Goal: Feedback & Contribution: Contribute content

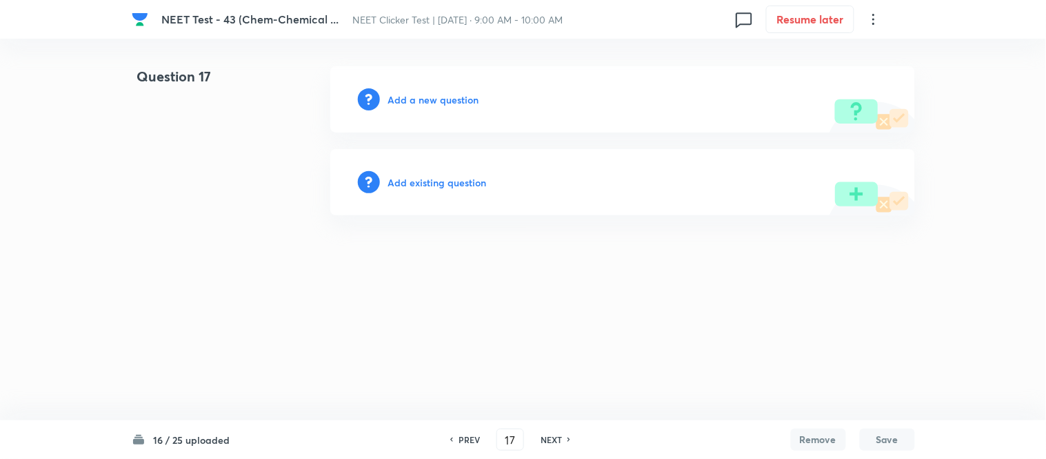
click at [423, 99] on h6 "Add a new question" at bounding box center [433, 99] width 91 height 14
click at [423, 99] on h6 "Choose a question type" at bounding box center [441, 99] width 106 height 14
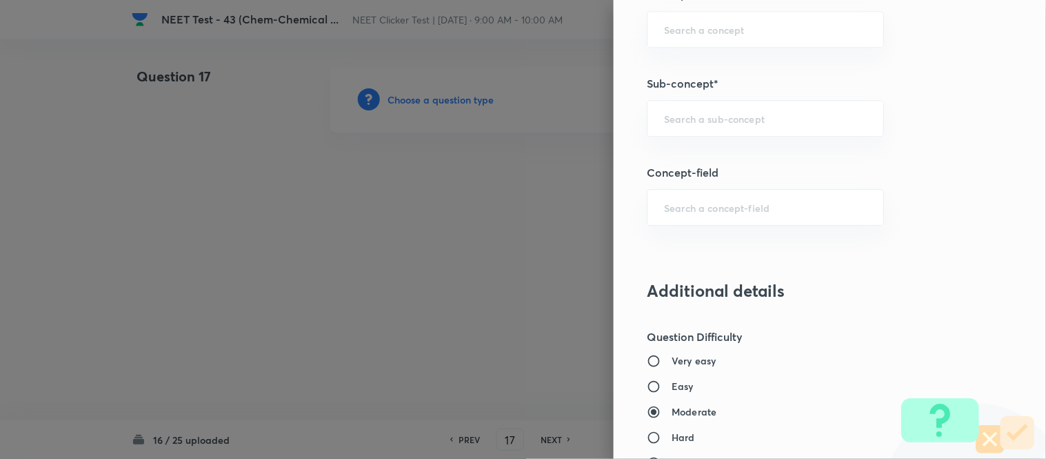
scroll to position [919, 0]
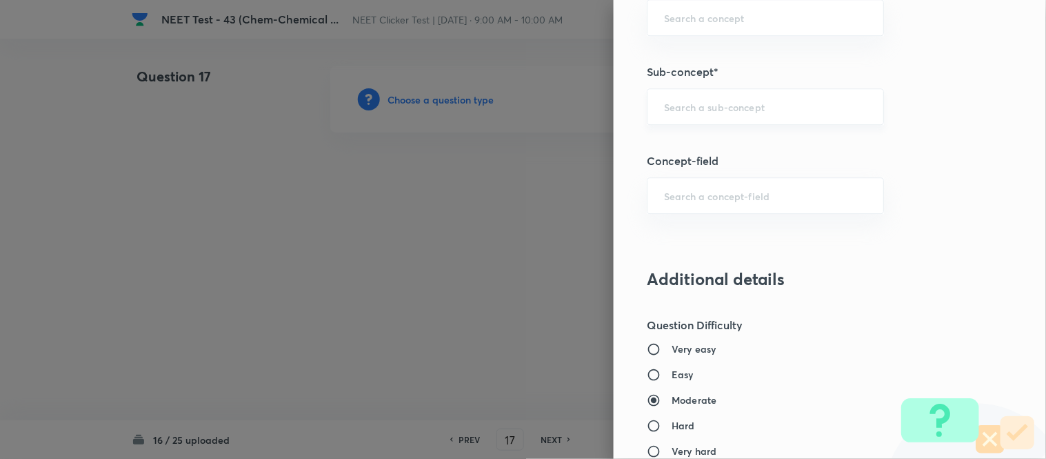
click at [753, 90] on div "​" at bounding box center [765, 106] width 237 height 37
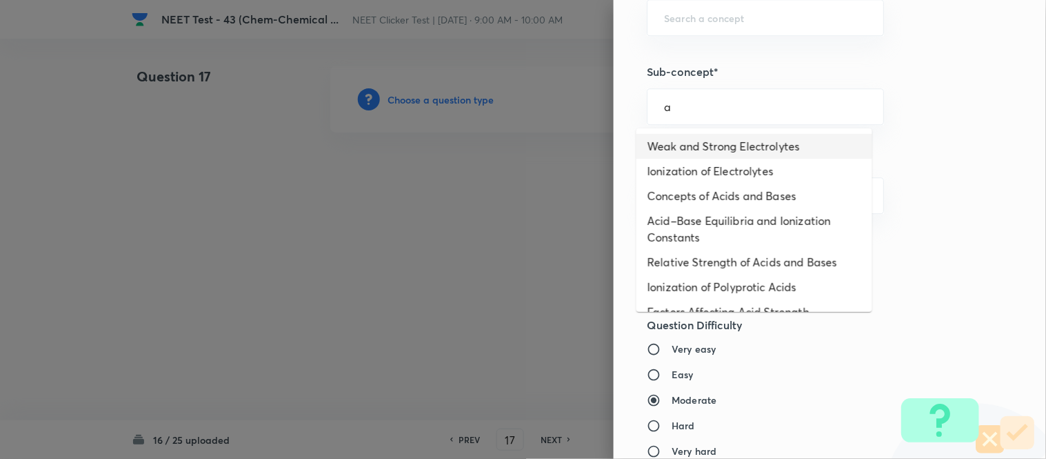
click at [725, 146] on li "Weak and Strong Electrolytes" at bounding box center [755, 146] width 236 height 25
type input "Weak and Strong Electrolytes"
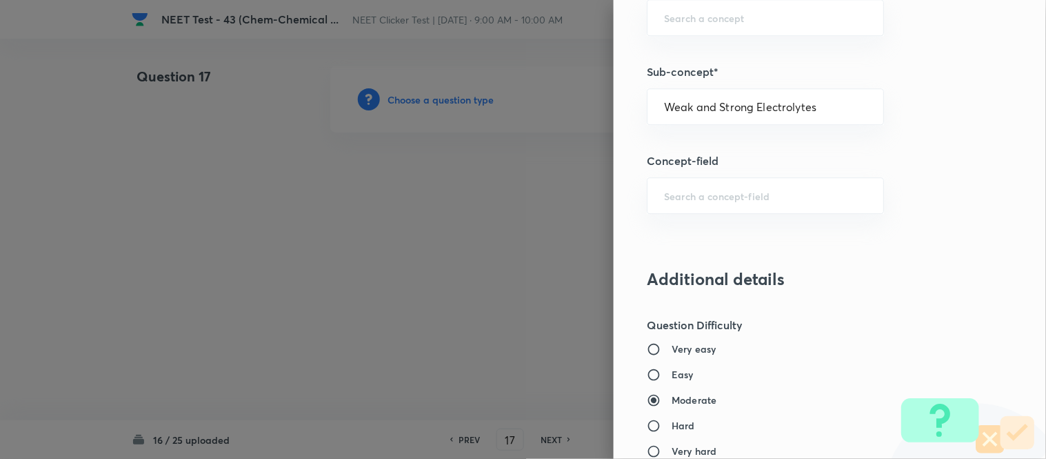
type input "Chemistry"
type input "Physical Chemistry"
type input "Ionic Equilibrium"
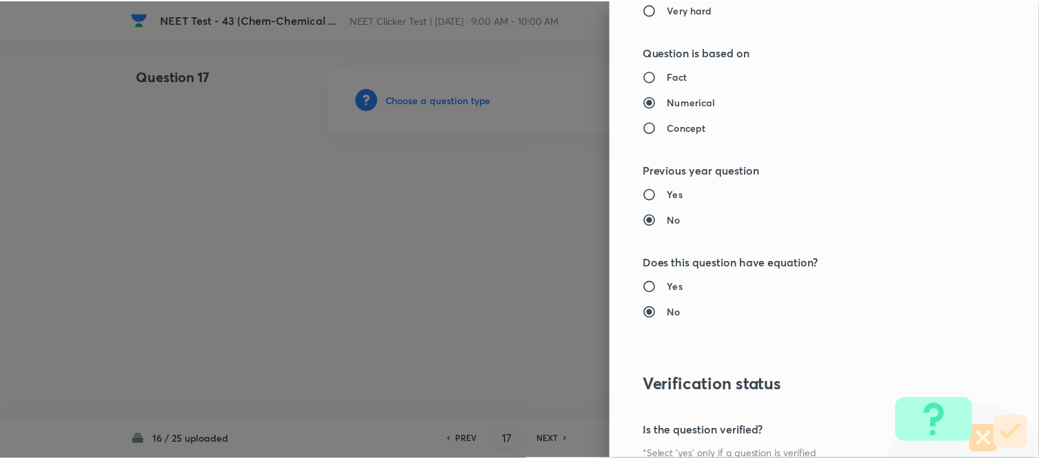
scroll to position [1514, 0]
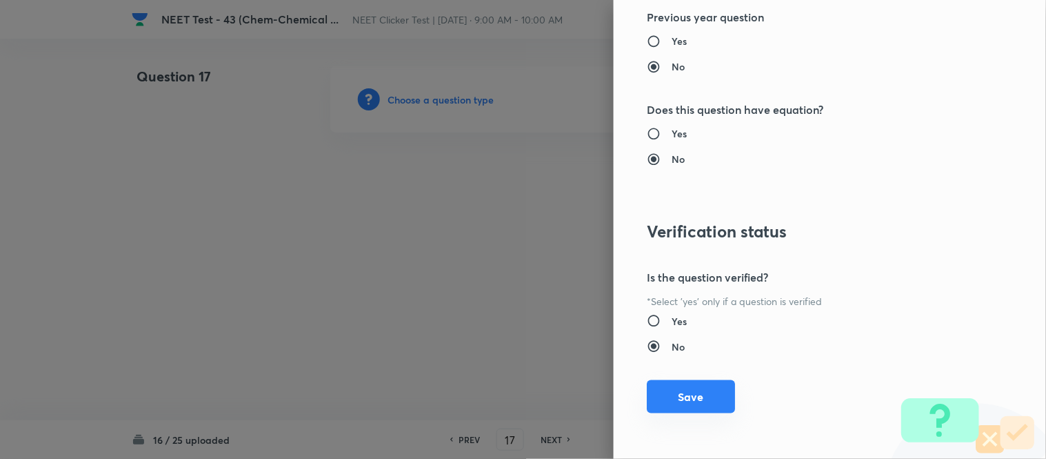
click at [685, 395] on button "Save" at bounding box center [691, 396] width 88 height 33
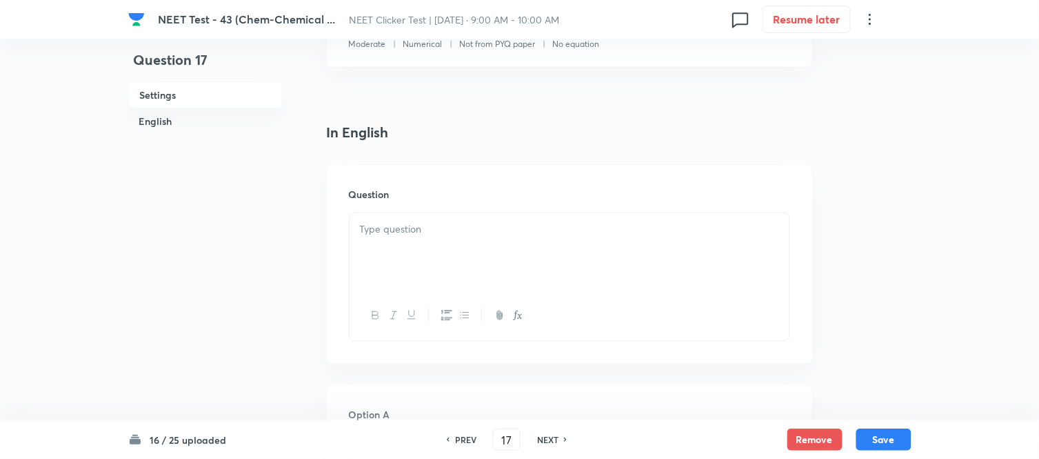
scroll to position [306, 0]
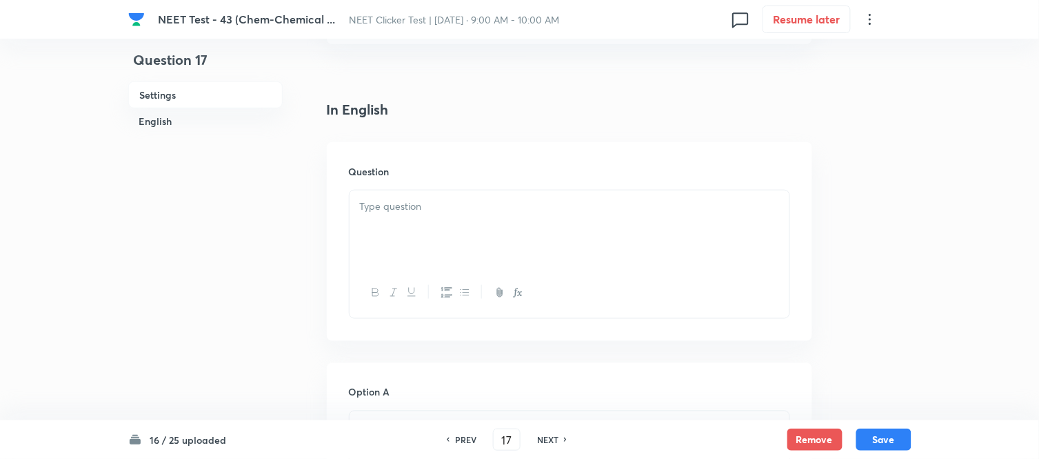
click at [521, 217] on div at bounding box center [570, 228] width 440 height 77
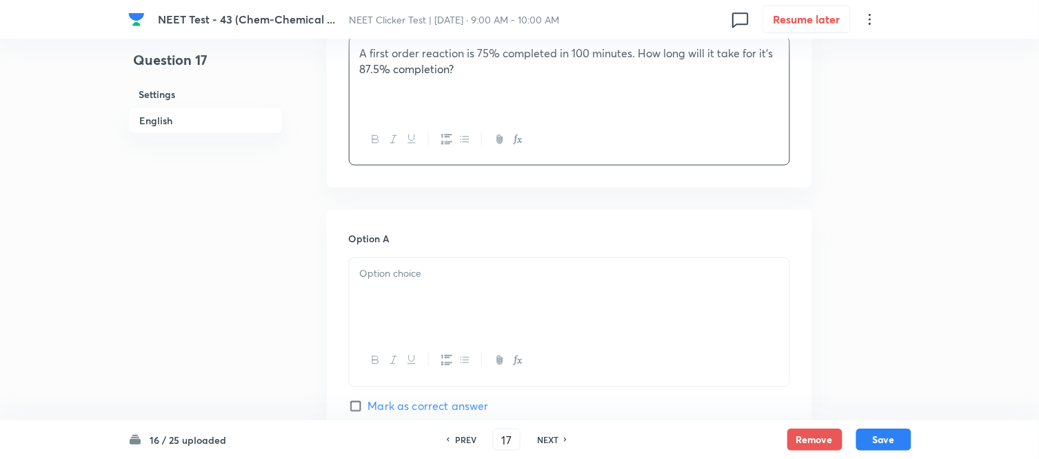
scroll to position [536, 0]
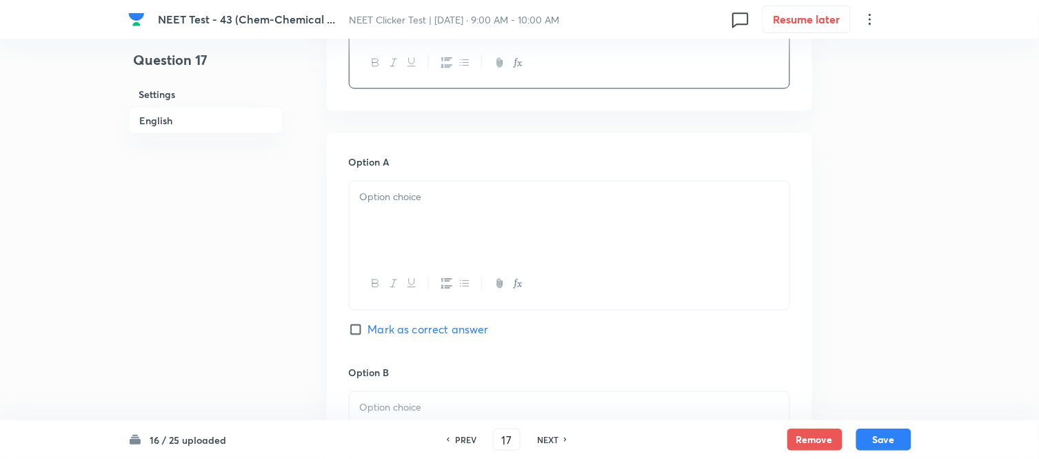
click at [531, 206] on div at bounding box center [570, 219] width 440 height 77
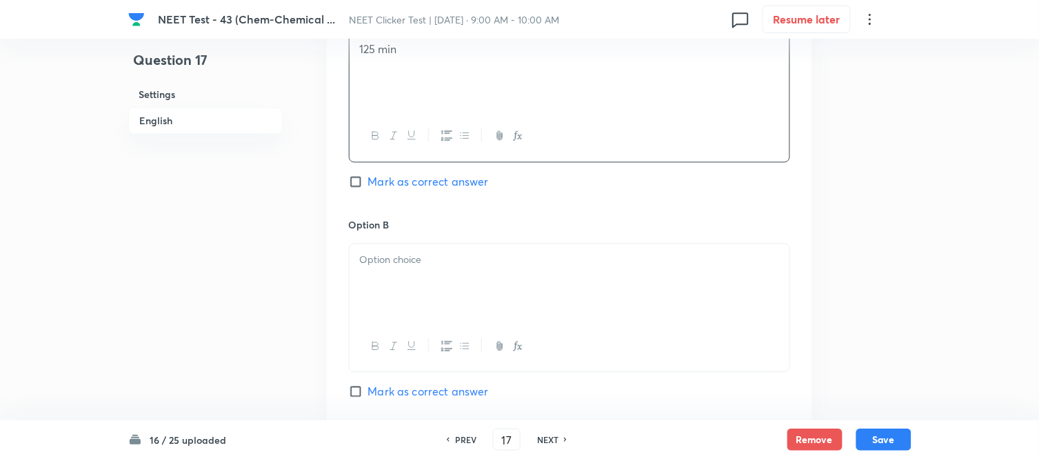
scroll to position [690, 0]
click at [393, 270] on div at bounding box center [570, 276] width 440 height 77
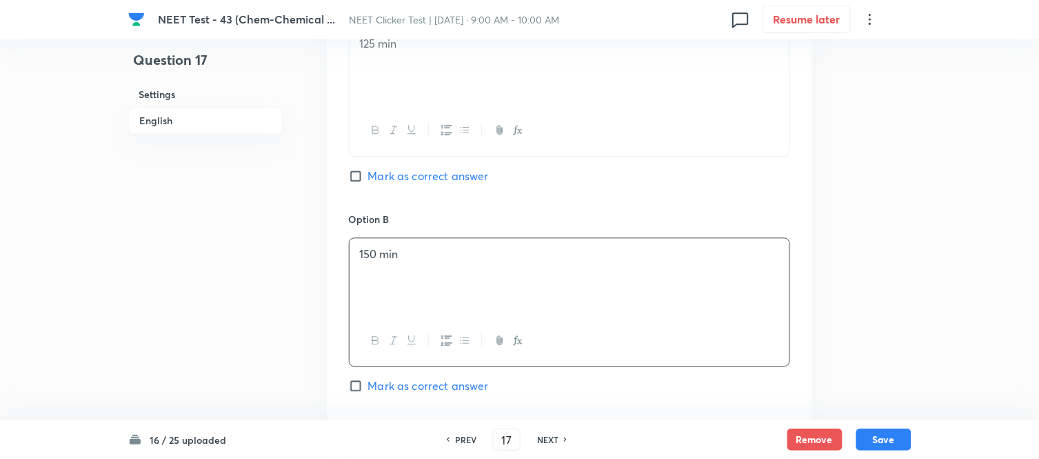
click at [359, 394] on label "Mark as correct answer" at bounding box center [419, 385] width 140 height 17
click at [359, 392] on input "Mark as correct answer" at bounding box center [358, 386] width 19 height 14
checkbox input "true"
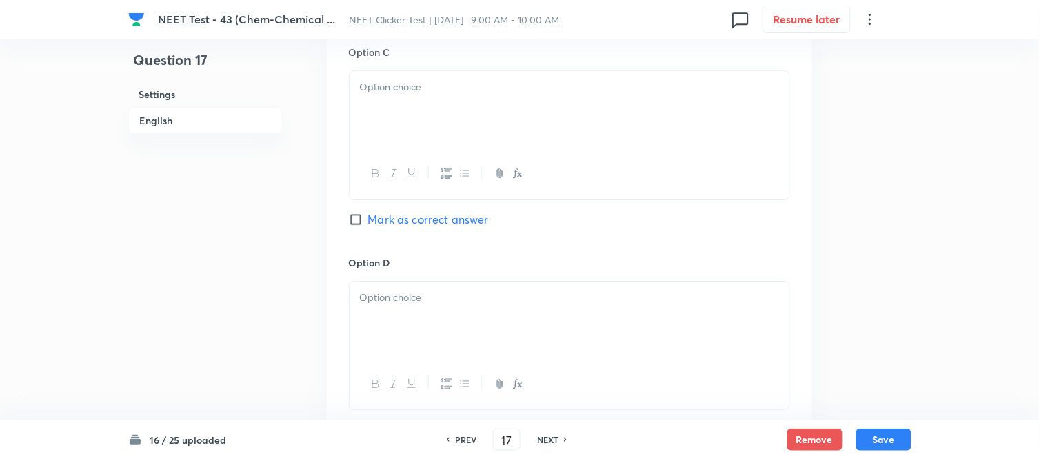
scroll to position [1072, 0]
click at [442, 97] on div at bounding box center [570, 103] width 440 height 77
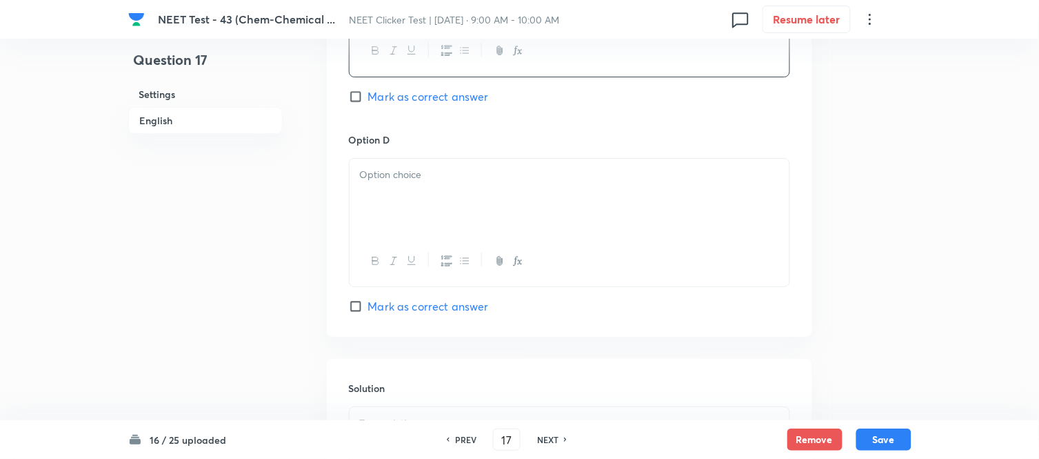
scroll to position [1225, 0]
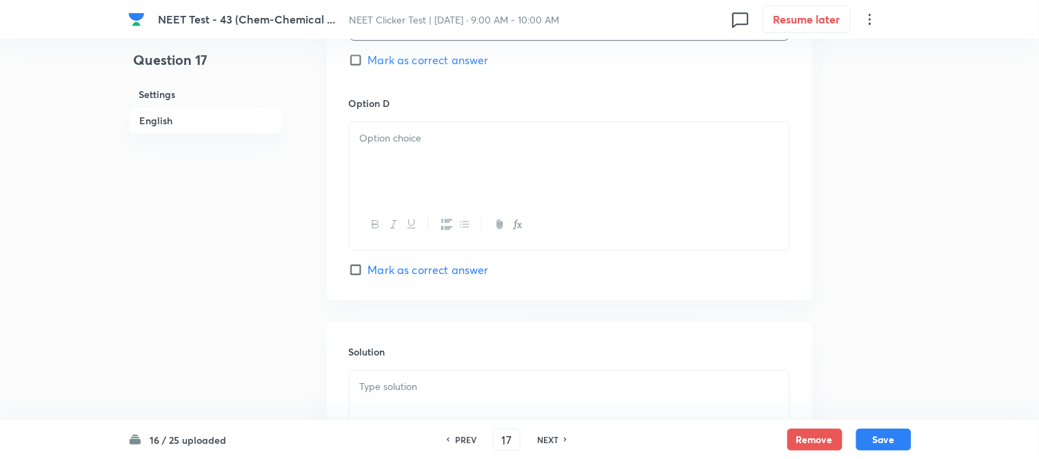
click at [458, 153] on div at bounding box center [570, 160] width 440 height 77
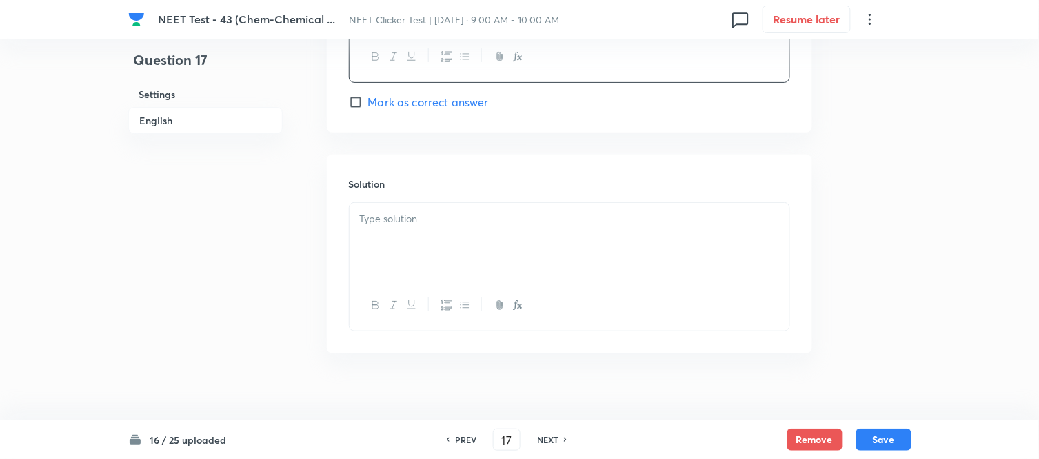
scroll to position [1411, 0]
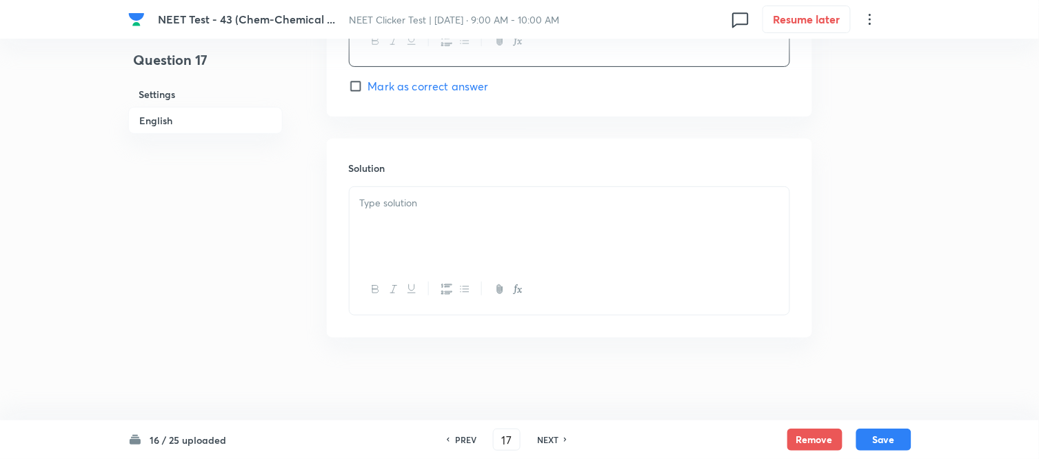
click at [433, 208] on p at bounding box center [569, 203] width 419 height 16
drag, startPoint x: 510, startPoint y: 217, endPoint x: 354, endPoint y: 208, distance: 156.1
click at [354, 208] on div "na" at bounding box center [570, 225] width 440 height 77
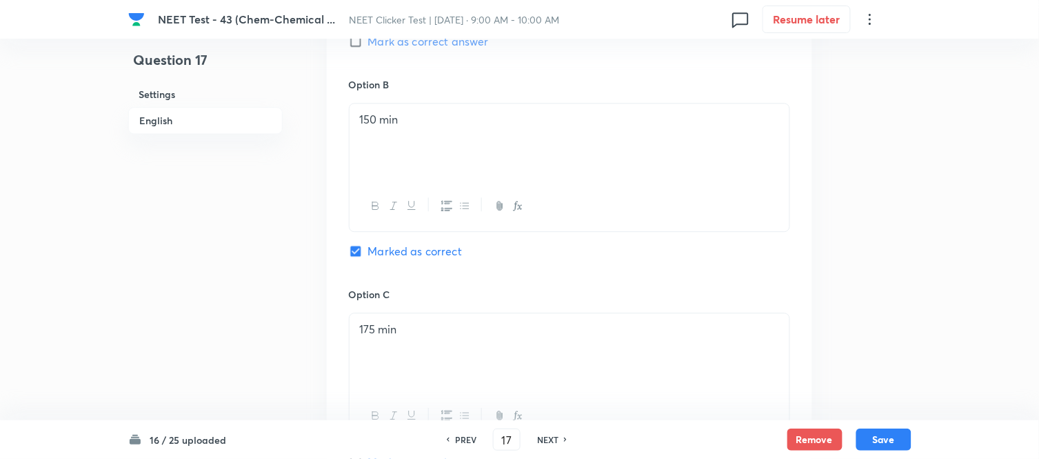
scroll to position [798, 0]
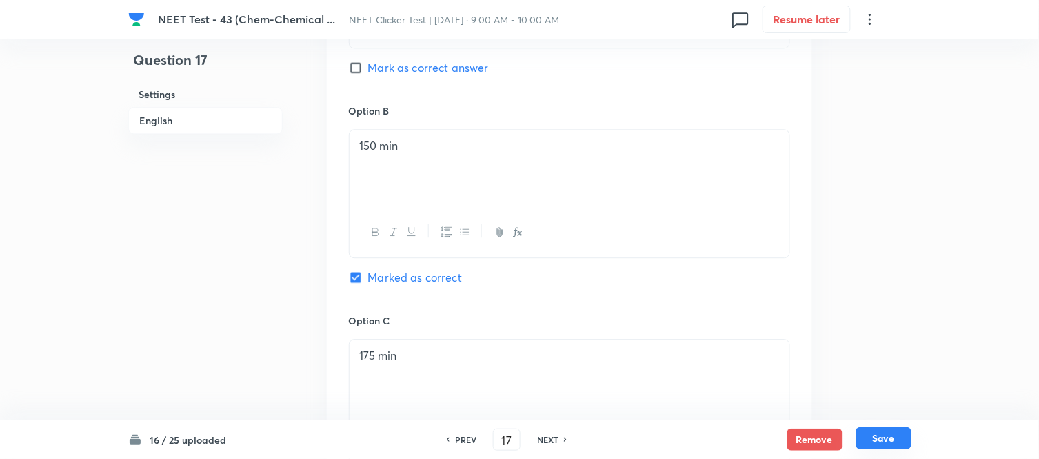
click at [885, 439] on button "Save" at bounding box center [884, 438] width 55 height 22
type input "18"
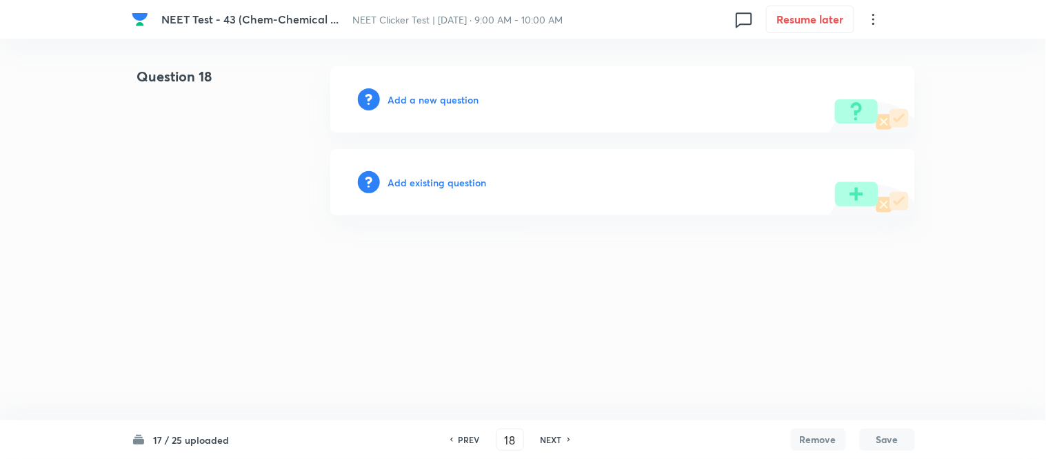
click at [416, 95] on h6 "Add a new question" at bounding box center [433, 99] width 91 height 14
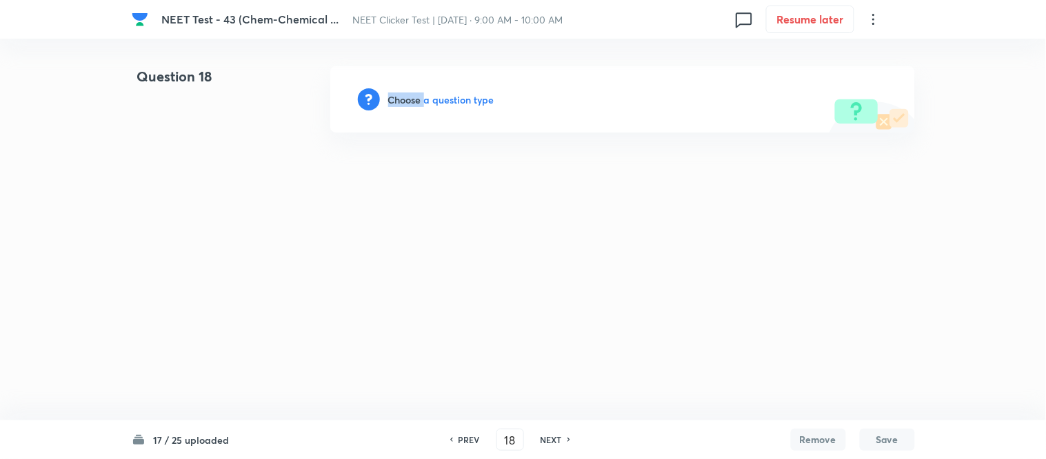
click at [416, 95] on h6 "Choose a question type" at bounding box center [441, 99] width 106 height 14
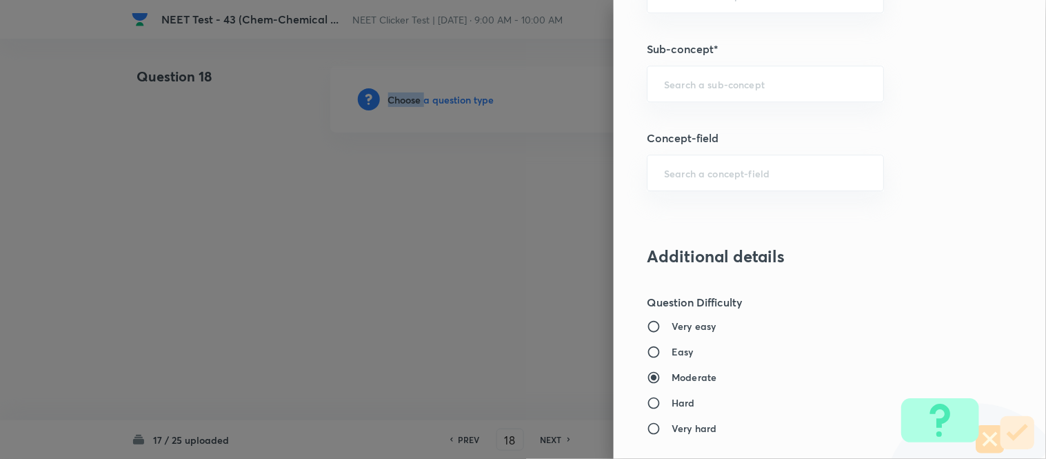
scroll to position [946, 0]
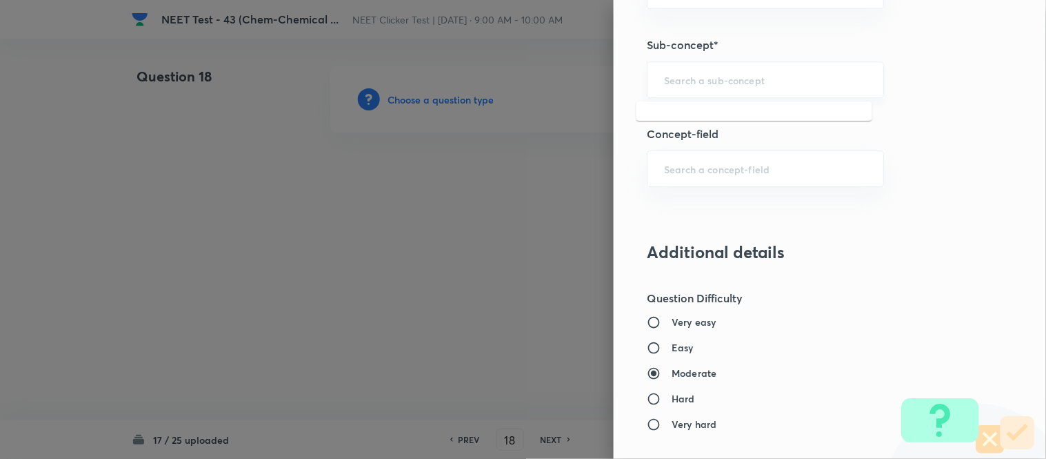
click at [693, 85] on input "text" at bounding box center [765, 79] width 203 height 13
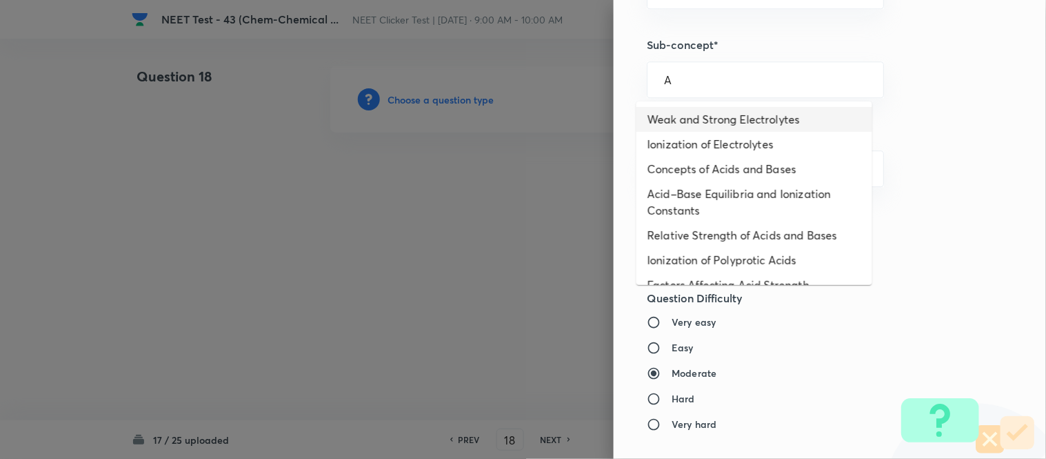
click at [692, 115] on li "Weak and Strong Electrolytes" at bounding box center [755, 119] width 236 height 25
type input "Weak and Strong Electrolytes"
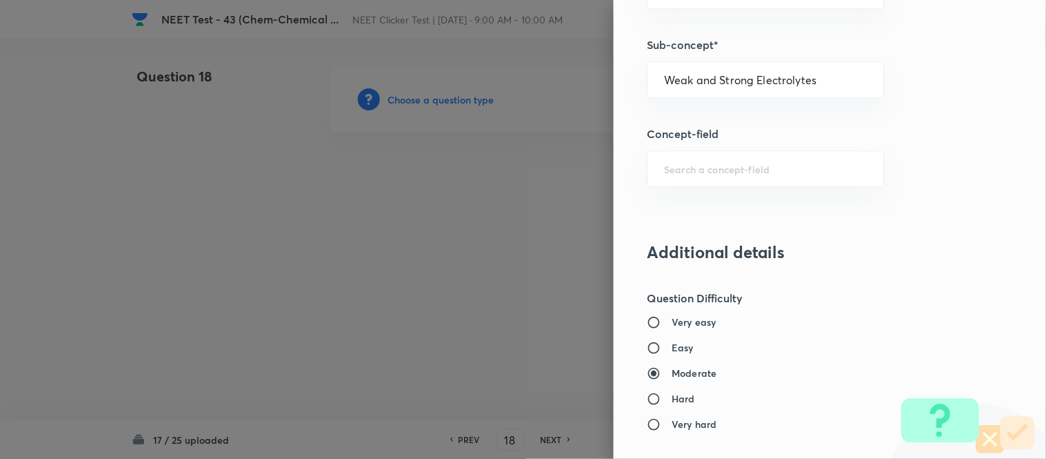
type input "Chemistry"
type input "Physical Chemistry"
type input "Ionic Equilibrium"
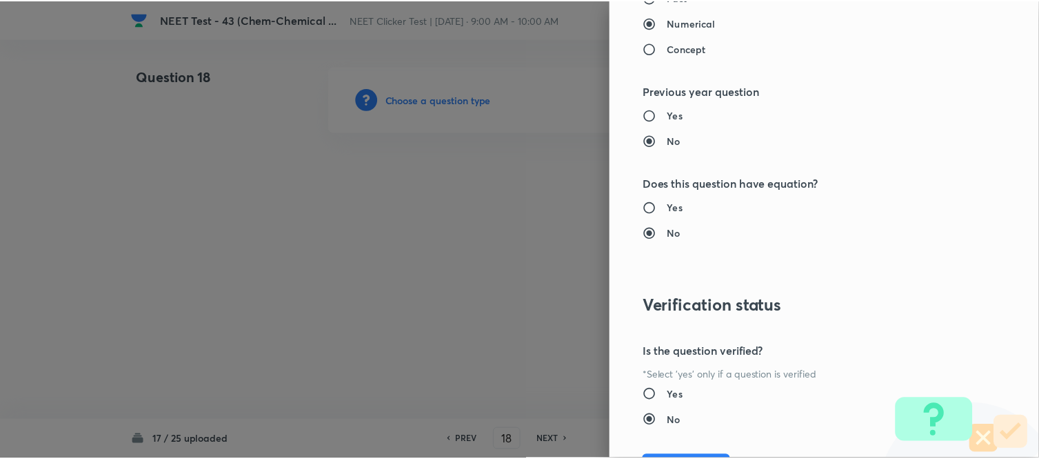
scroll to position [1514, 0]
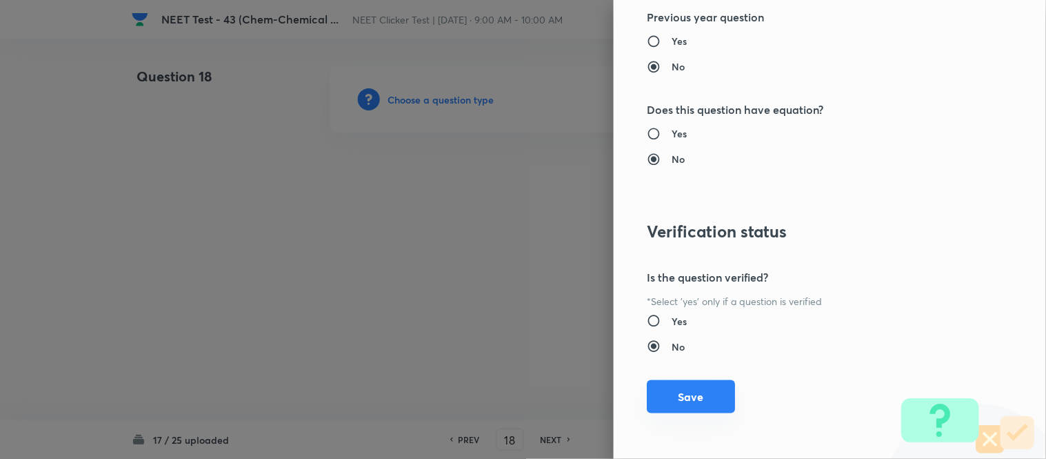
click at [666, 395] on button "Save" at bounding box center [691, 396] width 88 height 33
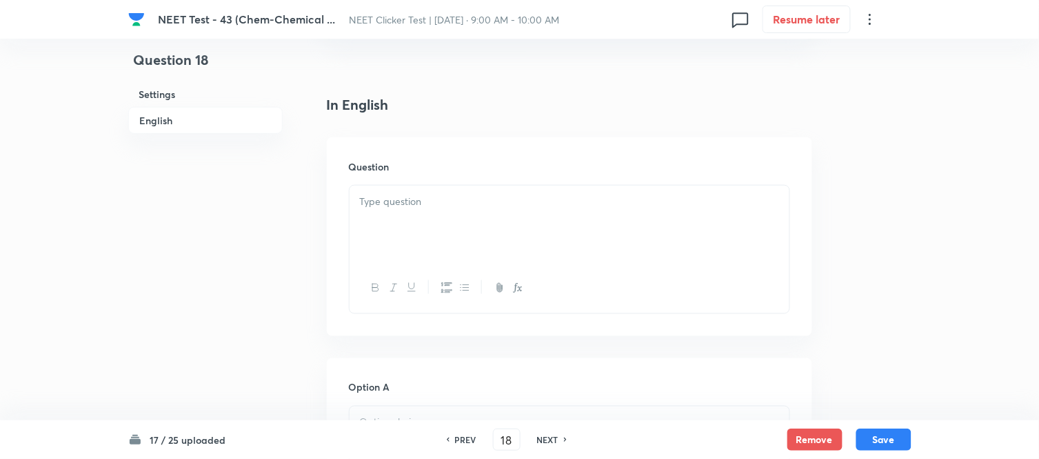
scroll to position [383, 0]
click at [518, 139] on div at bounding box center [570, 152] width 440 height 77
click at [521, 149] on div at bounding box center [570, 152] width 440 height 77
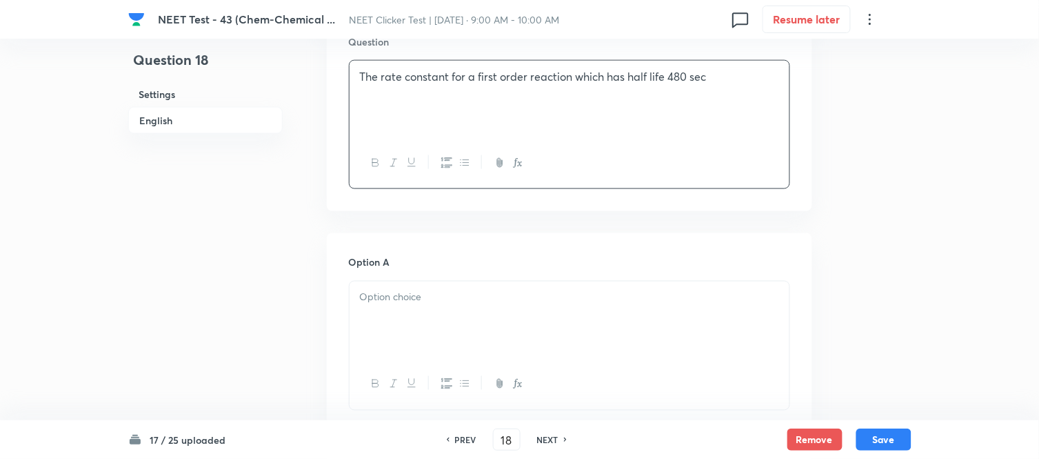
scroll to position [536, 0]
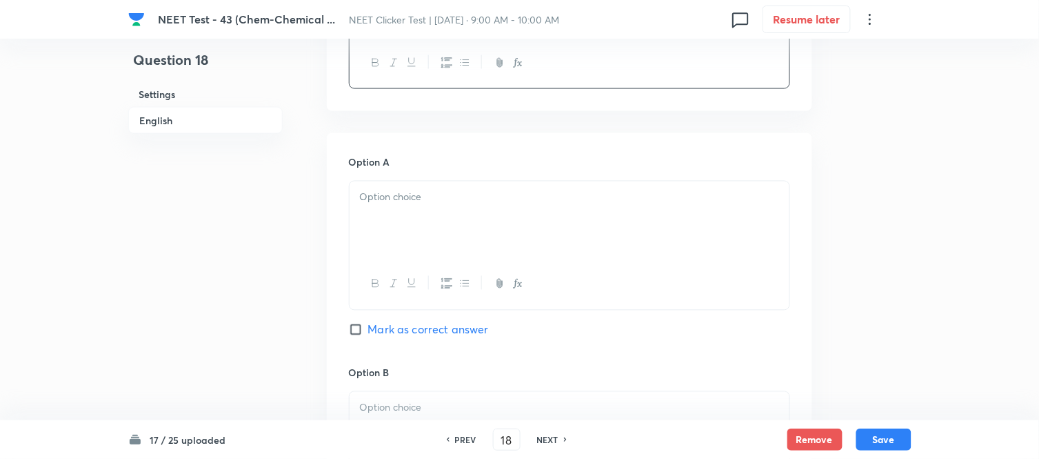
click at [457, 203] on p at bounding box center [569, 198] width 419 height 16
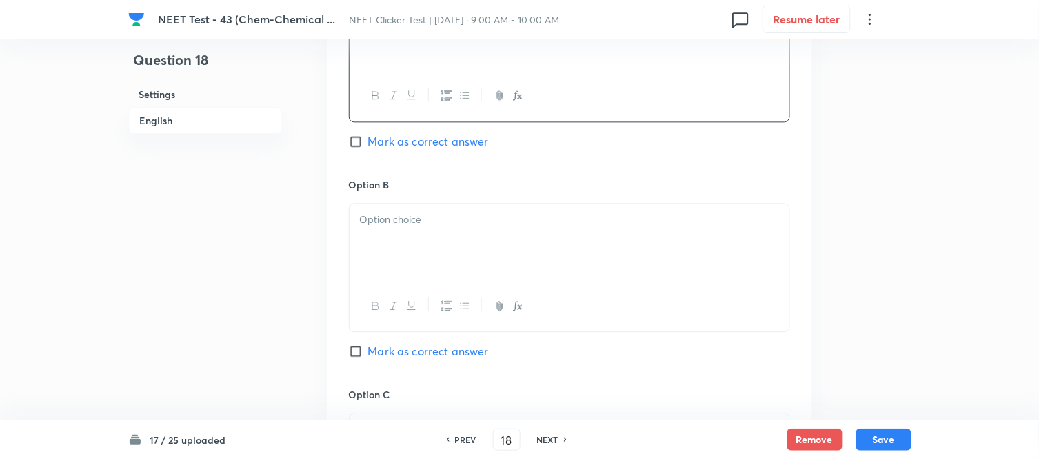
scroll to position [766, 0]
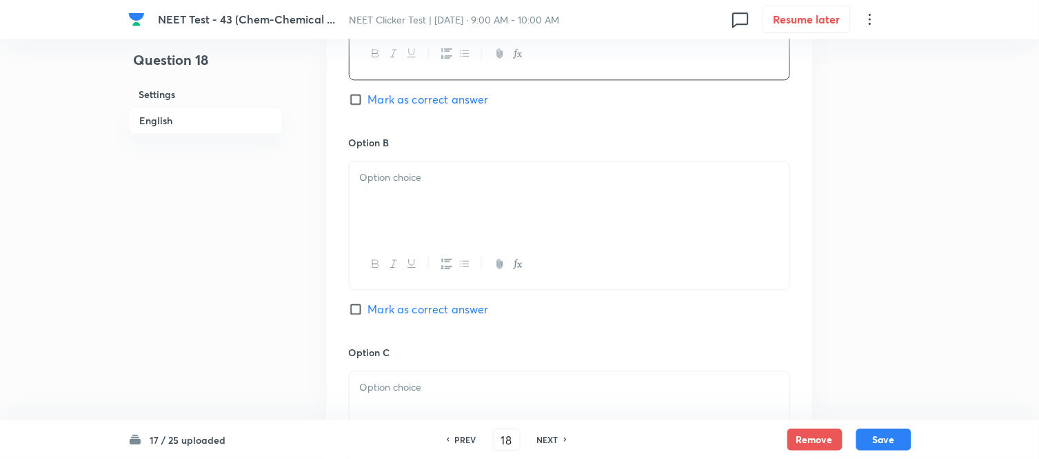
click at [483, 176] on p at bounding box center [569, 178] width 419 height 16
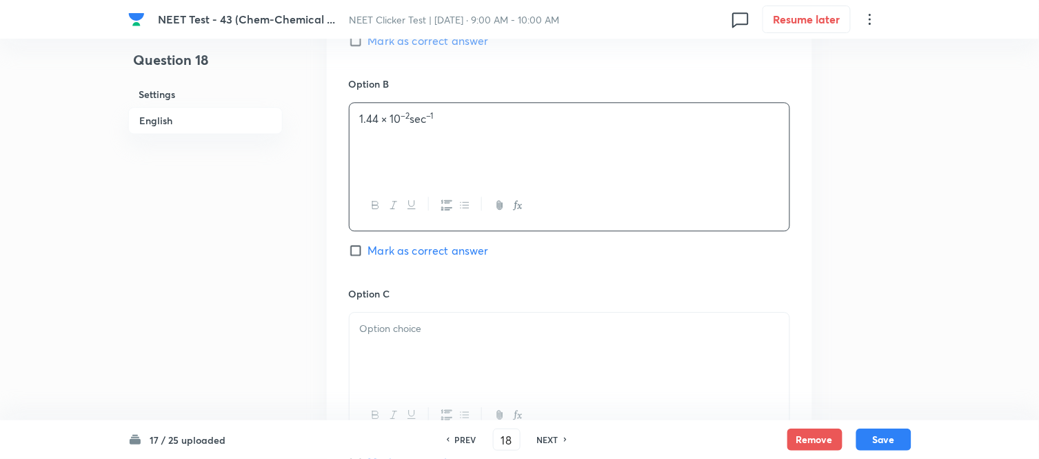
scroll to position [919, 0]
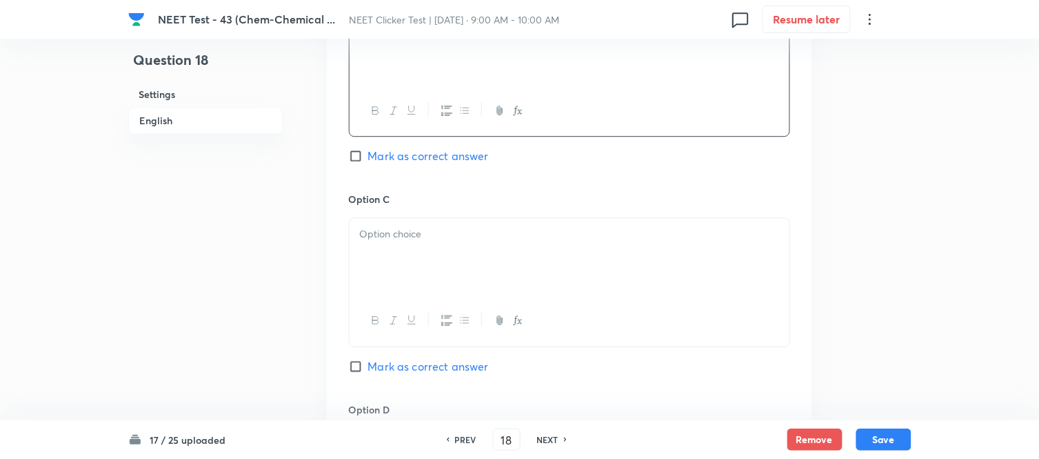
click at [437, 232] on p at bounding box center [569, 234] width 419 height 16
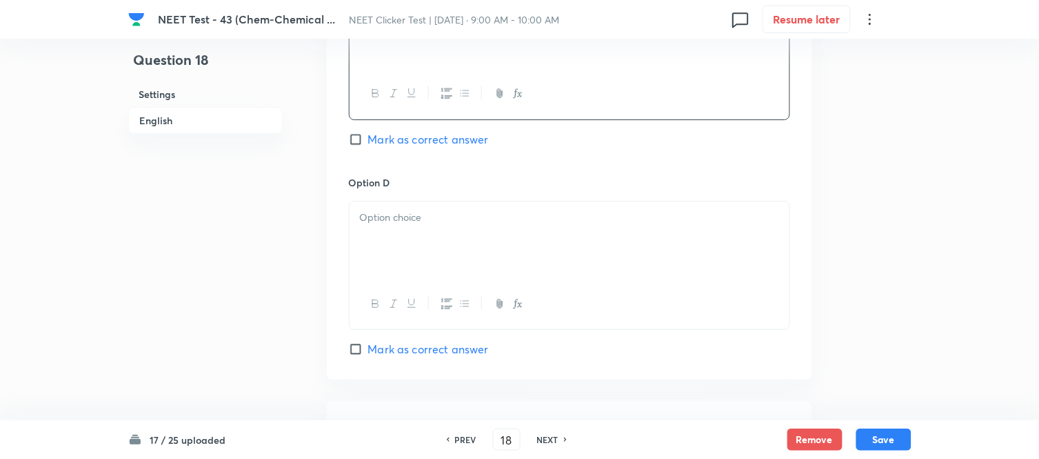
scroll to position [1149, 0]
click at [451, 237] on div at bounding box center [570, 237] width 440 height 77
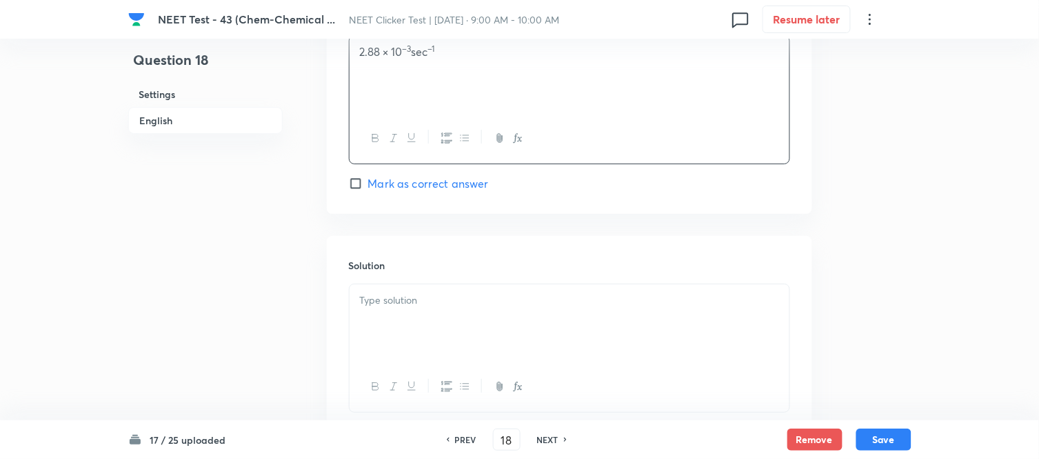
scroll to position [1379, 0]
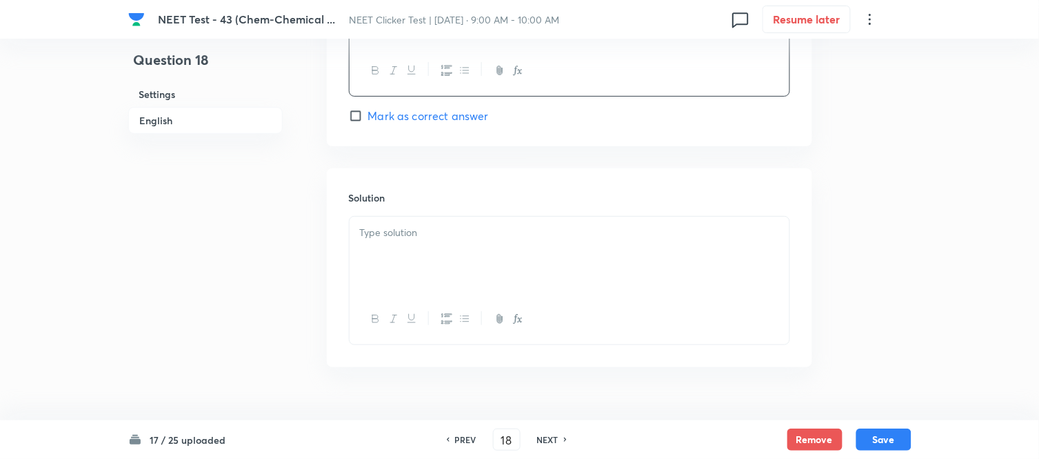
click at [442, 248] on div at bounding box center [570, 255] width 440 height 77
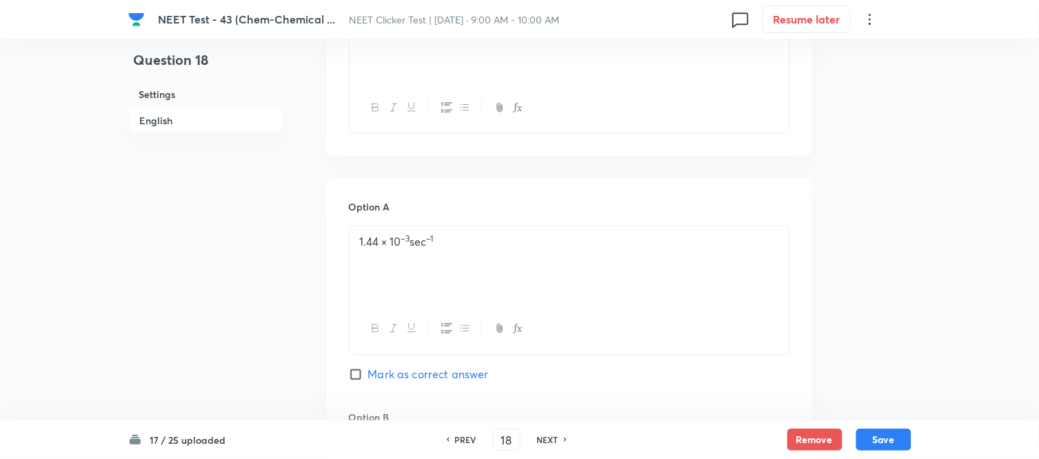
scroll to position [492, 0]
click at [359, 374] on input "Mark as correct answer" at bounding box center [358, 374] width 19 height 14
checkbox input "true"
click at [886, 439] on button "Save" at bounding box center [884, 438] width 55 height 22
type input "19"
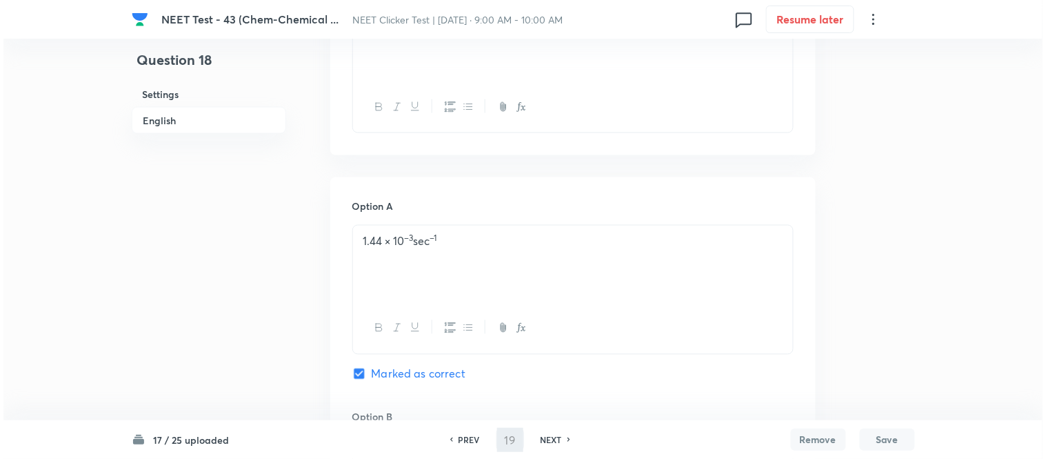
scroll to position [0, 0]
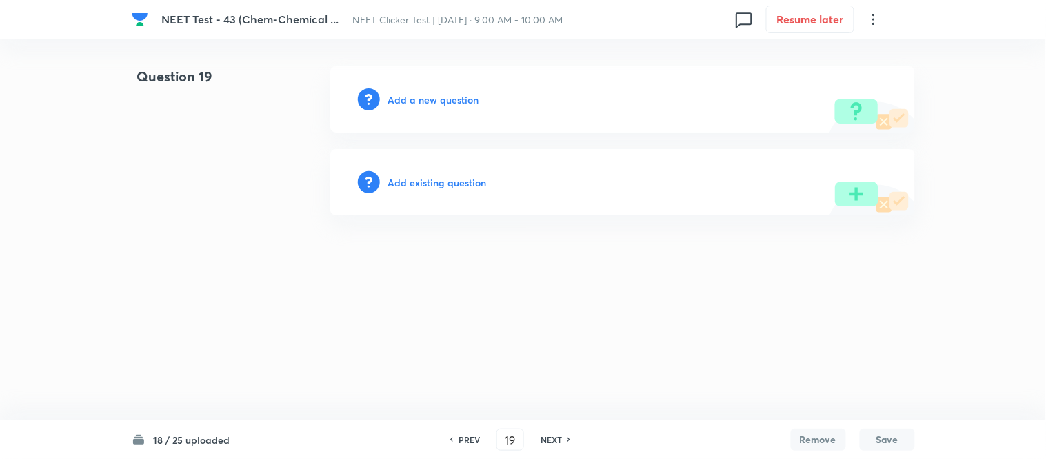
click at [410, 99] on h6 "Add a new question" at bounding box center [433, 99] width 91 height 14
click at [410, 99] on h6 "Choose a question type" at bounding box center [441, 99] width 106 height 14
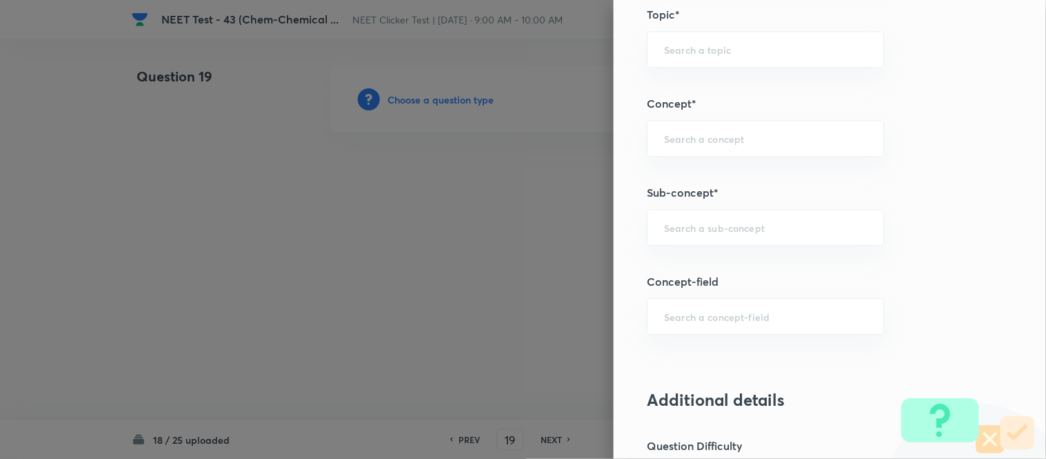
scroll to position [805, 0]
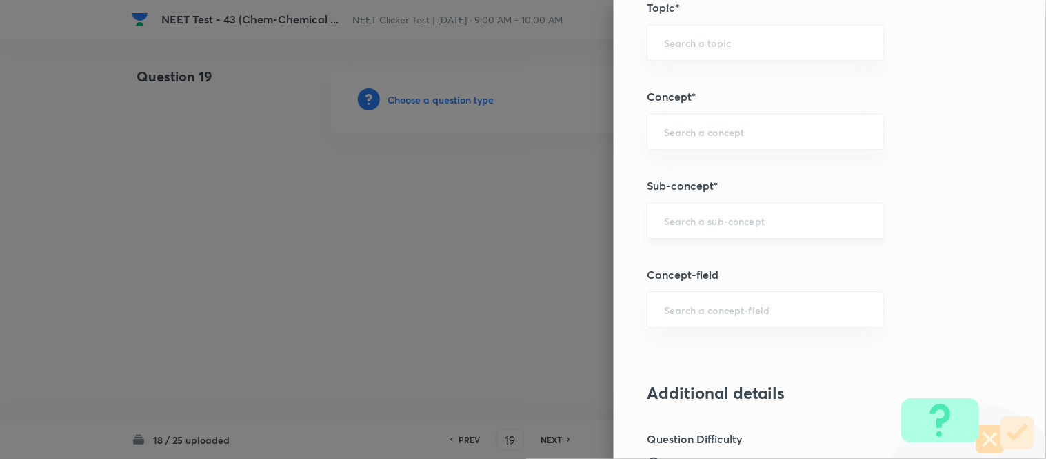
click at [690, 219] on input "text" at bounding box center [765, 220] width 203 height 13
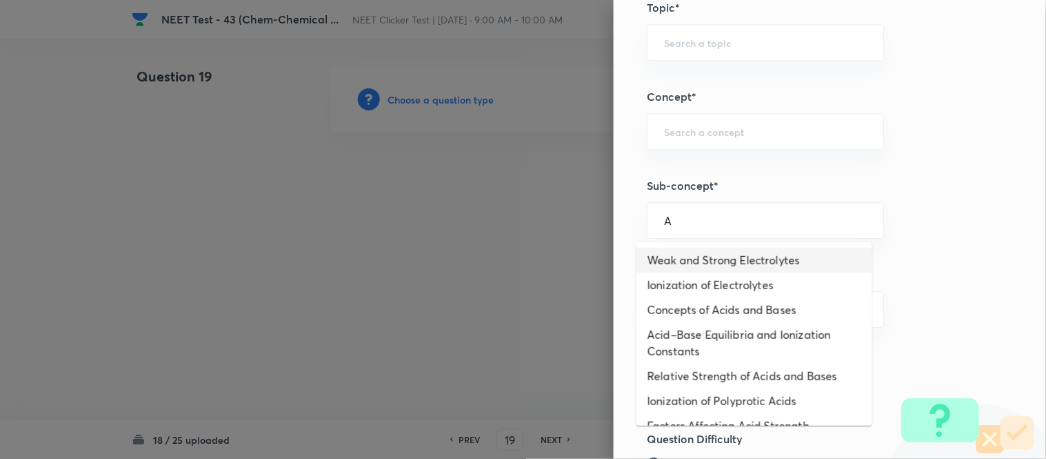
click at [722, 259] on li "Weak and Strong Electrolytes" at bounding box center [755, 260] width 236 height 25
type input "Weak and Strong Electrolytes"
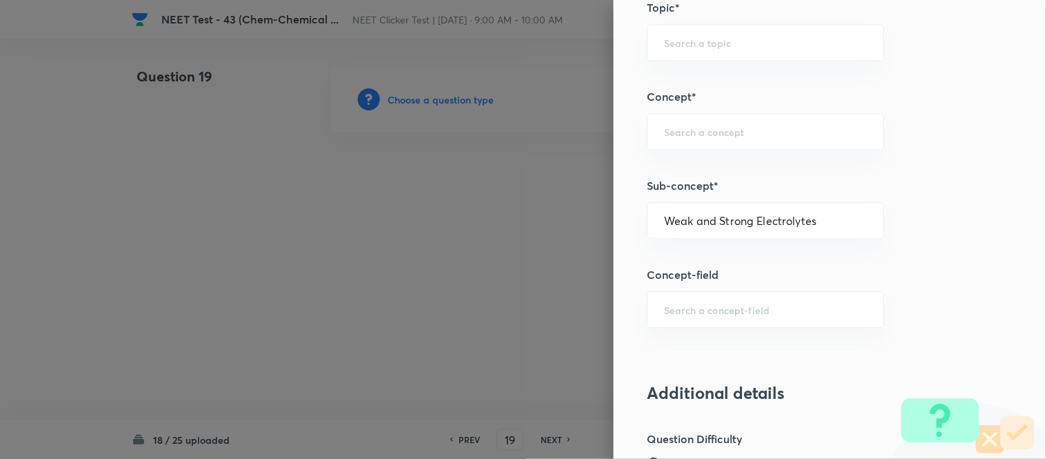
type input "Chemistry"
type input "Physical Chemistry"
type input "Ionic Equilibrium"
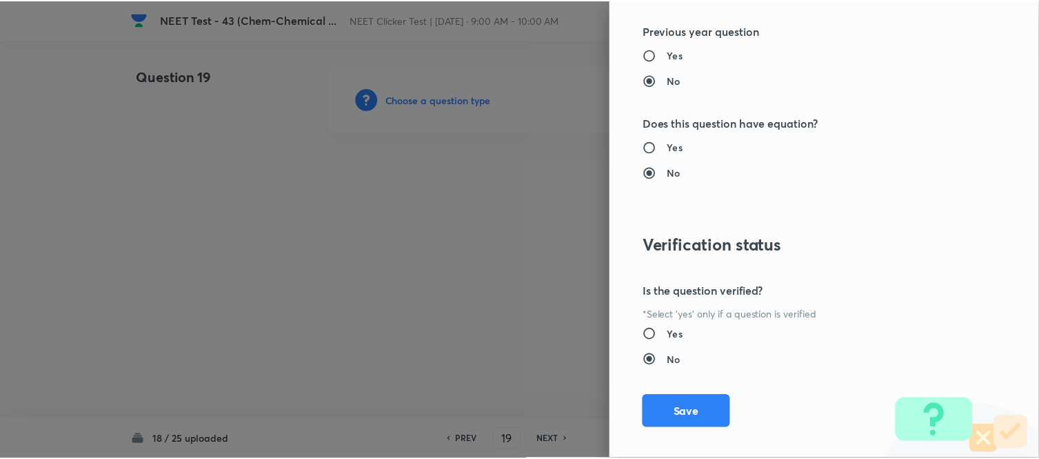
scroll to position [1514, 0]
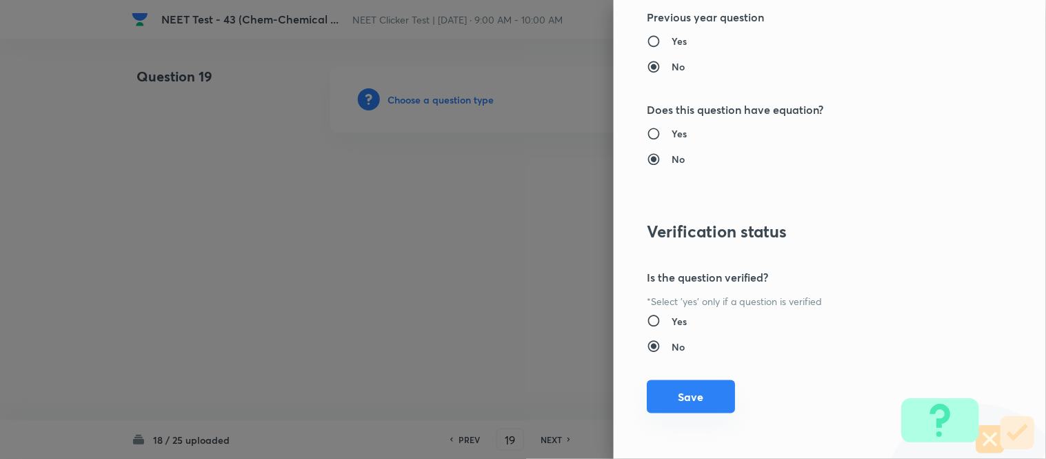
click at [670, 396] on button "Save" at bounding box center [691, 396] width 88 height 33
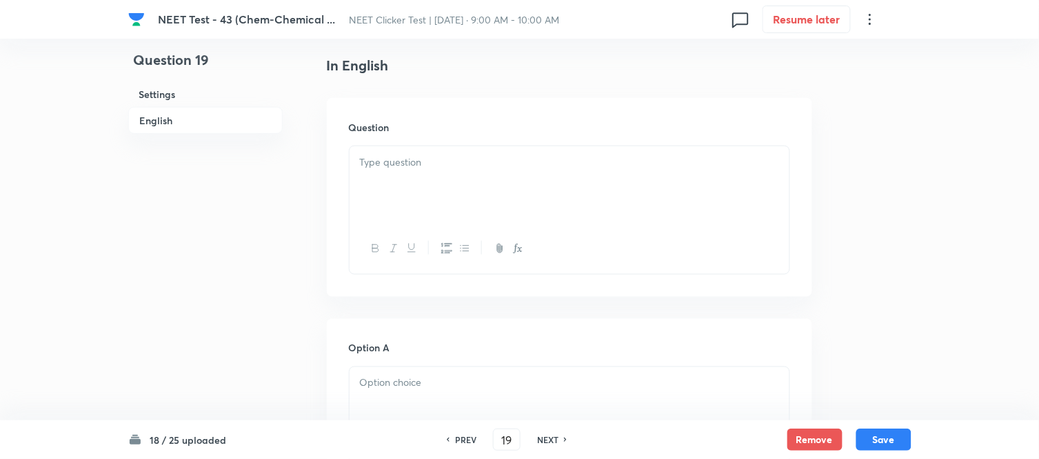
scroll to position [383, 0]
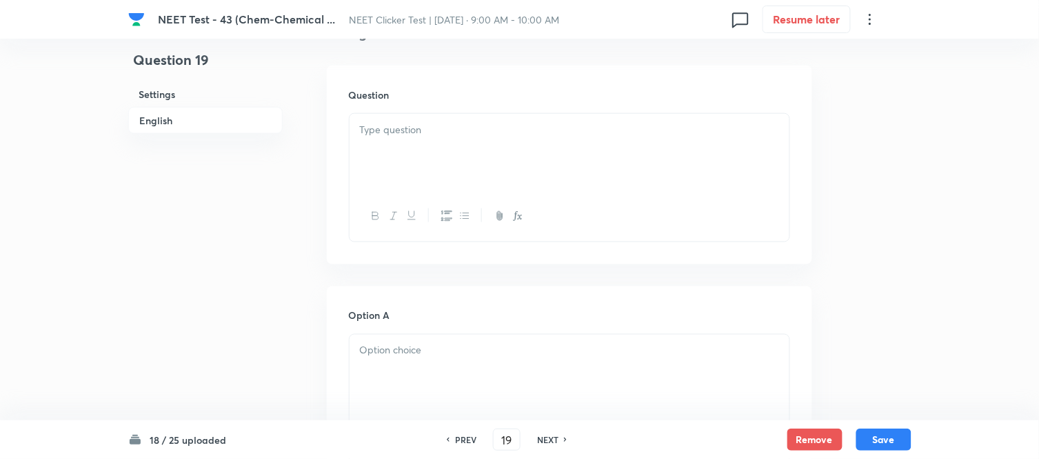
click at [541, 148] on div at bounding box center [570, 152] width 440 height 77
click at [478, 141] on div at bounding box center [570, 152] width 440 height 77
click at [444, 152] on div at bounding box center [570, 152] width 440 height 77
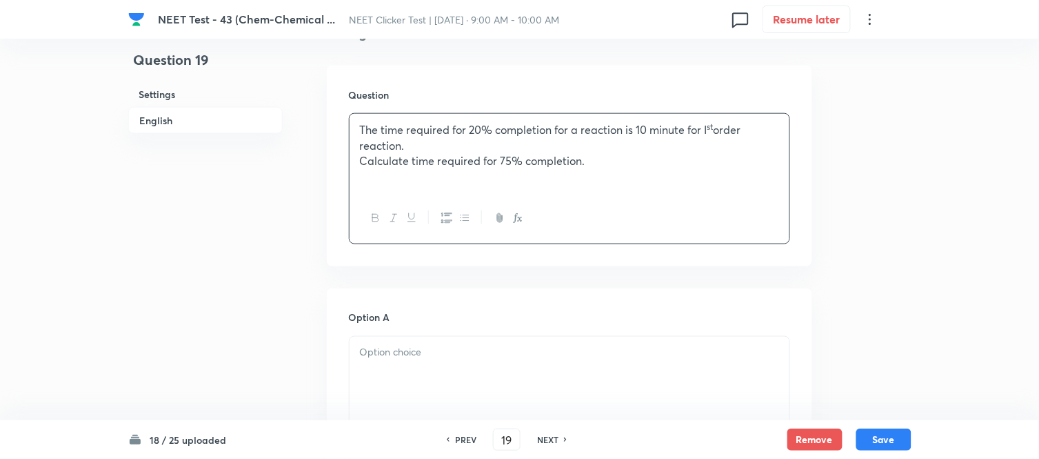
click at [392, 157] on p "Calculate time required for 75% completion." at bounding box center [569, 161] width 419 height 16
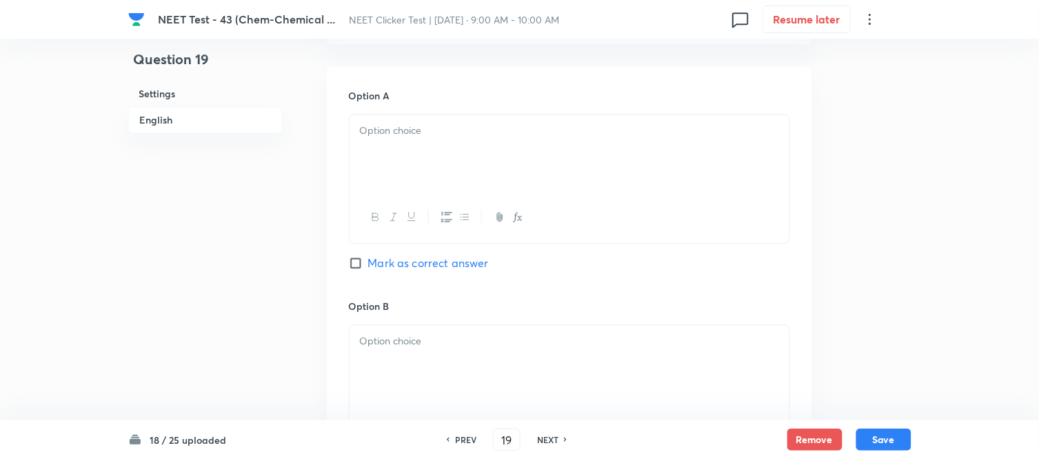
scroll to position [612, 0]
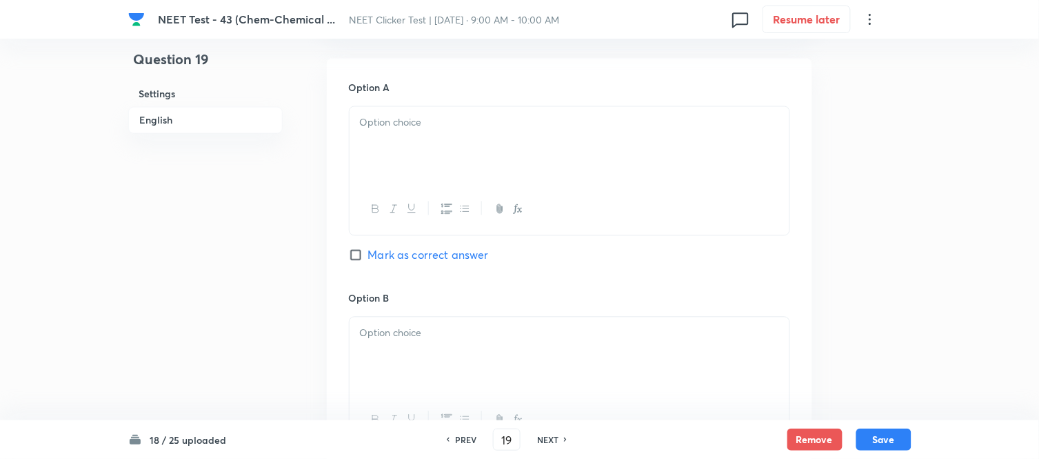
click at [471, 141] on div at bounding box center [570, 145] width 440 height 77
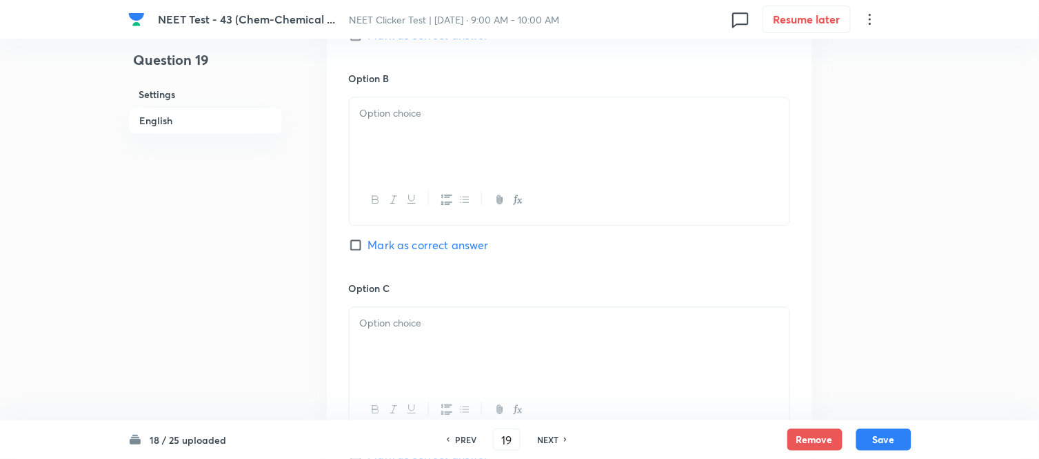
scroll to position [843, 0]
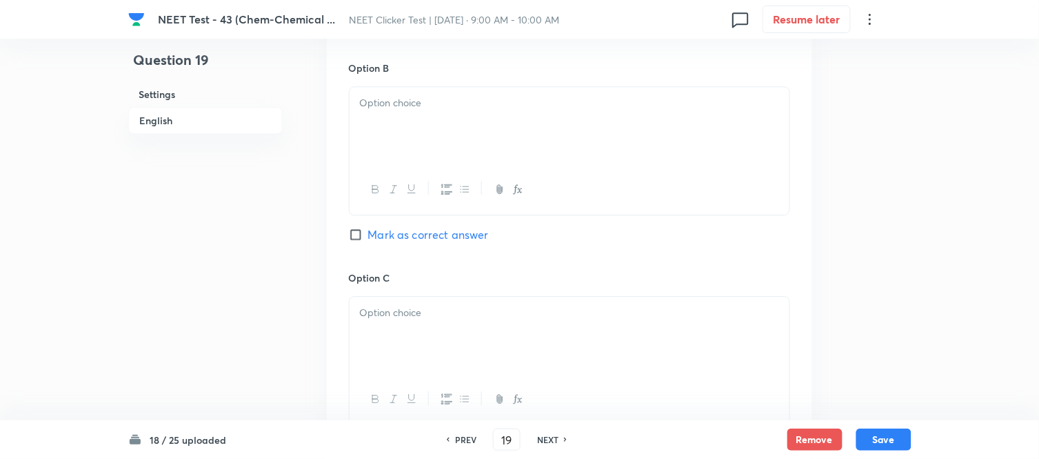
click at [470, 155] on div at bounding box center [570, 125] width 440 height 77
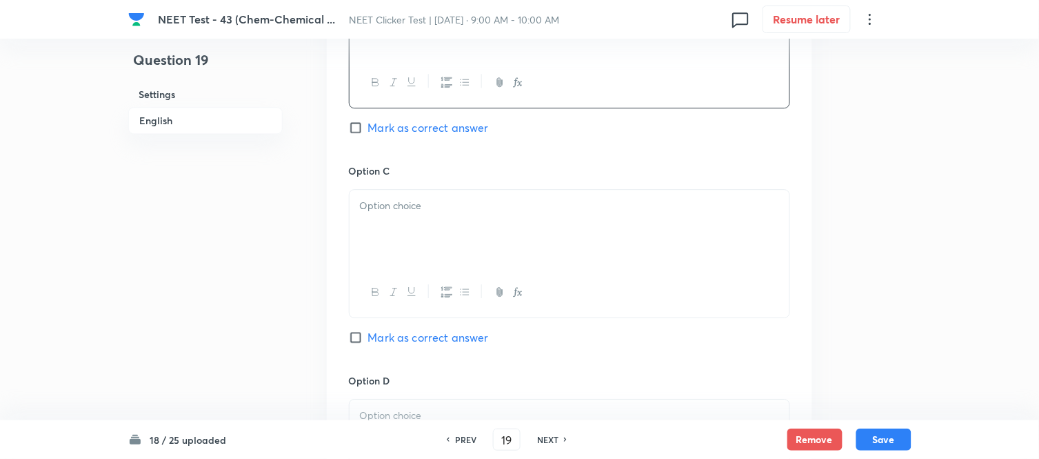
scroll to position [996, 0]
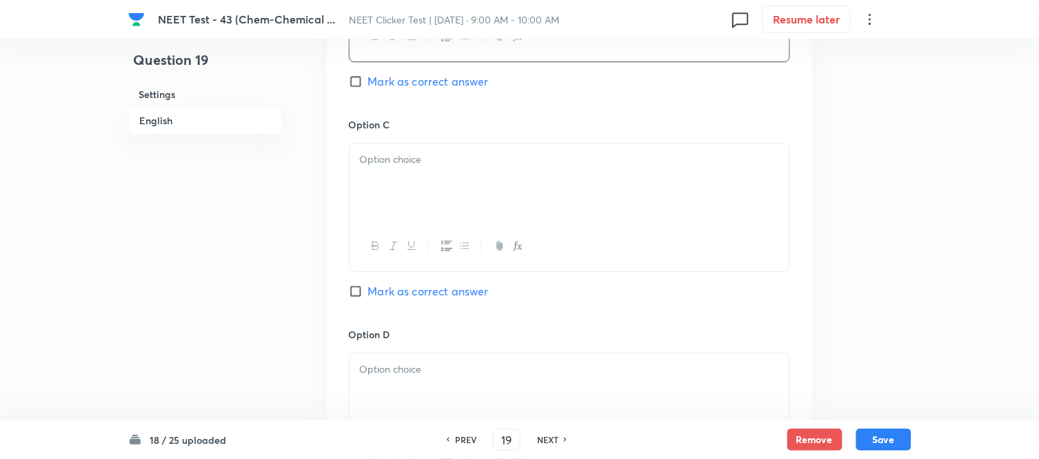
click at [485, 161] on p at bounding box center [569, 160] width 419 height 16
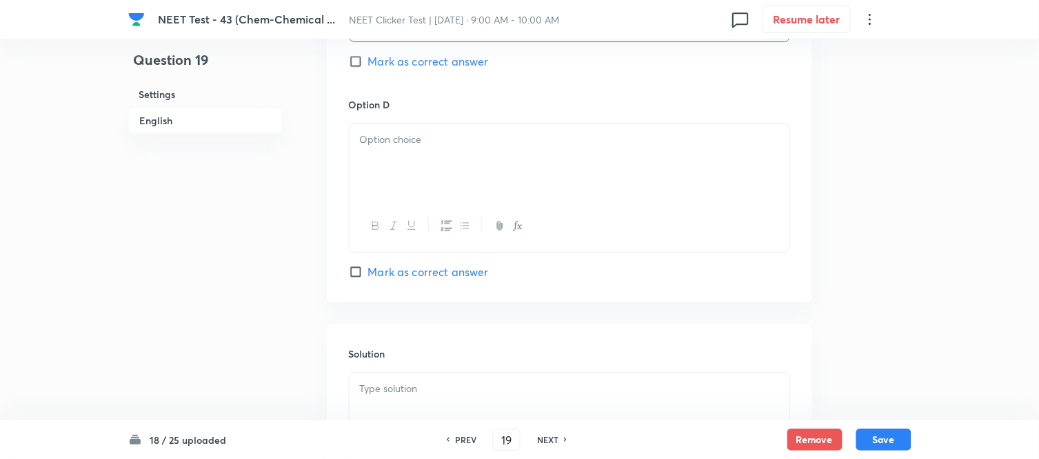
click at [481, 201] on div at bounding box center [570, 161] width 440 height 77
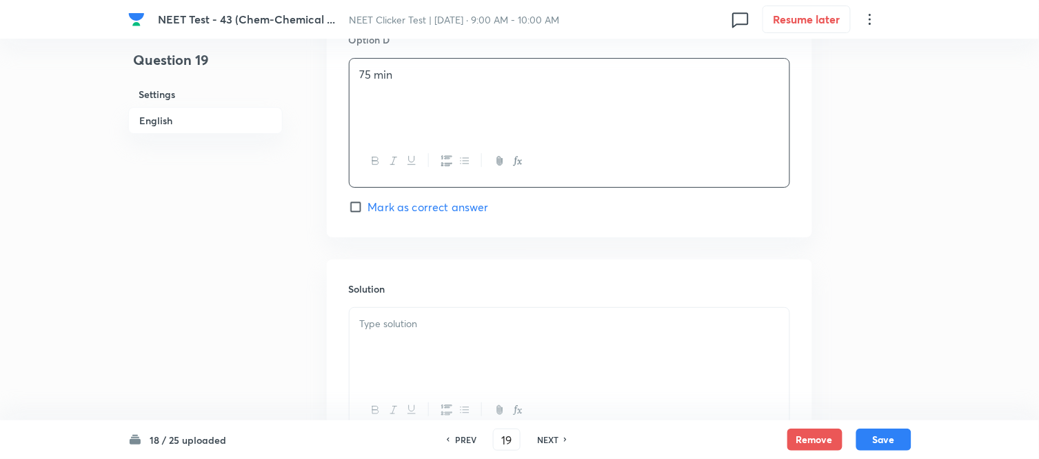
scroll to position [1379, 0]
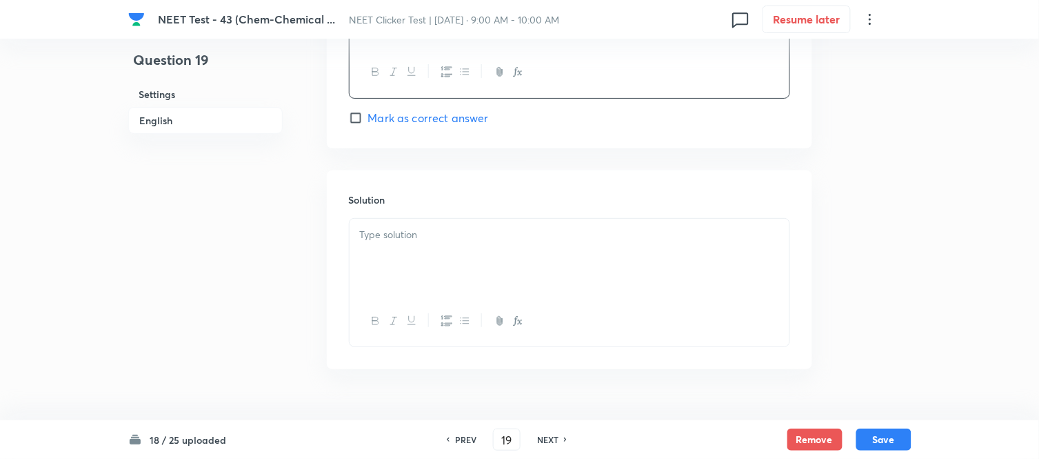
click at [441, 248] on div at bounding box center [570, 257] width 440 height 77
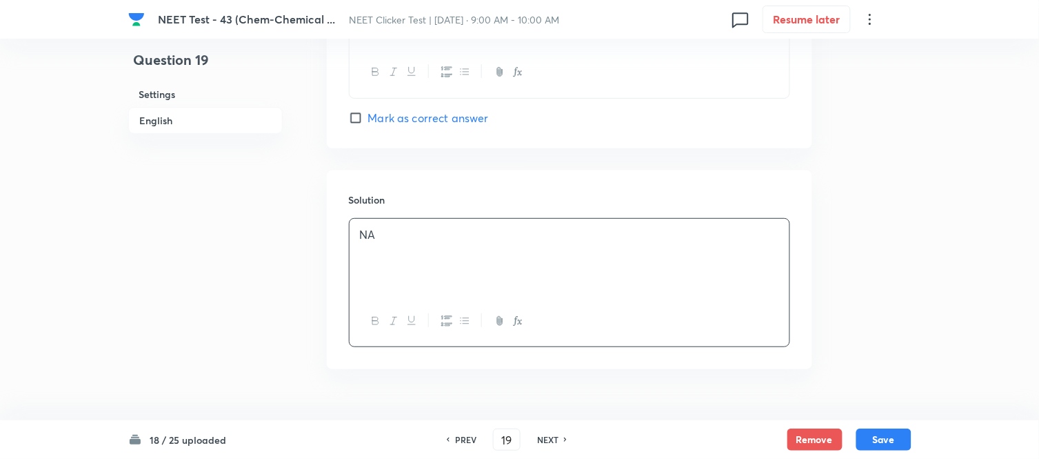
click at [170, 119] on h6 "English" at bounding box center [205, 120] width 154 height 27
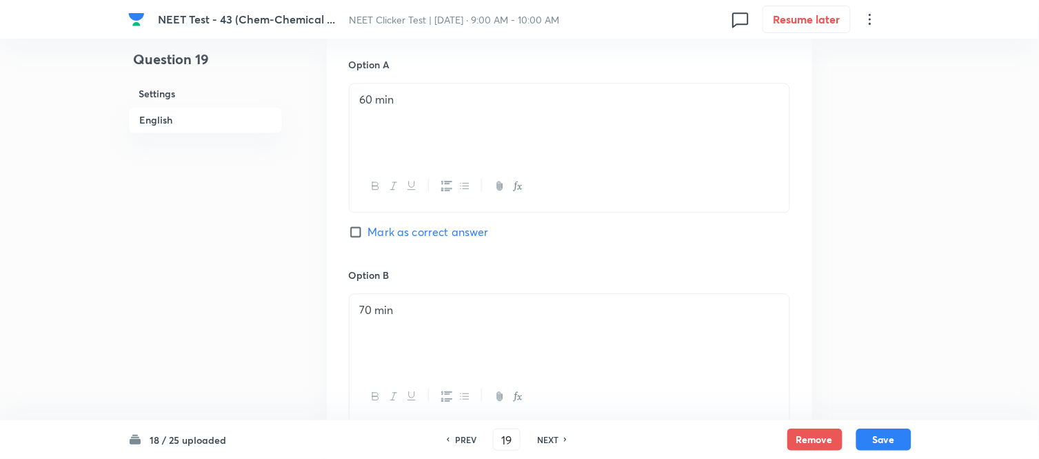
scroll to position [662, 0]
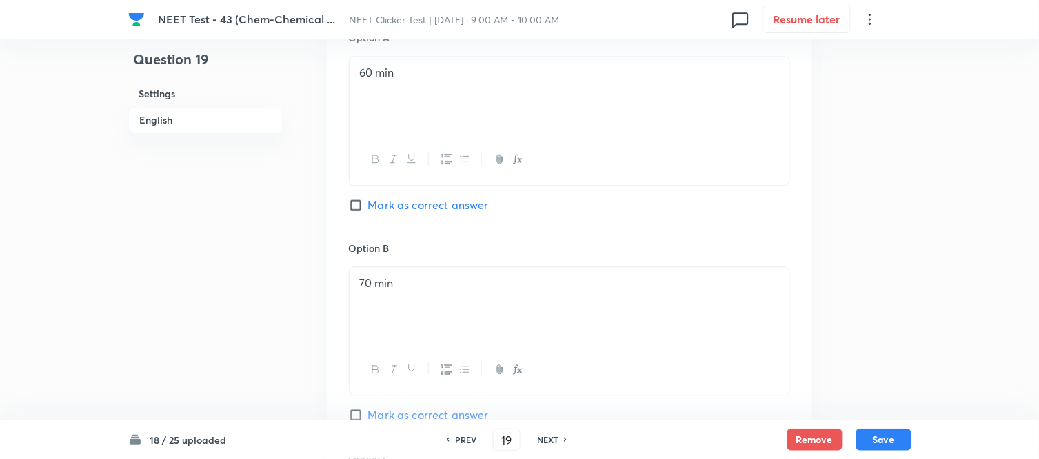
click at [370, 203] on span "Mark as correct answer" at bounding box center [428, 205] width 121 height 17
click at [368, 203] on input "Mark as correct answer" at bounding box center [358, 206] width 19 height 14
checkbox input "true"
click at [884, 437] on button "Save" at bounding box center [884, 438] width 55 height 22
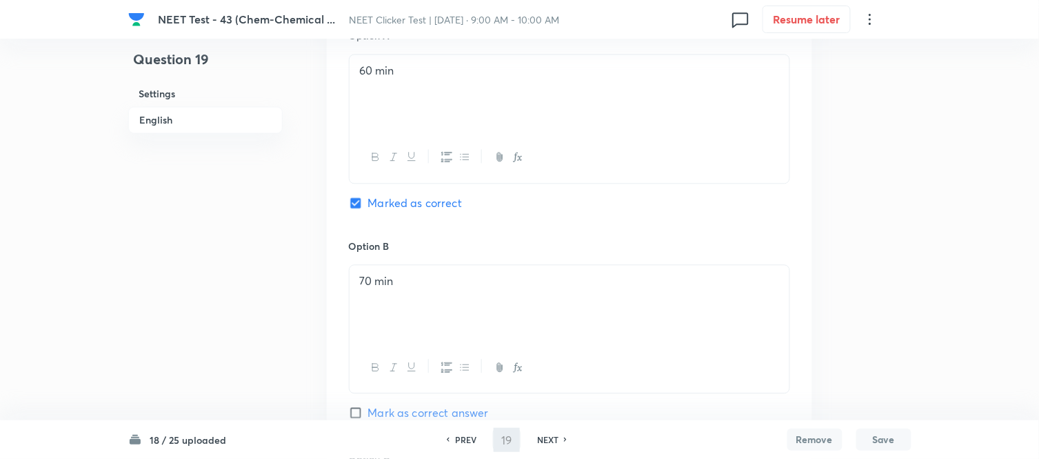
type input "20"
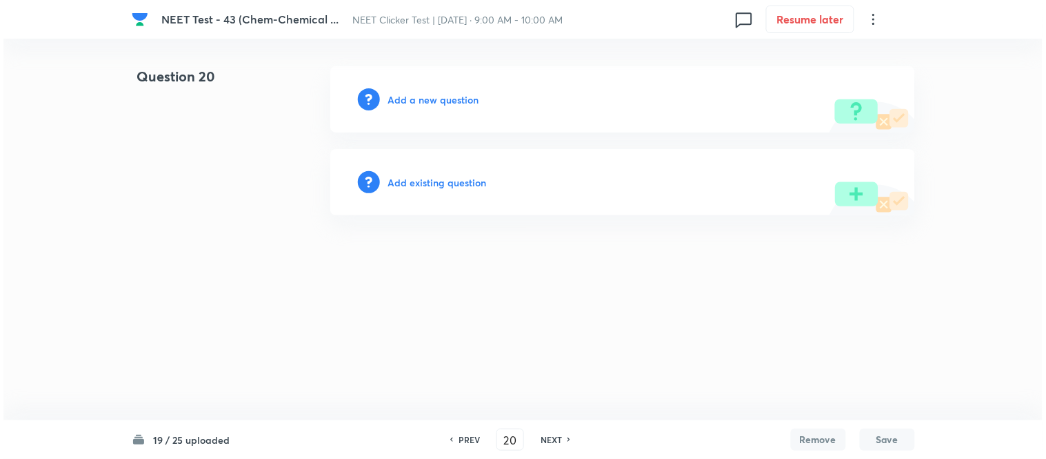
scroll to position [0, 0]
click at [419, 94] on h6 "Add a new question" at bounding box center [433, 99] width 91 height 14
click at [416, 97] on h6 "Choose a question type" at bounding box center [441, 99] width 106 height 14
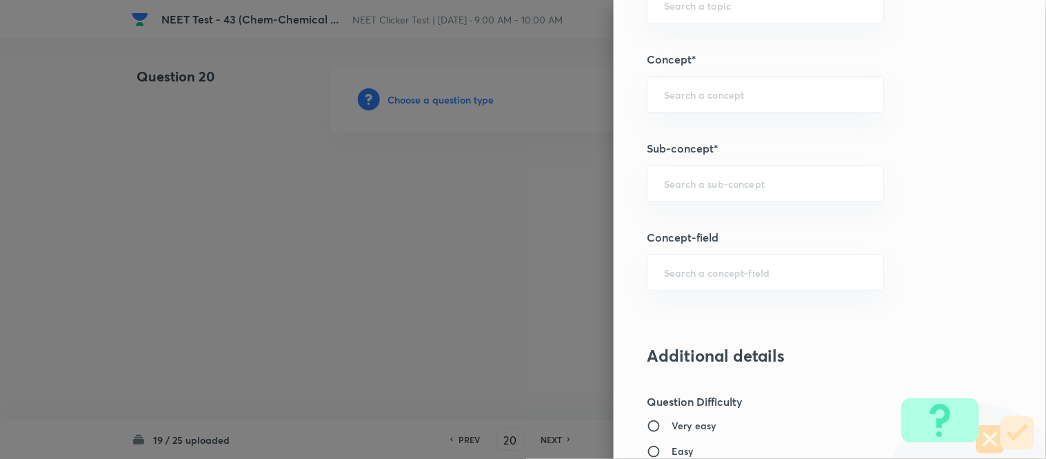
scroll to position [919, 0]
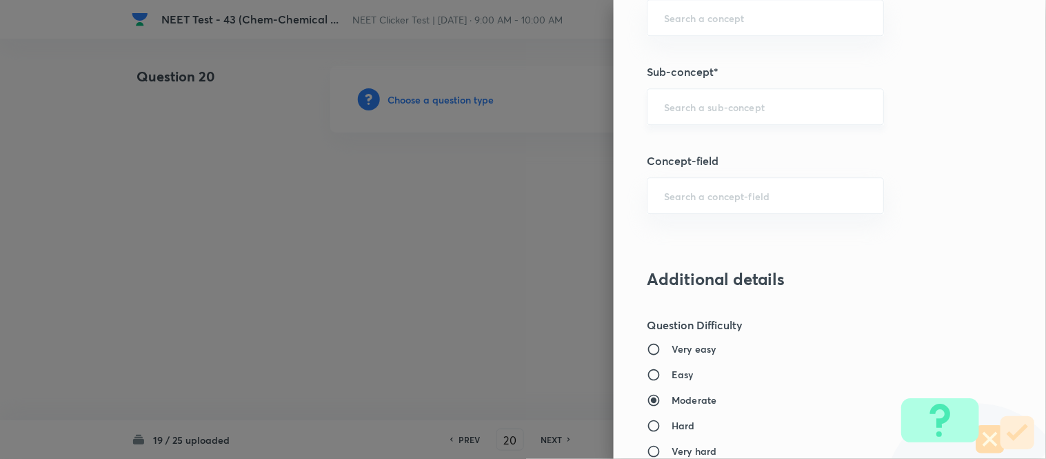
click at [712, 107] on input "text" at bounding box center [765, 106] width 203 height 13
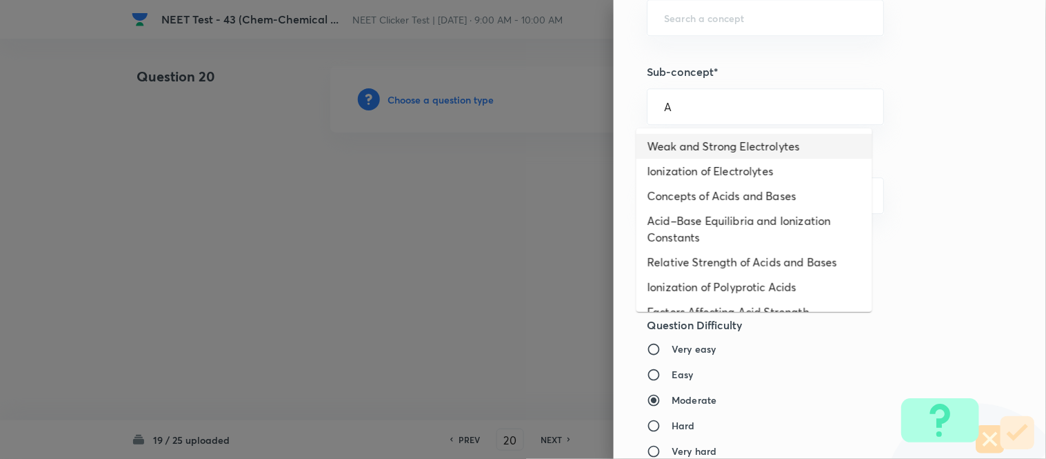
click at [685, 150] on li "Weak and Strong Electrolytes" at bounding box center [755, 146] width 236 height 25
type input "Weak and Strong Electrolytes"
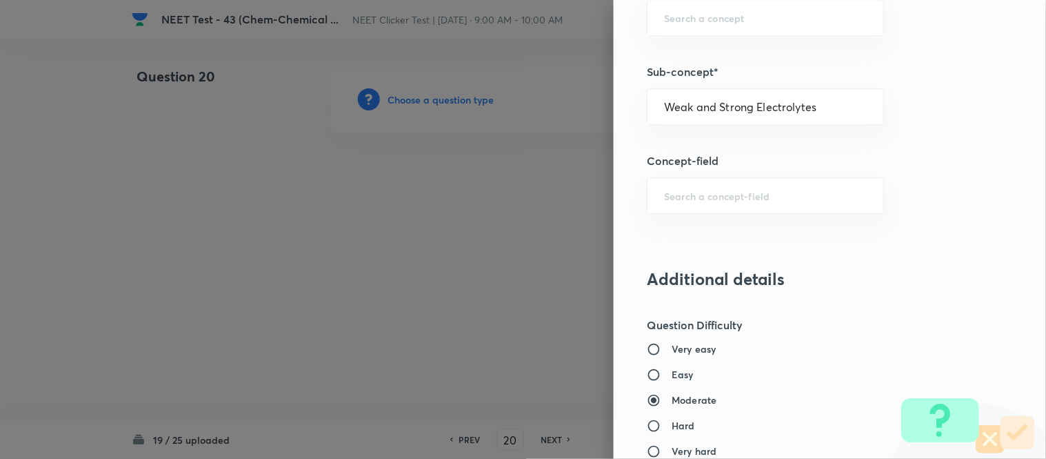
type input "Chemistry"
type input "Physical Chemistry"
type input "Ionic Equilibrium"
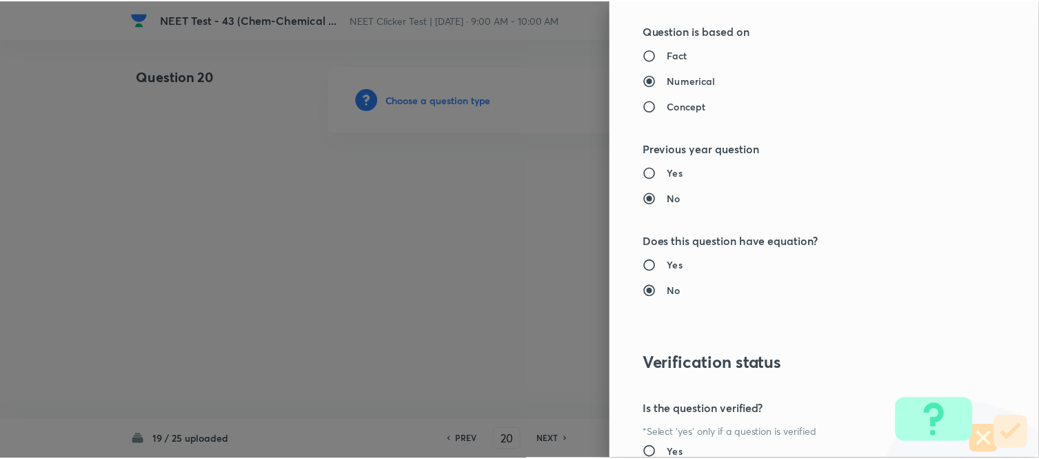
scroll to position [1514, 0]
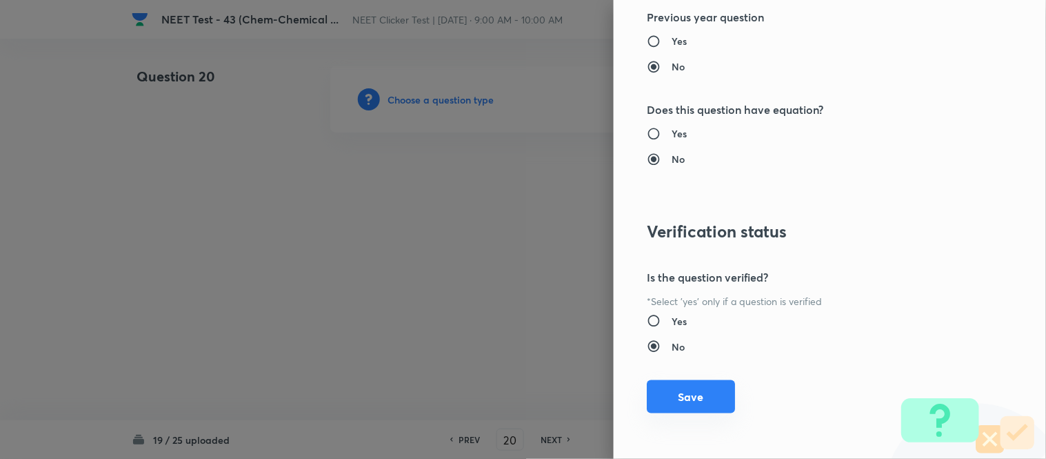
click at [685, 397] on button "Save" at bounding box center [691, 396] width 88 height 33
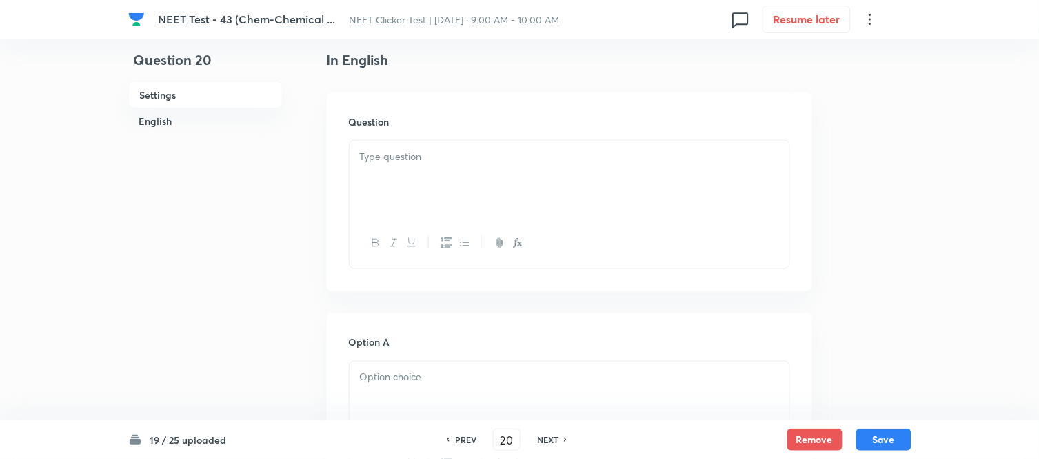
scroll to position [383, 0]
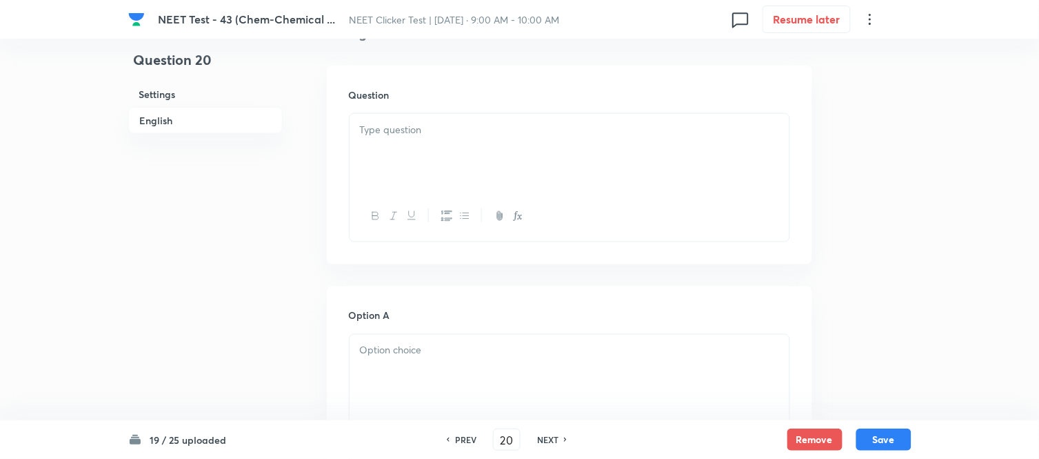
click at [531, 152] on div at bounding box center [570, 152] width 440 height 77
click at [583, 152] on div at bounding box center [570, 152] width 440 height 77
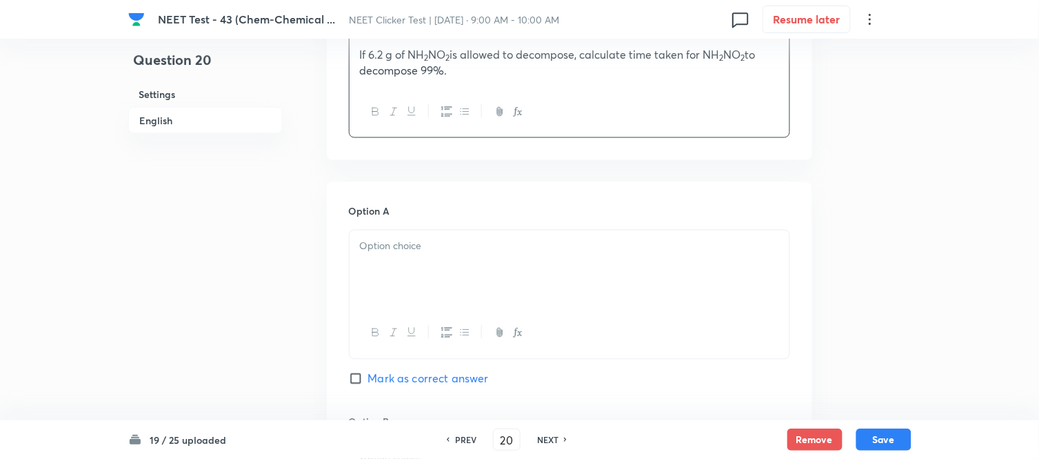
scroll to position [536, 0]
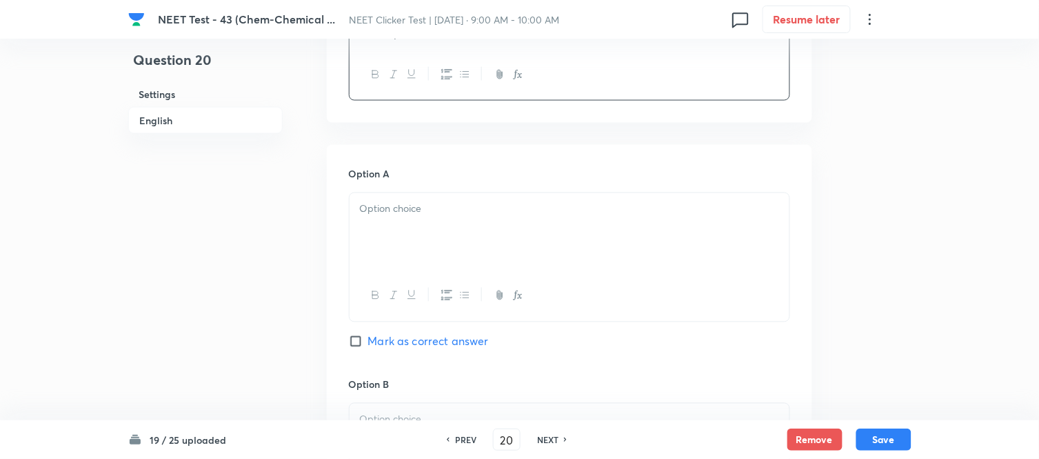
click at [476, 200] on div at bounding box center [570, 231] width 440 height 77
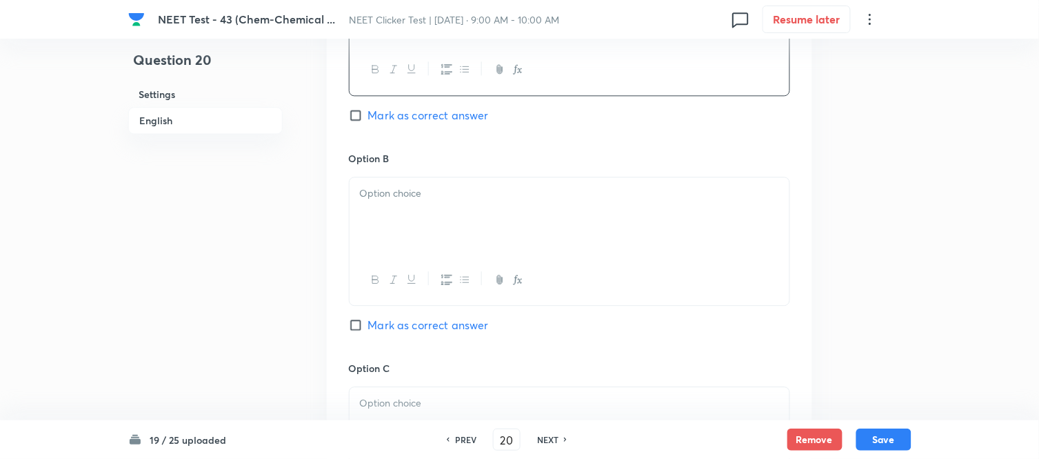
scroll to position [766, 0]
click at [437, 201] on div at bounding box center [570, 211] width 440 height 77
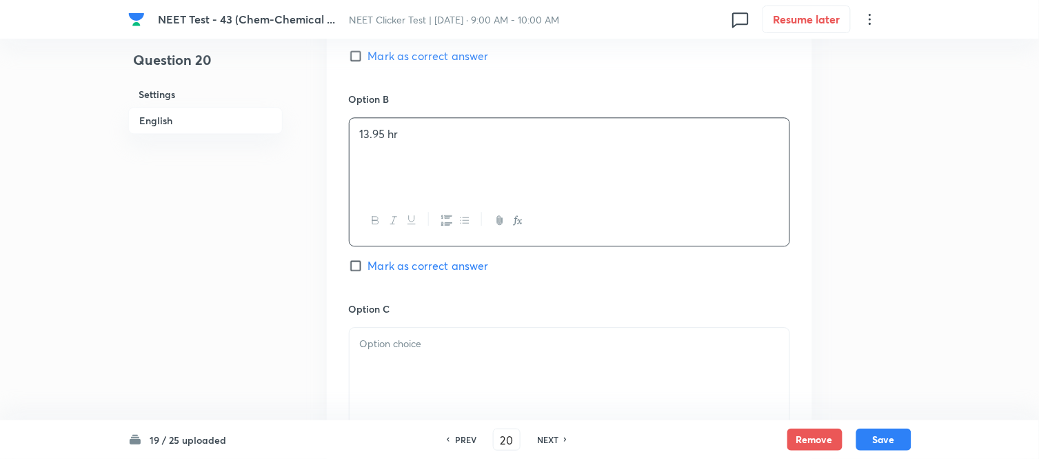
scroll to position [919, 0]
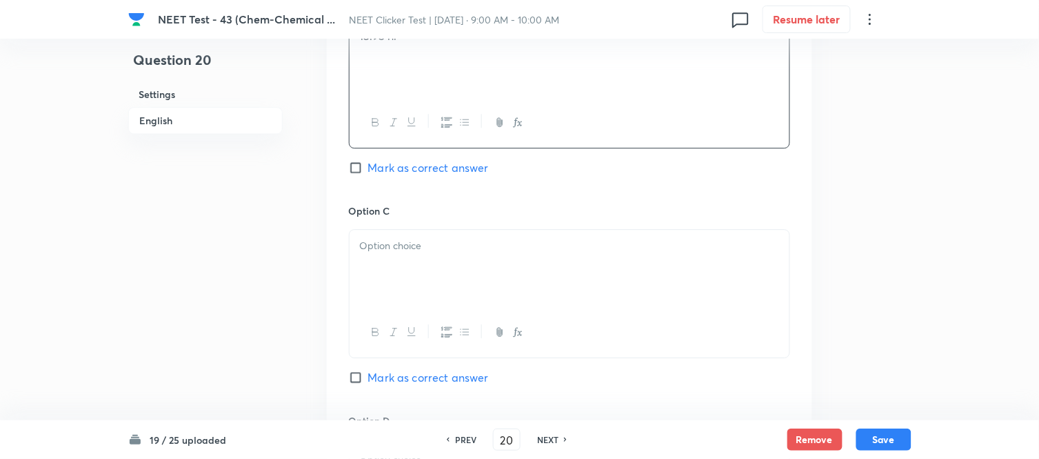
click at [456, 245] on p at bounding box center [569, 246] width 419 height 16
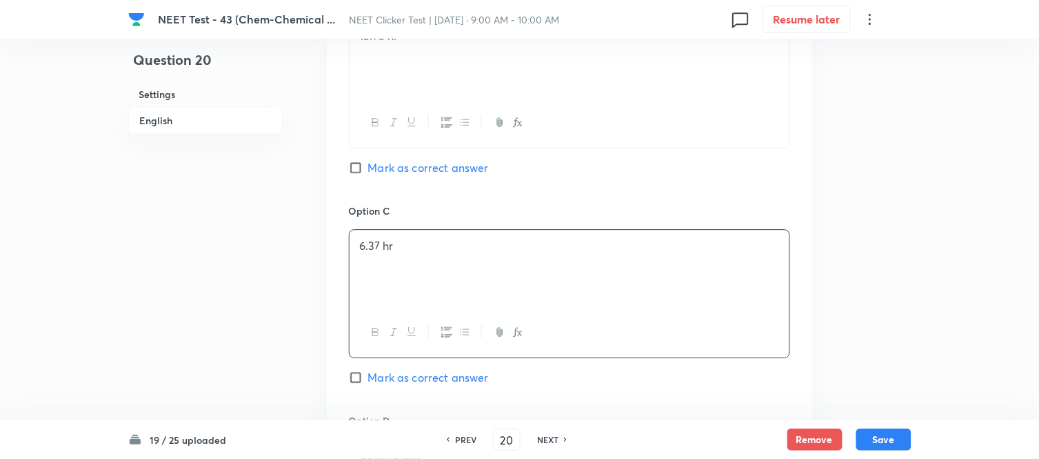
click at [354, 173] on input "Mark as correct answer" at bounding box center [358, 168] width 19 height 14
checkbox input "true"
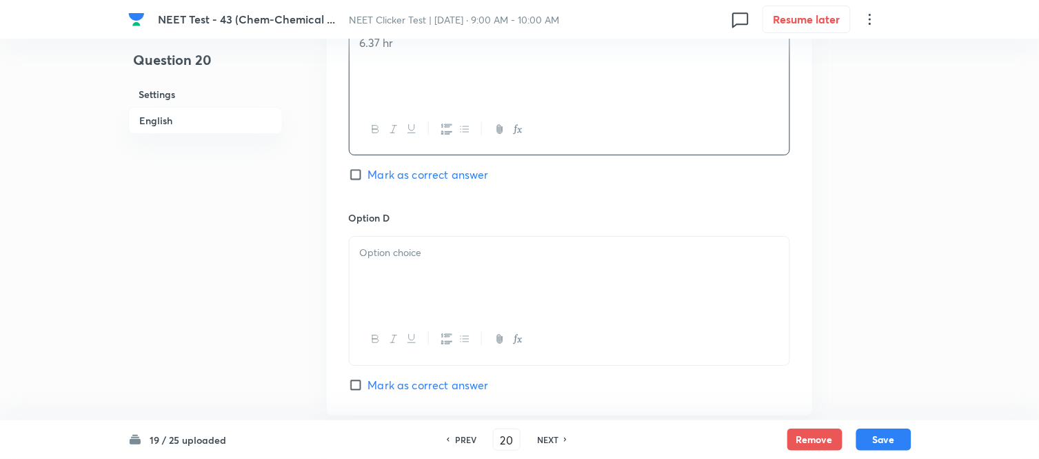
scroll to position [1149, 0]
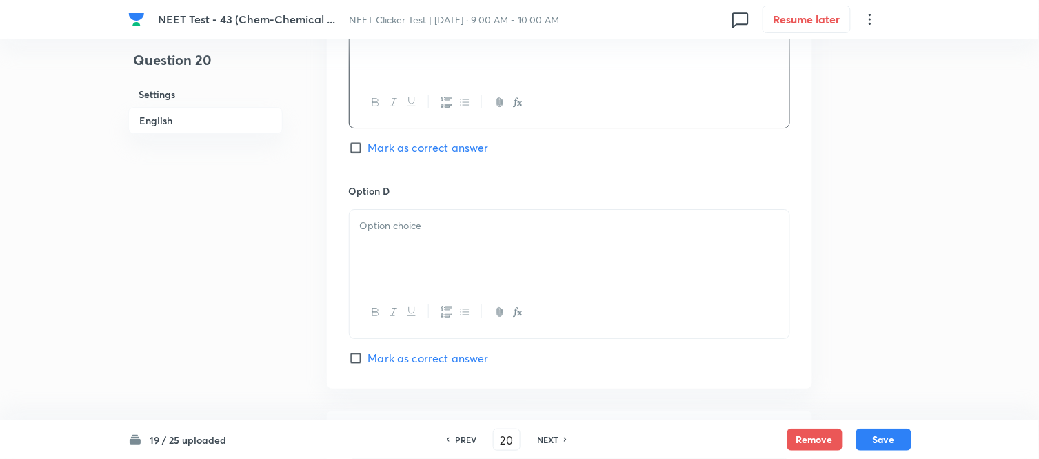
click at [449, 230] on p at bounding box center [569, 226] width 419 height 16
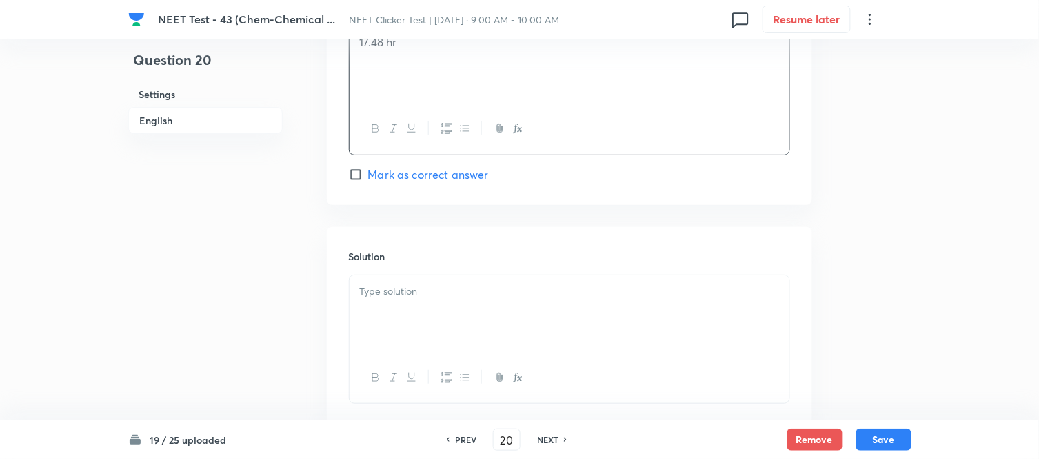
scroll to position [1423, 0]
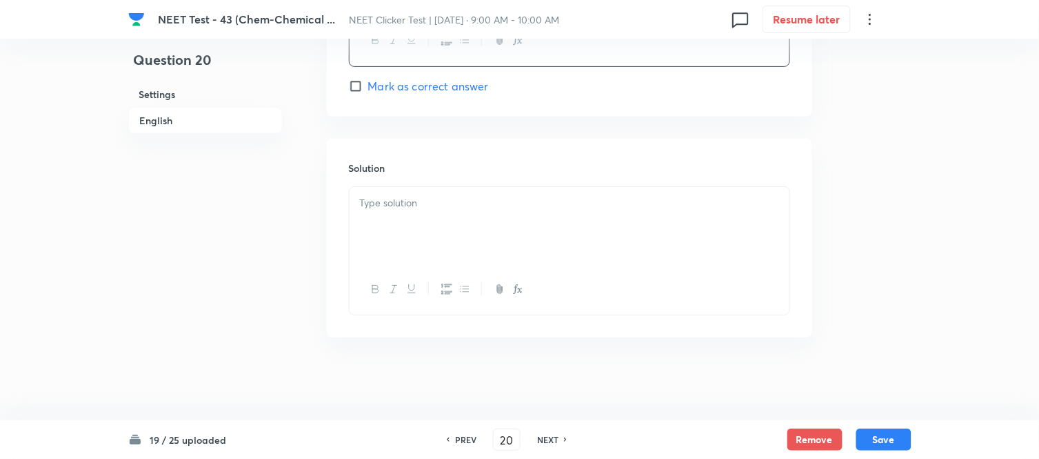
click at [441, 235] on div at bounding box center [570, 225] width 440 height 77
click at [879, 442] on button "Save" at bounding box center [884, 438] width 55 height 22
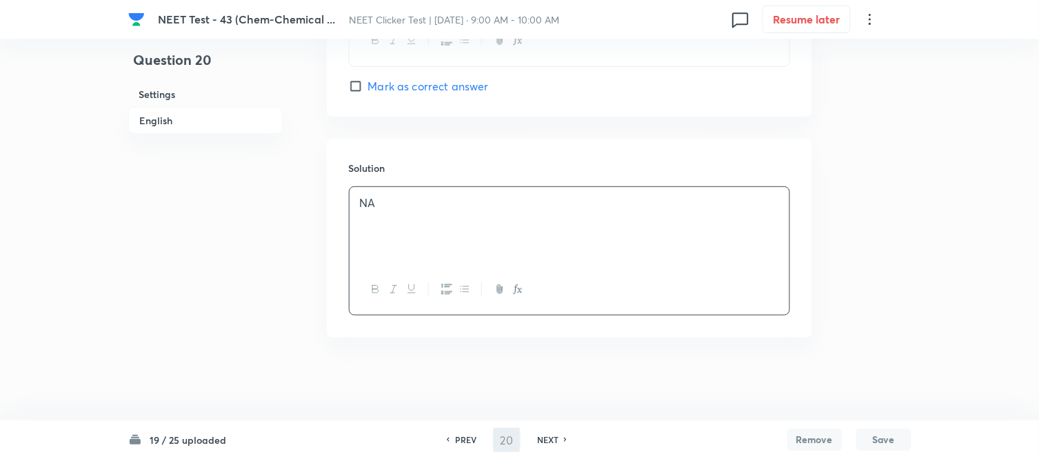
type input "21"
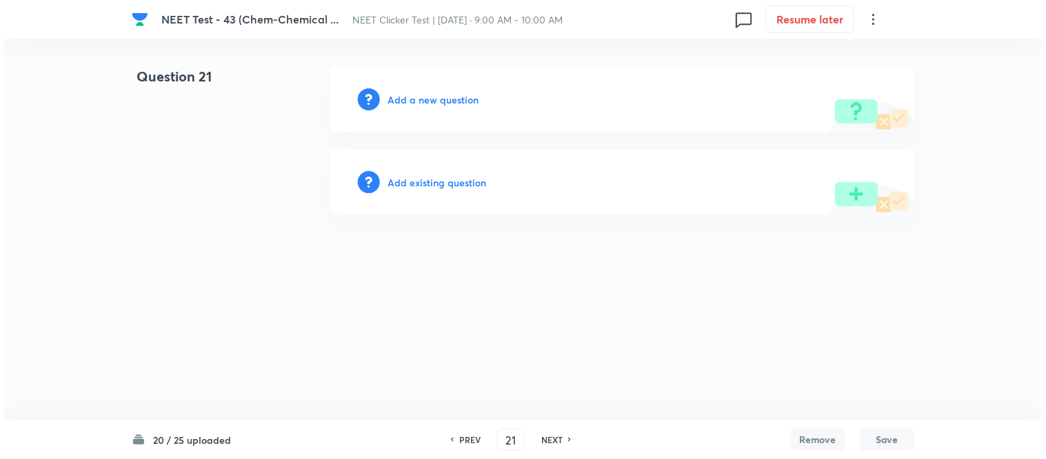
scroll to position [0, 0]
click at [412, 99] on h6 "Add a new question" at bounding box center [433, 99] width 91 height 14
click at [412, 99] on h6 "Choose a question type" at bounding box center [441, 99] width 106 height 14
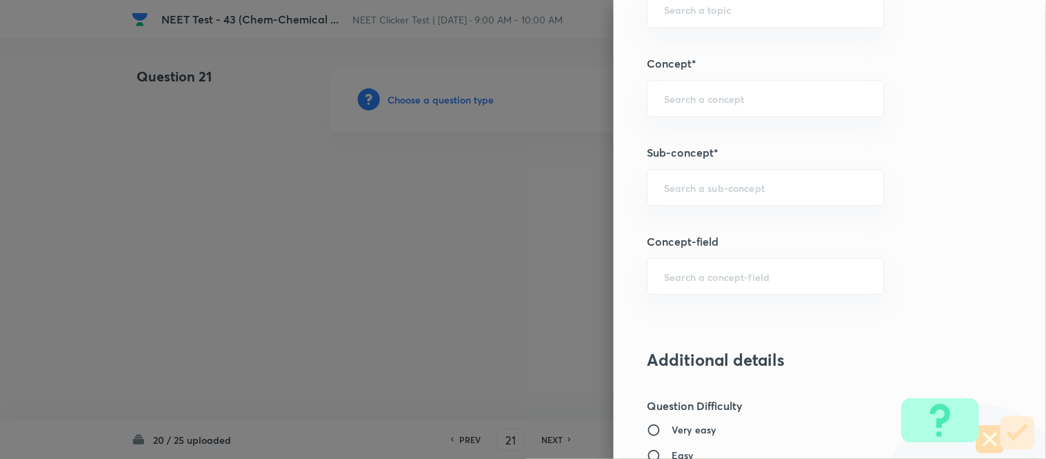
scroll to position [843, 0]
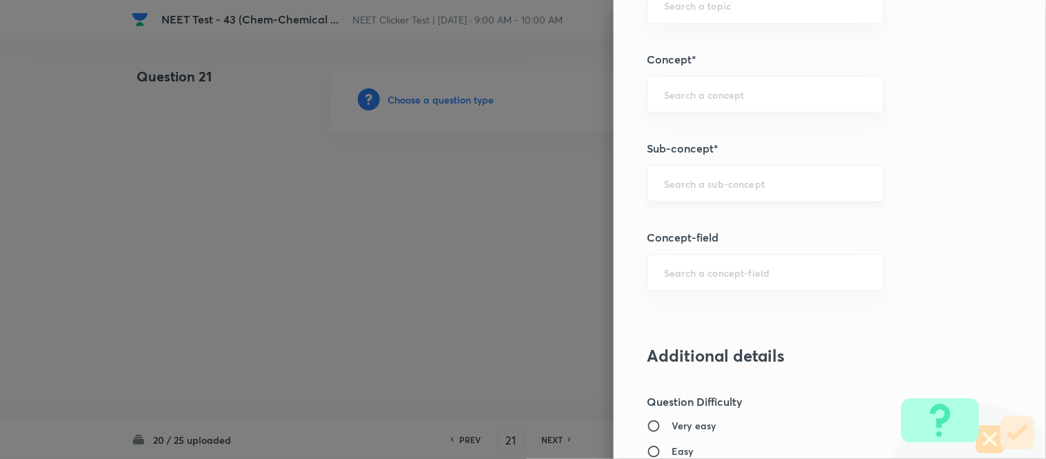
click at [733, 186] on input "text" at bounding box center [765, 183] width 203 height 13
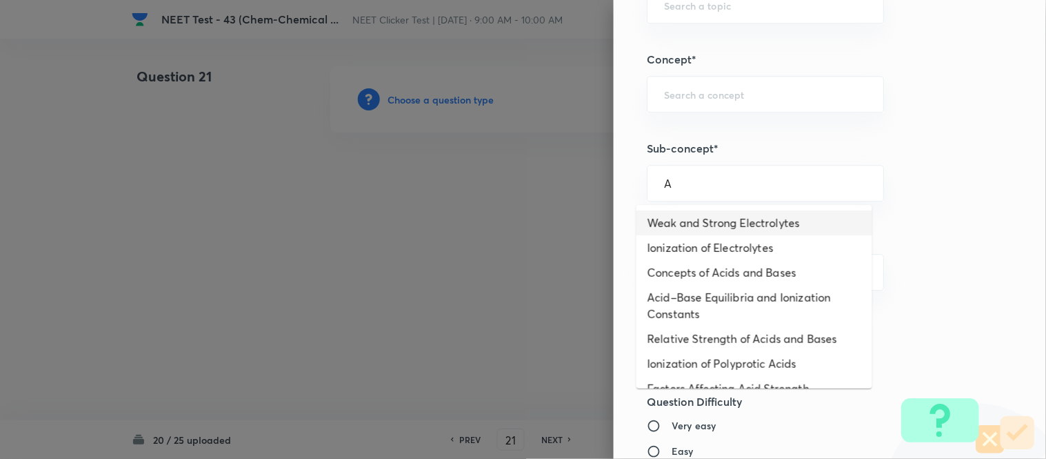
click at [725, 226] on li "Weak and Strong Electrolytes" at bounding box center [755, 222] width 236 height 25
type input "Weak and Strong Electrolytes"
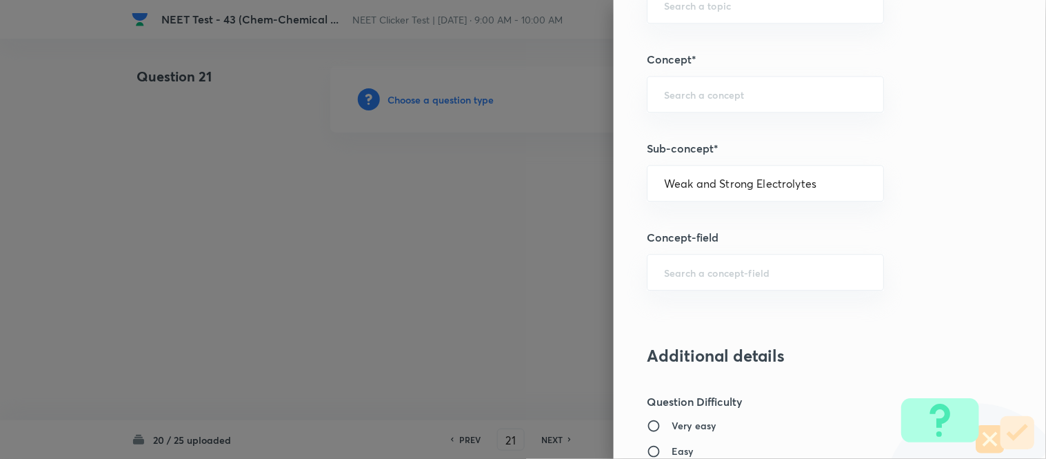
type input "Chemistry"
type input "Physical Chemistry"
type input "Ionic Equilibrium"
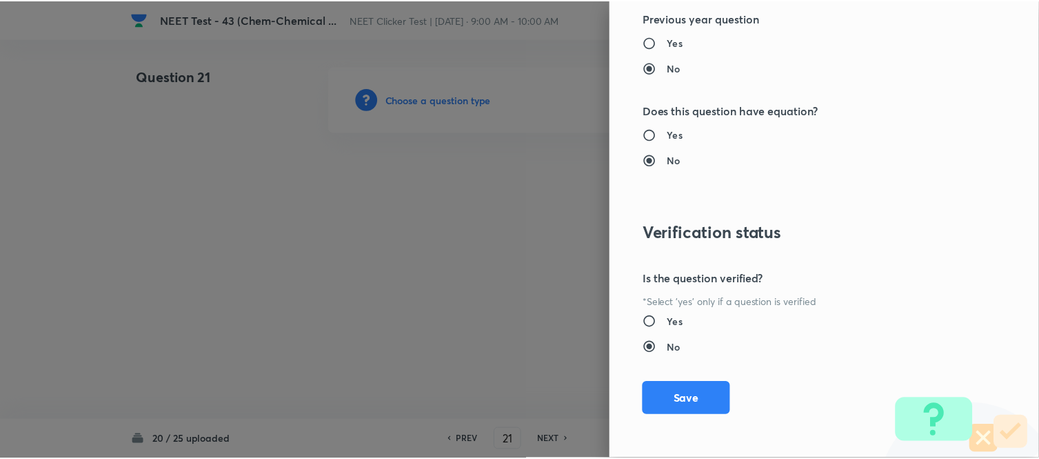
scroll to position [1514, 0]
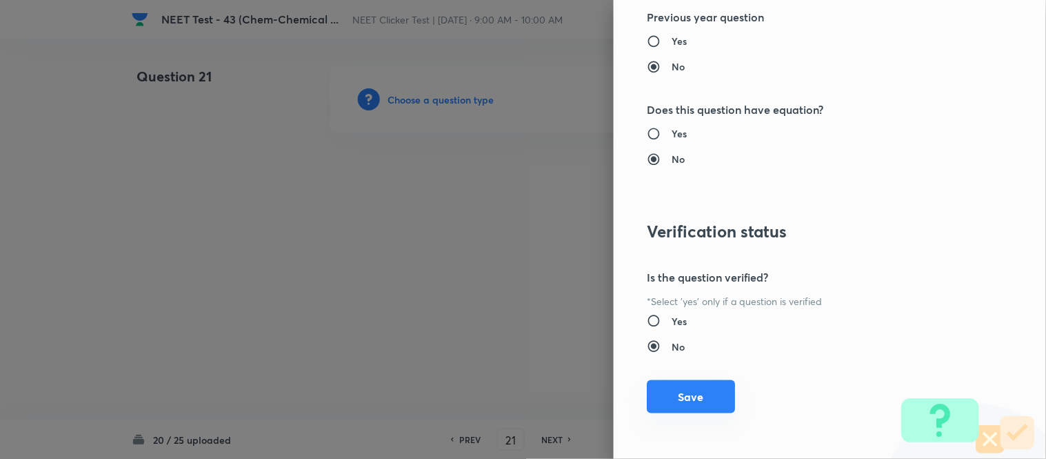
click at [681, 394] on button "Save" at bounding box center [691, 396] width 88 height 33
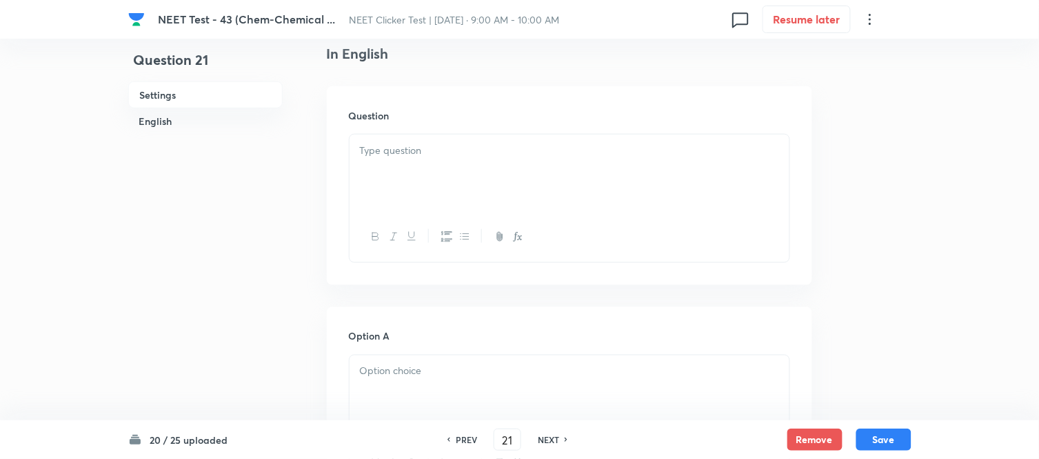
scroll to position [383, 0]
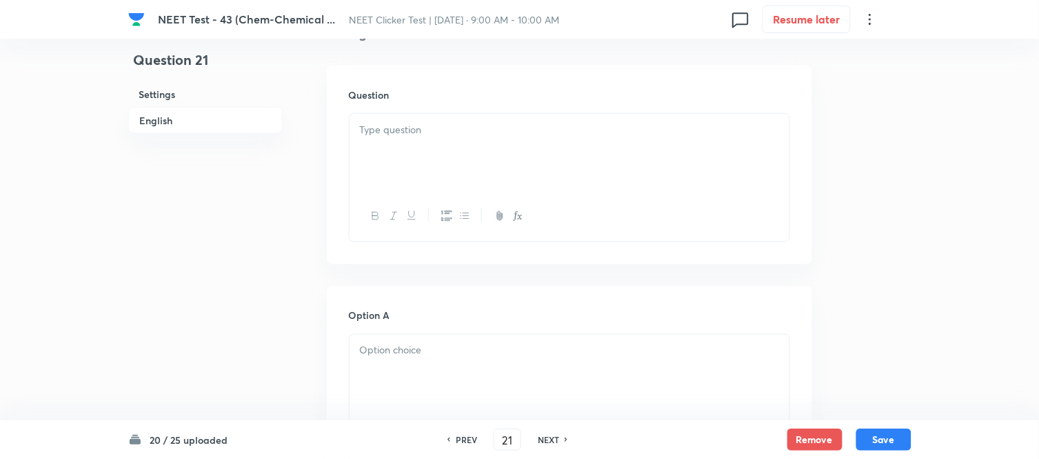
click at [439, 134] on p at bounding box center [569, 130] width 419 height 16
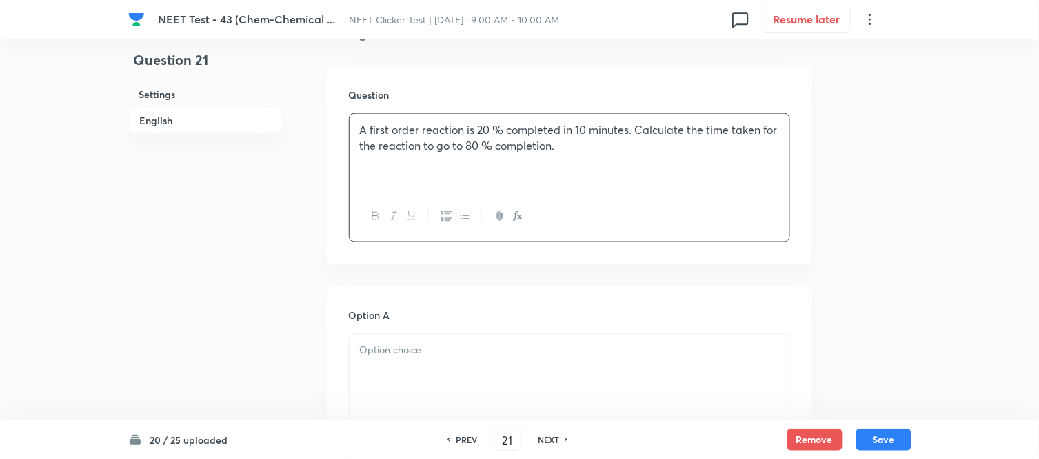
scroll to position [536, 0]
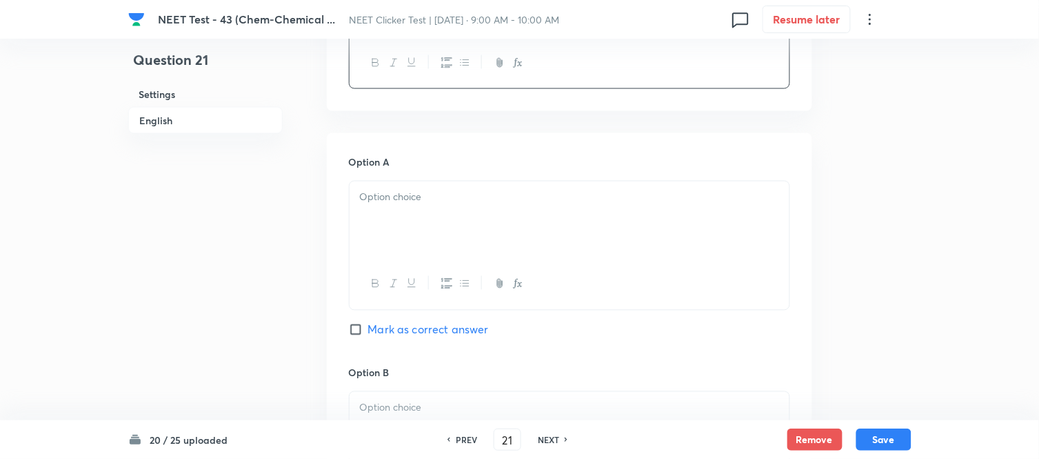
click at [471, 198] on p at bounding box center [569, 198] width 419 height 16
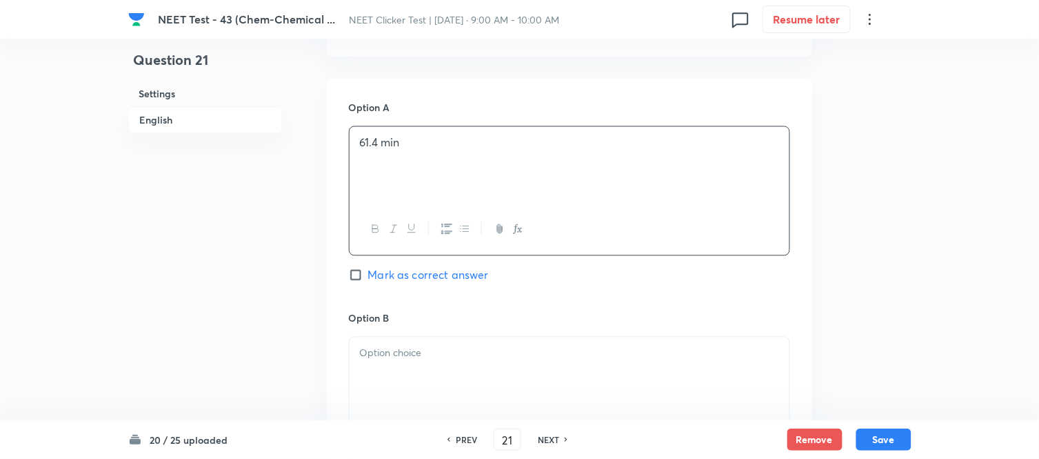
scroll to position [766, 0]
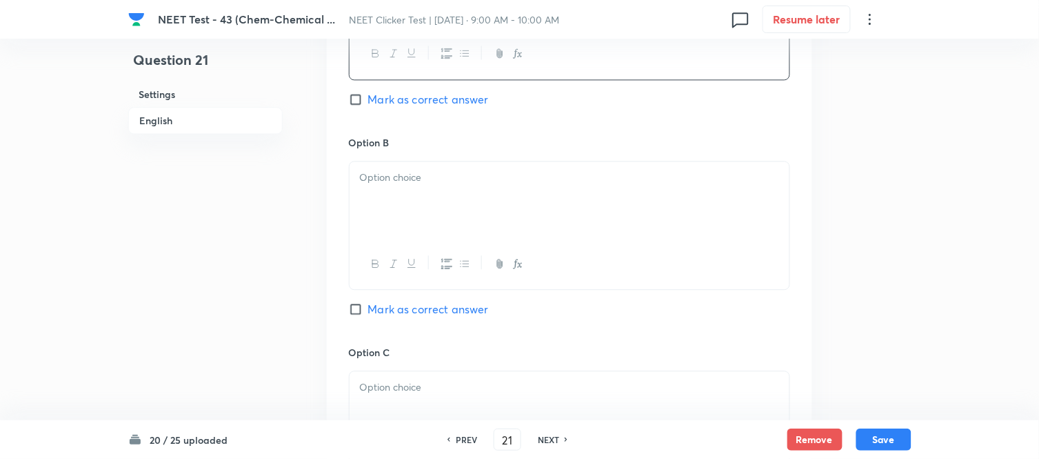
click at [472, 187] on div at bounding box center [570, 199] width 440 height 77
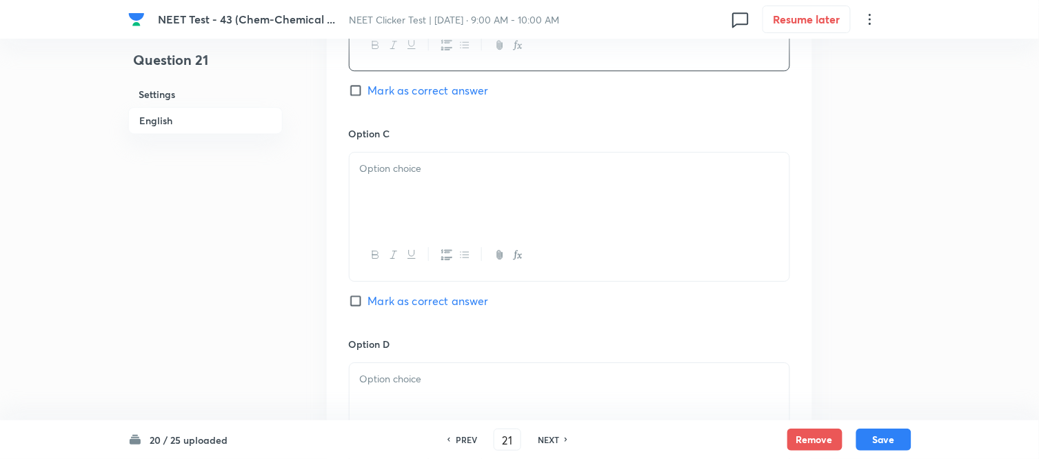
scroll to position [996, 0]
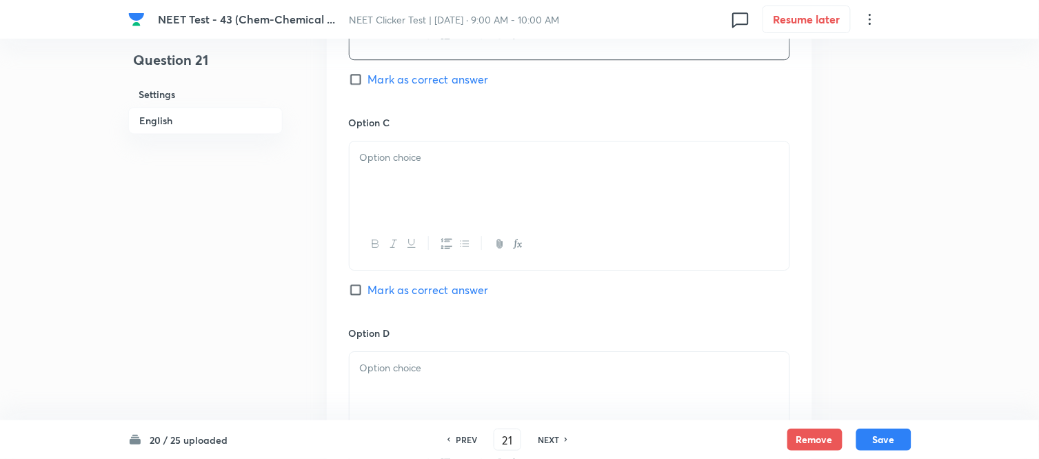
click at [483, 194] on div at bounding box center [570, 179] width 440 height 77
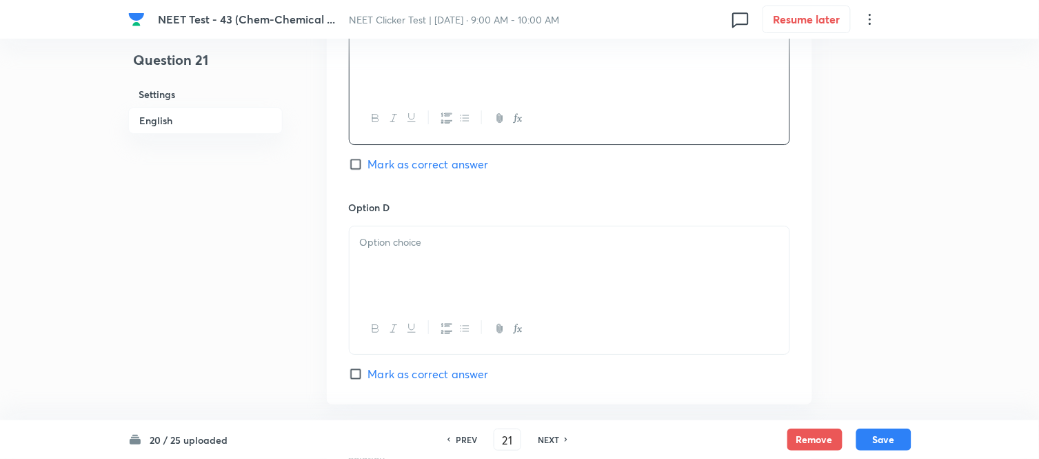
scroll to position [1149, 0]
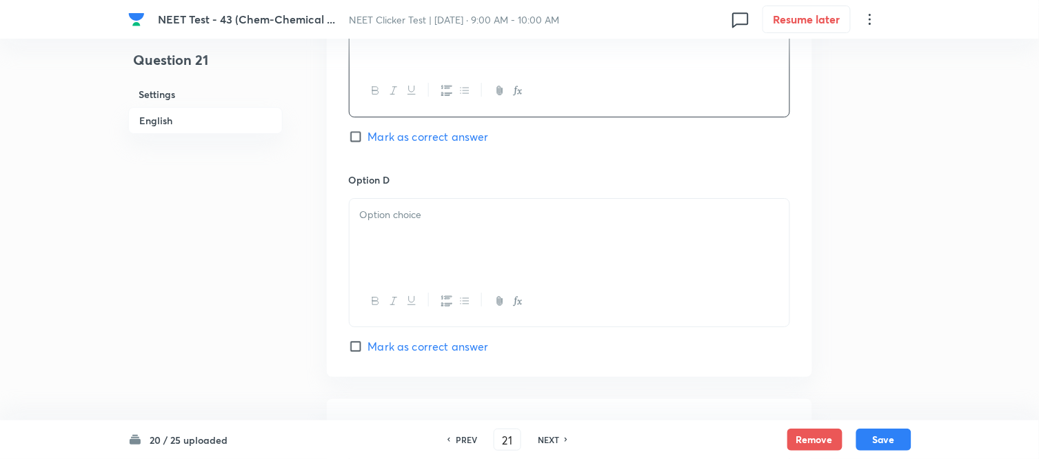
click at [483, 242] on div at bounding box center [570, 237] width 440 height 77
click at [360, 138] on input "Mark as correct answer" at bounding box center [358, 137] width 19 height 14
checkbox input "true"
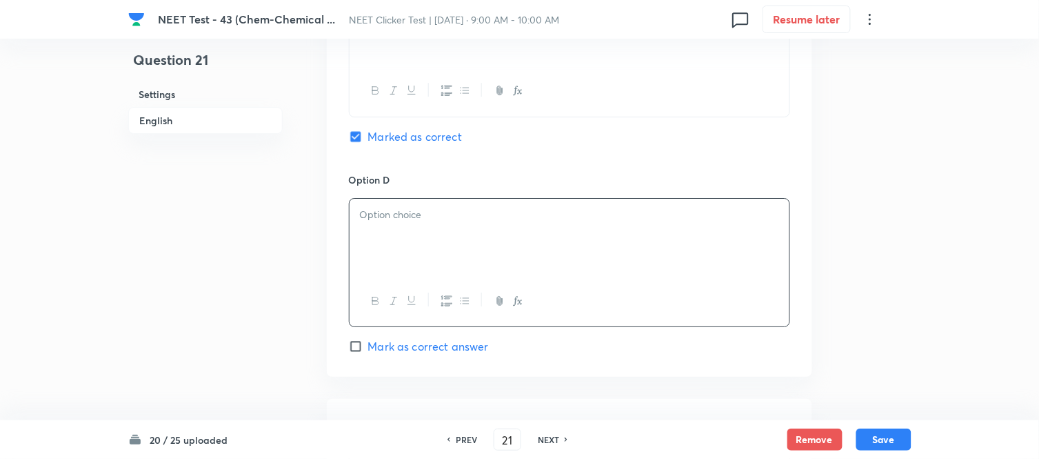
click at [465, 207] on div at bounding box center [570, 237] width 440 height 77
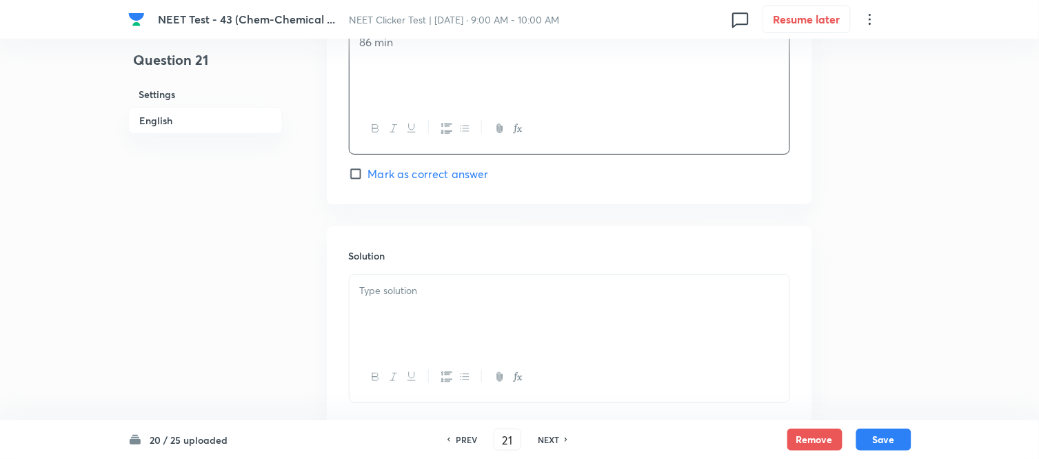
scroll to position [1379, 0]
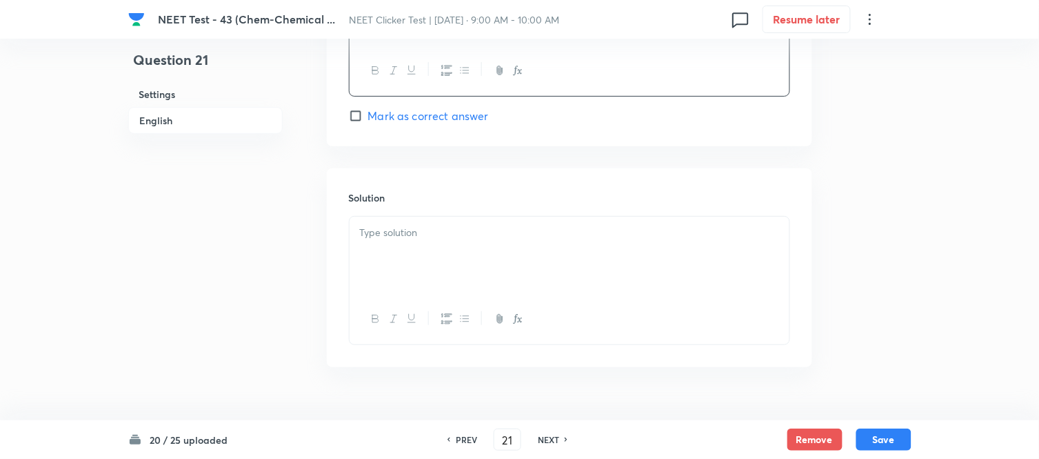
click at [465, 241] on p at bounding box center [569, 233] width 419 height 16
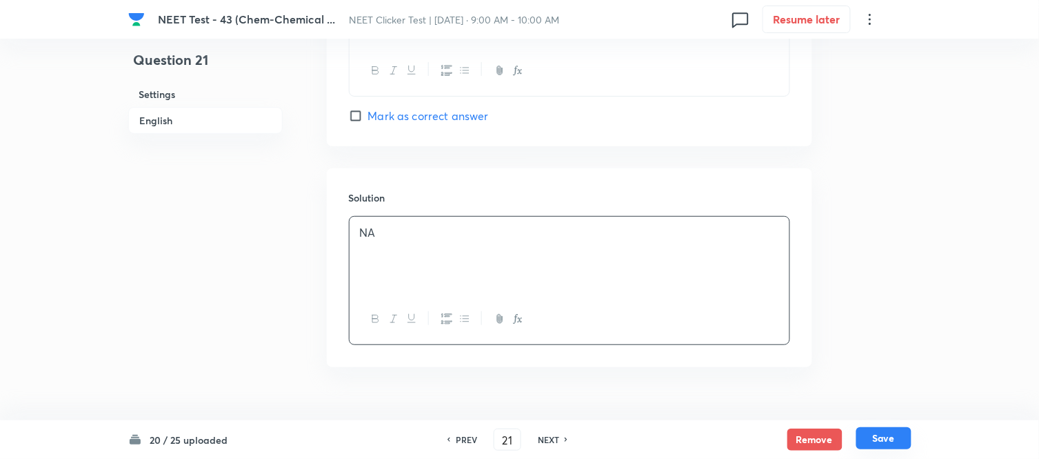
click at [881, 439] on button "Save" at bounding box center [884, 438] width 55 height 22
type input "22"
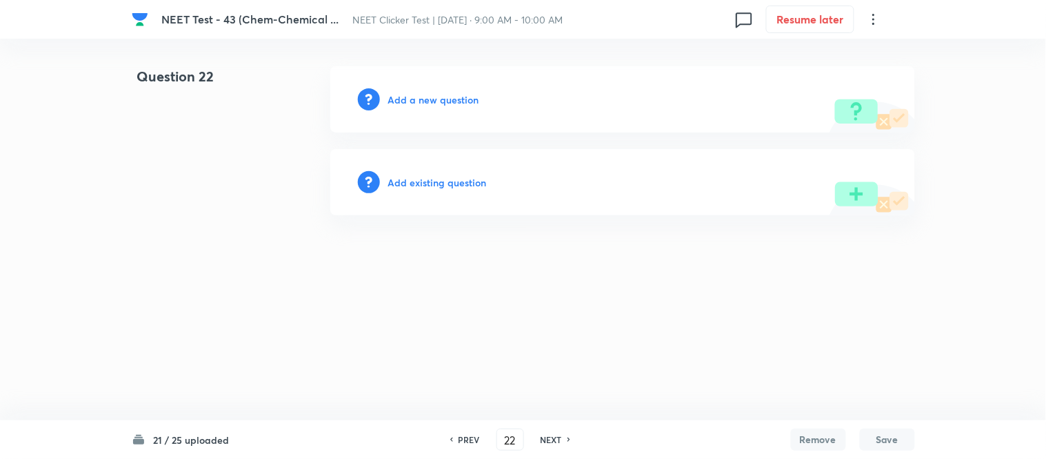
click at [417, 99] on h6 "Add a new question" at bounding box center [433, 99] width 91 height 14
click at [417, 99] on h6 "Choose a question type" at bounding box center [441, 99] width 106 height 14
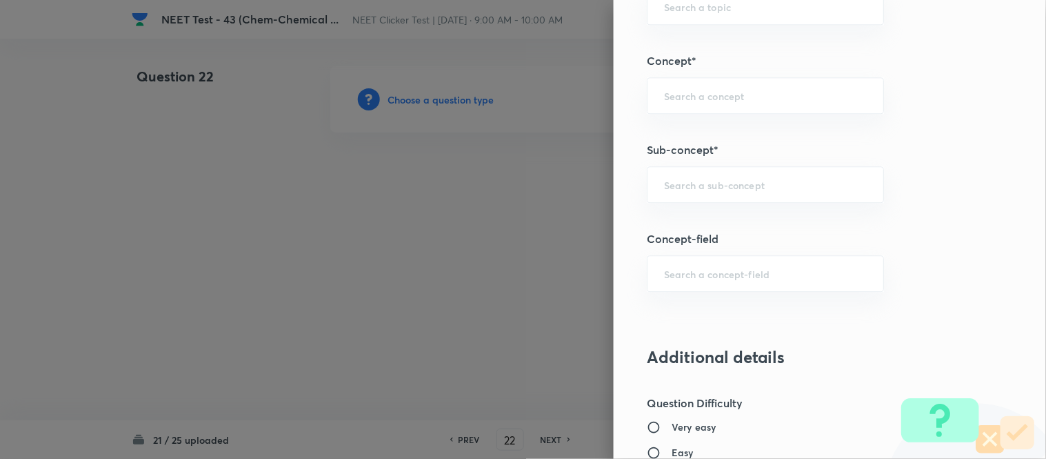
scroll to position [848, 0]
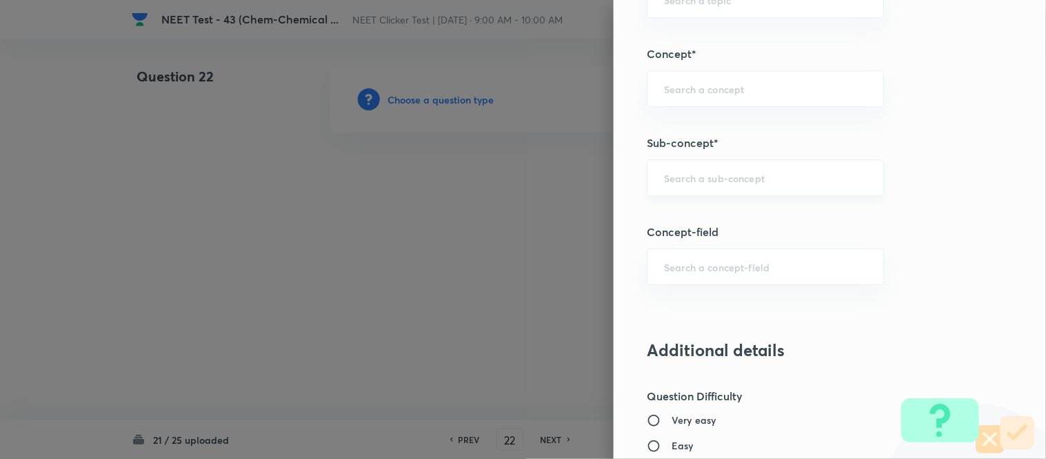
click at [698, 178] on input "text" at bounding box center [765, 177] width 203 height 13
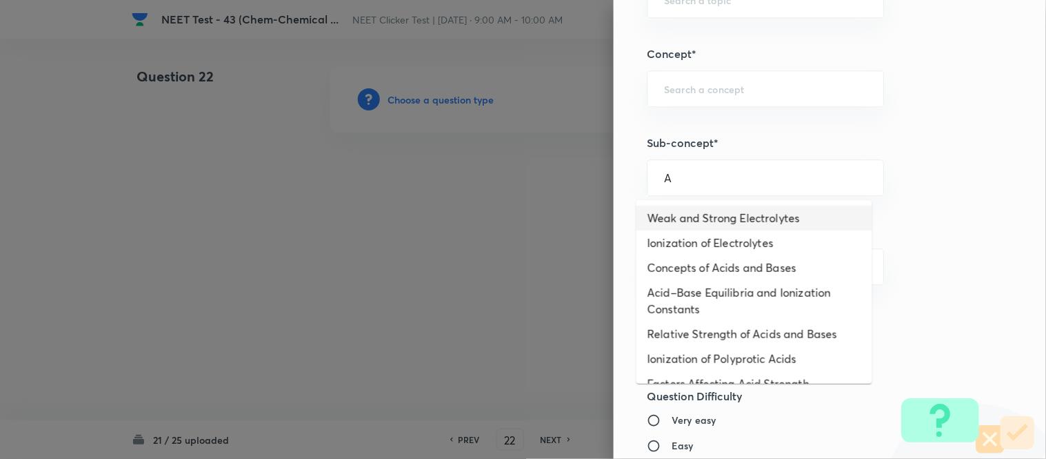
click at [685, 217] on li "Weak and Strong Electrolytes" at bounding box center [755, 218] width 236 height 25
type input "Weak and Strong Electrolytes"
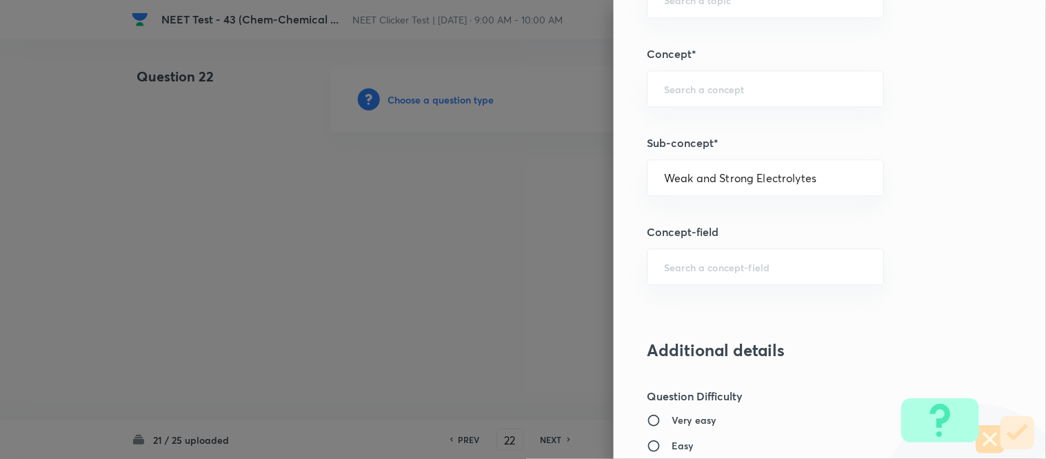
type input "Chemistry"
type input "Physical Chemistry"
type input "Ionic Equilibrium"
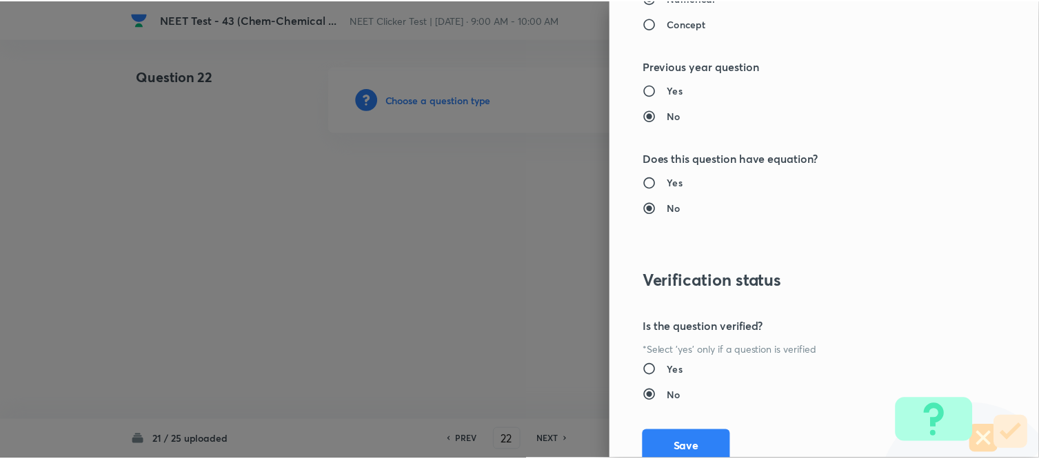
scroll to position [1514, 0]
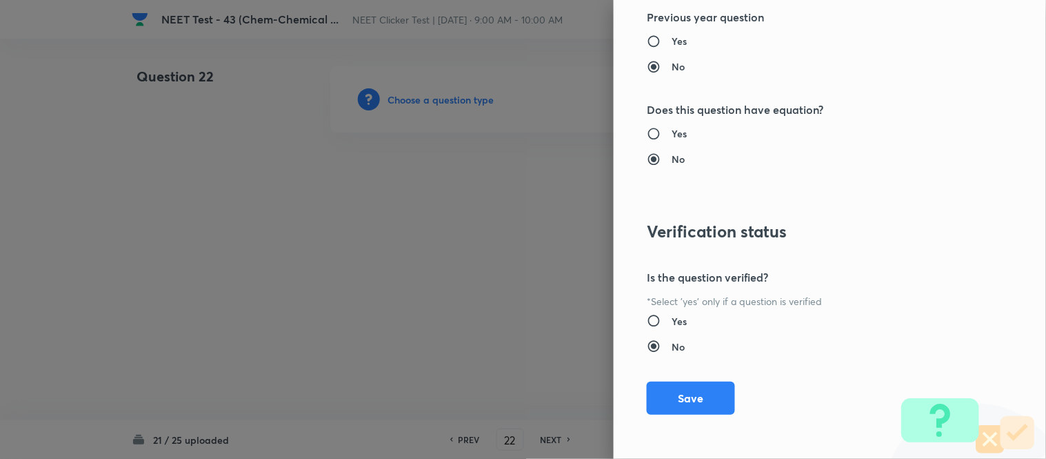
click at [681, 398] on button "Save" at bounding box center [691, 397] width 88 height 33
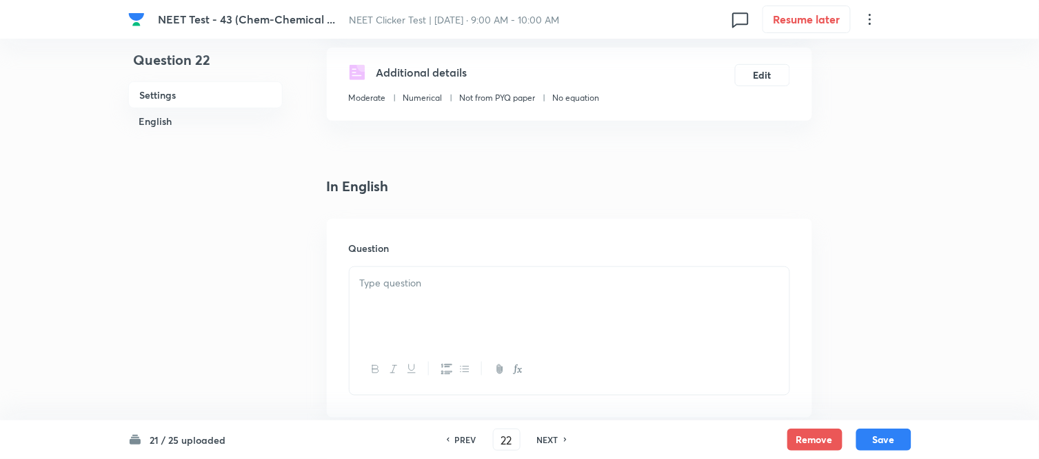
scroll to position [306, 0]
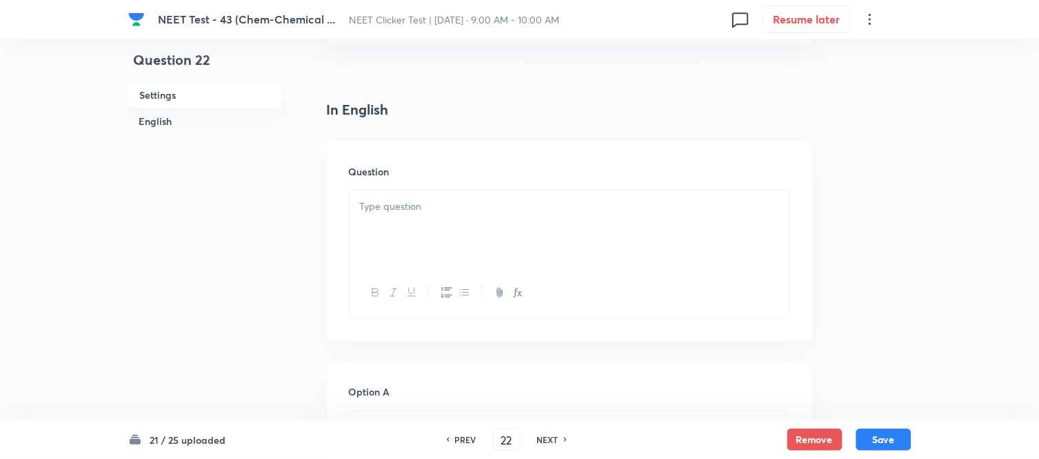
click at [470, 223] on div at bounding box center [570, 228] width 440 height 77
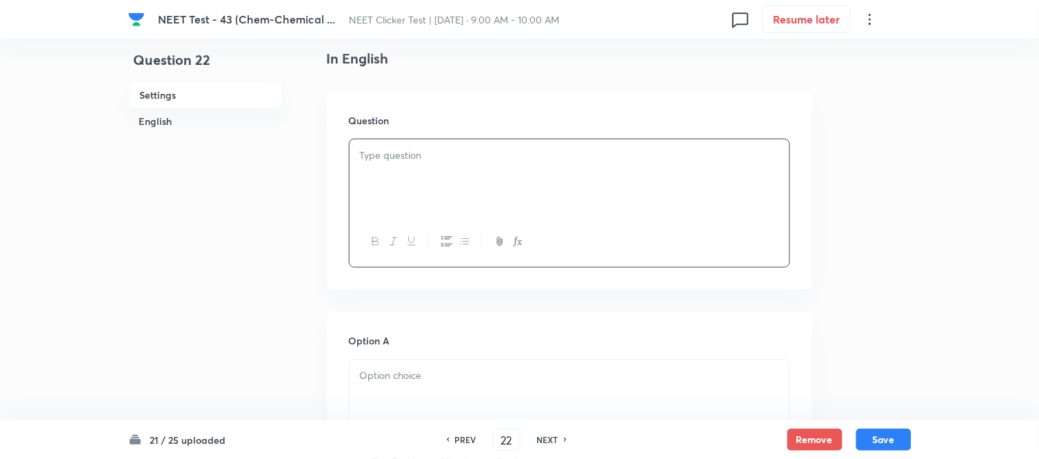
scroll to position [383, 0]
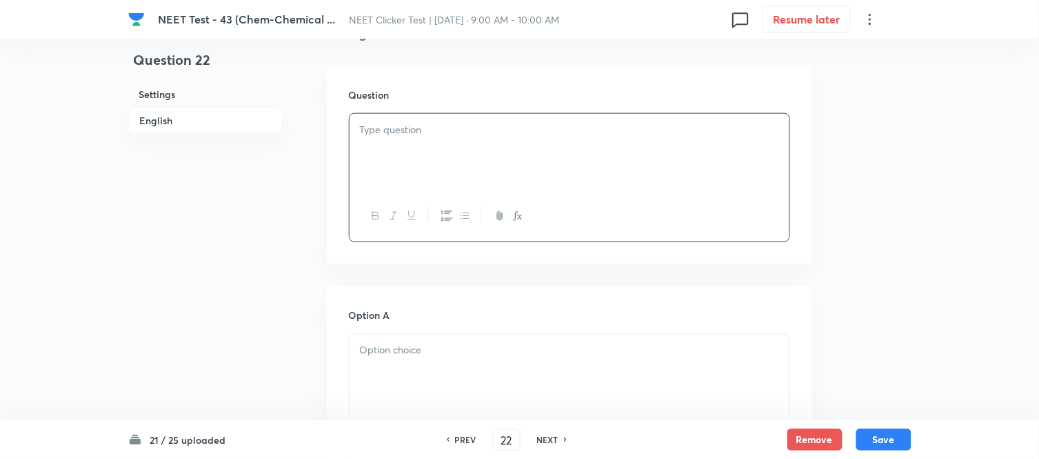
click at [554, 152] on div at bounding box center [570, 152] width 440 height 77
click at [554, 153] on div at bounding box center [570, 152] width 440 height 77
click at [439, 135] on p at bounding box center [569, 130] width 419 height 16
click at [410, 143] on div at bounding box center [570, 152] width 440 height 77
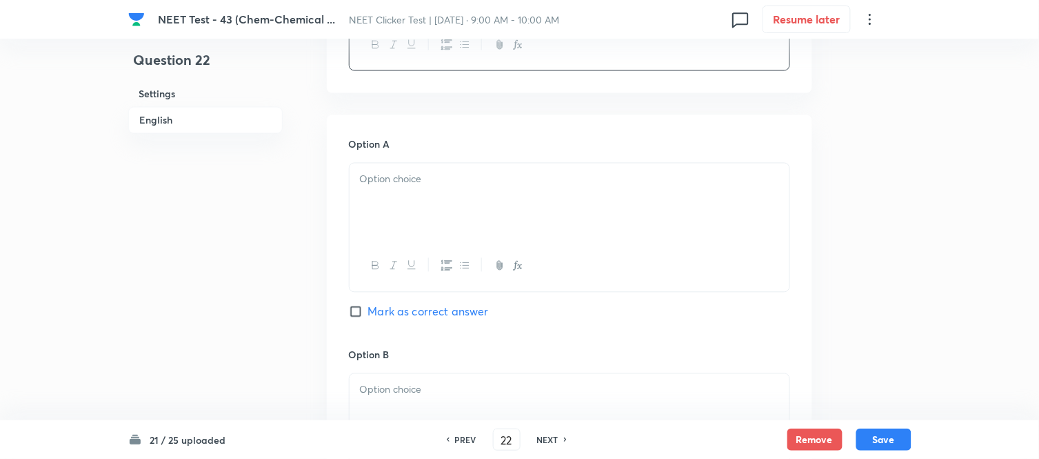
scroll to position [612, 0]
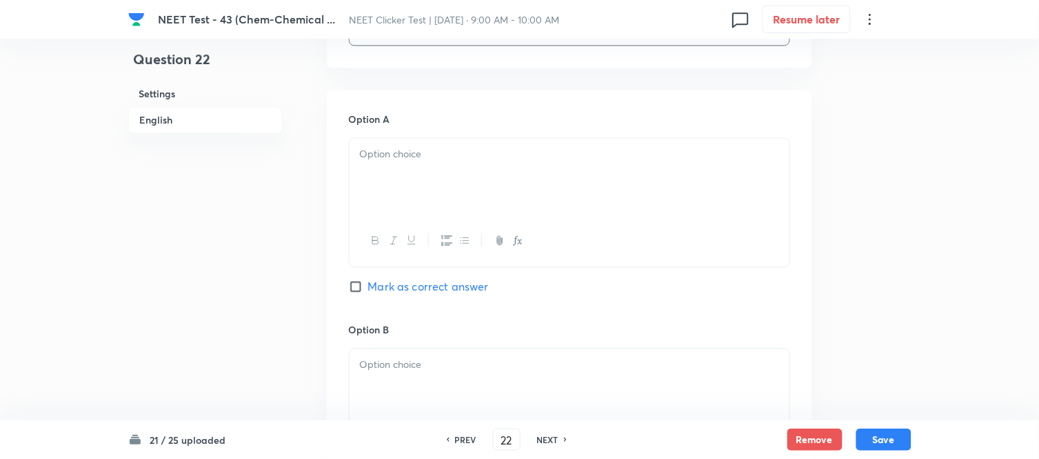
click at [439, 154] on p at bounding box center [569, 155] width 419 height 16
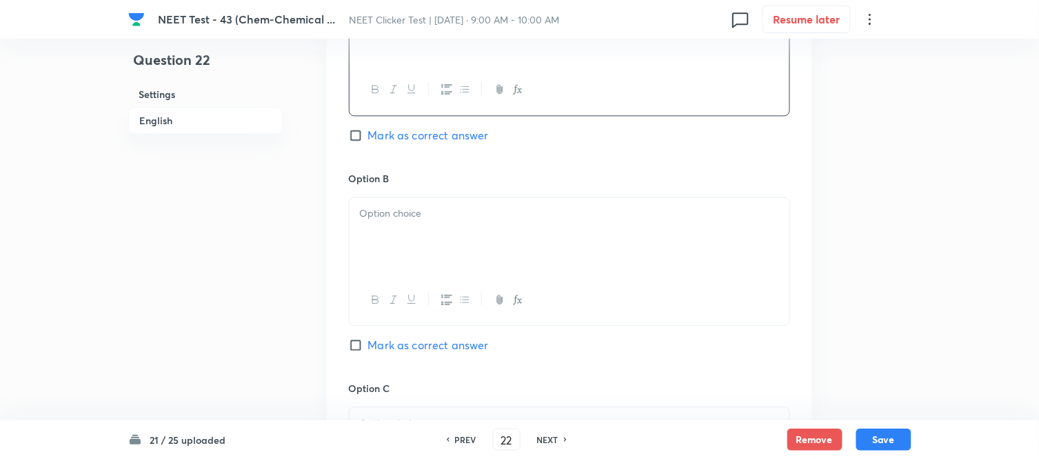
scroll to position [766, 0]
click at [448, 193] on div "Option B Mark as correct answer" at bounding box center [569, 274] width 441 height 210
click at [439, 210] on p at bounding box center [569, 211] width 419 height 16
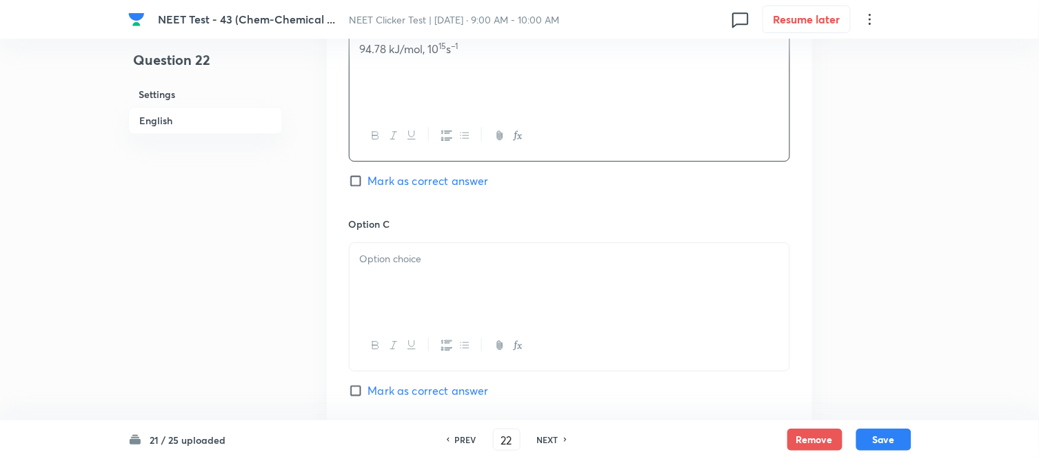
scroll to position [996, 0]
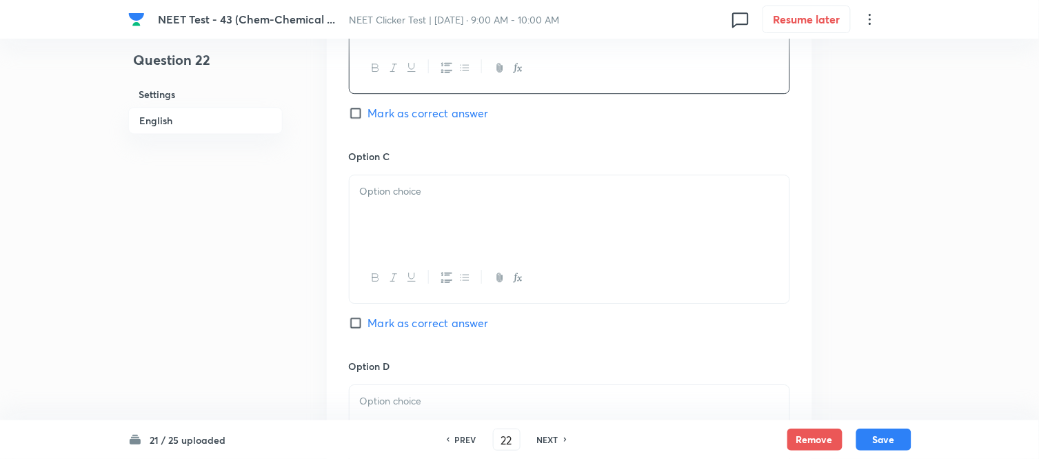
click at [450, 192] on p at bounding box center [569, 191] width 419 height 16
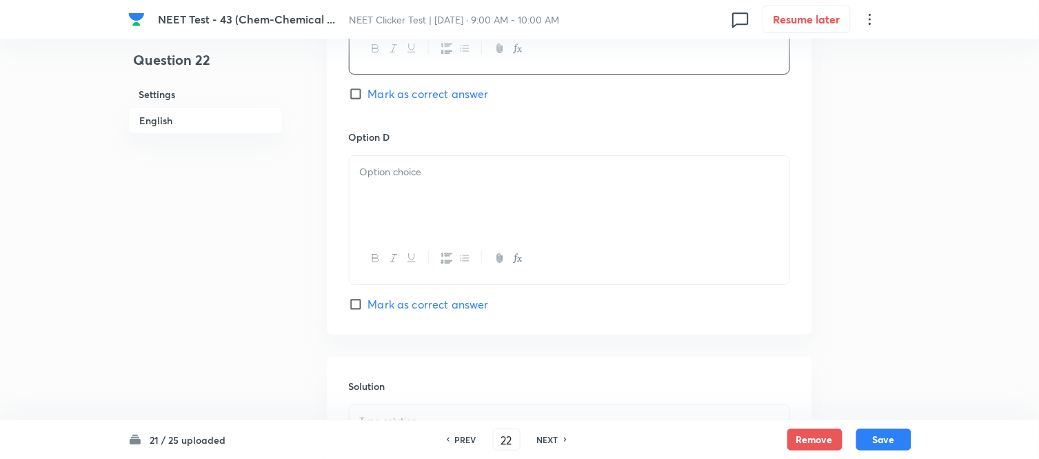
scroll to position [1225, 0]
click at [444, 199] on div at bounding box center [570, 193] width 440 height 77
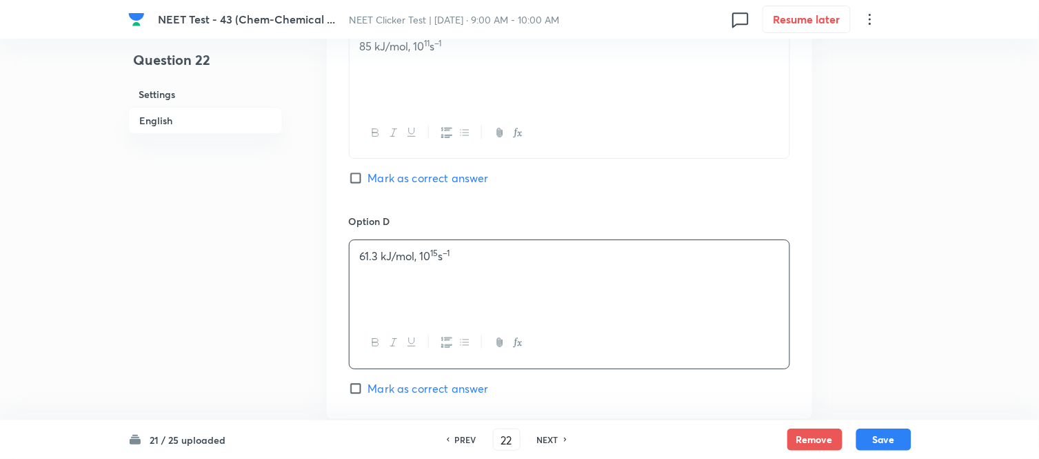
scroll to position [996, 0]
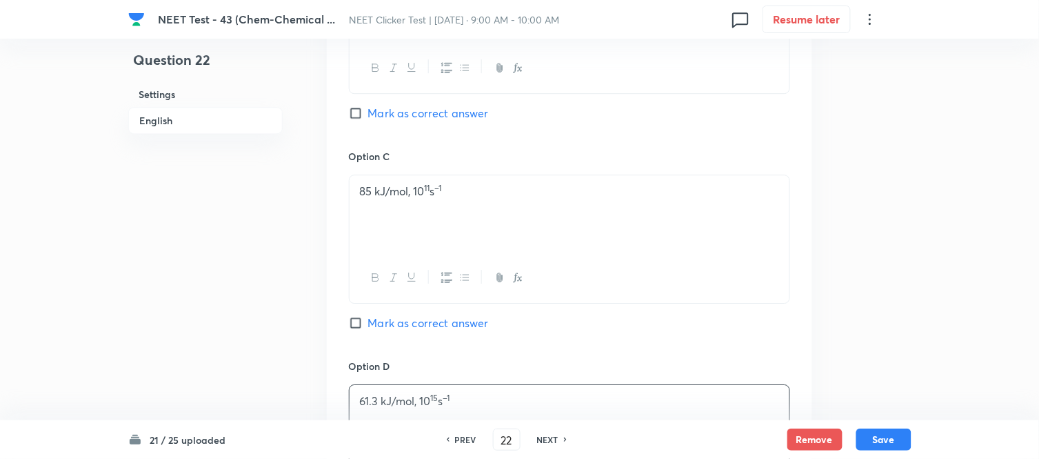
click at [362, 113] on input "Mark as correct answer" at bounding box center [358, 113] width 19 height 14
checkbox input "true"
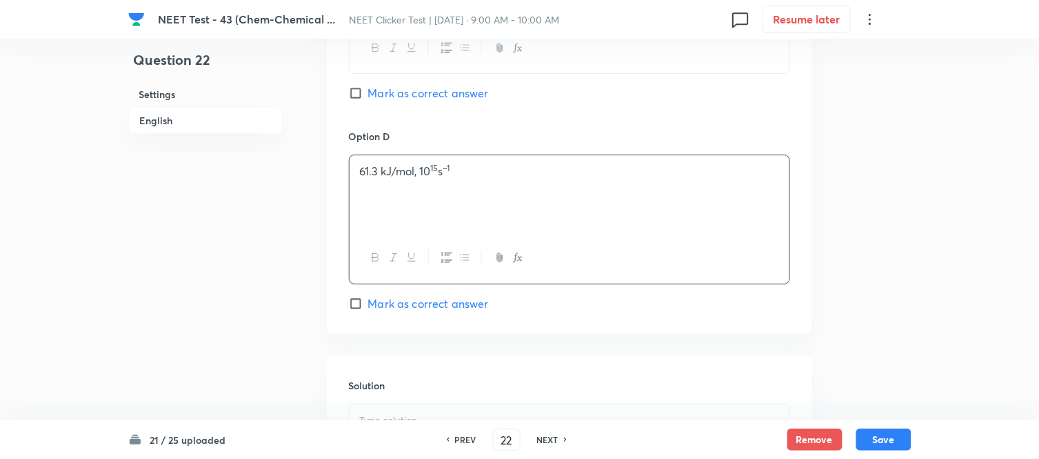
scroll to position [1379, 0]
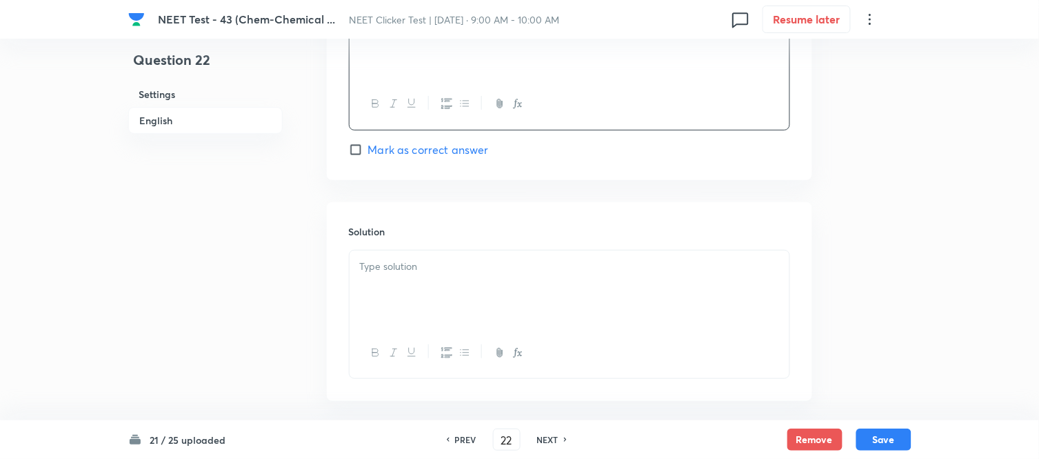
click at [453, 266] on p at bounding box center [569, 267] width 419 height 16
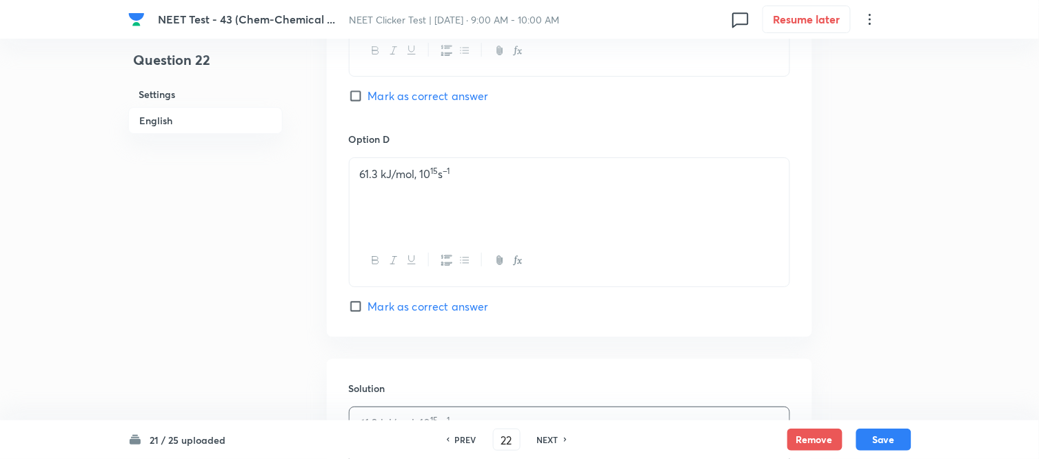
scroll to position [1445, 0]
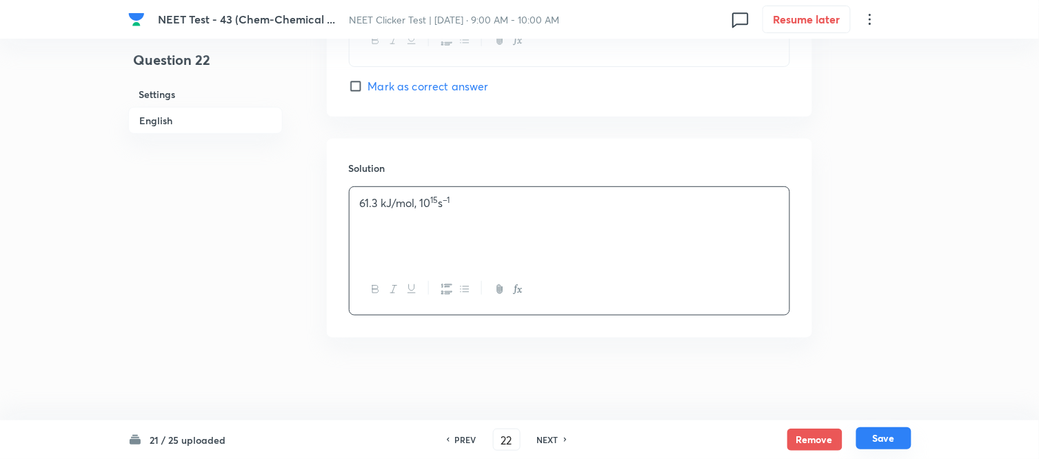
click at [885, 439] on button "Save" at bounding box center [884, 438] width 55 height 22
type input "23"
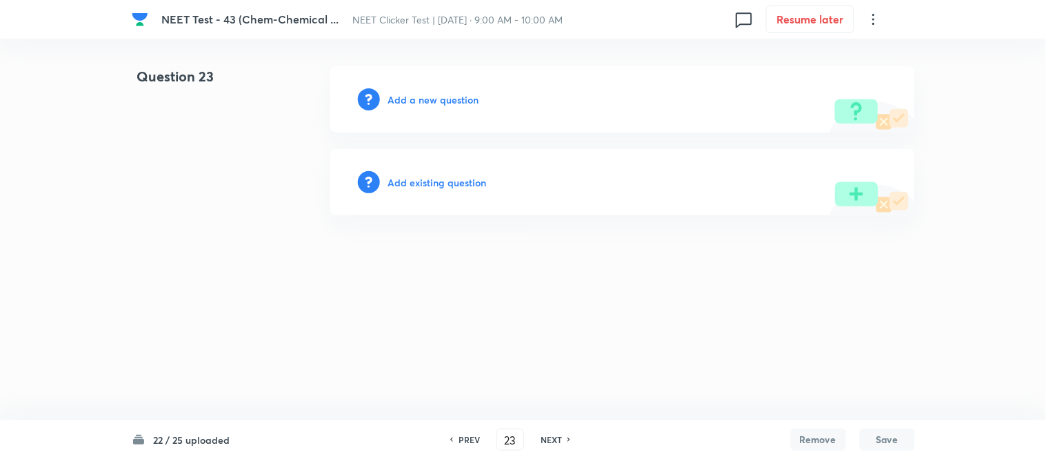
click at [417, 97] on h6 "Add a new question" at bounding box center [433, 99] width 91 height 14
click at [417, 97] on h6 "Choose a question type" at bounding box center [441, 99] width 106 height 14
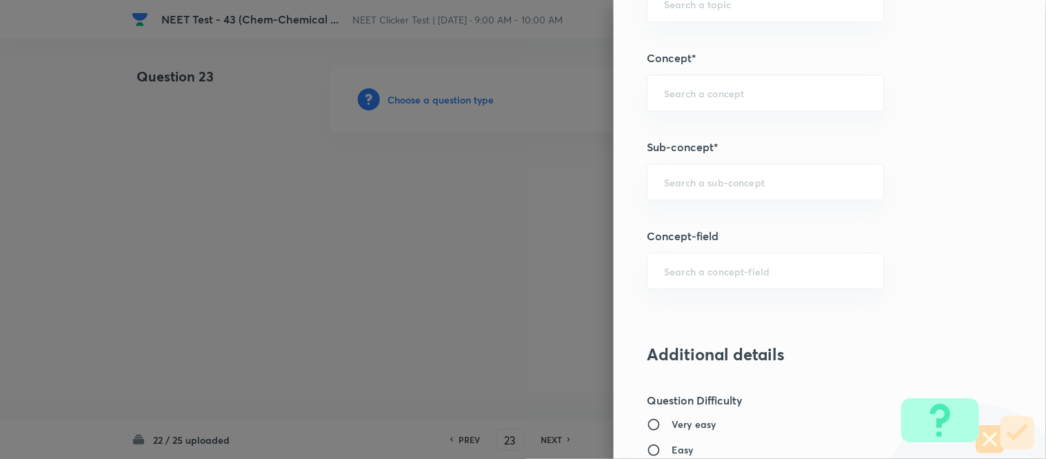
scroll to position [855, 0]
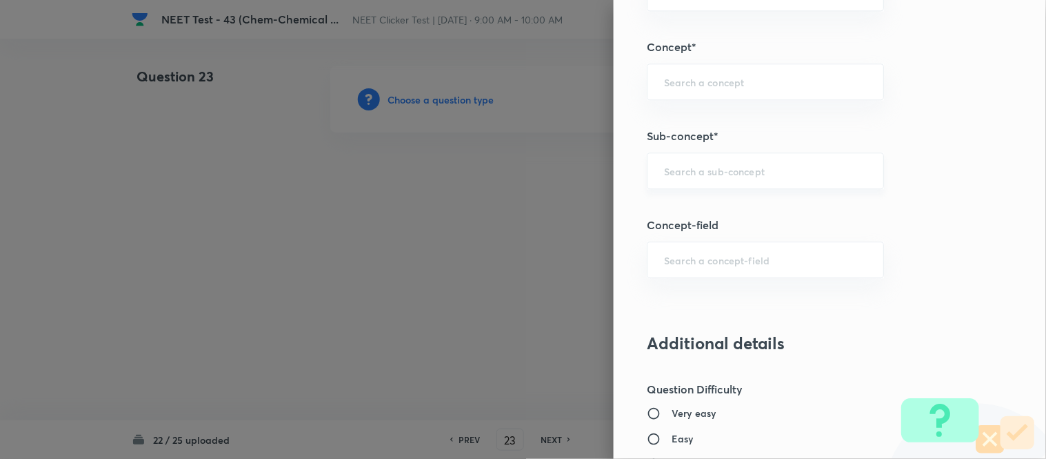
click at [711, 173] on input "text" at bounding box center [765, 170] width 203 height 13
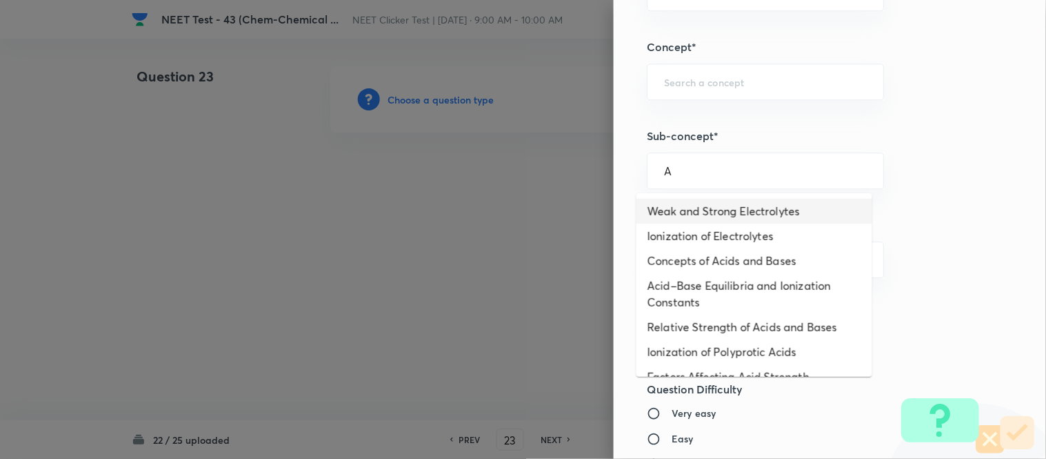
click at [697, 214] on li "Weak and Strong Electrolytes" at bounding box center [755, 211] width 236 height 25
type input "Weak and Strong Electrolytes"
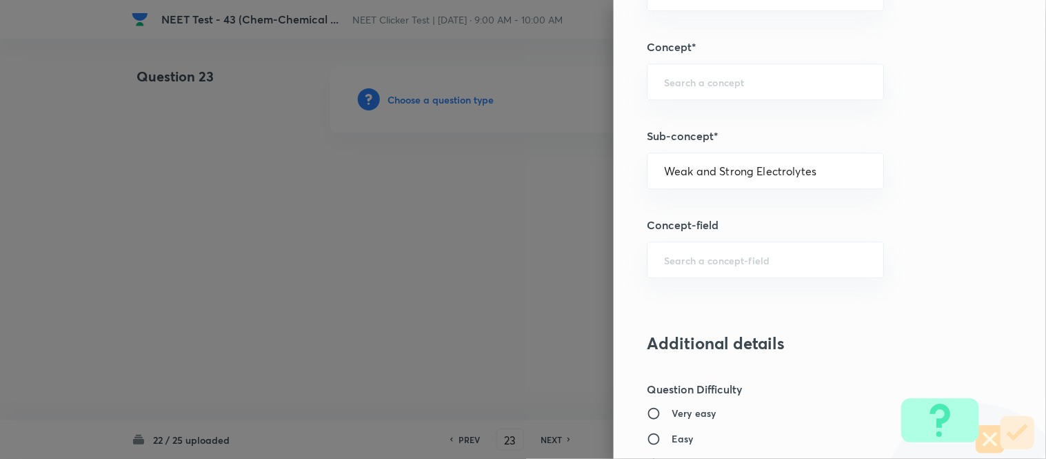
type input "Chemistry"
type input "Physical Chemistry"
type input "Ionic Equilibrium"
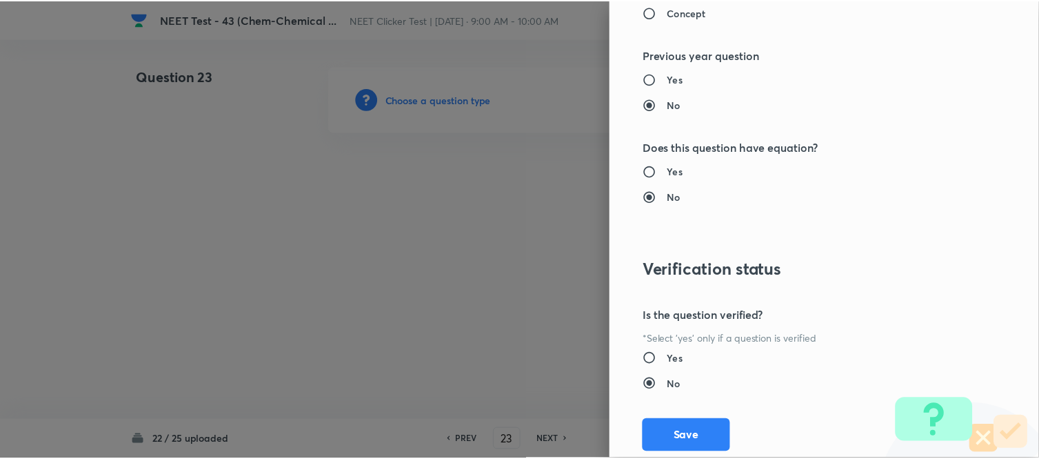
scroll to position [1514, 0]
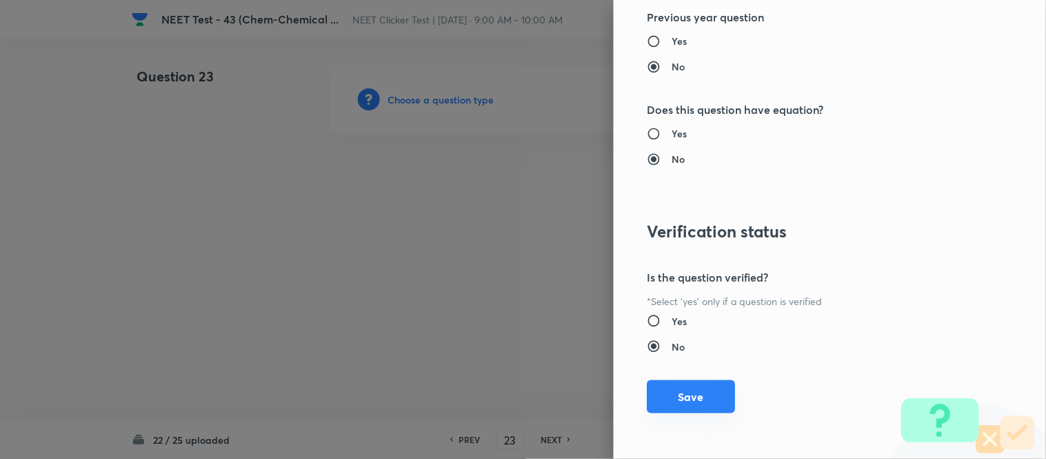
click at [664, 397] on button "Save" at bounding box center [691, 396] width 88 height 33
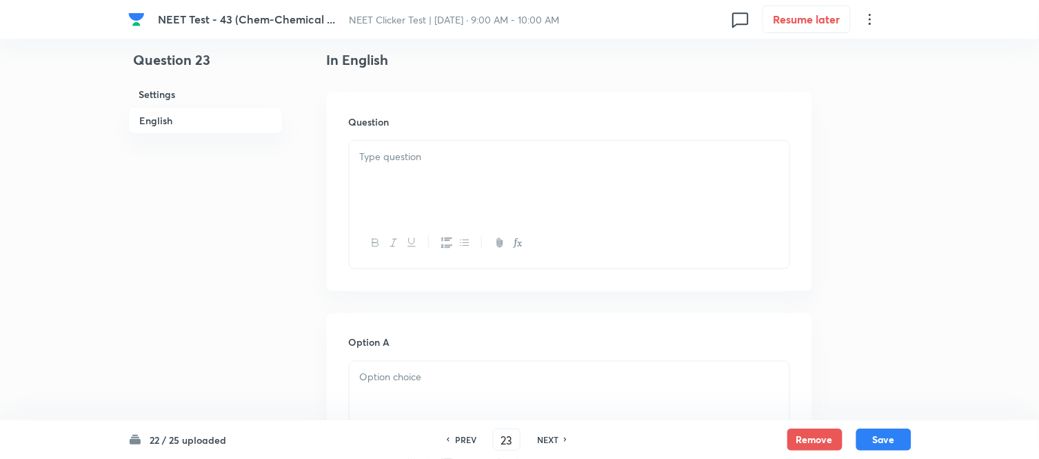
scroll to position [383, 0]
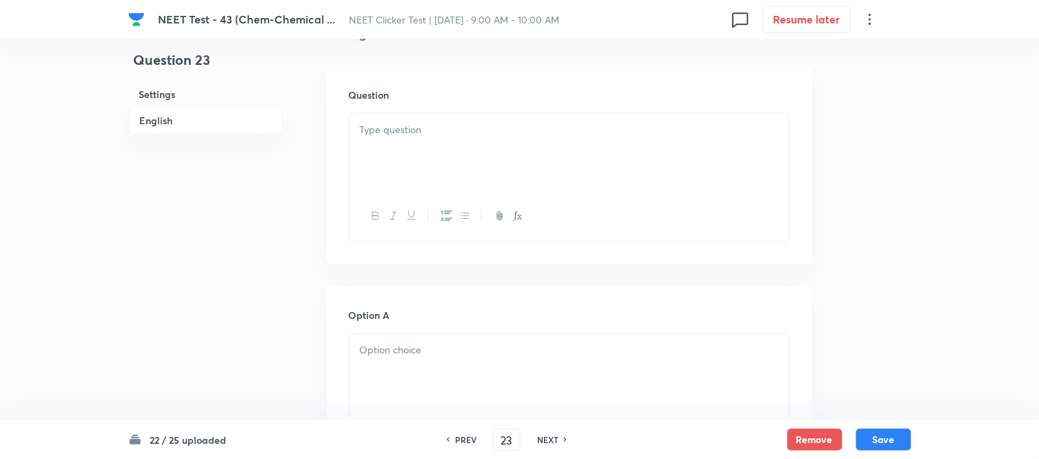
click at [539, 145] on div at bounding box center [570, 152] width 440 height 77
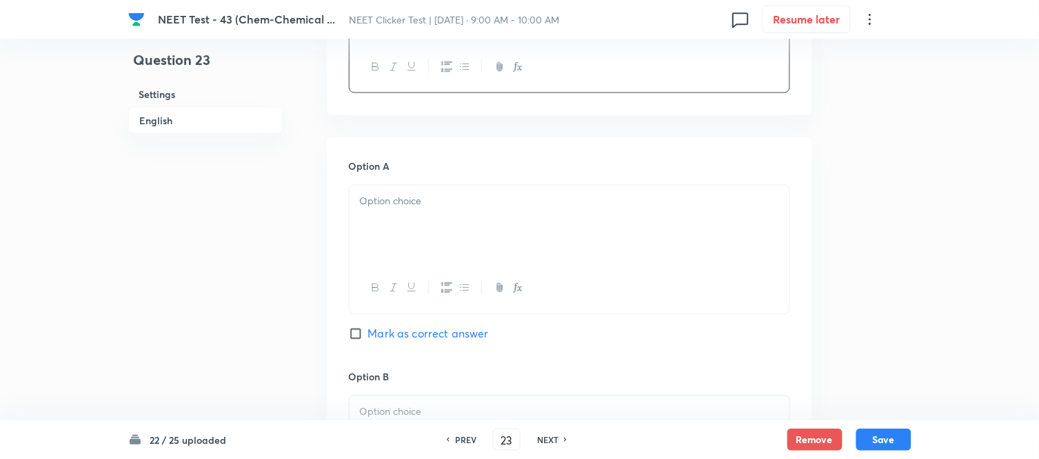
scroll to position [536, 0]
click at [522, 208] on div at bounding box center [570, 219] width 440 height 77
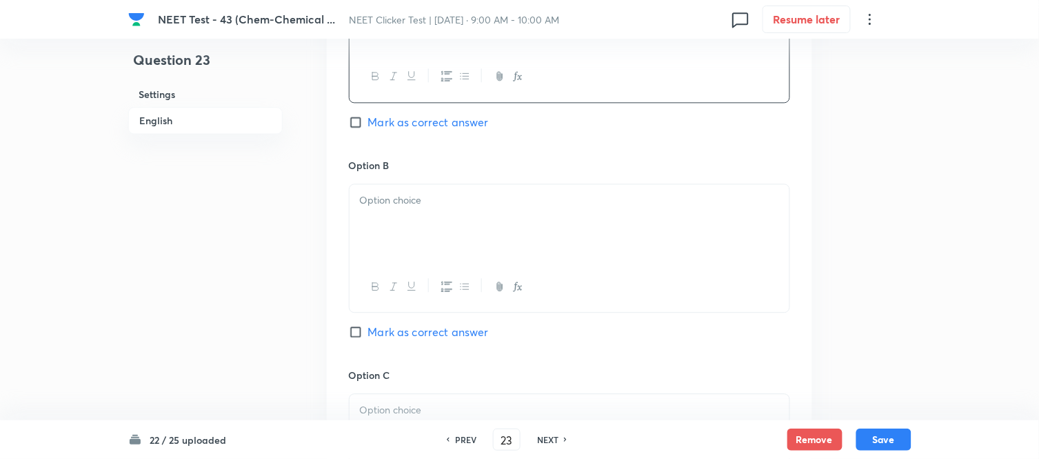
scroll to position [766, 0]
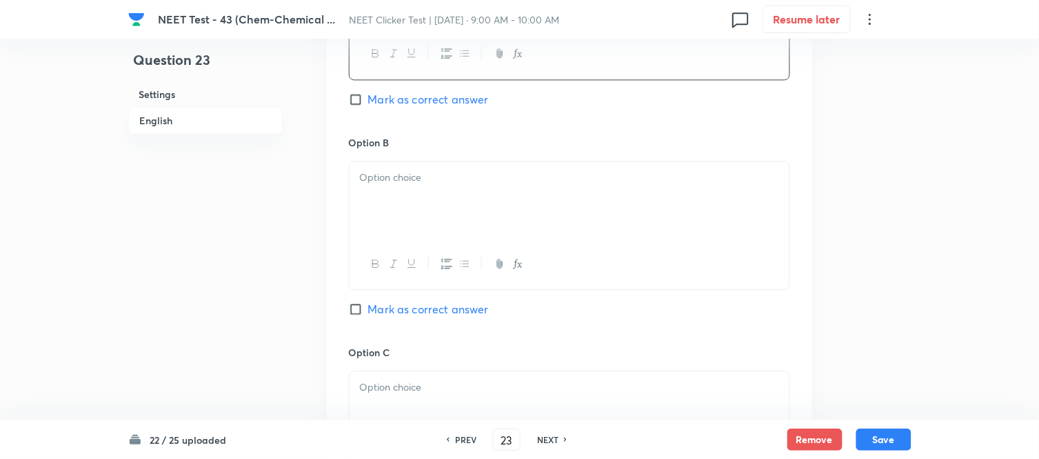
click at [503, 210] on div at bounding box center [570, 199] width 440 height 77
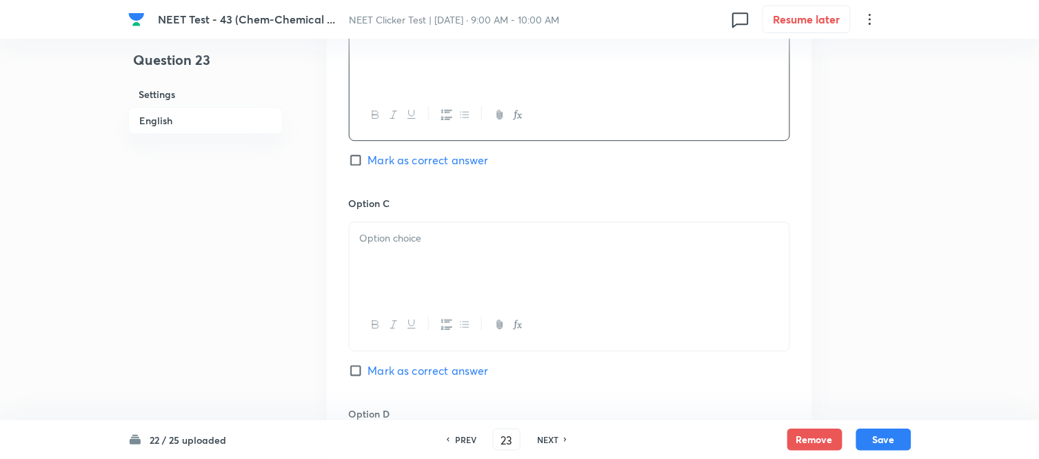
scroll to position [919, 0]
click at [469, 245] on div at bounding box center [570, 256] width 440 height 77
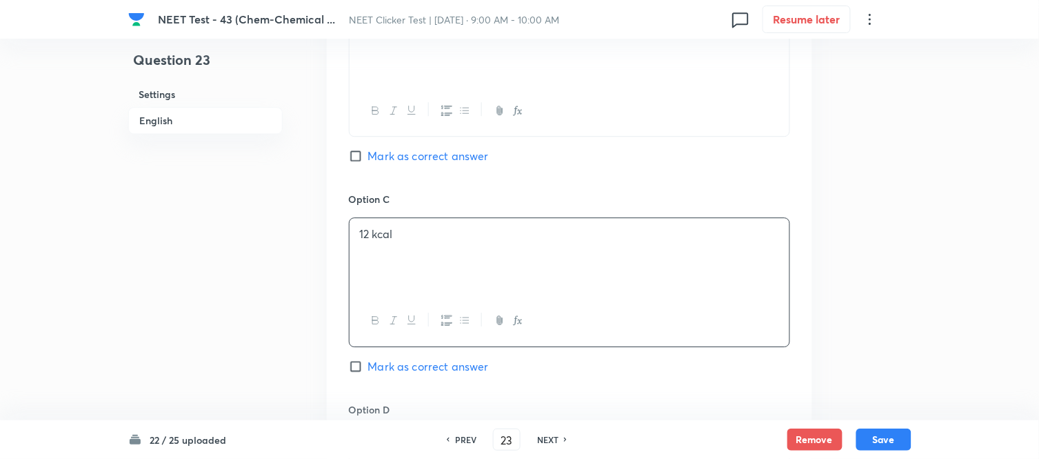
click at [363, 372] on input "Mark as correct answer" at bounding box center [358, 366] width 19 height 14
checkbox input "true"
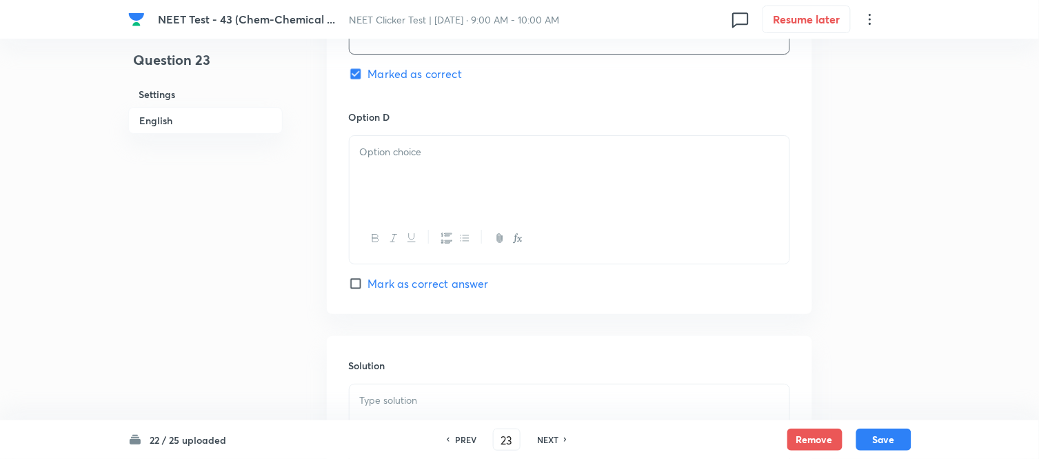
scroll to position [1225, 0]
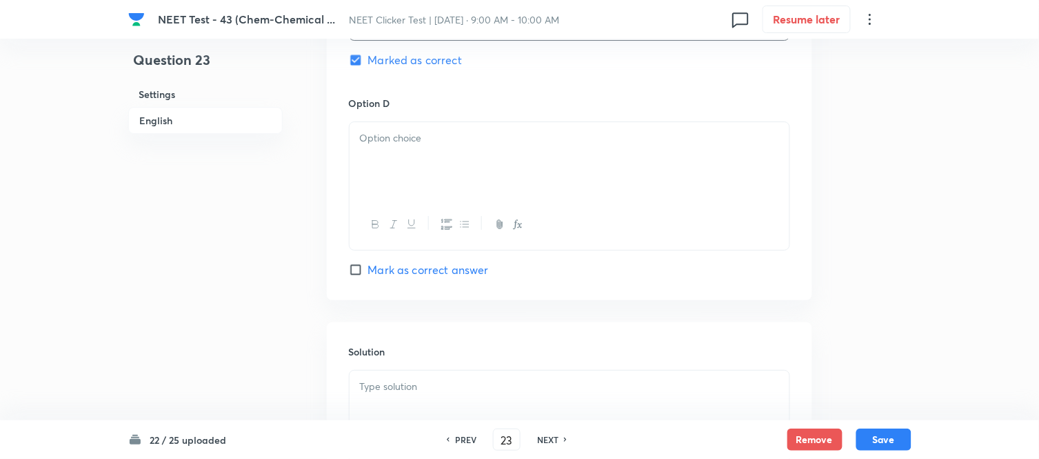
click at [499, 160] on div at bounding box center [570, 160] width 440 height 77
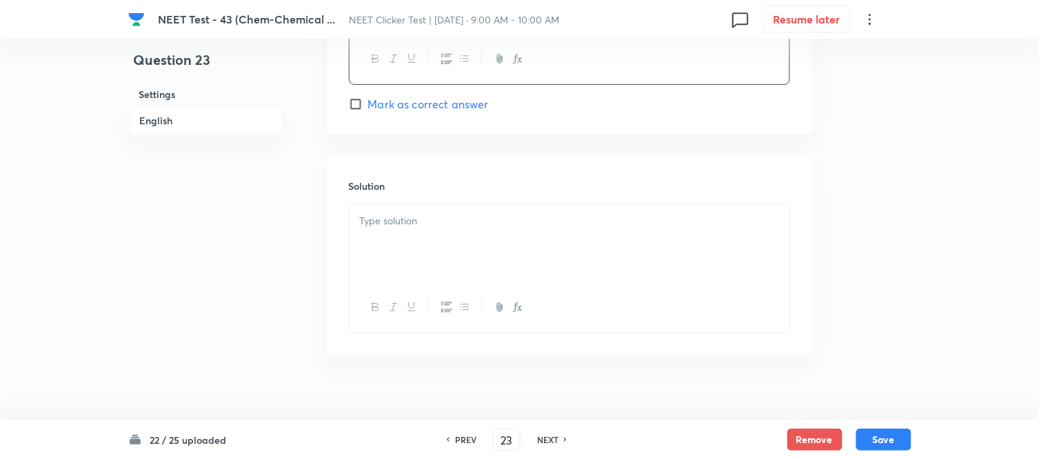
scroll to position [1411, 0]
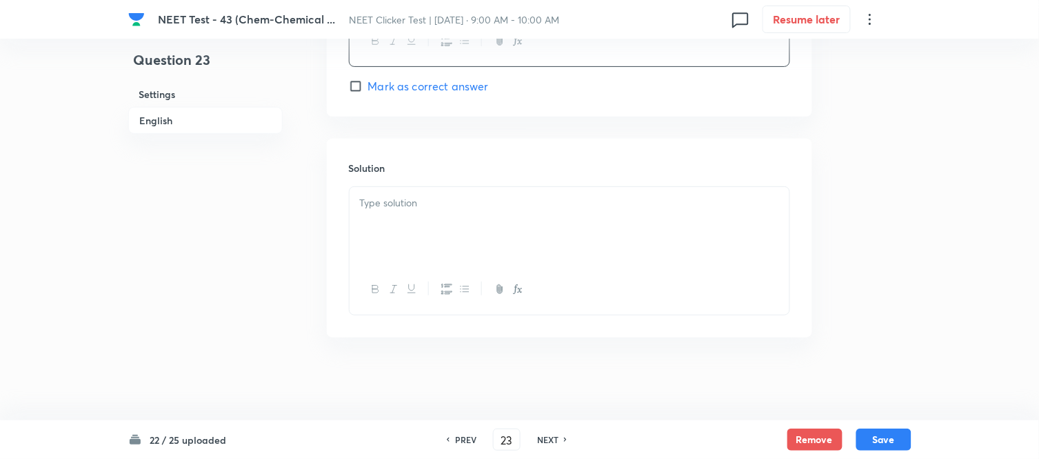
click at [457, 212] on div at bounding box center [570, 225] width 440 height 77
click at [881, 438] on button "Save" at bounding box center [884, 438] width 55 height 22
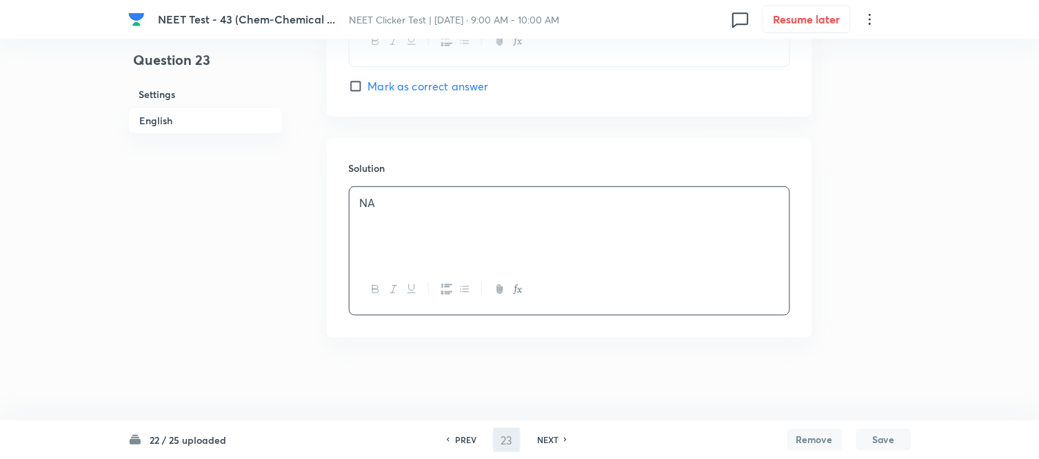
type input "24"
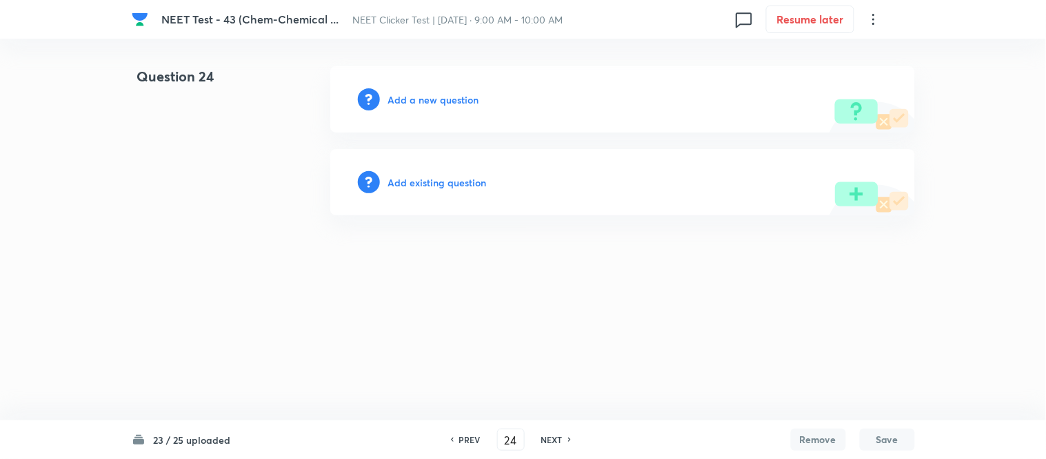
click at [417, 99] on h6 "Add a new question" at bounding box center [433, 99] width 91 height 14
click at [417, 99] on h6 "Choose a question type" at bounding box center [441, 99] width 106 height 14
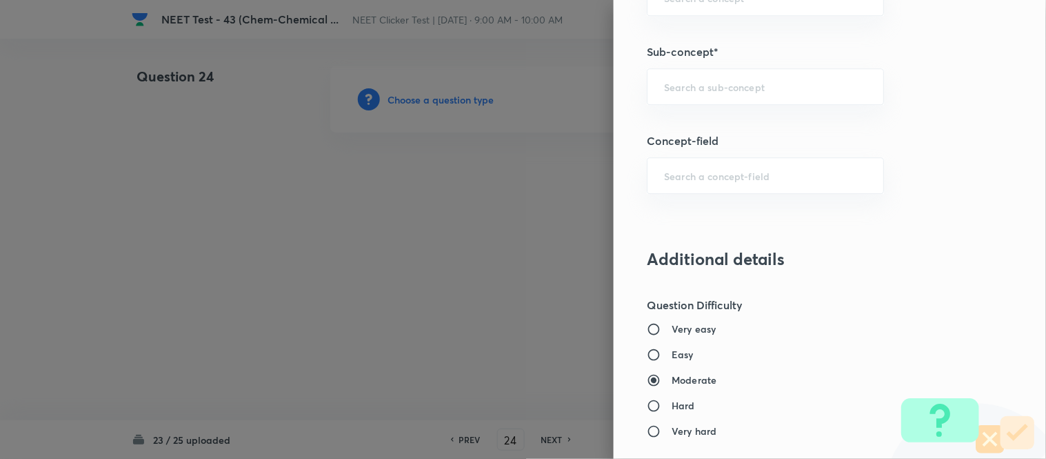
scroll to position [967, 0]
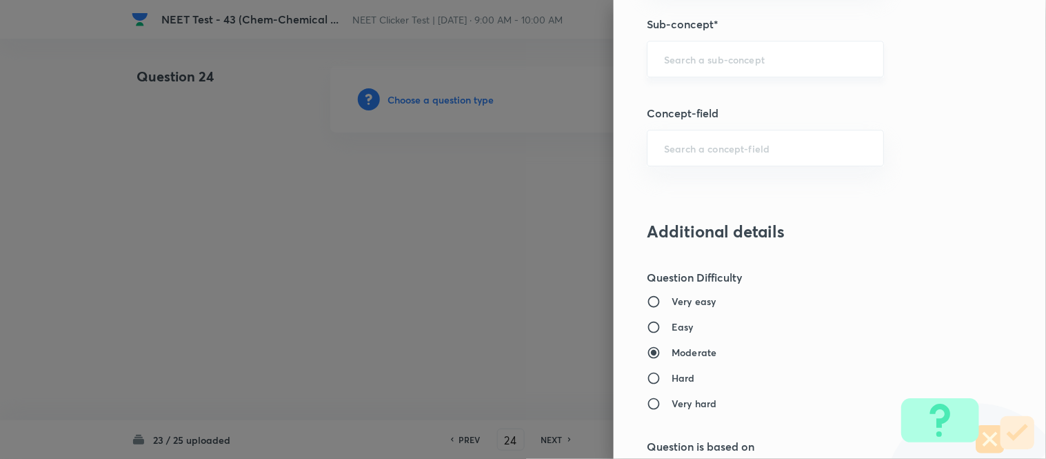
click at [688, 58] on input "text" at bounding box center [765, 58] width 203 height 13
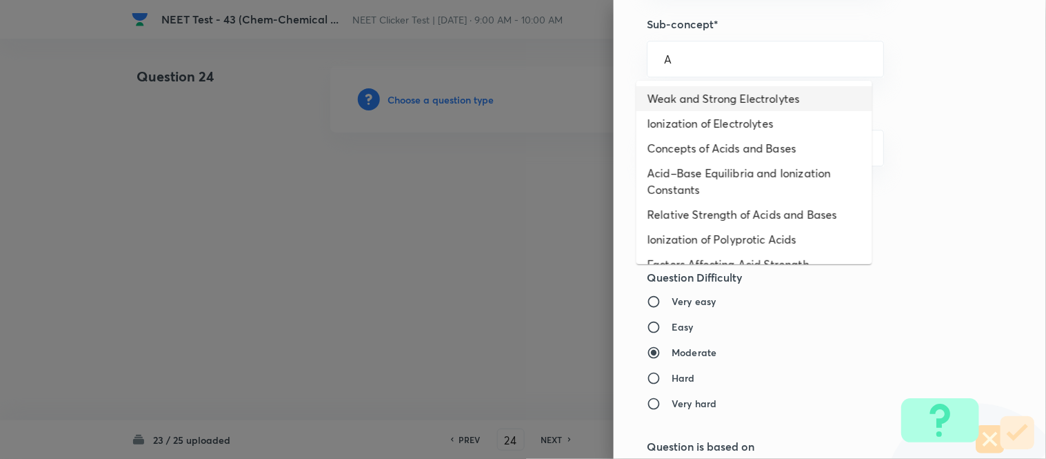
click at [679, 97] on li "Weak and Strong Electrolytes" at bounding box center [755, 98] width 236 height 25
type input "Weak and Strong Electrolytes"
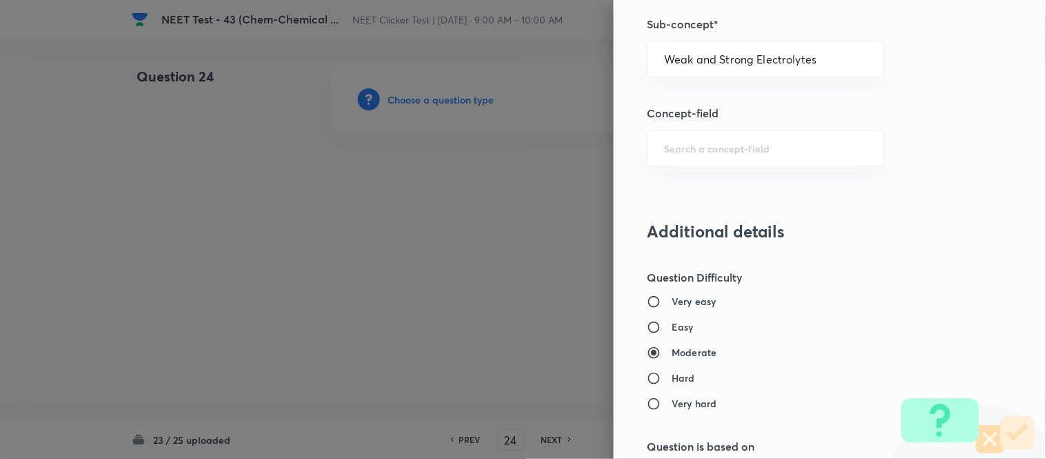
type input "Chemistry"
type input "Physical Chemistry"
type input "Ionic Equilibrium"
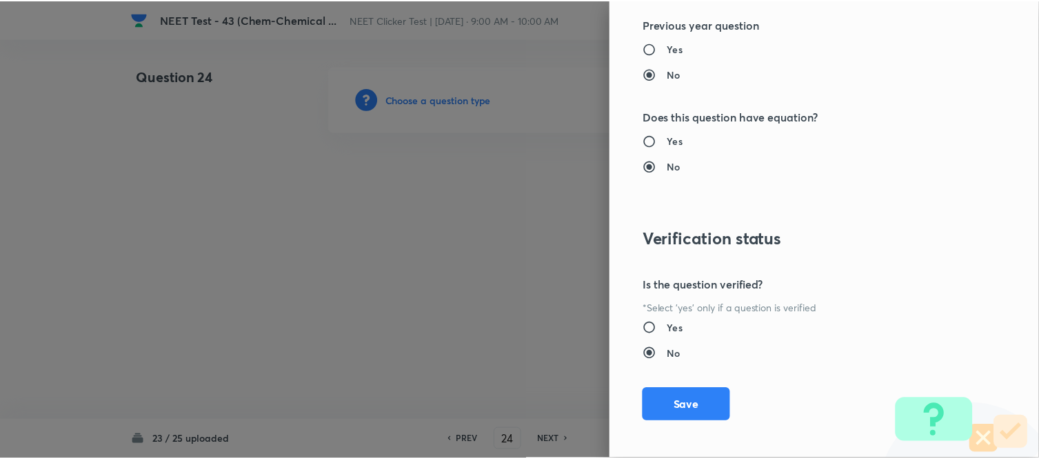
scroll to position [1514, 0]
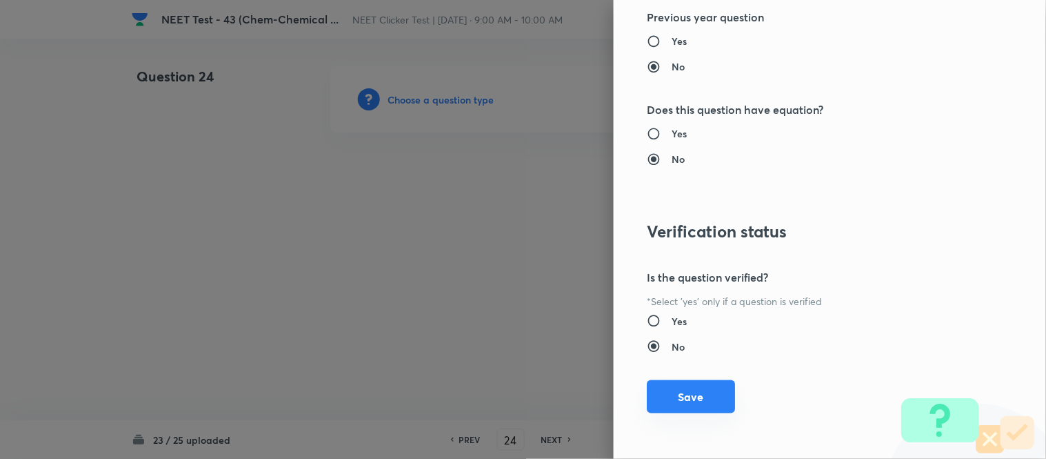
click at [669, 391] on button "Save" at bounding box center [691, 396] width 88 height 33
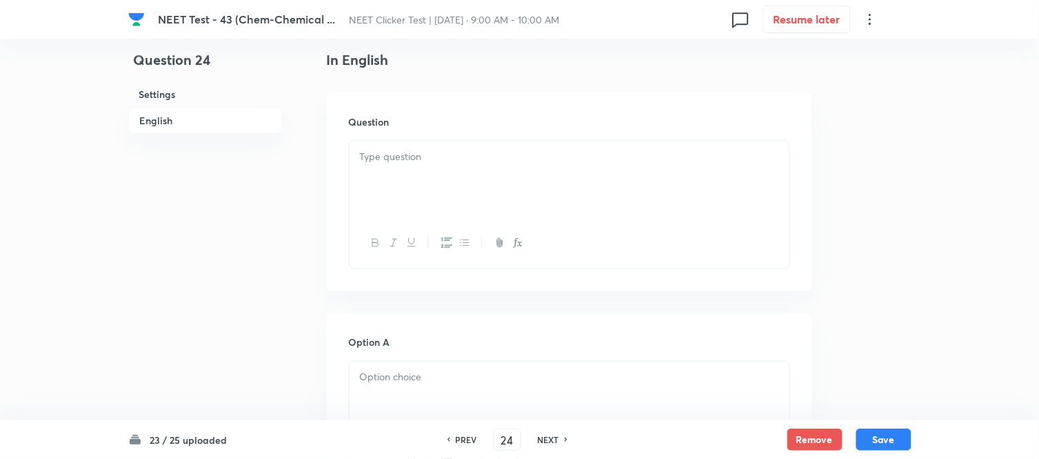
scroll to position [383, 0]
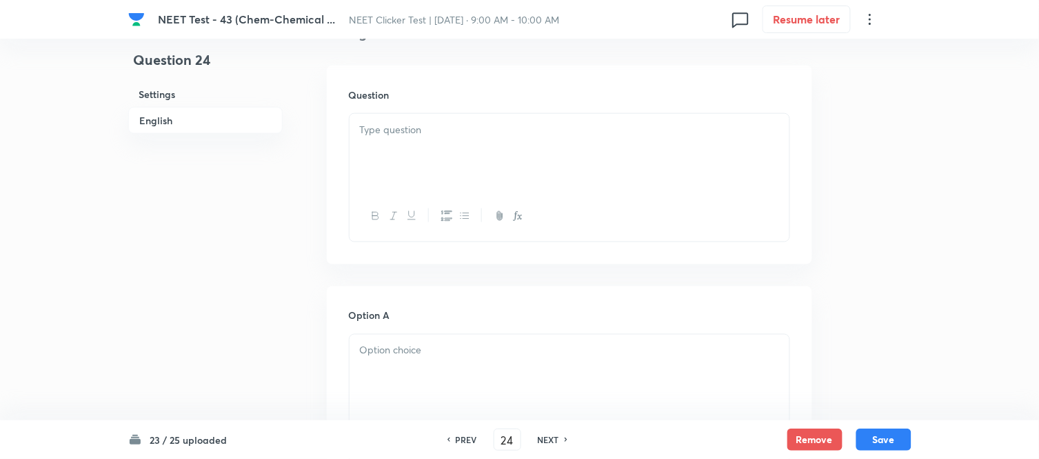
click at [492, 139] on div at bounding box center [570, 152] width 440 height 77
click at [394, 133] on p at bounding box center [569, 130] width 419 height 16
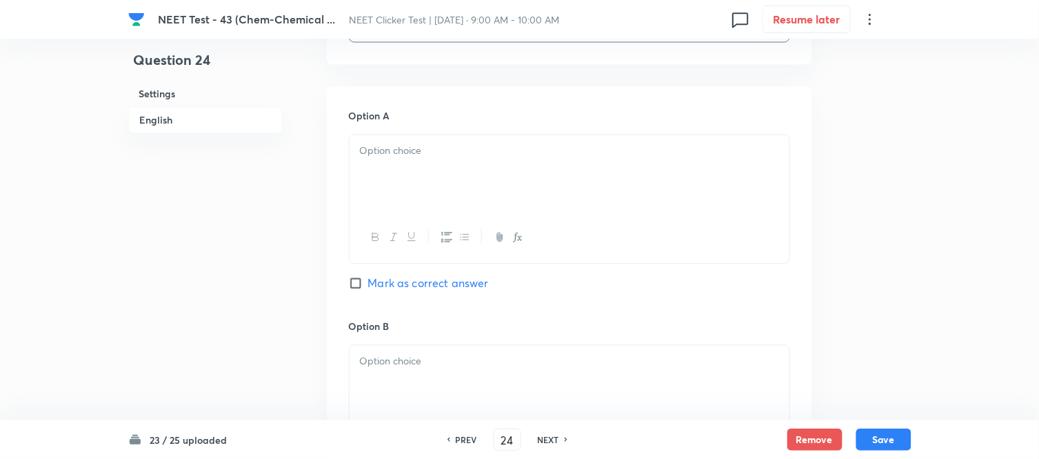
scroll to position [612, 0]
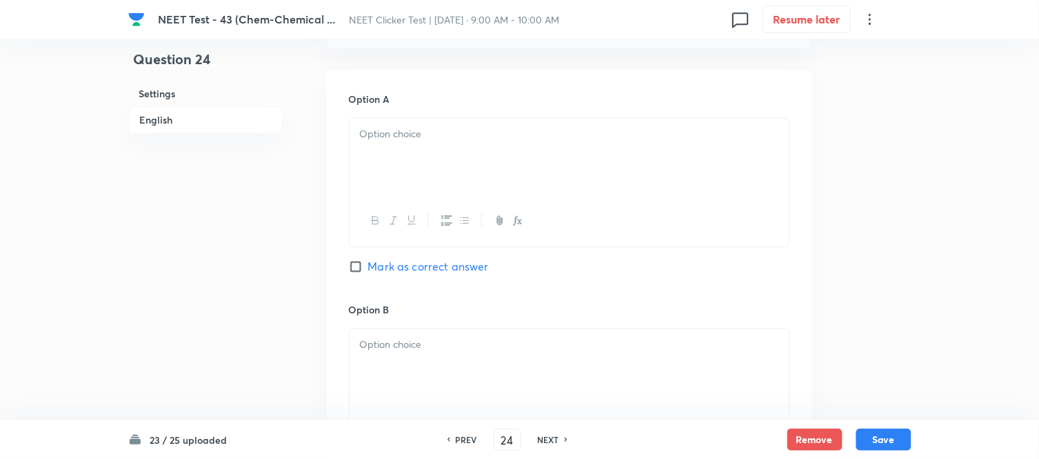
click at [509, 146] on div at bounding box center [570, 157] width 440 height 77
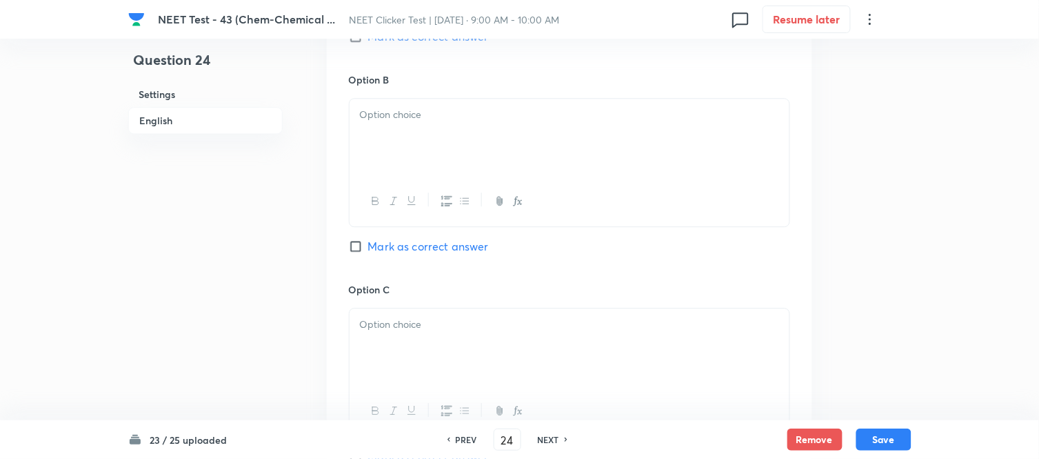
click at [512, 136] on div at bounding box center [570, 137] width 440 height 77
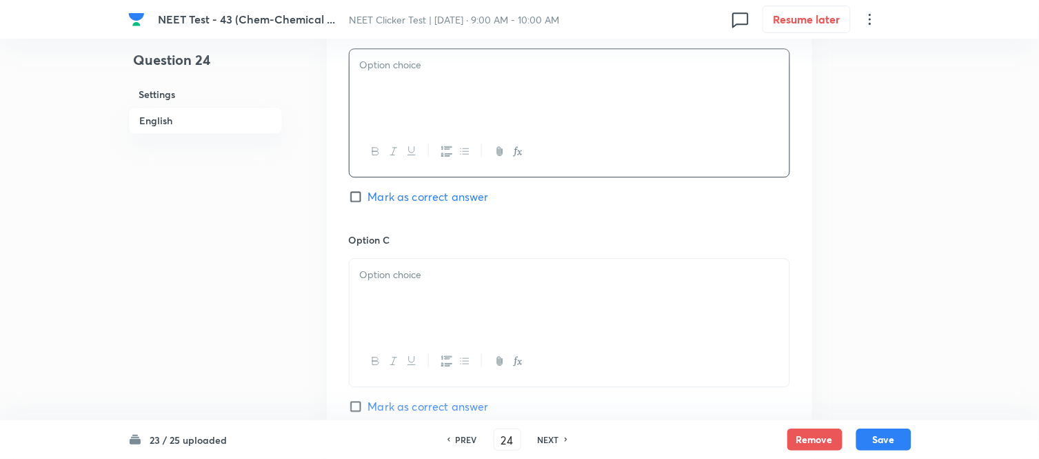
scroll to position [919, 0]
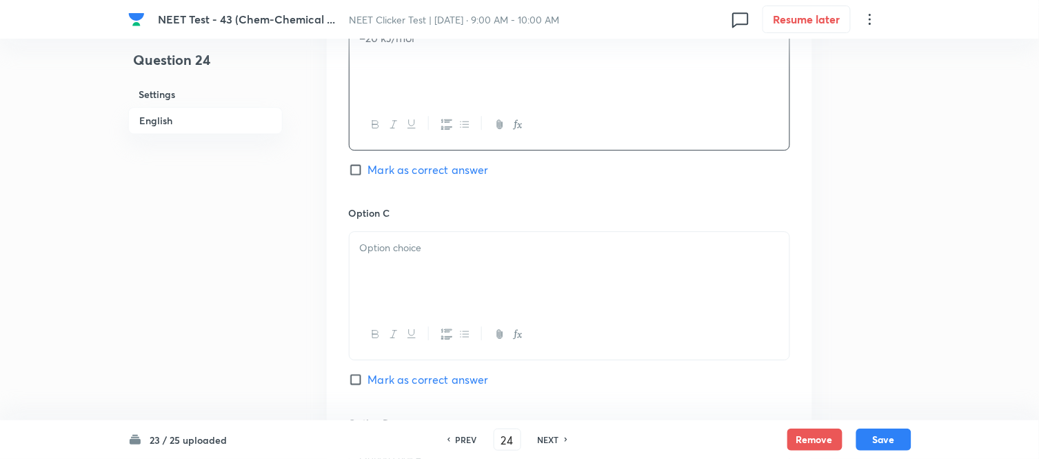
click at [488, 246] on p at bounding box center [569, 248] width 419 height 16
click at [356, 383] on input "Mark as correct answer" at bounding box center [358, 379] width 19 height 14
checkbox input "true"
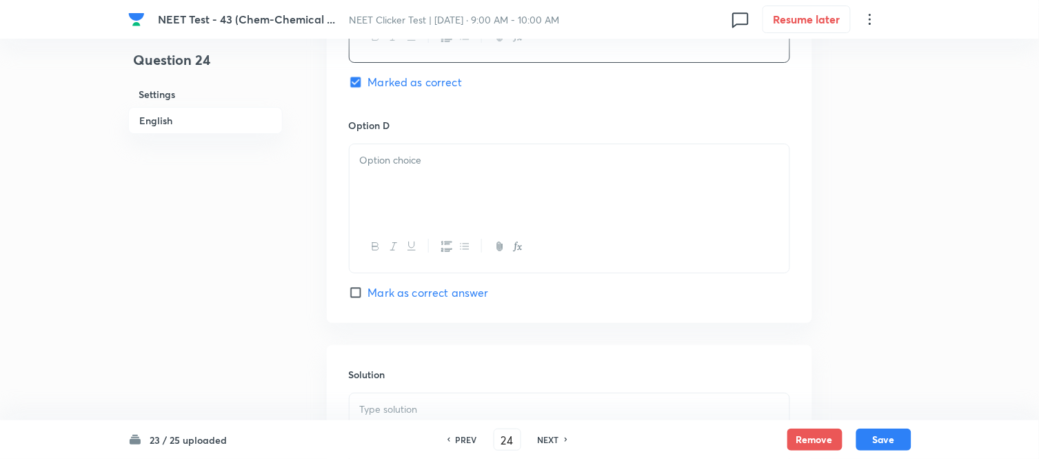
scroll to position [1302, 0]
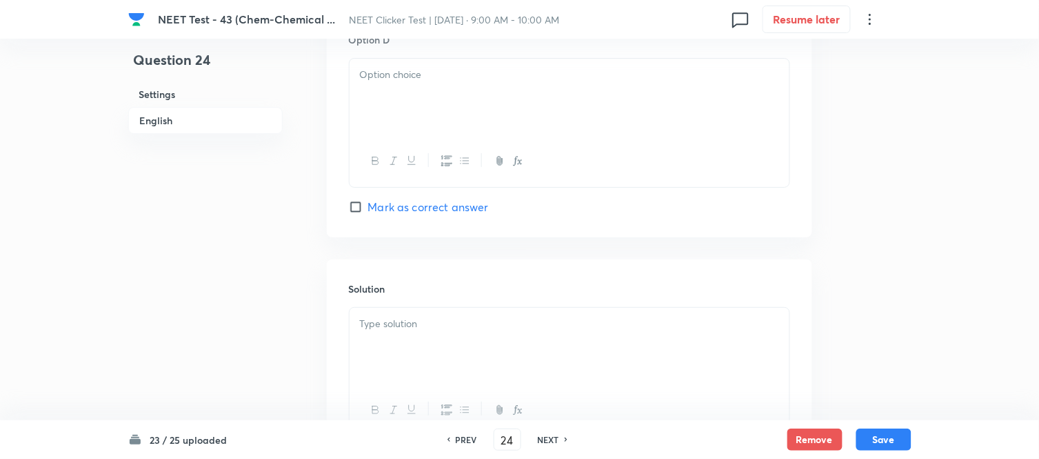
click at [452, 115] on div at bounding box center [570, 97] width 440 height 77
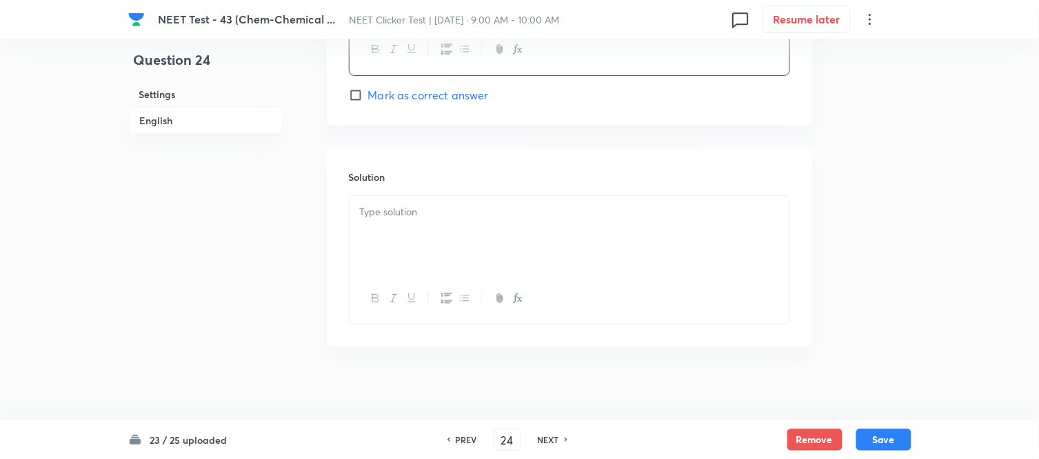
scroll to position [1425, 0]
click at [434, 205] on p at bounding box center [569, 203] width 419 height 16
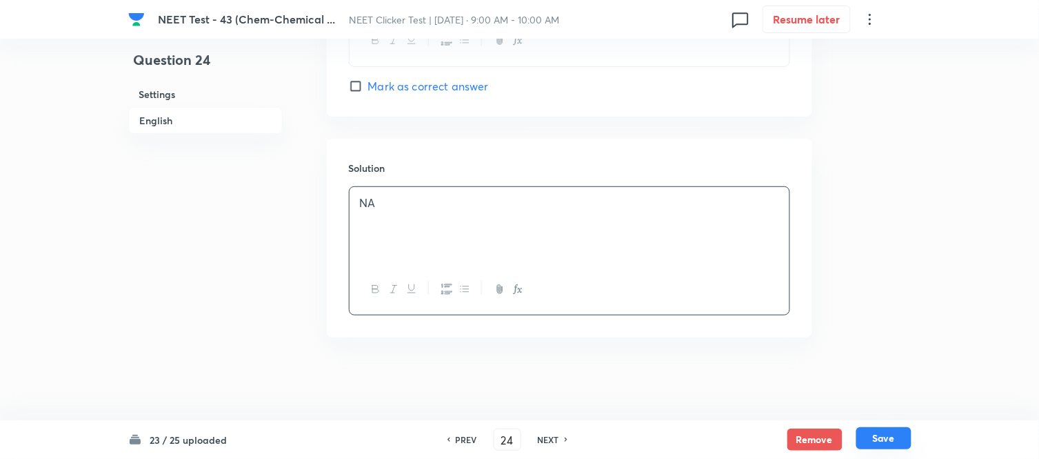
click at [884, 436] on button "Save" at bounding box center [884, 438] width 55 height 22
type input "25"
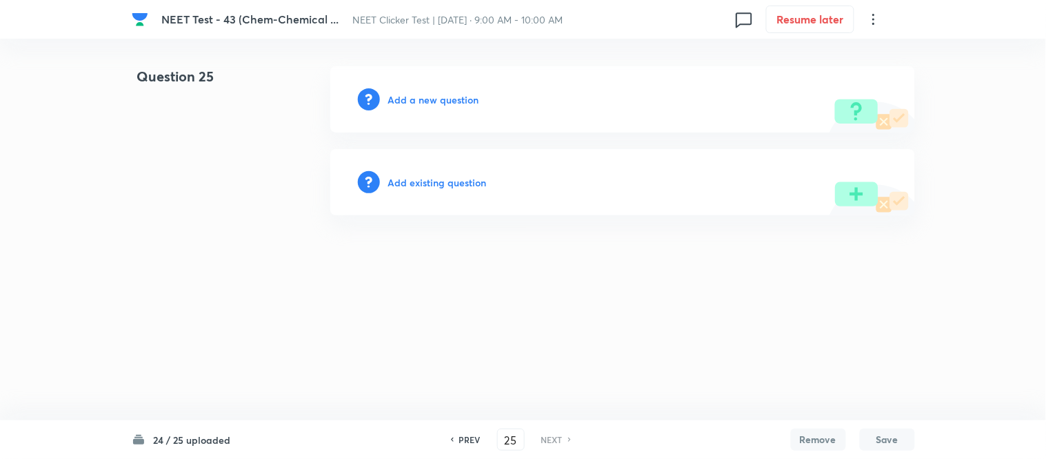
click at [414, 99] on h6 "Add a new question" at bounding box center [433, 99] width 91 height 14
click at [414, 99] on h6 "Choose a question type" at bounding box center [441, 99] width 106 height 14
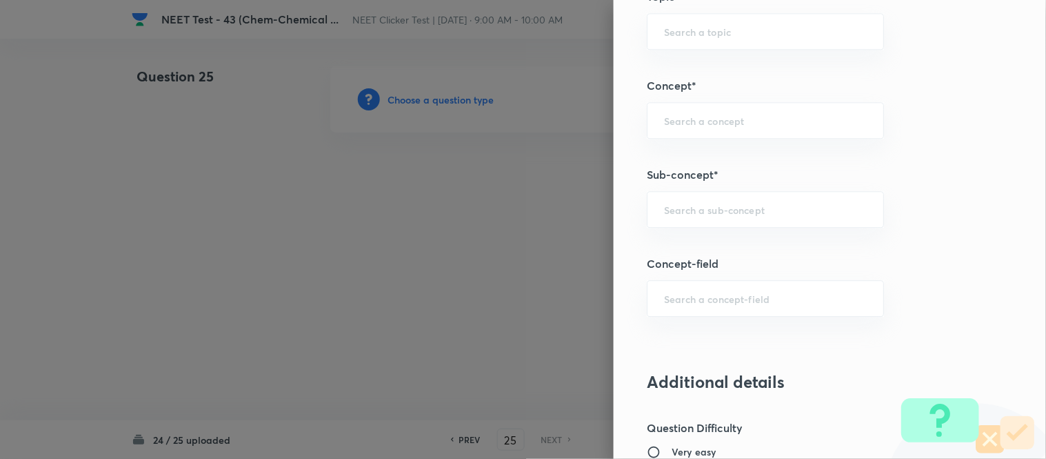
scroll to position [826, 0]
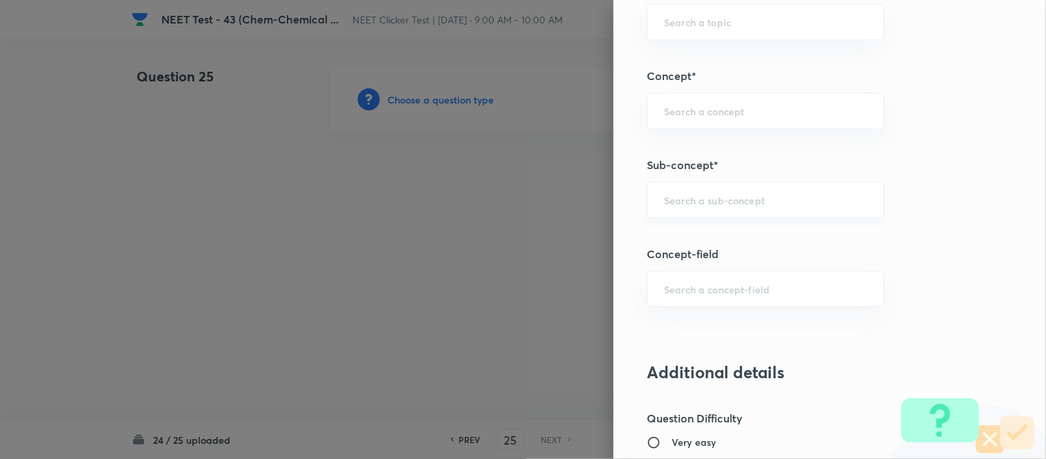
click at [699, 197] on input "text" at bounding box center [765, 199] width 203 height 13
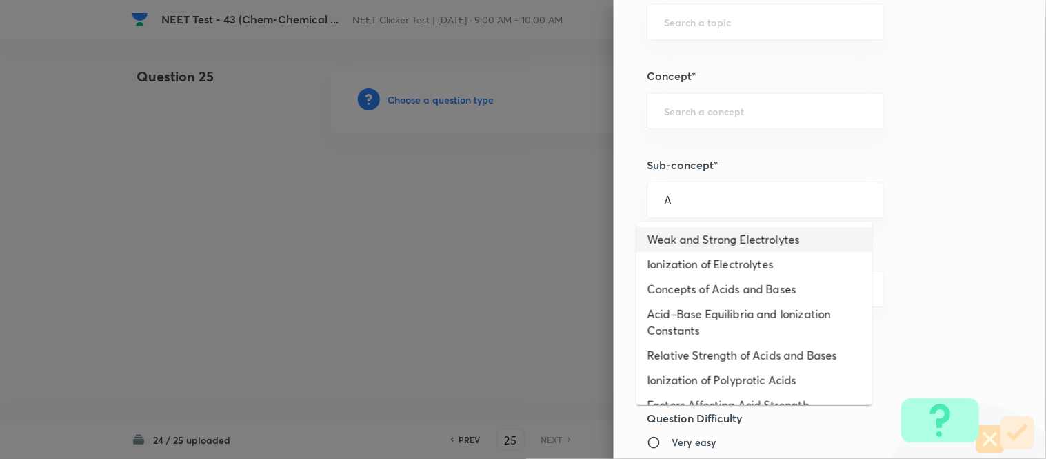
click at [692, 242] on li "Weak and Strong Electrolytes" at bounding box center [755, 239] width 236 height 25
type input "Weak and Strong Electrolytes"
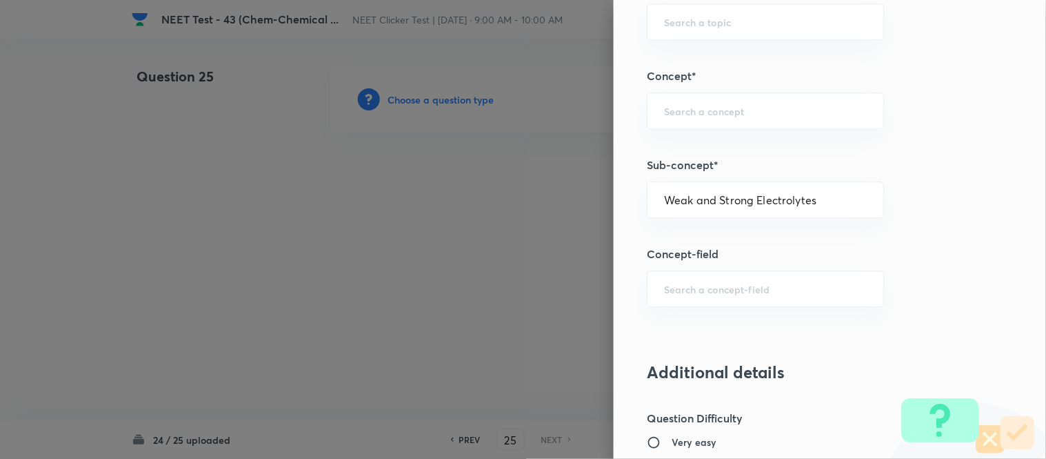
type input "Chemistry"
type input "Physical Chemistry"
type input "Ionic Equilibrium"
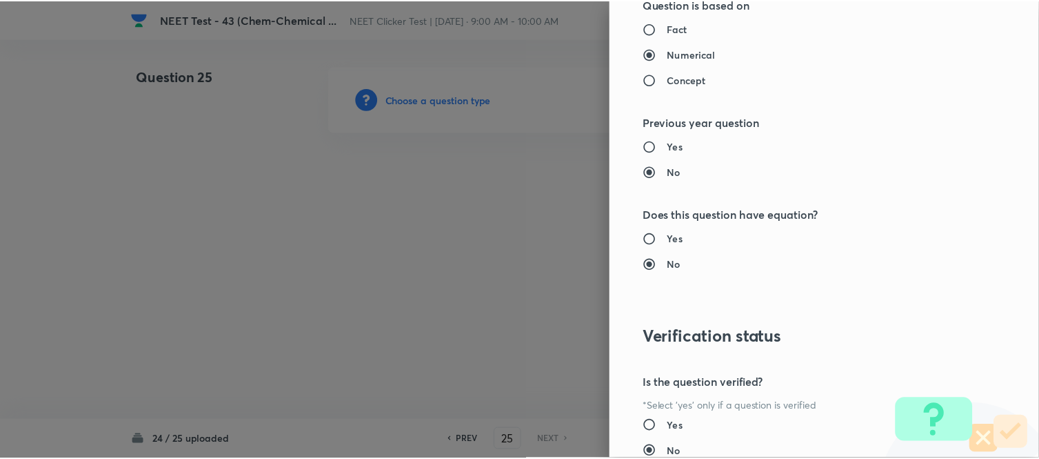
scroll to position [1514, 0]
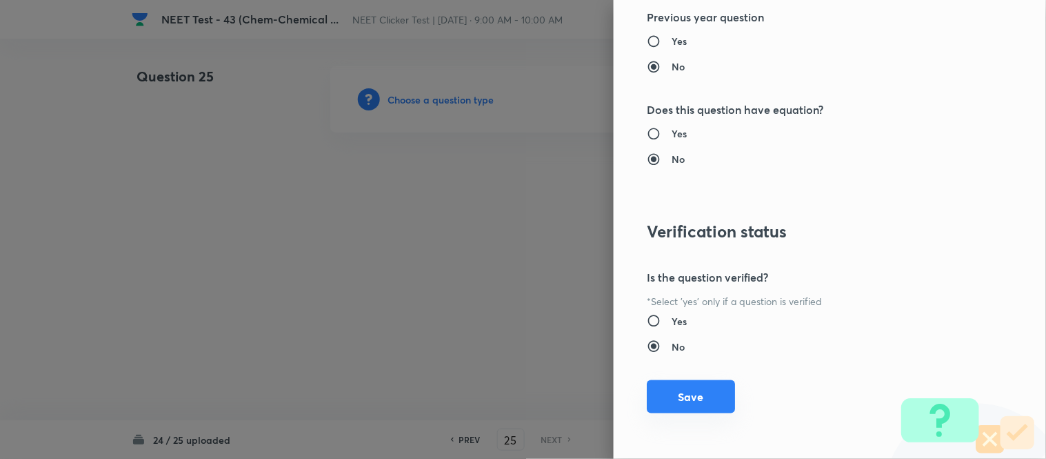
click at [688, 404] on button "Save" at bounding box center [691, 396] width 88 height 33
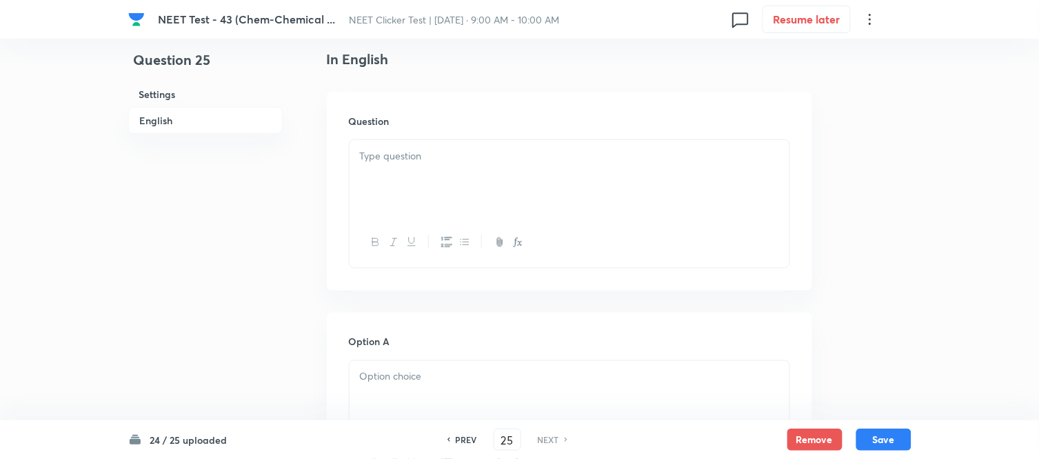
scroll to position [383, 0]
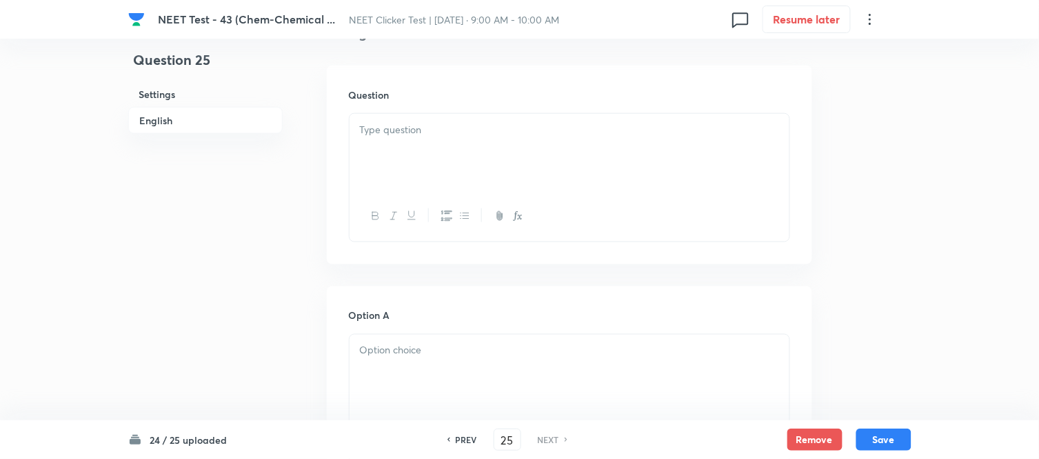
click at [520, 161] on div at bounding box center [570, 152] width 440 height 77
click at [451, 174] on div at bounding box center [570, 152] width 440 height 77
click at [472, 164] on div at bounding box center [570, 152] width 440 height 77
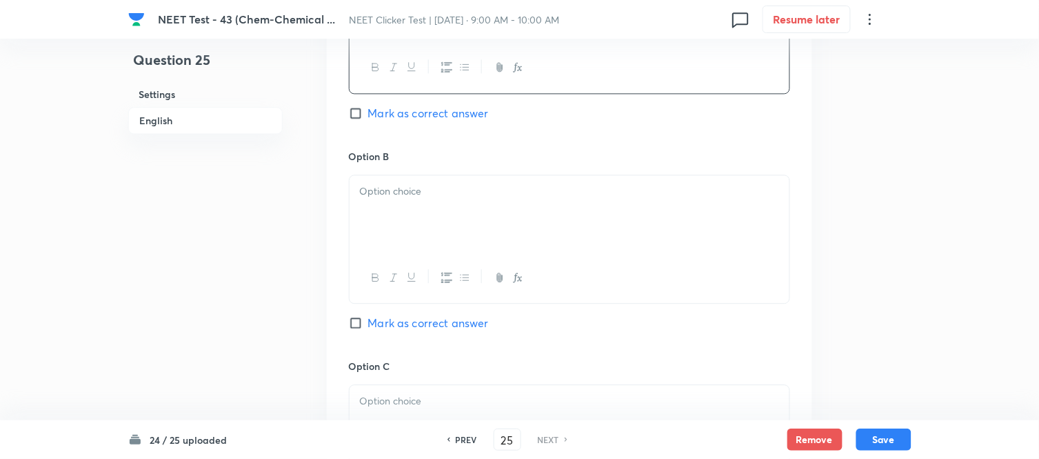
scroll to position [766, 0]
click at [503, 197] on div at bounding box center [570, 209] width 440 height 77
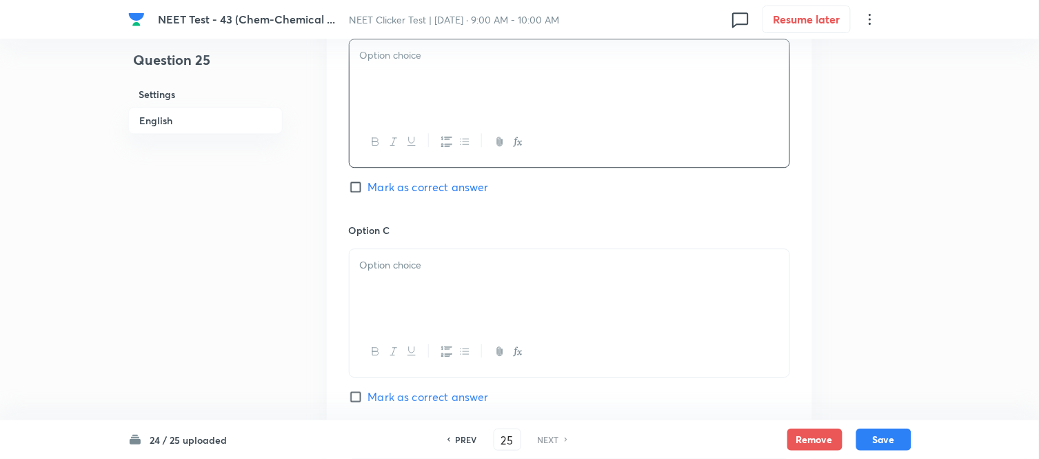
scroll to position [919, 0]
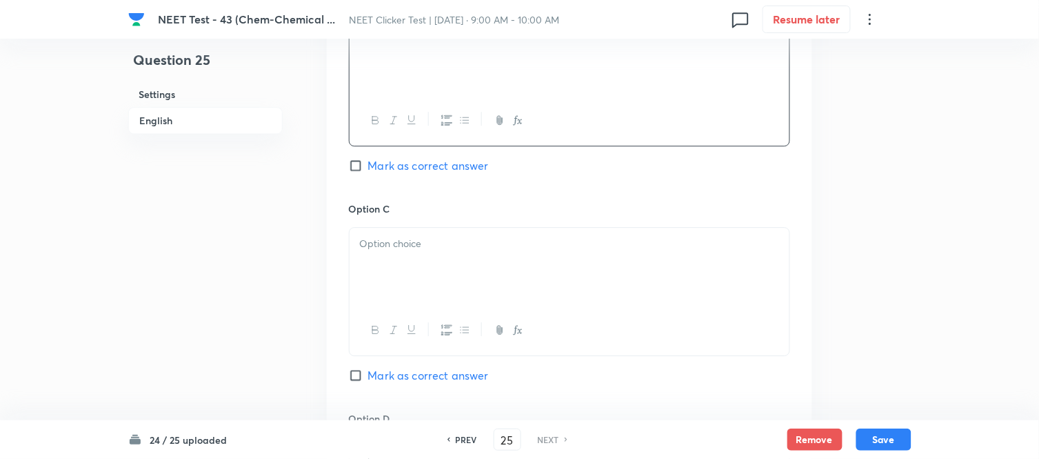
click at [466, 259] on div at bounding box center [570, 266] width 440 height 77
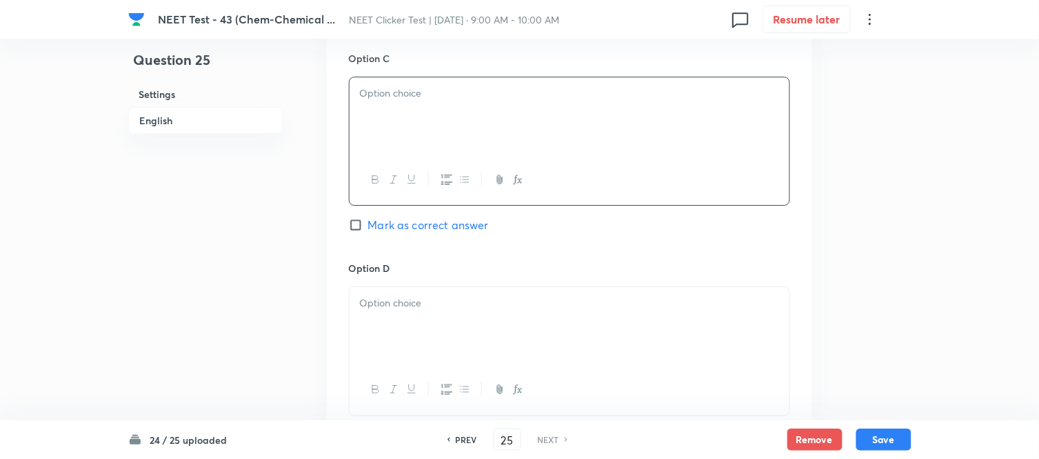
scroll to position [1072, 0]
click at [494, 307] on p at bounding box center [569, 300] width 419 height 16
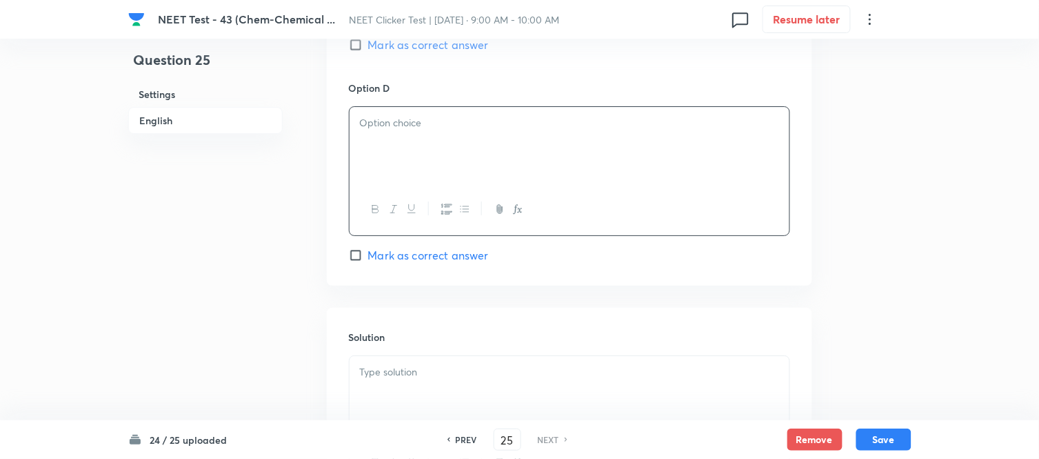
scroll to position [1302, 0]
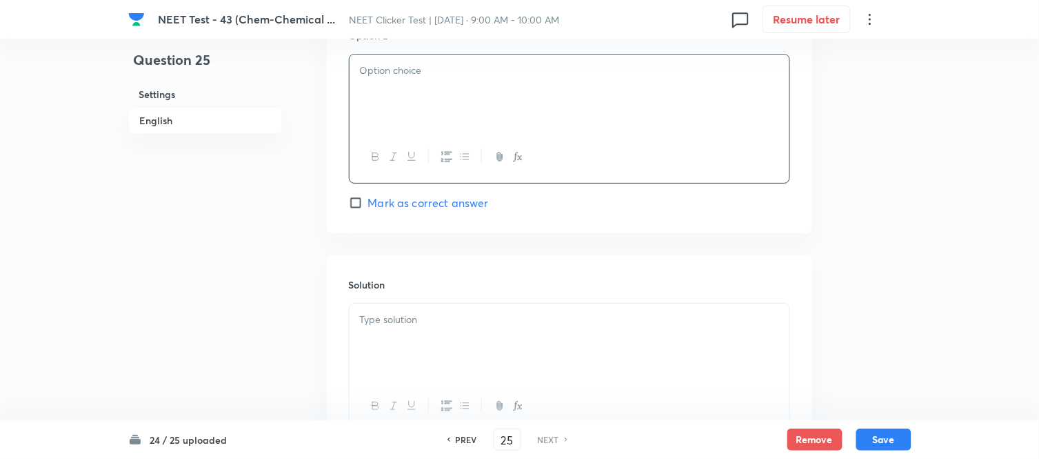
click at [423, 128] on div at bounding box center [570, 92] width 440 height 77
click at [374, 209] on span "Mark as correct answer" at bounding box center [428, 202] width 121 height 17
click at [368, 209] on input "Mark as correct answer" at bounding box center [358, 203] width 19 height 14
checkbox input "true"
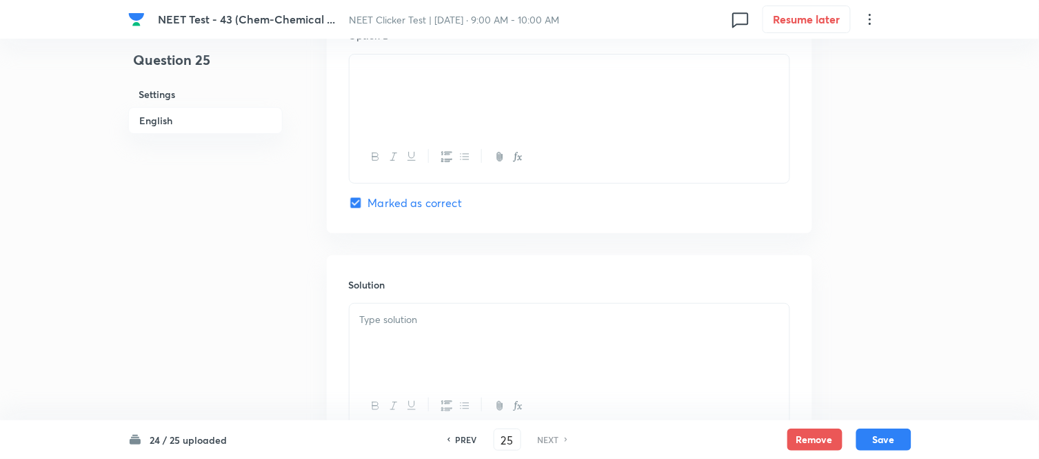
click at [533, 352] on div at bounding box center [570, 341] width 440 height 77
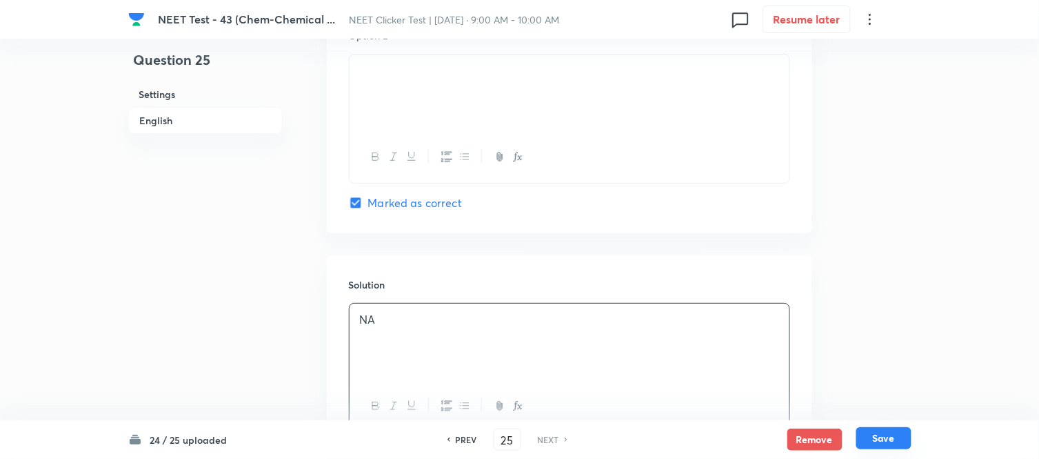
click at [888, 442] on button "Save" at bounding box center [884, 438] width 55 height 22
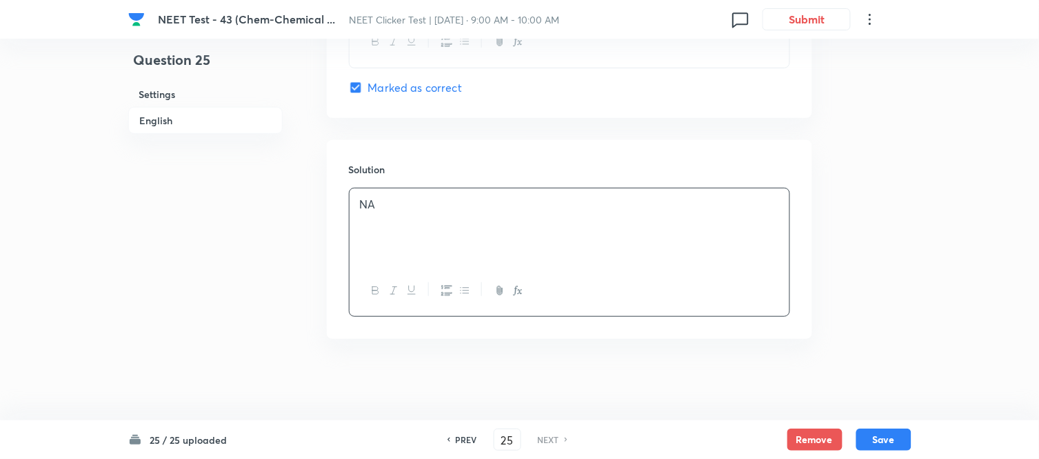
scroll to position [1421, 0]
click at [880, 442] on button "Save" at bounding box center [884, 438] width 55 height 22
checkbox input "true"
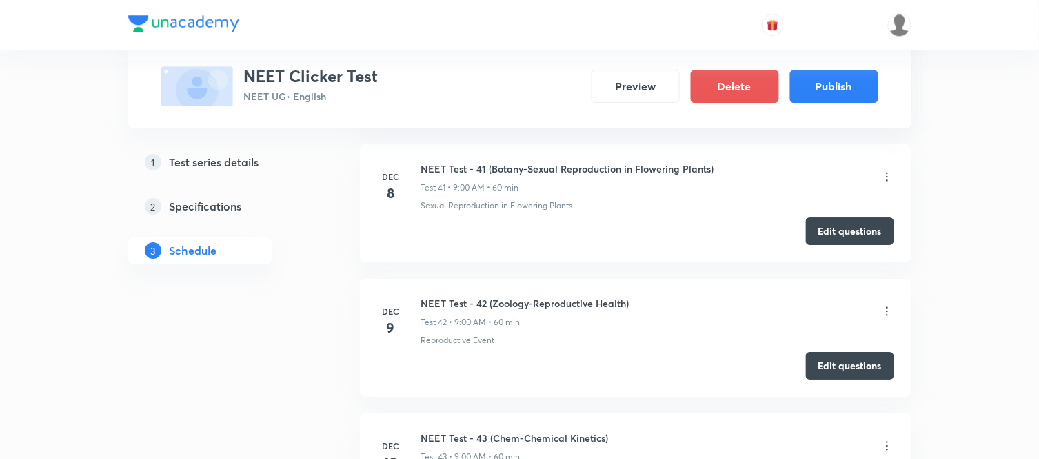
scroll to position [6429, 0]
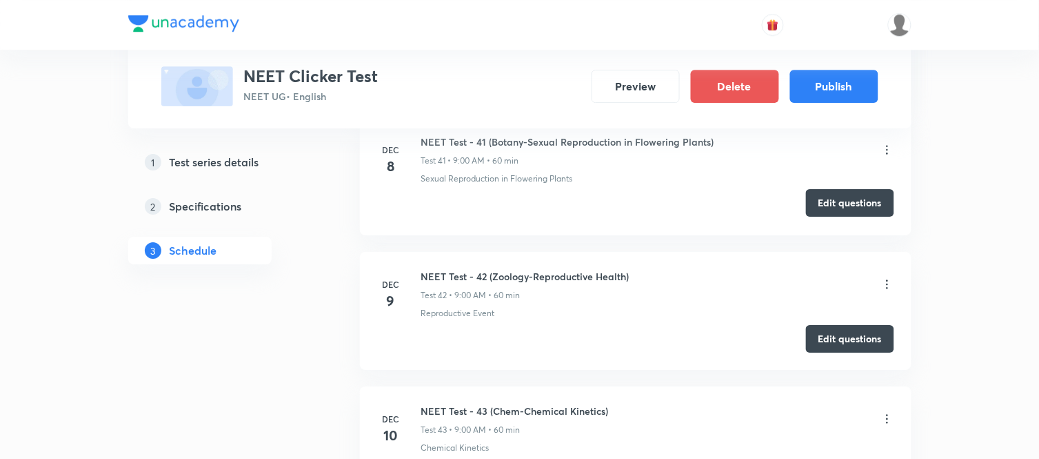
click at [843, 212] on button "Edit questions" at bounding box center [850, 203] width 88 height 28
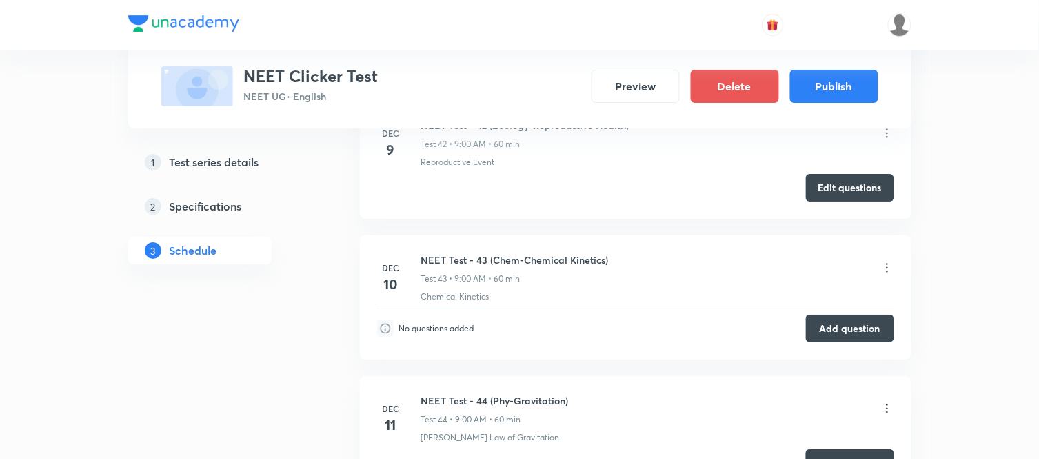
scroll to position [6582, 0]
click at [861, 181] on button "Edit questions" at bounding box center [850, 184] width 88 height 28
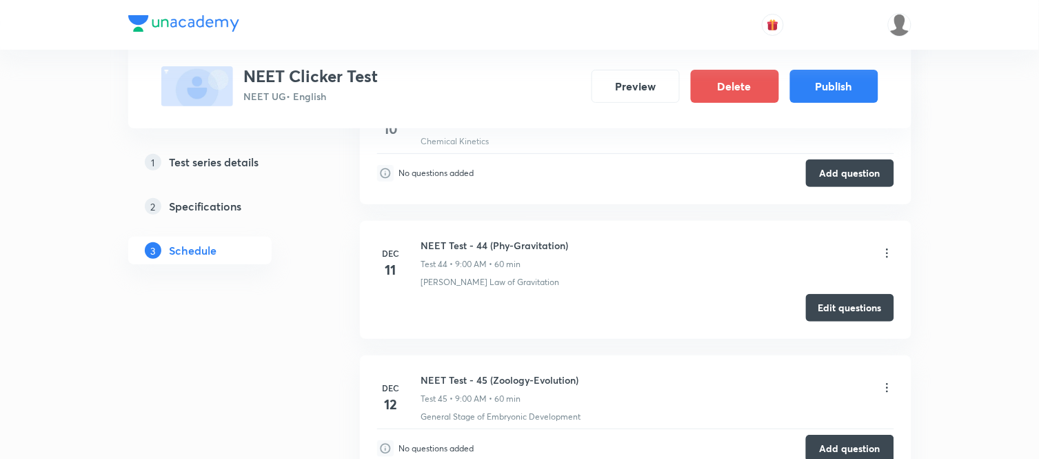
scroll to position [6659, 0]
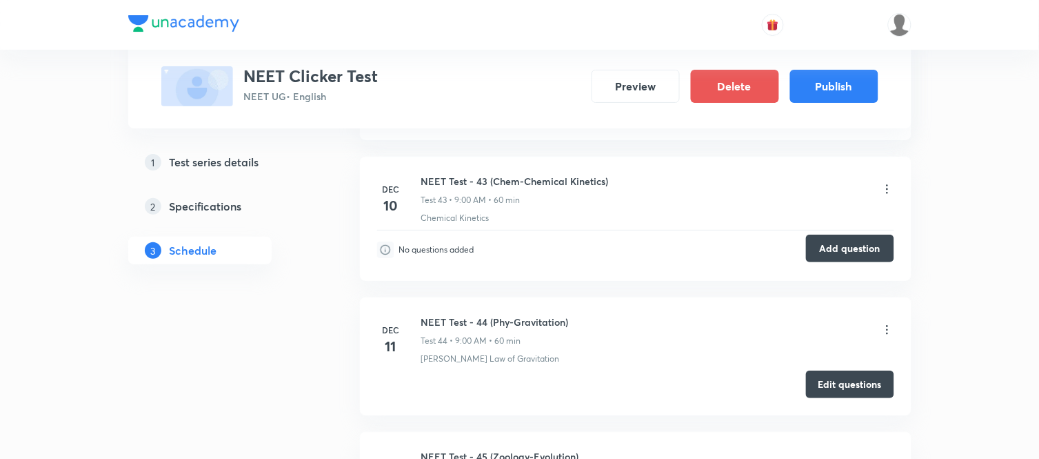
click at [843, 259] on button "Add question" at bounding box center [850, 248] width 88 height 28
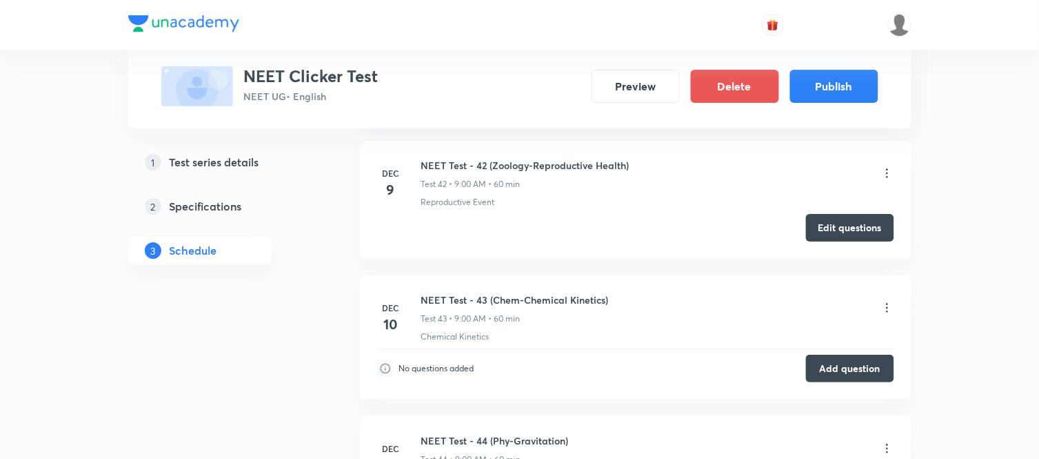
scroll to position [6506, 0]
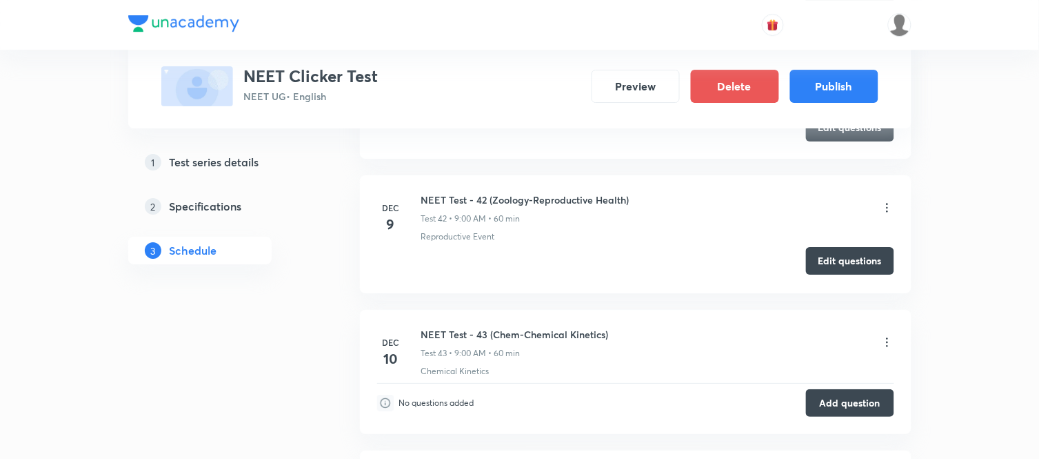
click at [861, 265] on button "Edit questions" at bounding box center [850, 261] width 88 height 28
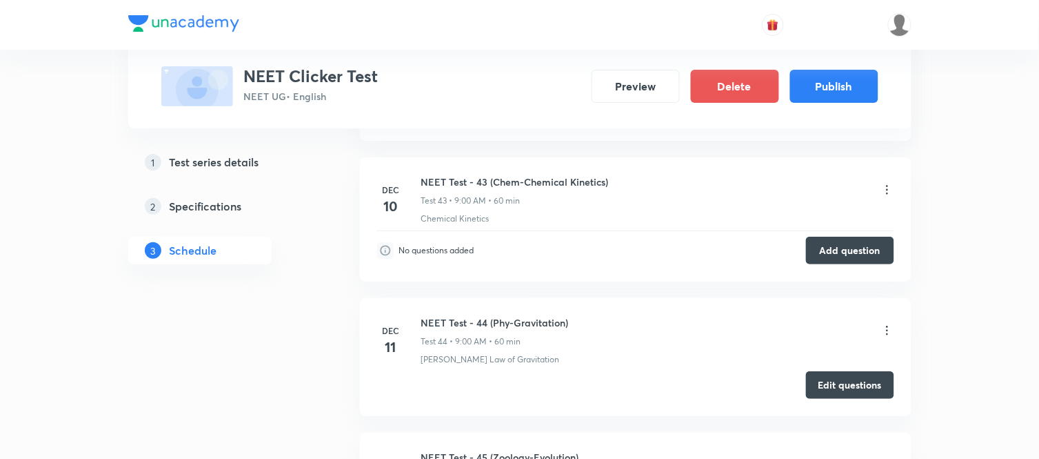
scroll to position [6659, 0]
click at [852, 254] on button "Add question" at bounding box center [850, 248] width 88 height 28
click at [847, 250] on button "Add question" at bounding box center [850, 248] width 88 height 28
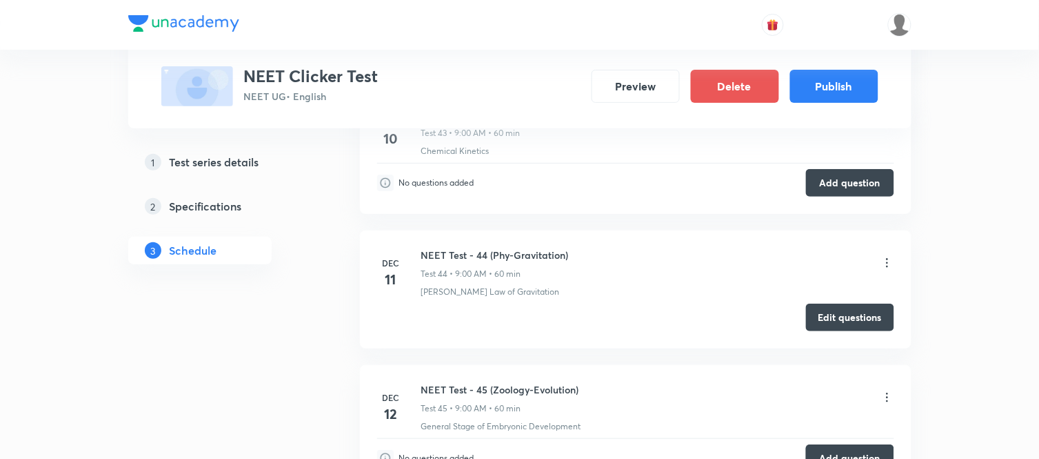
scroll to position [6736, 0]
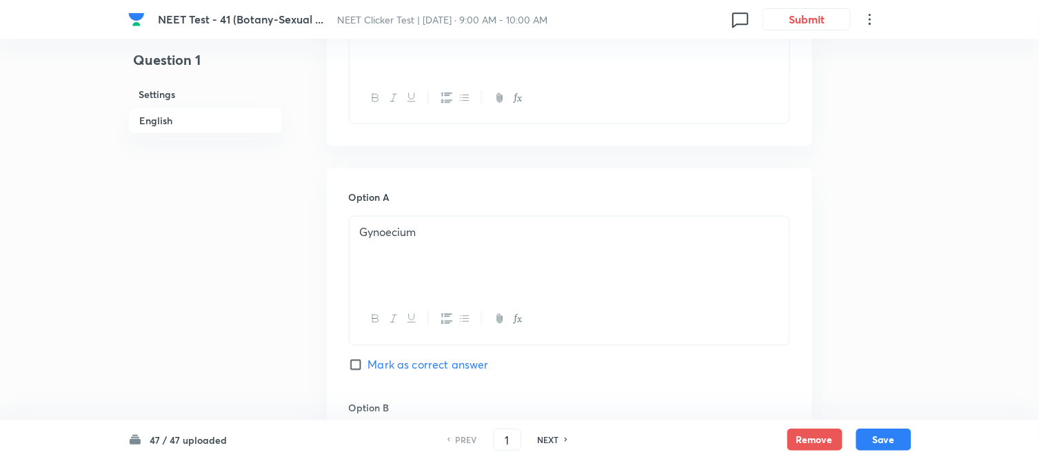
scroll to position [536, 0]
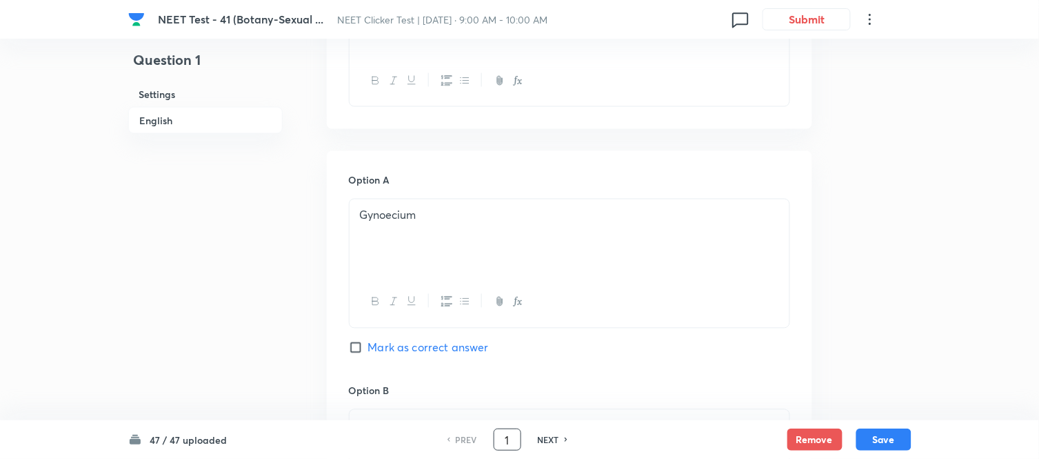
click at [503, 443] on input "1" at bounding box center [507, 440] width 26 height 24
type input "35"
checkbox input "true"
checkbox input "false"
drag, startPoint x: 514, startPoint y: 439, endPoint x: 488, endPoint y: 439, distance: 26.9
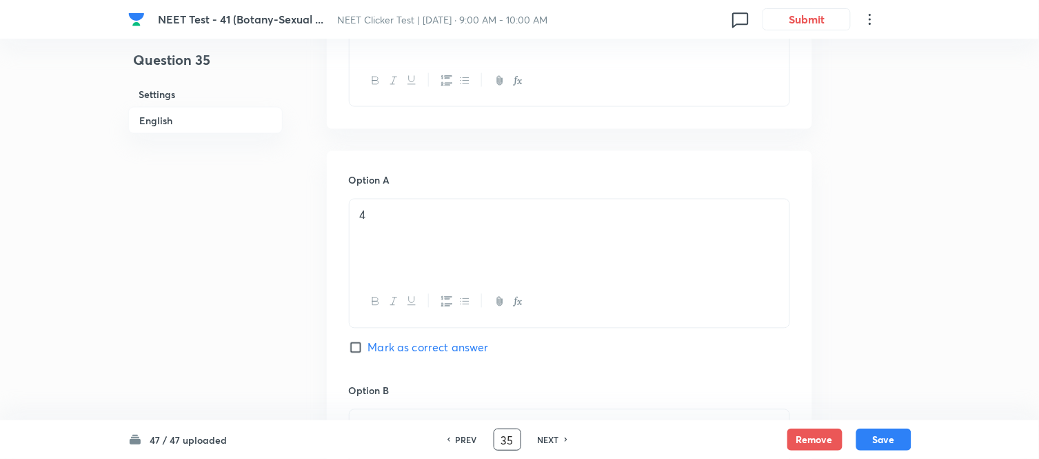
click at [488, 439] on div "PREV 35 ​ NEXT" at bounding box center [508, 439] width 178 height 22
type input "45"
checkbox input "true"
checkbox input "false"
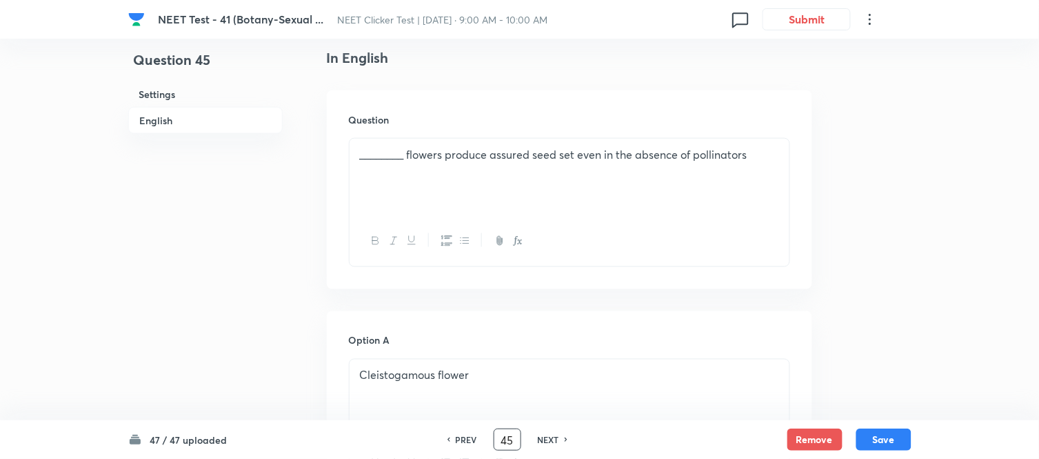
scroll to position [383, 0]
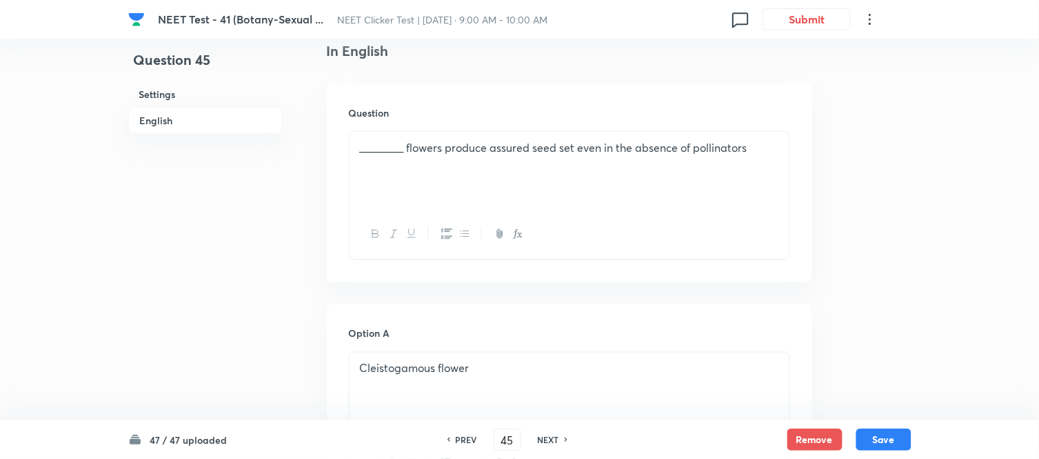
click at [552, 439] on h6 "NEXT" at bounding box center [548, 439] width 21 height 12
checkbox input "false"
type input "46"
checkbox input "true"
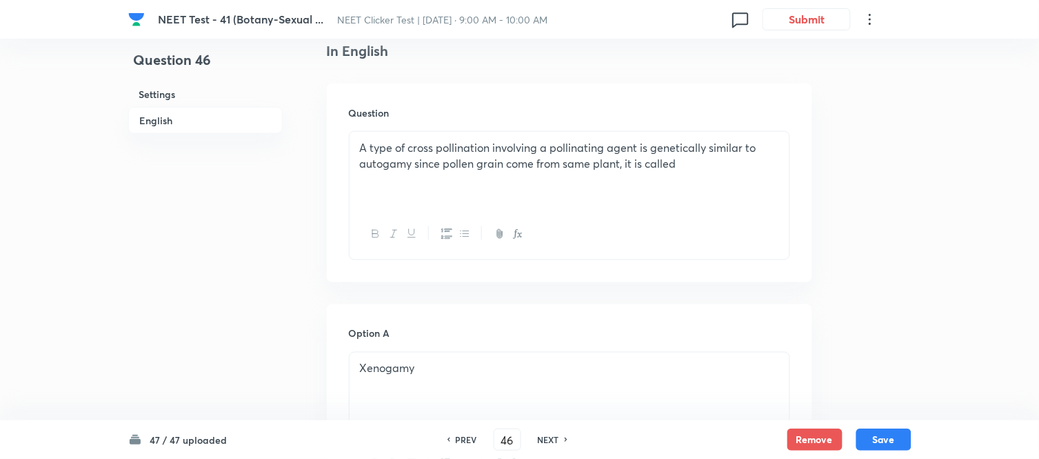
click at [554, 436] on h6 "NEXT" at bounding box center [548, 439] width 21 height 12
type input "47"
checkbox input "false"
checkbox input "true"
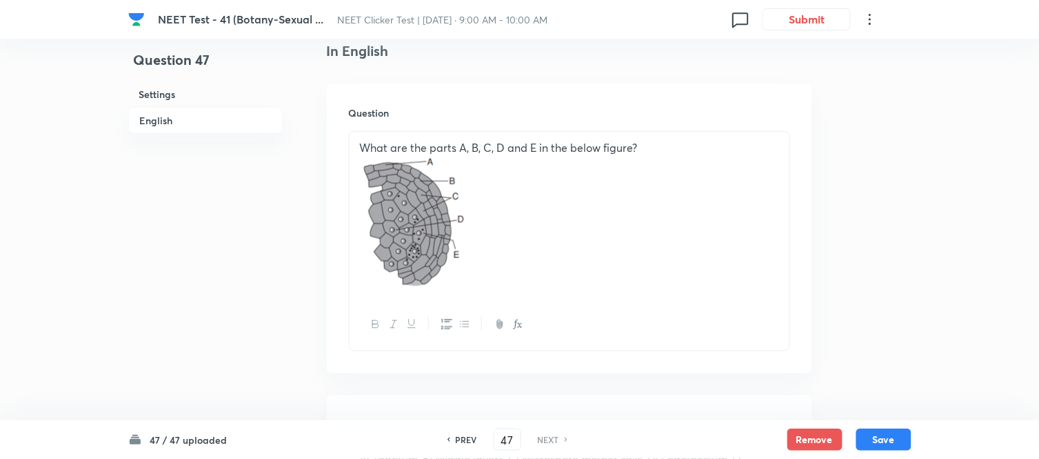
click at [554, 436] on h6 "NEXT" at bounding box center [548, 439] width 21 height 12
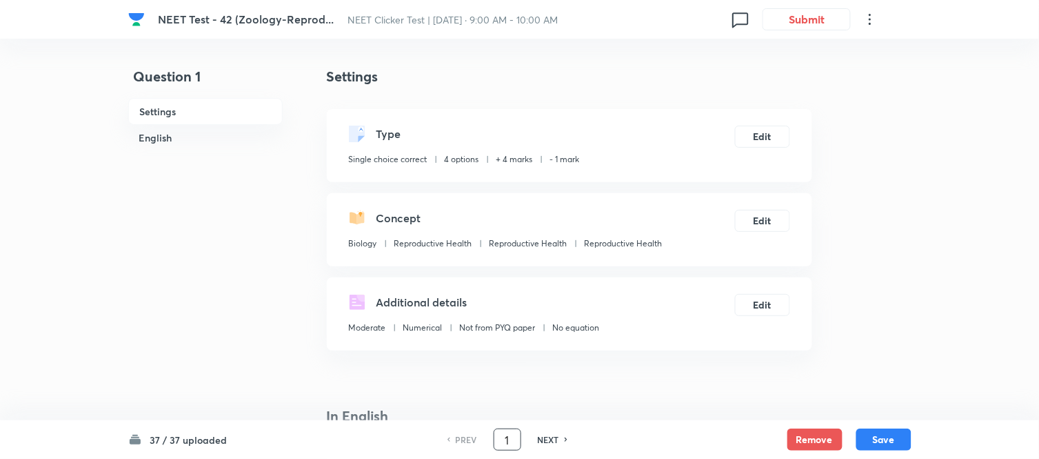
drag, startPoint x: 512, startPoint y: 441, endPoint x: 490, endPoint y: 443, distance: 22.2
click at [490, 443] on div "PREV 1 ​ NEXT" at bounding box center [508, 439] width 178 height 22
type input "20"
checkbox input "true"
checkbox input "false"
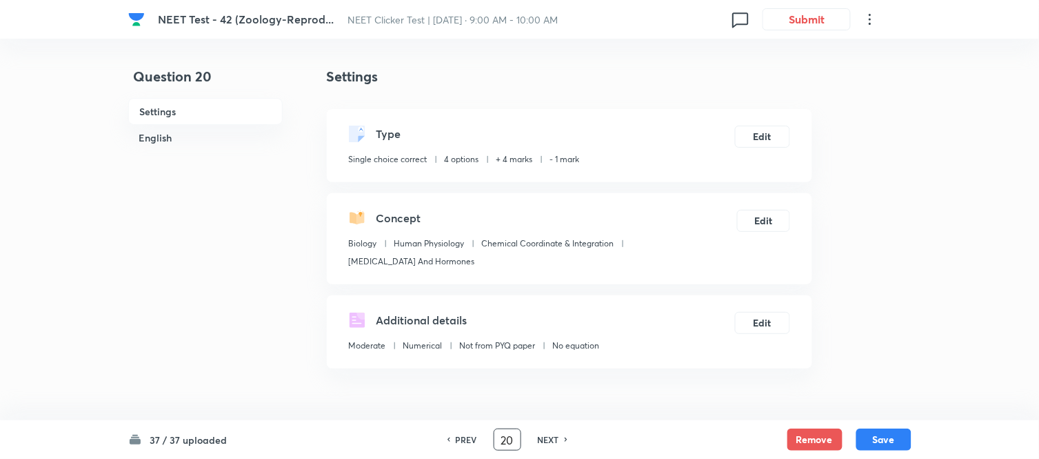
drag, startPoint x: 512, startPoint y: 439, endPoint x: 497, endPoint y: 439, distance: 15.9
click at [497, 439] on input "20" at bounding box center [507, 440] width 26 height 24
type input "31"
checkbox input "true"
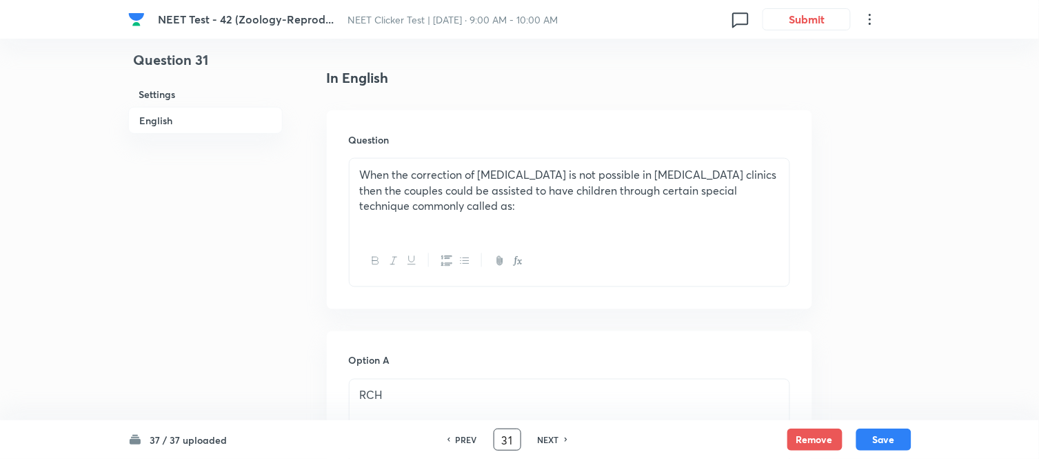
scroll to position [383, 0]
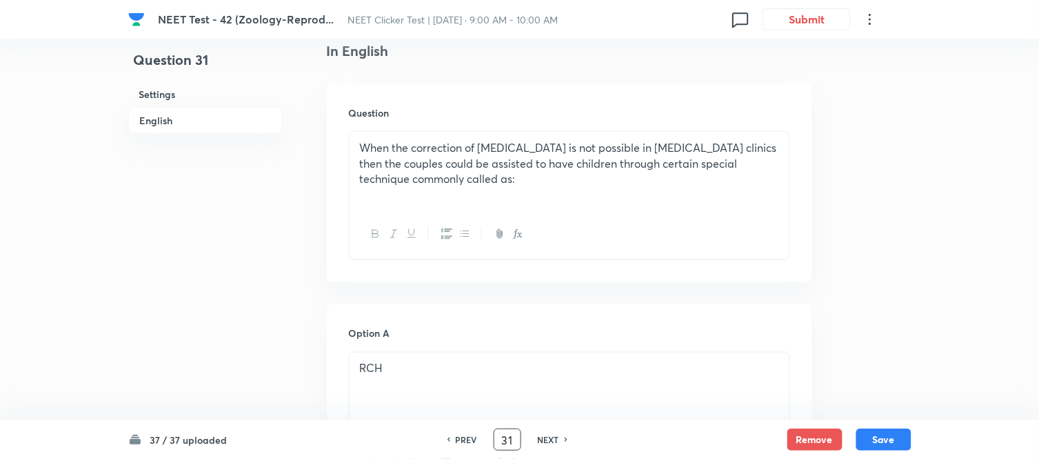
drag, startPoint x: 508, startPoint y: 437, endPoint x: 492, endPoint y: 437, distance: 15.9
click at [494, 437] on input "31" at bounding box center [507, 440] width 26 height 24
type input "35"
checkbox input "true"
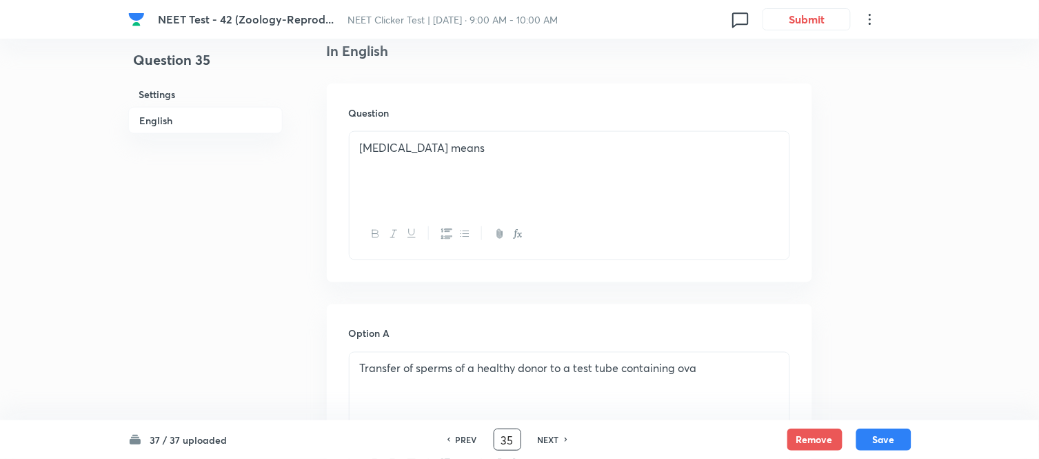
drag, startPoint x: 512, startPoint y: 437, endPoint x: 490, endPoint y: 440, distance: 22.2
click at [490, 440] on div "PREV 35 ​ NEXT" at bounding box center [508, 439] width 178 height 22
type input "37"
checkbox input "false"
checkbox input "true"
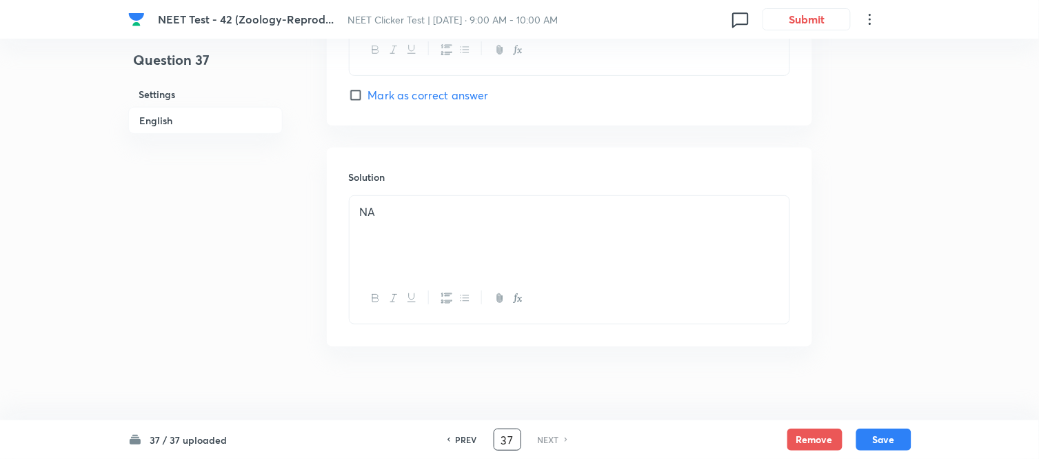
scroll to position [1430, 0]
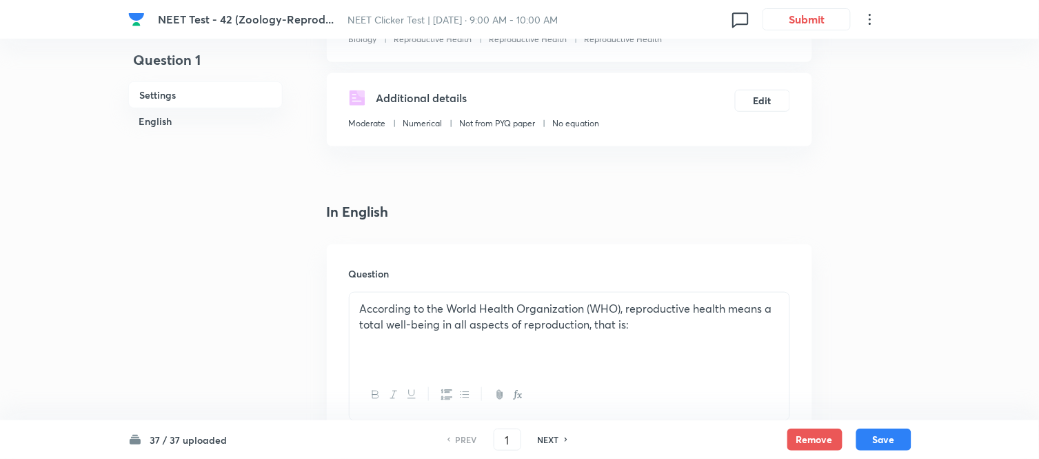
scroll to position [230, 0]
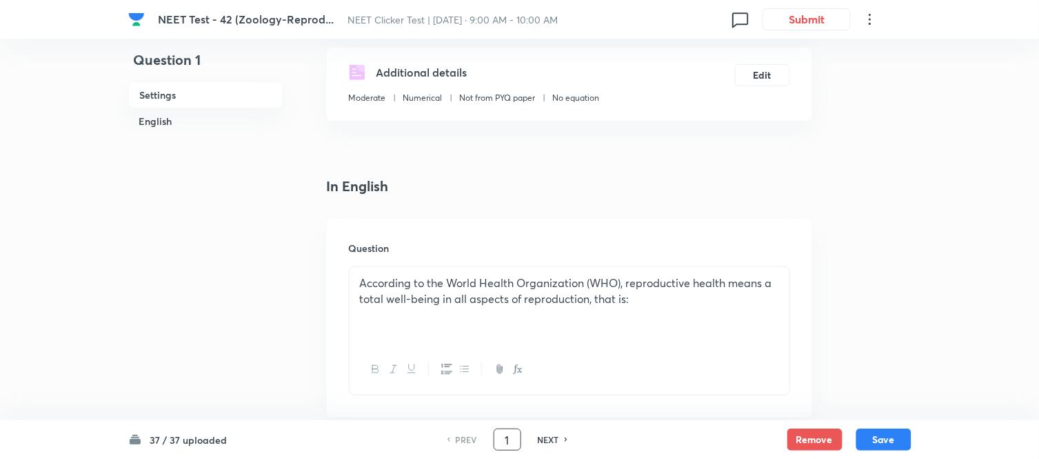
drag, startPoint x: 510, startPoint y: 437, endPoint x: 485, endPoint y: 439, distance: 25.6
click at [485, 439] on div "PREV 1 ​ NEXT" at bounding box center [508, 439] width 178 height 22
type input "10"
checkbox input "true"
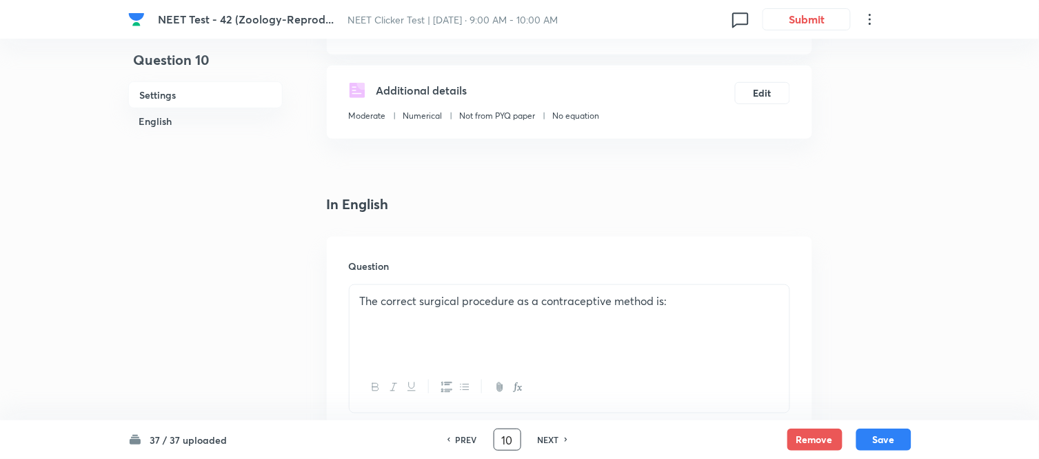
scroll to position [77, 0]
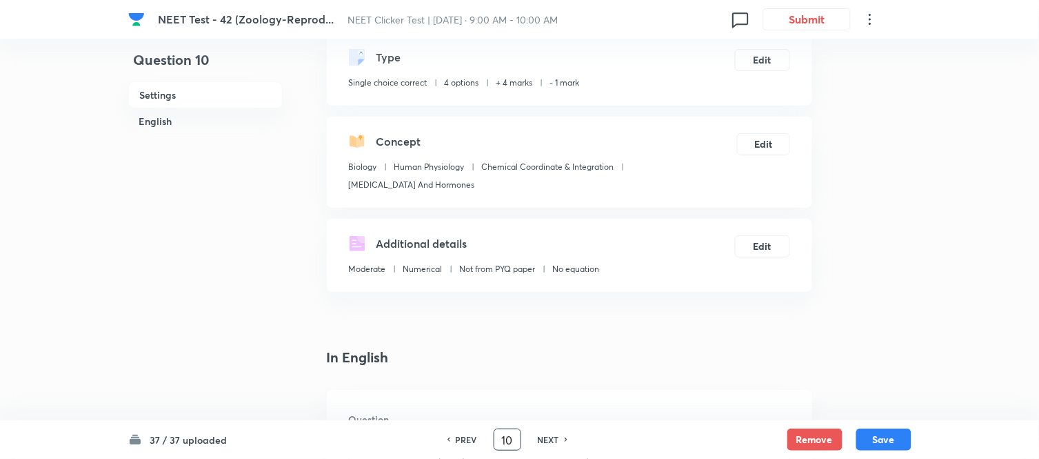
drag, startPoint x: 509, startPoint y: 439, endPoint x: 473, endPoint y: 448, distance: 37.0
click at [473, 448] on div "PREV 10 ​ NEXT" at bounding box center [508, 439] width 178 height 22
type input "31"
checkbox input "false"
checkbox input "true"
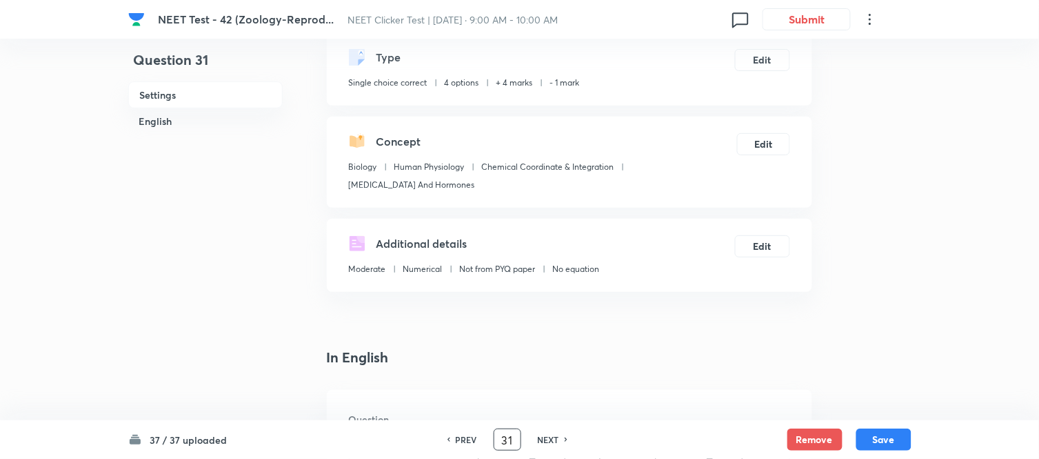
drag, startPoint x: 512, startPoint y: 439, endPoint x: 494, endPoint y: 439, distance: 17.2
click at [494, 439] on input "31" at bounding box center [507, 440] width 26 height 24
type input "35"
checkbox input "true"
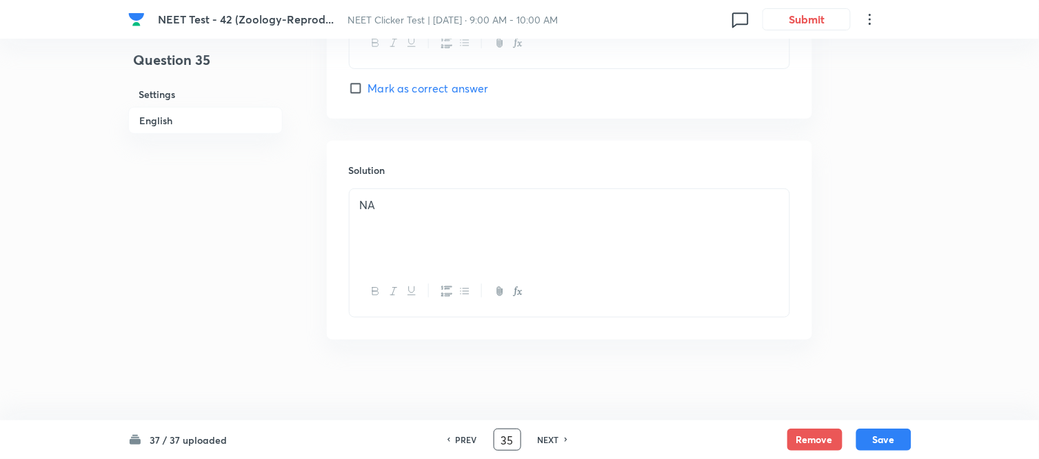
scroll to position [1430, 0]
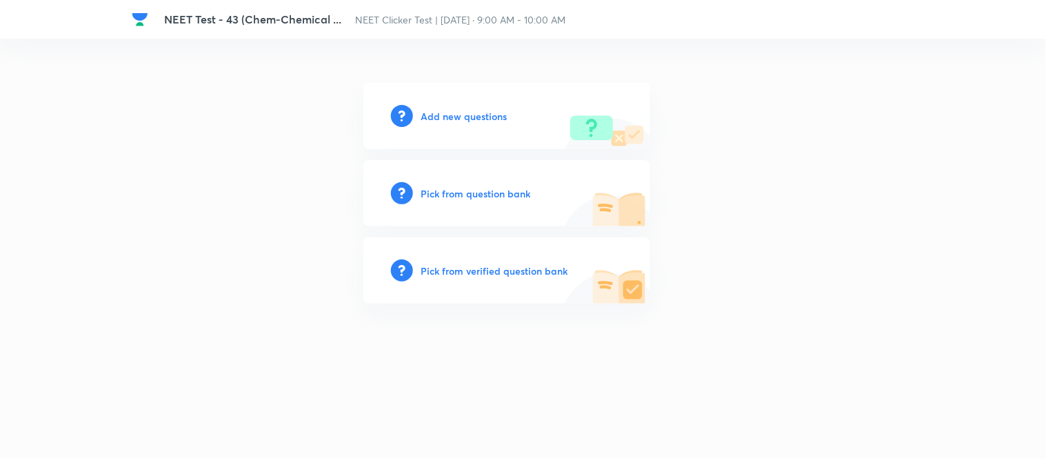
click at [449, 116] on h6 "Add new questions" at bounding box center [464, 116] width 86 height 14
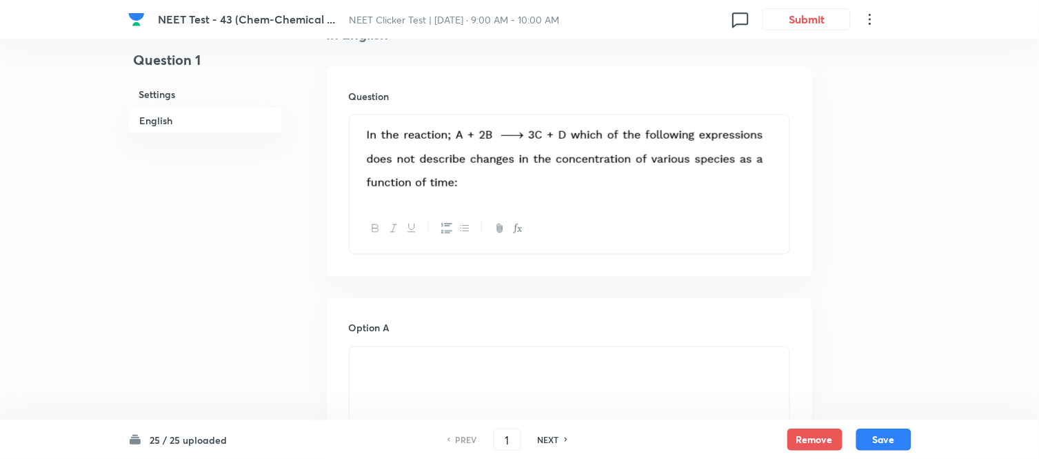
scroll to position [383, 0]
click at [510, 443] on input "1" at bounding box center [507, 440] width 26 height 24
click at [543, 441] on h6 "NEXT" at bounding box center [548, 439] width 21 height 12
type input "2"
checkbox input "true"
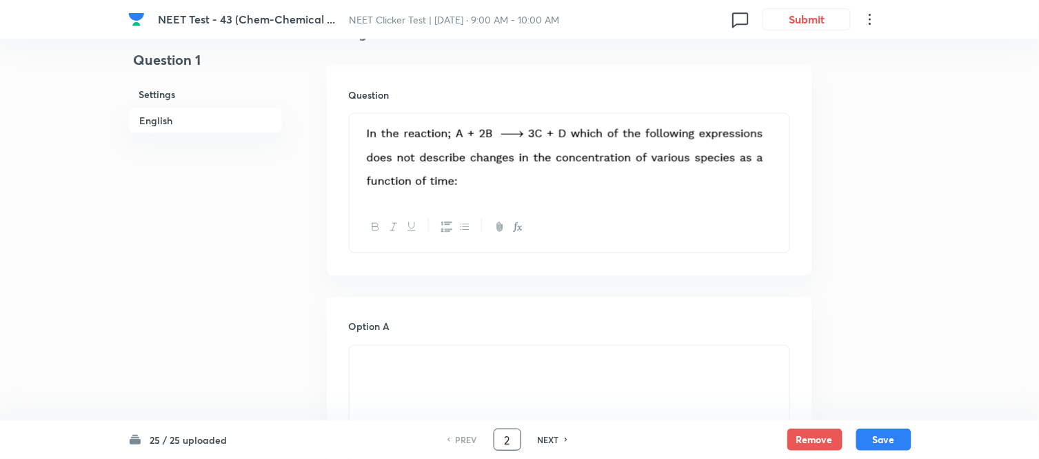
checkbox input "false"
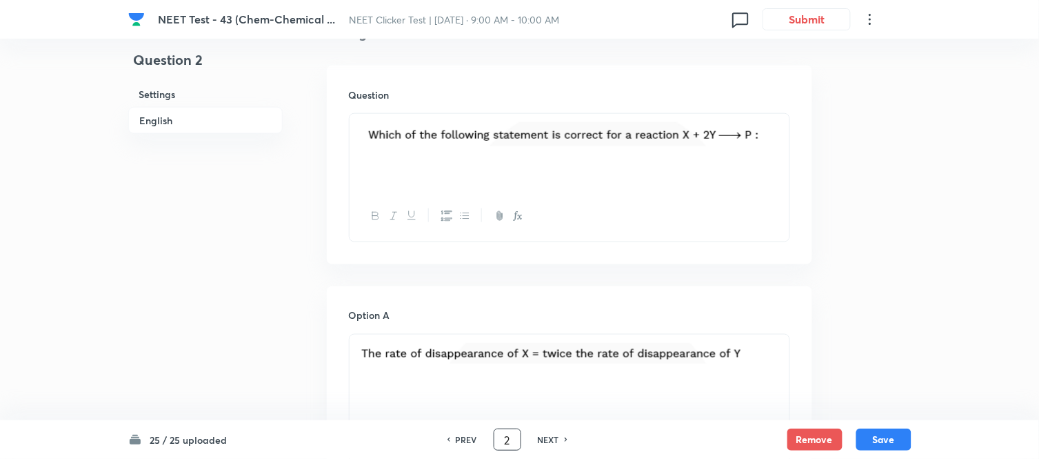
drag, startPoint x: 508, startPoint y: 440, endPoint x: 499, endPoint y: 439, distance: 9.0
click at [499, 439] on input "2" at bounding box center [507, 440] width 26 height 24
type input "20"
checkbox input "false"
checkbox input "true"
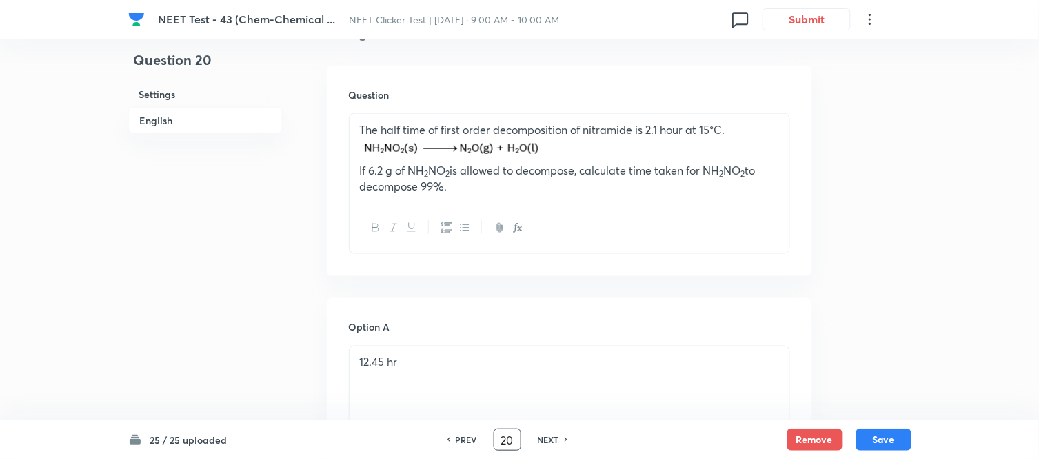
drag, startPoint x: 514, startPoint y: 437, endPoint x: 477, endPoint y: 443, distance: 37.8
click at [477, 443] on div "PREV 20 ​ NEXT" at bounding box center [508, 439] width 178 height 22
type input "25"
checkbox input "false"
checkbox input "true"
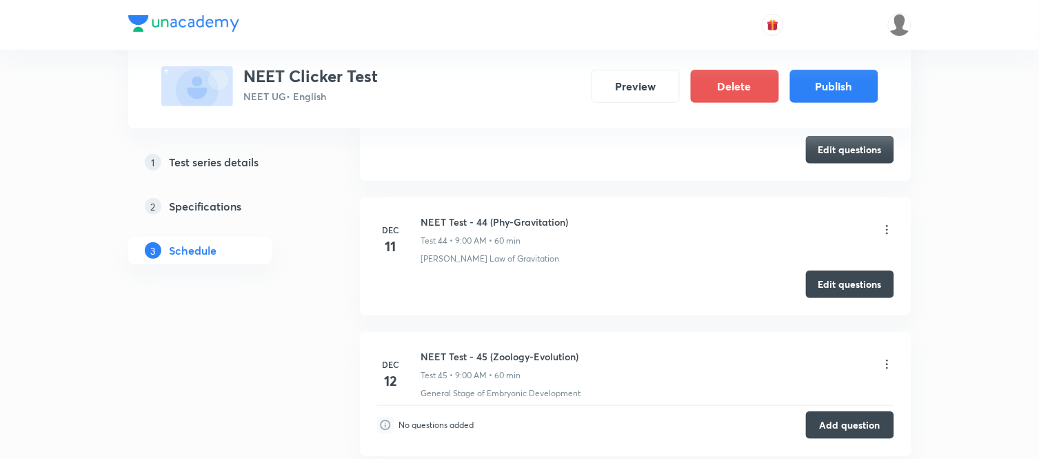
scroll to position [6736, 0]
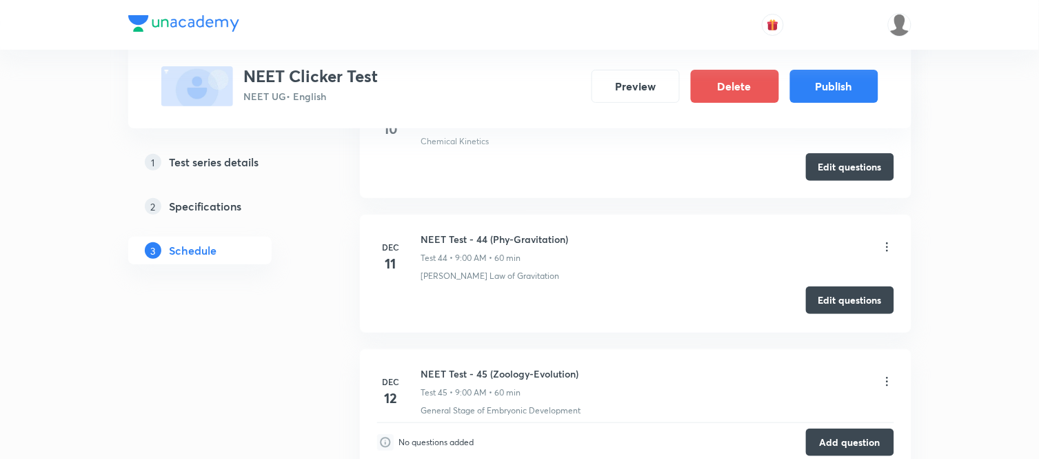
click at [851, 304] on button "Edit questions" at bounding box center [850, 300] width 88 height 28
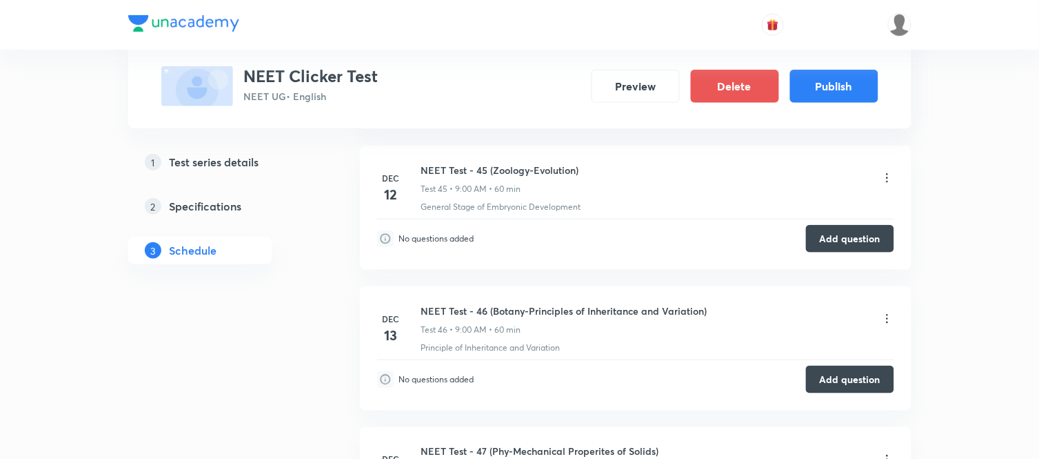
scroll to position [6966, 0]
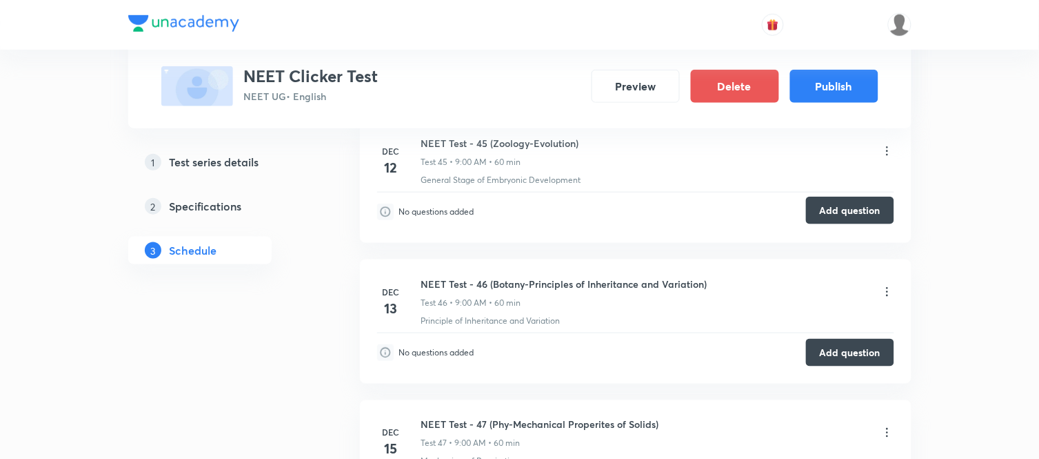
click at [845, 217] on button "Add question" at bounding box center [850, 211] width 88 height 28
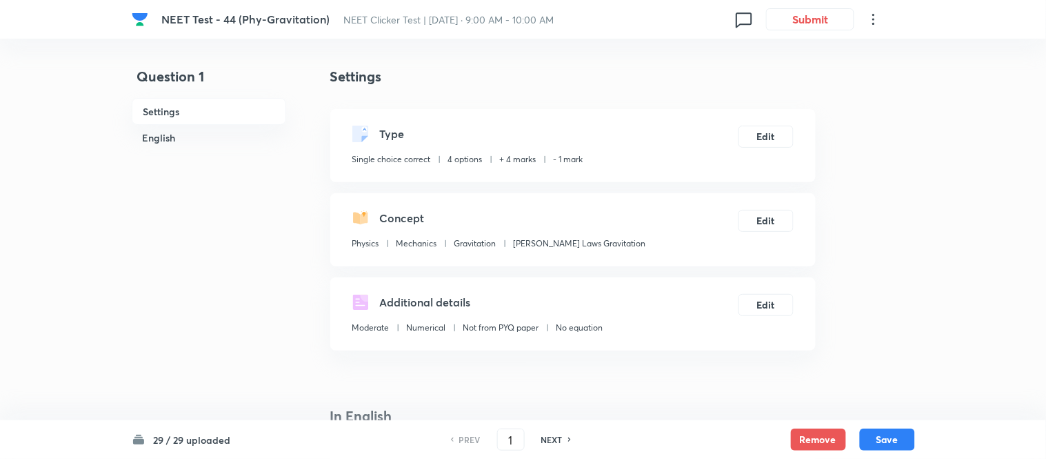
checkbox input "true"
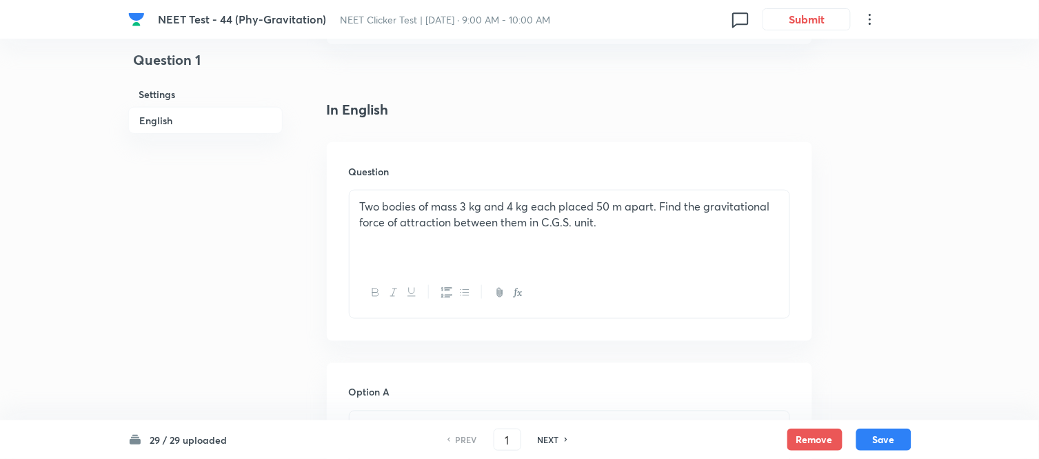
scroll to position [383, 0]
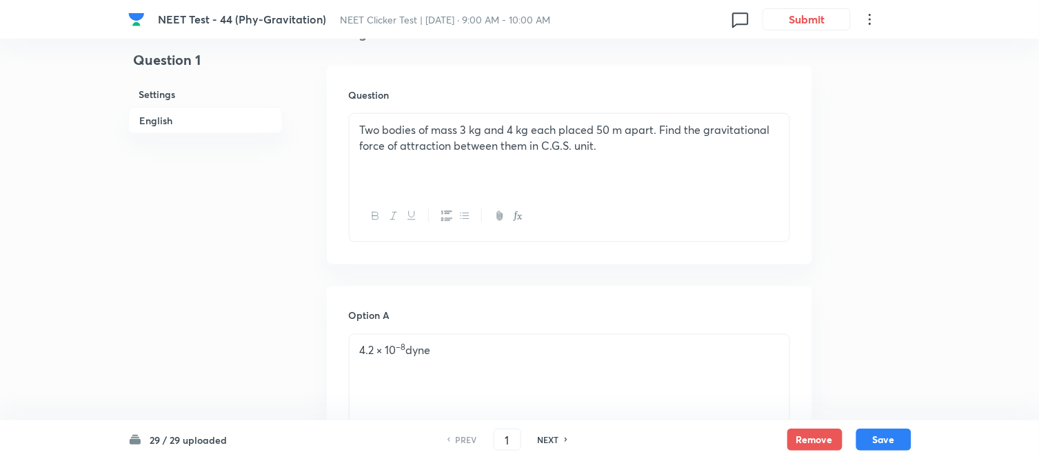
click at [490, 439] on div "PREV 1 ​ NEXT" at bounding box center [508, 439] width 178 height 22
type input "10"
checkbox input "false"
checkbox input "true"
drag, startPoint x: 513, startPoint y: 438, endPoint x: 491, endPoint y: 440, distance: 22.2
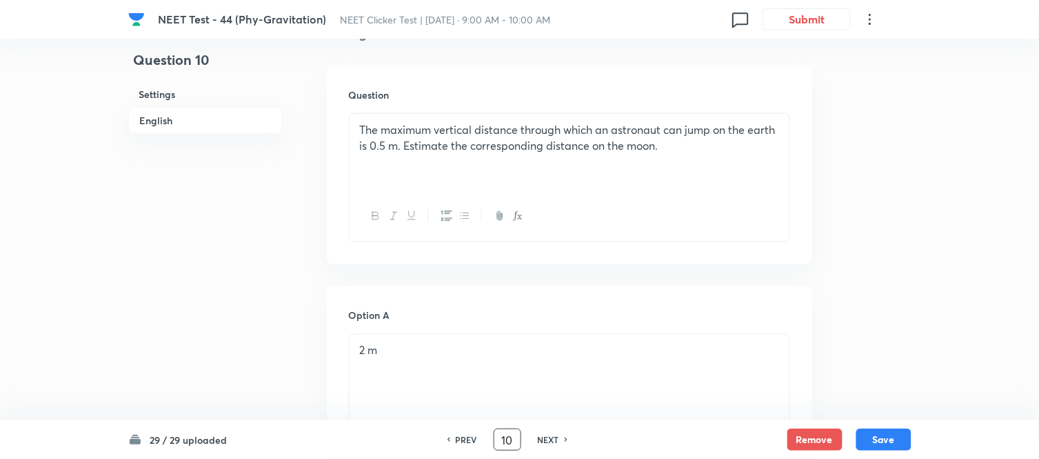
click at [491, 440] on div "PREV 10 ​ NEXT" at bounding box center [508, 439] width 178 height 22
type input "20"
checkbox input "true"
checkbox input "false"
drag, startPoint x: 512, startPoint y: 437, endPoint x: 487, endPoint y: 442, distance: 26.0
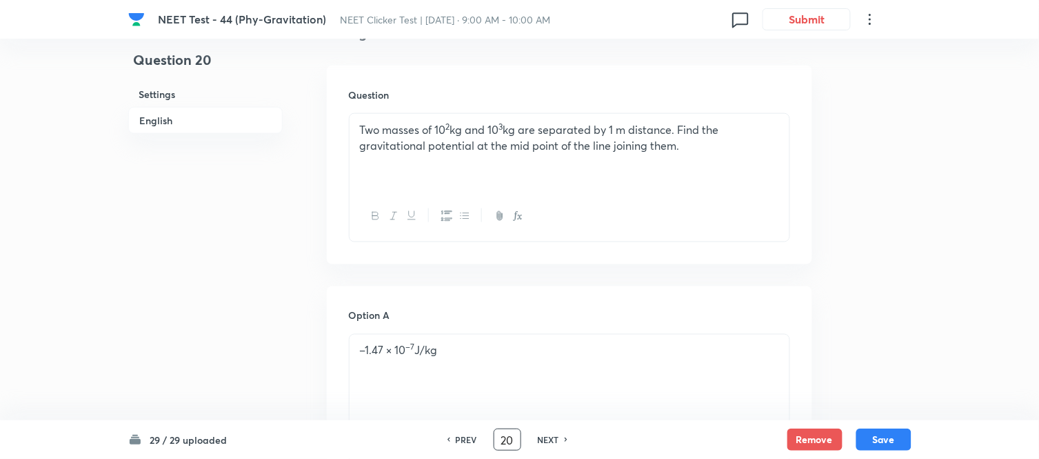
click at [487, 442] on div "PREV 20 ​ NEXT" at bounding box center [508, 439] width 178 height 22
type input "29"
checkbox input "false"
checkbox input "true"
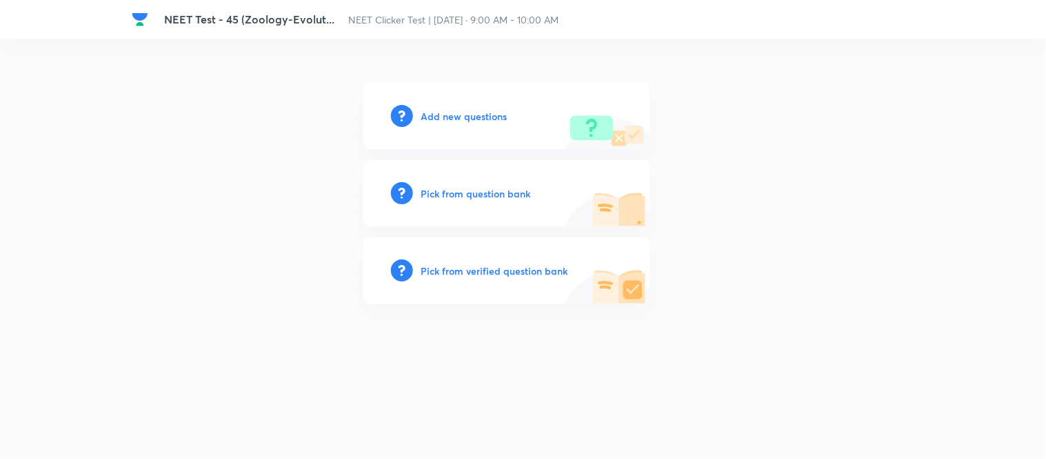
click at [458, 114] on h6 "Add new questions" at bounding box center [464, 116] width 86 height 14
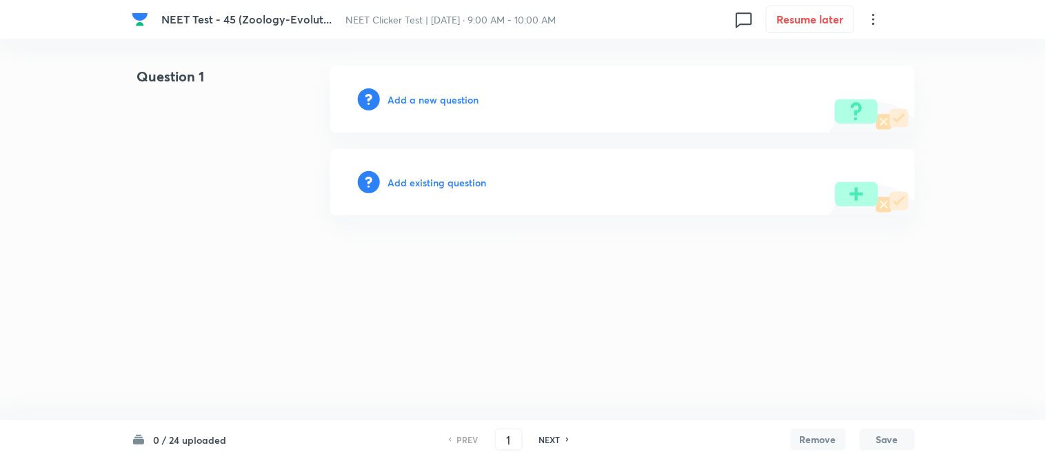
click at [419, 99] on h6 "Add a new question" at bounding box center [433, 99] width 91 height 14
click at [412, 99] on h6 "Choose a question type" at bounding box center [441, 99] width 106 height 14
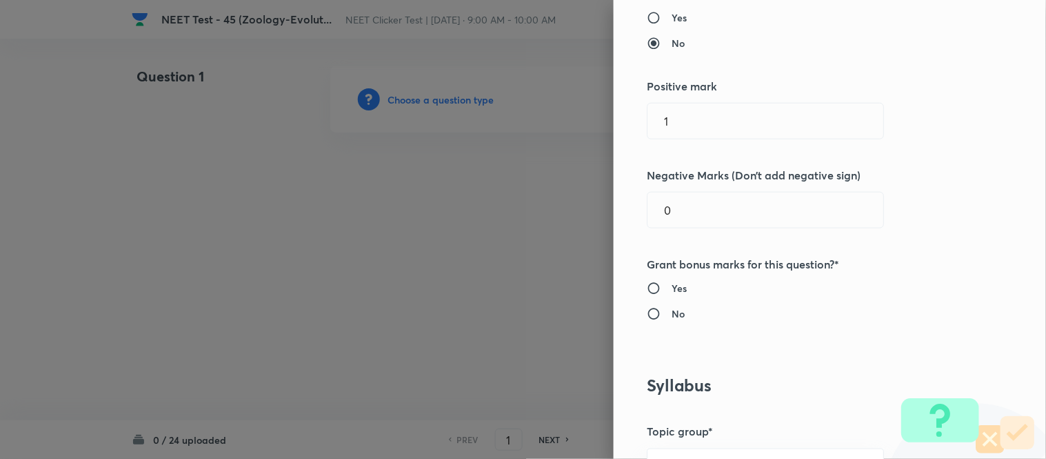
scroll to position [306, 0]
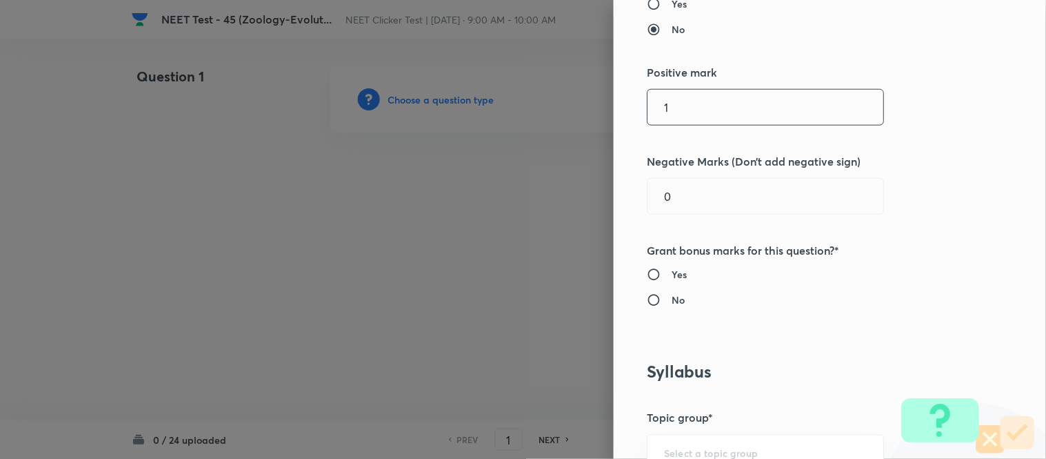
drag, startPoint x: 656, startPoint y: 106, endPoint x: 642, endPoint y: 109, distance: 14.1
click at [648, 109] on input "1" at bounding box center [766, 107] width 236 height 35
type input "4"
drag, startPoint x: 669, startPoint y: 194, endPoint x: 615, endPoint y: 203, distance: 54.6
click at [615, 203] on div "Question settings Question type* Single choice correct Number of options* 2 3 4…" at bounding box center [830, 229] width 432 height 459
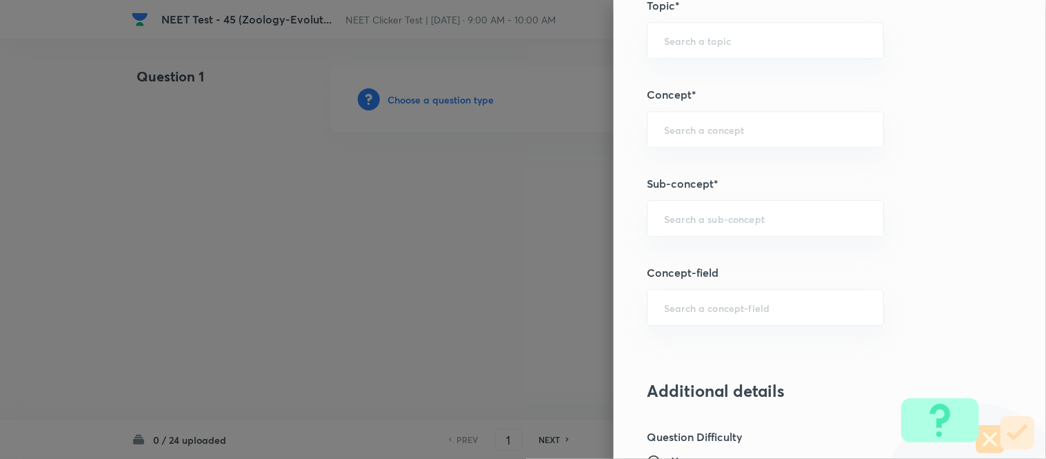
scroll to position [843, 0]
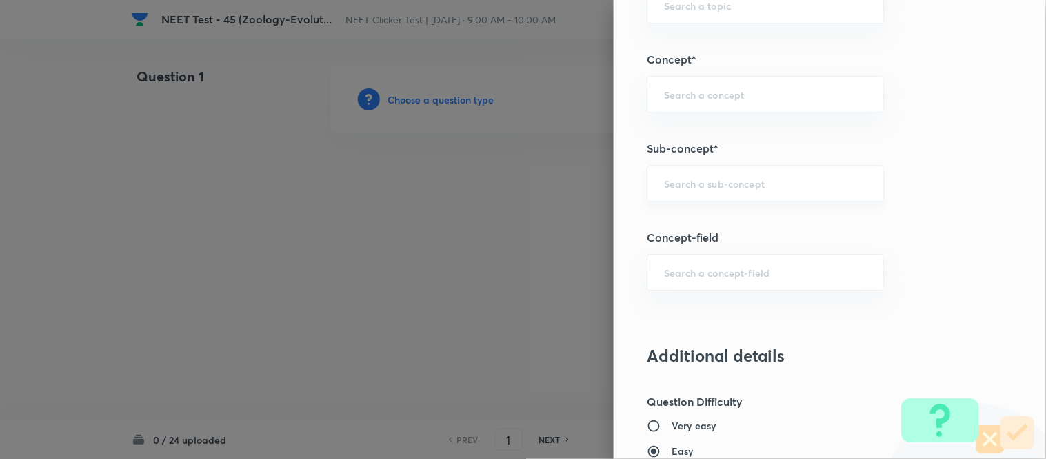
type input "1"
click at [741, 181] on input "text" at bounding box center [765, 183] width 203 height 13
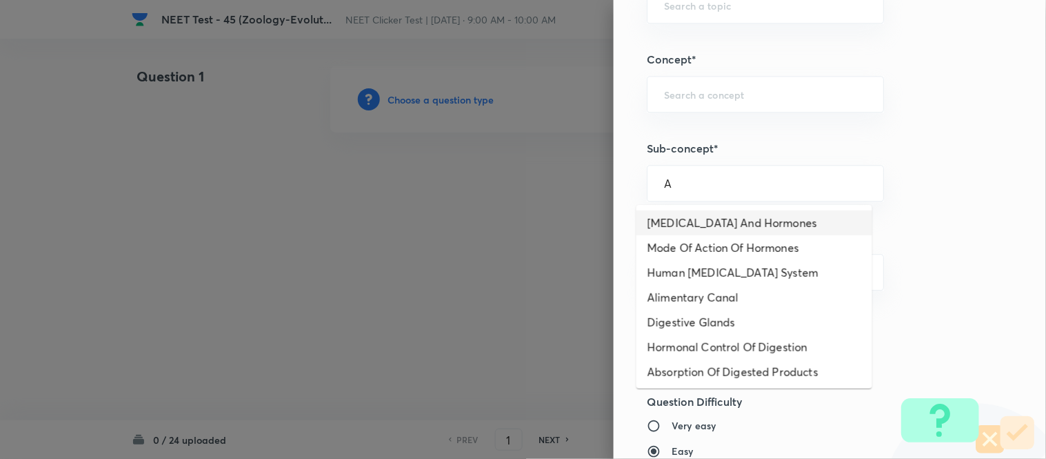
click at [687, 222] on li "[MEDICAL_DATA] And Hormones" at bounding box center [755, 222] width 236 height 25
type input "[MEDICAL_DATA] And Hormones"
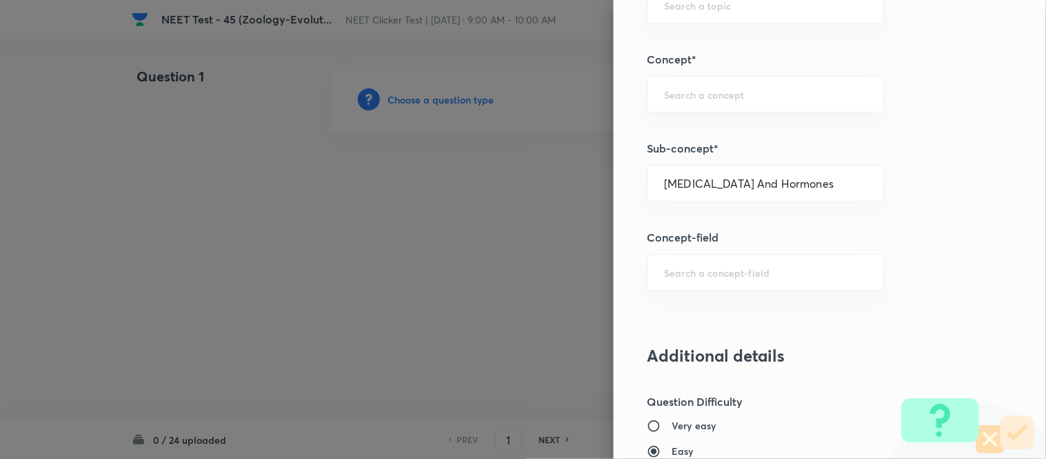
type input "Biology"
type input "Human Physiology"
type input "Chemical Coordinate & Integration"
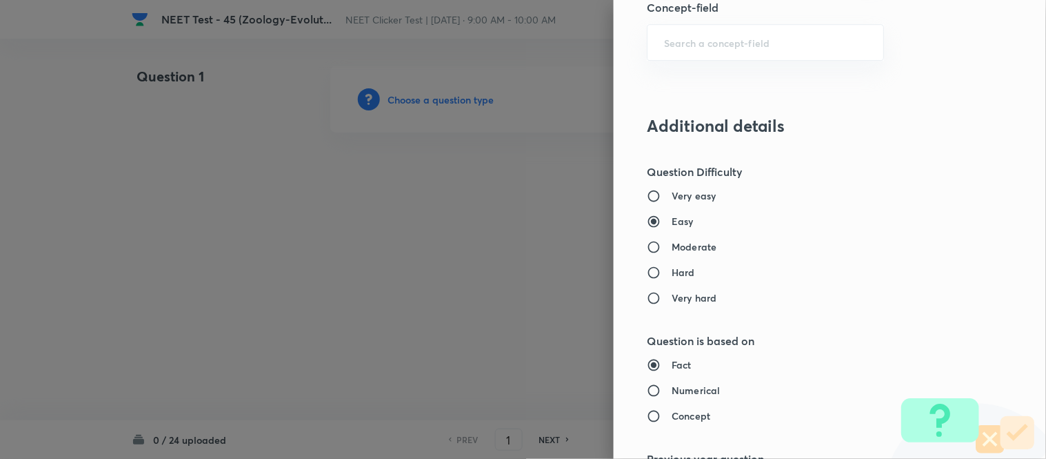
click at [701, 246] on h6 "Moderate" at bounding box center [694, 246] width 45 height 14
click at [672, 246] on input "Moderate" at bounding box center [659, 247] width 25 height 14
radio input "true"
radio input "false"
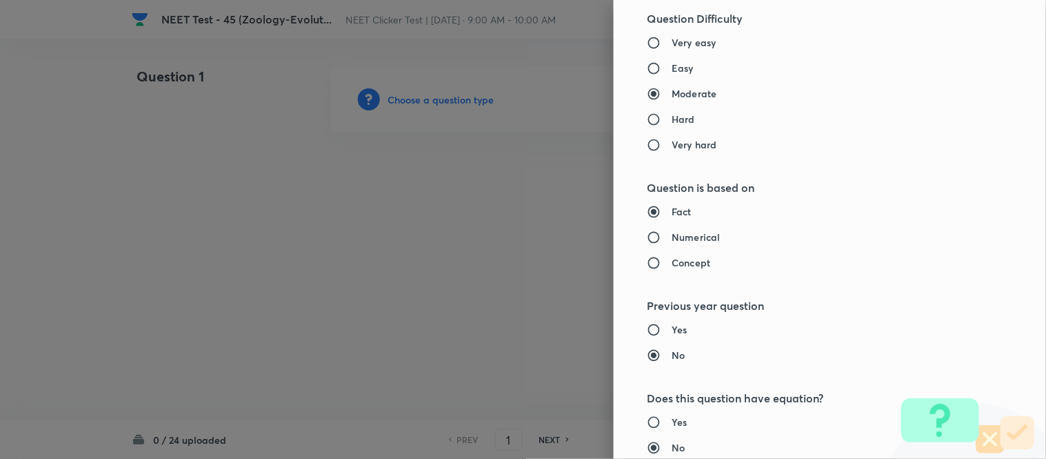
click at [692, 236] on h6 "Numerical" at bounding box center [696, 237] width 48 height 14
click at [672, 236] on input "Numerical" at bounding box center [659, 237] width 25 height 14
radio input "true"
radio input "false"
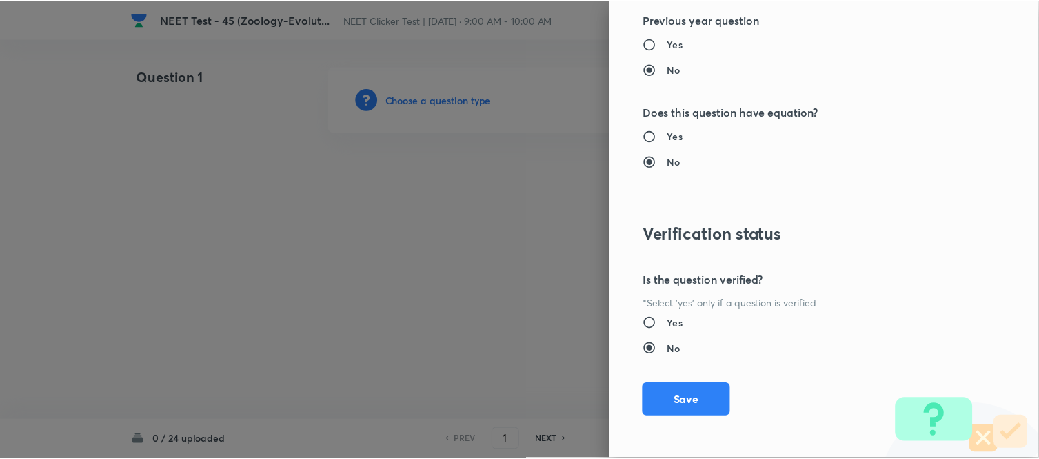
scroll to position [1514, 0]
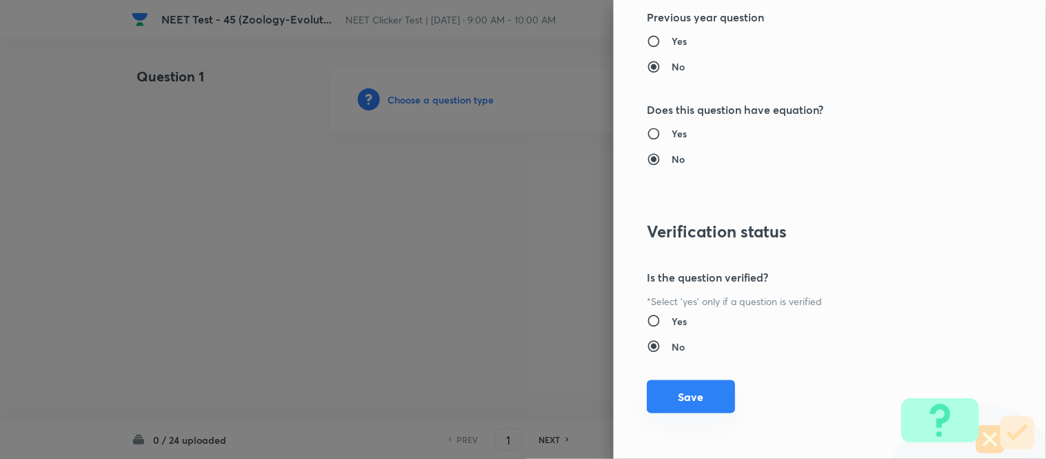
click at [687, 399] on button "Save" at bounding box center [691, 396] width 88 height 33
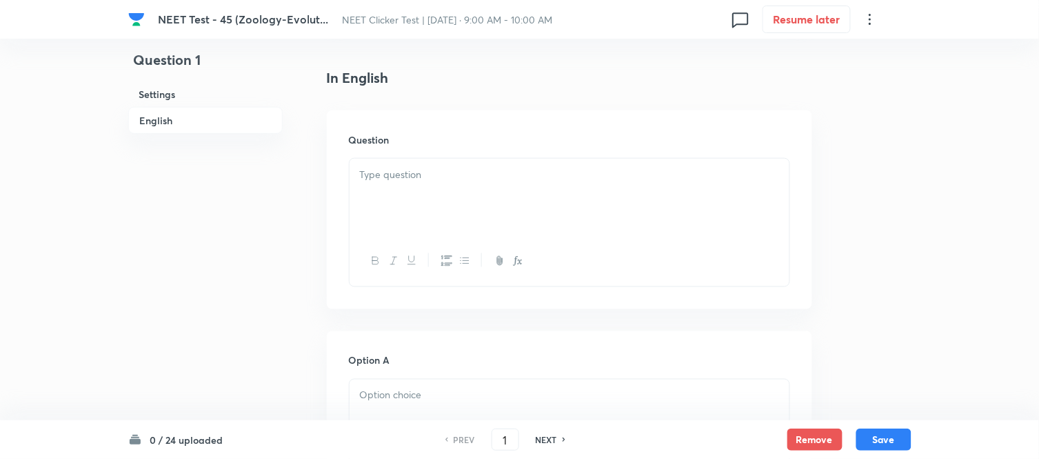
scroll to position [383, 0]
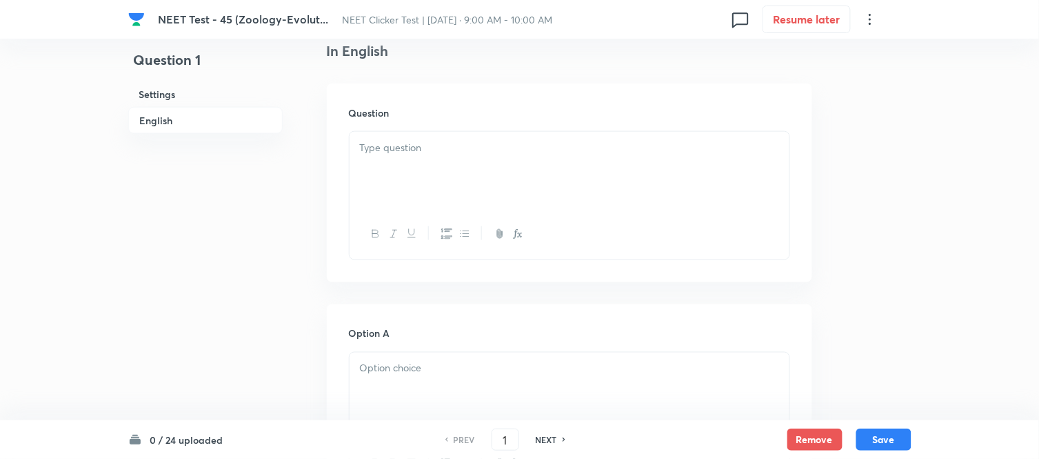
click at [490, 167] on div at bounding box center [570, 170] width 440 height 77
click at [519, 162] on div at bounding box center [570, 170] width 440 height 77
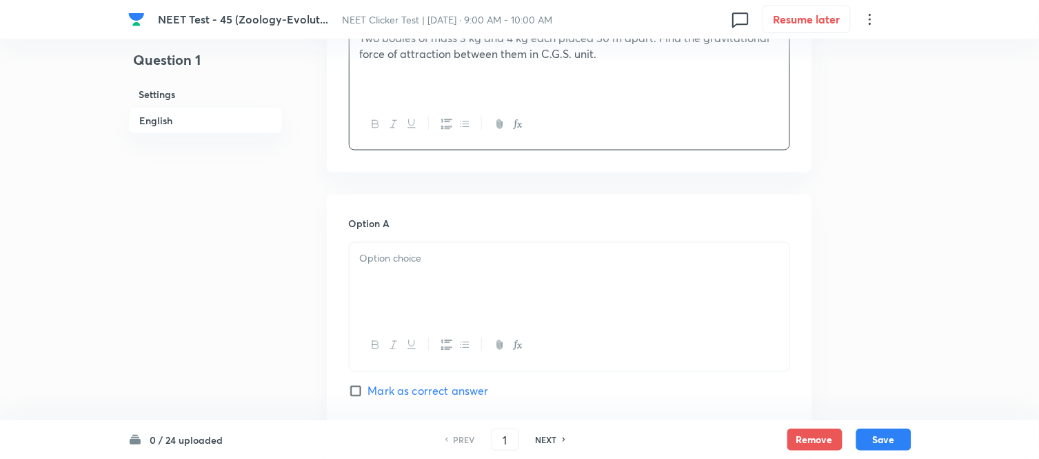
scroll to position [536, 0]
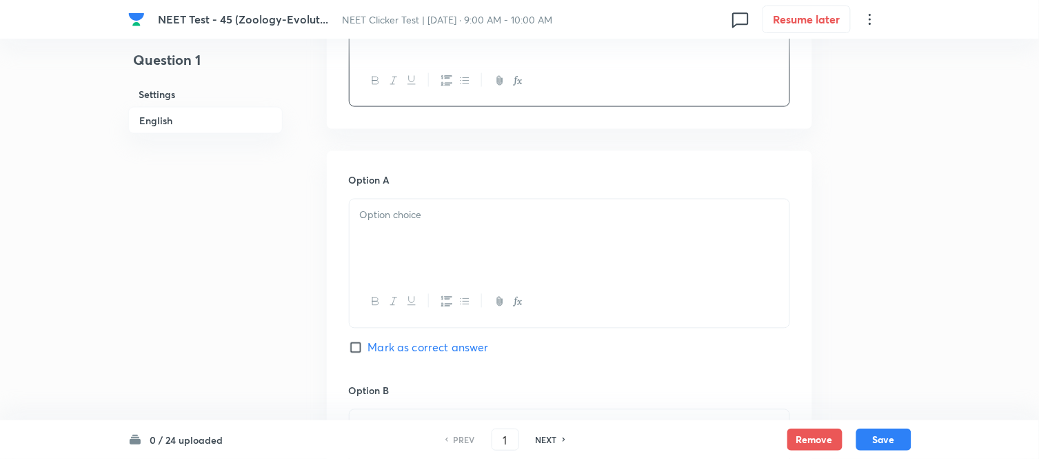
click at [501, 233] on div at bounding box center [570, 237] width 440 height 77
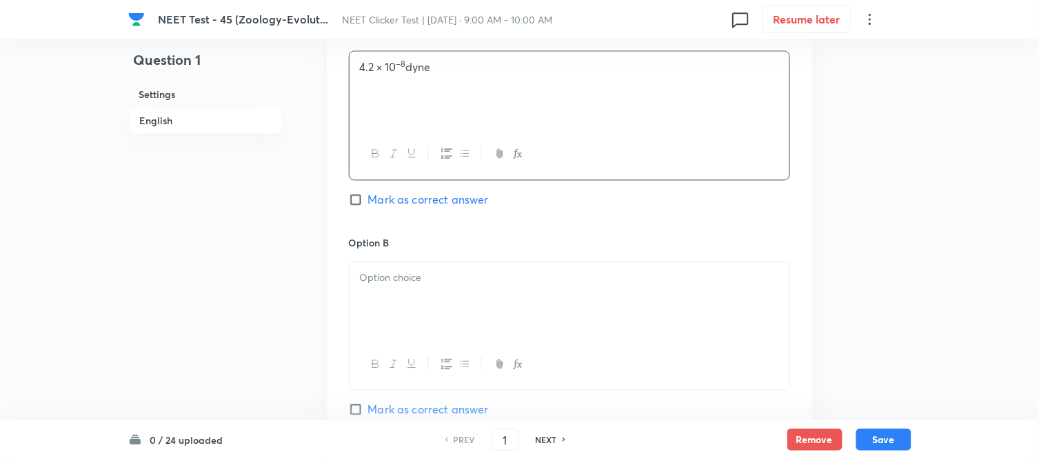
scroll to position [690, 0]
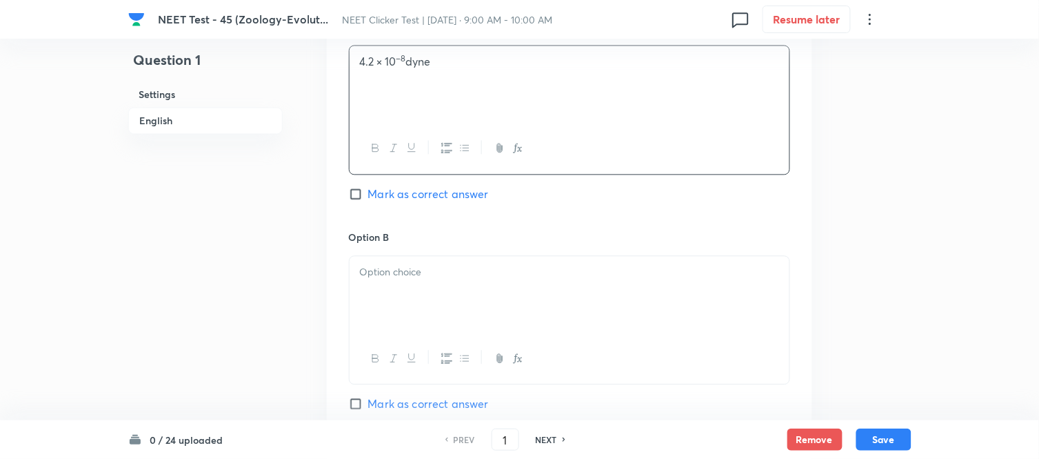
click at [446, 269] on p at bounding box center [569, 272] width 419 height 16
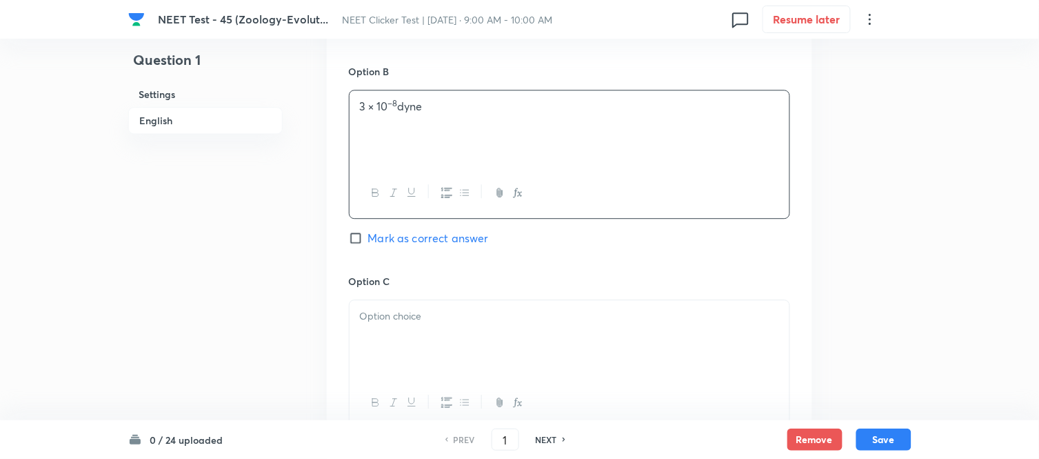
scroll to position [919, 0]
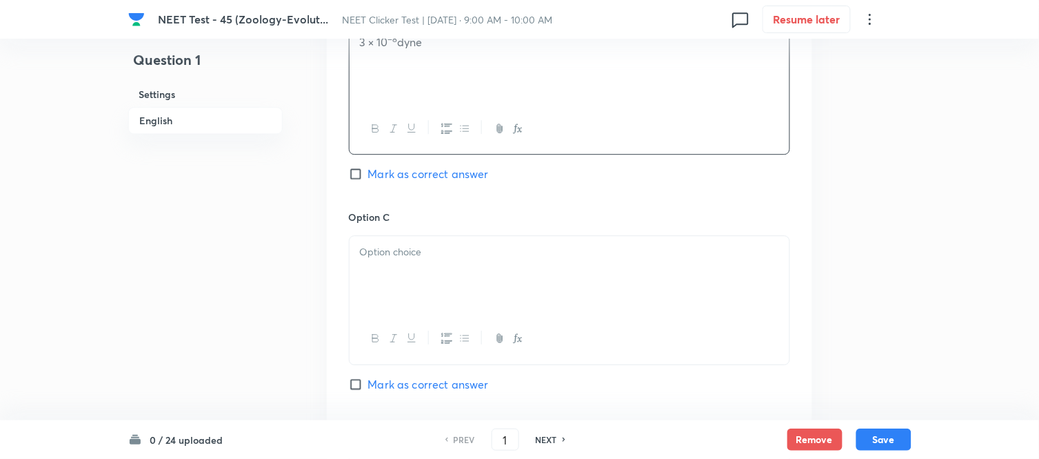
click at [457, 243] on div at bounding box center [570, 274] width 440 height 77
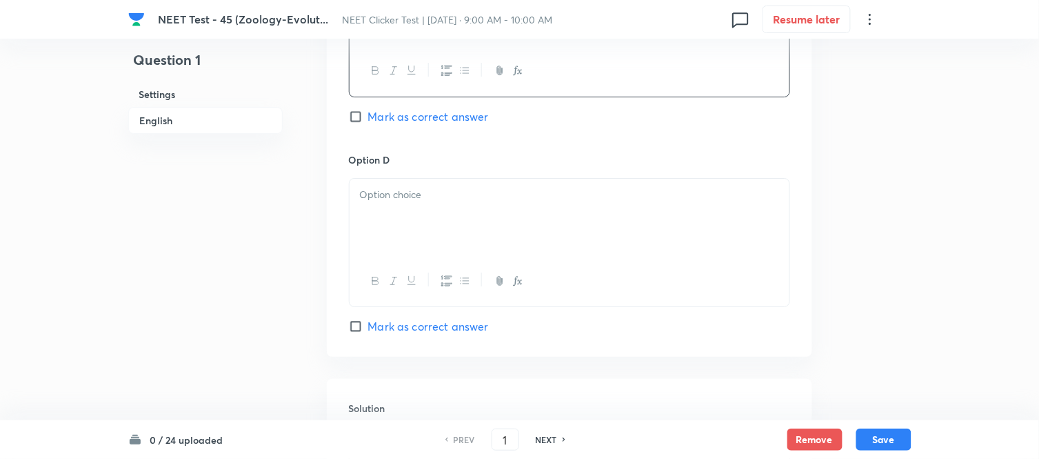
scroll to position [1225, 0]
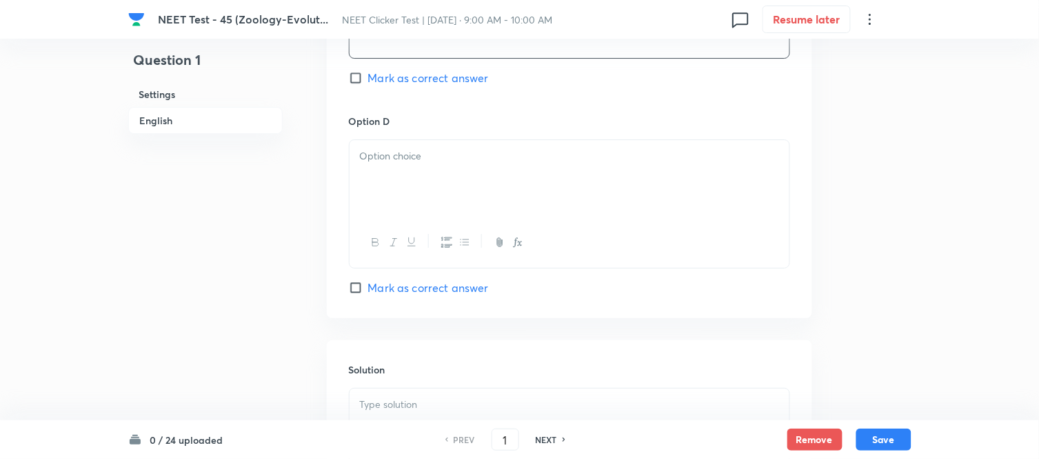
click at [474, 192] on div at bounding box center [570, 178] width 440 height 77
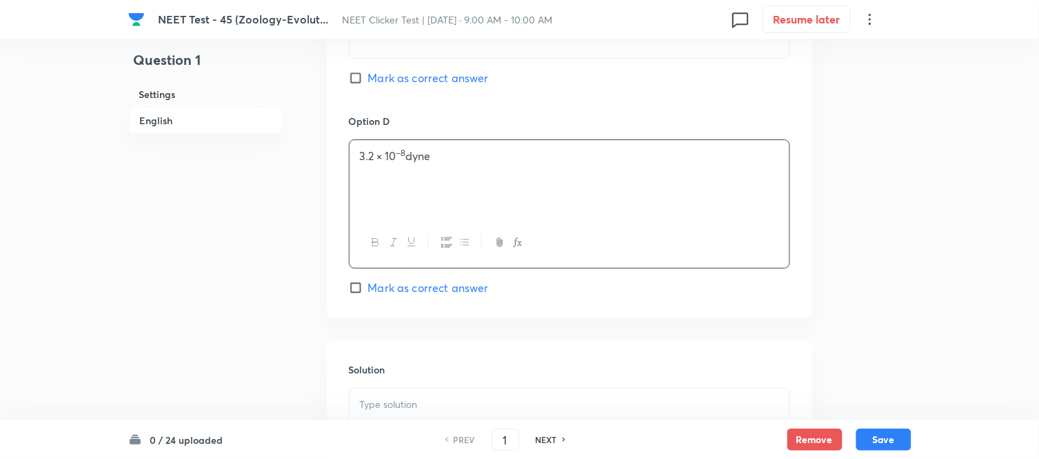
click at [383, 283] on span "Mark as correct answer" at bounding box center [428, 287] width 121 height 17
click at [368, 283] on input "Mark as correct answer" at bounding box center [358, 288] width 19 height 14
checkbox input "true"
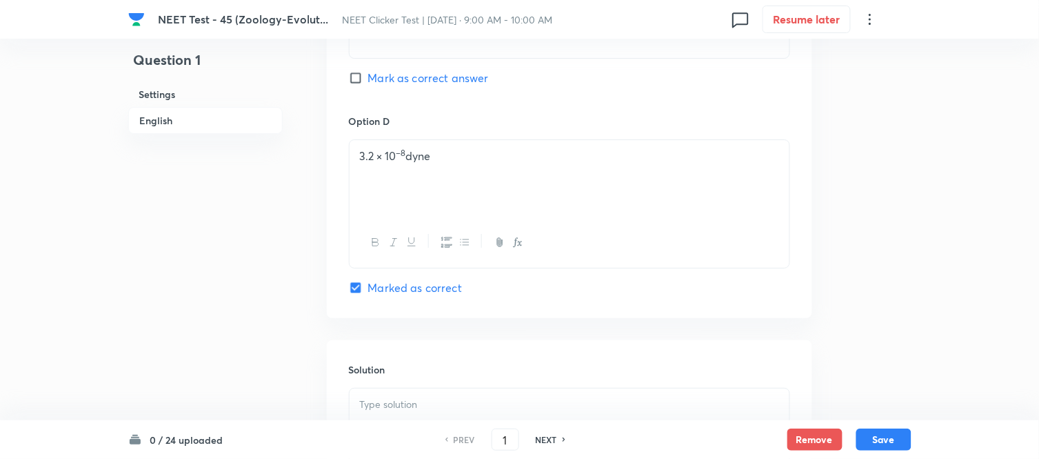
scroll to position [1379, 0]
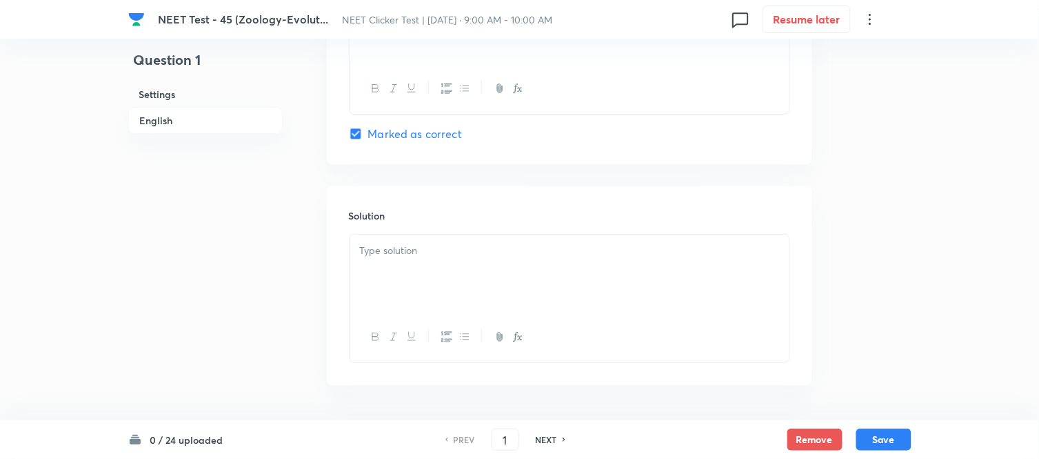
click at [450, 252] on p at bounding box center [569, 251] width 419 height 16
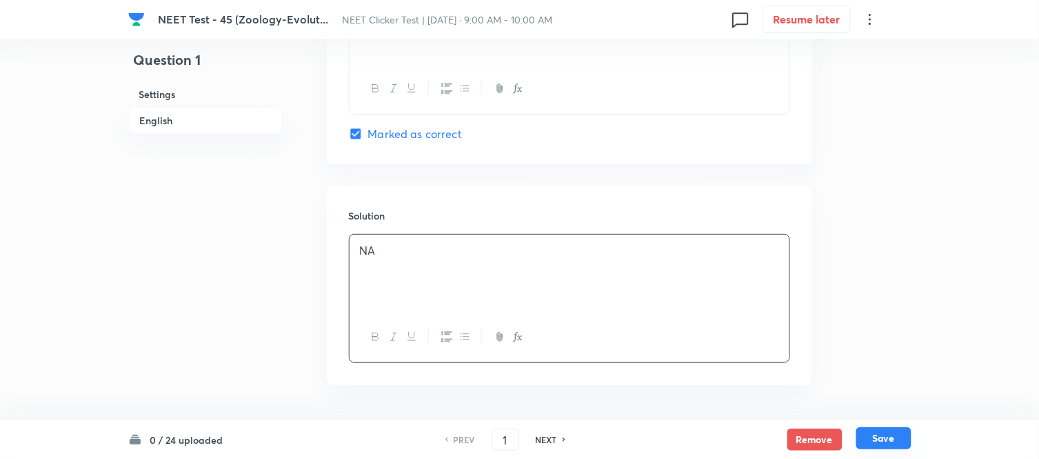
click at [879, 432] on button "Save" at bounding box center [884, 438] width 55 height 22
type input "2"
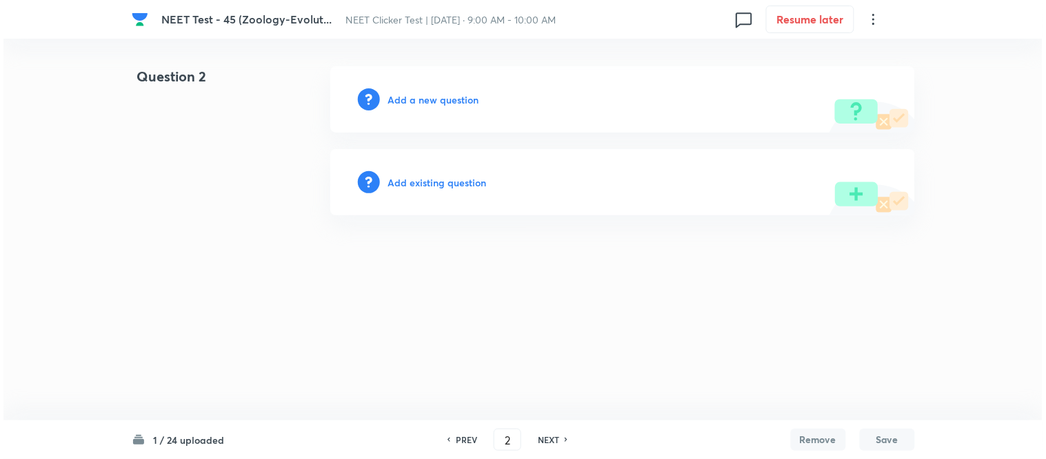
scroll to position [0, 0]
click at [422, 102] on h6 "Add a new question" at bounding box center [433, 99] width 91 height 14
click at [421, 102] on h6 "Choose a question type" at bounding box center [441, 99] width 106 height 14
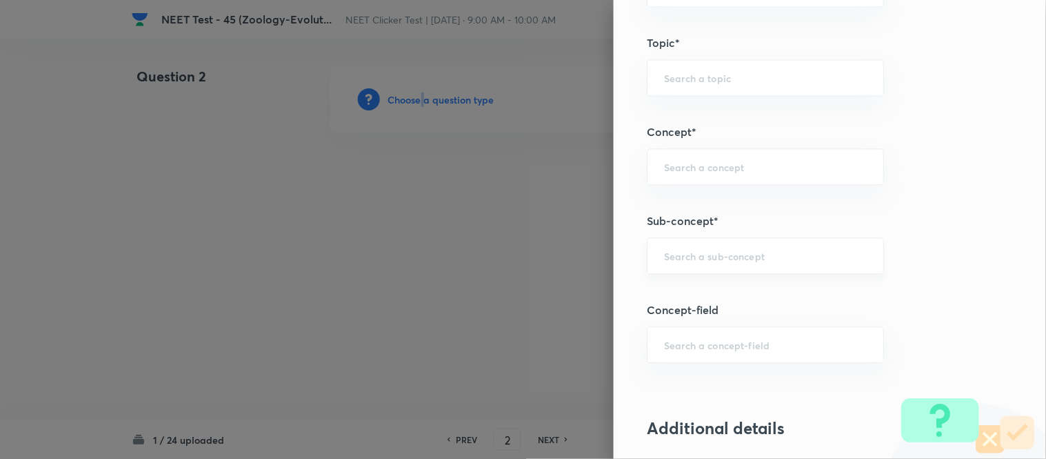
scroll to position [777, 0]
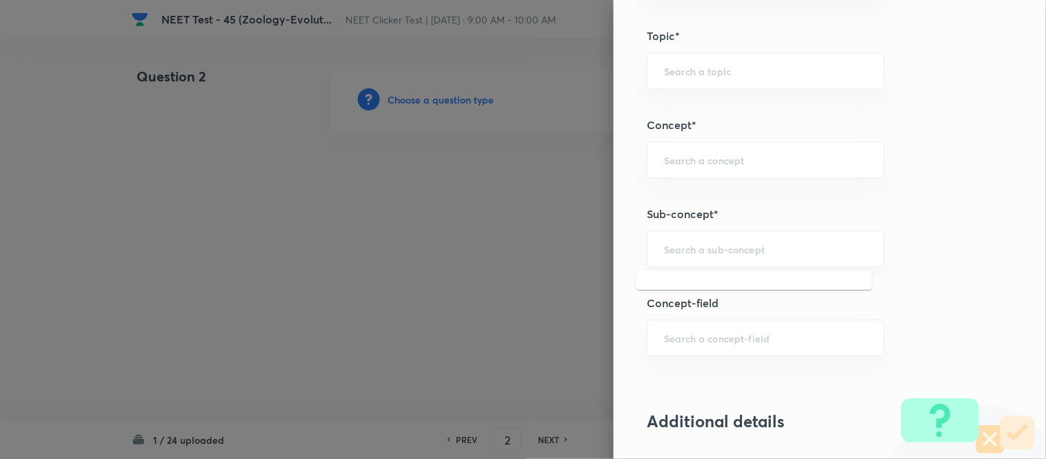
click at [705, 251] on input "text" at bounding box center [765, 248] width 203 height 13
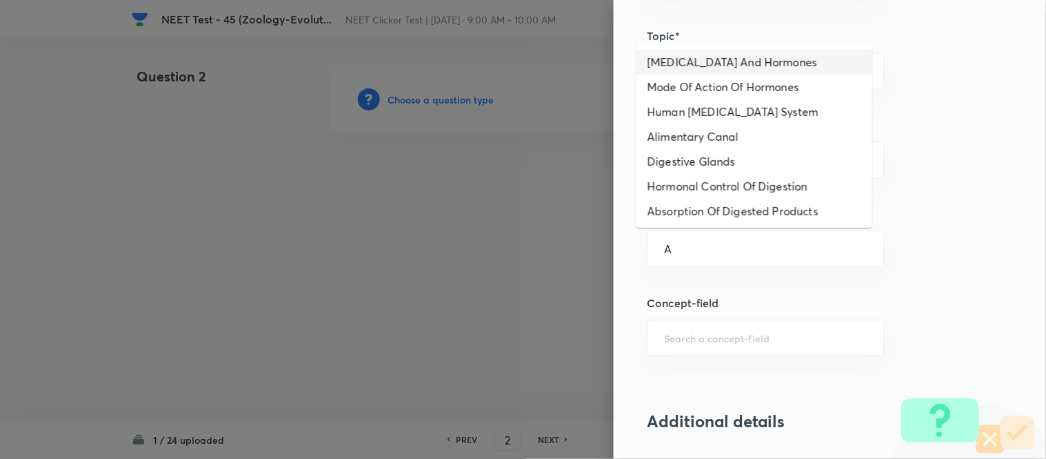
click at [697, 66] on li "[MEDICAL_DATA] And Hormones" at bounding box center [755, 62] width 236 height 25
type input "[MEDICAL_DATA] And Hormones"
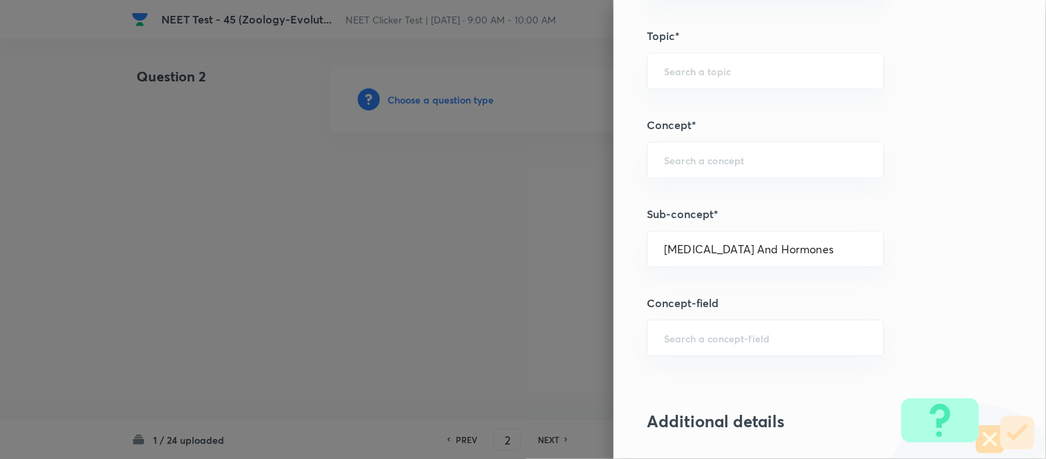
type input "Biology"
type input "Human Physiology"
type input "Chemical Coordinate & Integration"
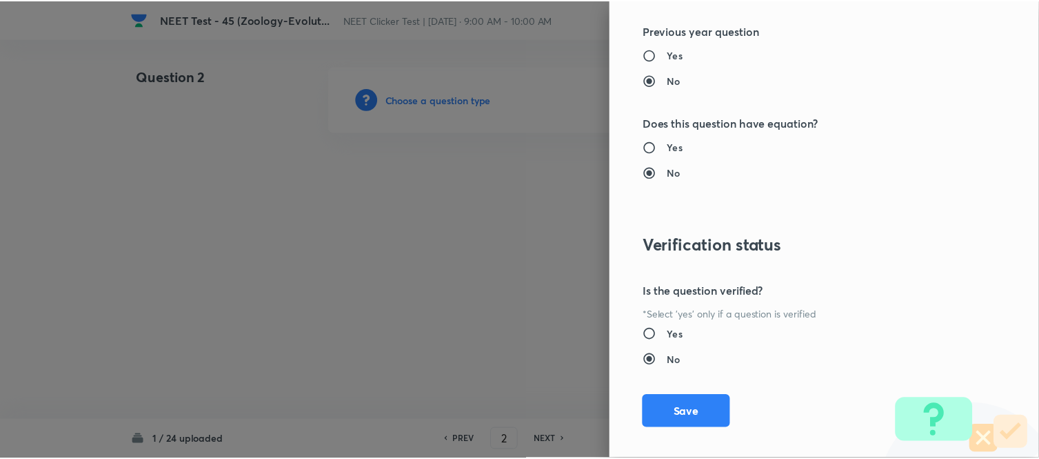
scroll to position [1514, 0]
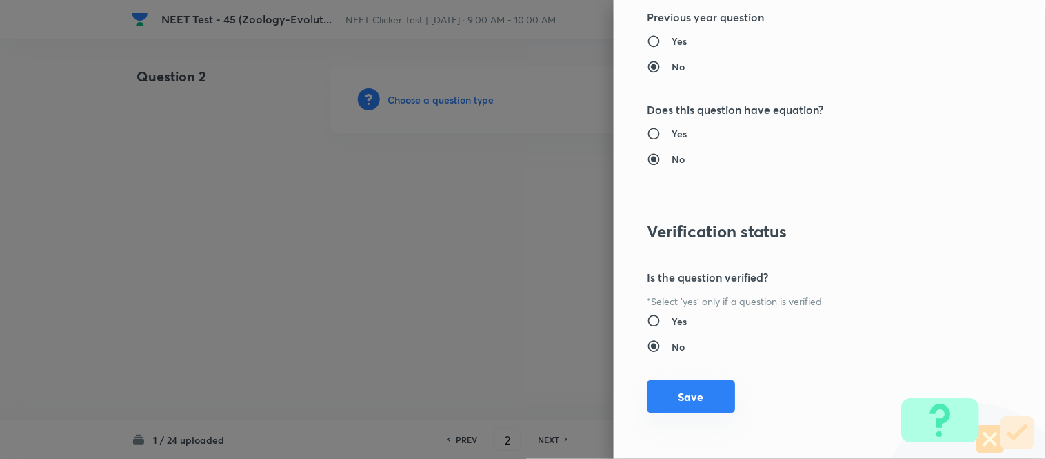
click at [680, 394] on button "Save" at bounding box center [691, 396] width 88 height 33
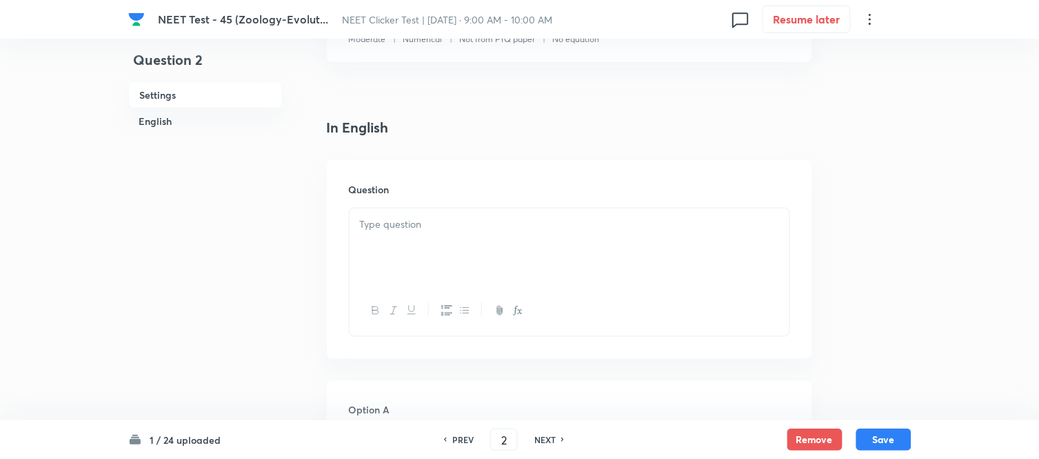
scroll to position [383, 0]
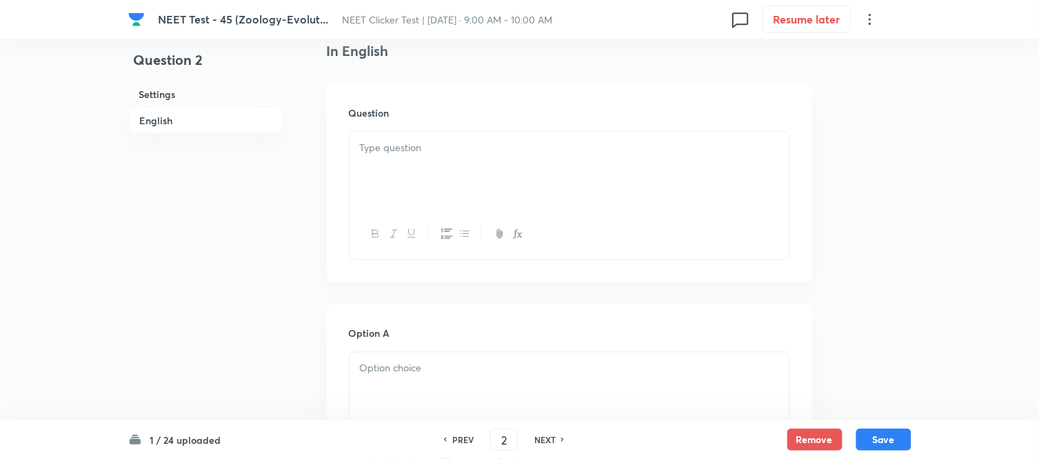
click at [532, 153] on p at bounding box center [569, 148] width 419 height 16
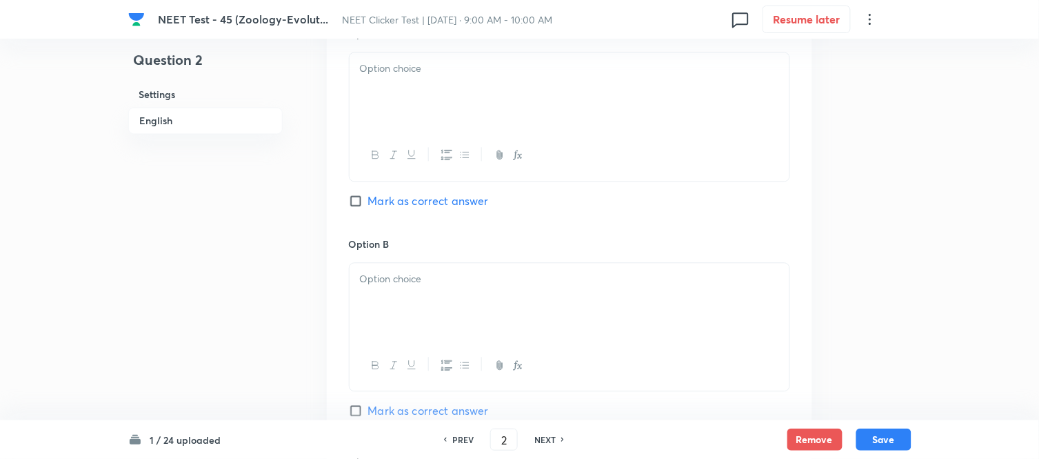
scroll to position [690, 0]
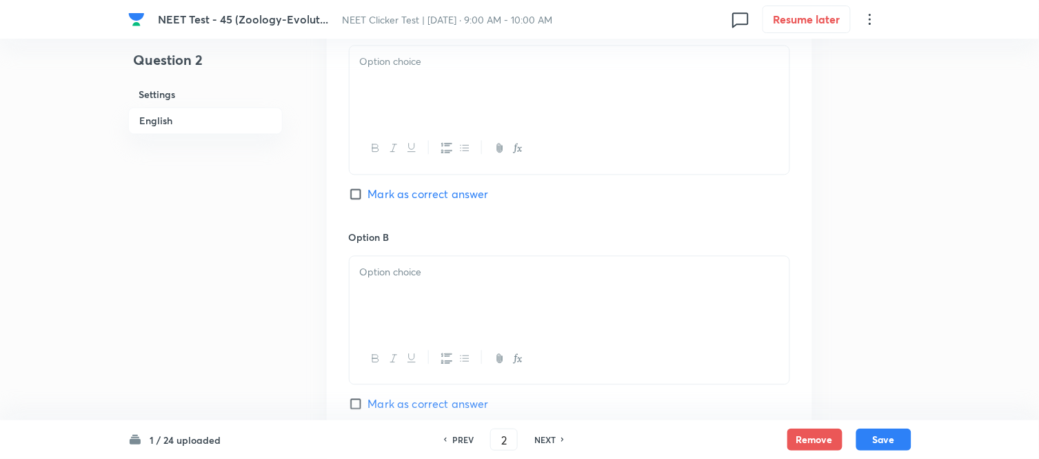
click at [471, 94] on div at bounding box center [570, 84] width 440 height 77
click at [363, 192] on input "Mark as correct answer" at bounding box center [358, 194] width 19 height 14
checkbox input "true"
click at [472, 276] on p at bounding box center [569, 272] width 419 height 16
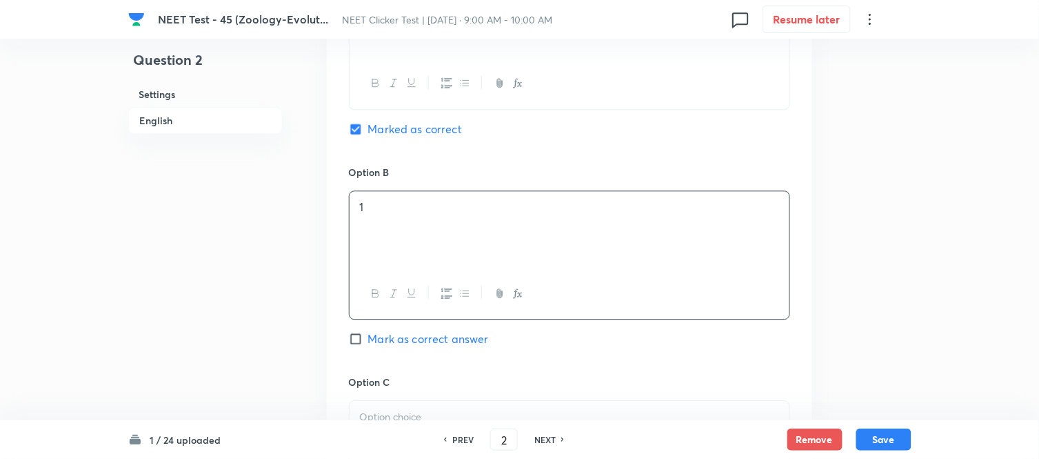
scroll to position [843, 0]
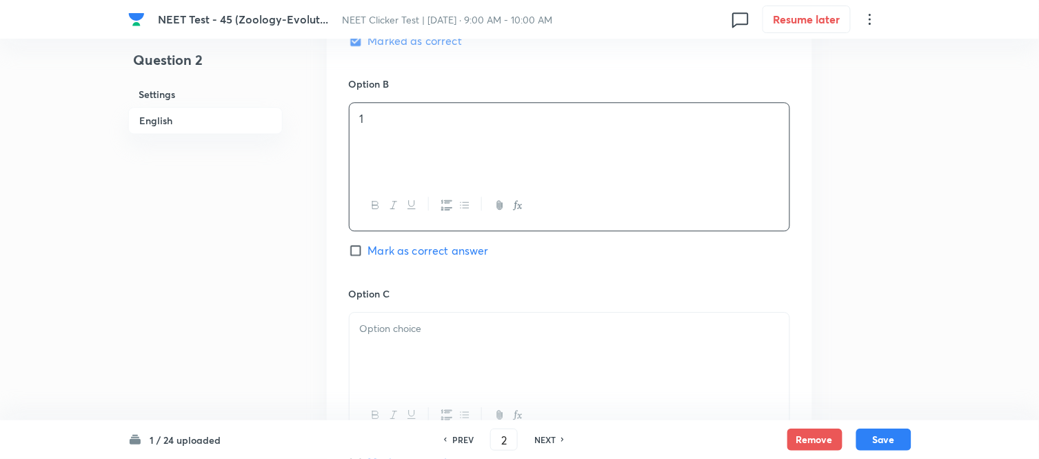
click at [443, 336] on p at bounding box center [569, 329] width 419 height 16
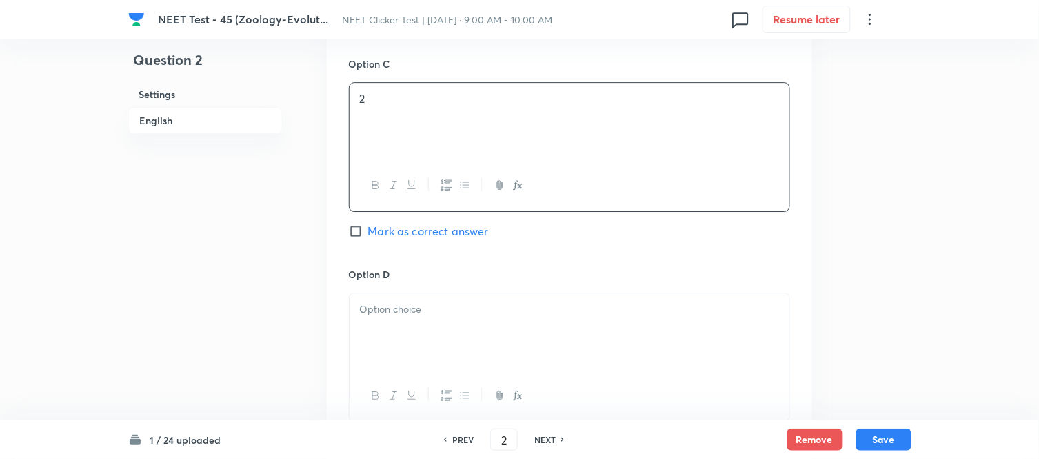
click at [439, 312] on p at bounding box center [569, 309] width 419 height 16
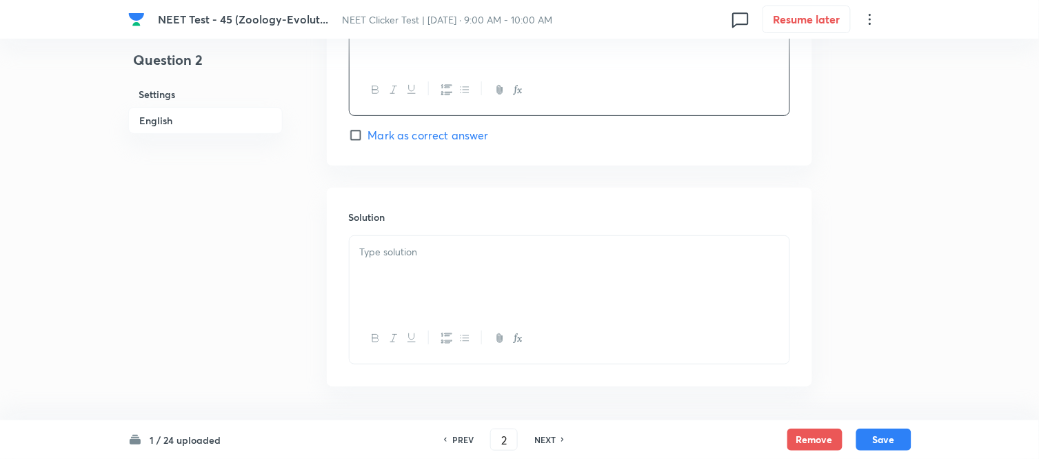
scroll to position [1379, 0]
click at [437, 291] on div at bounding box center [570, 272] width 440 height 77
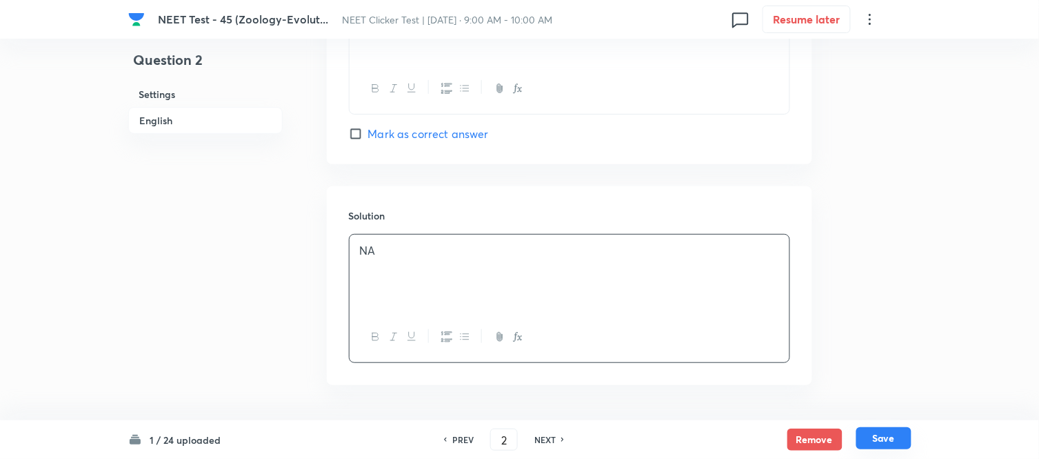
click at [879, 437] on button "Save" at bounding box center [884, 438] width 55 height 22
type input "3"
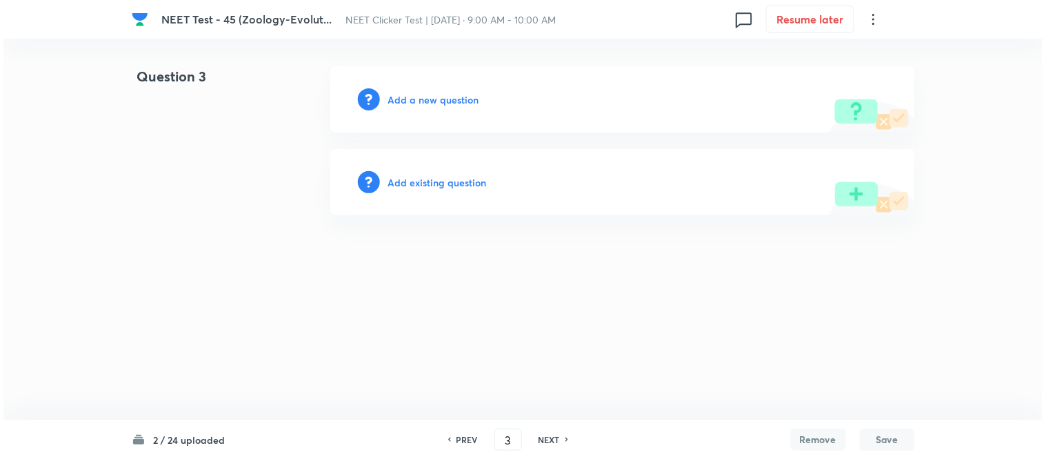
scroll to position [0, 0]
click at [408, 99] on h6 "Add a new question" at bounding box center [433, 99] width 91 height 14
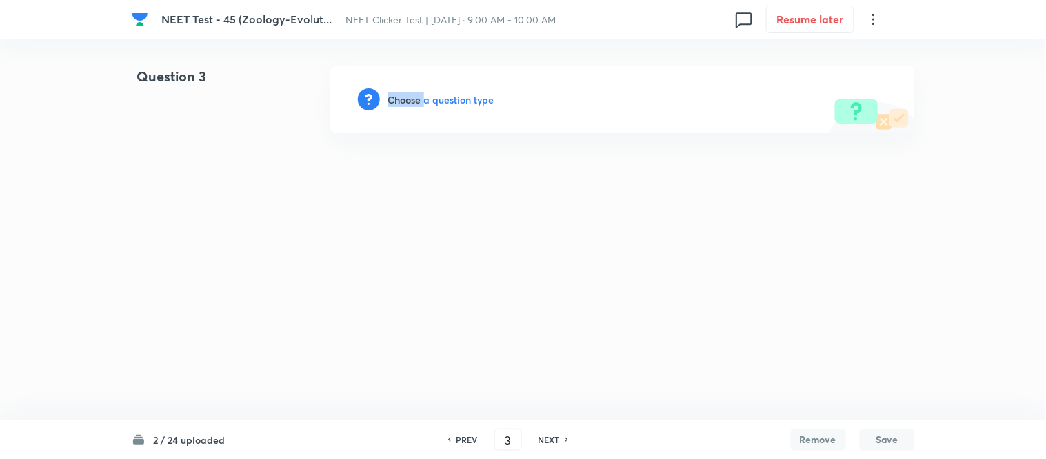
click at [408, 99] on h6 "Choose a question type" at bounding box center [441, 99] width 106 height 14
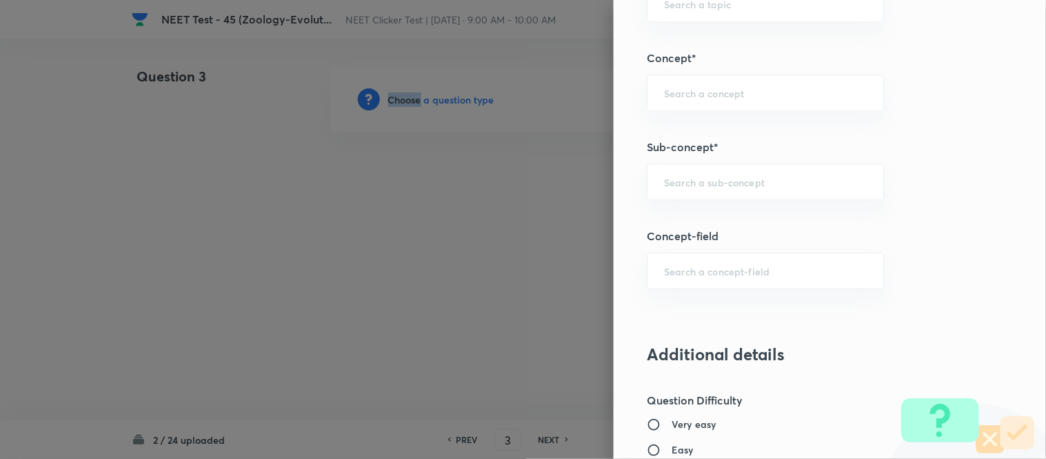
scroll to position [862, 0]
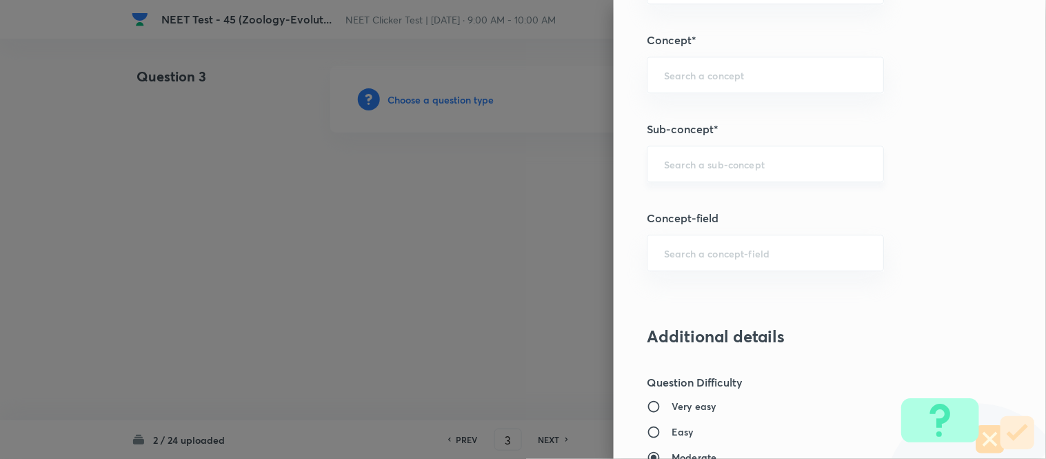
click at [726, 168] on input "text" at bounding box center [765, 163] width 203 height 13
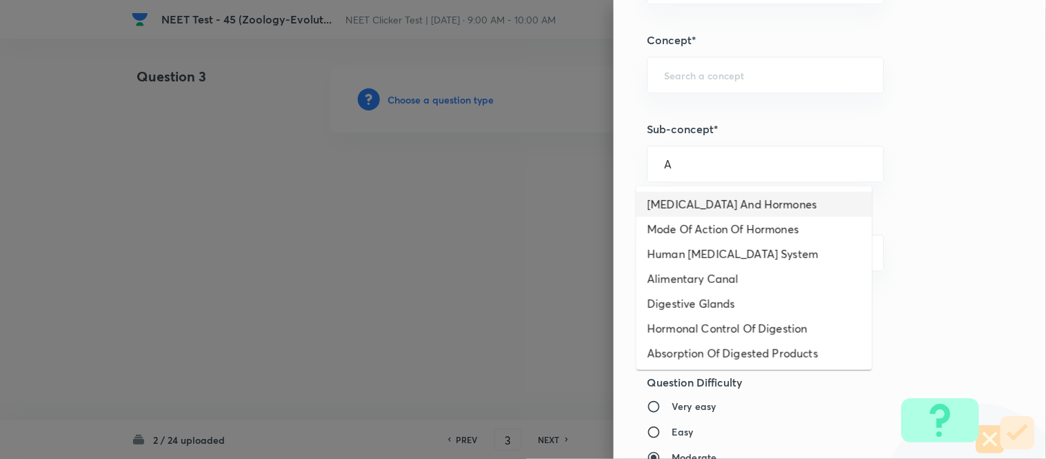
click at [697, 201] on li "[MEDICAL_DATA] And Hormones" at bounding box center [755, 204] width 236 height 25
type input "[MEDICAL_DATA] And Hormones"
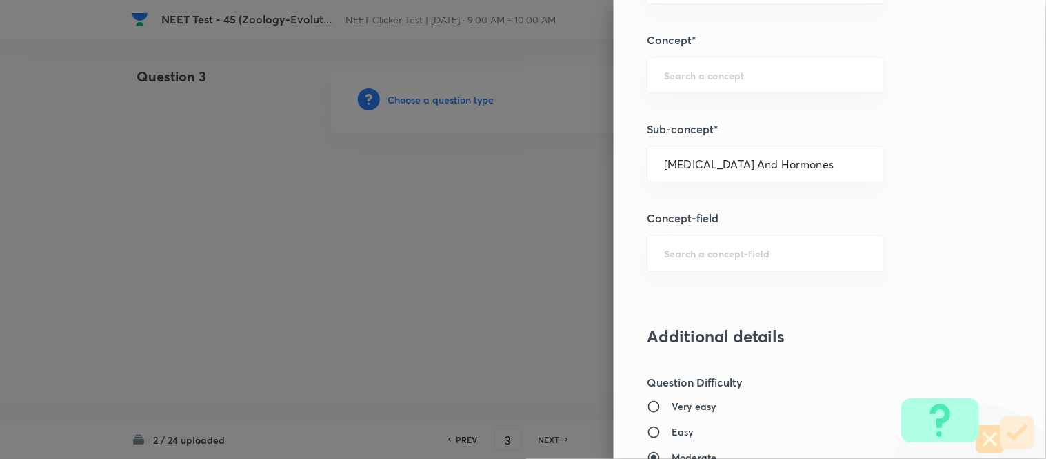
type input "Biology"
type input "Human Physiology"
type input "Chemical Coordinate & Integration"
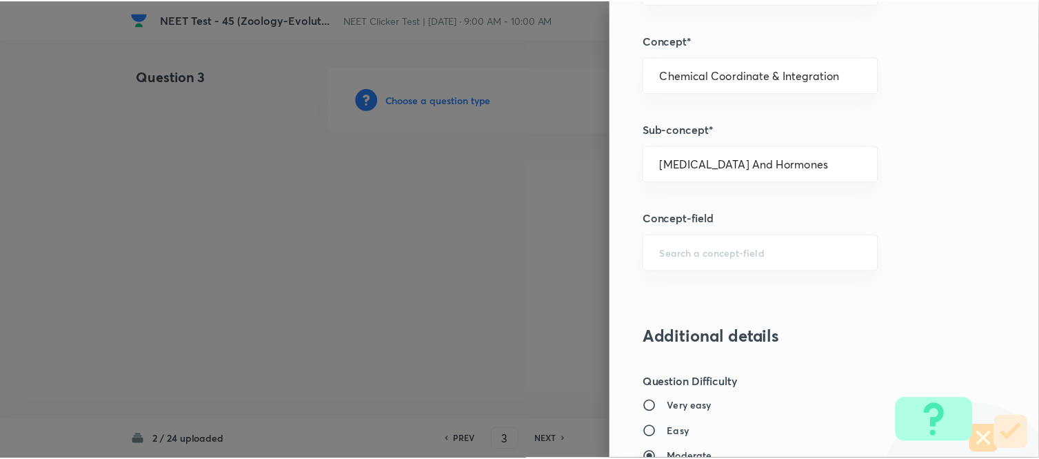
scroll to position [1514, 0]
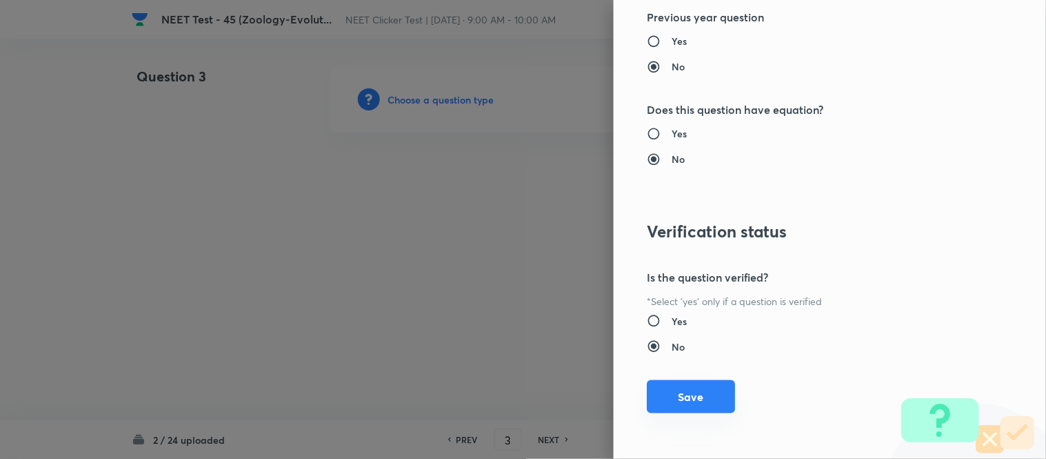
click at [685, 401] on button "Save" at bounding box center [691, 396] width 88 height 33
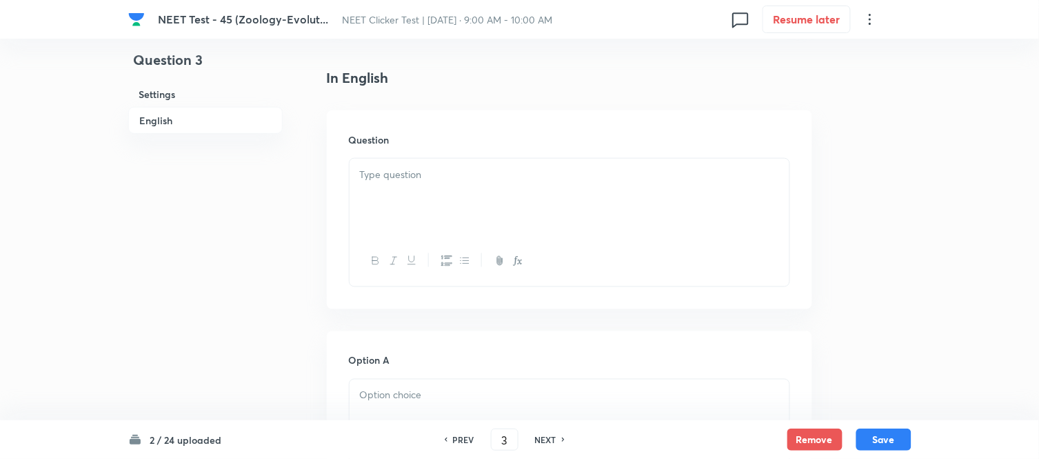
scroll to position [383, 0]
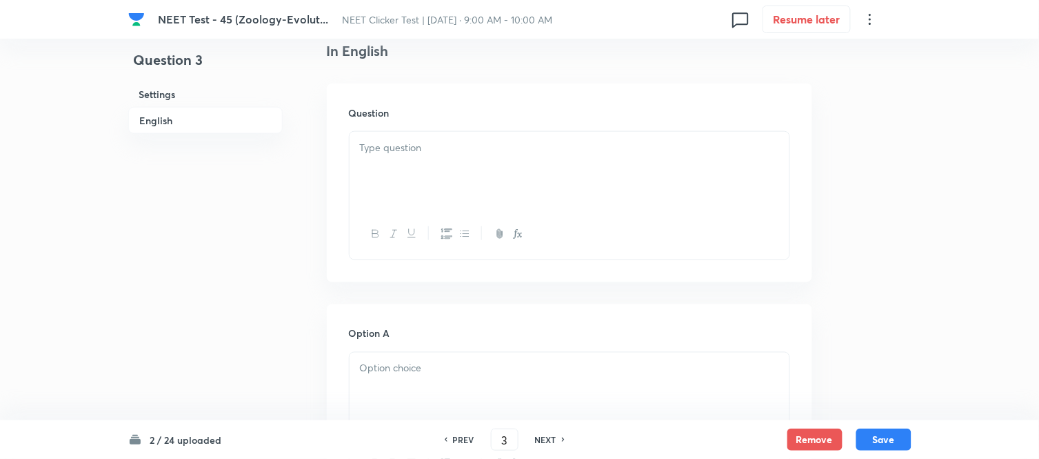
click at [539, 145] on p at bounding box center [569, 148] width 419 height 16
paste div
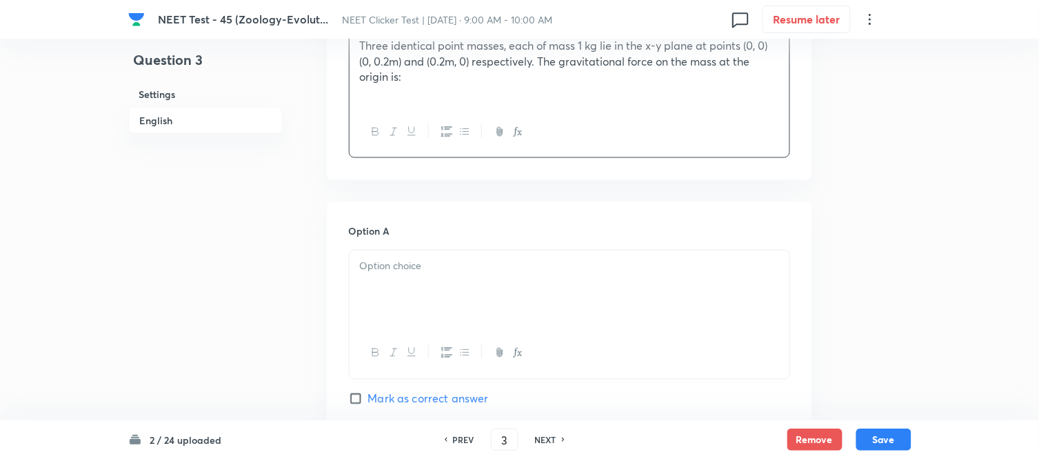
scroll to position [536, 0]
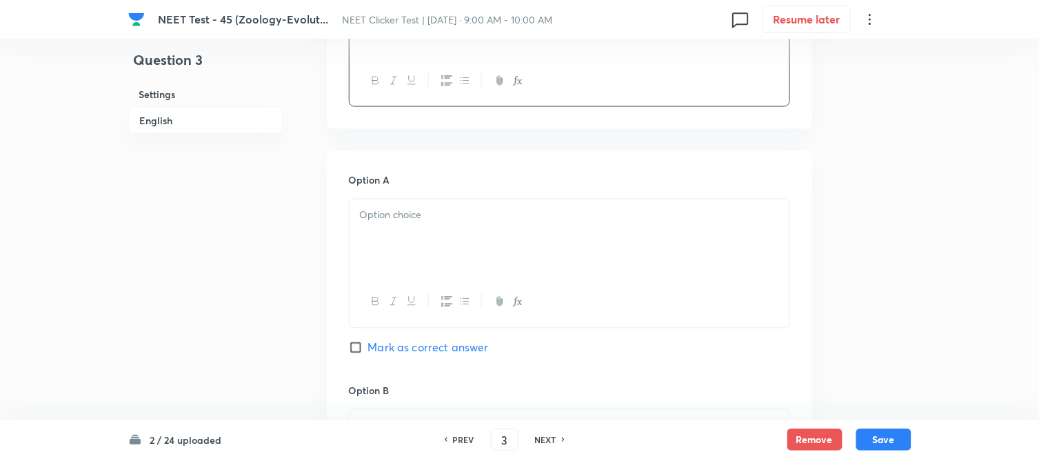
click at [514, 214] on p at bounding box center [569, 216] width 419 height 16
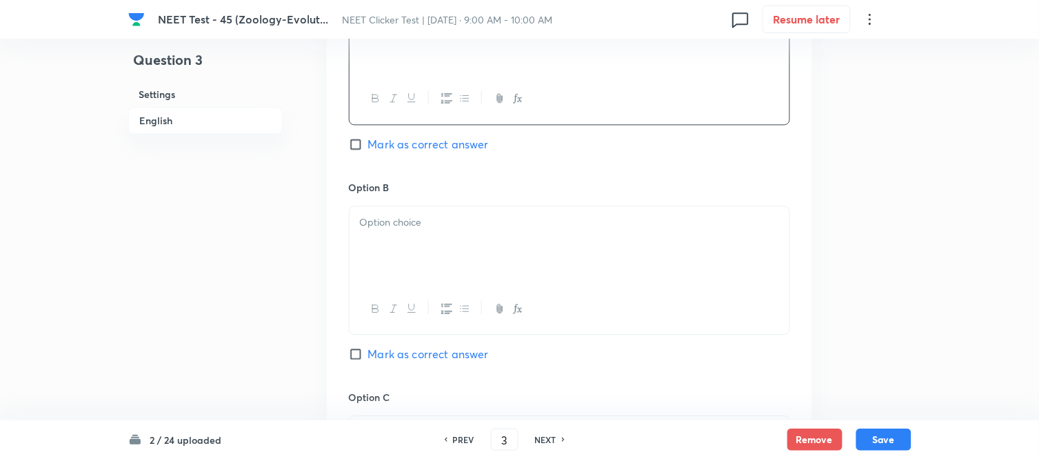
scroll to position [766, 0]
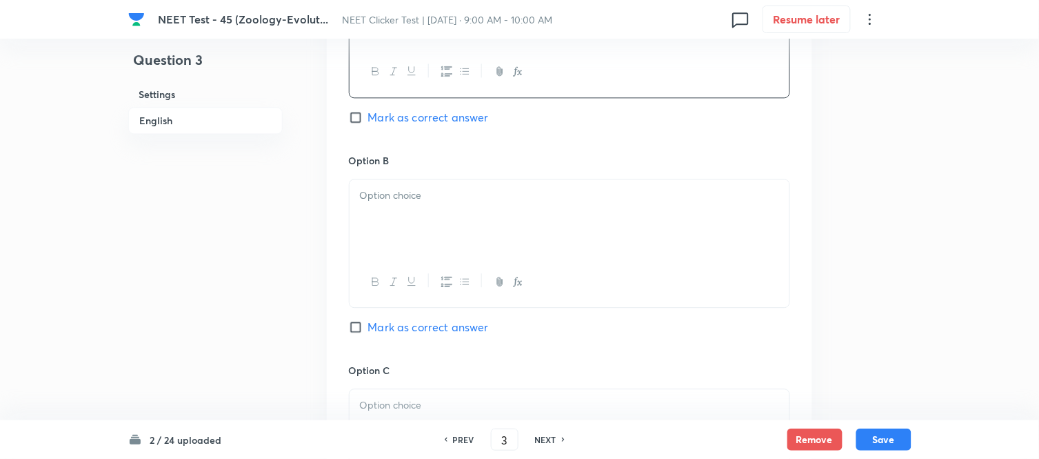
click at [485, 209] on div at bounding box center [570, 217] width 440 height 77
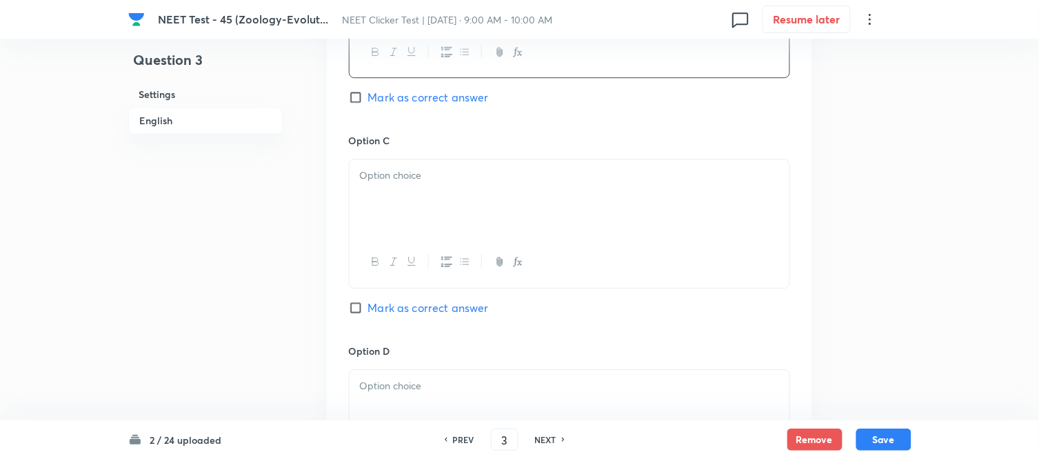
click at [520, 183] on p at bounding box center [569, 176] width 419 height 16
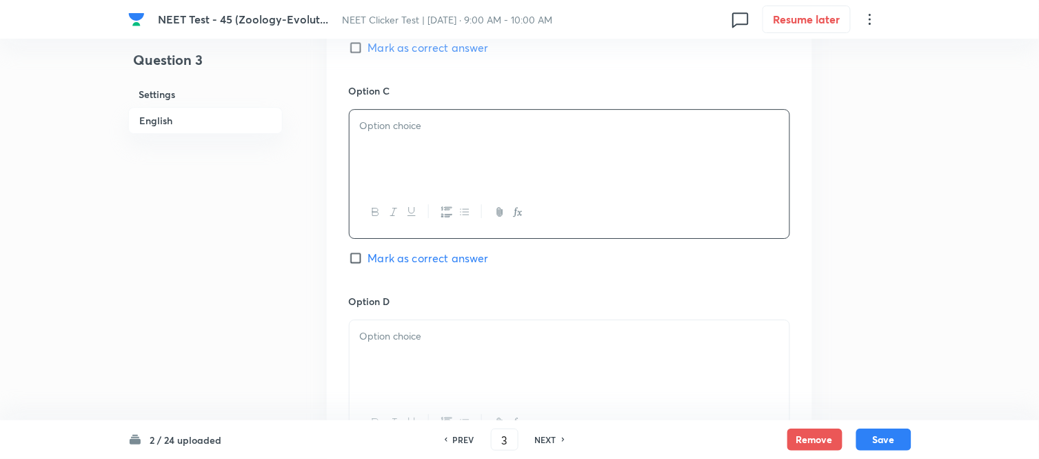
scroll to position [1072, 0]
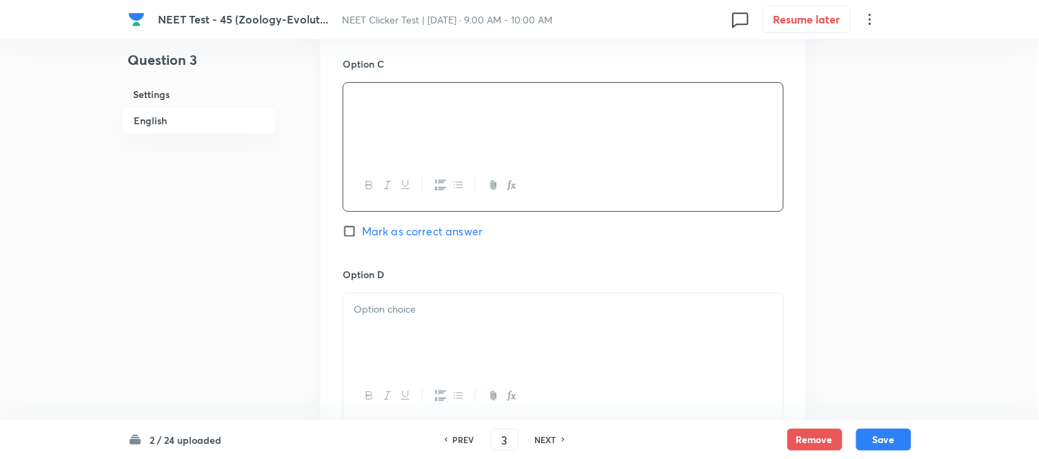
click at [356, 235] on input "Mark as correct answer" at bounding box center [352, 231] width 19 height 14
checkbox input "true"
click at [490, 317] on p at bounding box center [569, 309] width 419 height 16
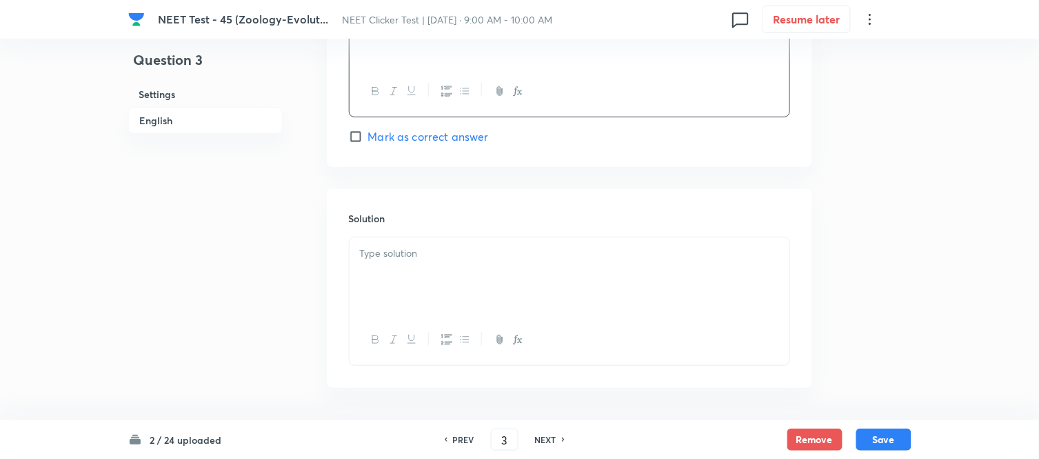
scroll to position [1379, 0]
click at [442, 274] on div at bounding box center [570, 272] width 440 height 77
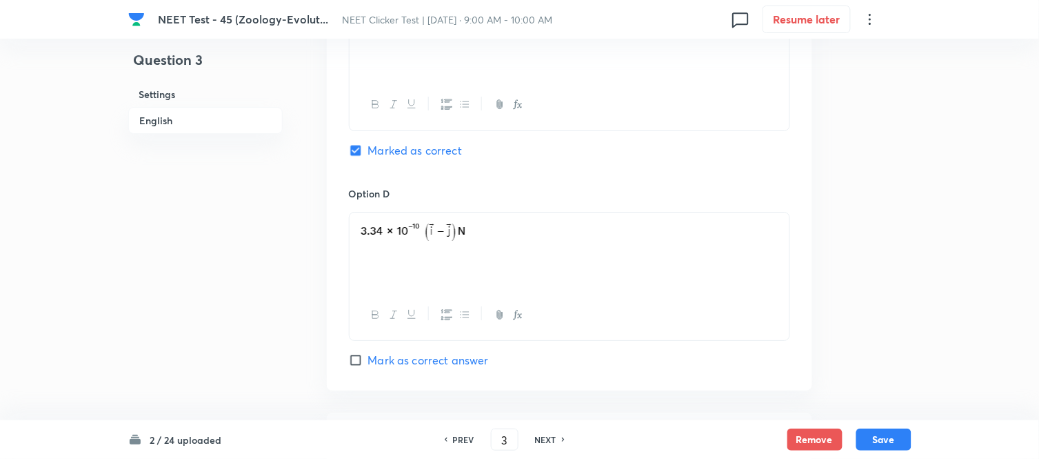
scroll to position [1149, 0]
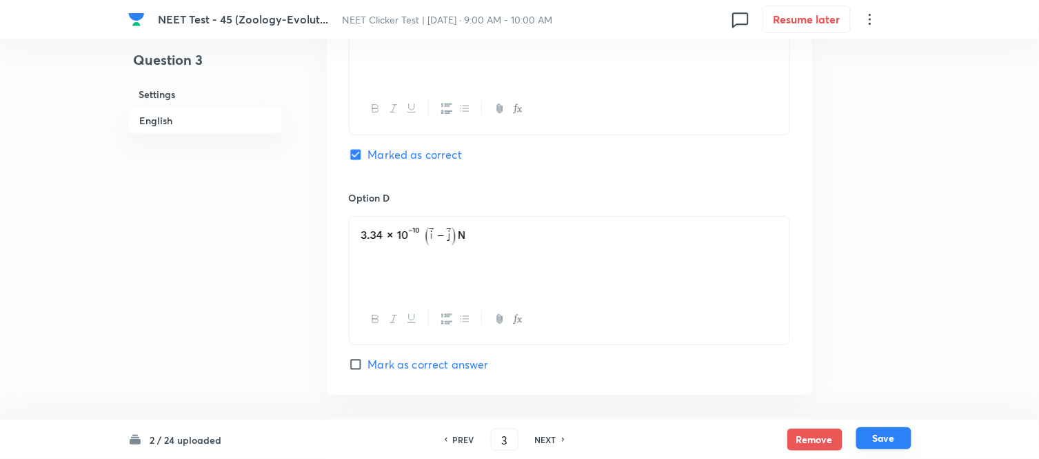
click at [884, 437] on button "Save" at bounding box center [884, 438] width 55 height 22
type input "4"
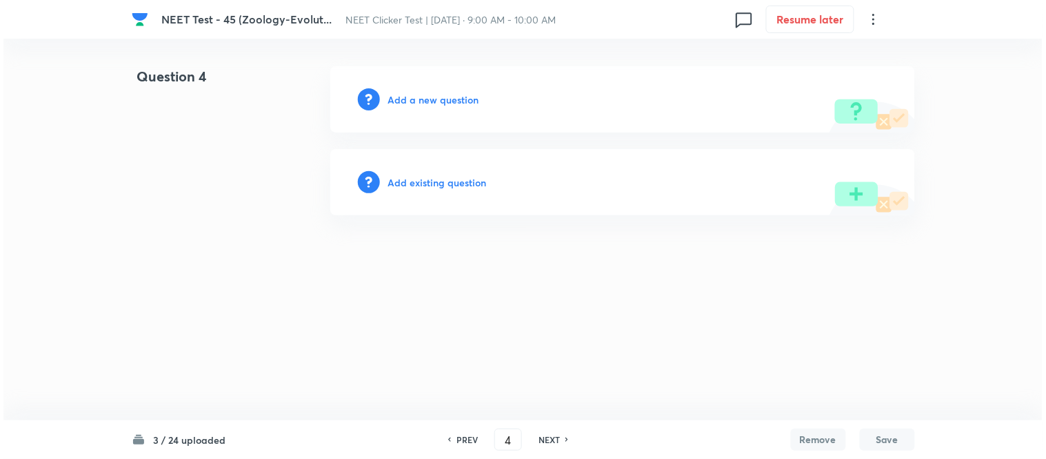
scroll to position [0, 0]
click at [403, 99] on h6 "Add a new question" at bounding box center [433, 99] width 91 height 14
click at [403, 99] on h6 "Choose a question type" at bounding box center [441, 99] width 106 height 14
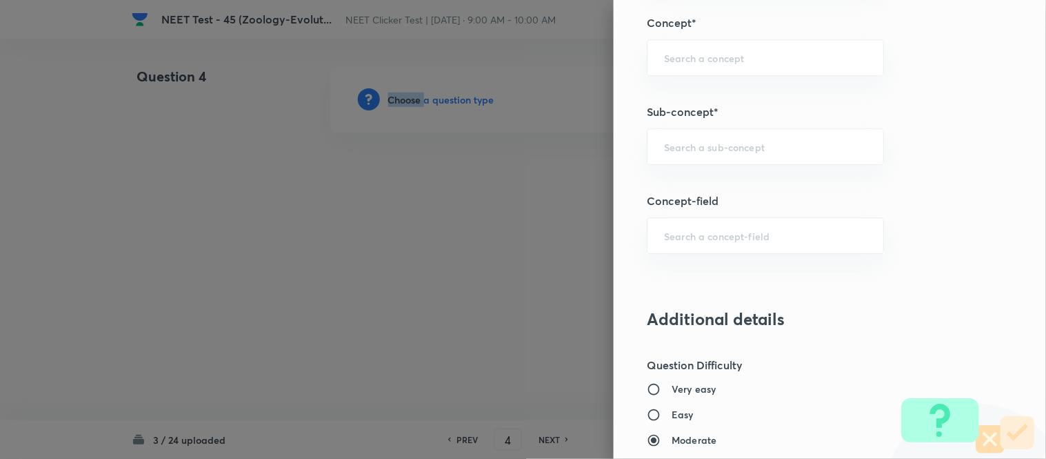
scroll to position [919, 0]
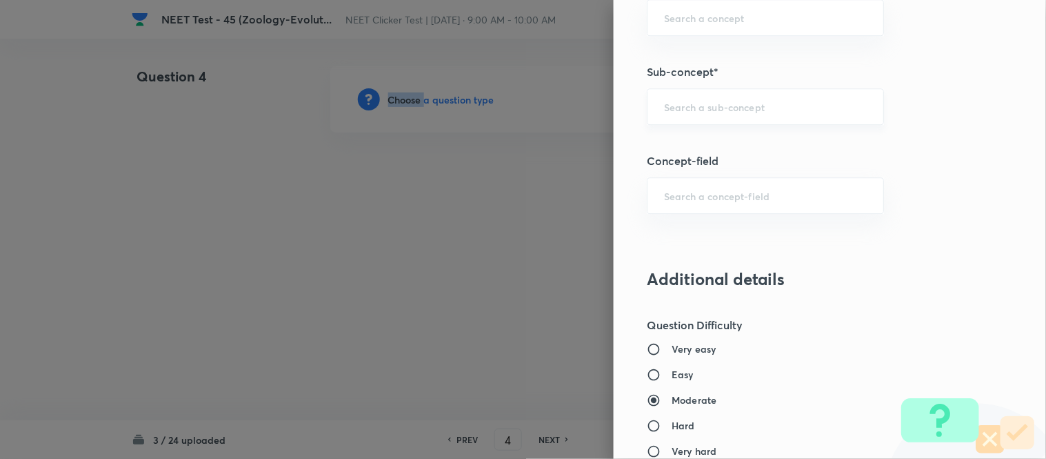
click at [722, 103] on input "text" at bounding box center [765, 106] width 203 height 13
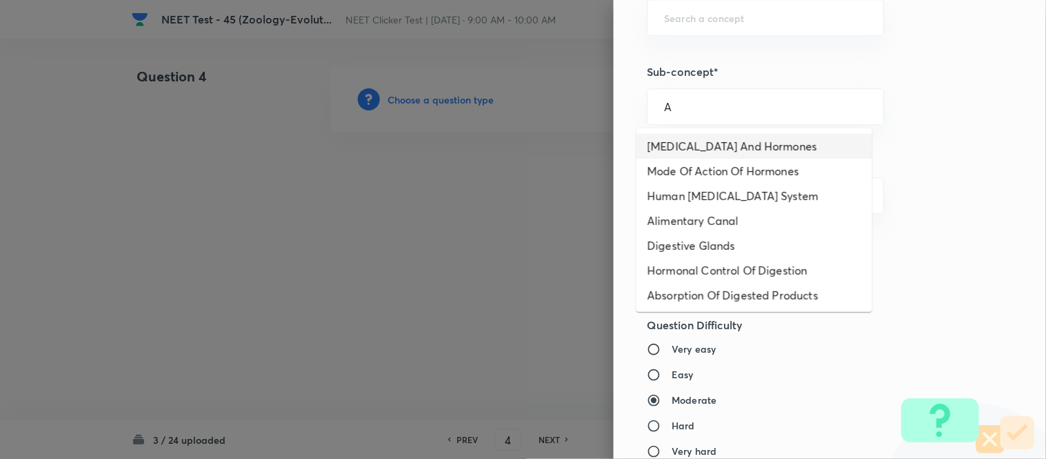
click at [733, 142] on li "[MEDICAL_DATA] And Hormones" at bounding box center [755, 146] width 236 height 25
type input "[MEDICAL_DATA] And Hormones"
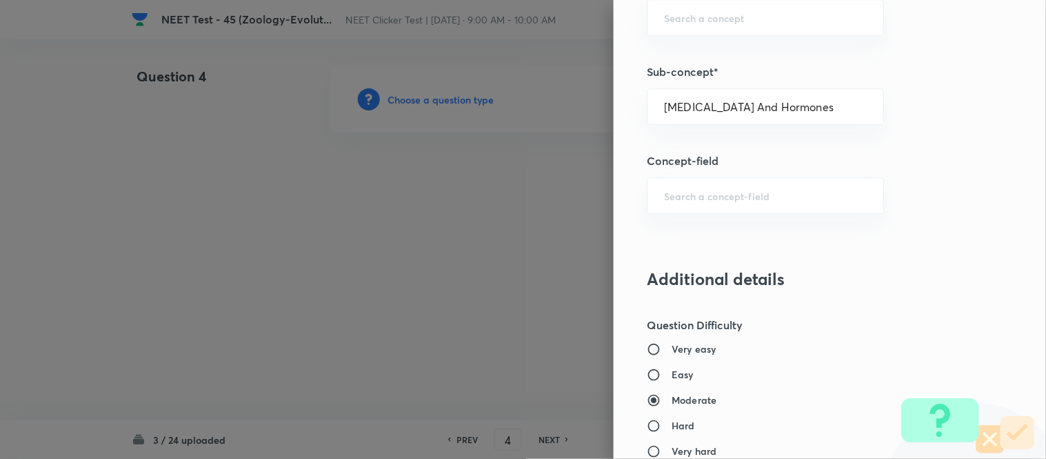
type input "Biology"
type input "Human Physiology"
type input "Chemical Coordinate & Integration"
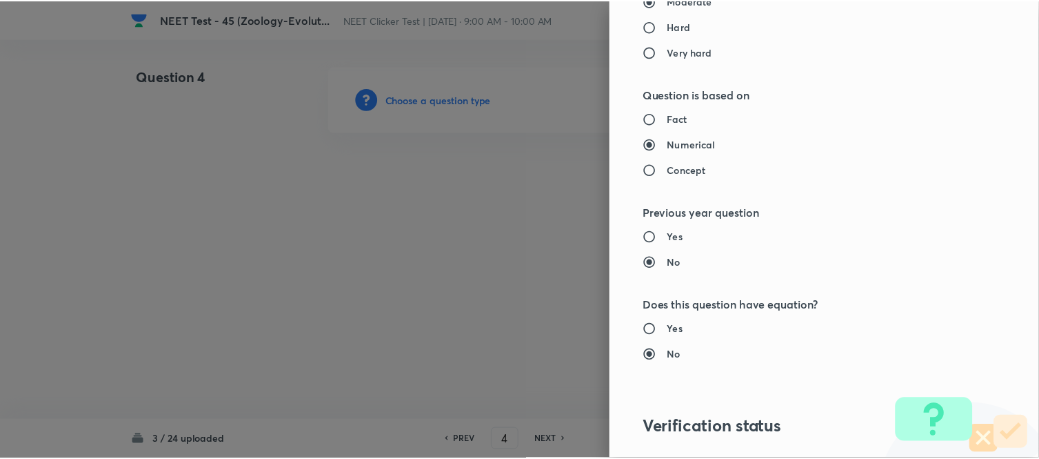
scroll to position [1514, 0]
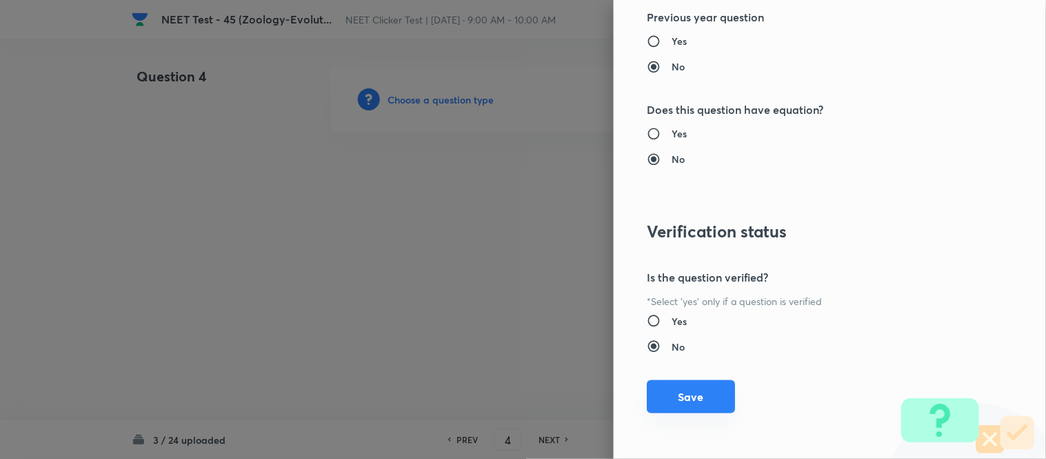
click at [693, 403] on button "Save" at bounding box center [691, 396] width 88 height 33
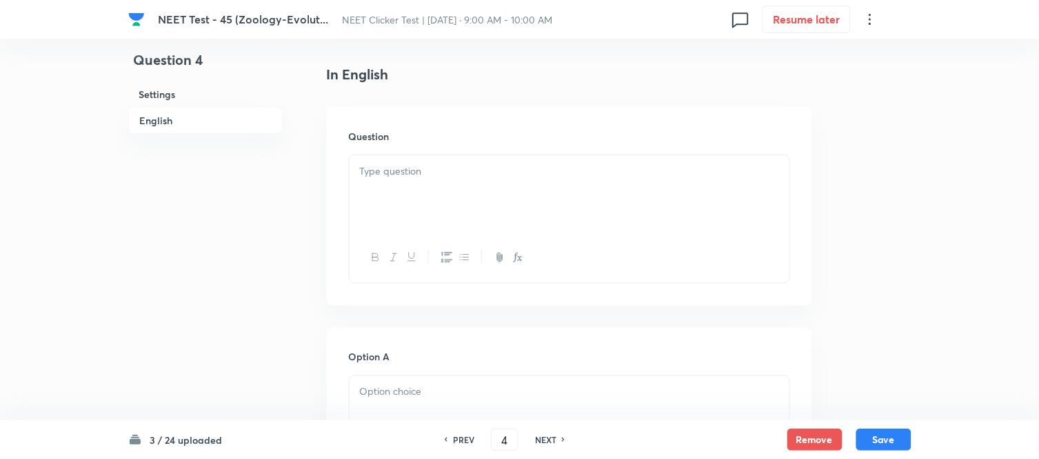
scroll to position [383, 0]
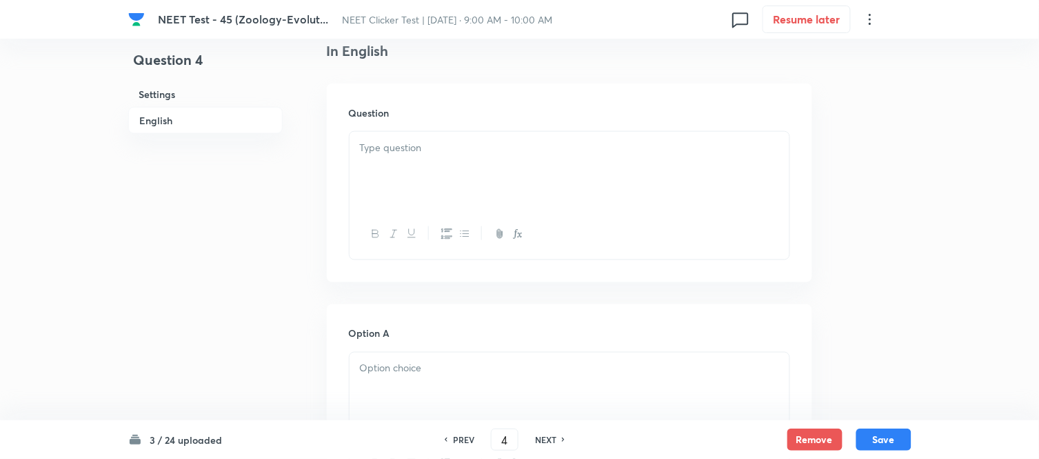
click at [499, 148] on p at bounding box center [569, 148] width 419 height 16
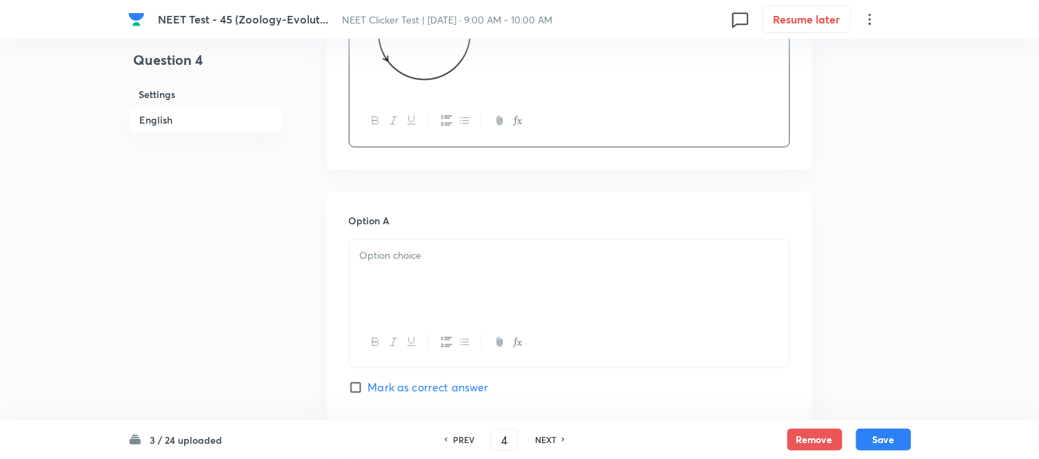
scroll to position [612, 0]
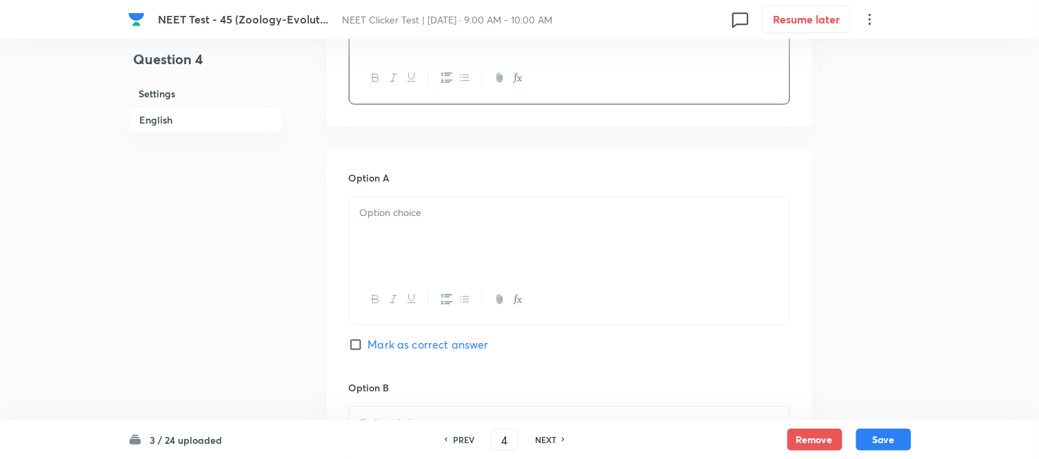
click at [483, 225] on div at bounding box center [570, 235] width 440 height 77
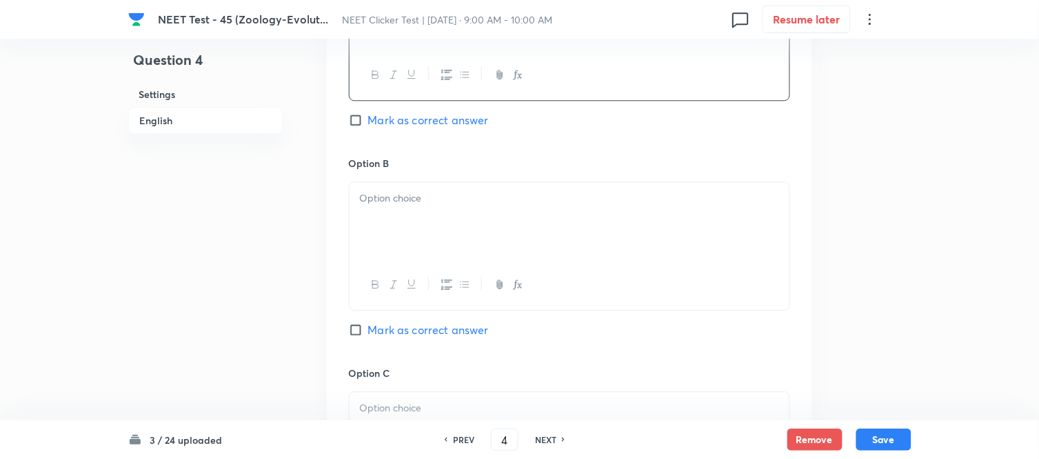
scroll to position [843, 0]
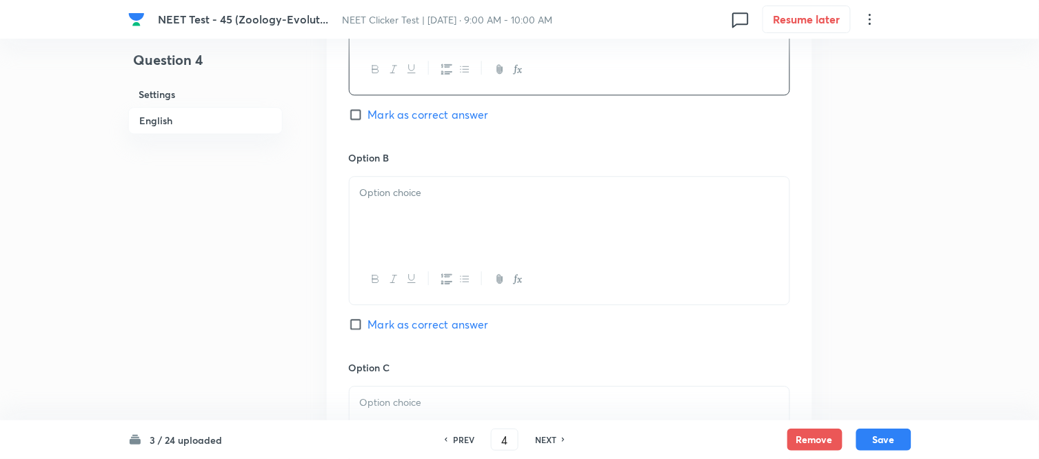
click at [547, 228] on div at bounding box center [570, 215] width 440 height 77
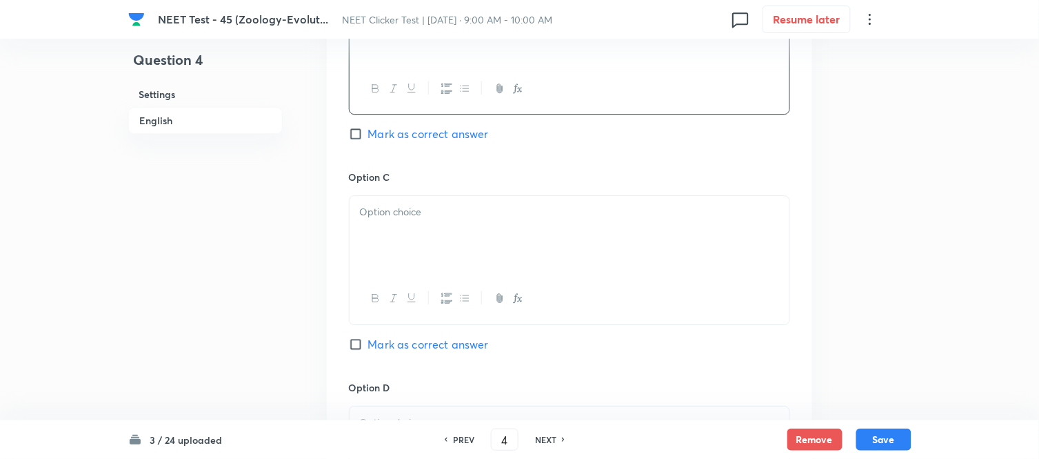
scroll to position [1072, 0]
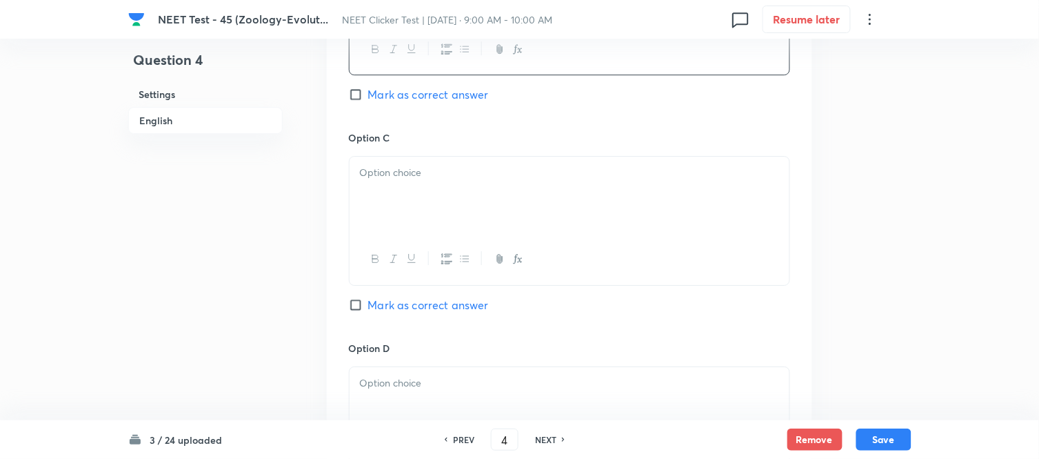
click at [497, 208] on div at bounding box center [570, 195] width 440 height 77
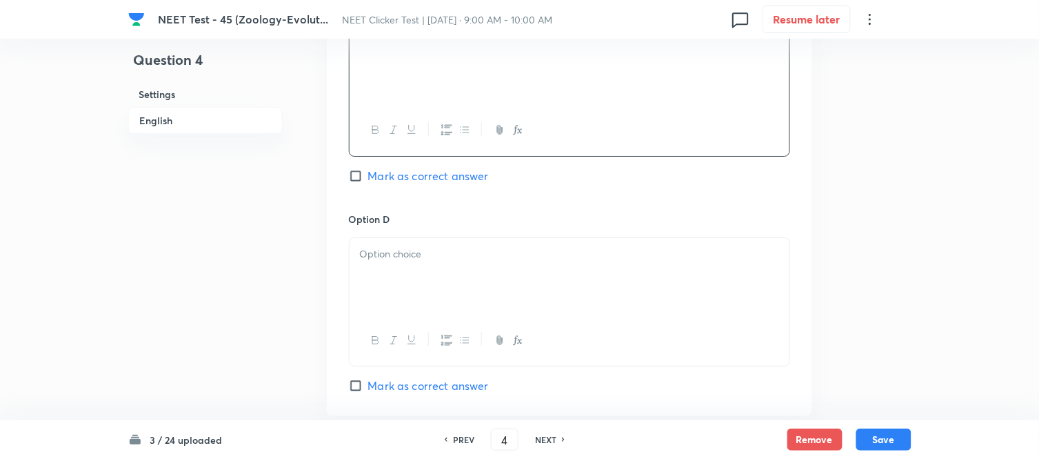
scroll to position [1225, 0]
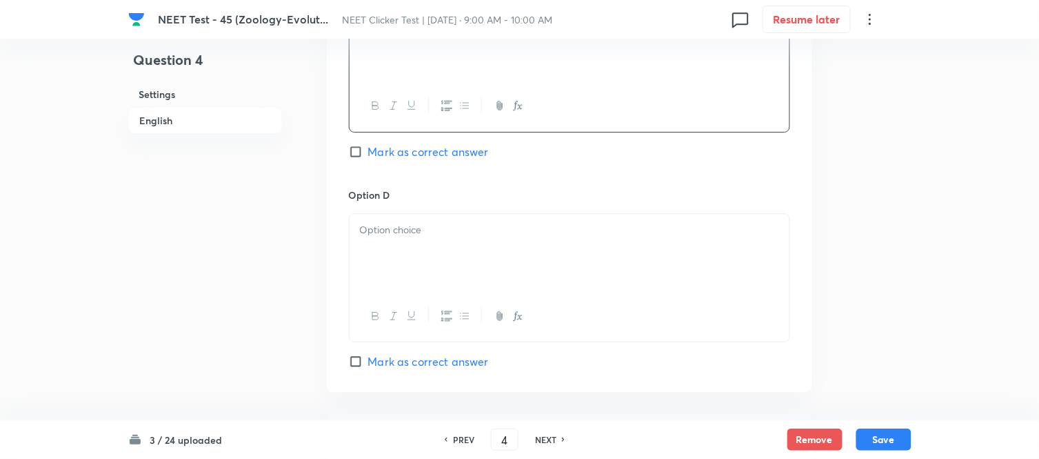
click at [490, 226] on p at bounding box center [569, 230] width 419 height 16
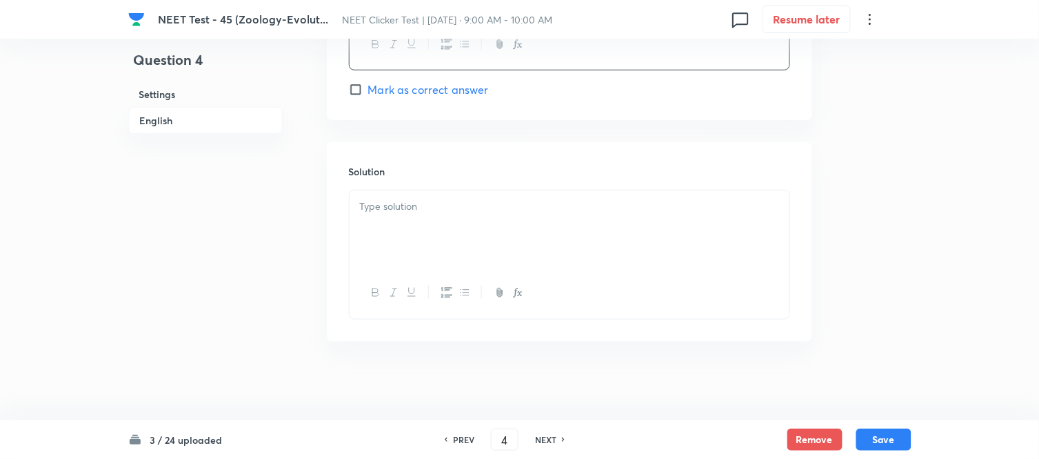
scroll to position [1504, 0]
click at [465, 221] on div at bounding box center [570, 224] width 440 height 77
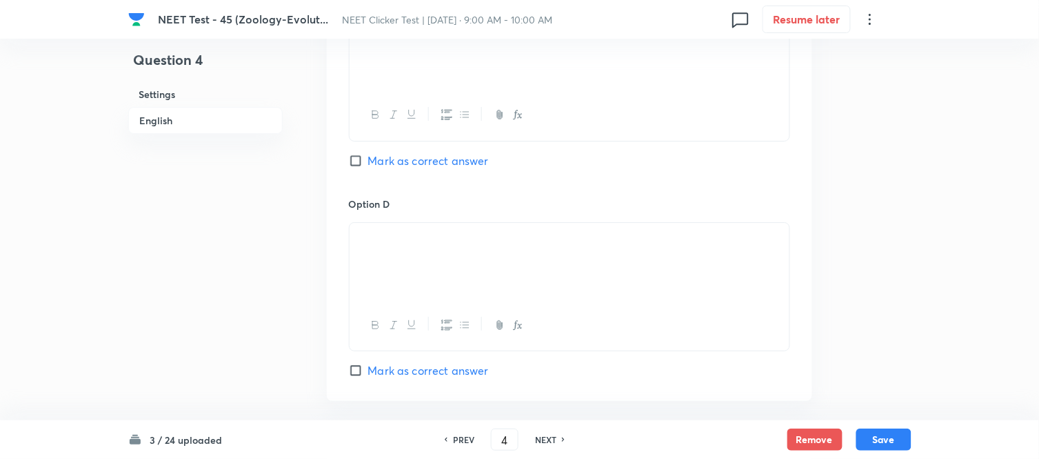
scroll to position [1197, 0]
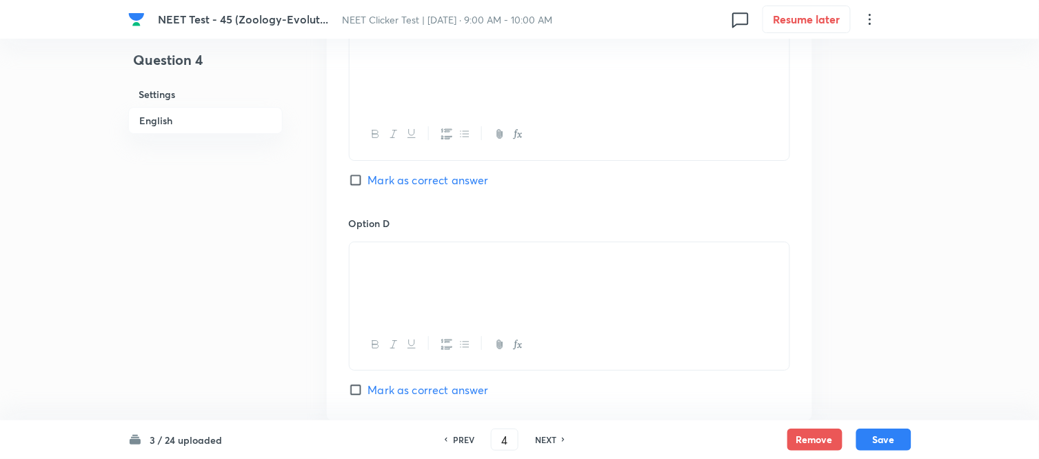
click at [357, 179] on input "Mark as correct answer" at bounding box center [358, 180] width 19 height 14
checkbox input "true"
click at [883, 442] on button "Save" at bounding box center [884, 438] width 55 height 22
type input "5"
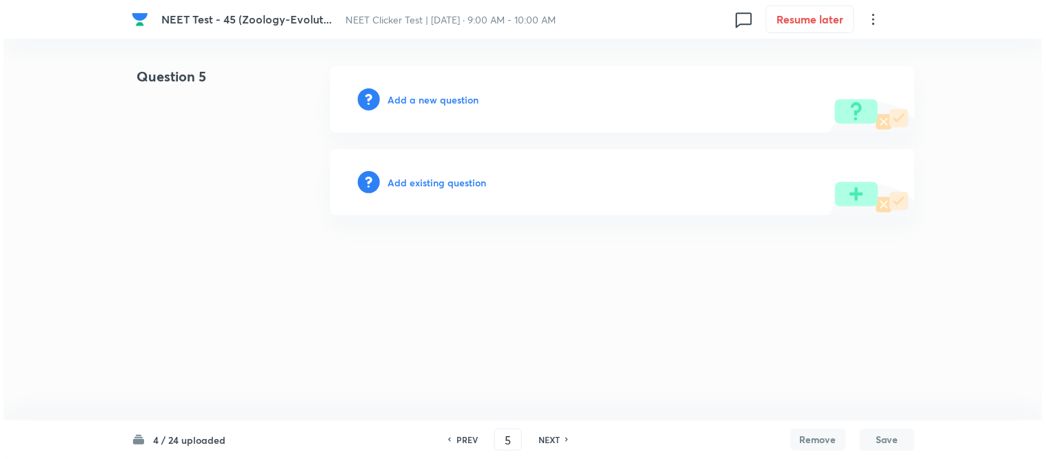
scroll to position [0, 0]
click at [405, 97] on h6 "Add a new question" at bounding box center [433, 99] width 91 height 14
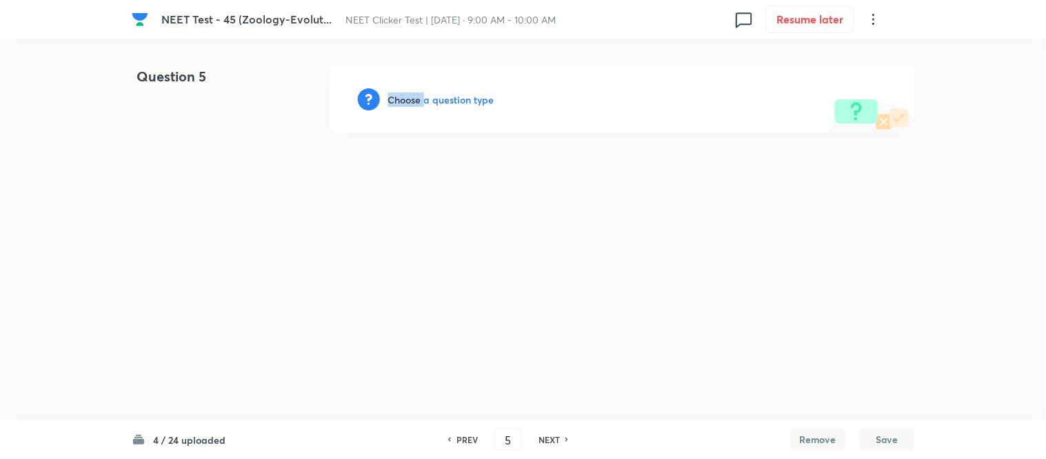
click at [405, 97] on h6 "Choose a question type" at bounding box center [441, 99] width 106 height 14
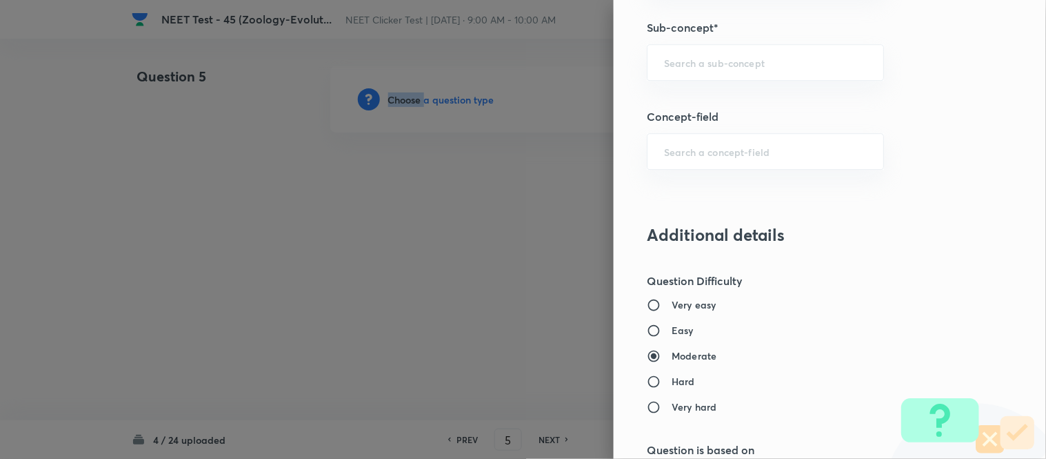
scroll to position [974, 0]
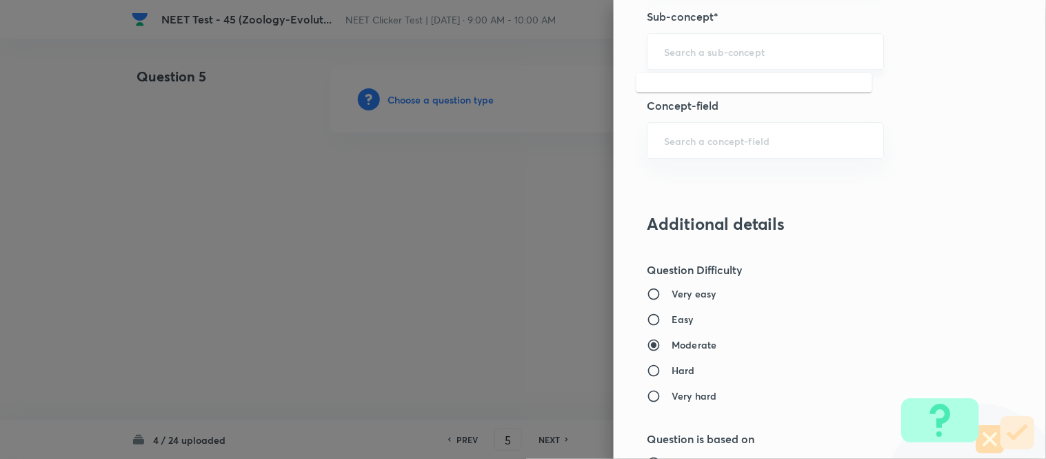
click at [703, 47] on input "text" at bounding box center [765, 51] width 203 height 13
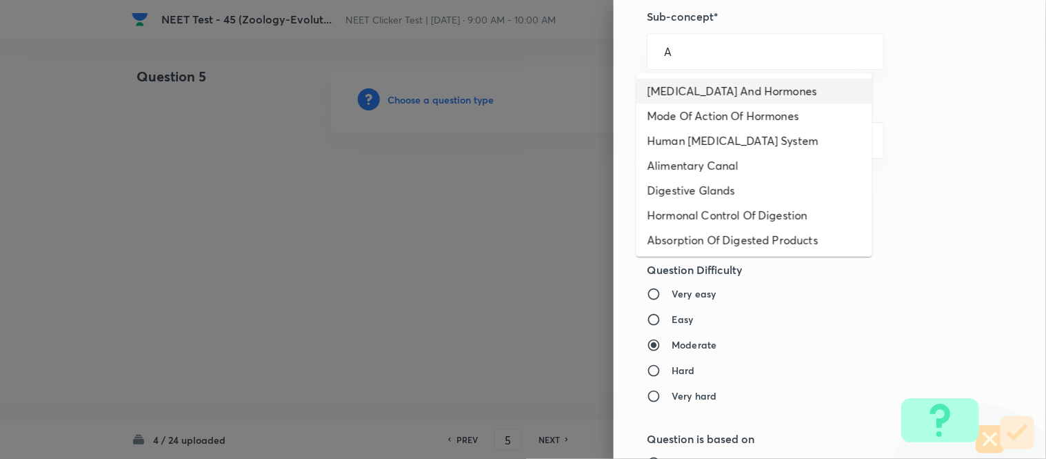
click at [698, 87] on li "[MEDICAL_DATA] And Hormones" at bounding box center [755, 91] width 236 height 25
type input "[MEDICAL_DATA] And Hormones"
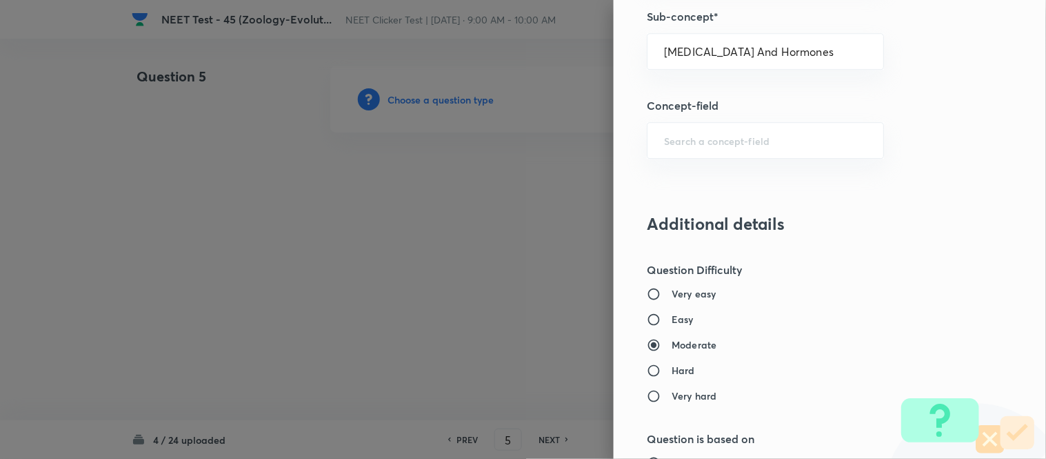
type input "Biology"
type input "Human Physiology"
type input "Chemical Coordinate & Integration"
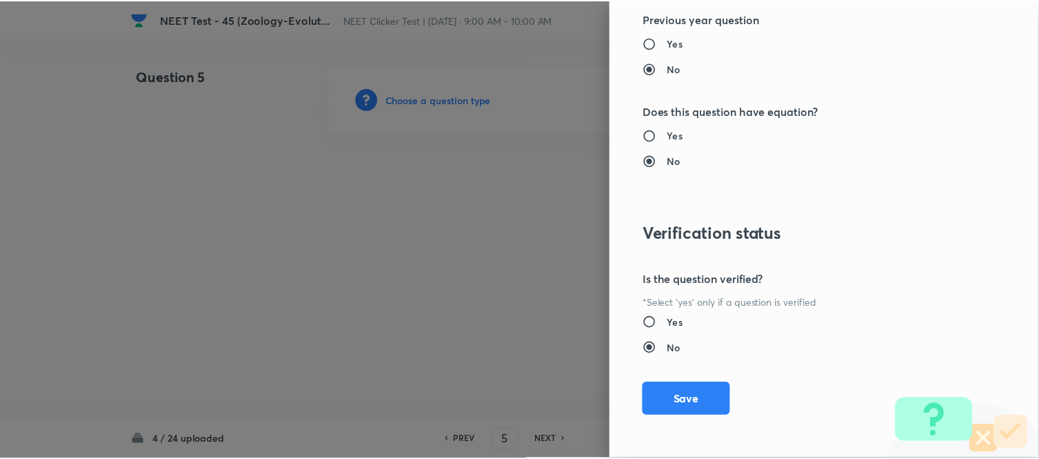
scroll to position [1514, 0]
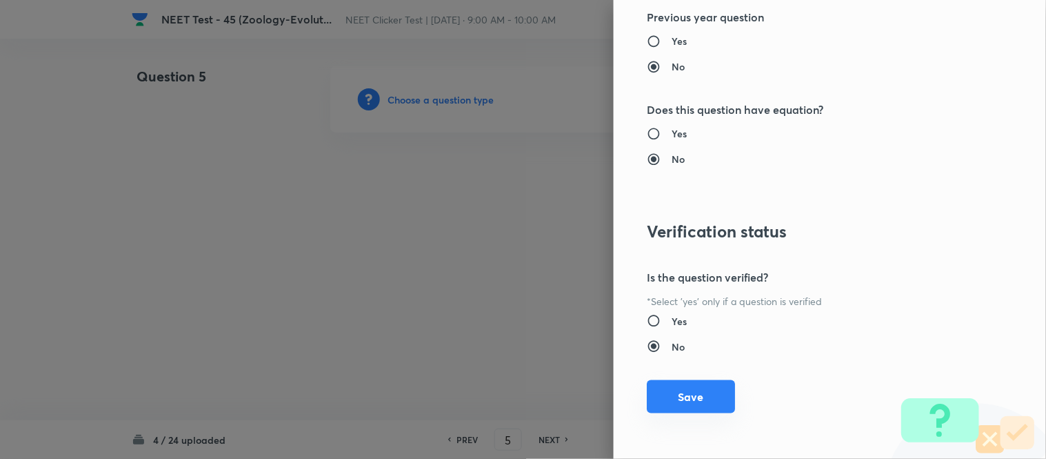
click at [673, 399] on button "Save" at bounding box center [691, 396] width 88 height 33
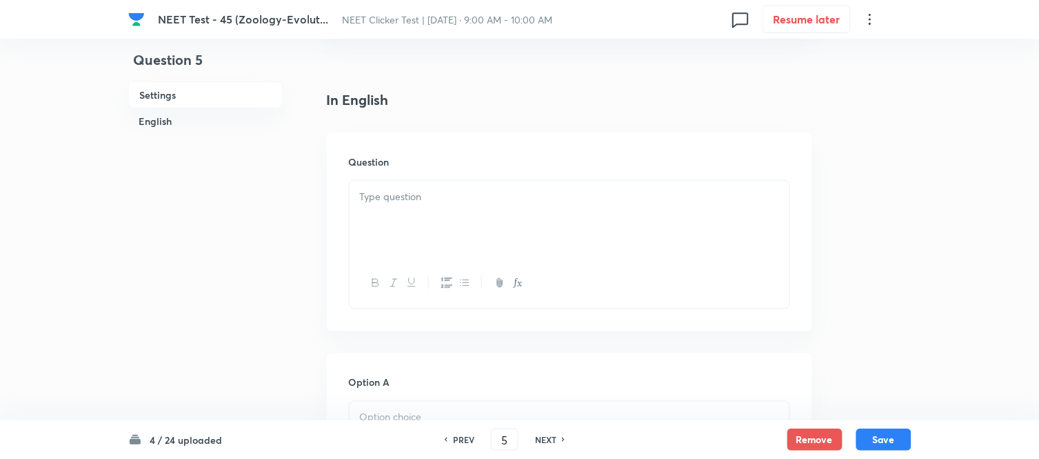
scroll to position [383, 0]
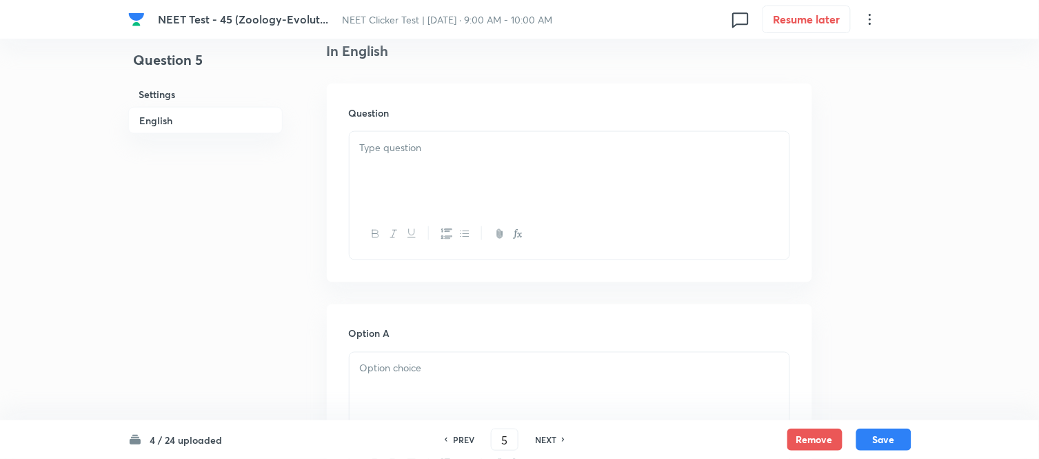
drag, startPoint x: 425, startPoint y: 157, endPoint x: 450, endPoint y: 161, distance: 24.5
click at [426, 157] on div at bounding box center [570, 170] width 440 height 77
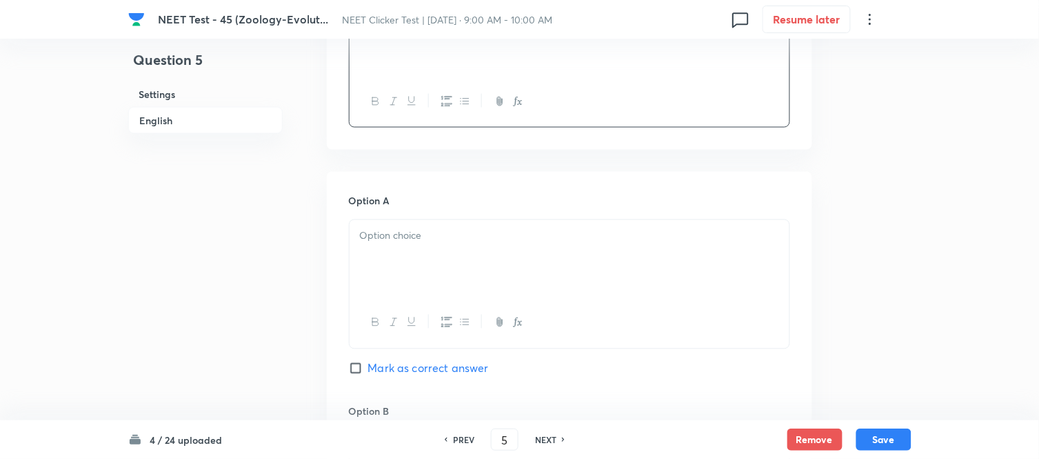
scroll to position [536, 0]
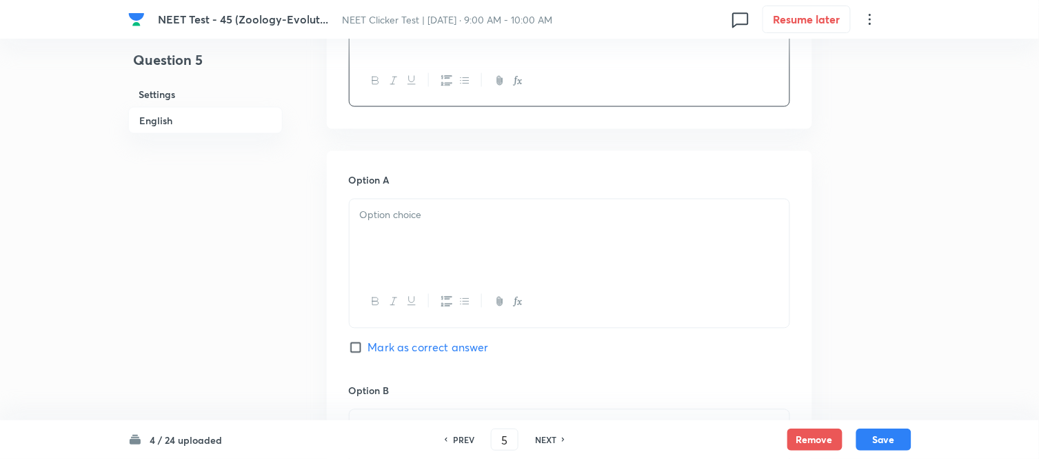
click at [456, 225] on div at bounding box center [570, 237] width 440 height 77
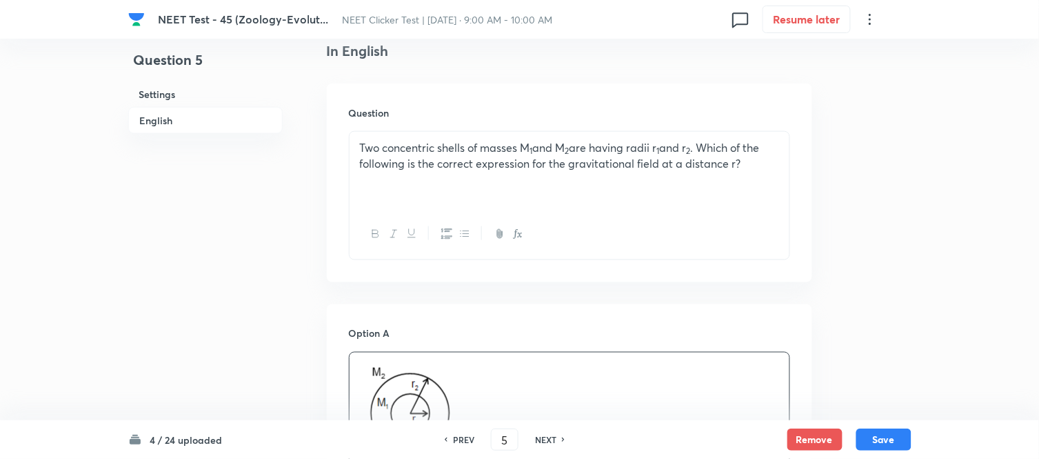
scroll to position [306, 0]
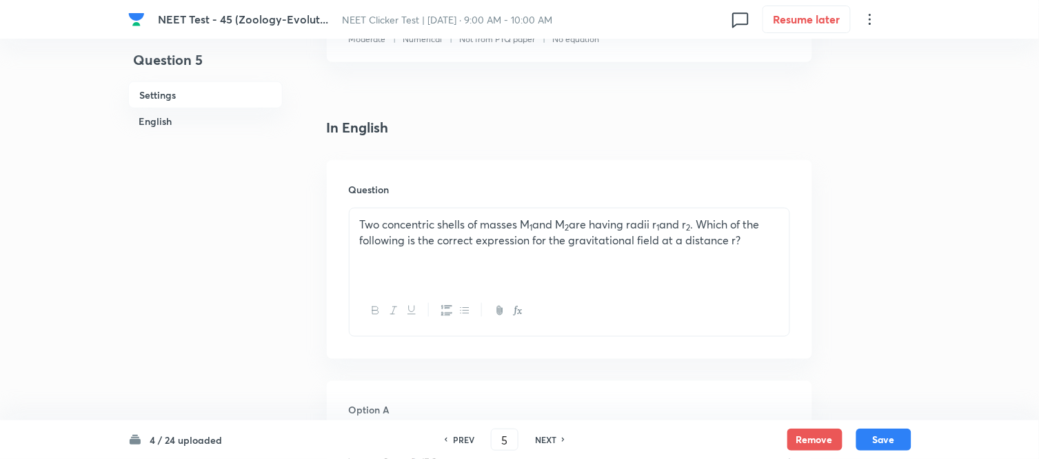
click at [754, 239] on p "Two concentric shells of masses M 1 and M 2 are having radii r 1 and r 2 . Whic…" at bounding box center [569, 232] width 419 height 31
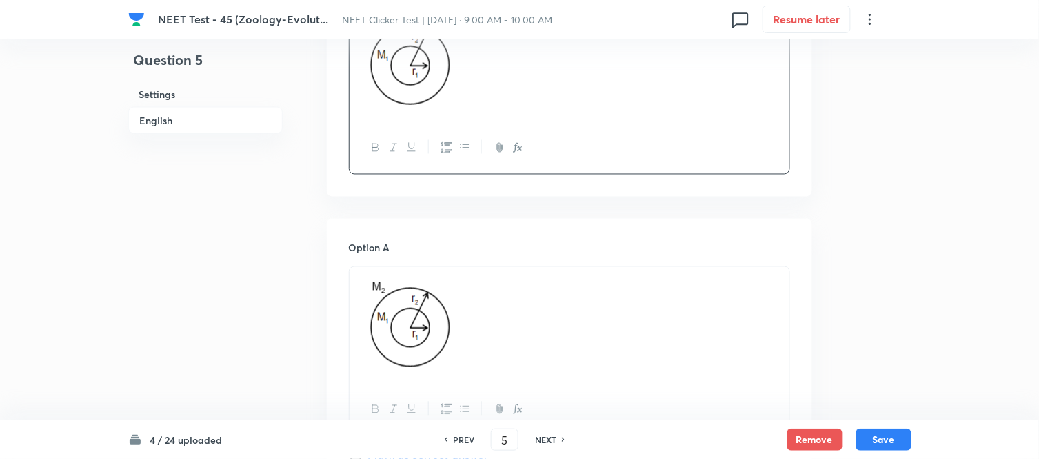
scroll to position [690, 0]
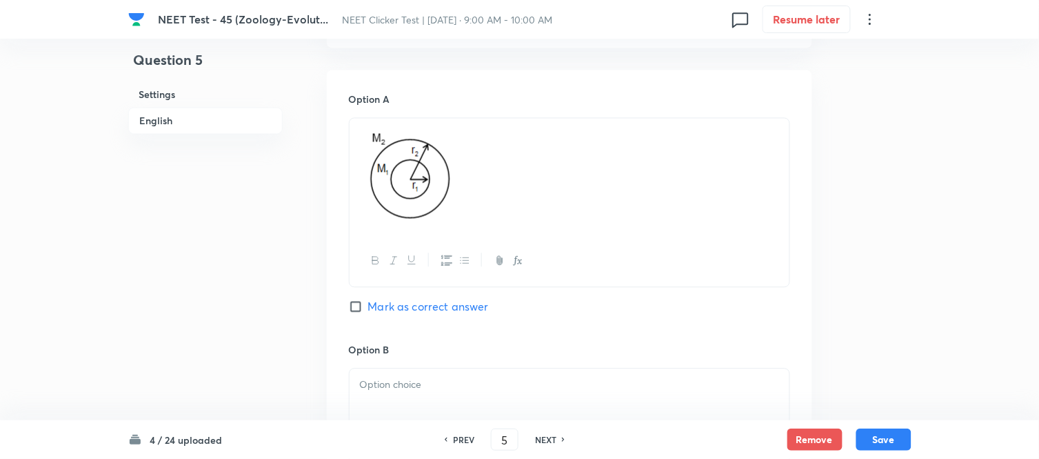
click at [582, 190] on p at bounding box center [569, 176] width 419 height 101
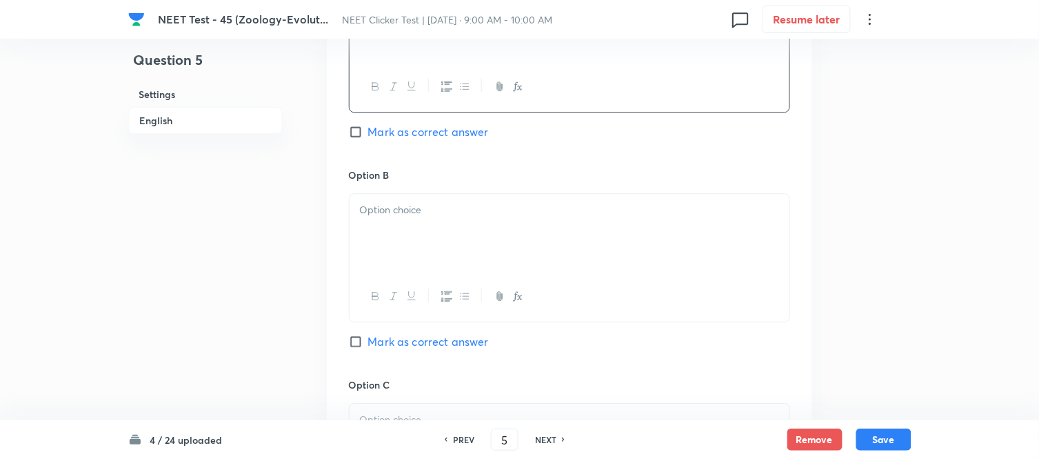
scroll to position [843, 0]
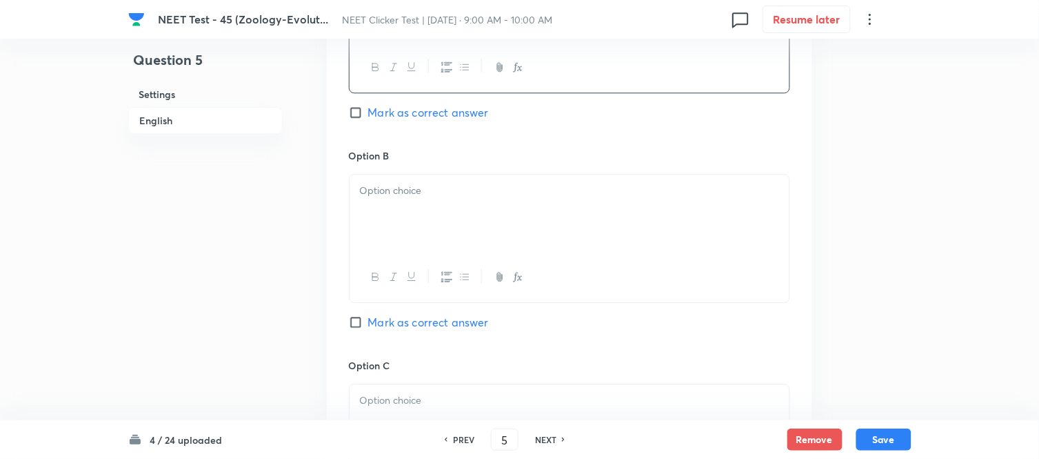
click at [477, 183] on p at bounding box center [569, 191] width 419 height 16
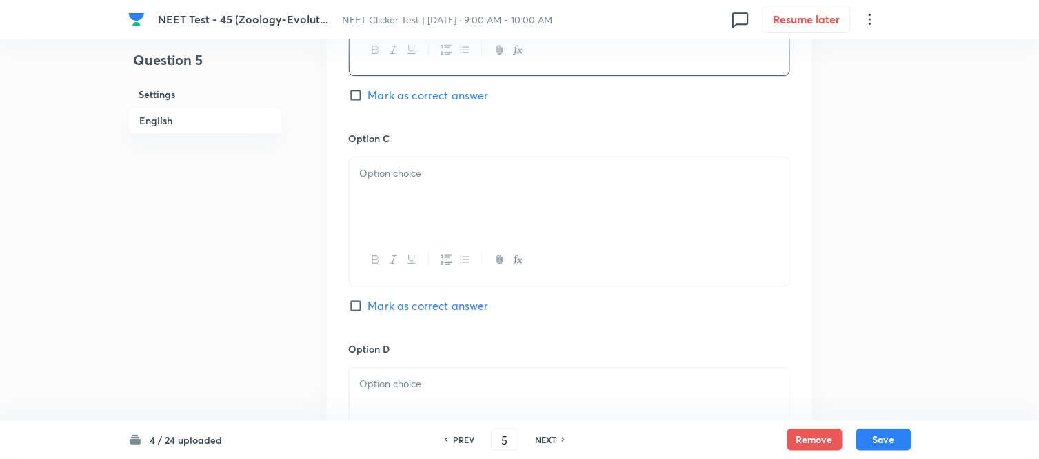
scroll to position [1072, 0]
click at [443, 176] on p at bounding box center [569, 171] width 419 height 16
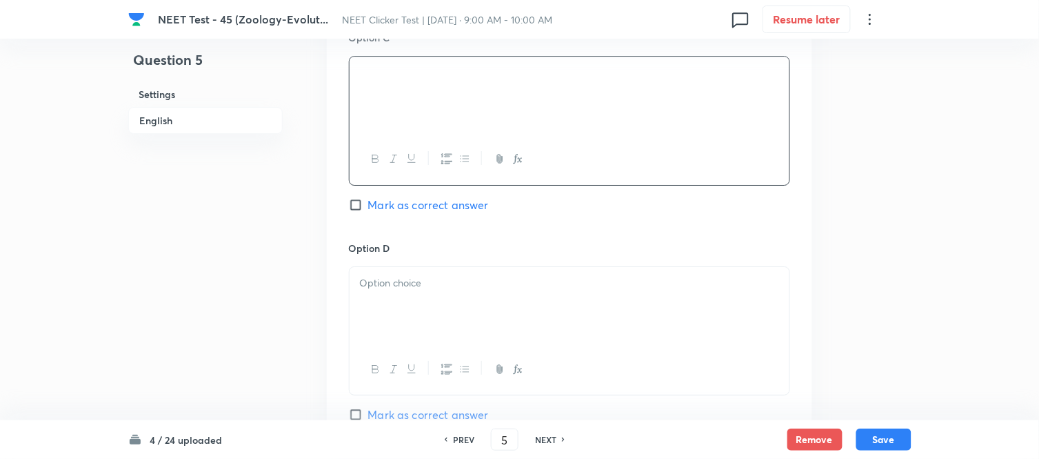
scroll to position [1225, 0]
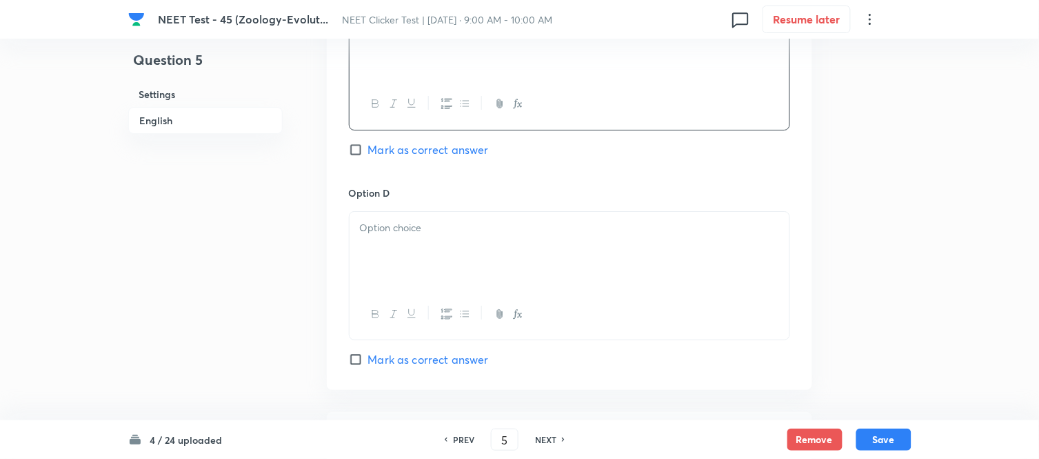
click at [460, 234] on p at bounding box center [569, 228] width 419 height 16
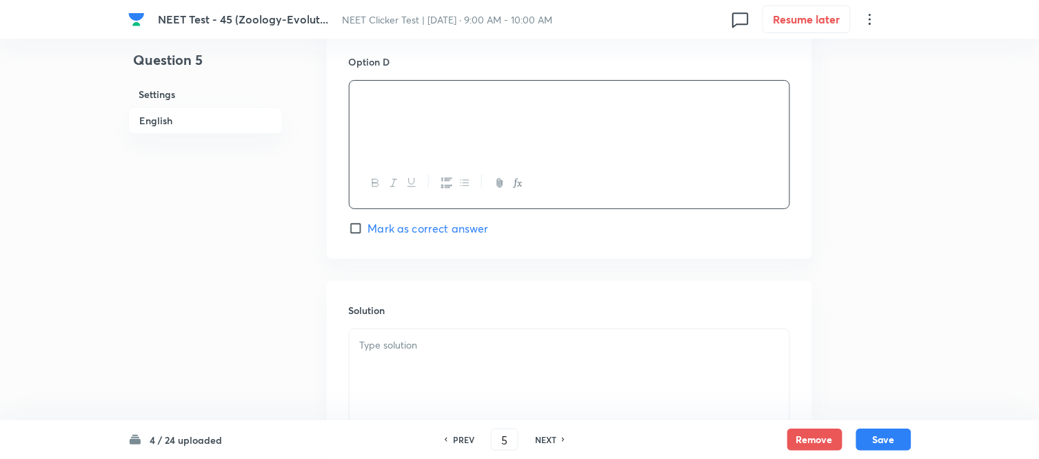
scroll to position [1379, 0]
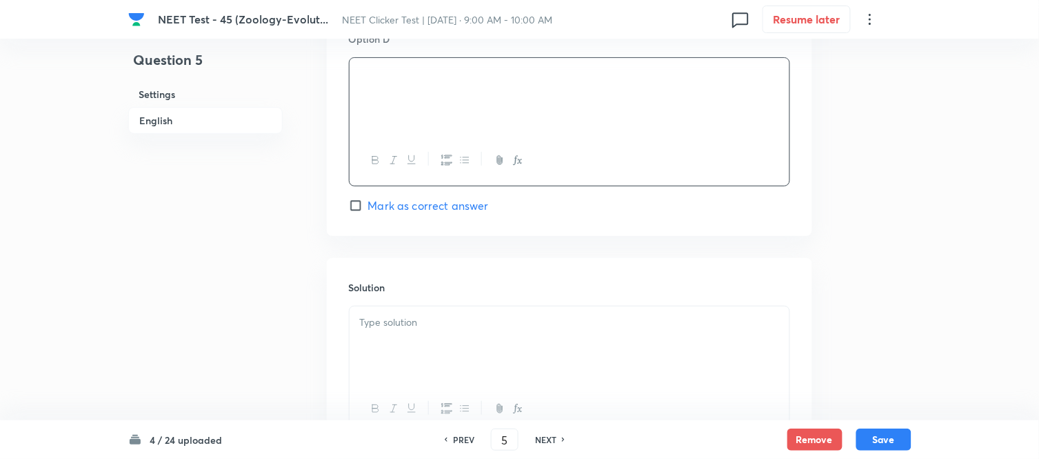
click at [369, 210] on span "Mark as correct answer" at bounding box center [428, 205] width 121 height 17
click at [368, 210] on input "Mark as correct answer" at bounding box center [358, 206] width 19 height 14
checkbox input "true"
click at [441, 330] on p at bounding box center [569, 322] width 419 height 16
click at [887, 440] on button "Save" at bounding box center [884, 438] width 55 height 22
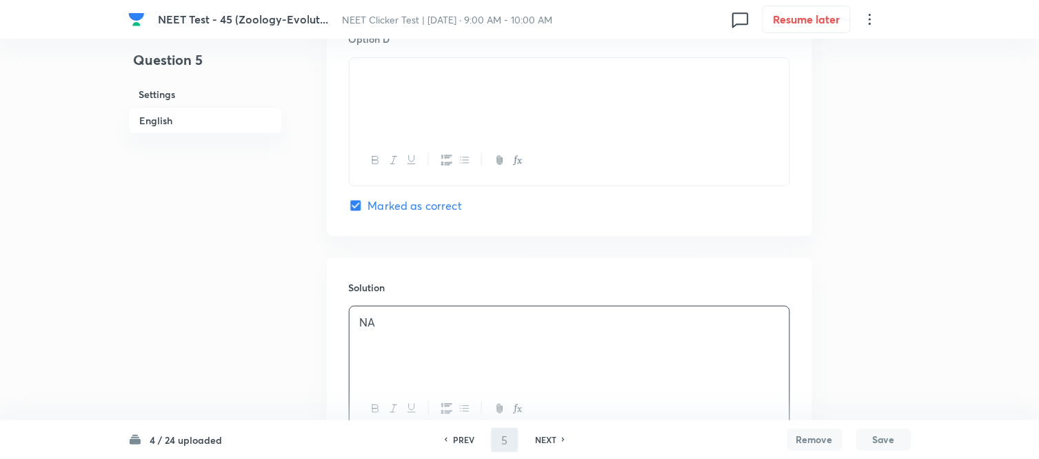
type input "6"
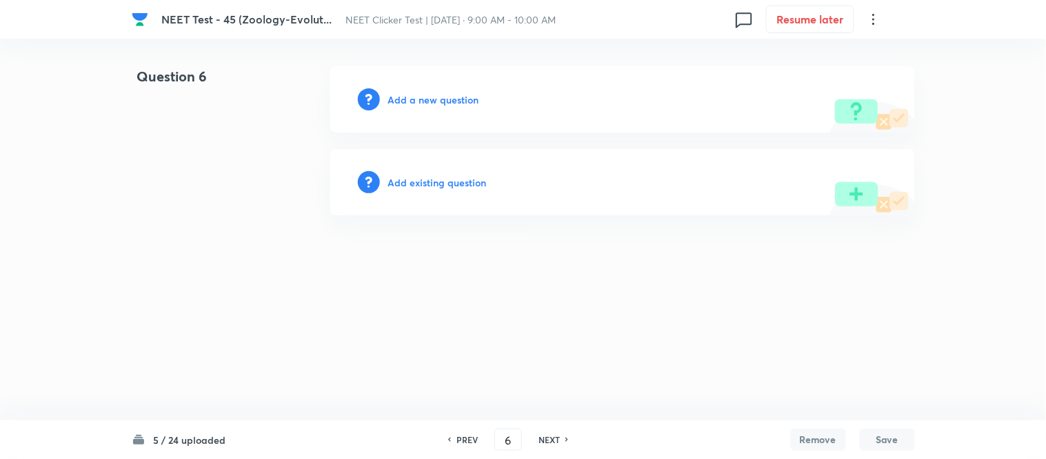
click at [415, 101] on h6 "Add a new question" at bounding box center [433, 99] width 91 height 14
click at [415, 101] on h6 "Choose a question type" at bounding box center [441, 99] width 106 height 14
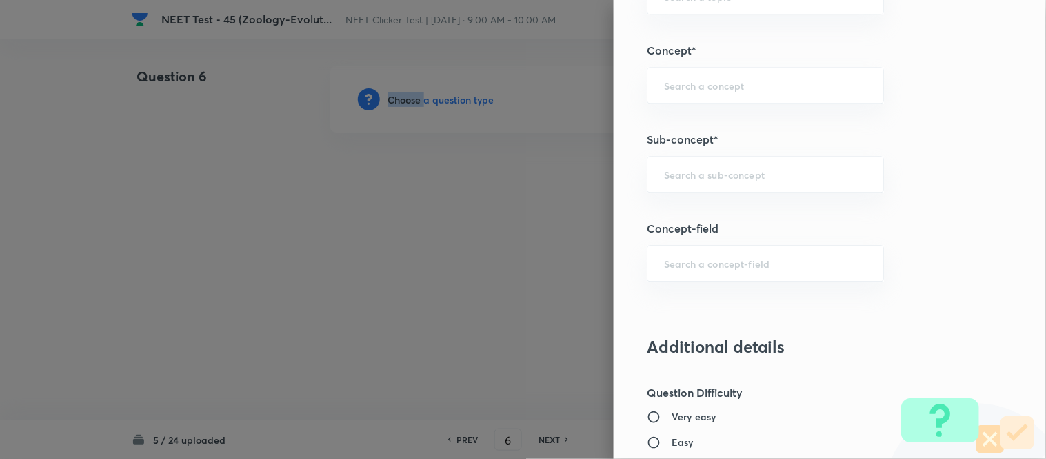
scroll to position [879, 0]
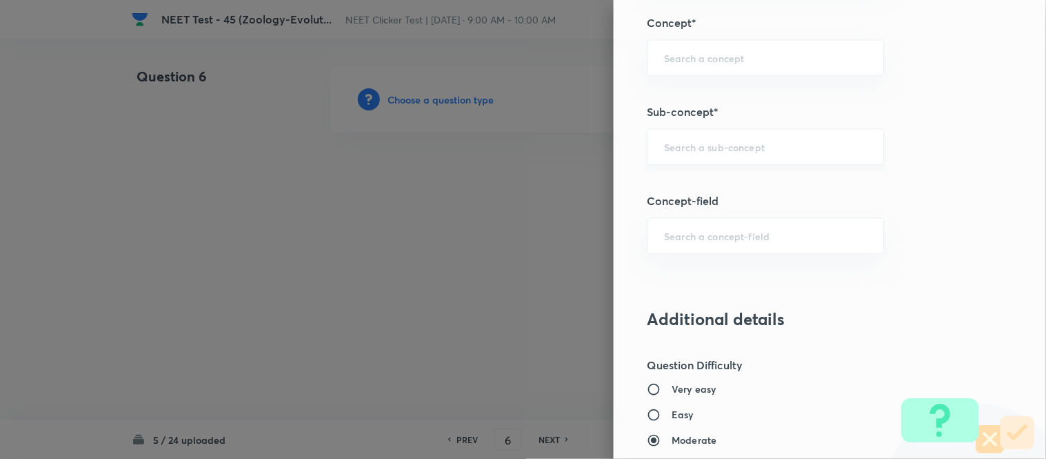
click at [725, 152] on input "text" at bounding box center [765, 146] width 203 height 13
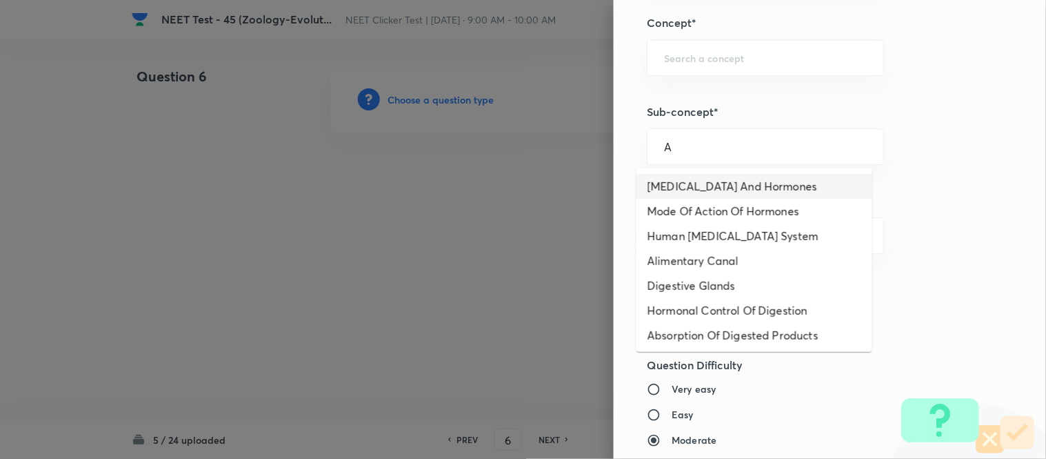
click at [717, 190] on li "[MEDICAL_DATA] And Hormones" at bounding box center [755, 186] width 236 height 25
type input "[MEDICAL_DATA] And Hormones"
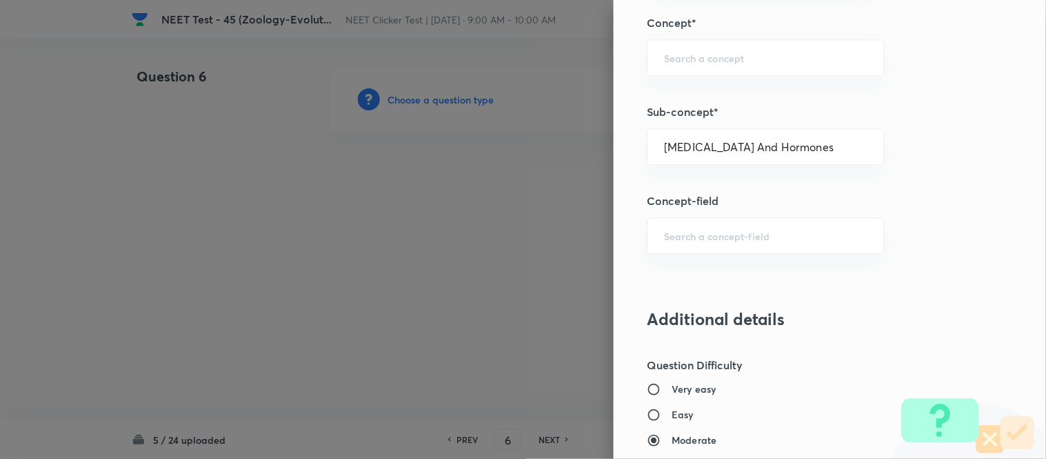
type input "Biology"
type input "Human Physiology"
type input "Chemical Coordinate & Integration"
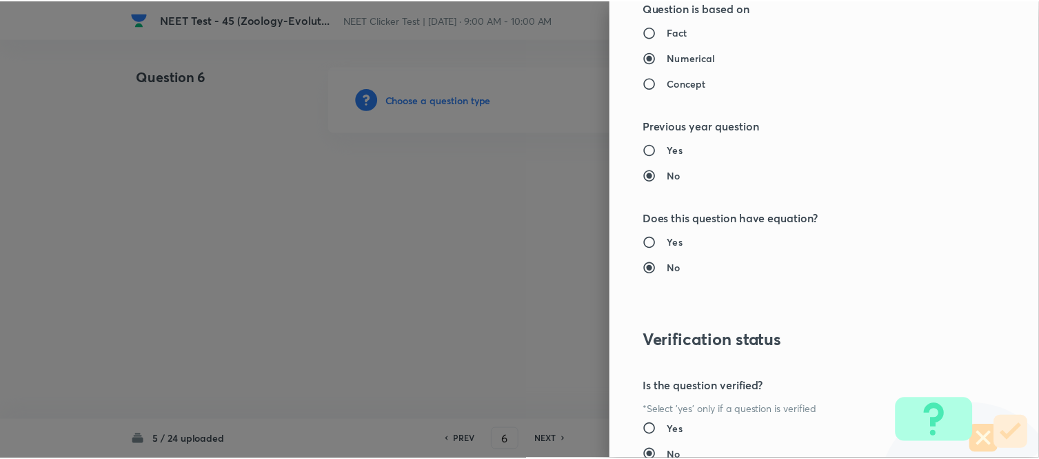
scroll to position [1514, 0]
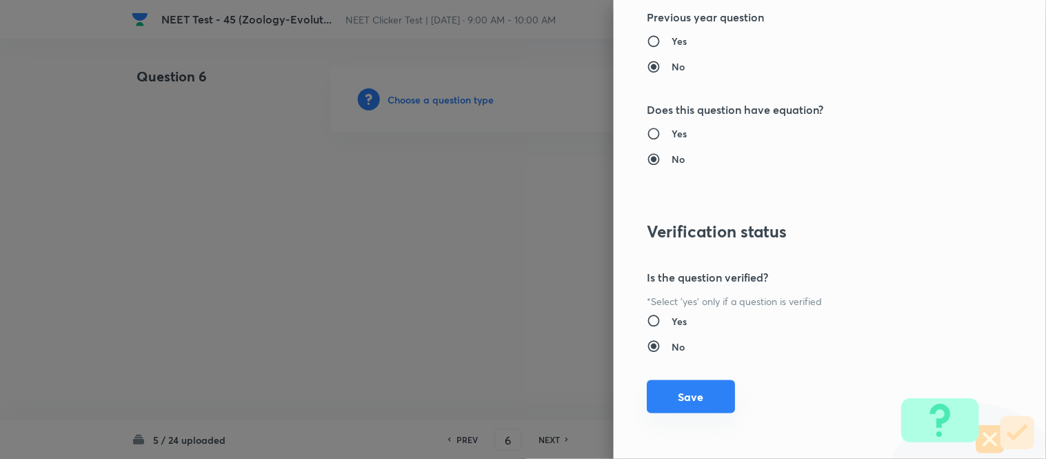
click at [673, 403] on button "Save" at bounding box center [691, 396] width 88 height 33
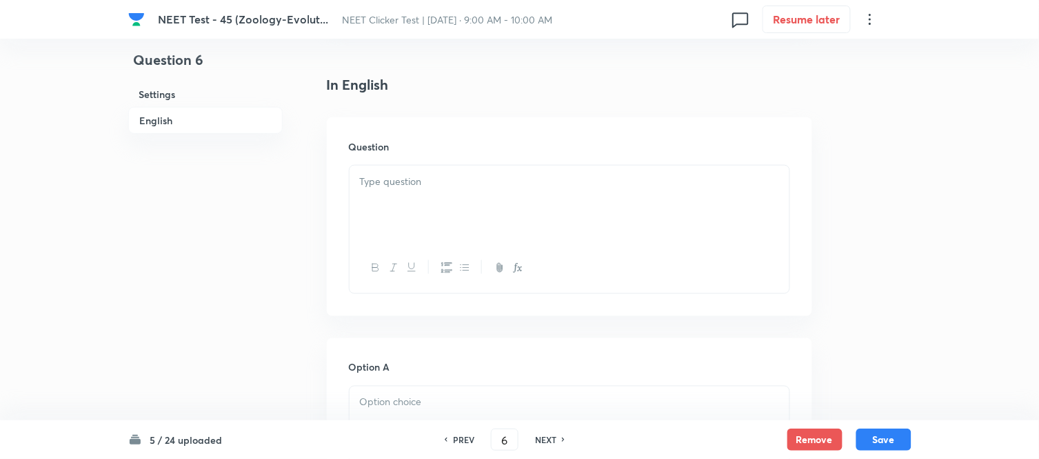
scroll to position [383, 0]
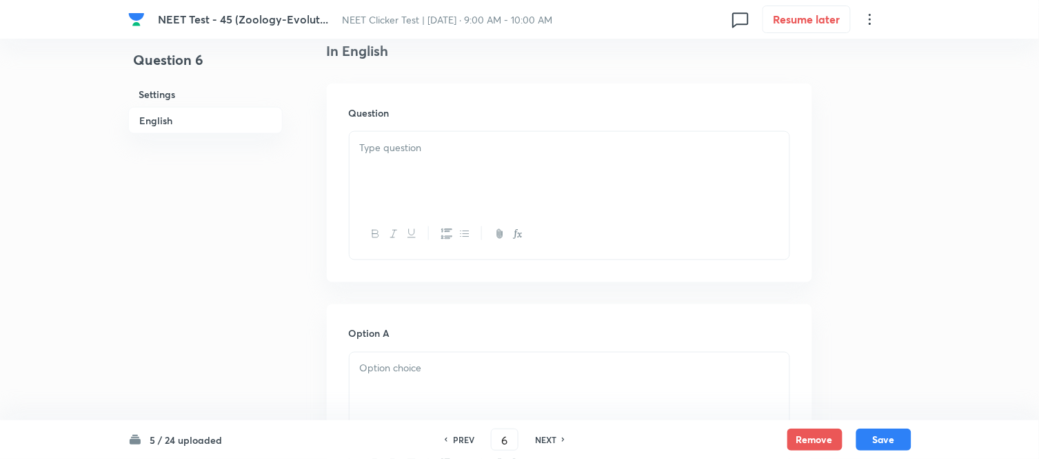
click at [459, 162] on div at bounding box center [570, 170] width 440 height 77
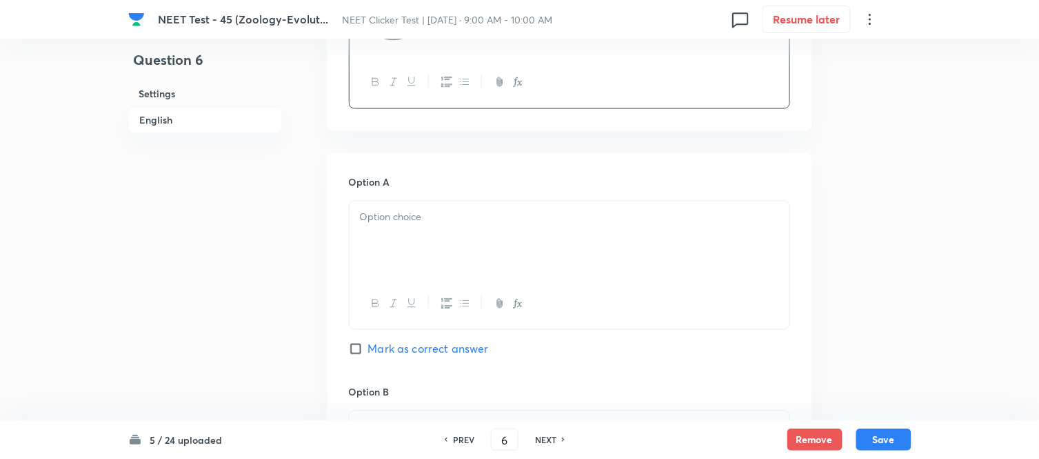
scroll to position [612, 0]
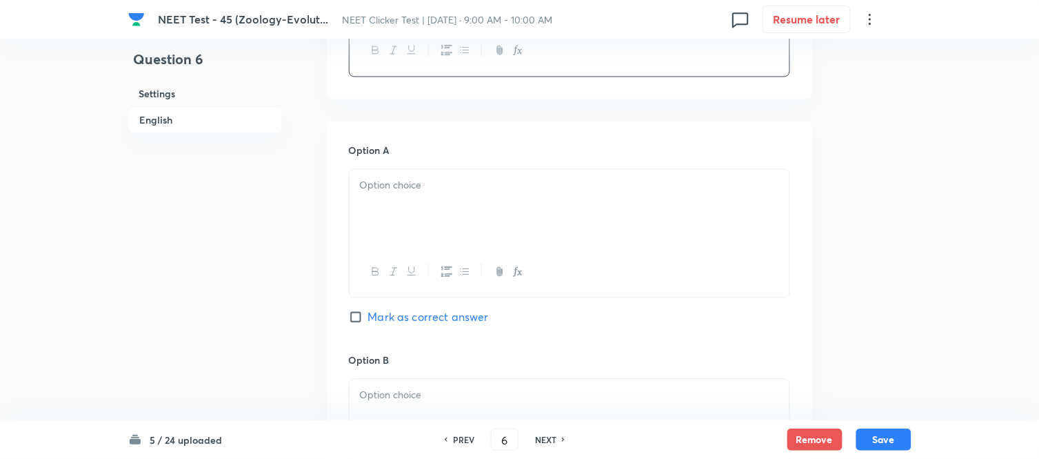
click at [490, 204] on div at bounding box center [570, 208] width 440 height 77
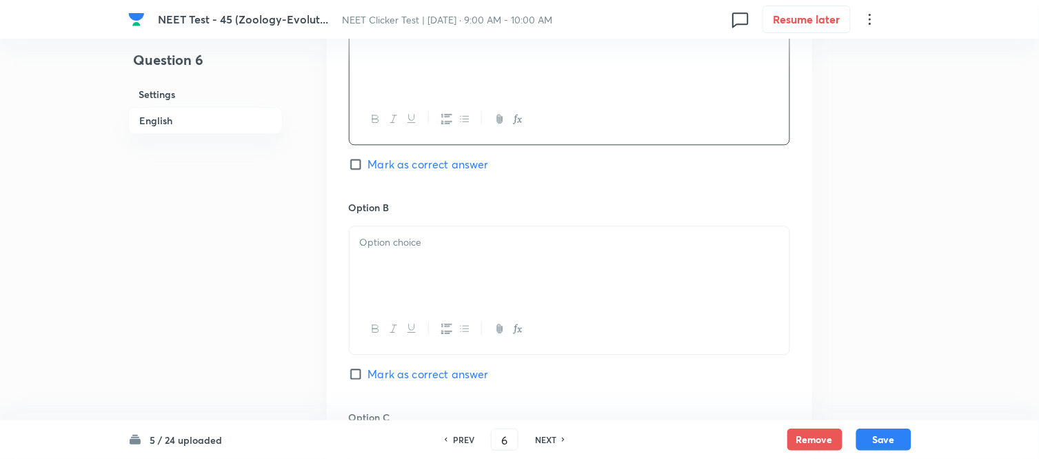
scroll to position [766, 0]
click at [485, 259] on div at bounding box center [570, 264] width 440 height 77
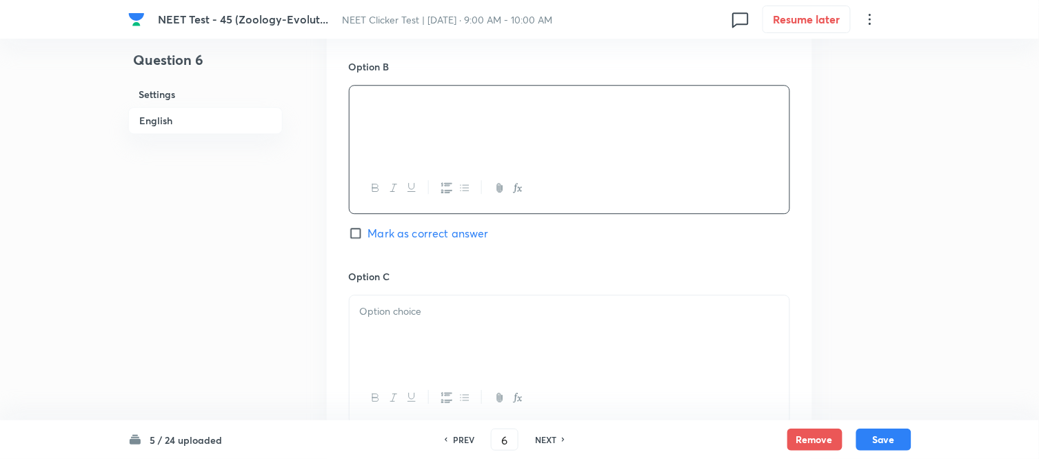
scroll to position [919, 0]
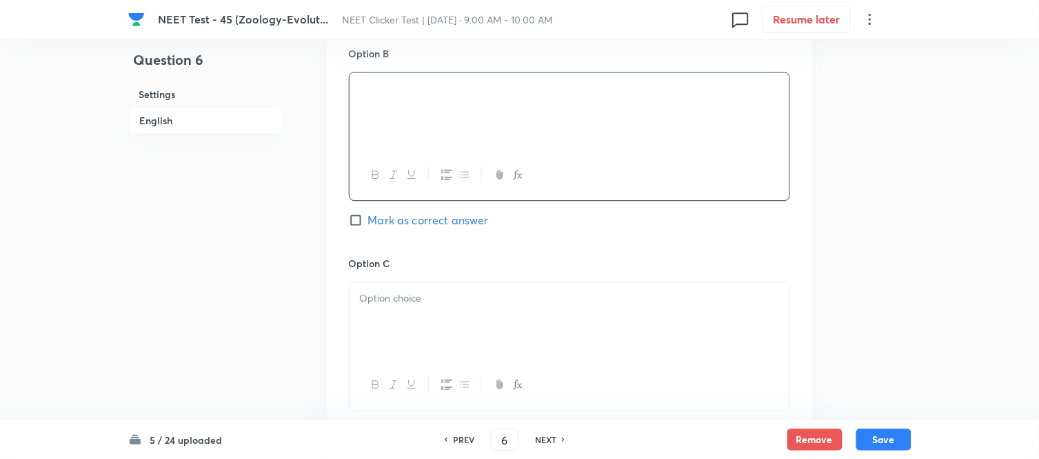
click at [479, 295] on p at bounding box center [569, 298] width 419 height 16
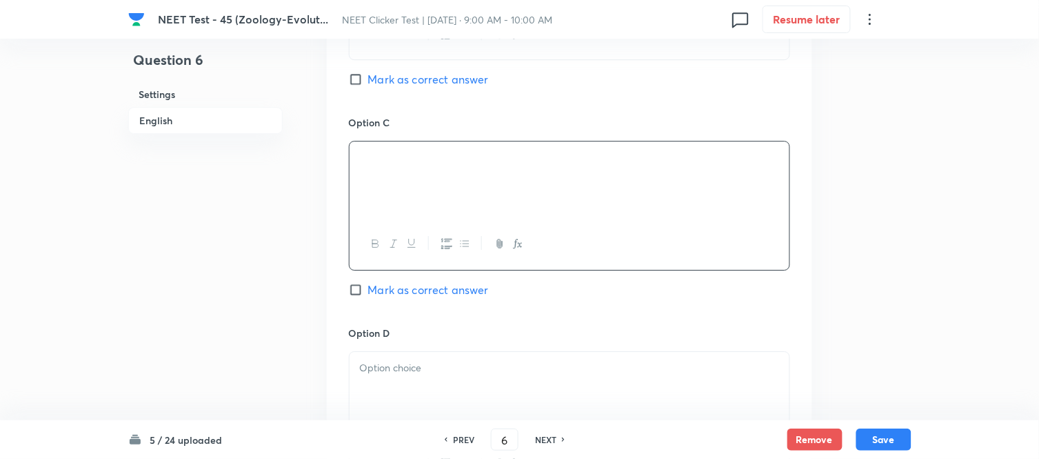
scroll to position [1072, 0]
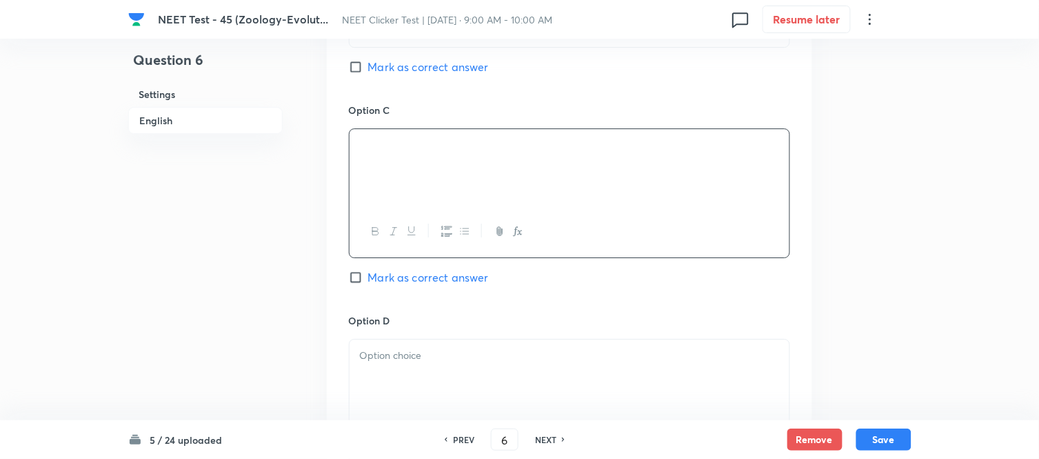
click at [364, 281] on input "Mark as correct answer" at bounding box center [358, 277] width 19 height 14
checkbox input "true"
click at [485, 354] on p at bounding box center [569, 356] width 419 height 16
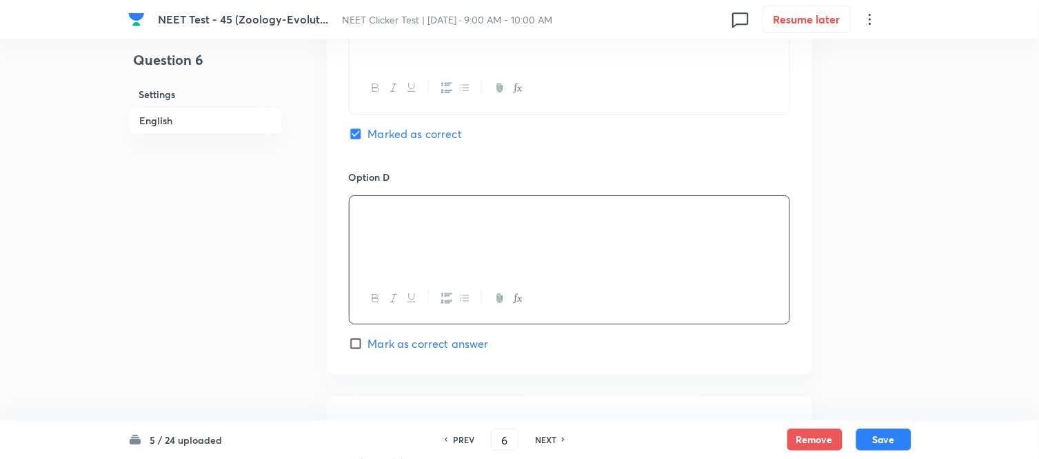
scroll to position [1379, 0]
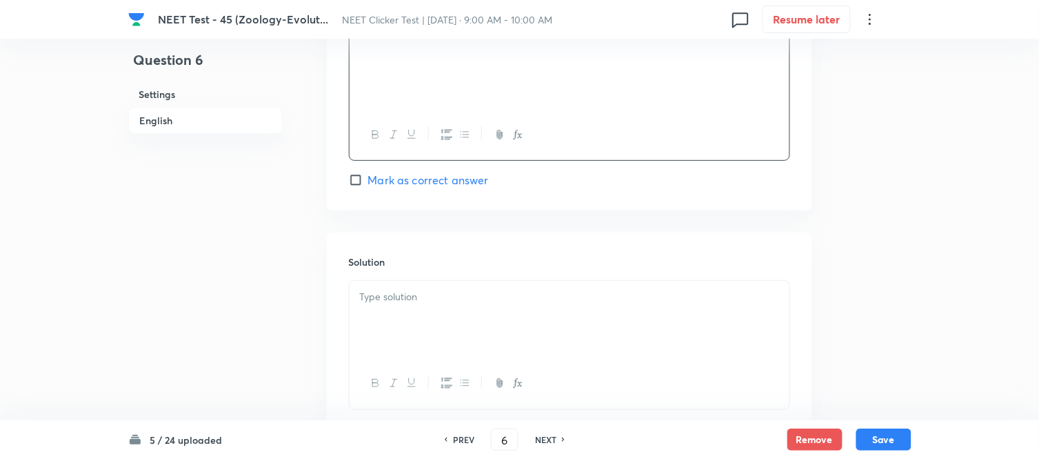
click at [474, 319] on div at bounding box center [570, 319] width 440 height 77
click at [873, 439] on button "Save" at bounding box center [884, 438] width 55 height 22
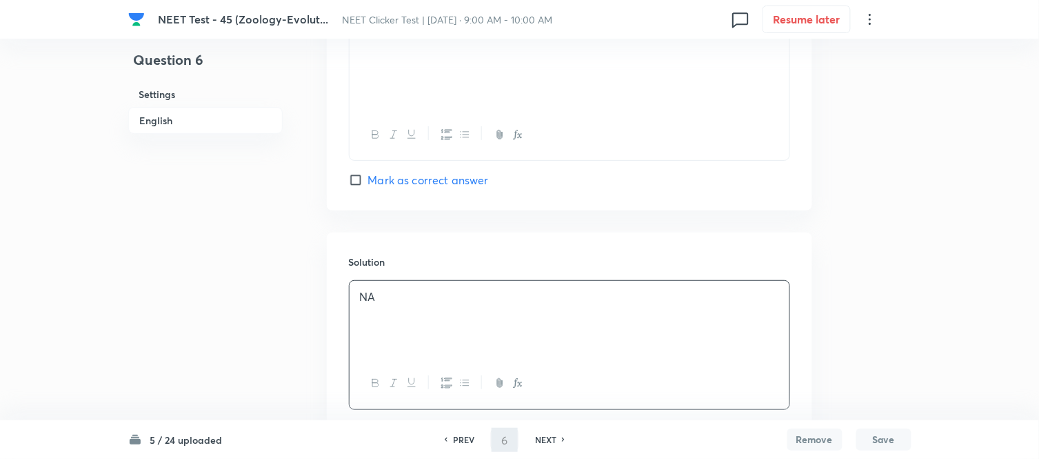
type input "7"
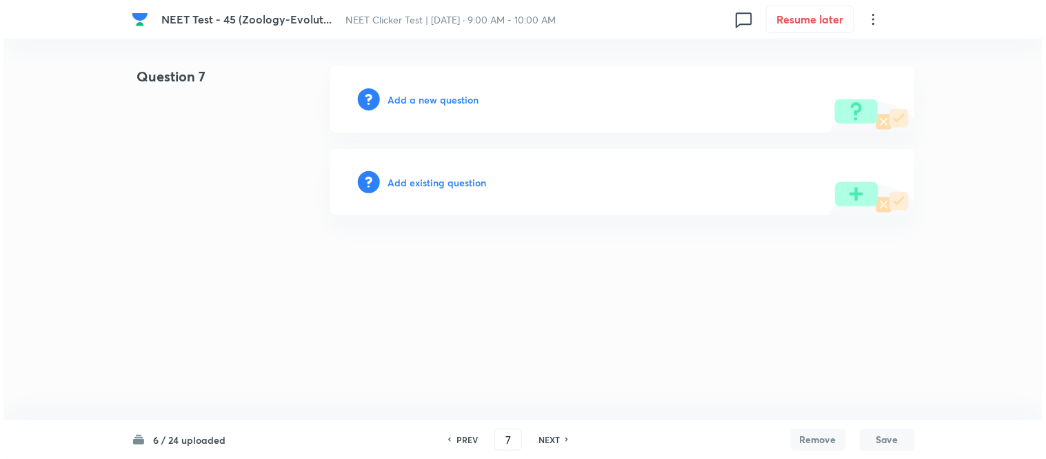
scroll to position [0, 0]
click at [418, 101] on h6 "Add a new question" at bounding box center [433, 99] width 91 height 14
click at [418, 101] on h6 "Choose a question type" at bounding box center [441, 99] width 106 height 14
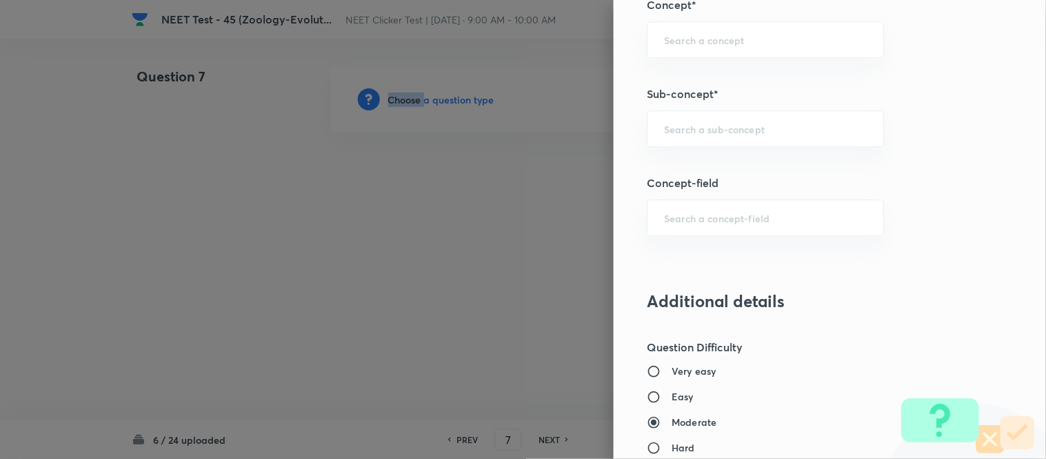
scroll to position [967, 0]
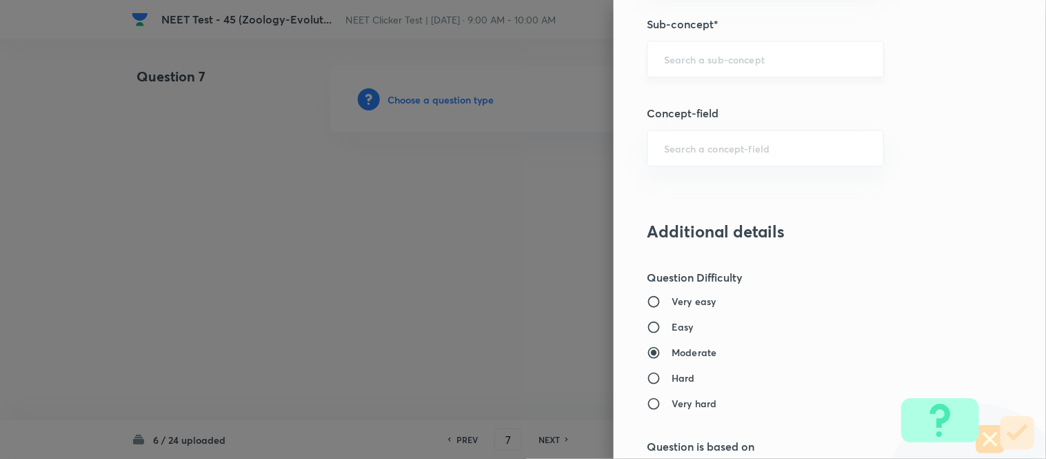
click at [728, 63] on input "text" at bounding box center [765, 58] width 203 height 13
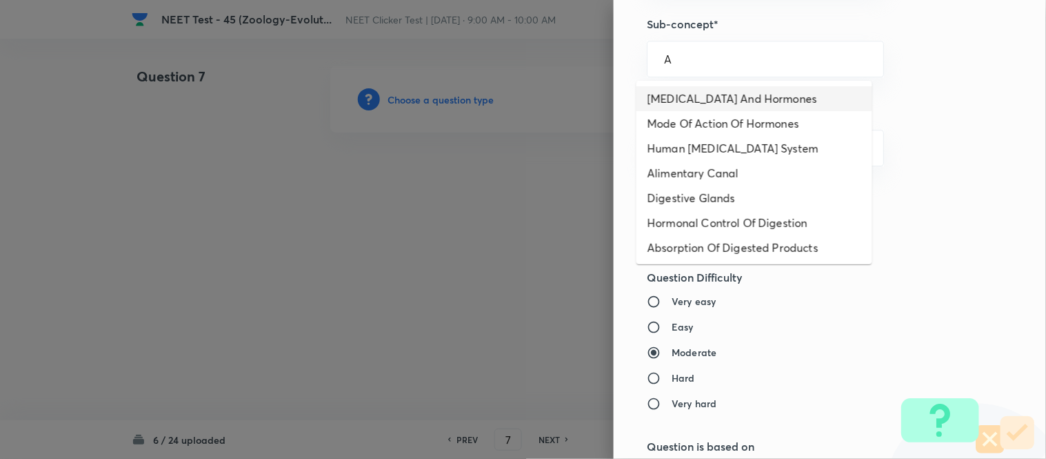
click at [691, 100] on li "[MEDICAL_DATA] And Hormones" at bounding box center [755, 98] width 236 height 25
type input "[MEDICAL_DATA] And Hormones"
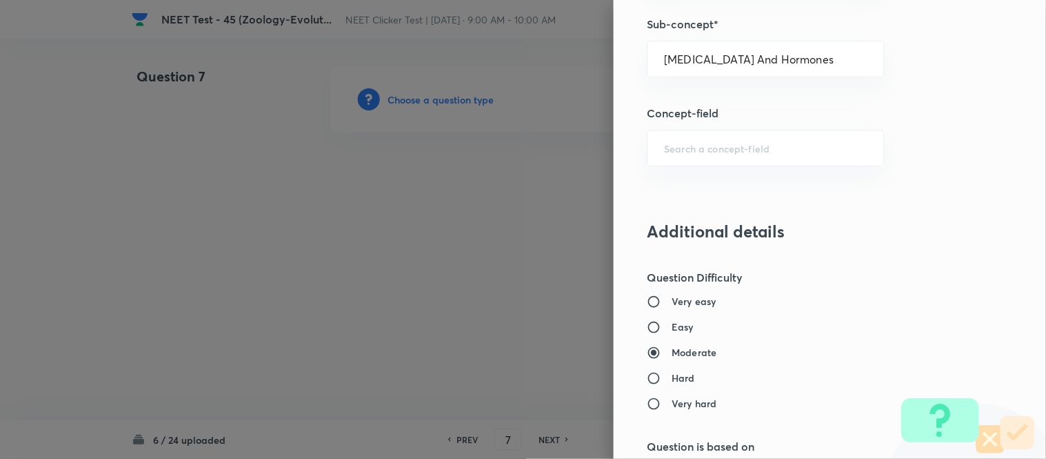
type input "Biology"
type input "Human Physiology"
type input "Chemical Coordinate & Integration"
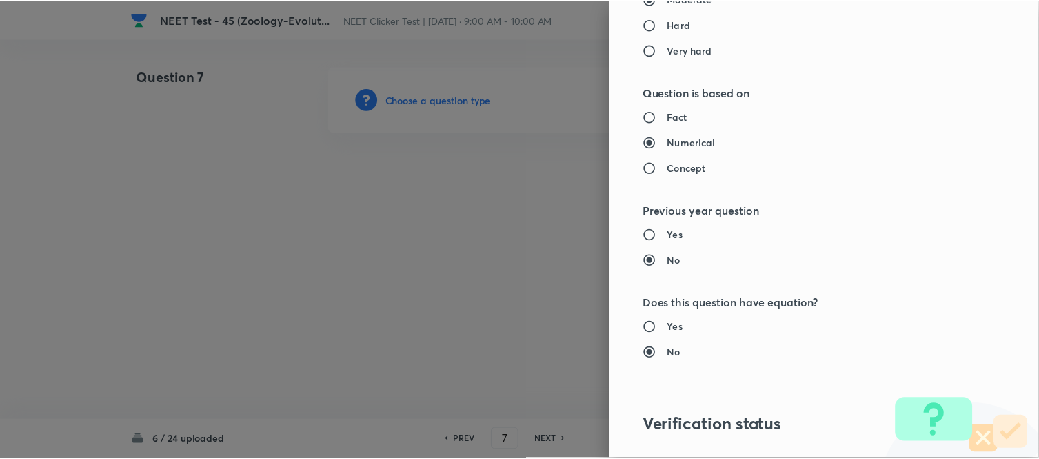
scroll to position [1514, 0]
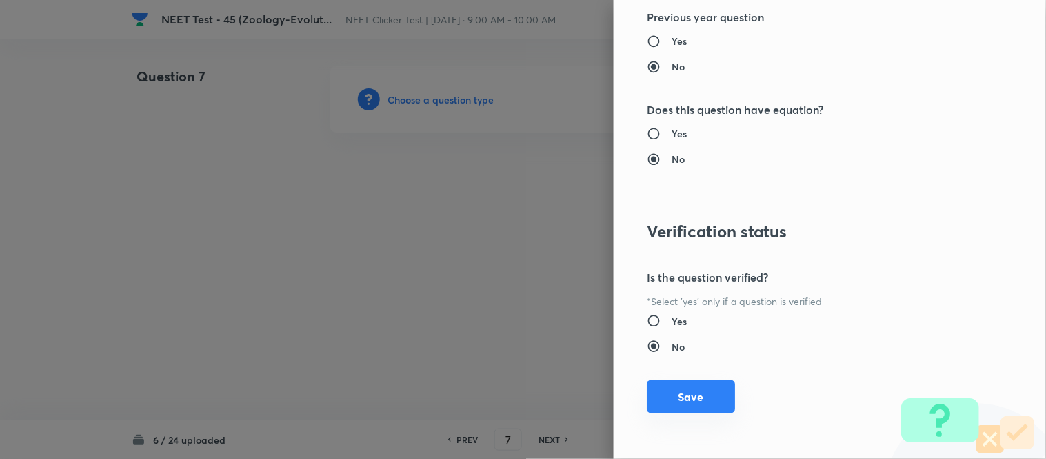
click at [663, 393] on button "Save" at bounding box center [691, 396] width 88 height 33
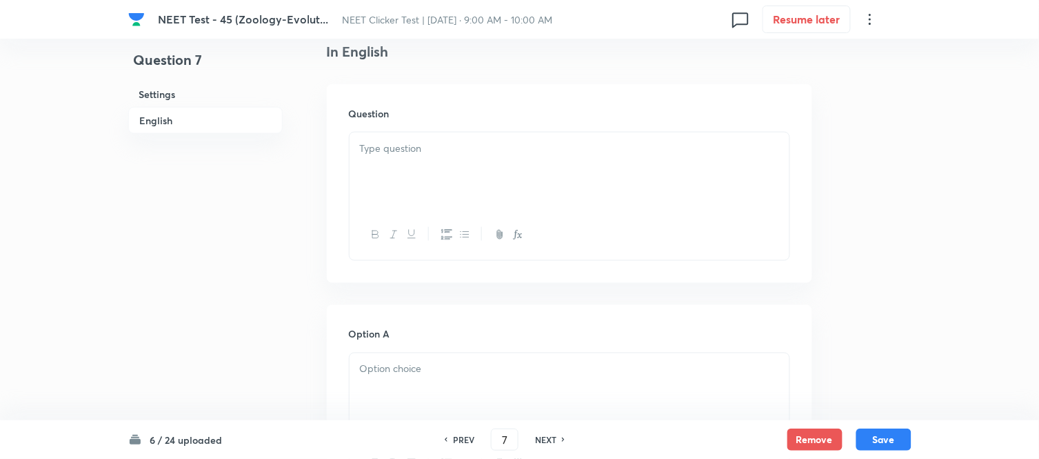
scroll to position [383, 0]
click at [529, 146] on p at bounding box center [569, 148] width 419 height 16
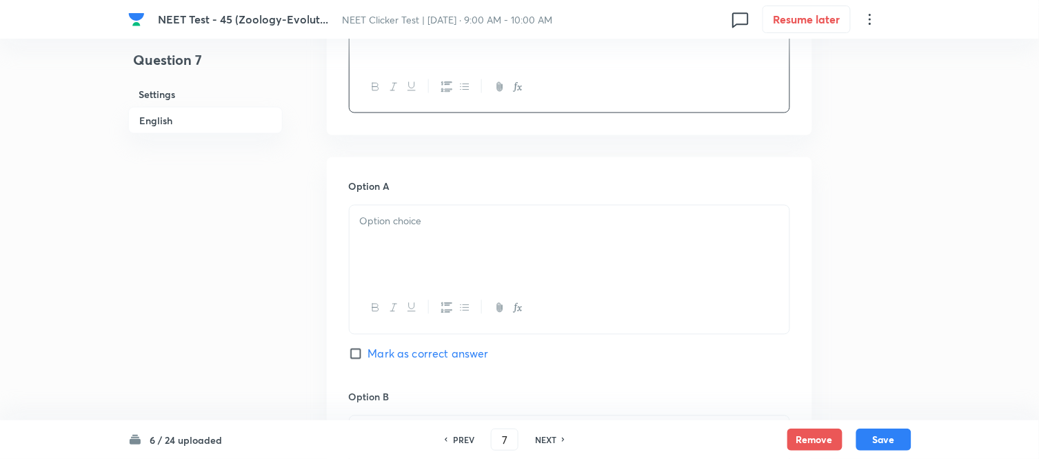
scroll to position [536, 0]
click at [472, 209] on p at bounding box center [569, 216] width 419 height 16
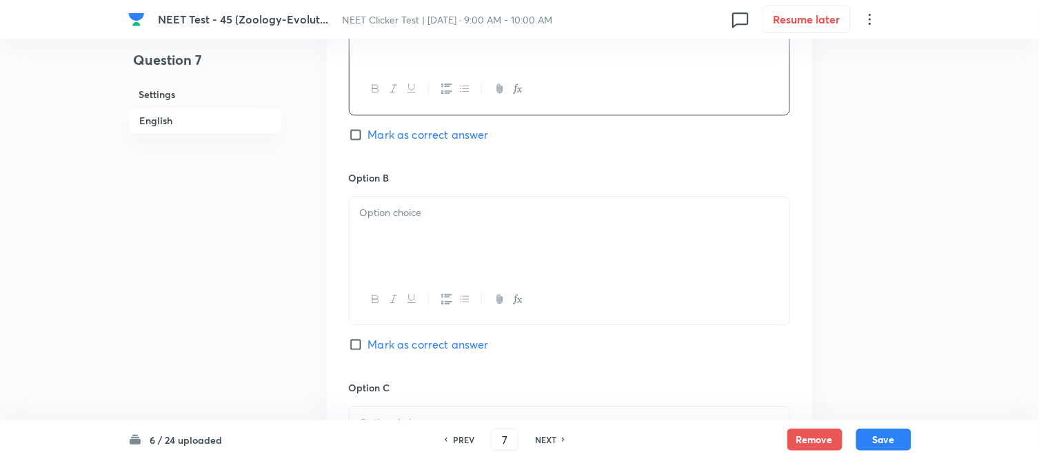
scroll to position [766, 0]
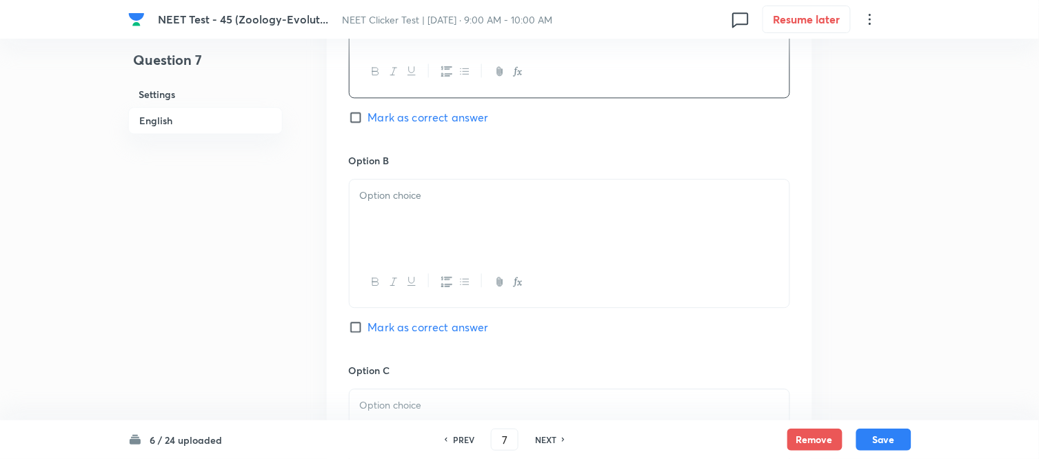
click at [449, 230] on div at bounding box center [570, 217] width 440 height 77
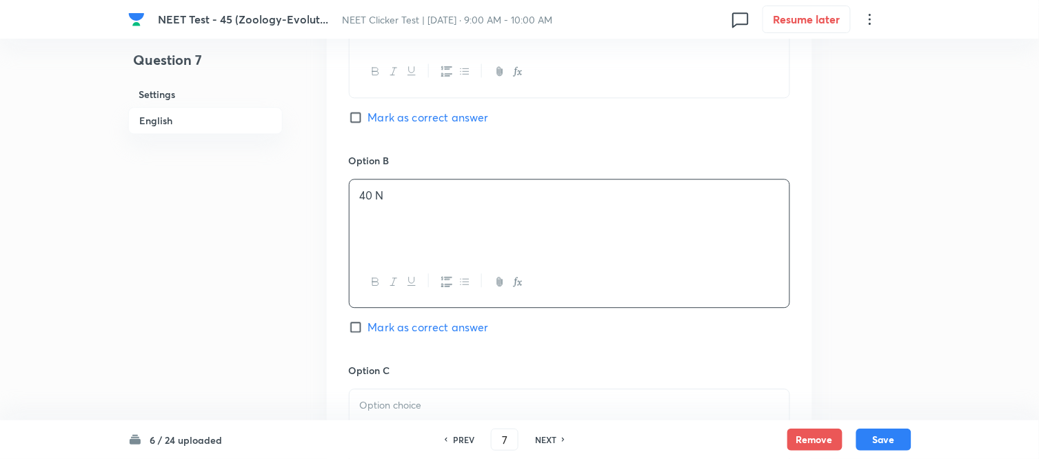
click at [359, 107] on div "Option A 80 N Mark as correct answer" at bounding box center [569, 48] width 441 height 210
click at [356, 119] on input "Mark as correct answer" at bounding box center [358, 117] width 19 height 14
checkbox input "true"
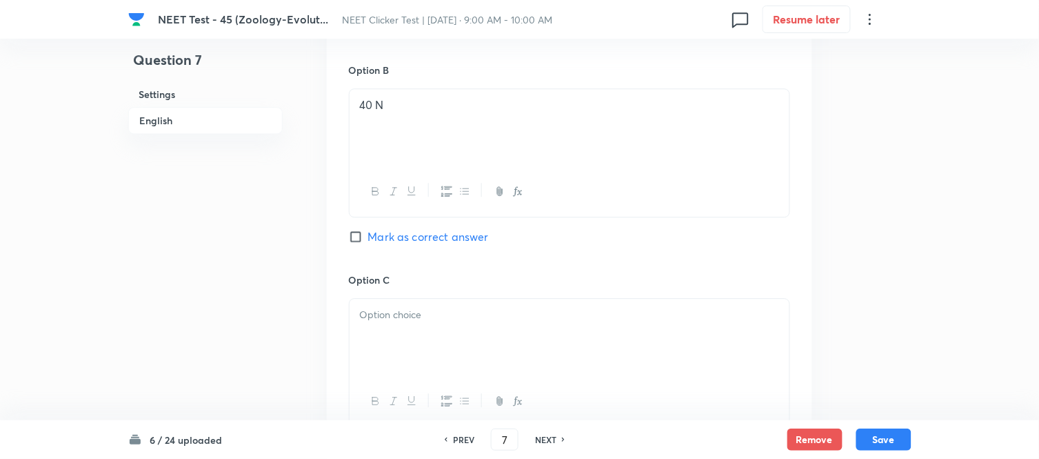
scroll to position [996, 0]
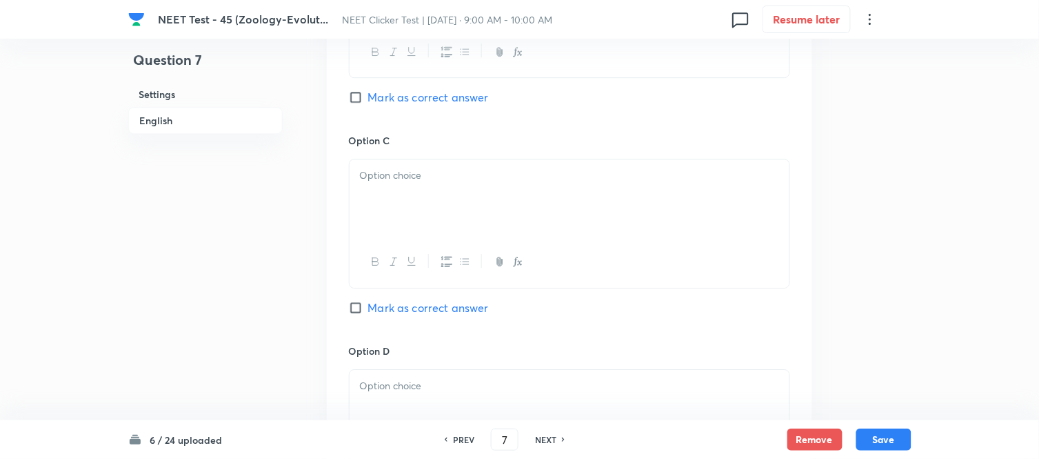
click at [478, 195] on div at bounding box center [570, 197] width 440 height 77
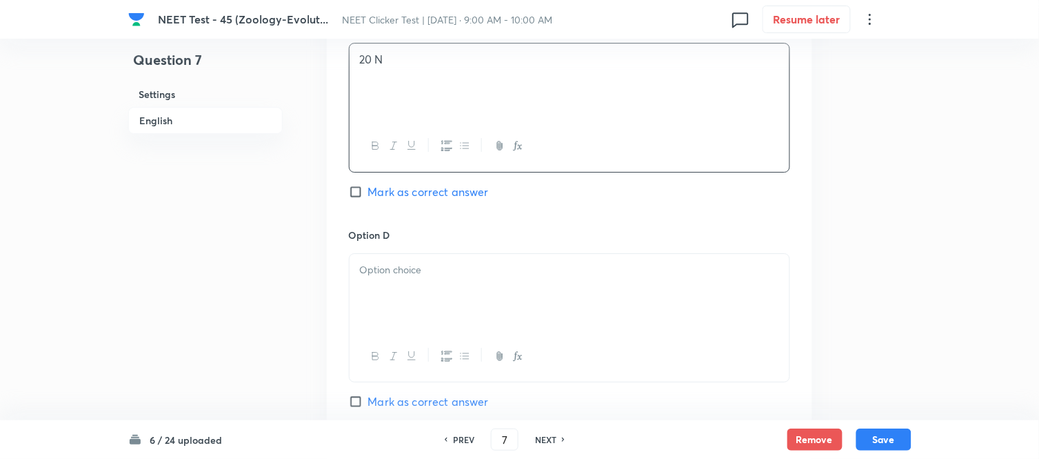
scroll to position [1149, 0]
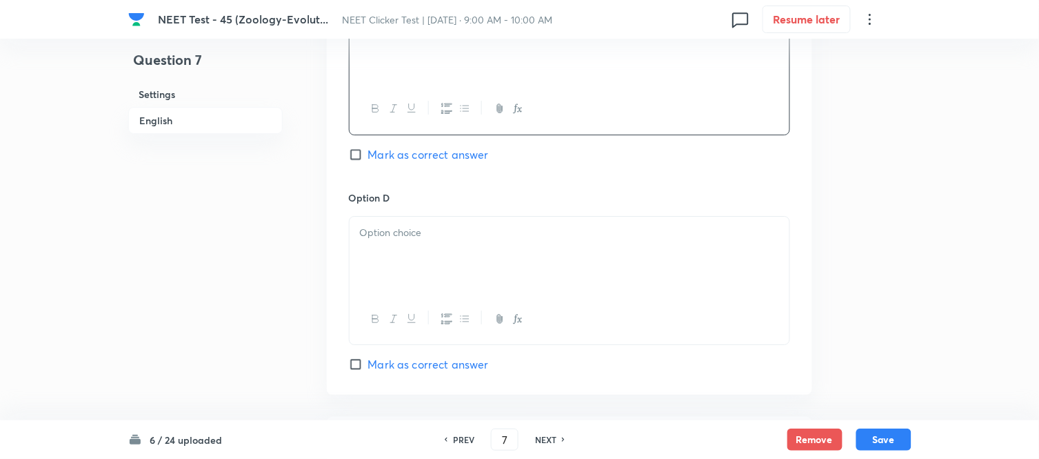
click at [467, 237] on p at bounding box center [569, 233] width 419 height 16
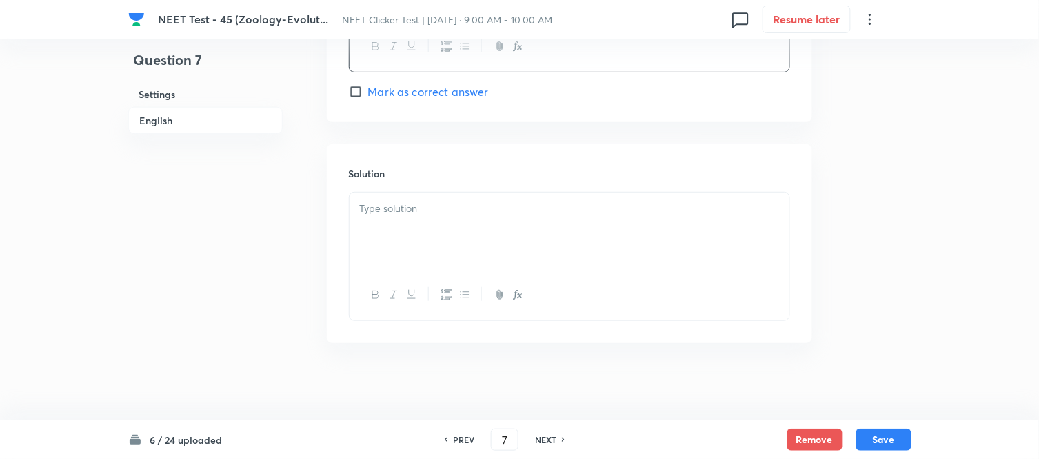
scroll to position [1430, 0]
click at [503, 218] on div at bounding box center [570, 225] width 440 height 77
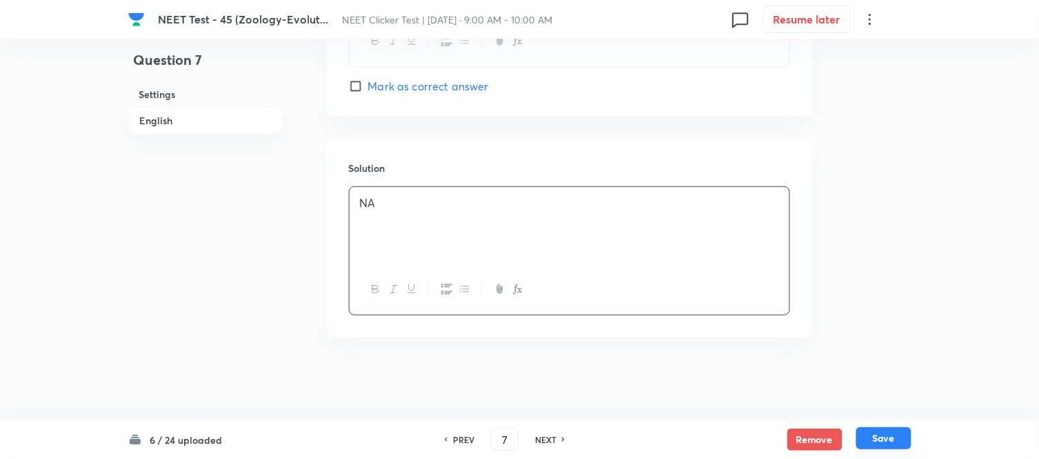
click at [887, 437] on button "Save" at bounding box center [884, 438] width 55 height 22
type input "8"
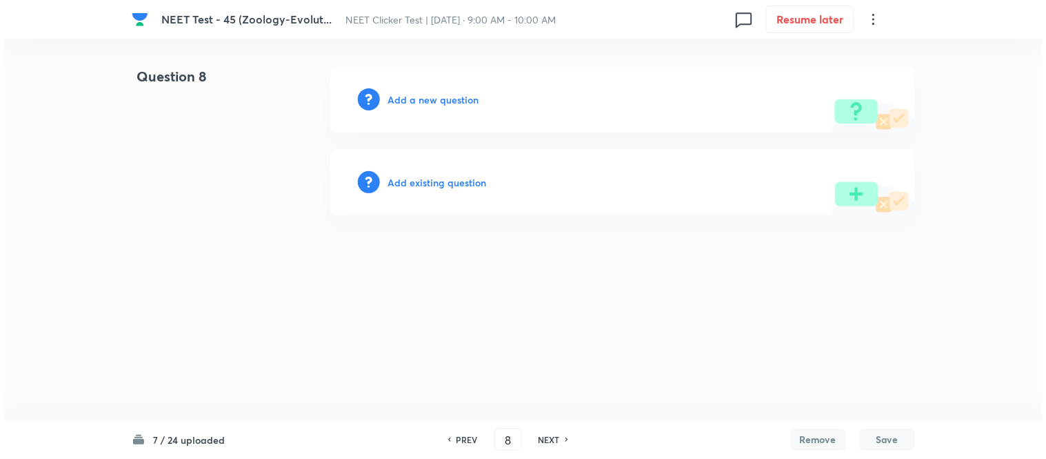
scroll to position [0, 0]
click at [419, 100] on h6 "Add a new question" at bounding box center [433, 99] width 91 height 14
click at [419, 100] on h6 "Choose a question type" at bounding box center [441, 99] width 106 height 14
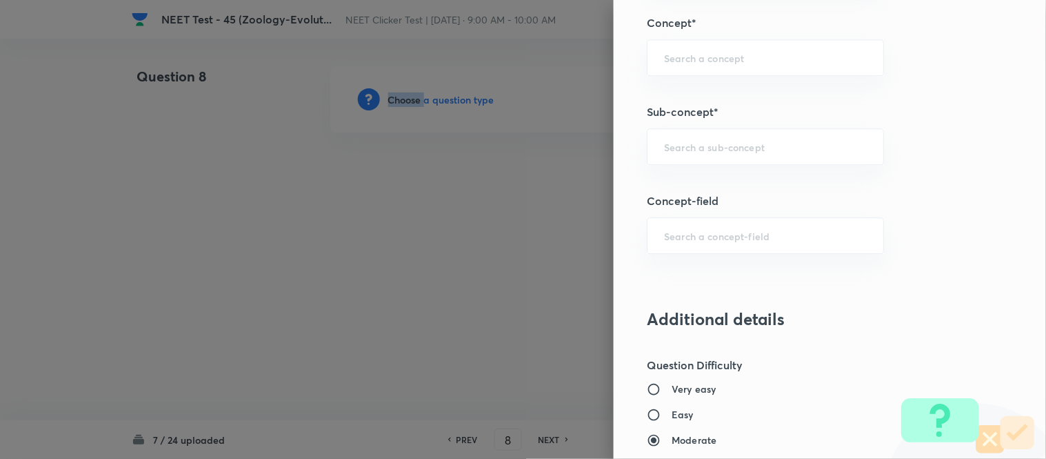
scroll to position [911, 0]
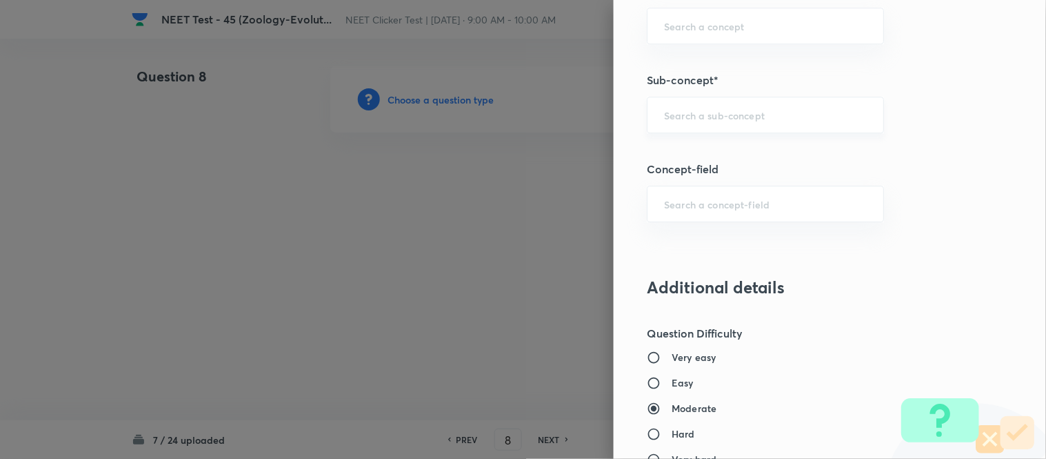
click at [698, 120] on input "text" at bounding box center [765, 114] width 203 height 13
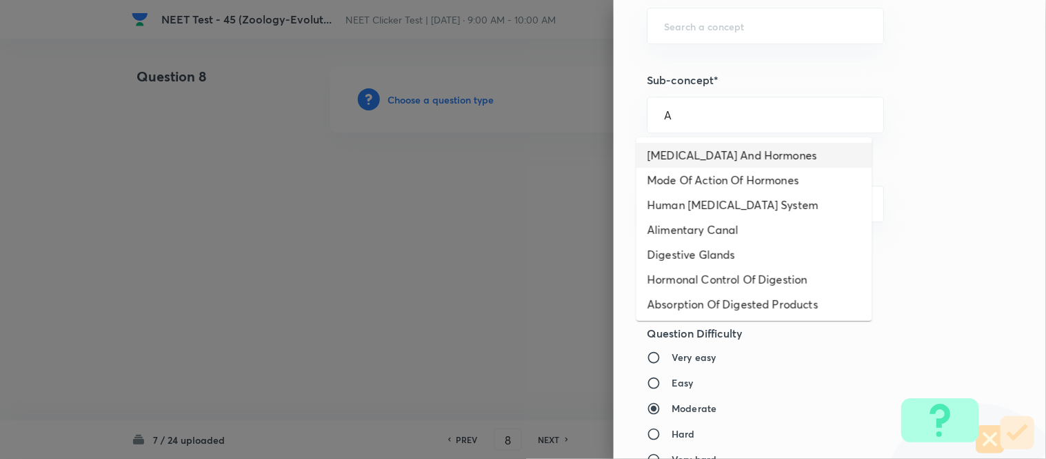
click at [683, 153] on li "[MEDICAL_DATA] And Hormones" at bounding box center [755, 155] width 236 height 25
type input "[MEDICAL_DATA] And Hormones"
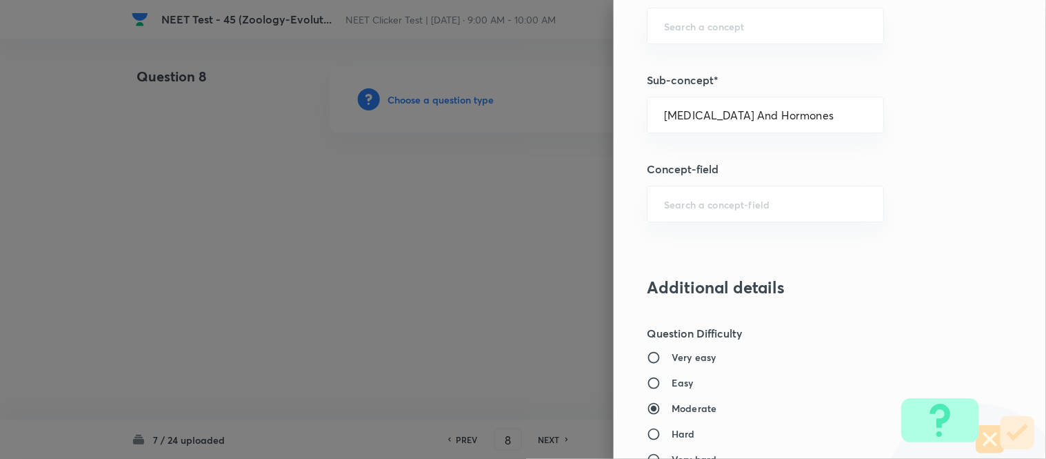
type input "Biology"
type input "Human Physiology"
type input "Chemical Coordinate & Integration"
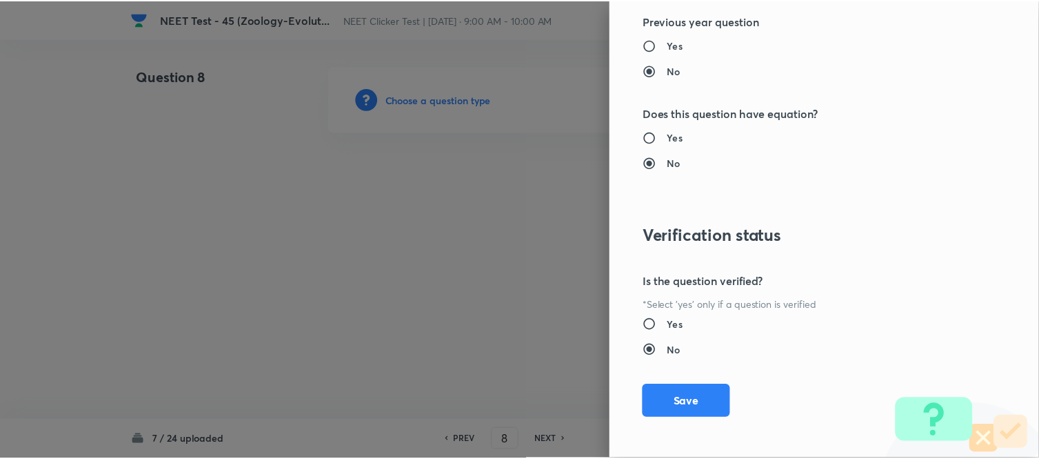
scroll to position [1514, 0]
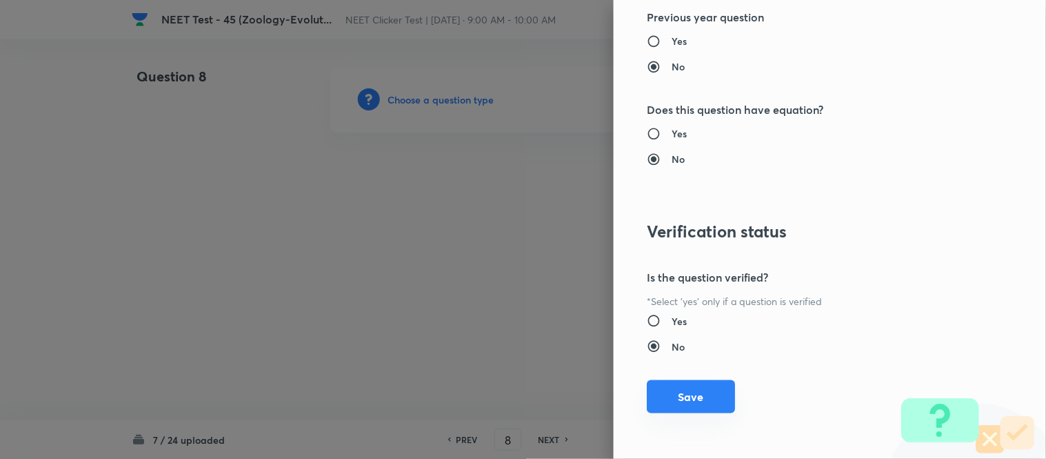
click at [685, 403] on button "Save" at bounding box center [691, 396] width 88 height 33
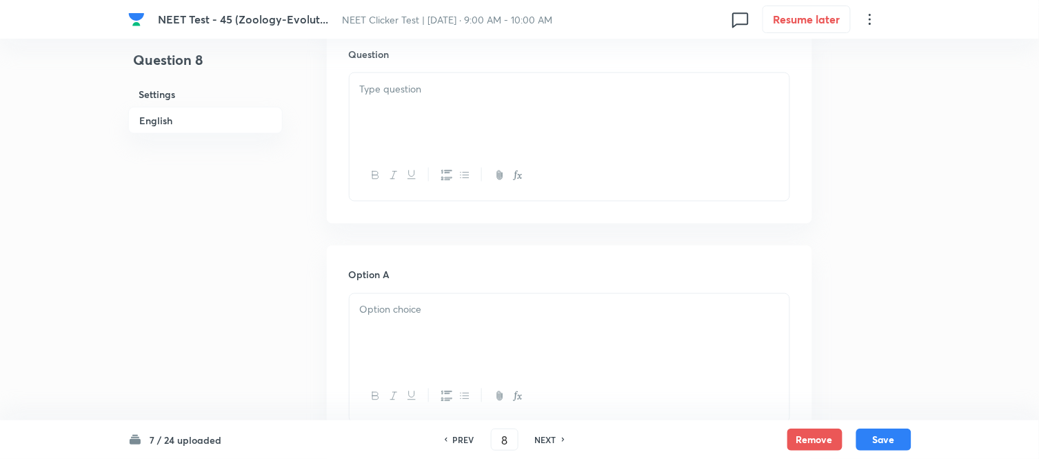
scroll to position [459, 0]
click at [532, 101] on div at bounding box center [570, 93] width 440 height 77
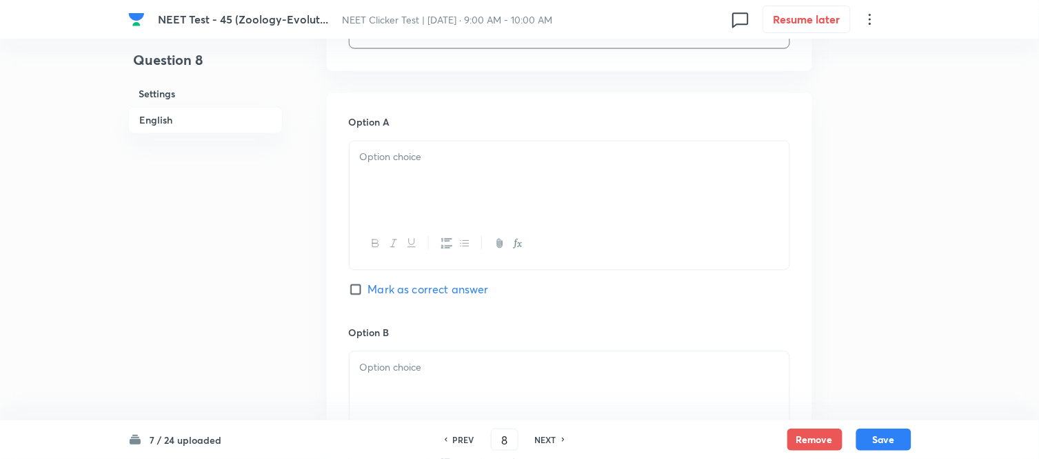
scroll to position [612, 0]
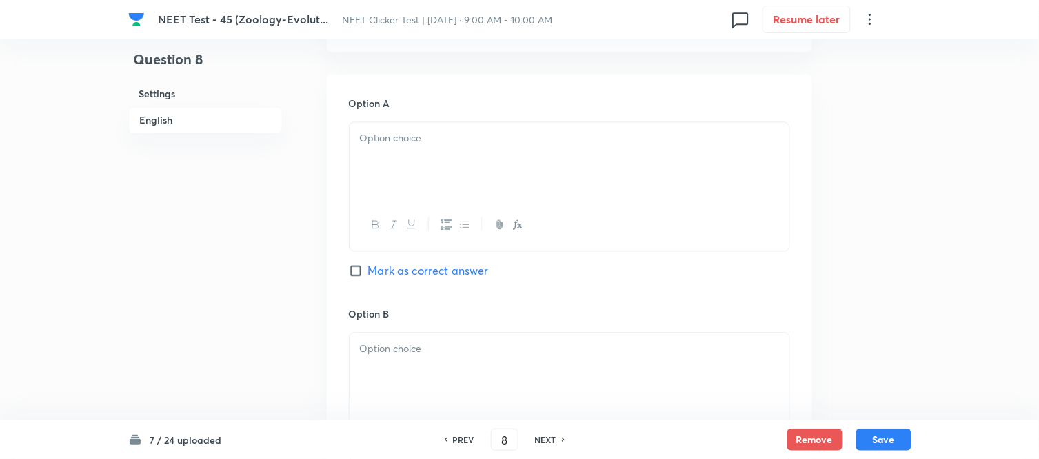
click at [458, 139] on p at bounding box center [569, 139] width 419 height 16
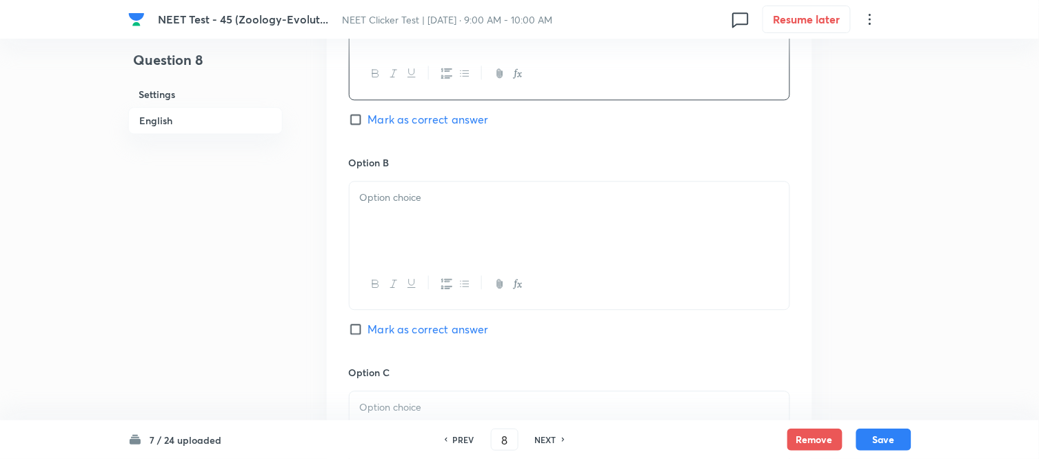
scroll to position [766, 0]
click at [450, 201] on p at bounding box center [569, 196] width 419 height 16
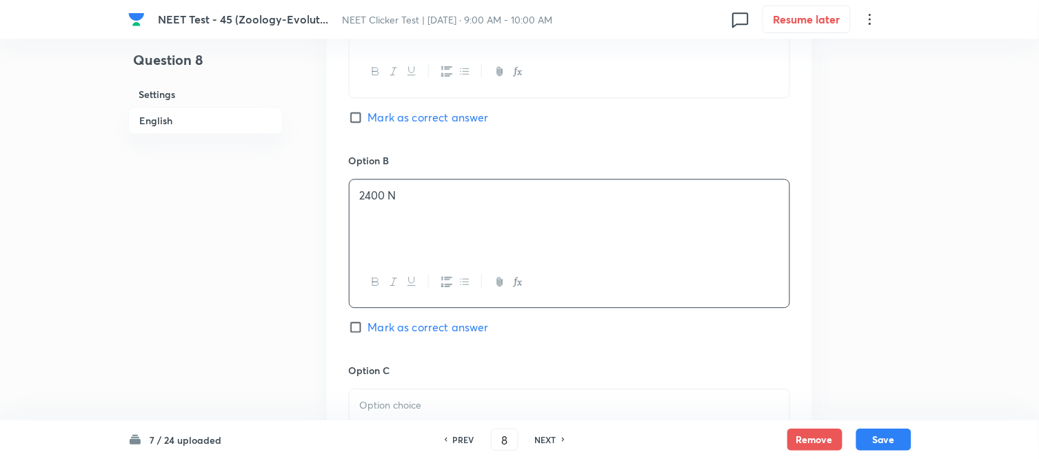
click at [365, 328] on input "Mark as correct answer" at bounding box center [358, 327] width 19 height 14
checkbox input "true"
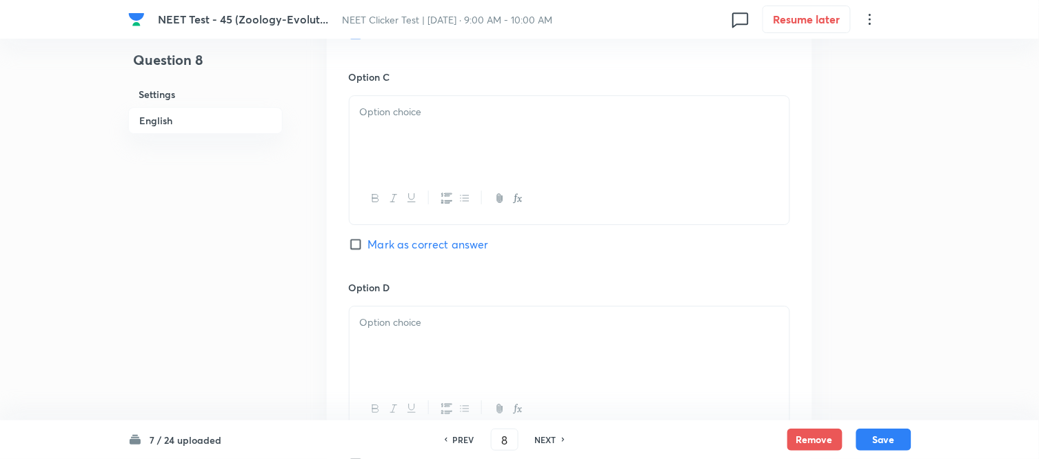
scroll to position [1072, 0]
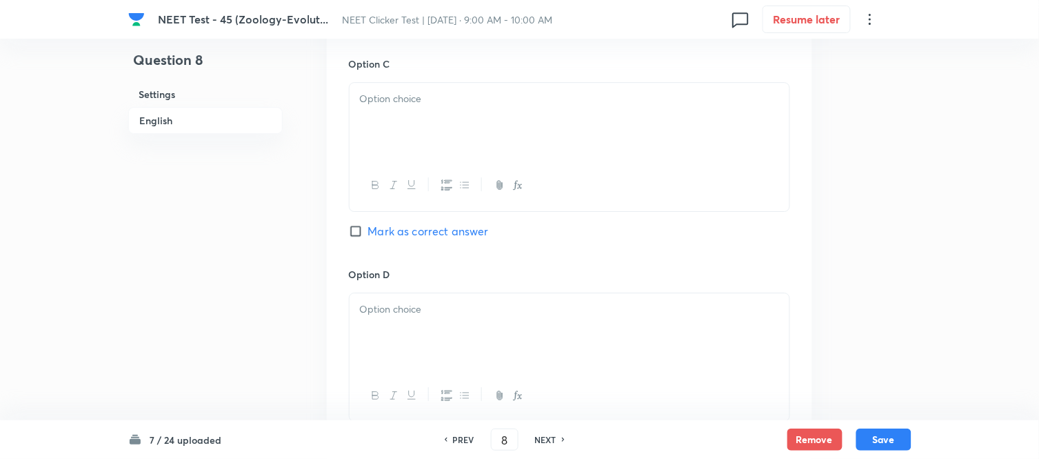
click at [443, 130] on div at bounding box center [570, 121] width 440 height 77
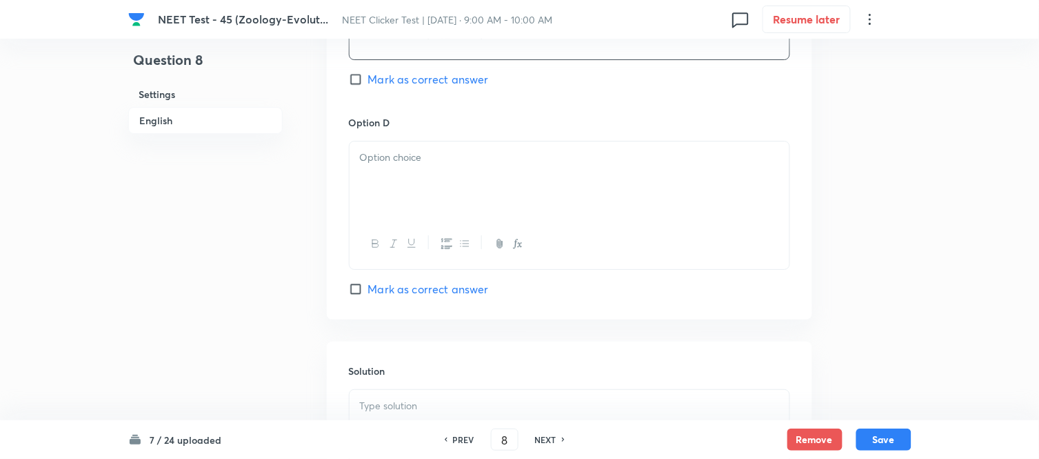
scroll to position [1225, 0]
click at [455, 178] on div at bounding box center [570, 178] width 440 height 77
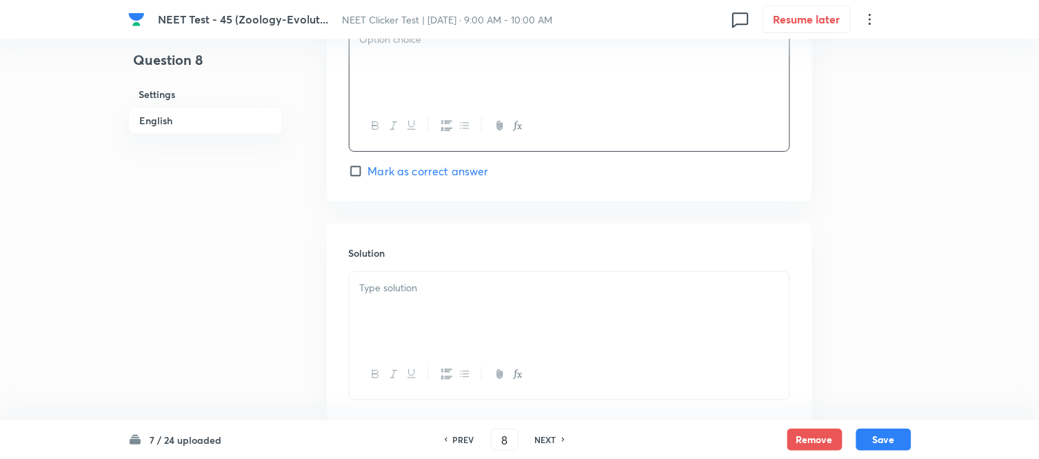
scroll to position [1379, 0]
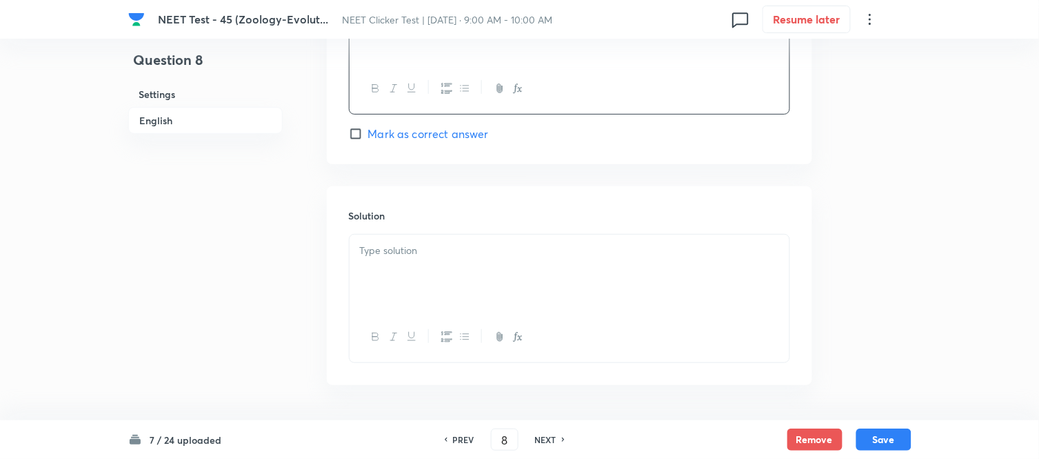
click at [474, 261] on div at bounding box center [570, 272] width 440 height 77
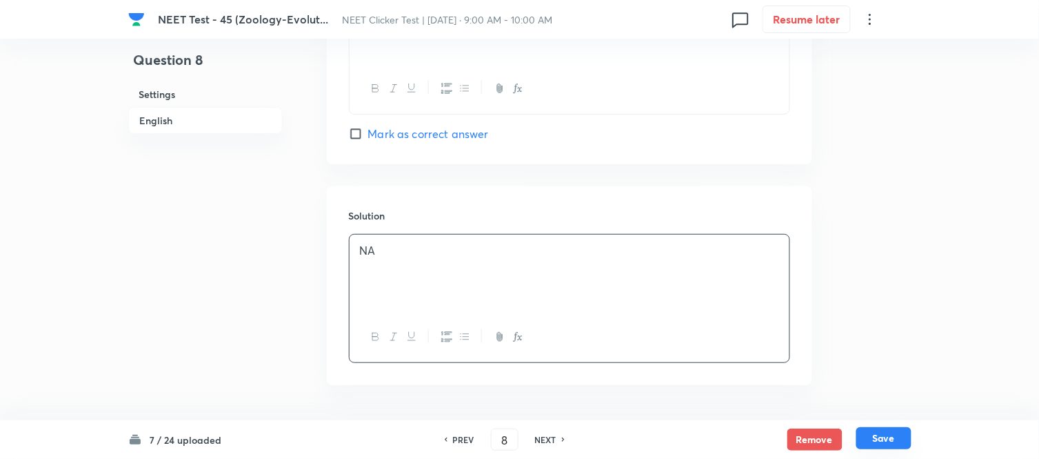
click at [888, 438] on button "Save" at bounding box center [884, 438] width 55 height 22
type input "9"
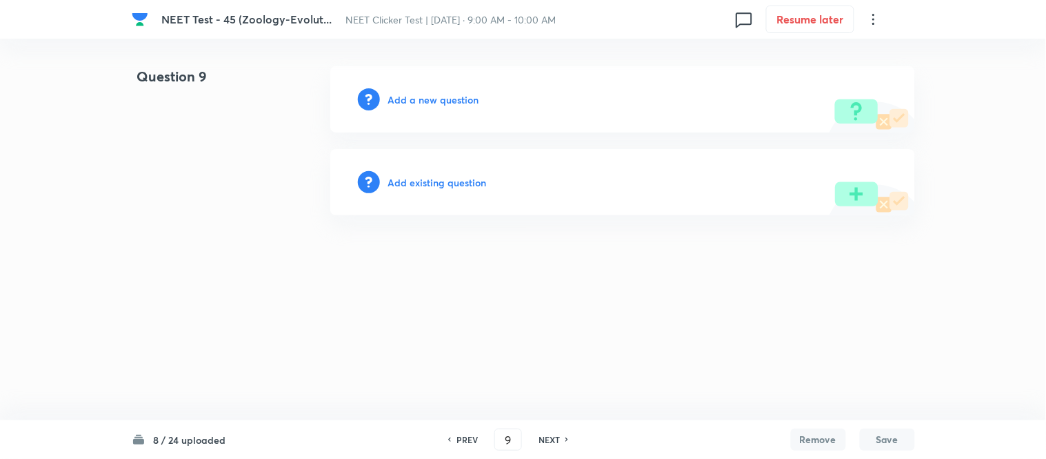
click at [412, 99] on h6 "Add a new question" at bounding box center [433, 99] width 91 height 14
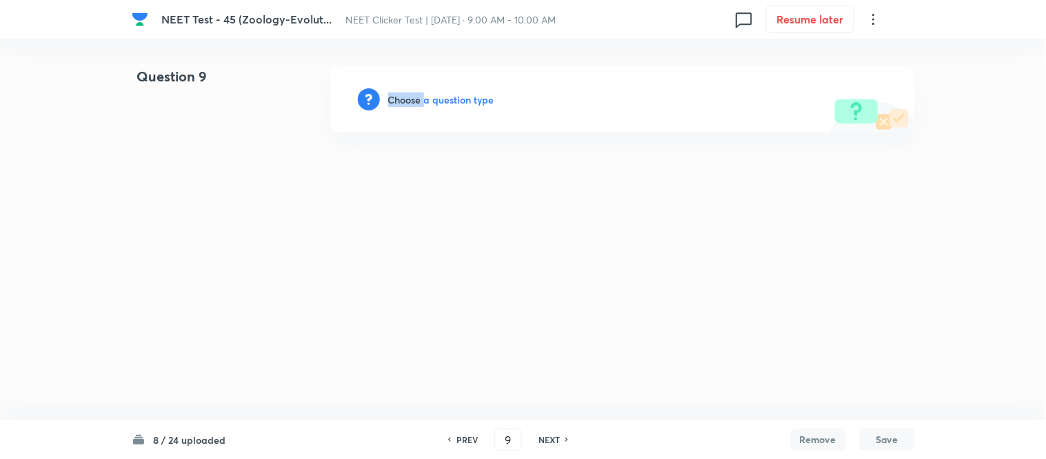
click at [412, 99] on h6 "Choose a question type" at bounding box center [441, 99] width 106 height 14
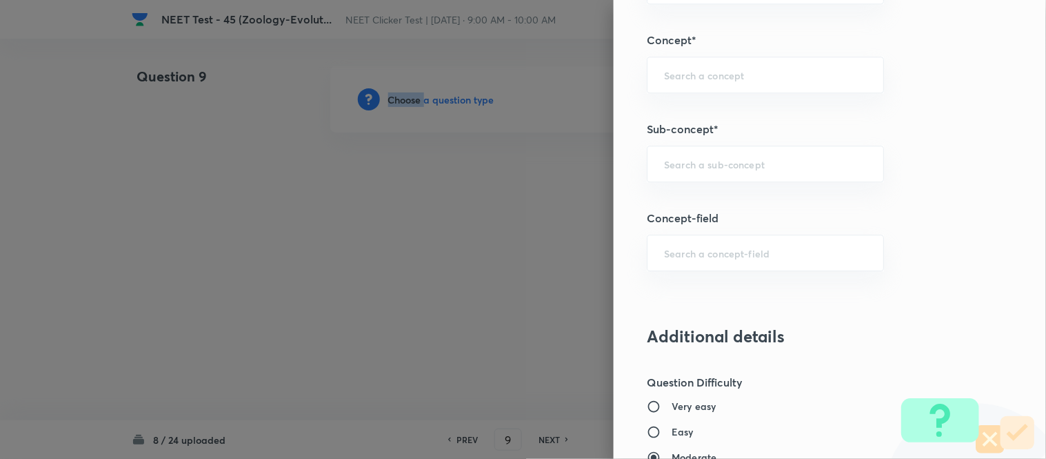
scroll to position [872, 0]
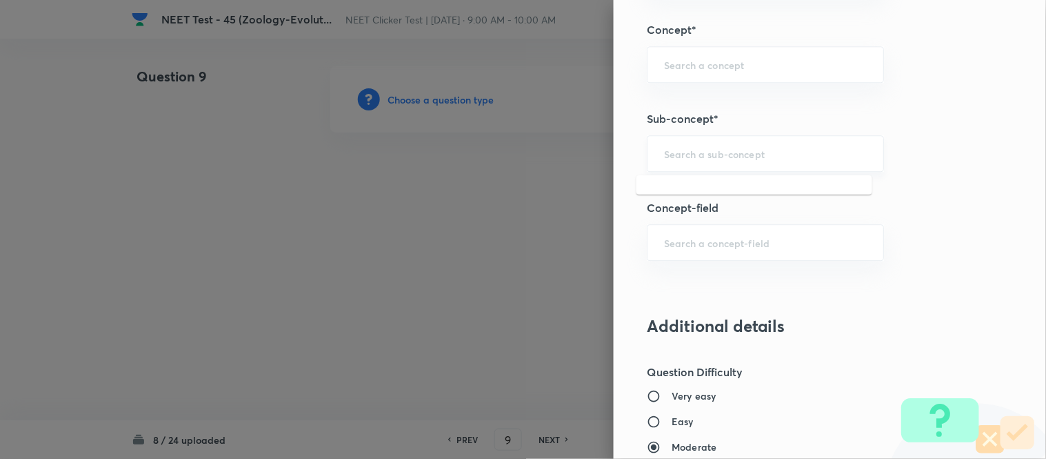
click at [713, 150] on input "text" at bounding box center [765, 153] width 203 height 13
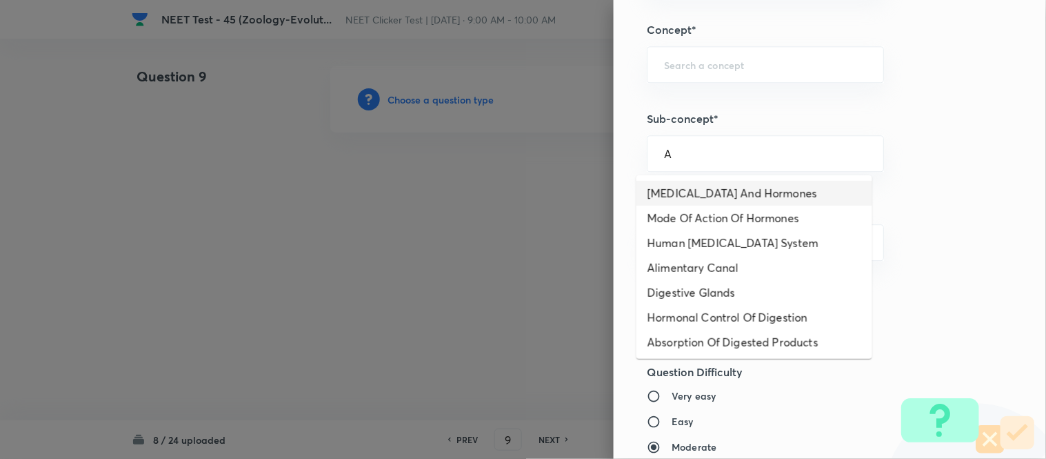
click at [701, 191] on li "[MEDICAL_DATA] And Hormones" at bounding box center [755, 193] width 236 height 25
type input "[MEDICAL_DATA] And Hormones"
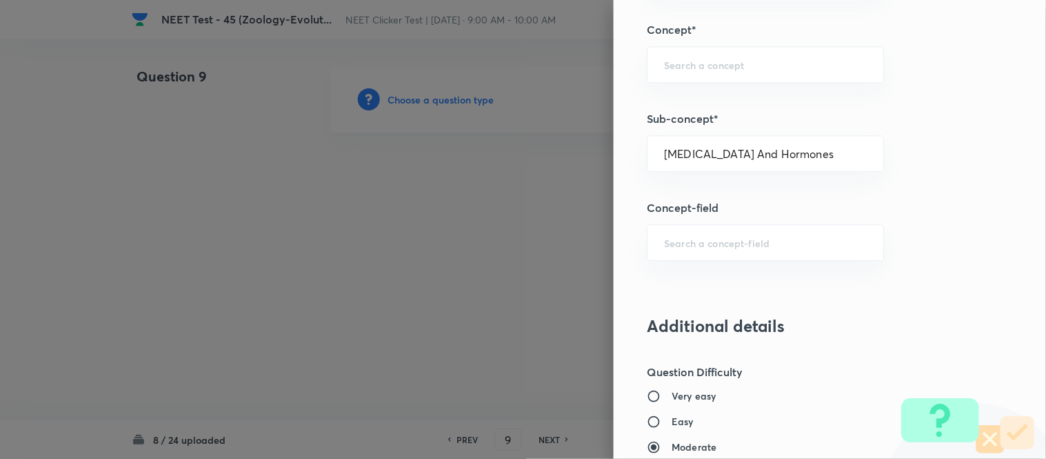
type input "Biology"
type input "Human Physiology"
type input "Chemical Coordinate & Integration"
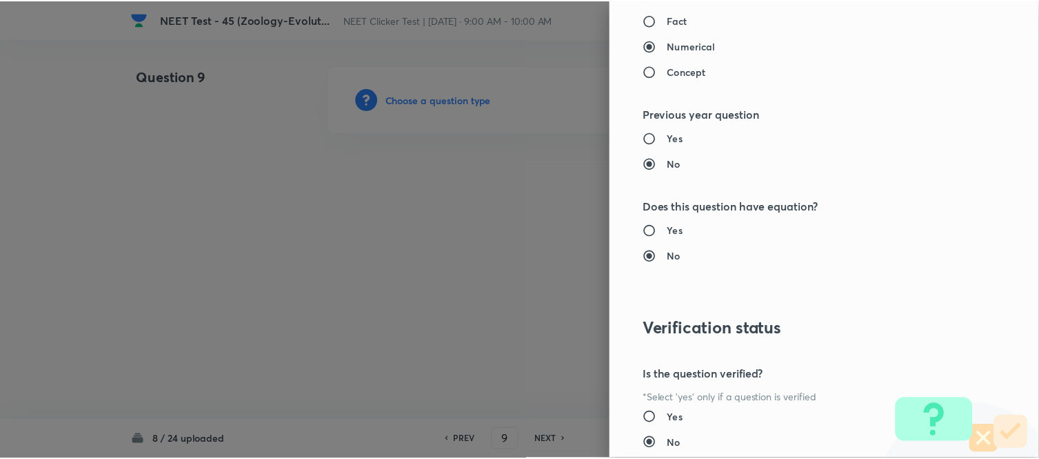
scroll to position [1514, 0]
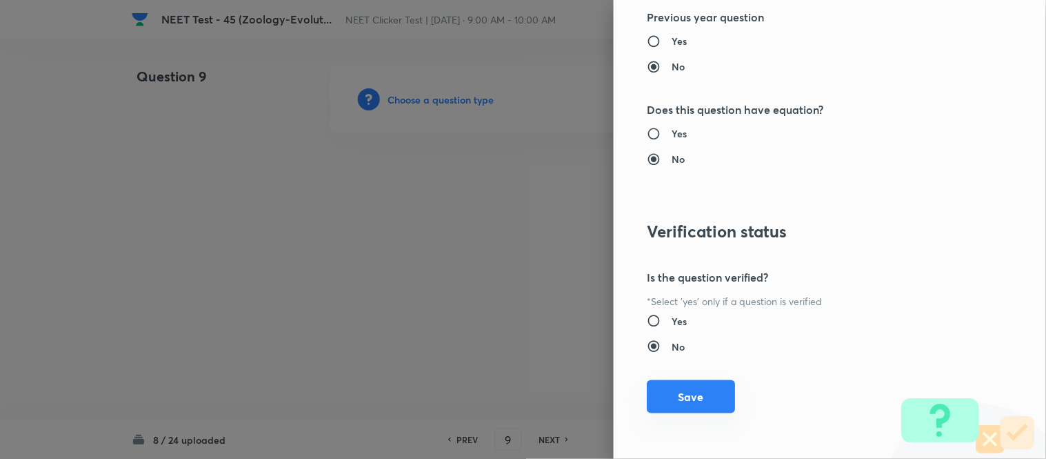
click at [669, 397] on button "Save" at bounding box center [691, 396] width 88 height 33
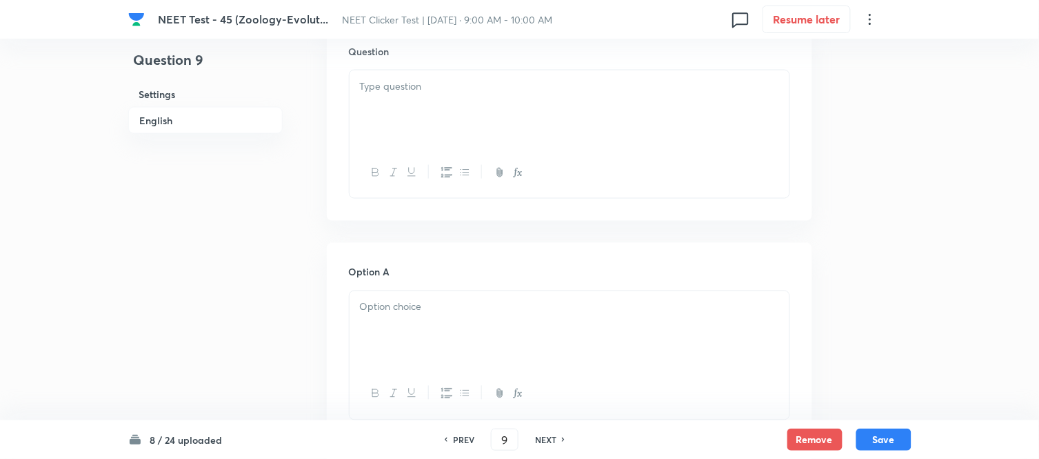
scroll to position [459, 0]
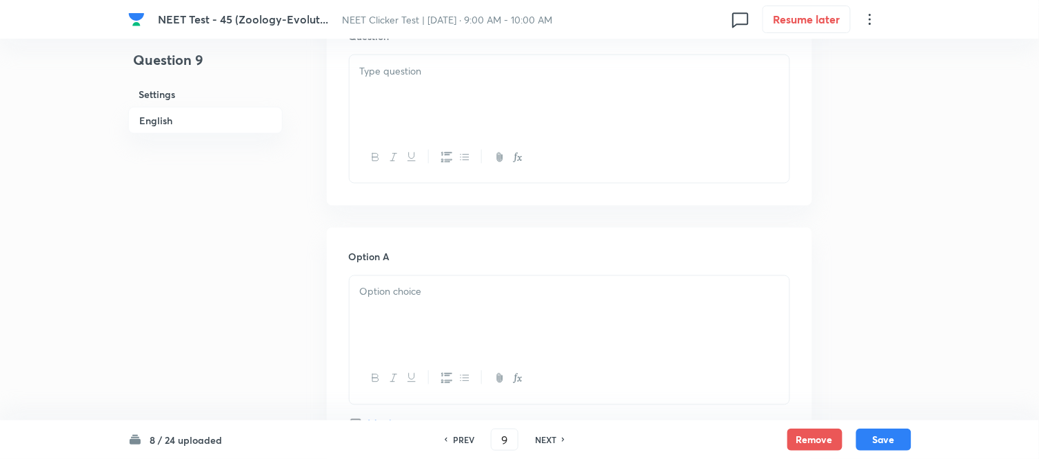
click at [488, 95] on div at bounding box center [570, 93] width 440 height 77
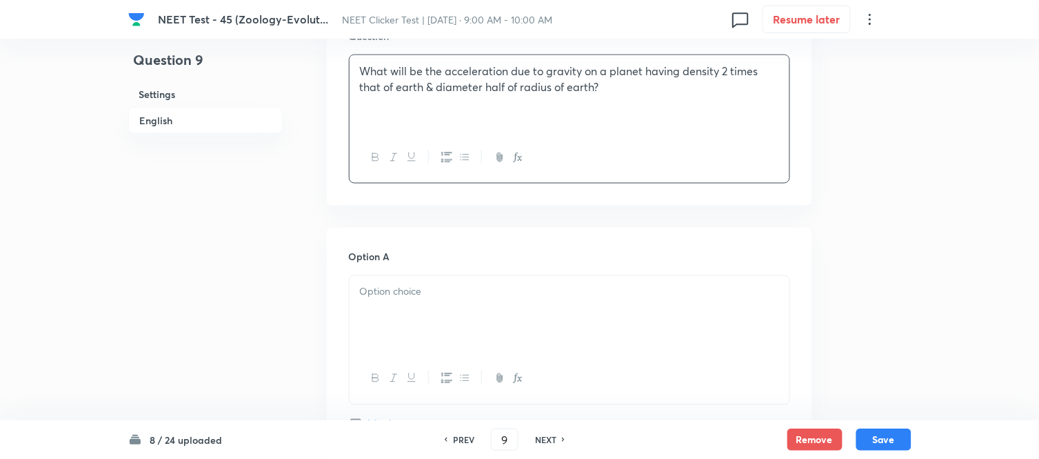
click at [503, 283] on div at bounding box center [570, 314] width 440 height 77
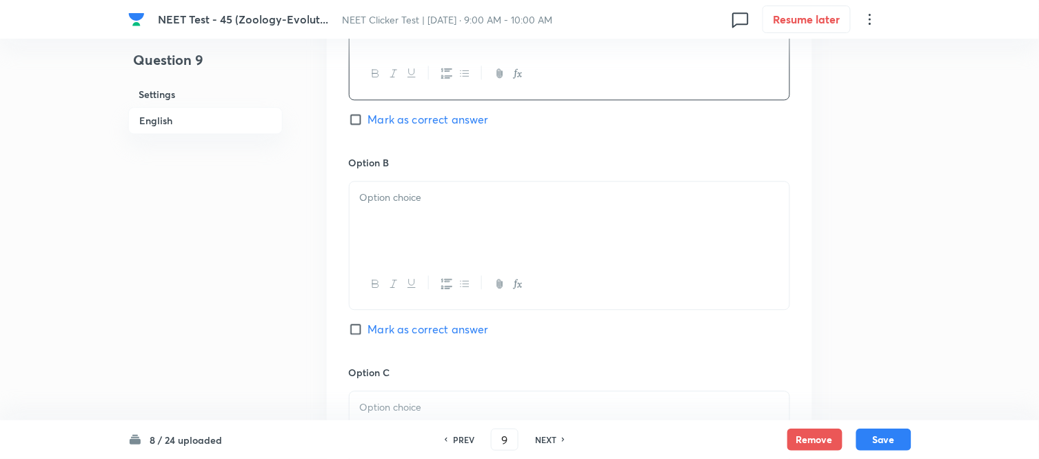
scroll to position [766, 0]
click at [461, 228] on div at bounding box center [570, 217] width 440 height 77
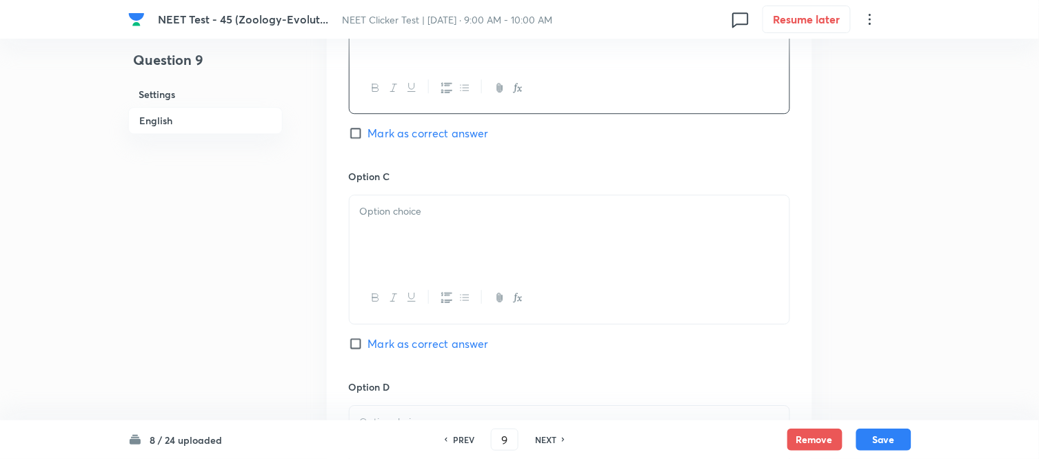
scroll to position [996, 0]
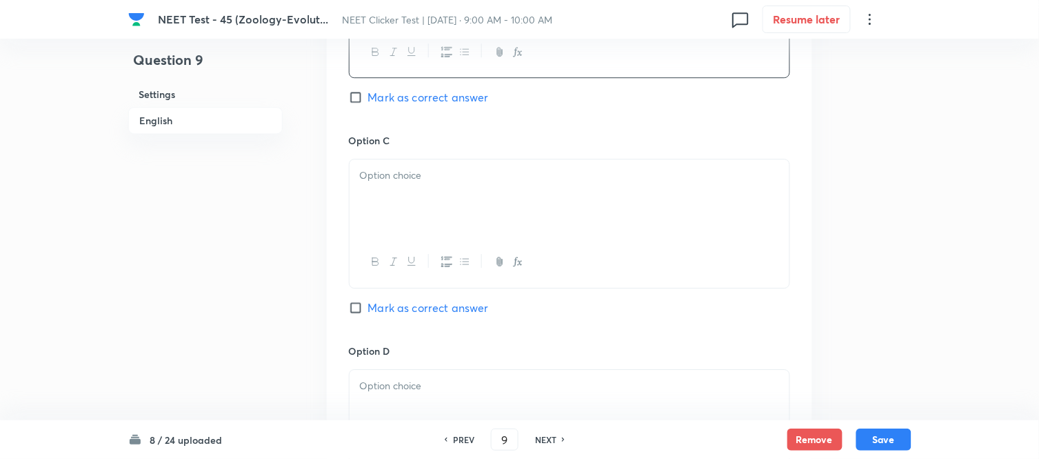
click at [494, 191] on div at bounding box center [570, 197] width 440 height 77
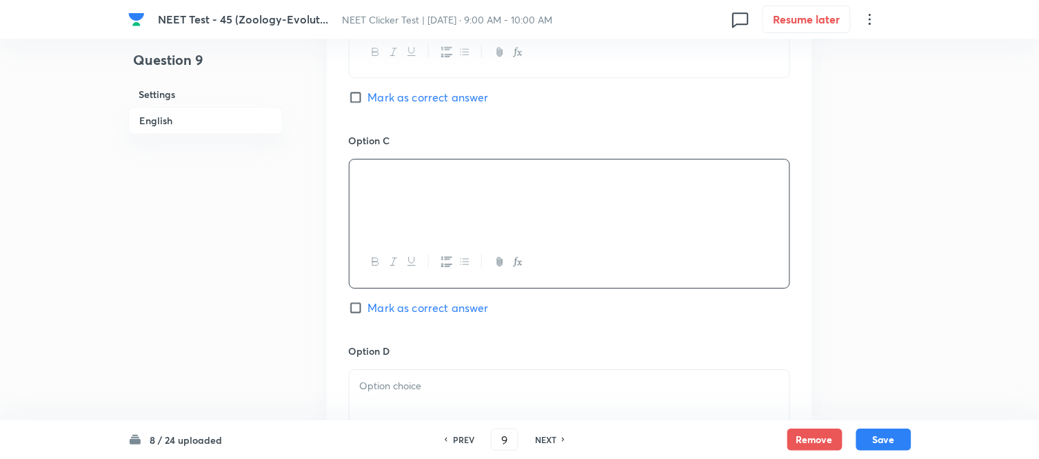
click at [356, 308] on input "Mark as correct answer" at bounding box center [358, 308] width 19 height 14
checkbox input "true"
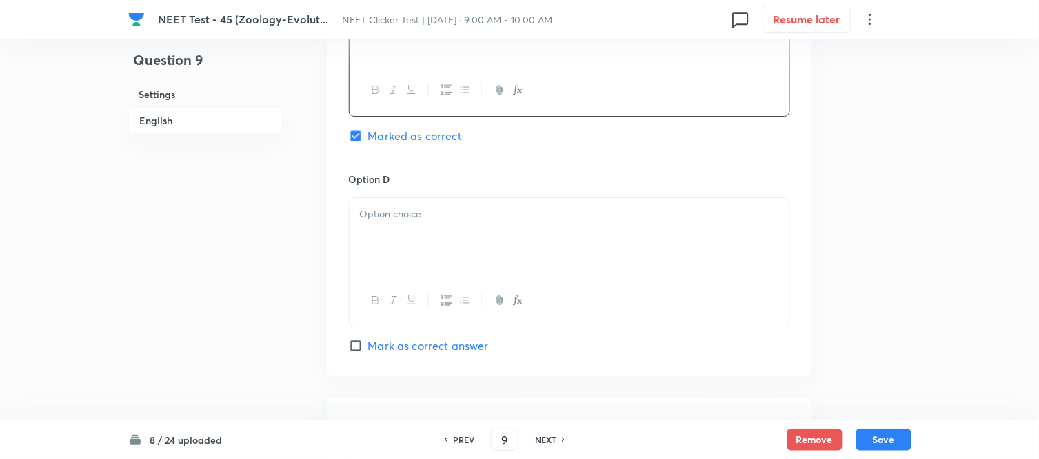
scroll to position [1225, 0]
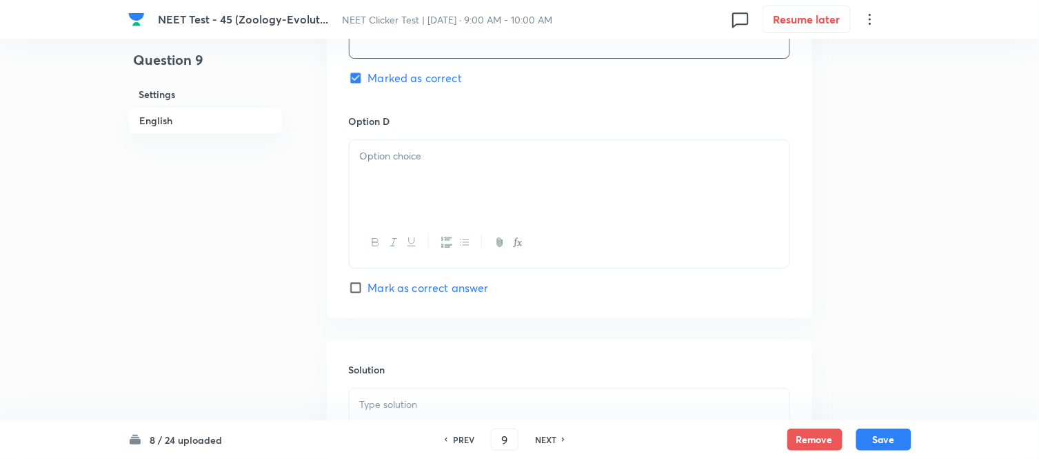
click at [483, 145] on div at bounding box center [570, 178] width 440 height 77
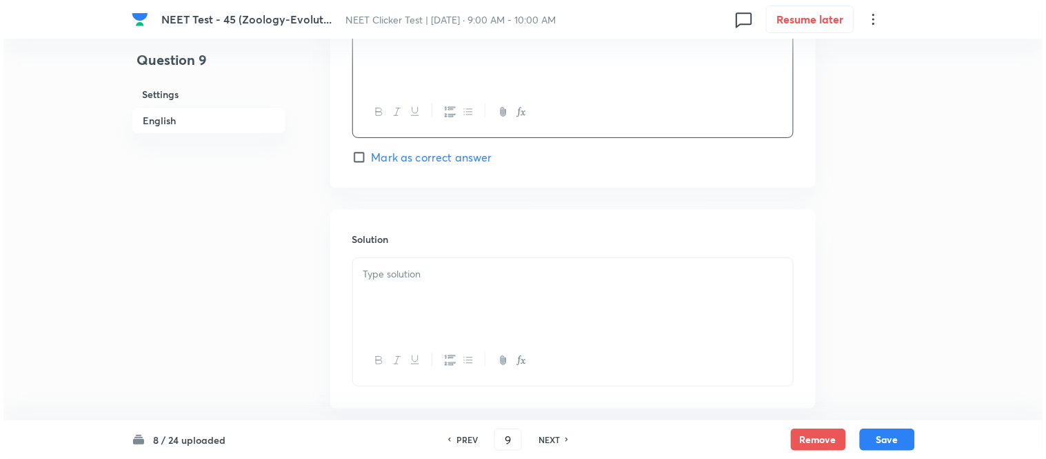
scroll to position [1430, 0]
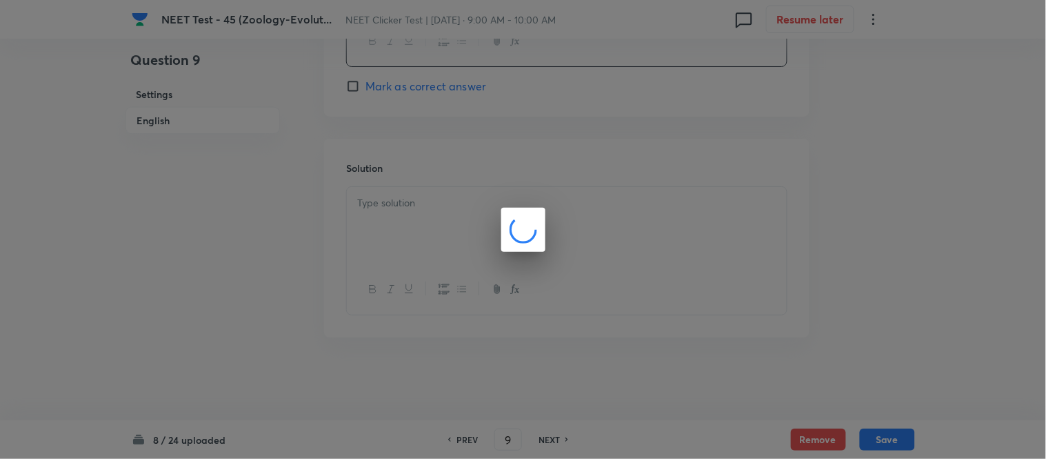
click at [481, 210] on div at bounding box center [523, 229] width 1046 height 459
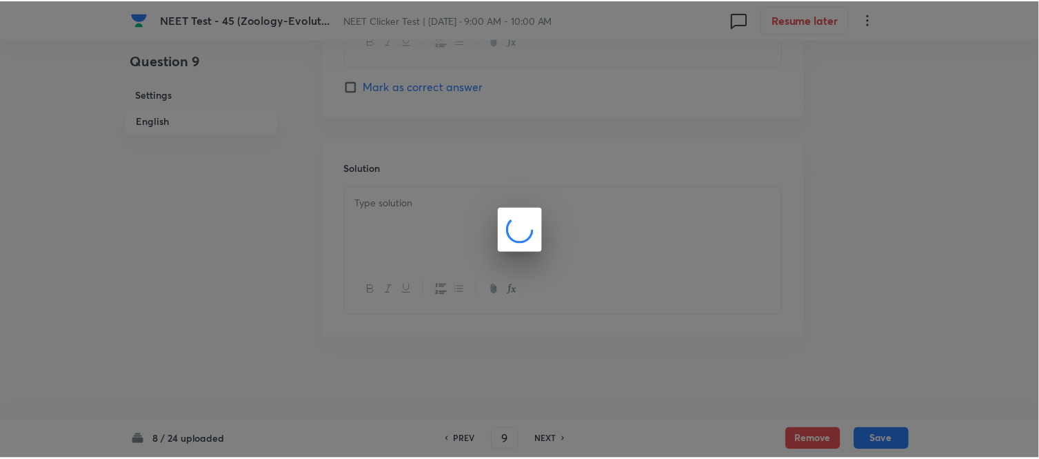
scroll to position [1154, 0]
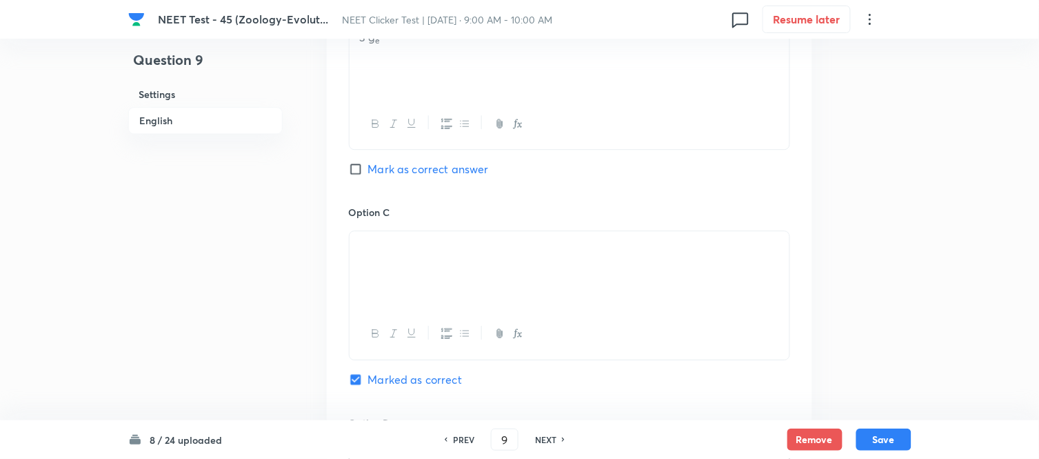
click at [445, 254] on p at bounding box center [569, 247] width 419 height 16
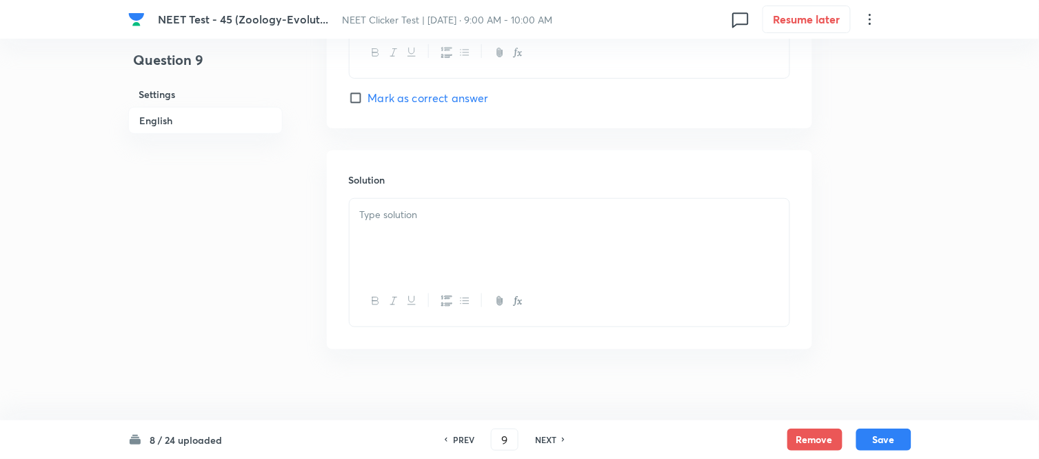
scroll to position [1430, 0]
click at [445, 212] on div at bounding box center [570, 225] width 440 height 77
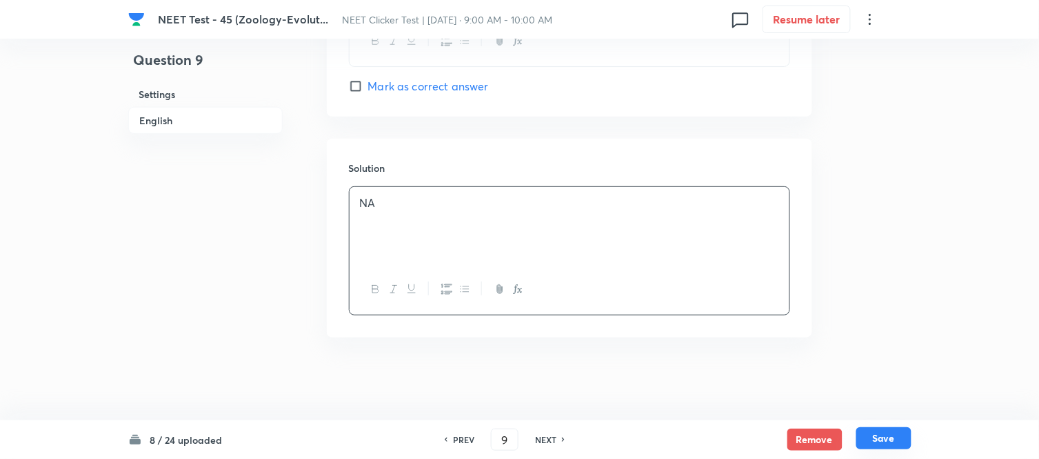
click at [885, 443] on button "Save" at bounding box center [884, 438] width 55 height 22
type input "10"
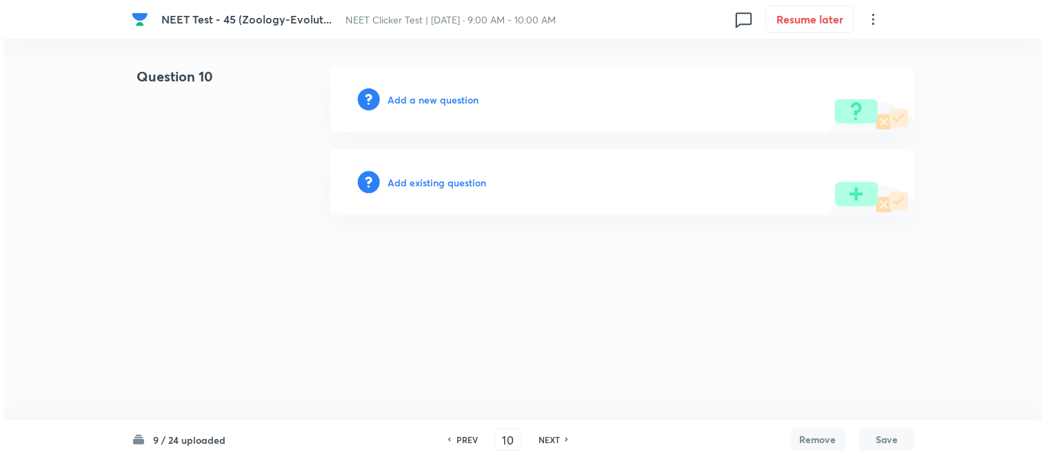
scroll to position [0, 0]
click at [419, 97] on h6 "Add a new question" at bounding box center [433, 99] width 91 height 14
click at [419, 98] on h6 "Choose a question type" at bounding box center [441, 99] width 106 height 14
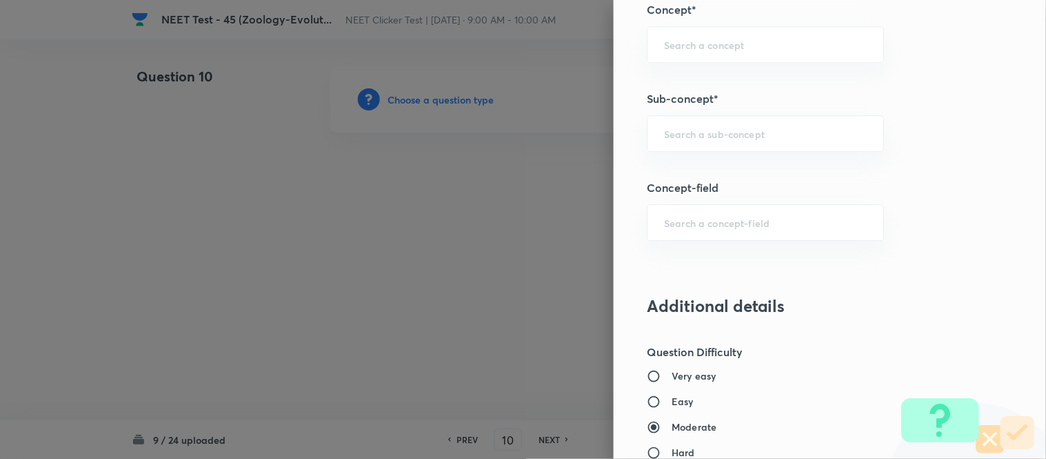
scroll to position [919, 0]
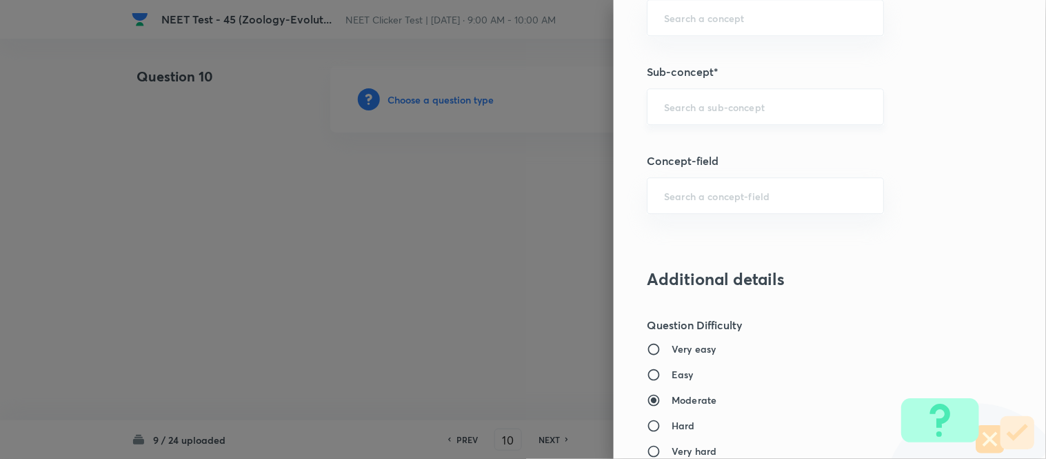
click at [746, 107] on input "text" at bounding box center [765, 106] width 203 height 13
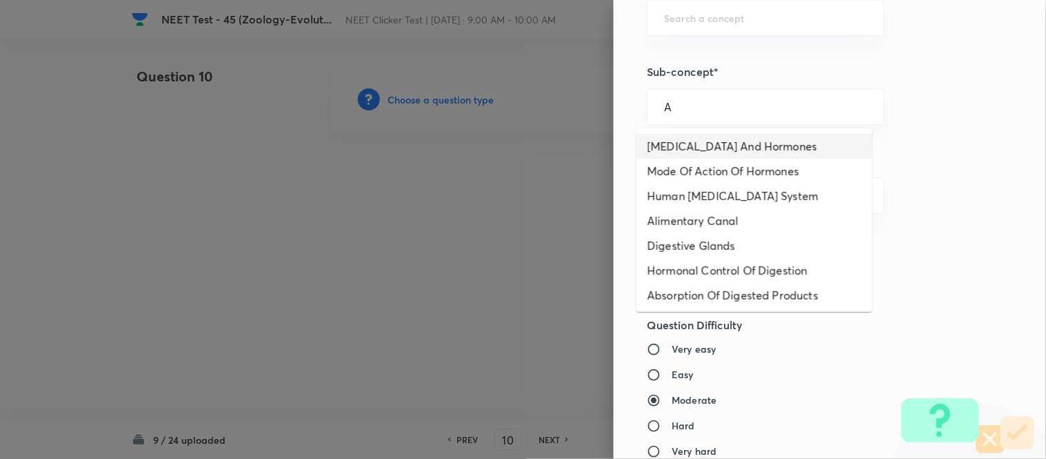
click at [717, 154] on li "[MEDICAL_DATA] And Hormones" at bounding box center [755, 146] width 236 height 25
type input "[MEDICAL_DATA] And Hormones"
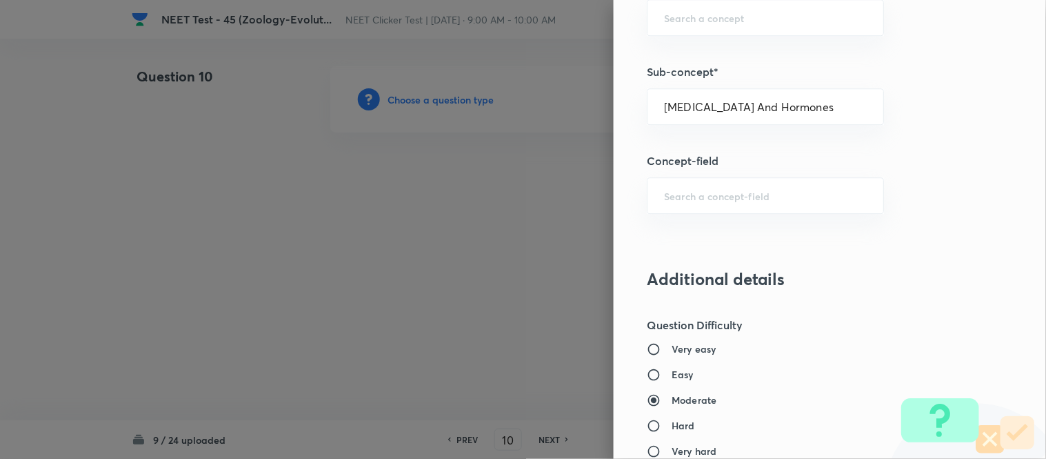
type input "Biology"
type input "Human Physiology"
type input "Chemical Coordinate & Integration"
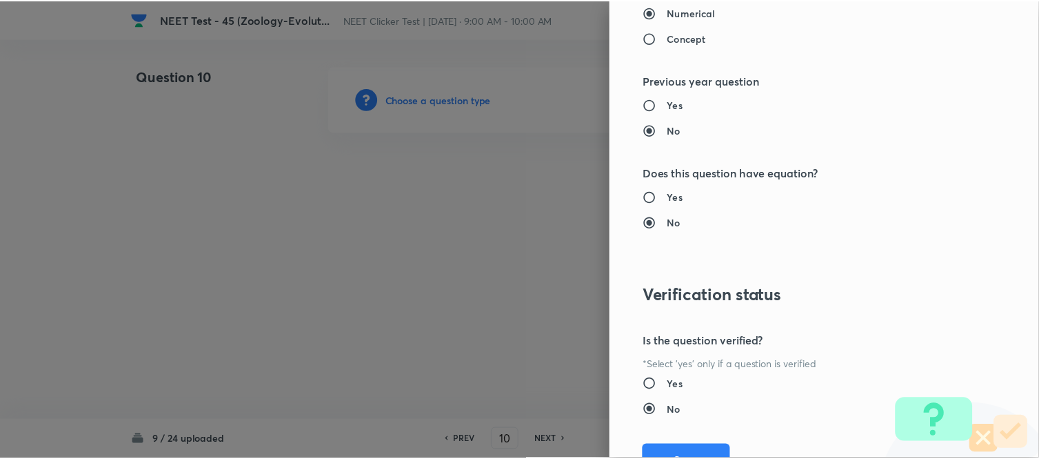
scroll to position [1514, 0]
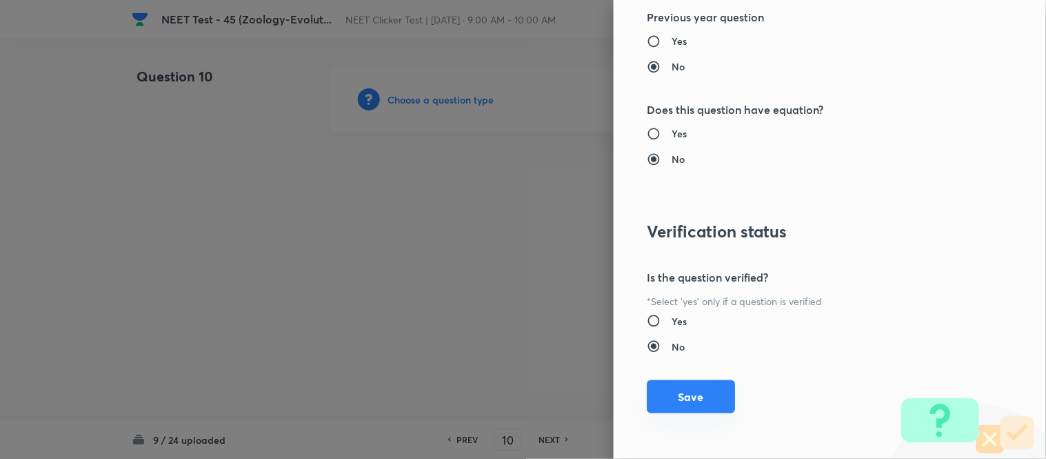
click at [679, 398] on button "Save" at bounding box center [691, 396] width 88 height 33
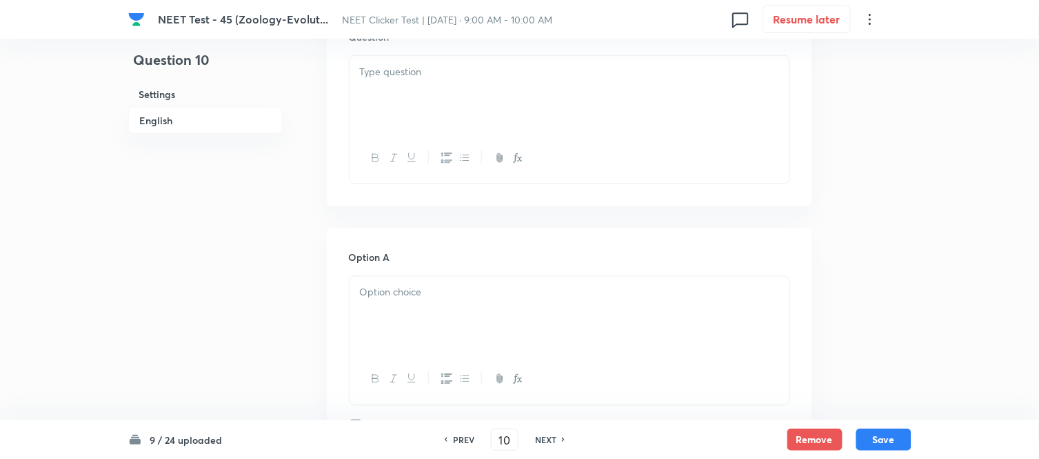
scroll to position [459, 0]
click at [453, 112] on div at bounding box center [570, 93] width 440 height 77
click at [412, 98] on div at bounding box center [570, 93] width 440 height 77
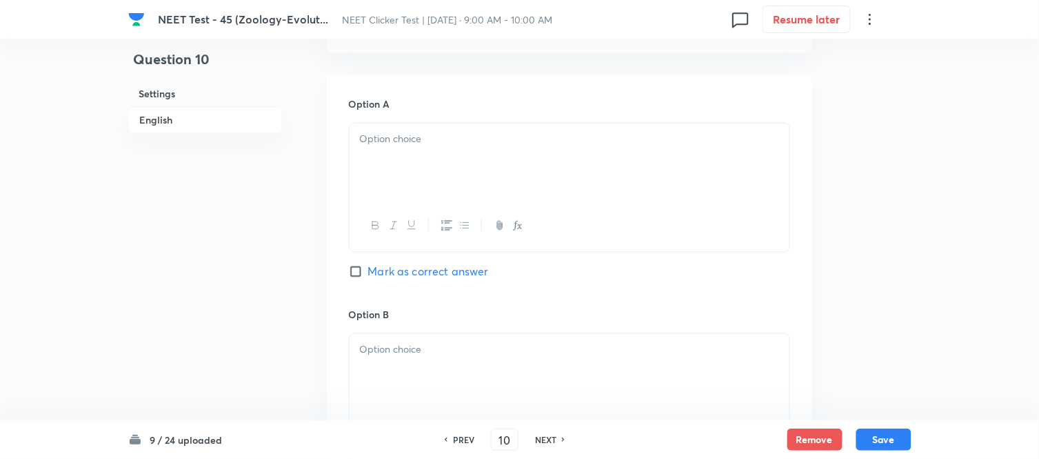
scroll to position [612, 0]
click at [477, 146] on p at bounding box center [569, 139] width 419 height 16
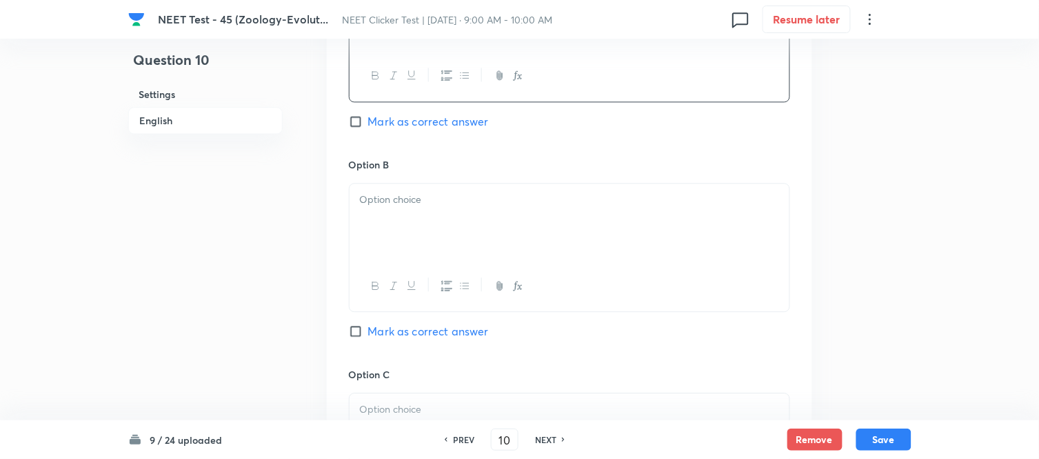
scroll to position [766, 0]
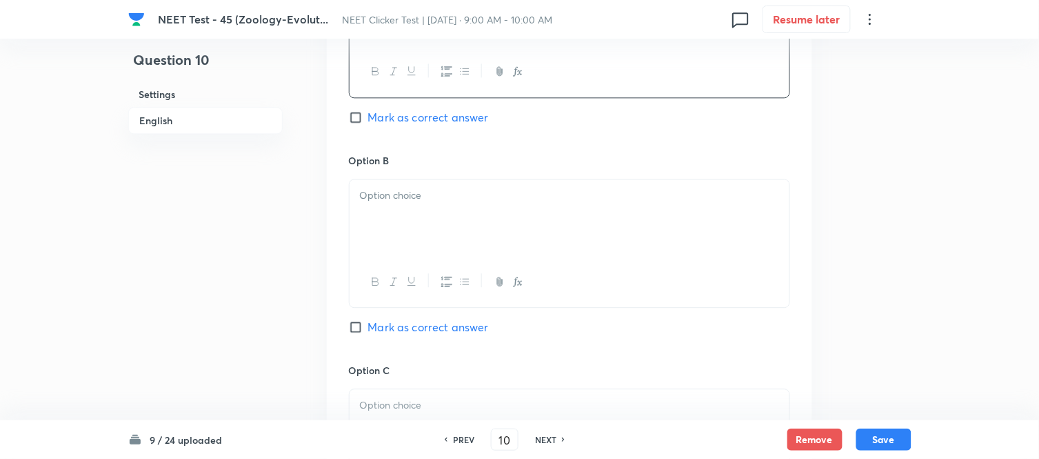
click at [494, 193] on p at bounding box center [569, 196] width 419 height 16
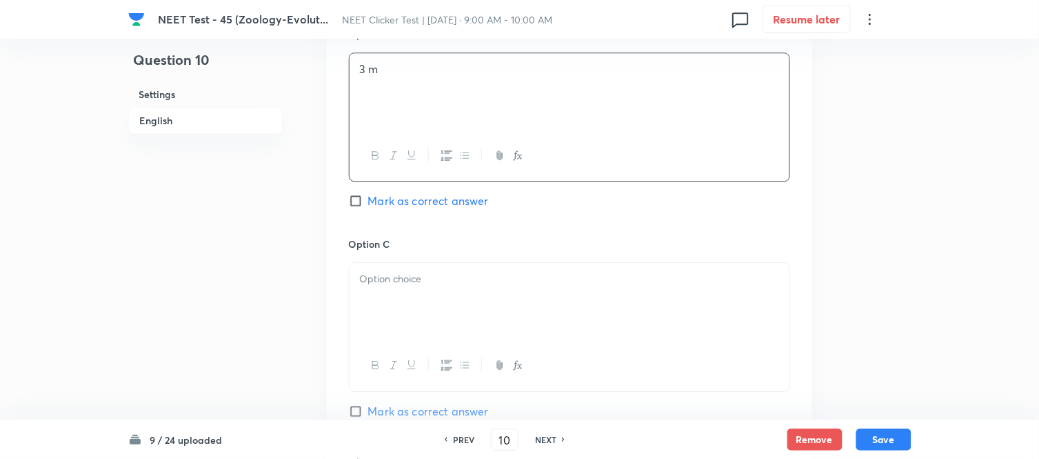
scroll to position [919, 0]
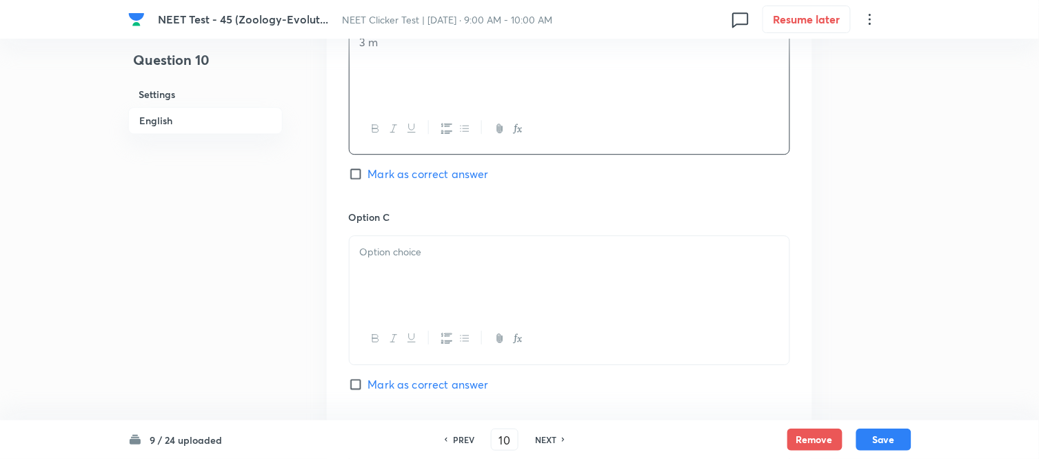
click at [445, 239] on div at bounding box center [570, 274] width 440 height 77
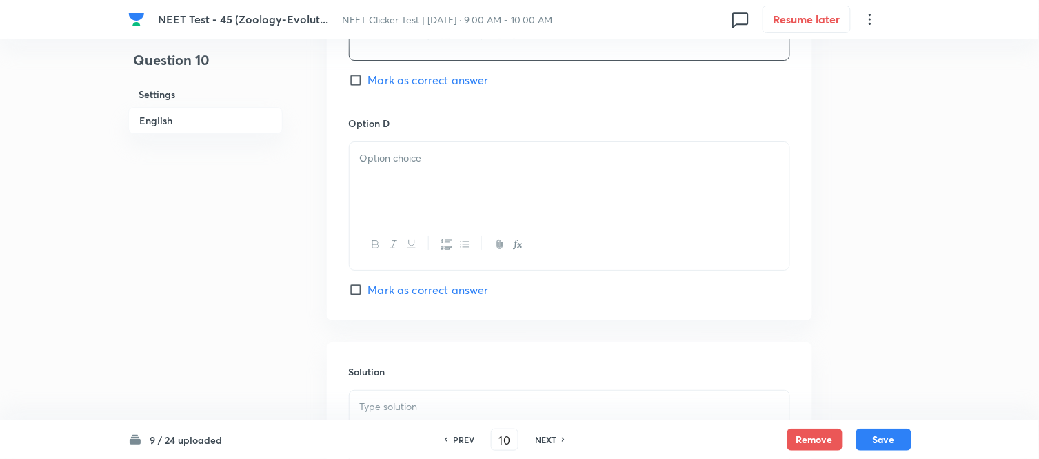
scroll to position [1225, 0]
click at [478, 188] on div at bounding box center [570, 178] width 440 height 77
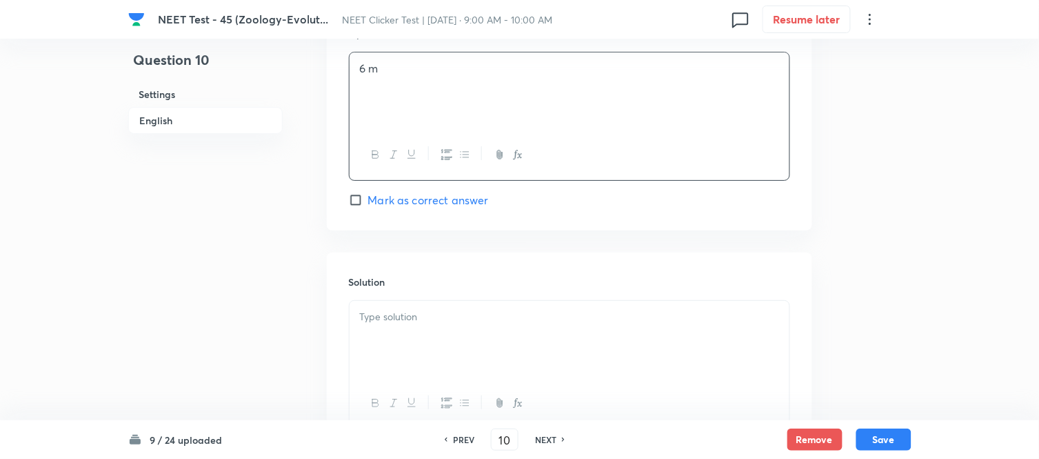
scroll to position [1430, 0]
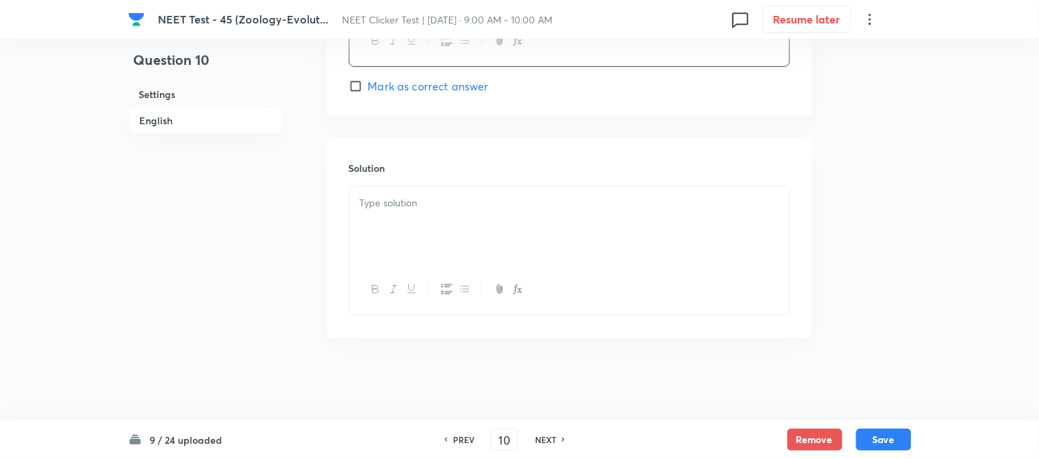
click at [452, 217] on div at bounding box center [570, 225] width 440 height 77
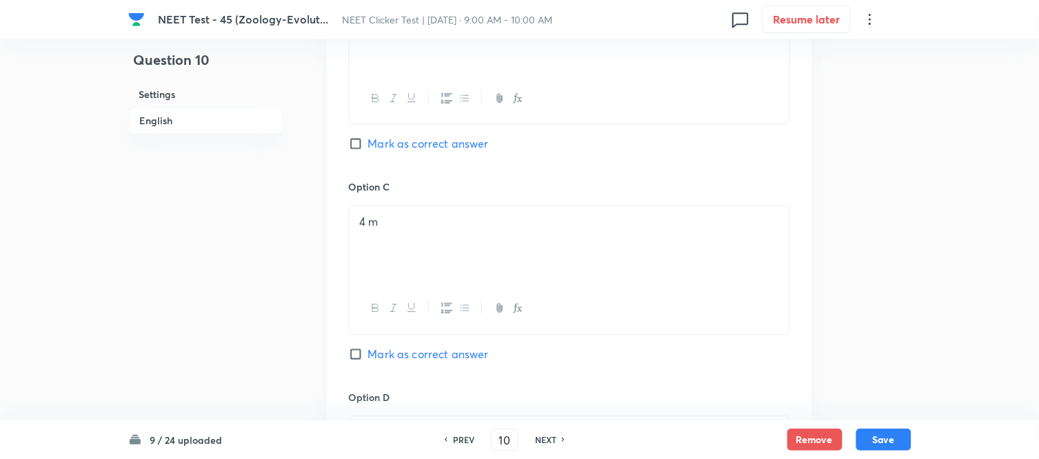
scroll to position [893, 0]
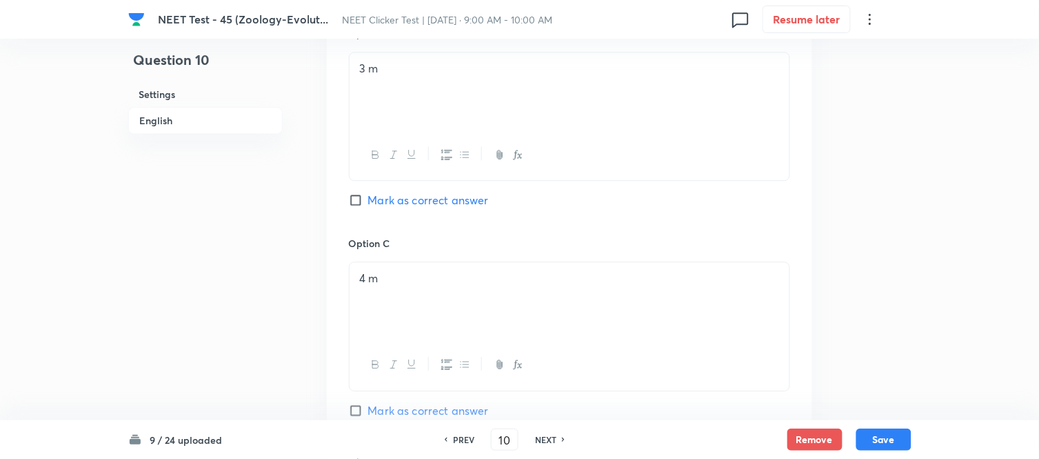
click at [379, 197] on span "Mark as correct answer" at bounding box center [428, 200] width 121 height 17
click at [368, 197] on input "Mark as correct answer" at bounding box center [358, 200] width 19 height 14
checkbox input "true"
click at [878, 439] on button "Save" at bounding box center [884, 438] width 55 height 22
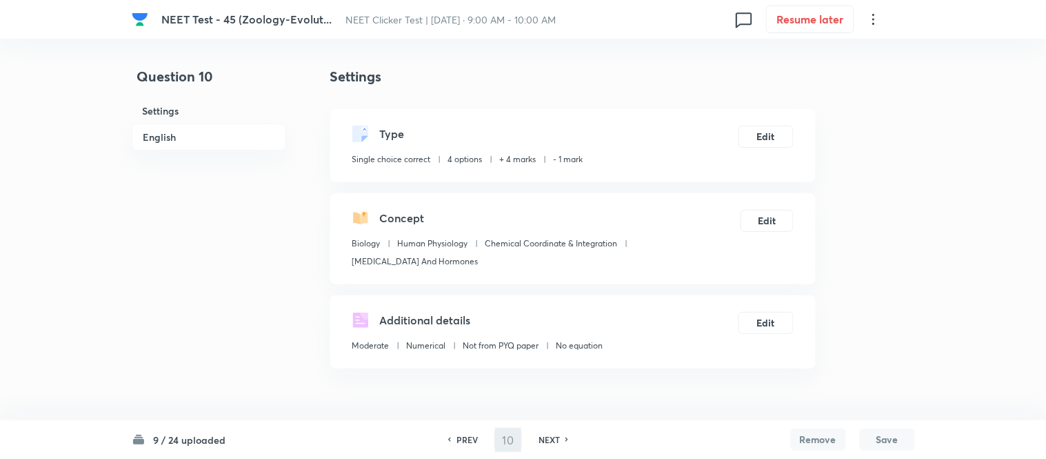
type input "11"
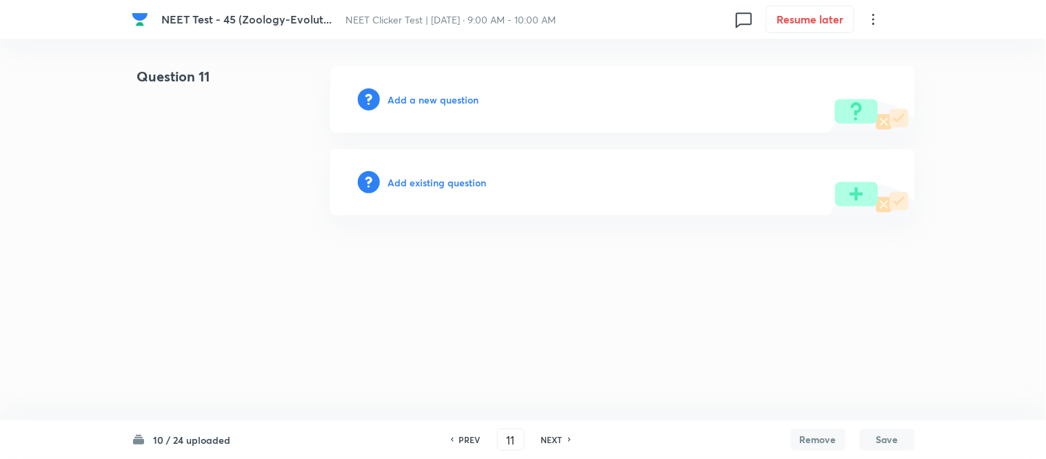
click at [417, 97] on h6 "Add a new question" at bounding box center [433, 99] width 91 height 14
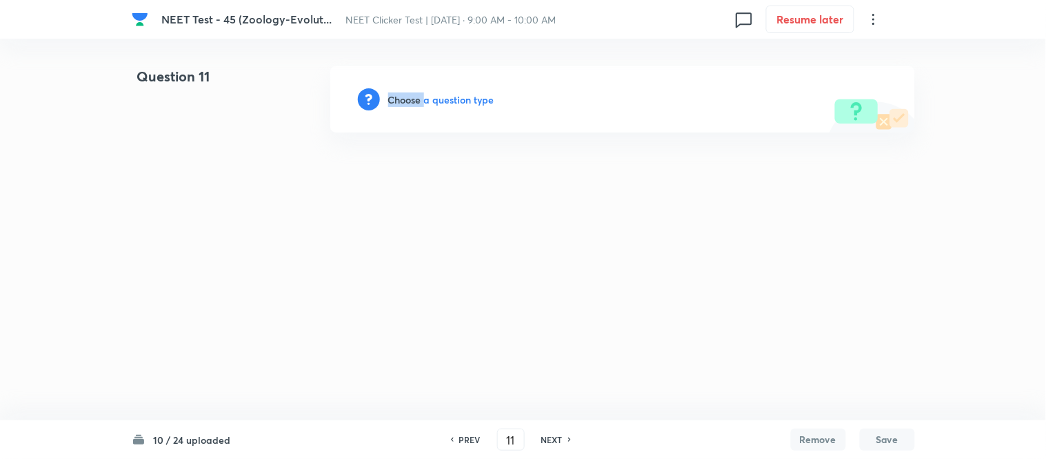
click at [417, 97] on h6 "Choose a question type" at bounding box center [441, 99] width 106 height 14
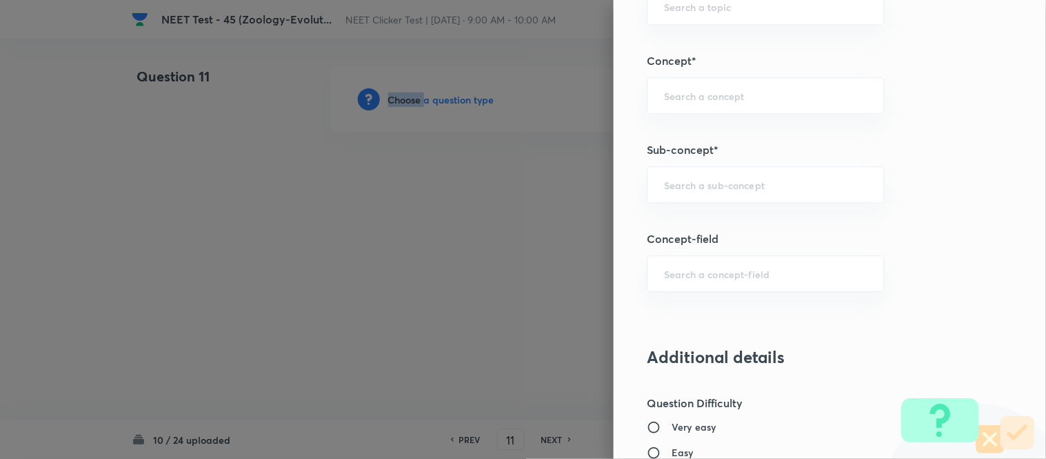
scroll to position [844, 0]
click at [719, 181] on input "text" at bounding box center [765, 181] width 203 height 13
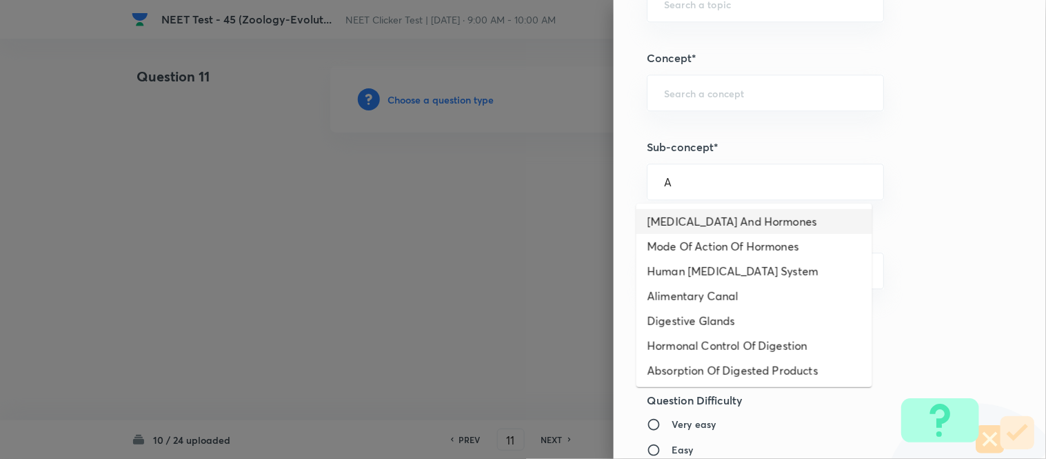
click at [699, 221] on li "[MEDICAL_DATA] And Hormones" at bounding box center [755, 221] width 236 height 25
type input "[MEDICAL_DATA] And Hormones"
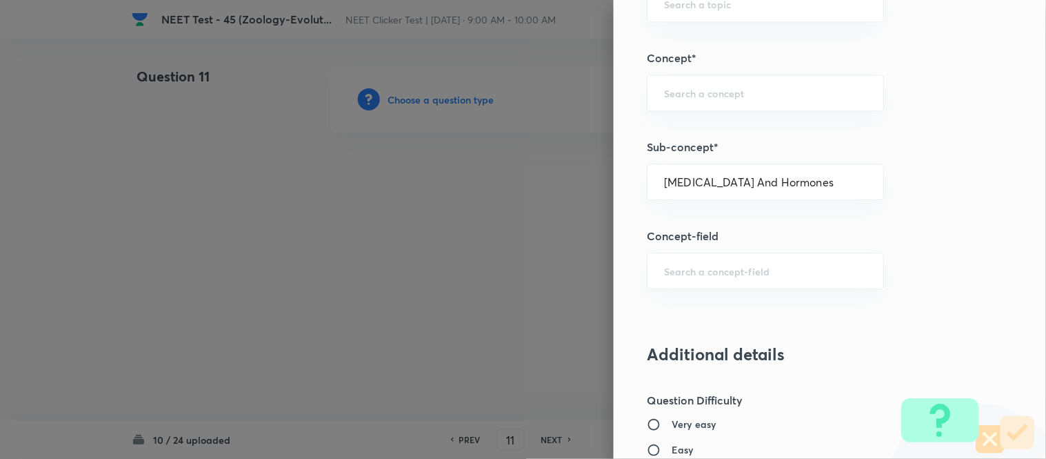
type input "Biology"
type input "Human Physiology"
type input "Chemical Coordinate & Integration"
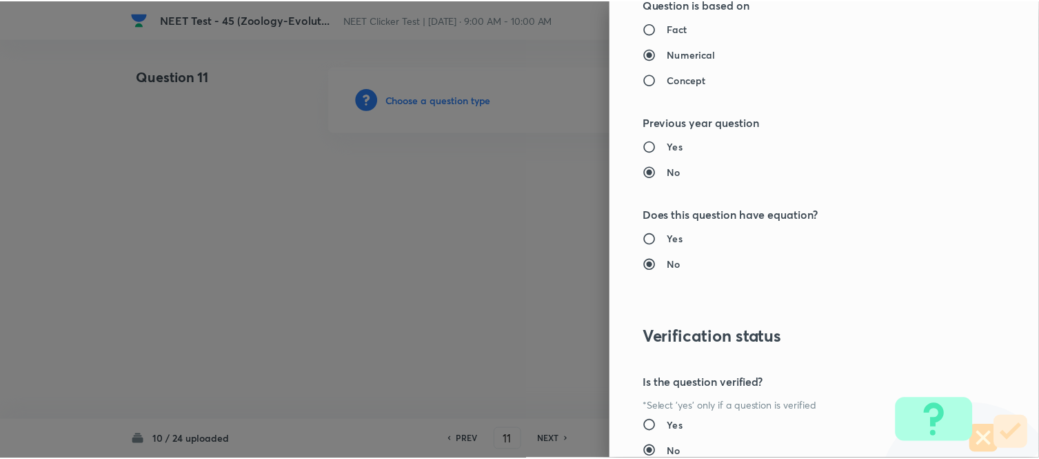
scroll to position [1514, 0]
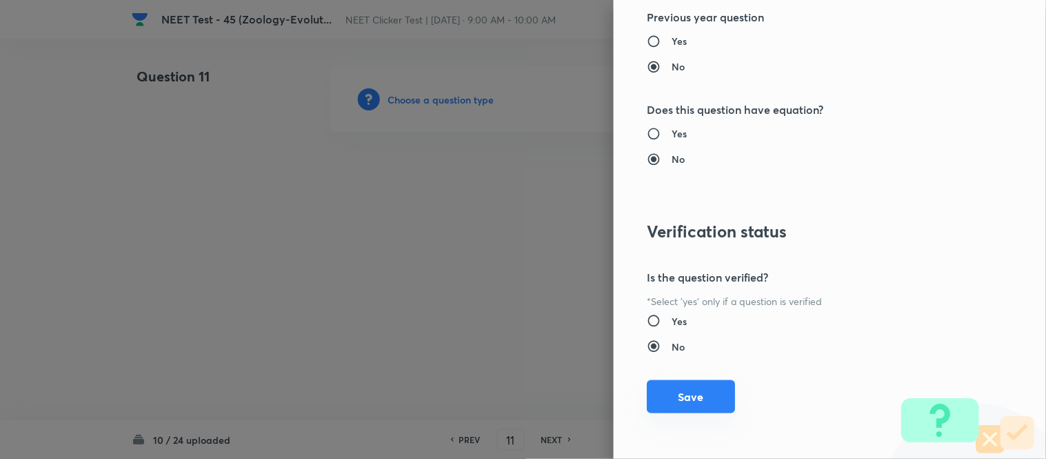
click at [690, 390] on button "Save" at bounding box center [691, 396] width 88 height 33
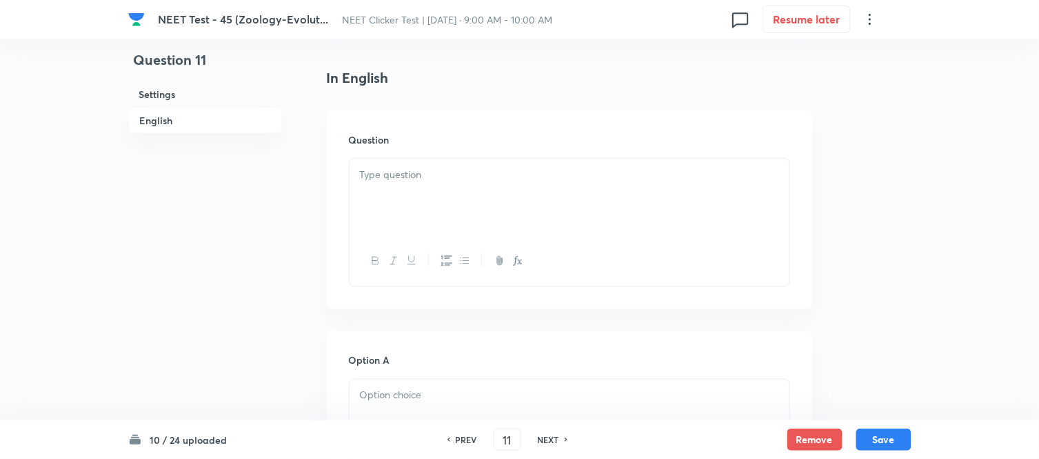
scroll to position [383, 0]
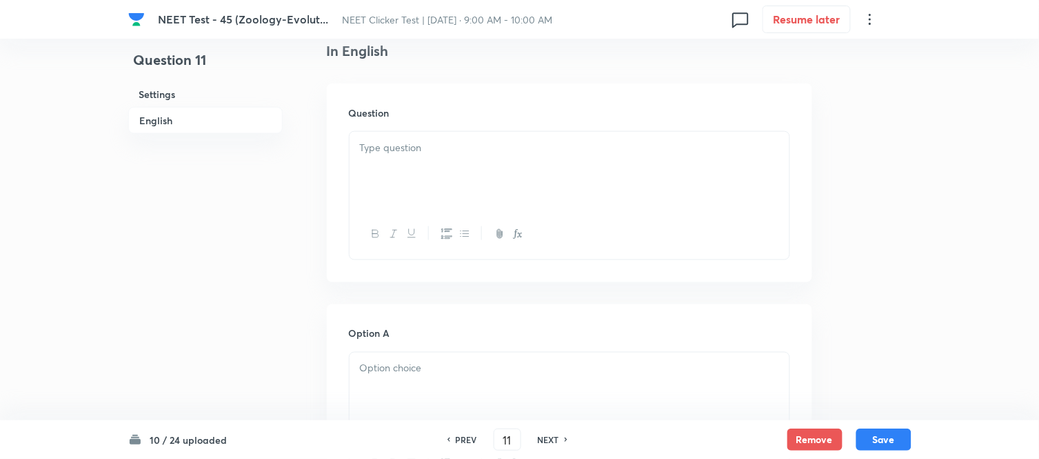
click at [554, 161] on div at bounding box center [570, 170] width 440 height 77
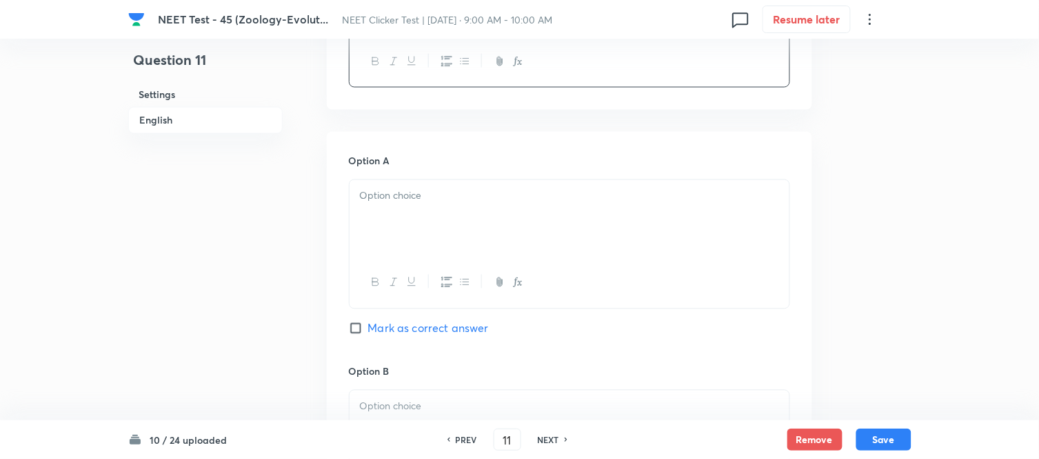
scroll to position [612, 0]
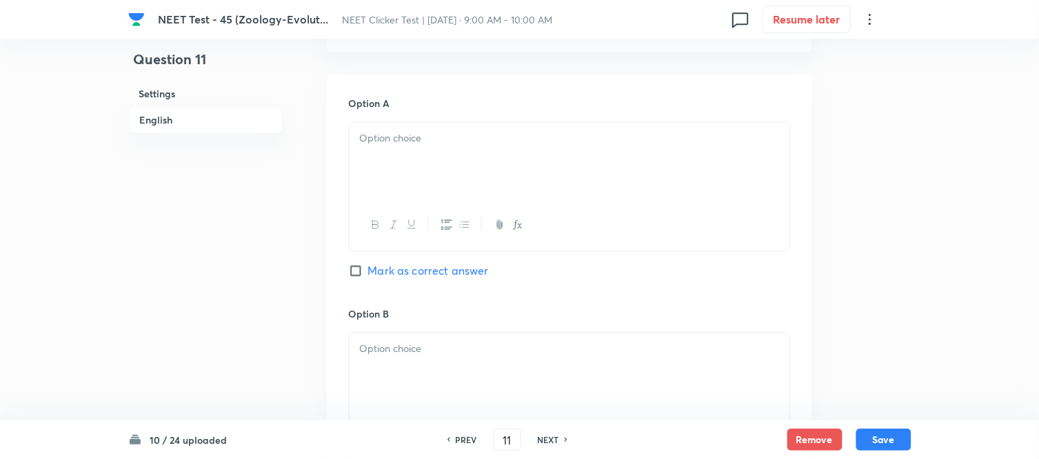
click at [491, 150] on div at bounding box center [570, 161] width 440 height 77
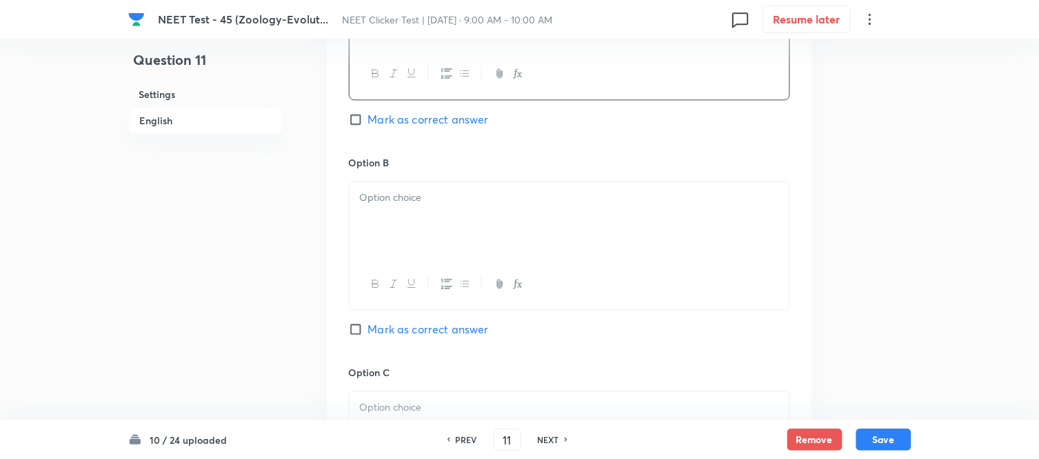
scroll to position [766, 0]
click at [480, 214] on div at bounding box center [570, 217] width 440 height 77
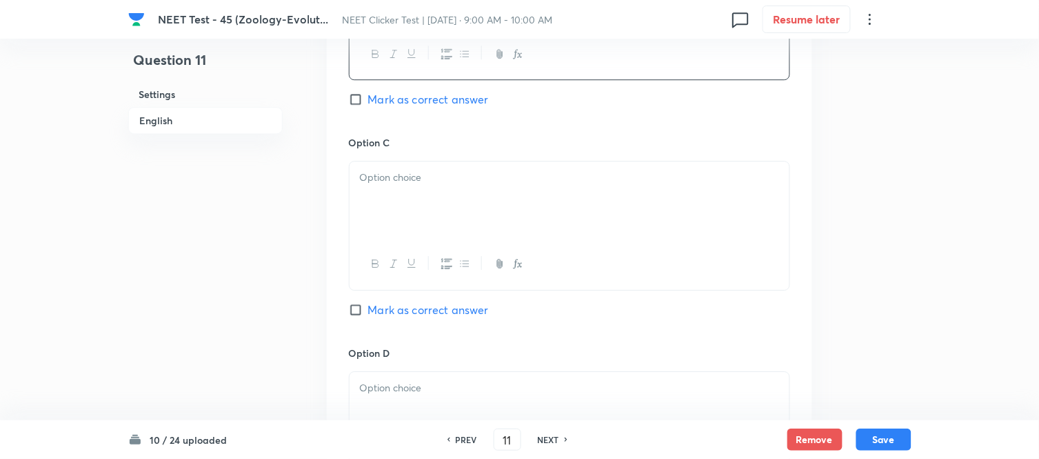
scroll to position [996, 0]
click at [436, 210] on div at bounding box center [570, 197] width 440 height 77
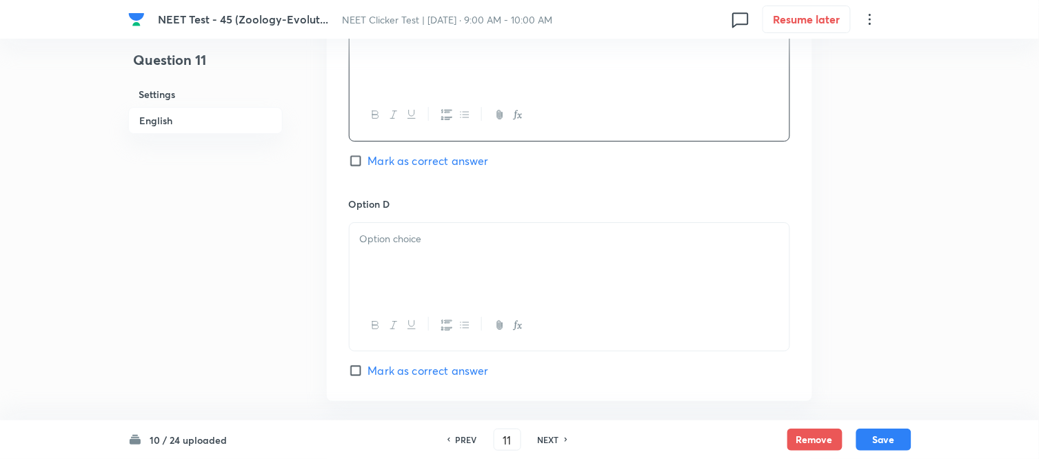
scroll to position [1149, 0]
click at [451, 238] on p at bounding box center [569, 233] width 419 height 16
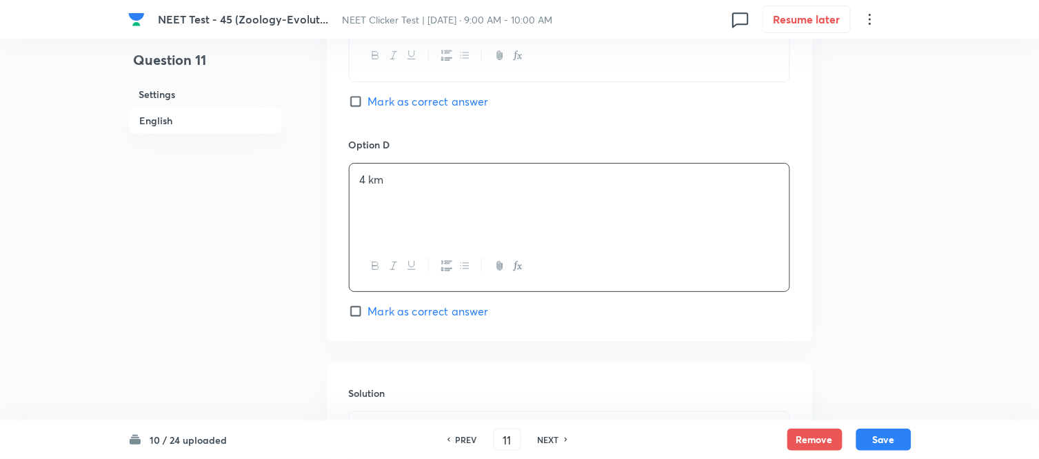
scroll to position [1379, 0]
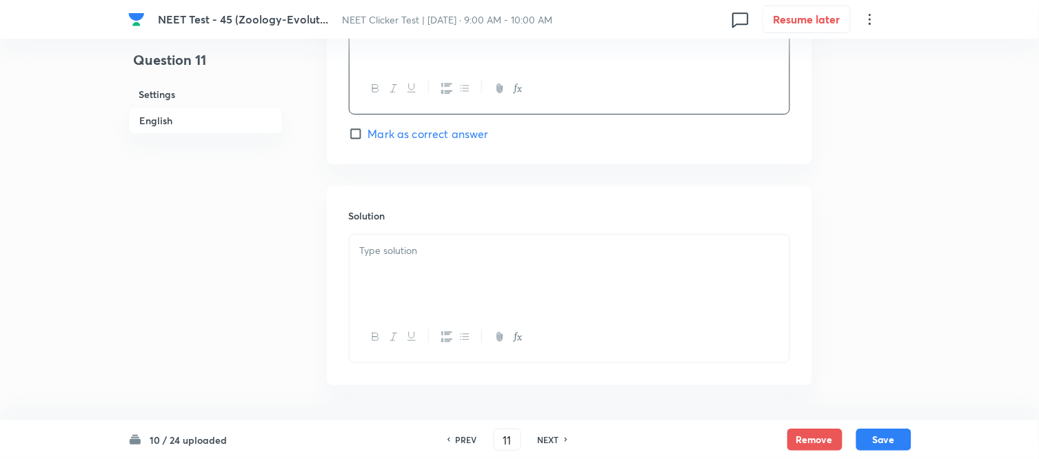
click at [354, 135] on input "Mark as correct answer" at bounding box center [358, 134] width 19 height 14
checkbox input "true"
click at [520, 259] on p at bounding box center [569, 251] width 419 height 16
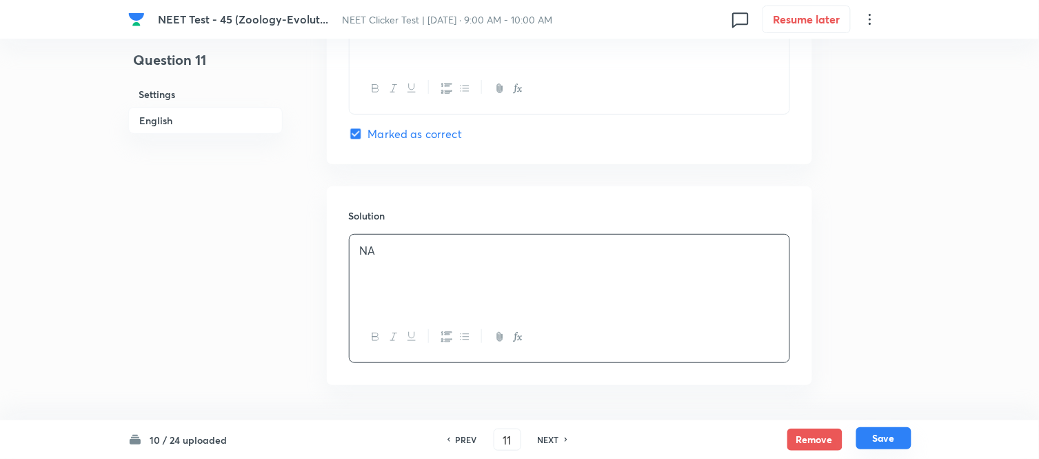
click at [886, 439] on button "Save" at bounding box center [884, 438] width 55 height 22
type input "12"
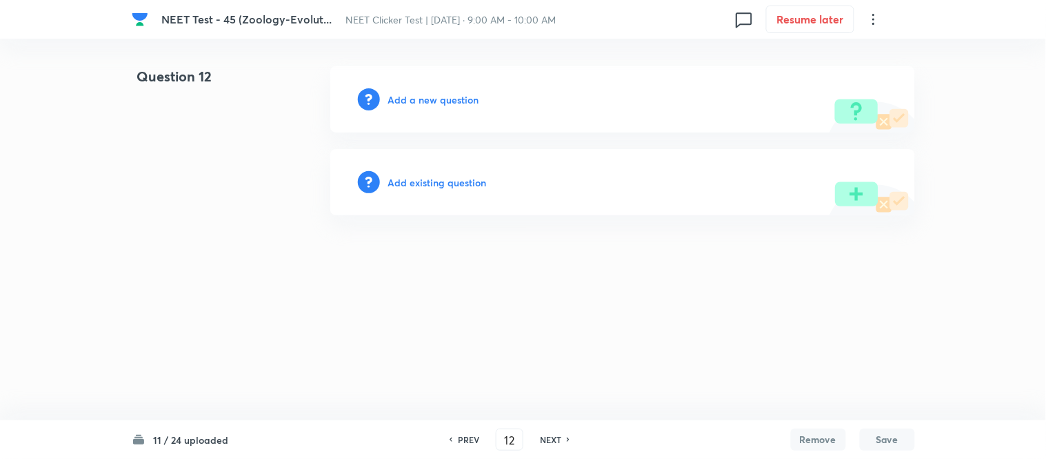
click at [426, 101] on h6 "Add a new question" at bounding box center [433, 99] width 91 height 14
click at [426, 101] on h6 "Choose a question type" at bounding box center [441, 99] width 106 height 14
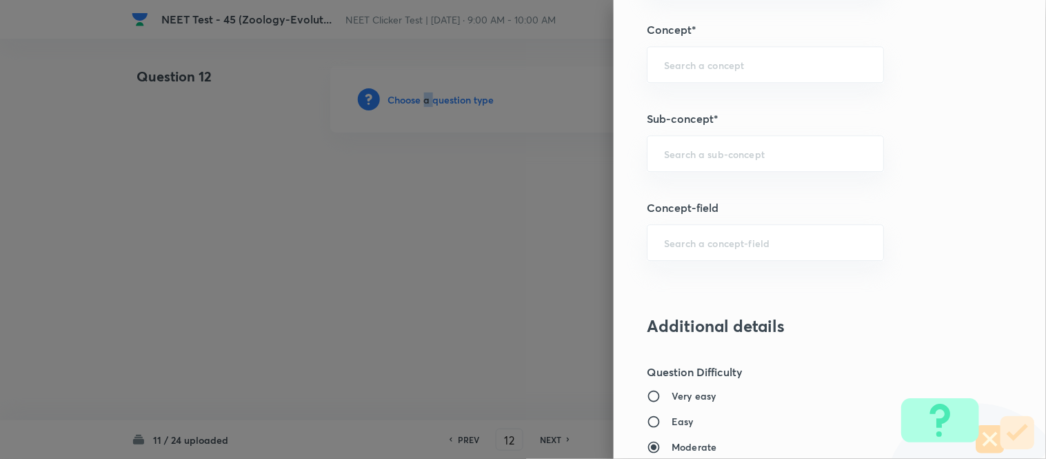
scroll to position [879, 0]
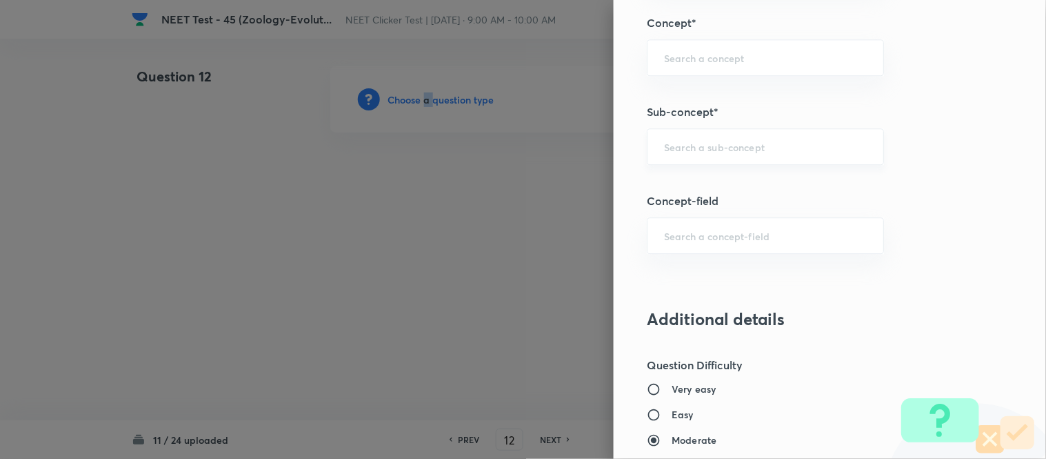
click at [701, 142] on input "text" at bounding box center [765, 146] width 203 height 13
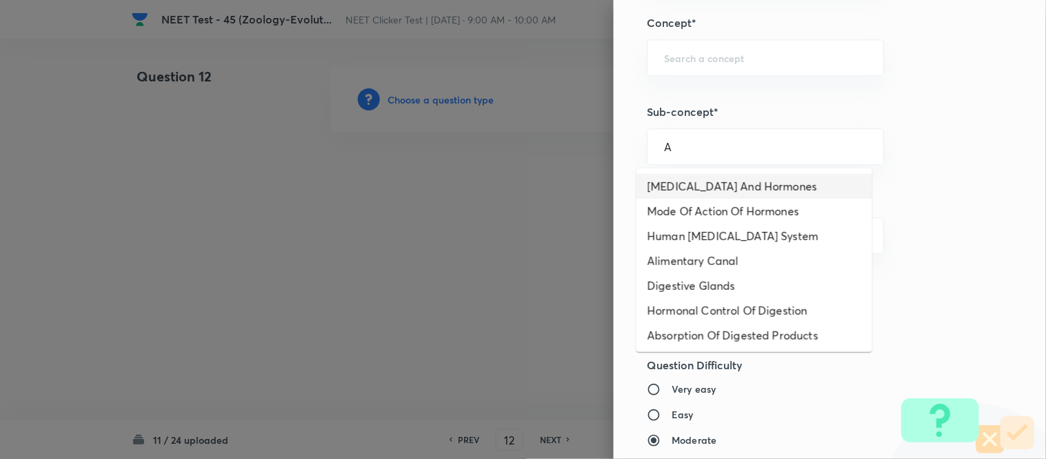
click at [670, 189] on li "[MEDICAL_DATA] And Hormones" at bounding box center [755, 186] width 236 height 25
type input "[MEDICAL_DATA] And Hormones"
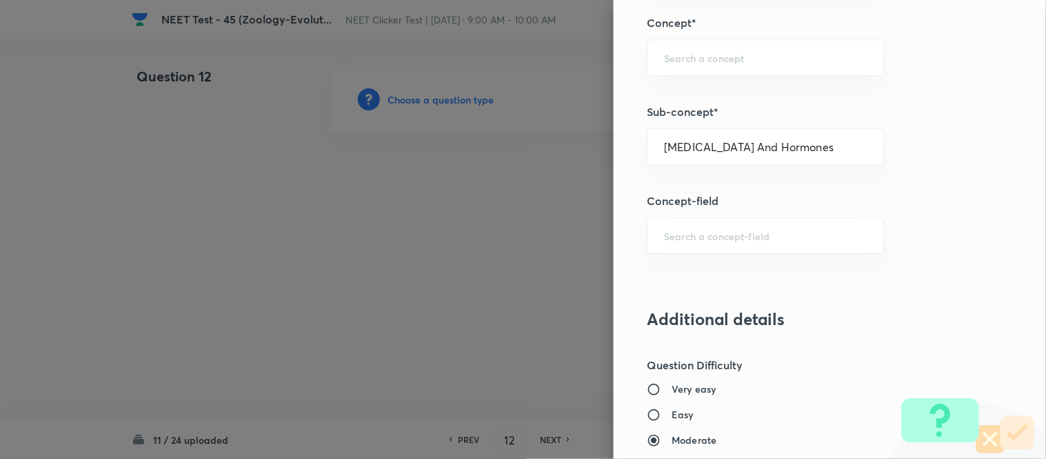
type input "Biology"
type input "Human Physiology"
type input "Chemical Coordinate & Integration"
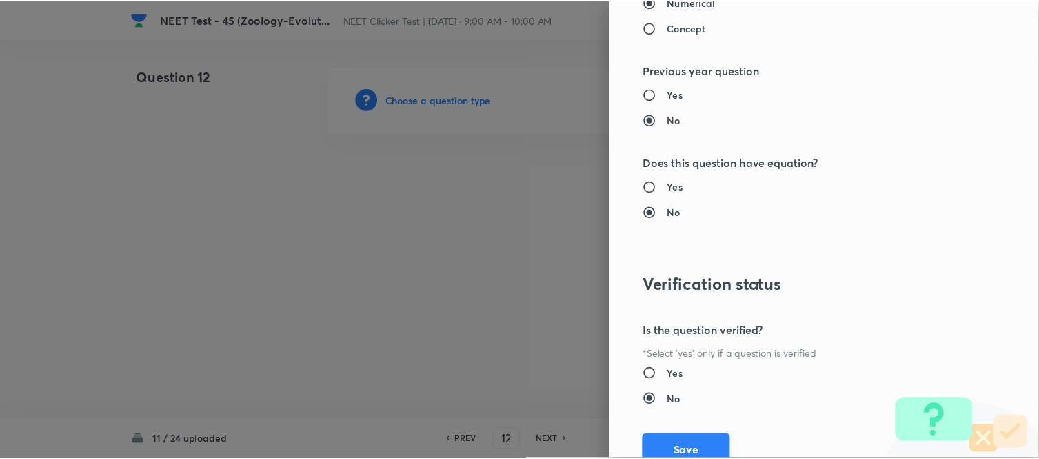
scroll to position [1514, 0]
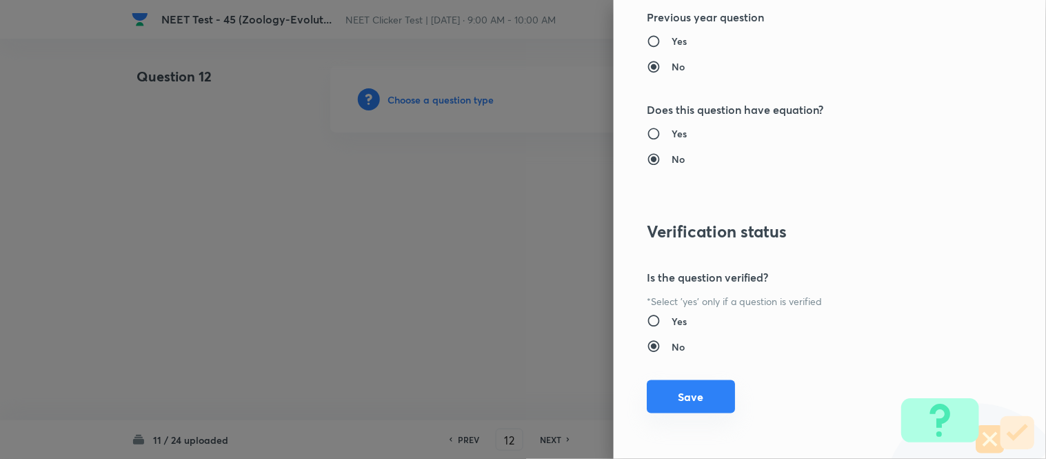
click at [655, 394] on button "Save" at bounding box center [691, 396] width 88 height 33
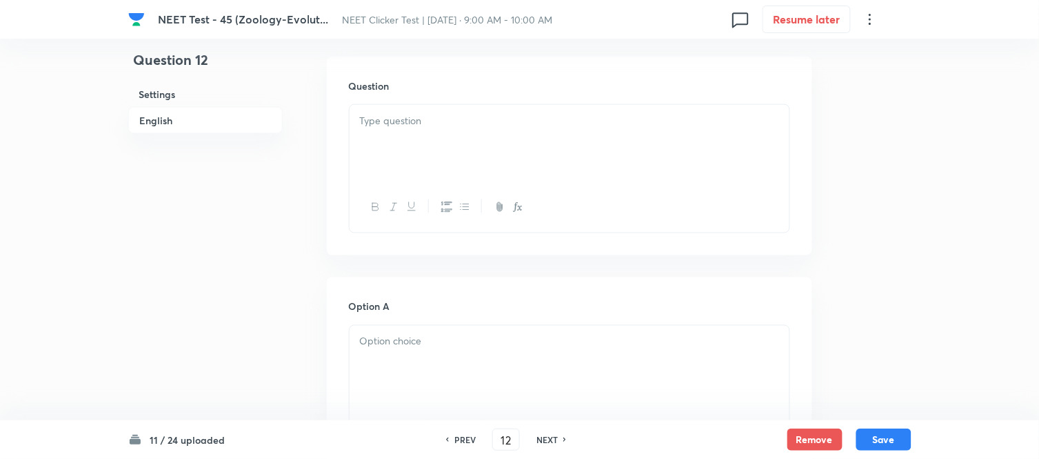
scroll to position [383, 0]
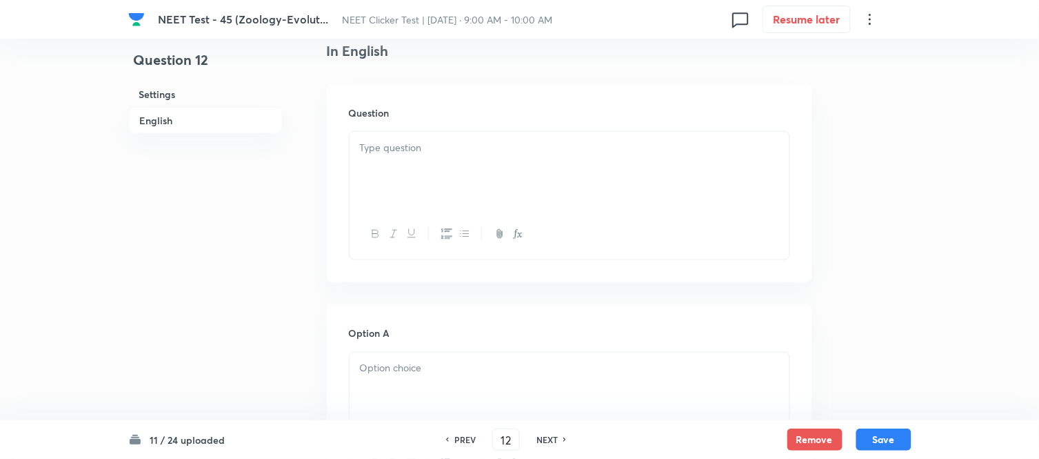
click at [518, 155] on div at bounding box center [570, 170] width 440 height 77
click at [545, 161] on div at bounding box center [570, 170] width 440 height 77
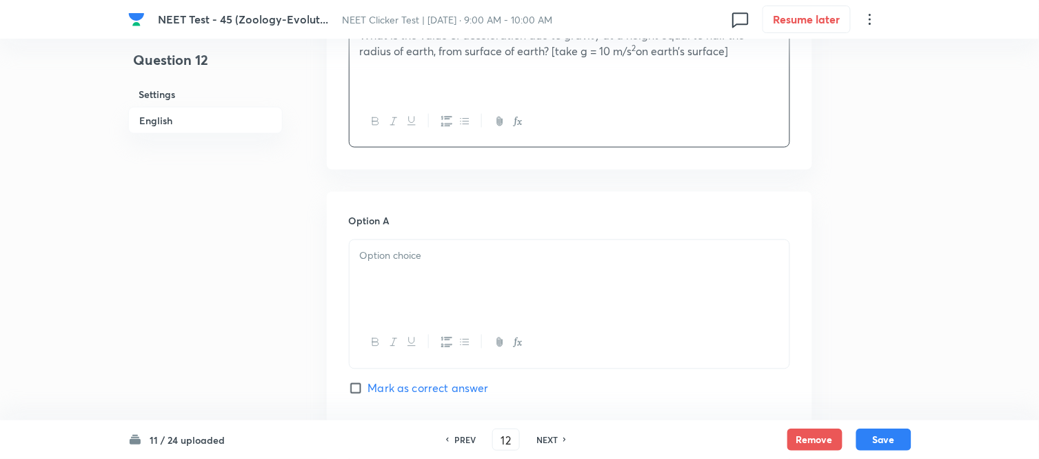
scroll to position [536, 0]
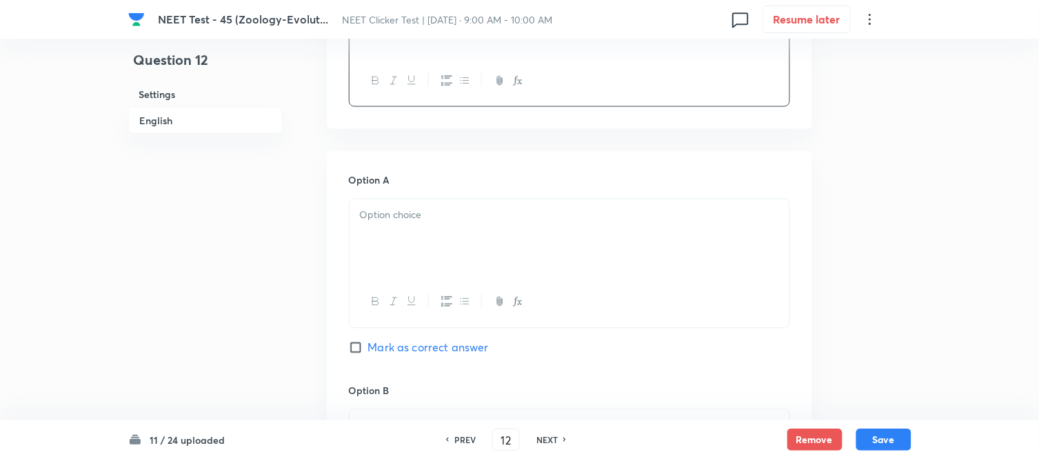
click at [488, 229] on div at bounding box center [570, 237] width 440 height 77
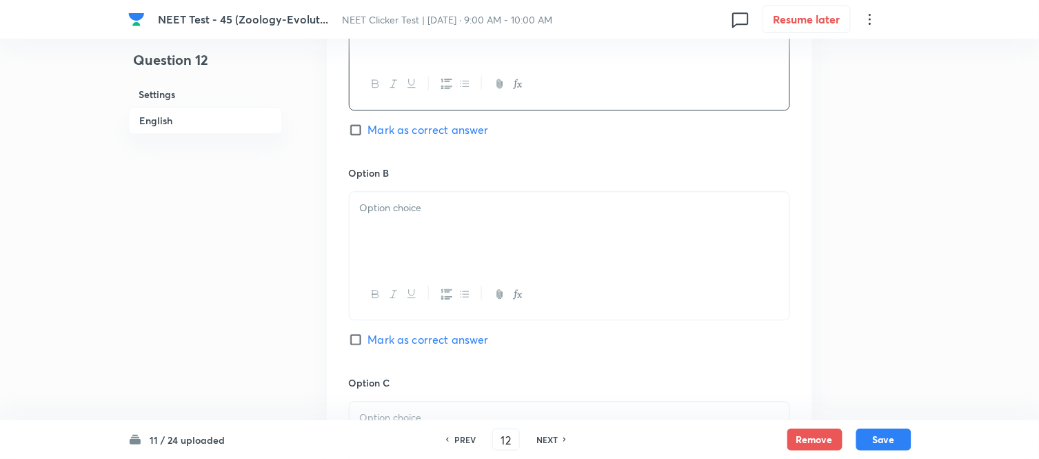
scroll to position [766, 0]
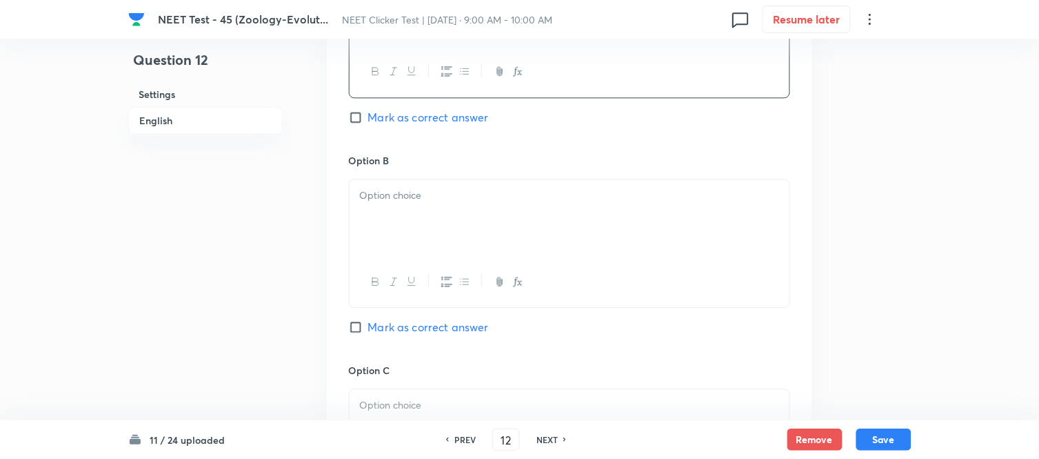
click at [518, 256] on div at bounding box center [570, 217] width 440 height 77
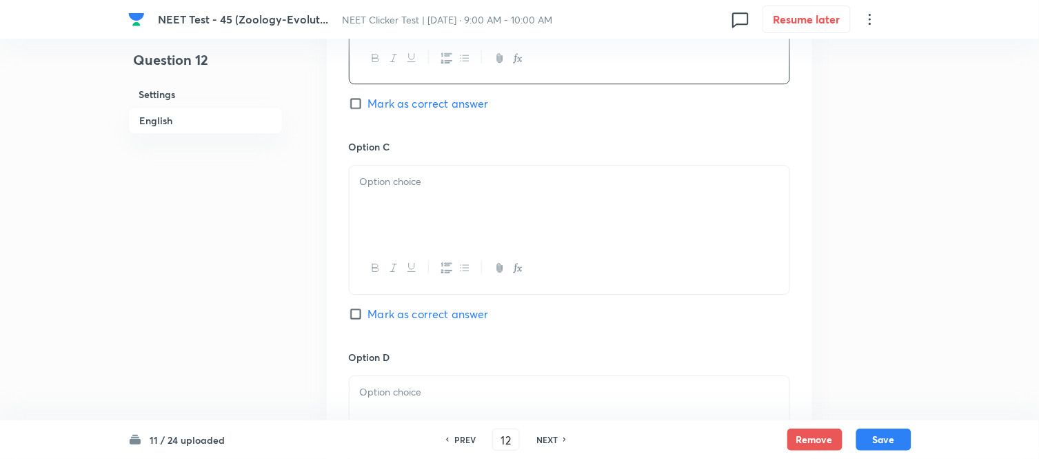
scroll to position [996, 0]
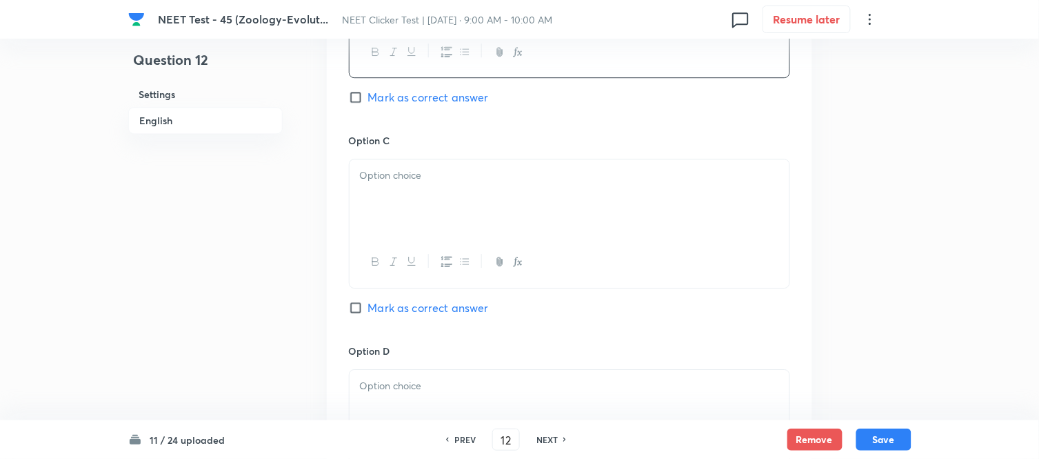
click at [485, 200] on div at bounding box center [570, 197] width 440 height 77
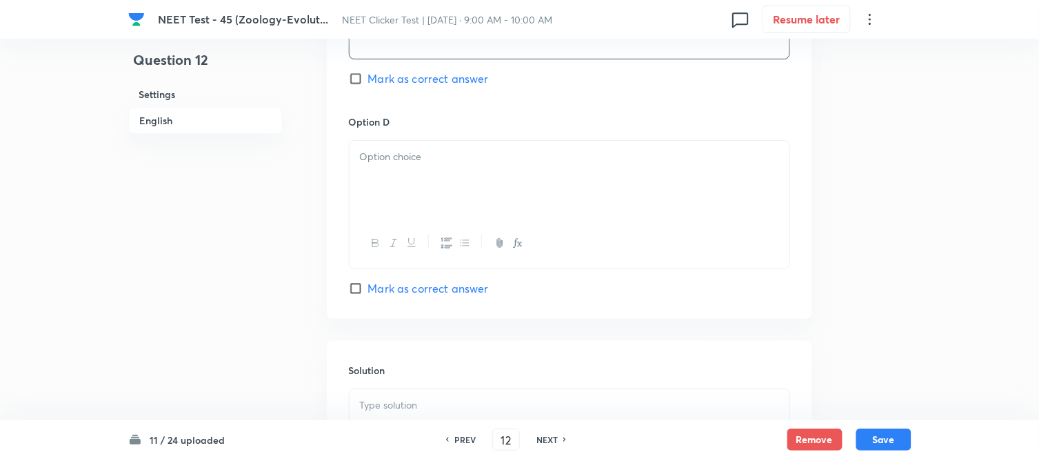
scroll to position [1225, 0]
click at [485, 200] on div at bounding box center [570, 178] width 440 height 77
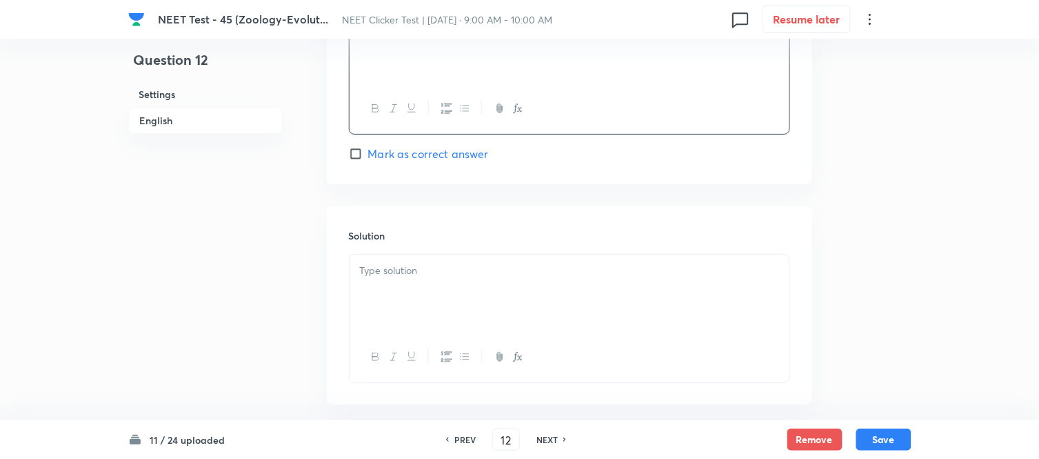
scroll to position [1379, 0]
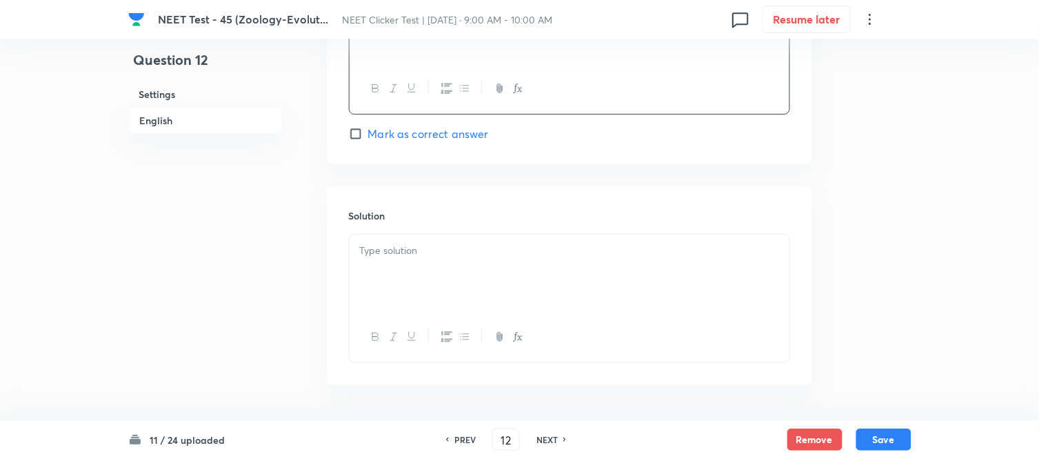
click at [361, 135] on input "Mark as correct answer" at bounding box center [358, 134] width 19 height 14
checkbox input "true"
click at [419, 263] on div at bounding box center [570, 272] width 440 height 77
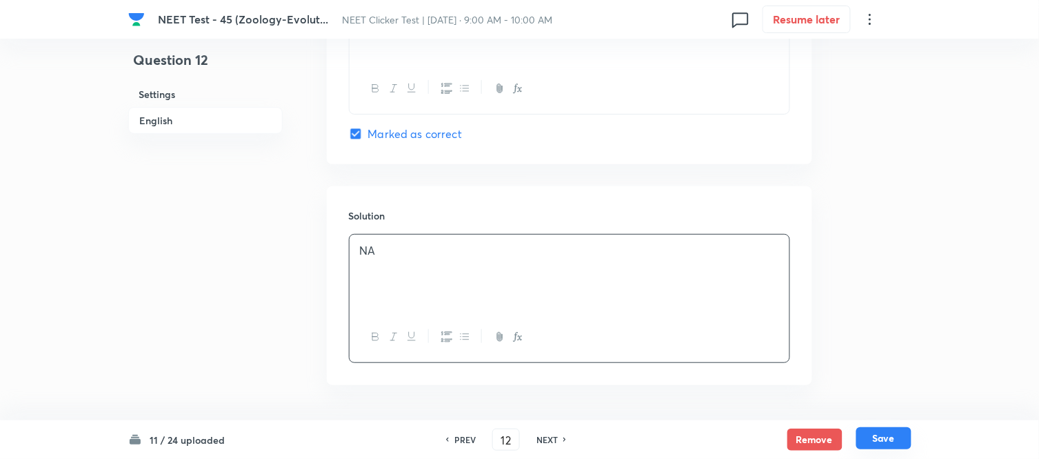
click at [885, 437] on button "Save" at bounding box center [884, 438] width 55 height 22
type input "13"
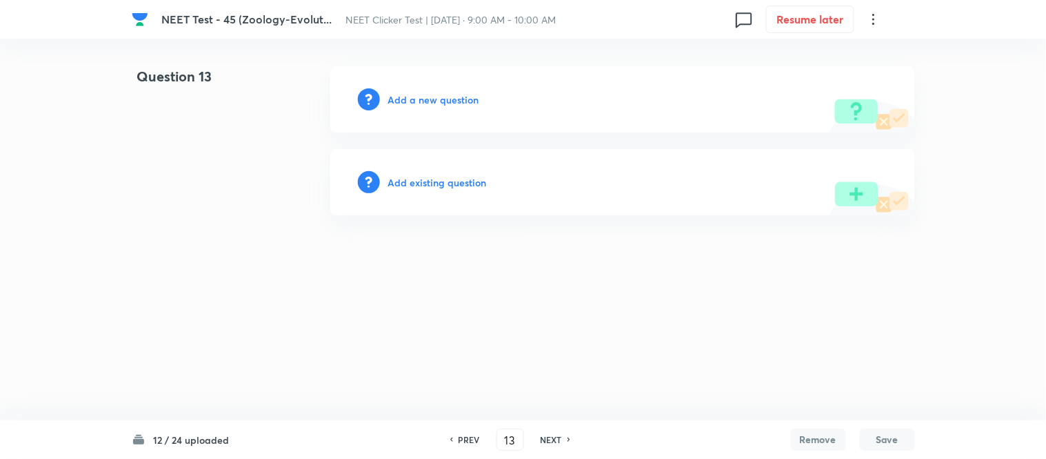
click at [414, 99] on h6 "Add a new question" at bounding box center [433, 99] width 91 height 14
click at [410, 99] on h6 "Choose a question type" at bounding box center [441, 99] width 106 height 14
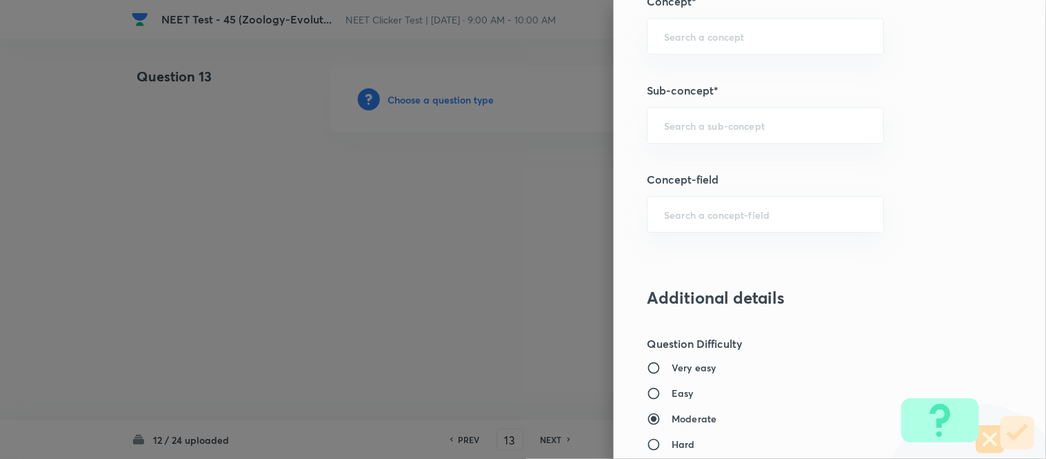
scroll to position [904, 0]
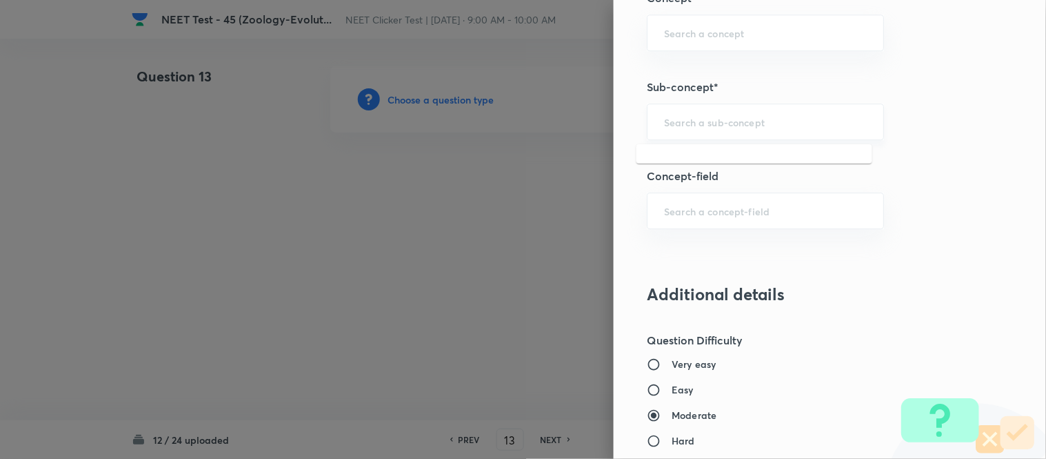
click at [681, 119] on input "text" at bounding box center [765, 121] width 203 height 13
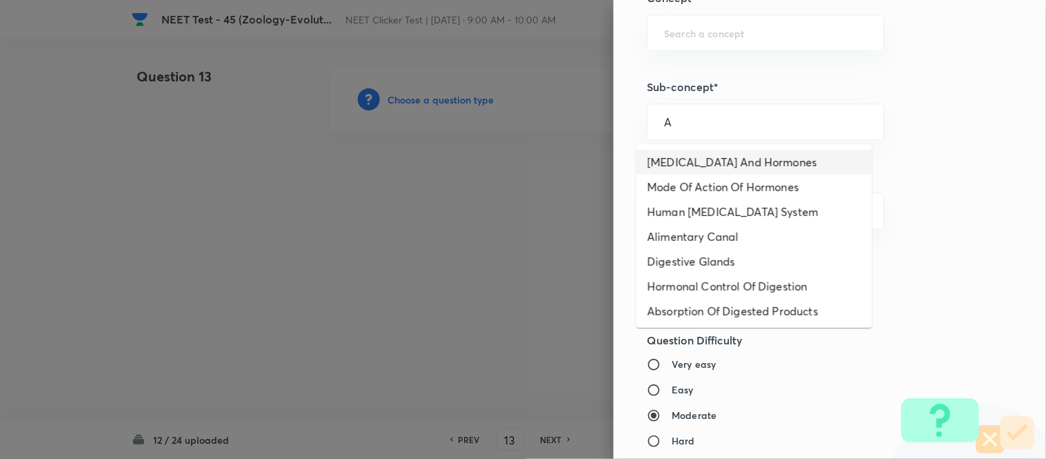
click at [714, 161] on li "[MEDICAL_DATA] And Hormones" at bounding box center [755, 162] width 236 height 25
type input "[MEDICAL_DATA] And Hormones"
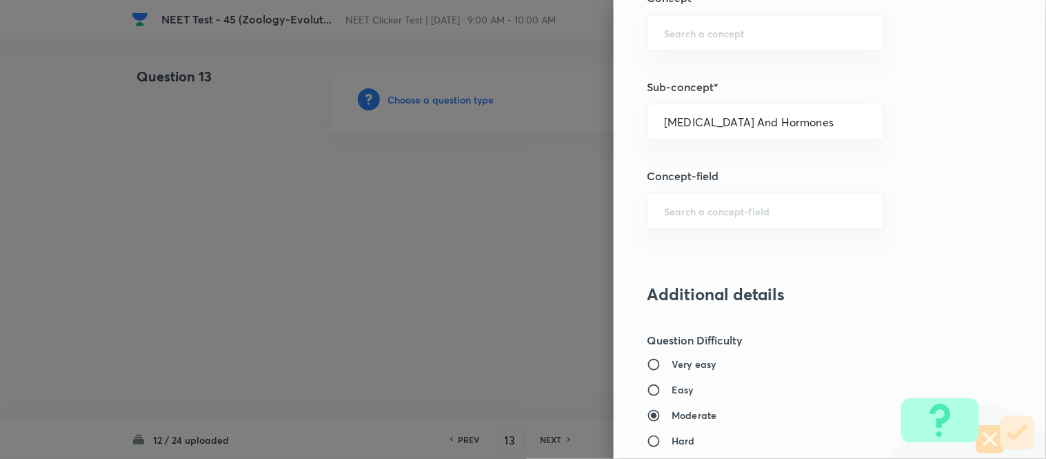
type input "Biology"
type input "Human Physiology"
type input "Chemical Coordinate & Integration"
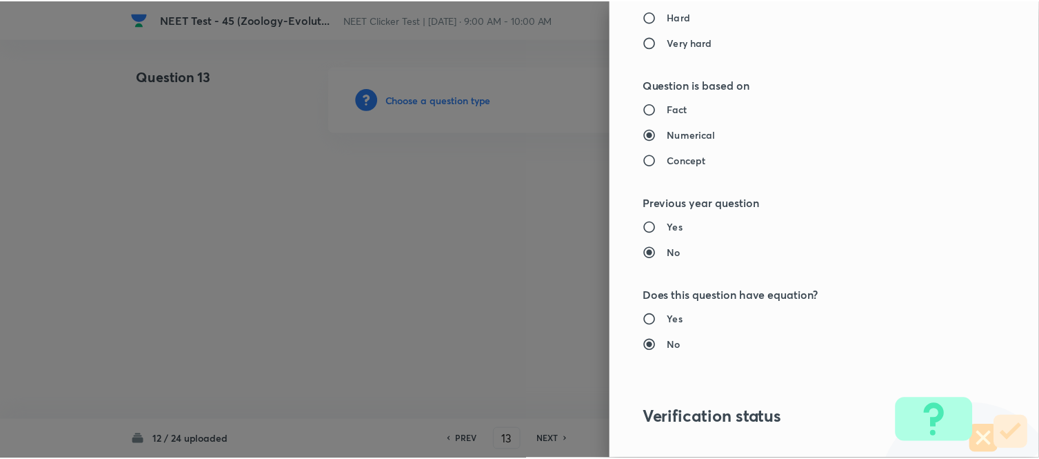
scroll to position [1514, 0]
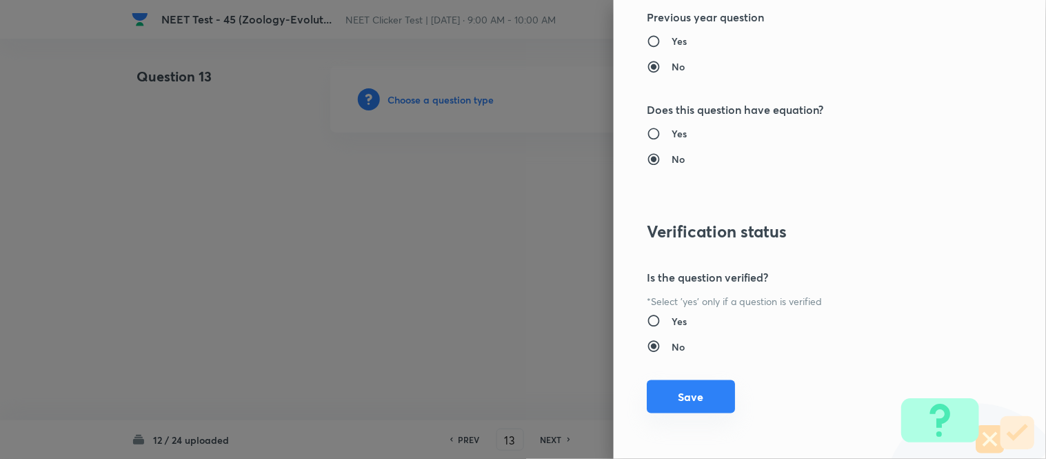
click at [671, 401] on button "Save" at bounding box center [691, 396] width 88 height 33
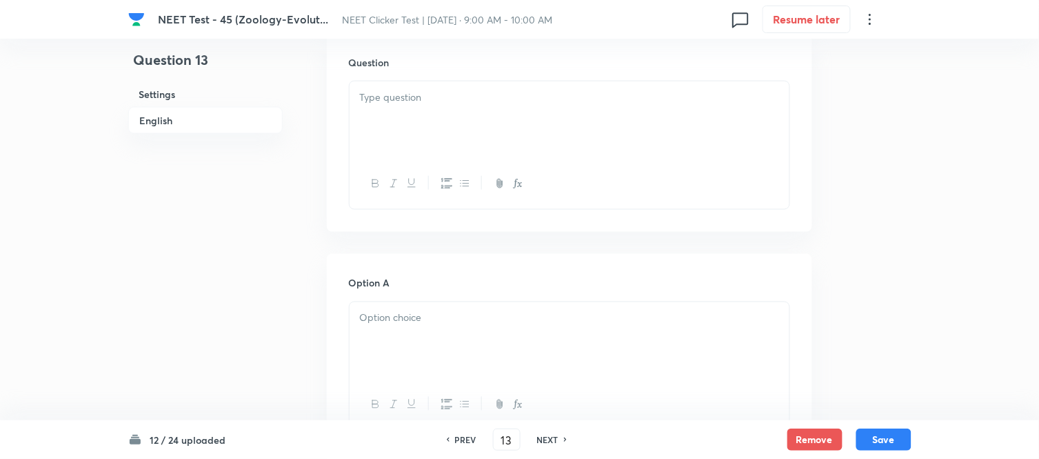
scroll to position [459, 0]
click at [435, 103] on div at bounding box center [570, 93] width 440 height 77
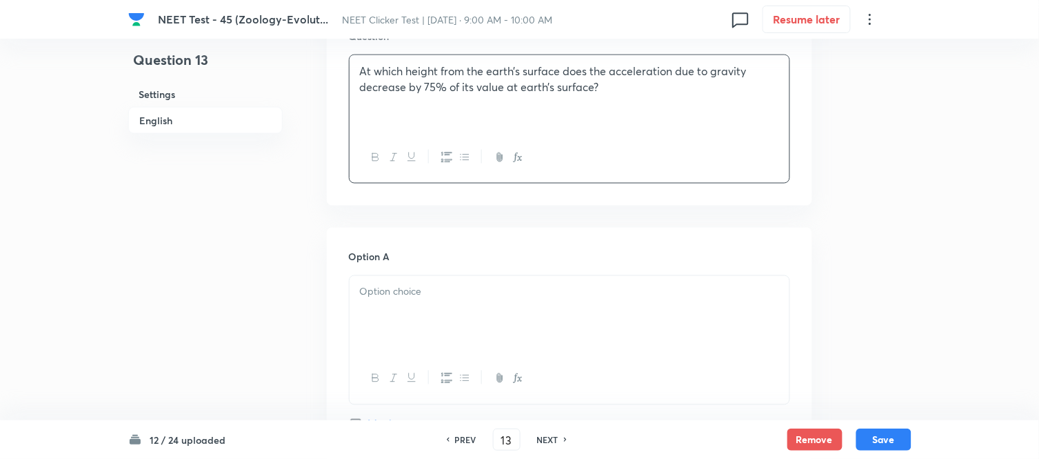
click at [450, 307] on div at bounding box center [570, 314] width 440 height 77
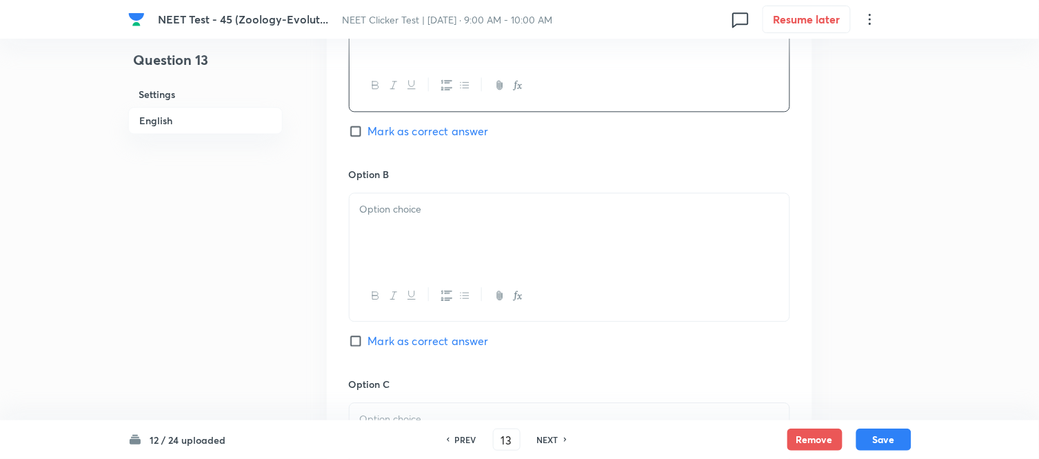
scroll to position [766, 0]
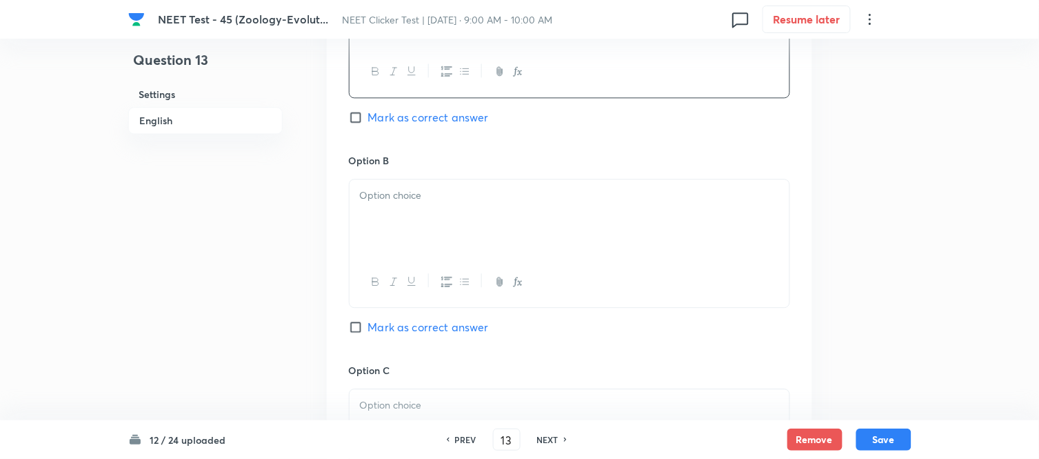
click at [469, 244] on div at bounding box center [570, 217] width 440 height 77
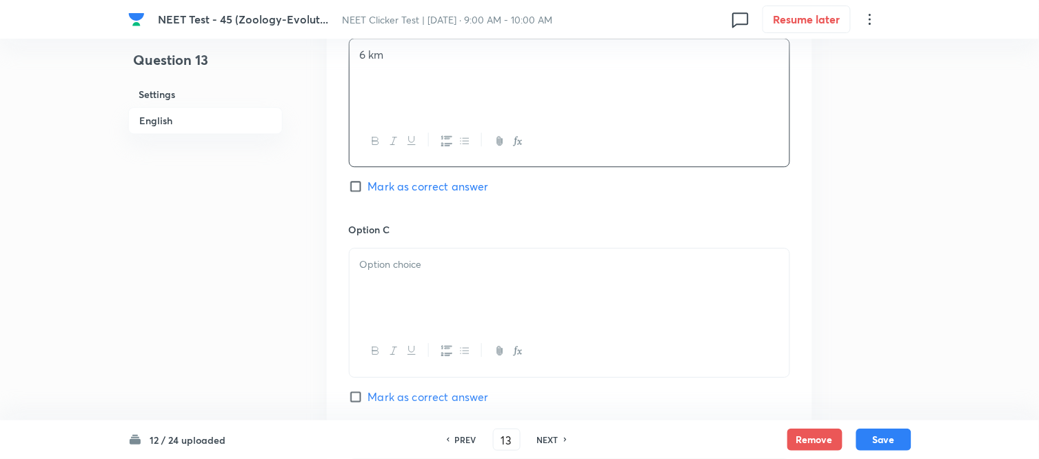
scroll to position [919, 0]
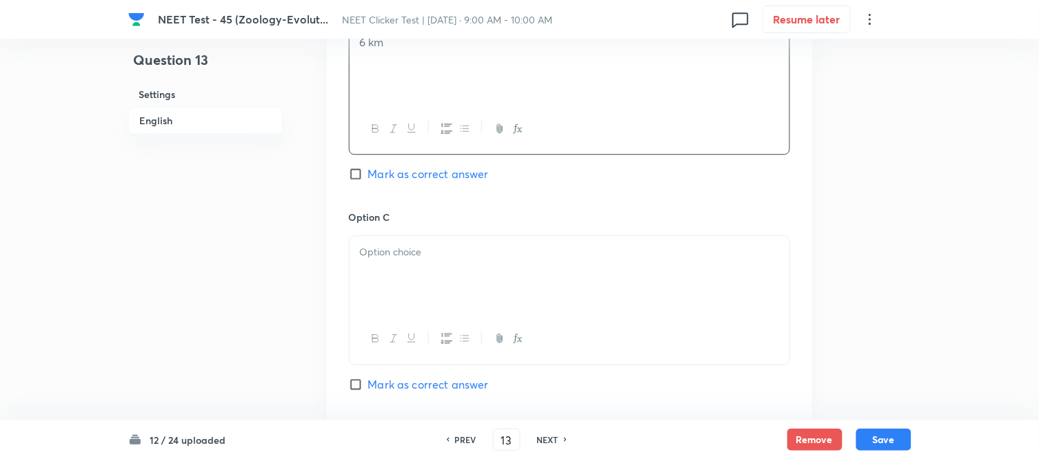
click at [490, 263] on div at bounding box center [570, 274] width 440 height 77
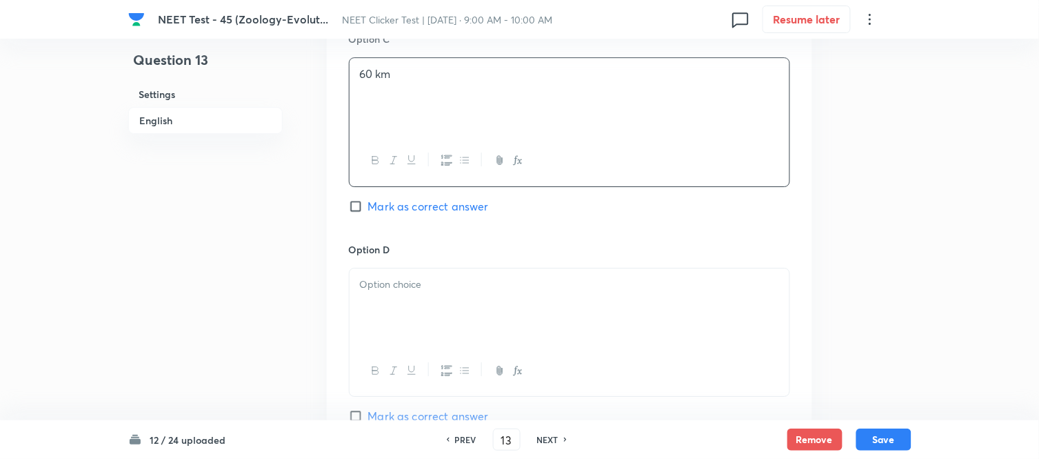
scroll to position [1149, 0]
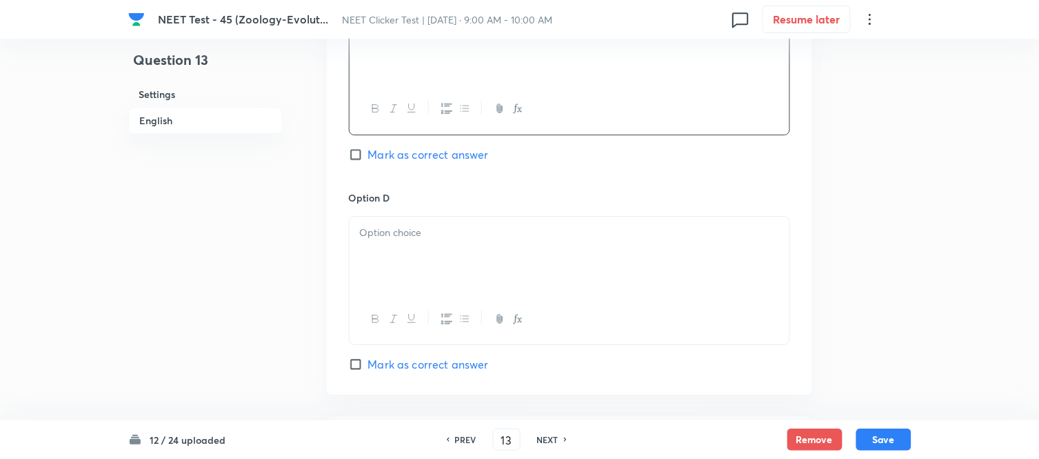
click at [483, 242] on div at bounding box center [570, 255] width 440 height 77
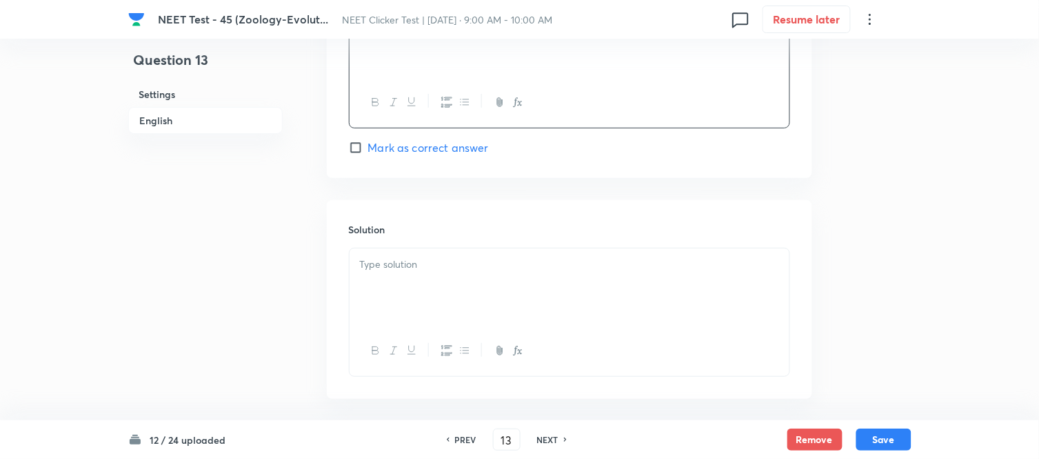
scroll to position [1379, 0]
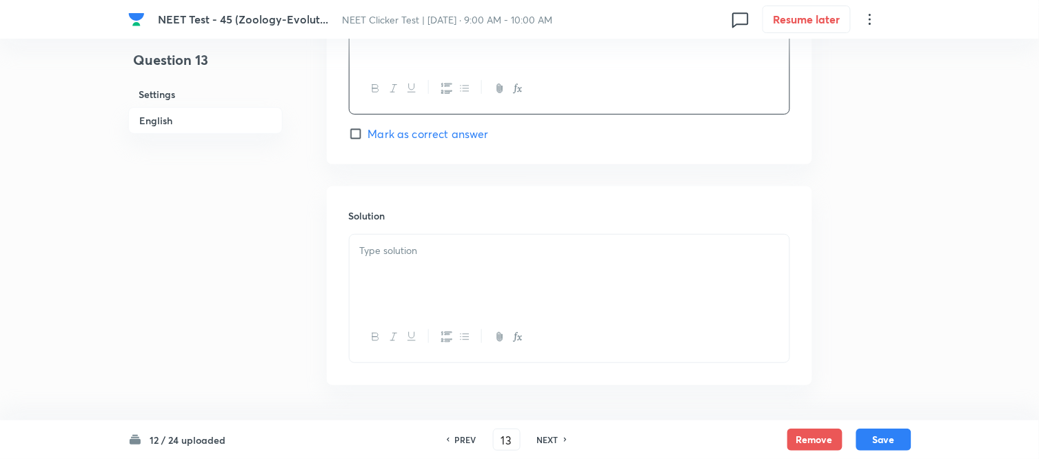
click at [432, 259] on p at bounding box center [569, 251] width 419 height 16
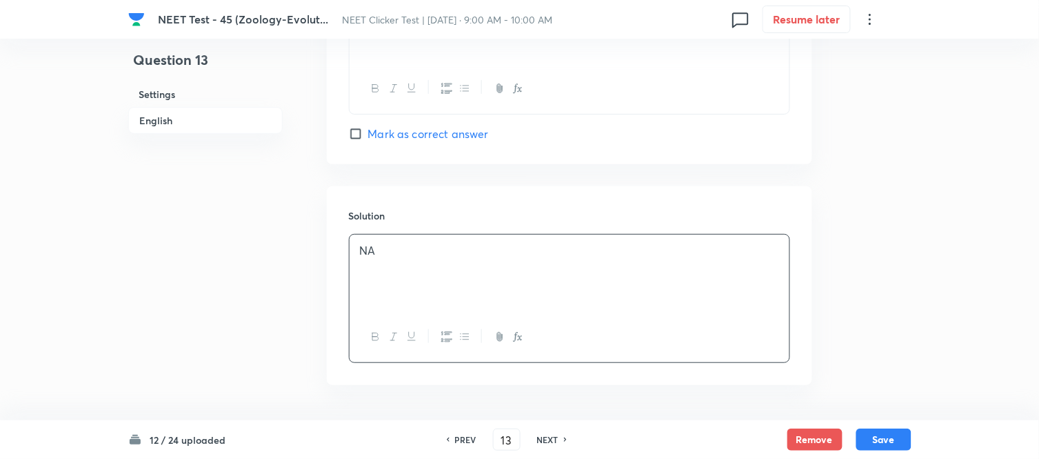
click at [162, 122] on h6 "English" at bounding box center [205, 120] width 154 height 27
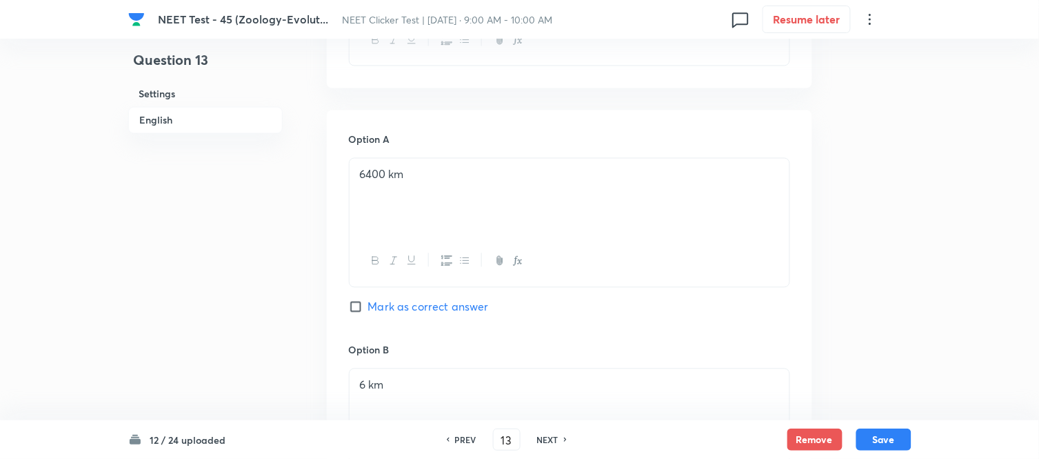
scroll to position [603, 0]
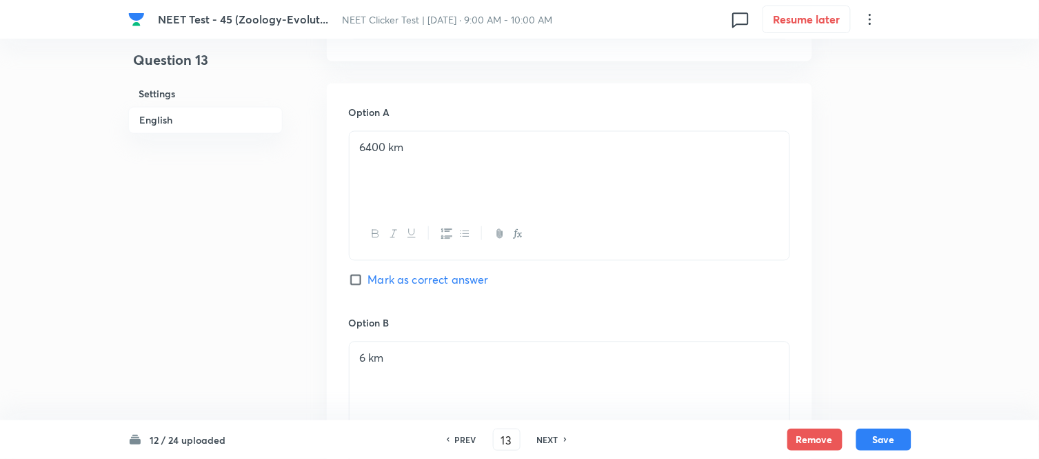
click at [355, 279] on input "Mark as correct answer" at bounding box center [358, 280] width 19 height 14
checkbox input "true"
click at [879, 441] on button "Save" at bounding box center [884, 438] width 55 height 22
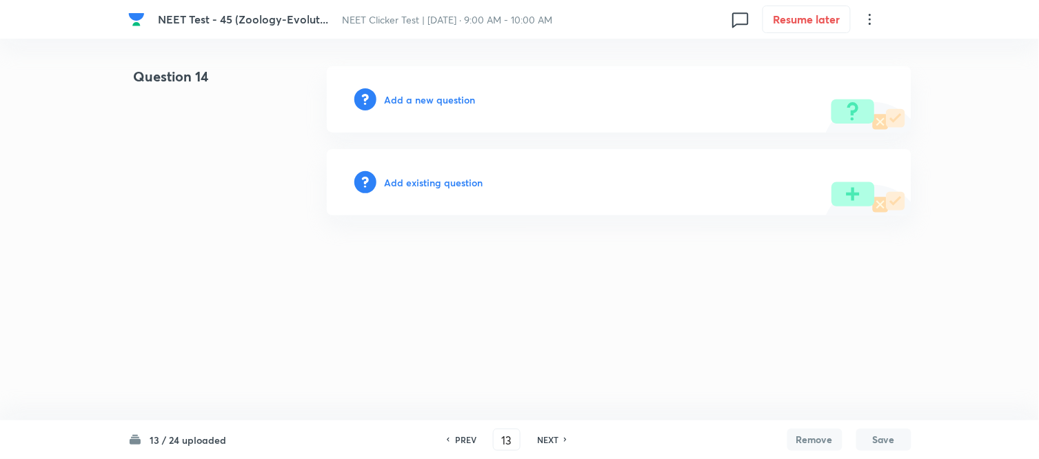
type input "14"
click at [440, 92] on h6 "Add a new question" at bounding box center [433, 99] width 91 height 14
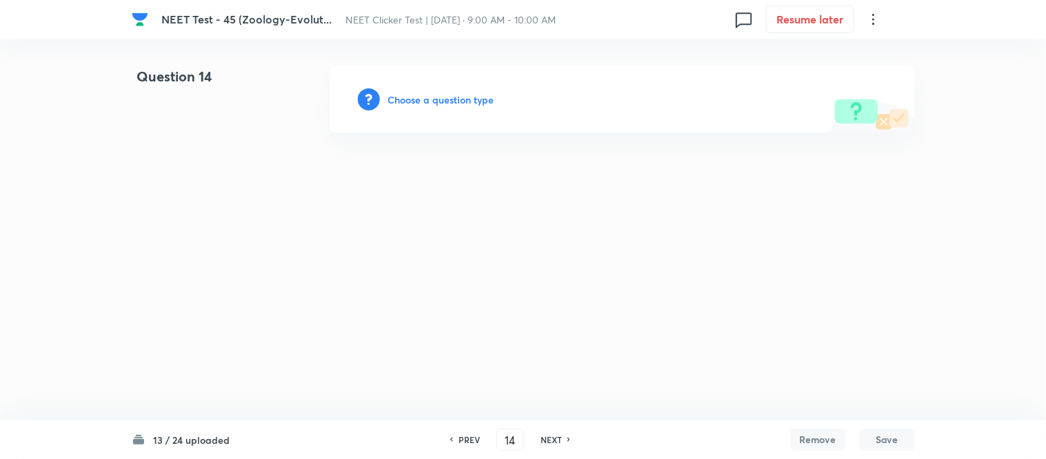
click at [438, 94] on h6 "Choose a question type" at bounding box center [441, 99] width 106 height 14
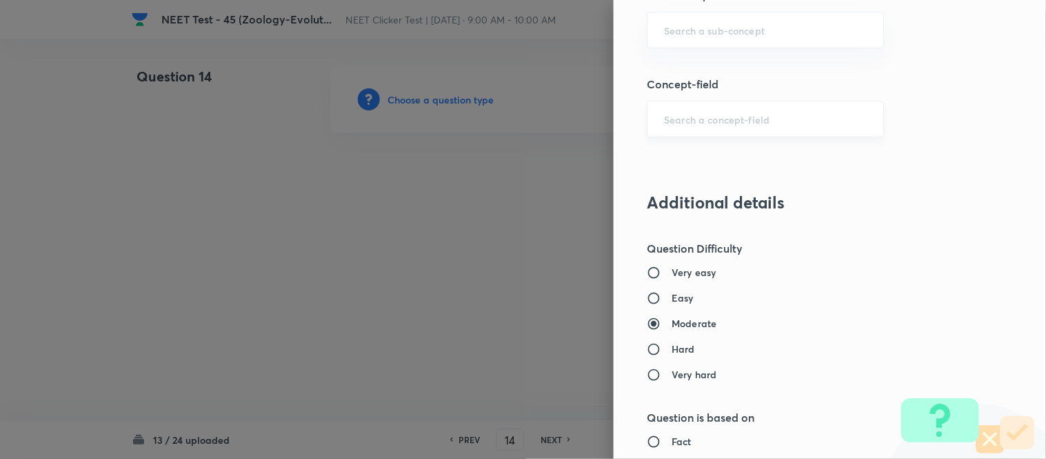
scroll to position [919, 0]
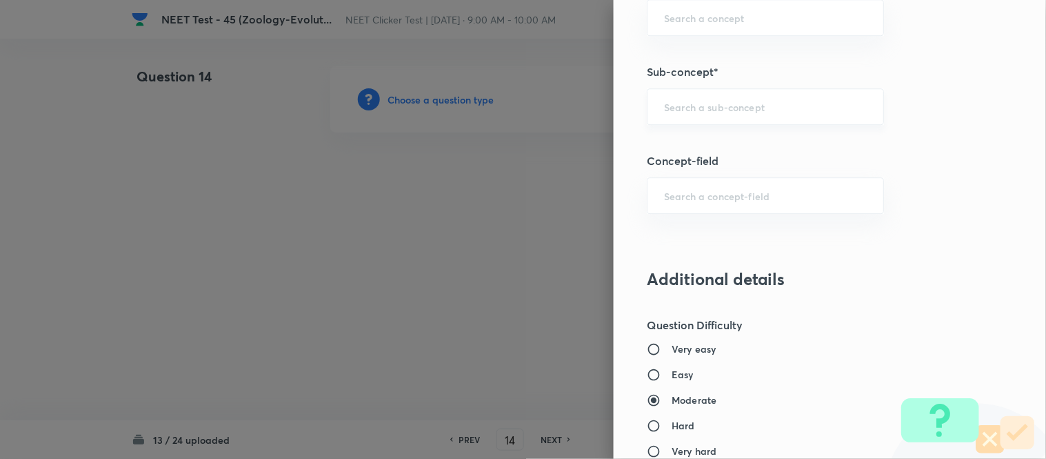
click at [741, 115] on div "​" at bounding box center [765, 106] width 237 height 37
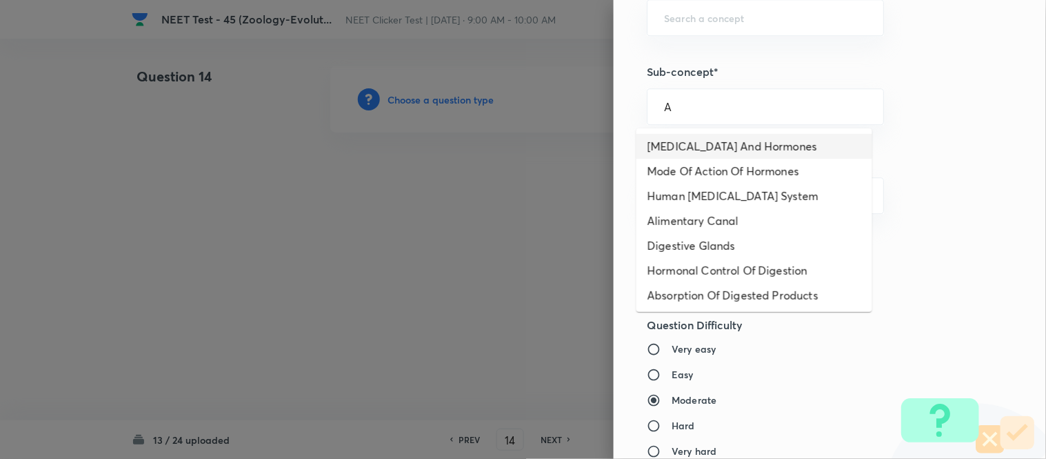
click at [697, 142] on li "[MEDICAL_DATA] And Hormones" at bounding box center [755, 146] width 236 height 25
type input "[MEDICAL_DATA] And Hormones"
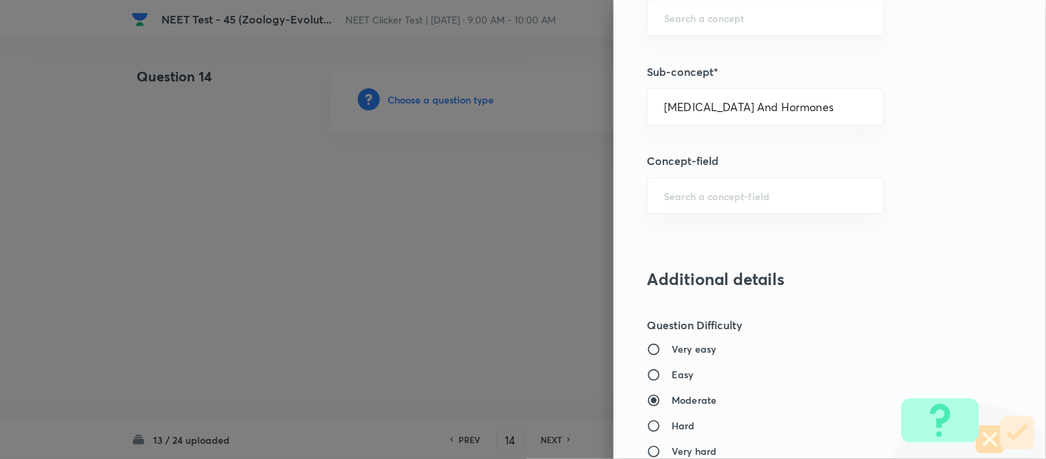
type input "Biology"
type input "Human Physiology"
type input "Chemical Coordinate & Integration"
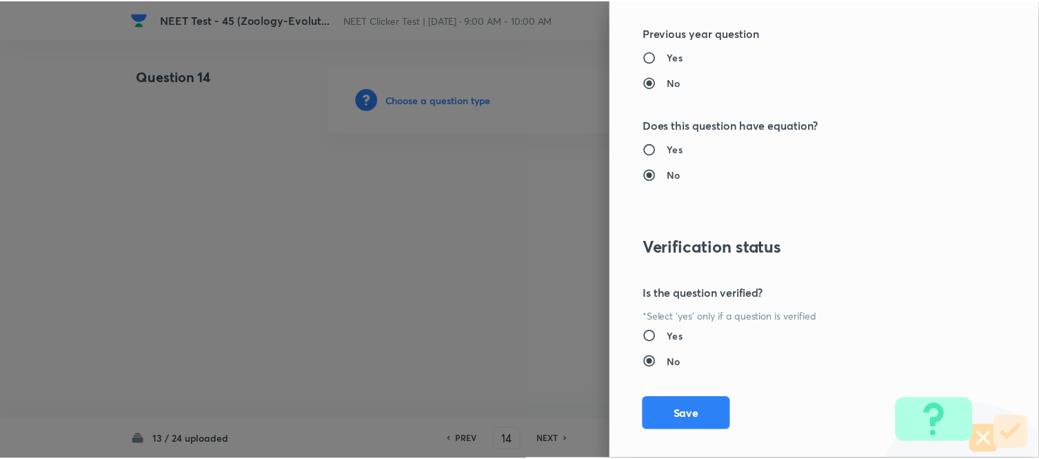
scroll to position [1514, 0]
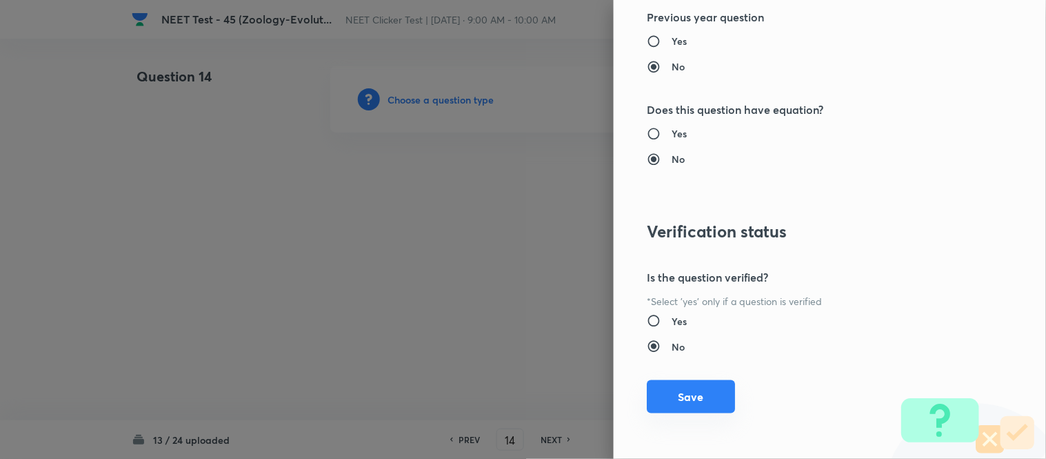
click at [693, 396] on button "Save" at bounding box center [691, 396] width 88 height 33
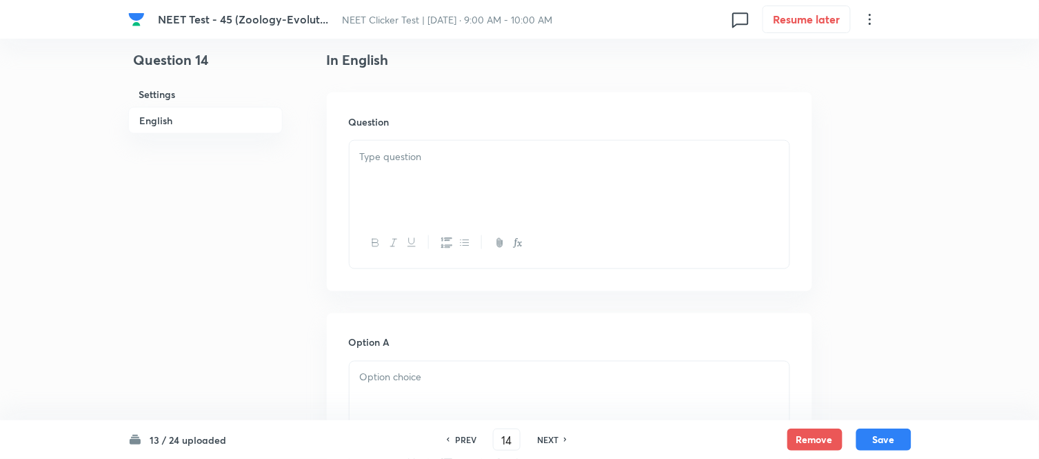
scroll to position [383, 0]
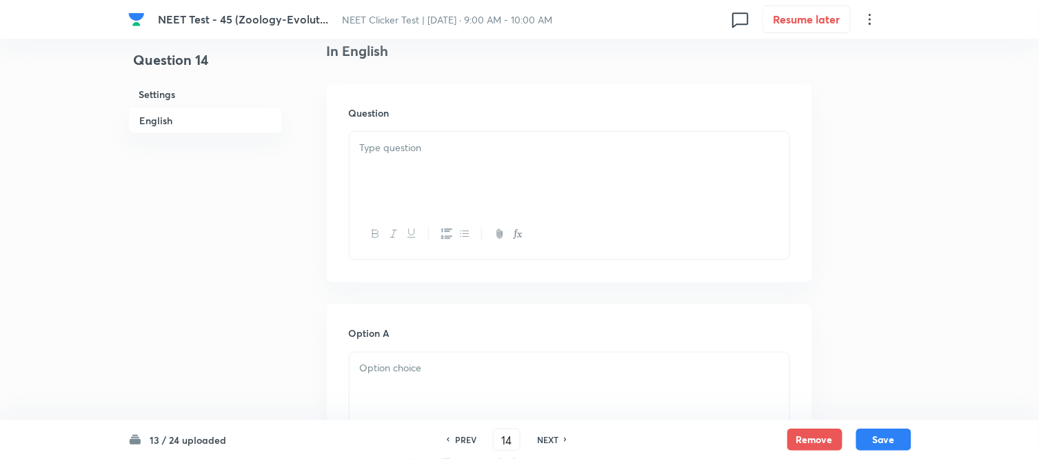
click at [519, 161] on div at bounding box center [570, 170] width 440 height 77
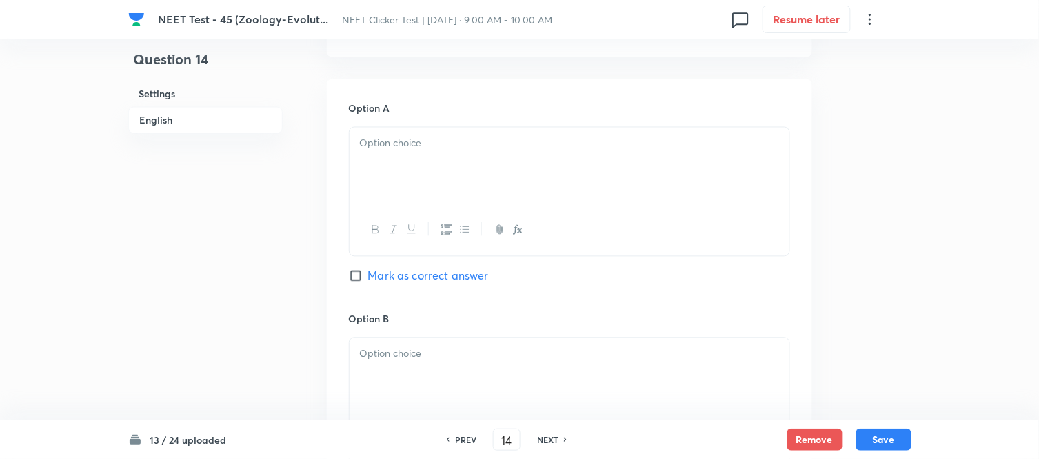
scroll to position [612, 0]
click at [462, 126] on div at bounding box center [570, 161] width 440 height 77
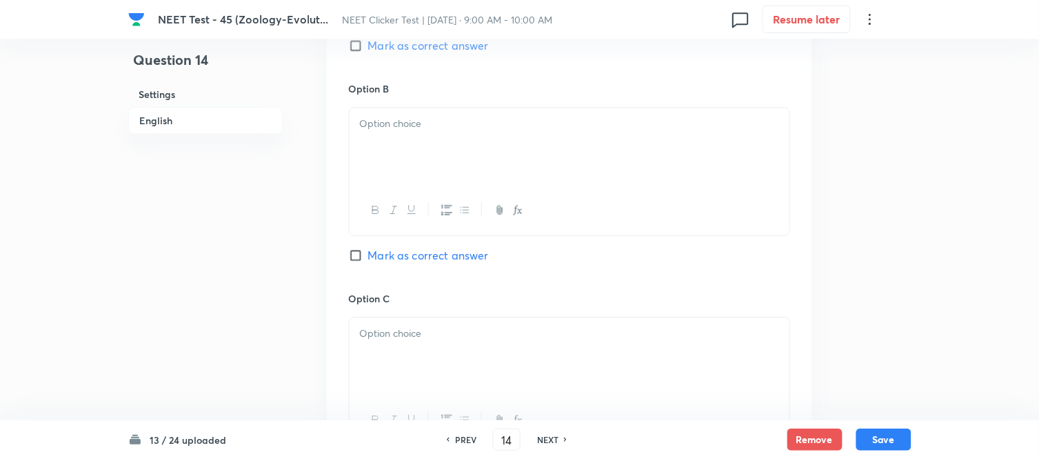
scroll to position [843, 0]
click at [530, 146] on div at bounding box center [570, 141] width 440 height 77
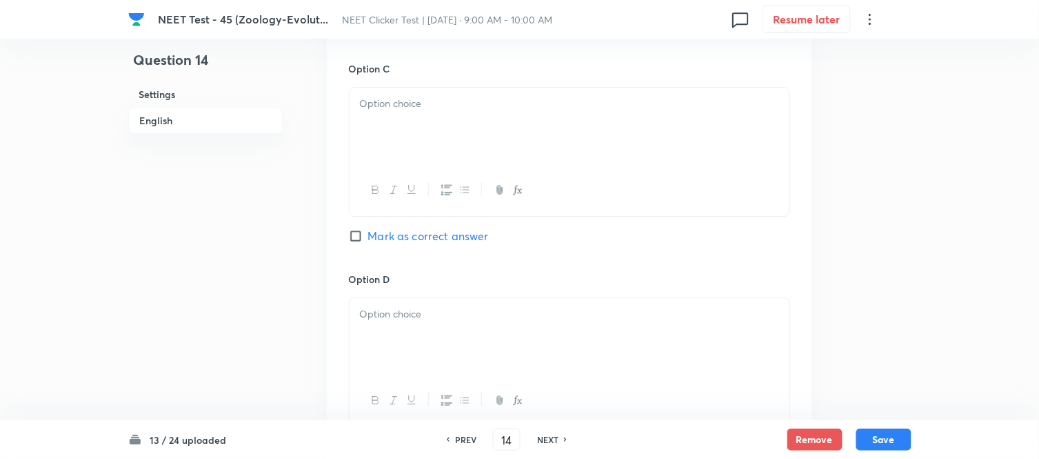
scroll to position [1072, 0]
click at [480, 111] on div at bounding box center [570, 121] width 440 height 77
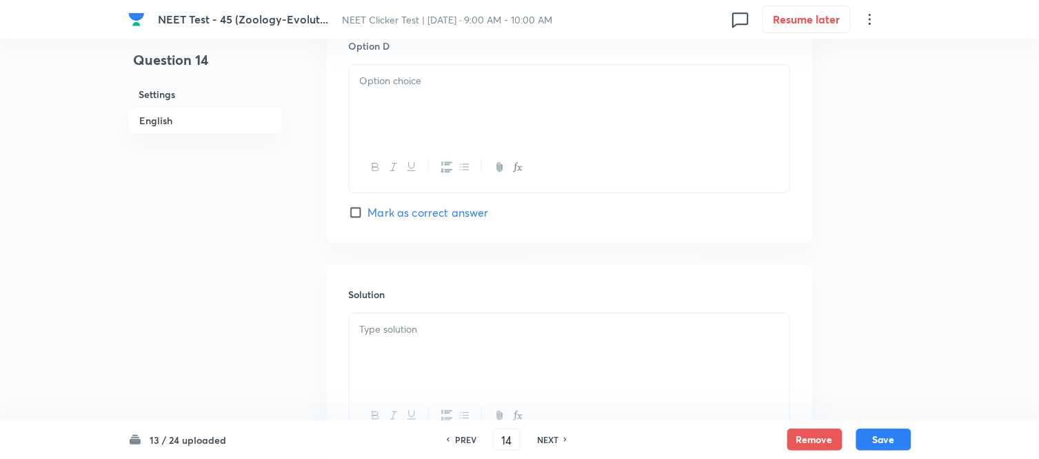
scroll to position [1302, 0]
click at [493, 143] on div at bounding box center [570, 166] width 440 height 50
click at [477, 99] on div at bounding box center [570, 101] width 440 height 77
click at [364, 211] on input "Mark as correct answer" at bounding box center [358, 211] width 19 height 14
checkbox input "true"
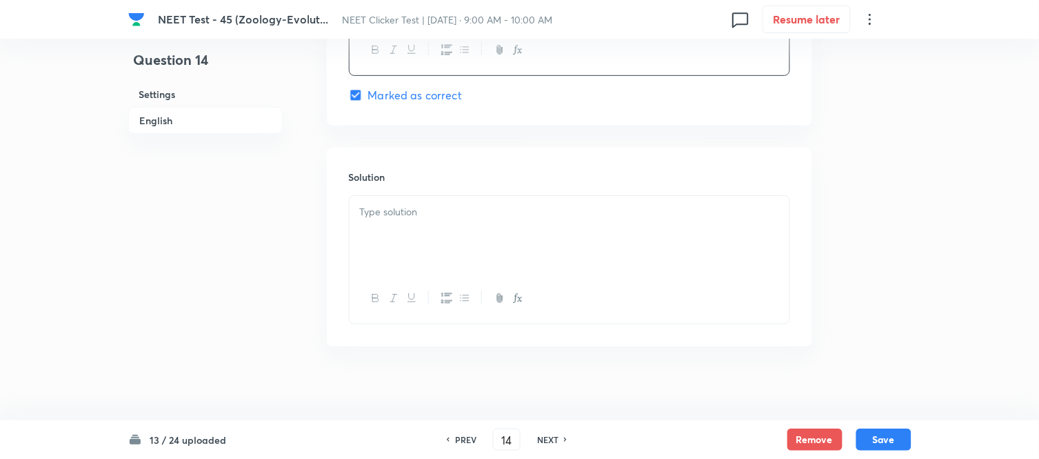
scroll to position [1430, 0]
click at [441, 201] on p at bounding box center [569, 203] width 419 height 16
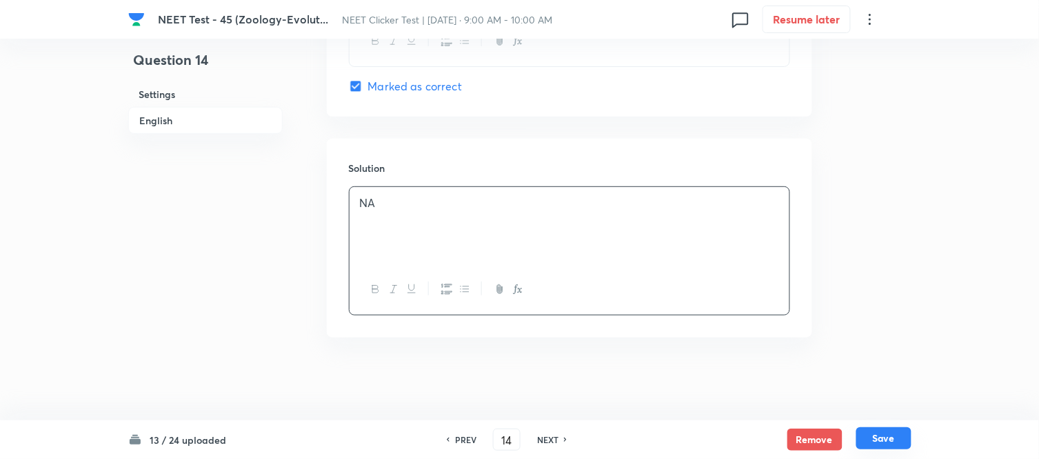
click at [883, 443] on button "Save" at bounding box center [884, 438] width 55 height 22
type input "15"
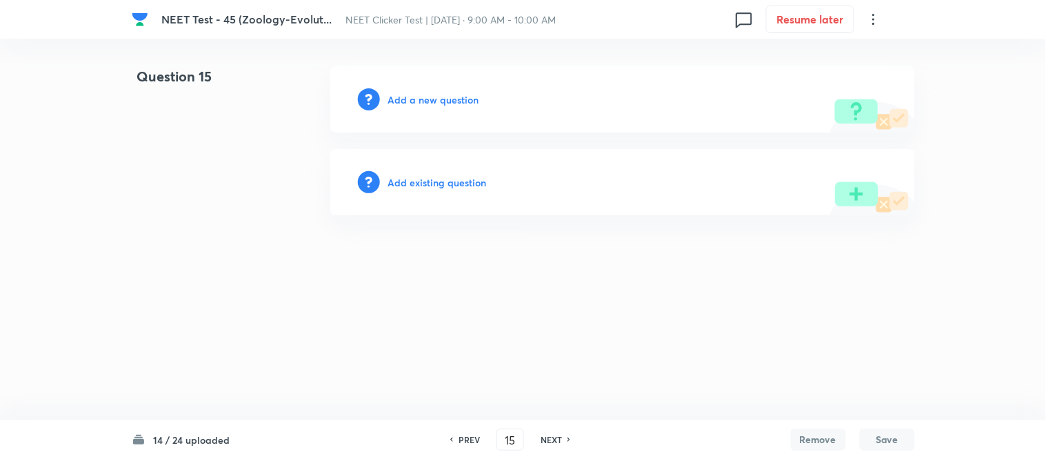
click at [412, 98] on h6 "Add a new question" at bounding box center [433, 99] width 91 height 14
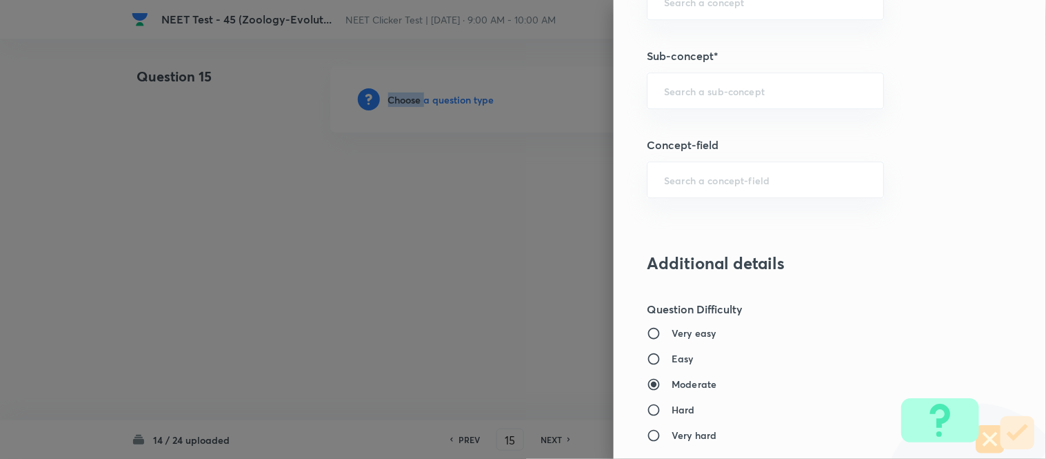
scroll to position [960, 0]
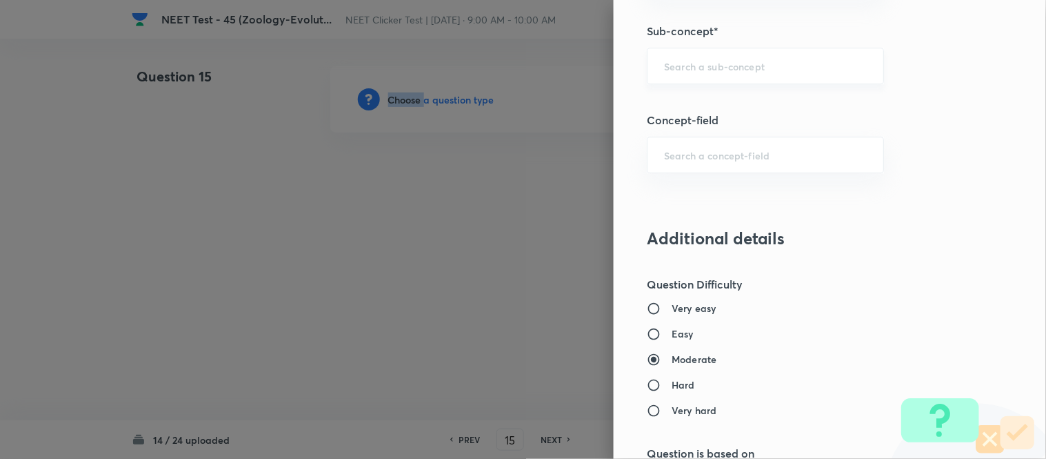
click at [725, 76] on div "​" at bounding box center [765, 66] width 237 height 37
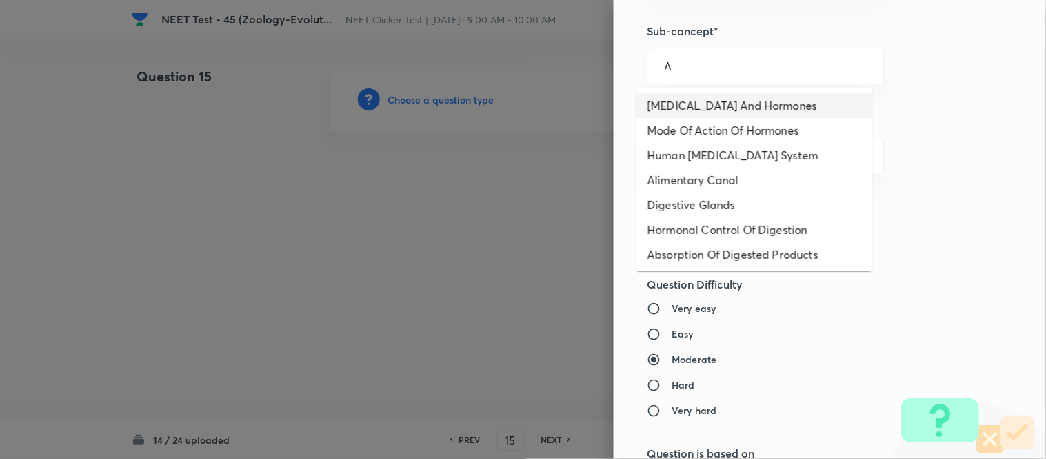
click at [685, 104] on li "[MEDICAL_DATA] And Hormones" at bounding box center [755, 105] width 236 height 25
type input "[MEDICAL_DATA] And Hormones"
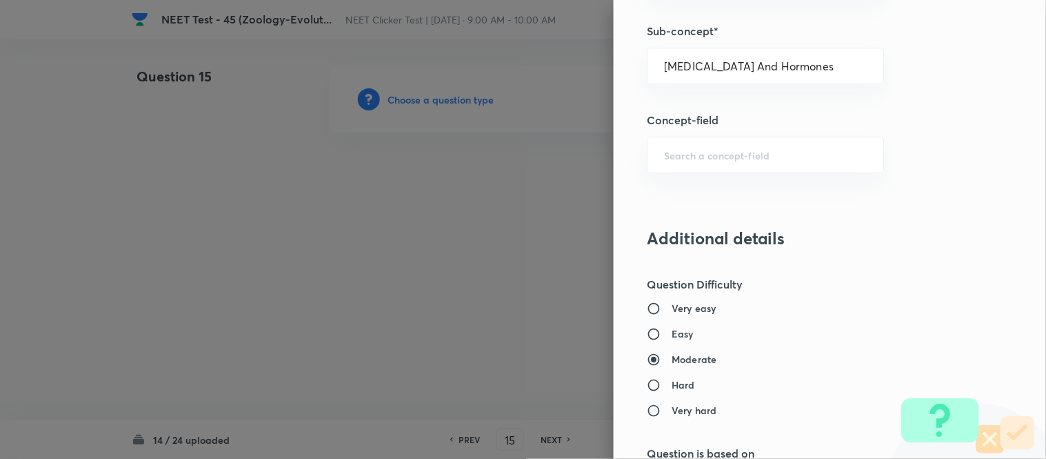
type input "Biology"
type input "Human Physiology"
type input "Chemical Coordinate & Integration"
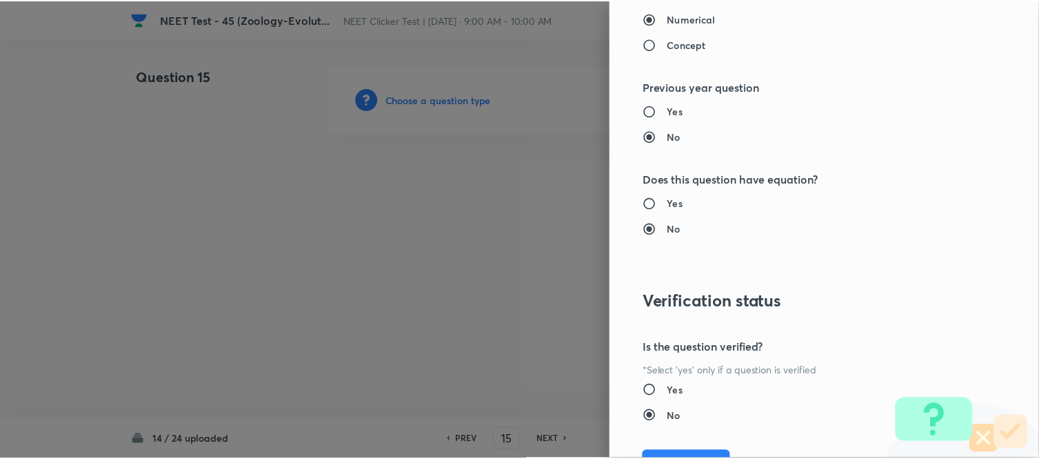
scroll to position [1514, 0]
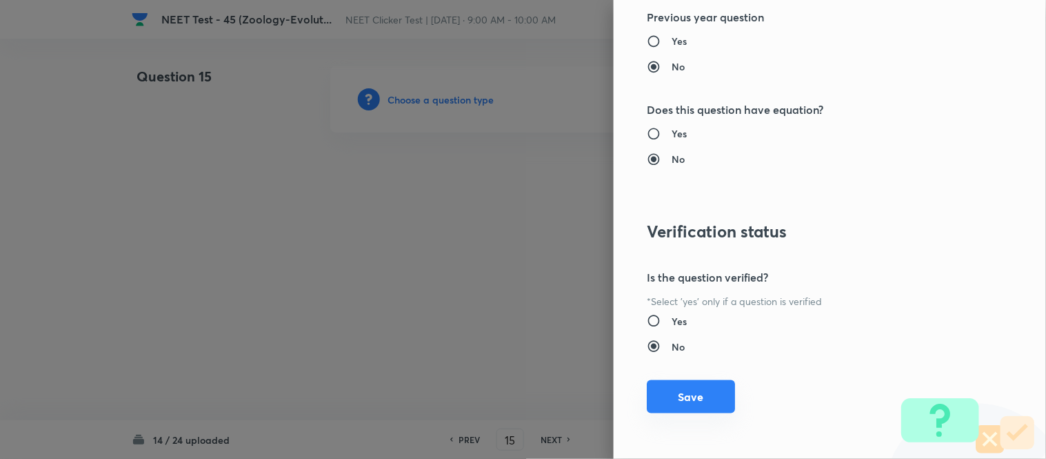
click at [652, 401] on button "Save" at bounding box center [691, 396] width 88 height 33
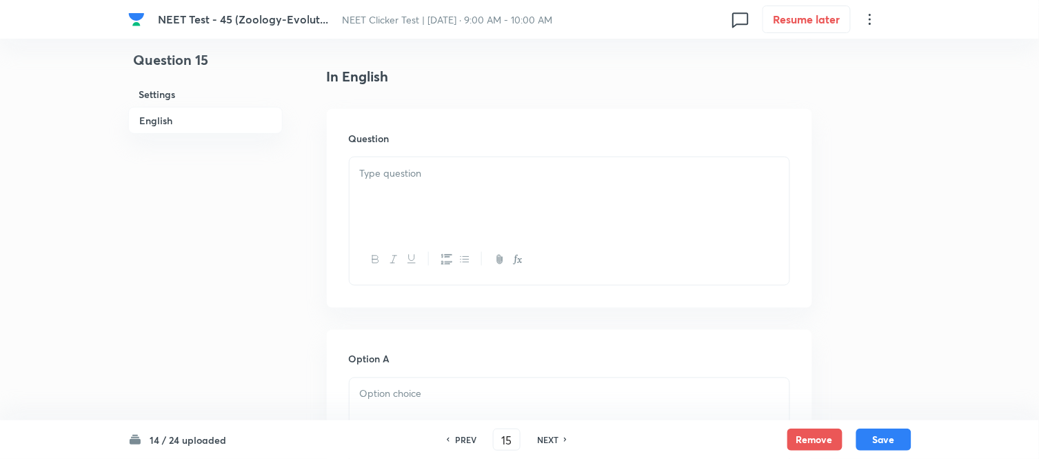
scroll to position [383, 0]
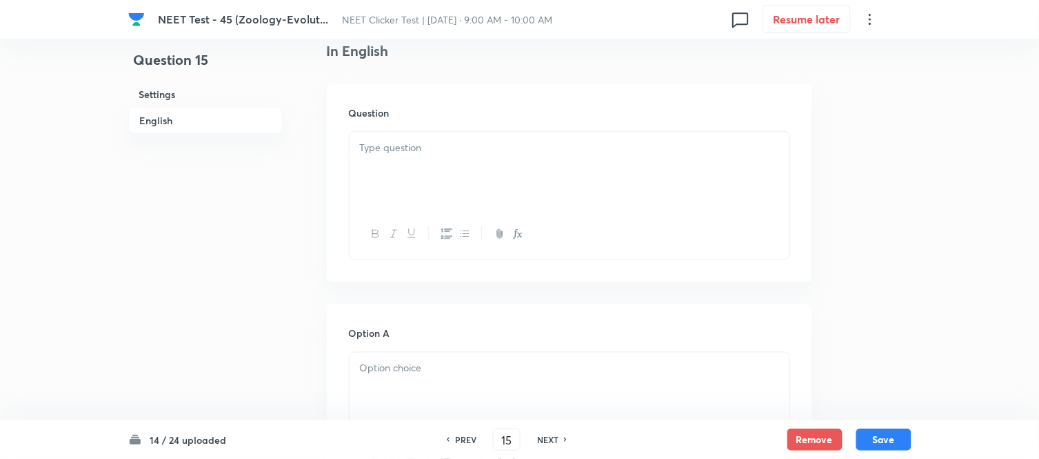
click at [483, 150] on p at bounding box center [569, 148] width 419 height 16
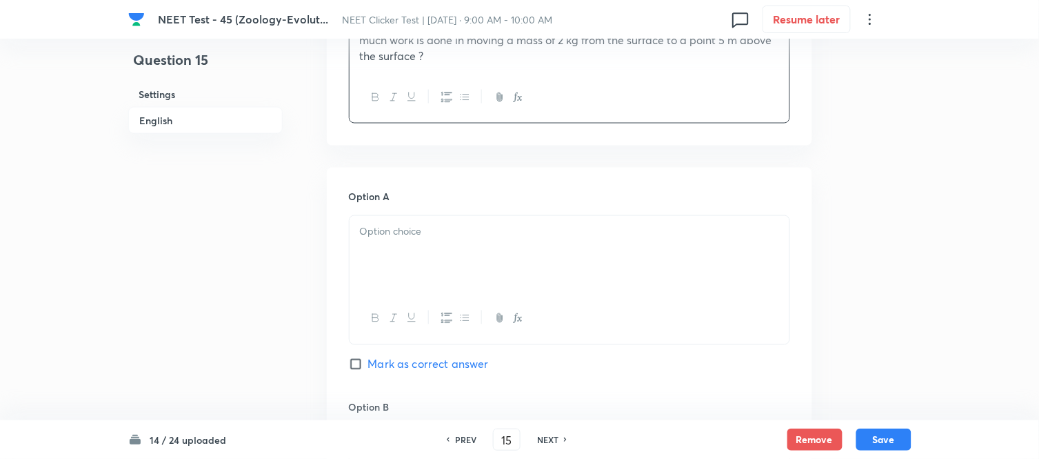
scroll to position [612, 0]
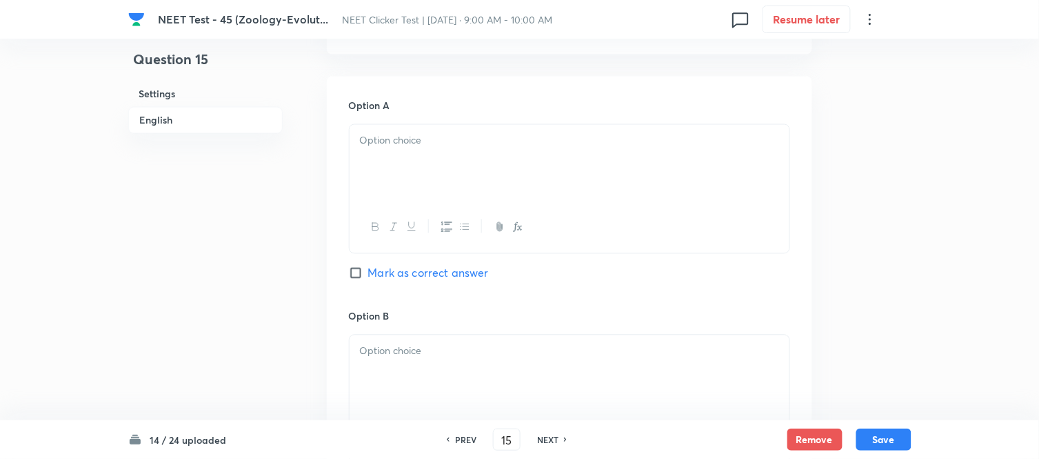
click at [476, 150] on div at bounding box center [570, 163] width 440 height 77
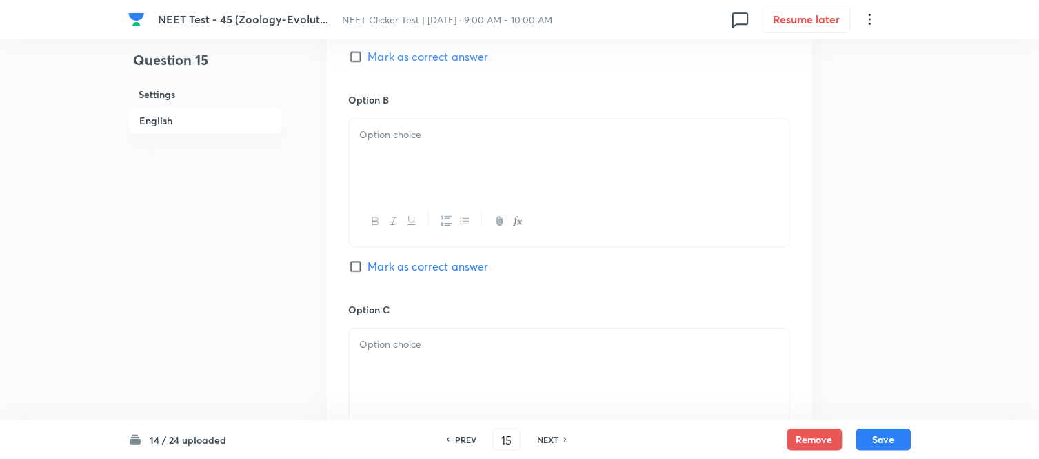
scroll to position [843, 0]
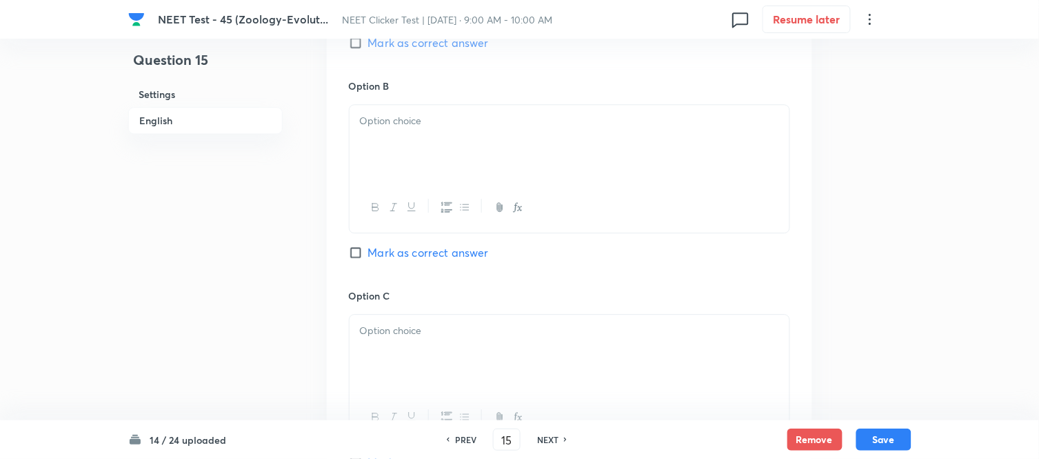
click at [478, 147] on div at bounding box center [570, 143] width 440 height 77
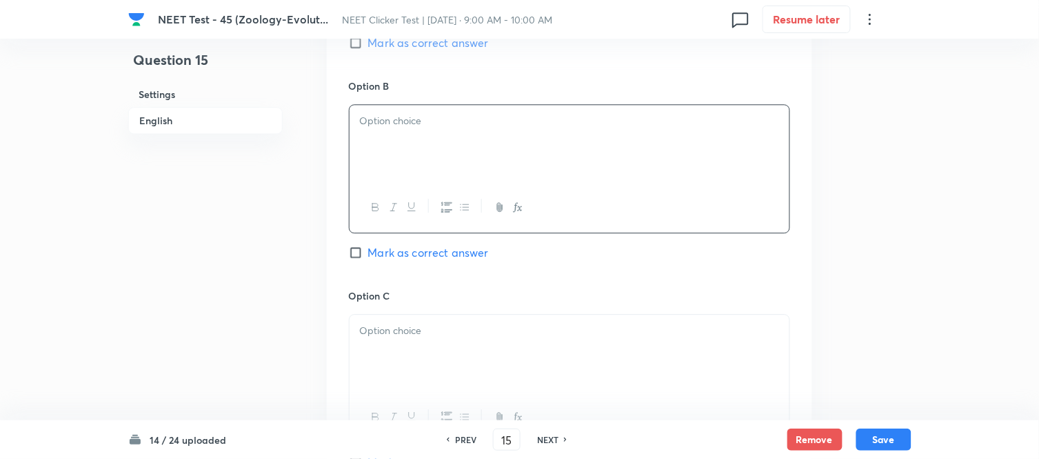
paste div
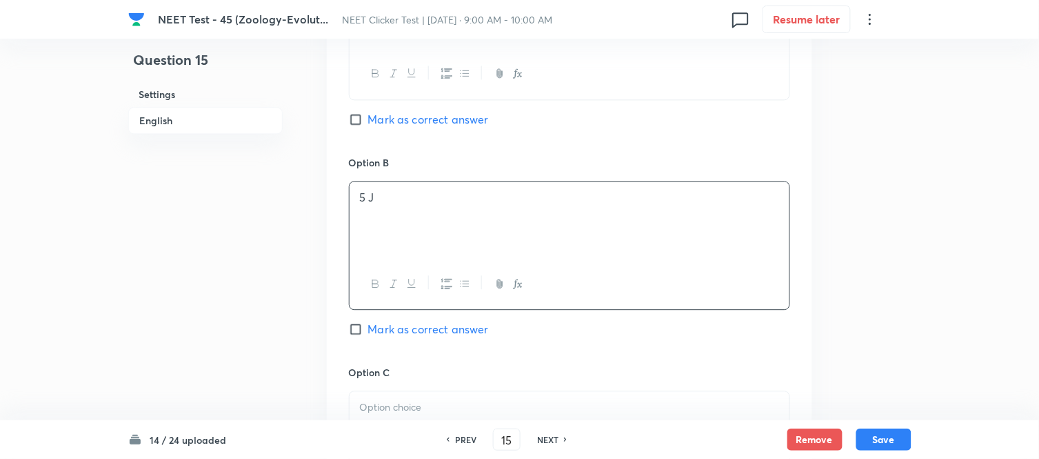
drag, startPoint x: 354, startPoint y: 117, endPoint x: 428, endPoint y: 185, distance: 100.1
click at [355, 117] on input "Mark as correct answer" at bounding box center [358, 119] width 19 height 14
checkbox input "true"
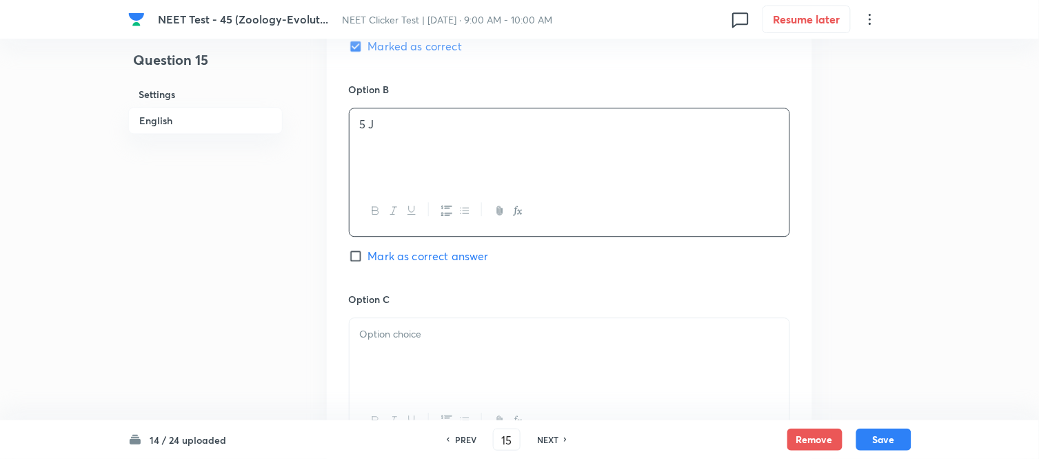
scroll to position [919, 0]
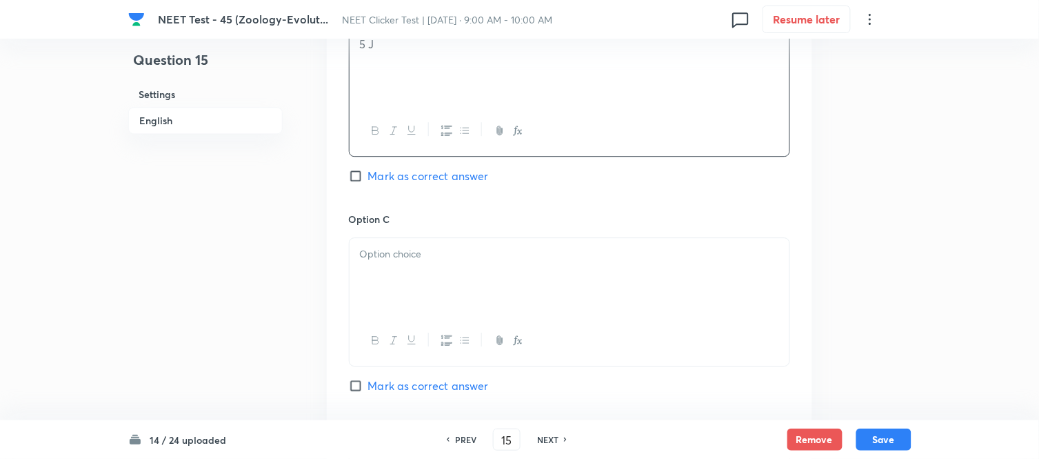
click at [477, 262] on p at bounding box center [569, 254] width 419 height 16
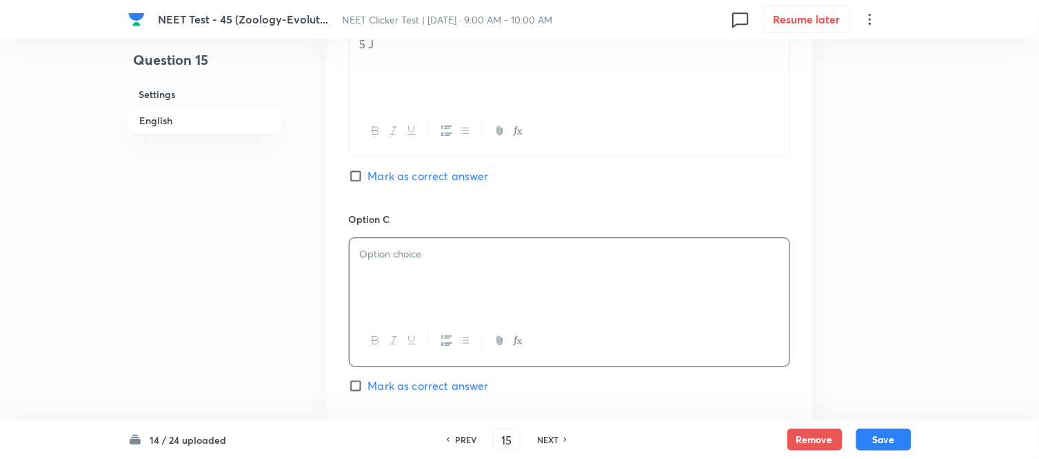
paste div
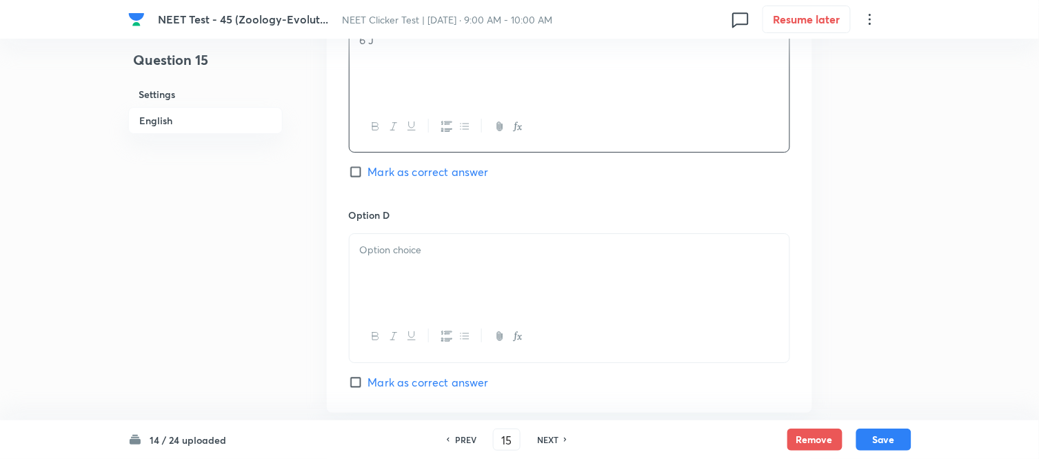
scroll to position [1149, 0]
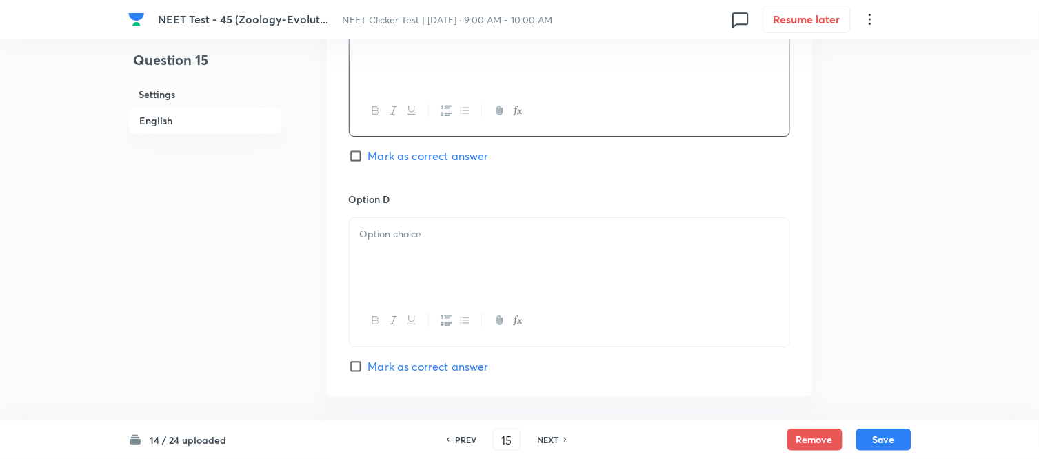
click at [519, 235] on p at bounding box center [569, 234] width 419 height 16
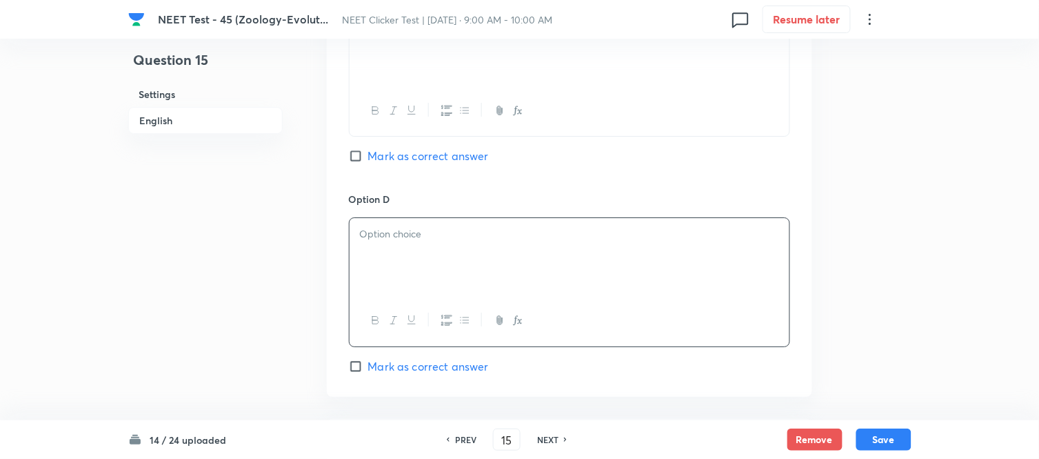
paste div
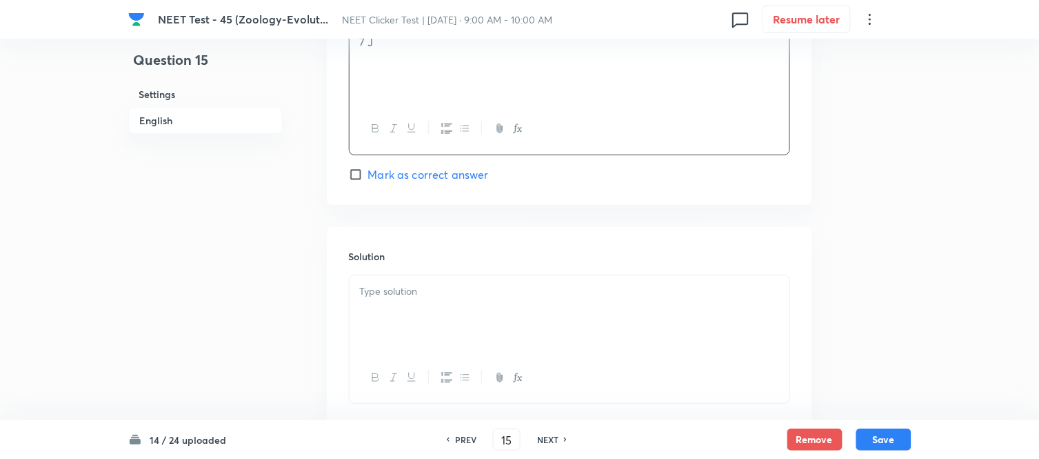
scroll to position [1379, 0]
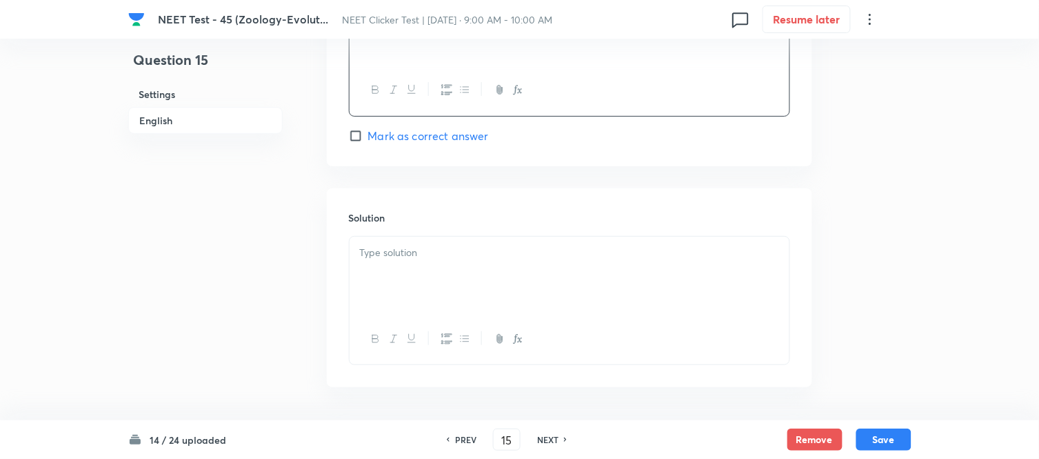
click at [479, 257] on p at bounding box center [569, 253] width 419 height 16
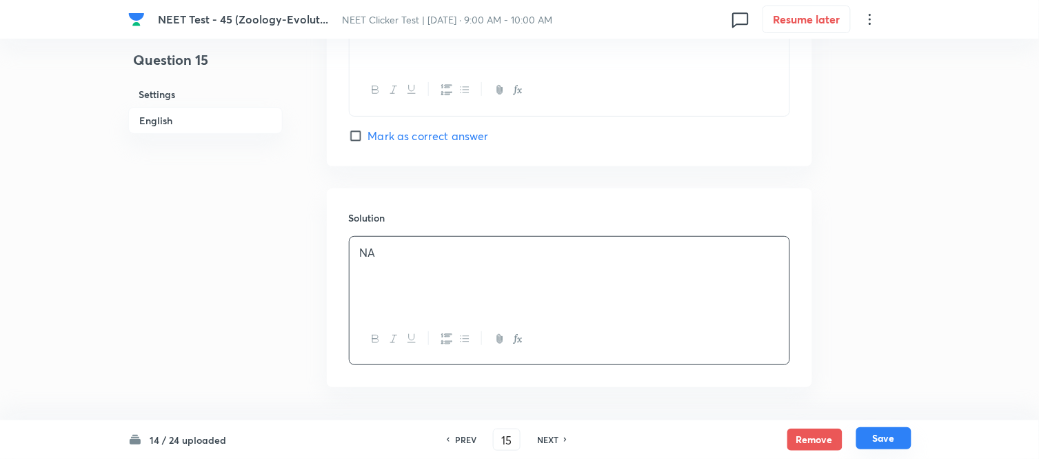
click at [883, 435] on button "Save" at bounding box center [884, 438] width 55 height 22
type input "16"
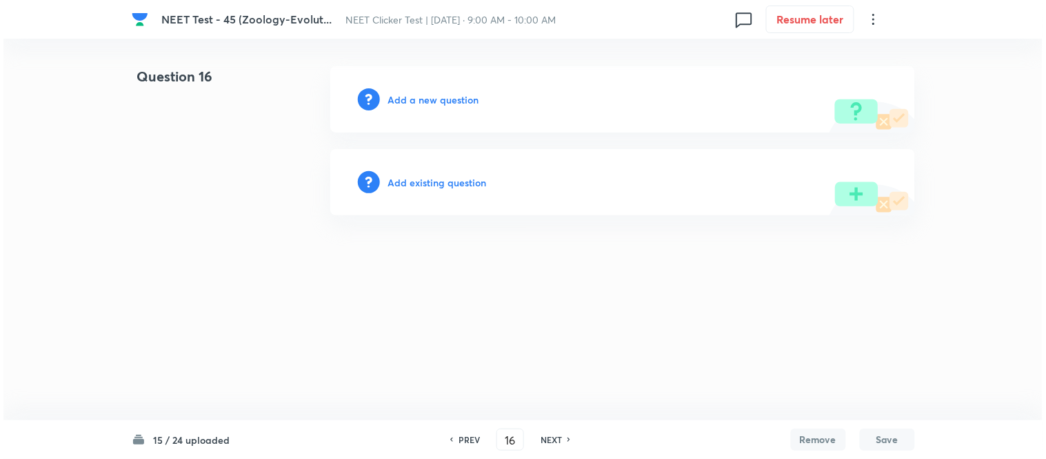
scroll to position [0, 0]
click at [411, 97] on h6 "Add a new question" at bounding box center [433, 99] width 91 height 14
click at [411, 97] on h6 "Choose a question type" at bounding box center [441, 99] width 106 height 14
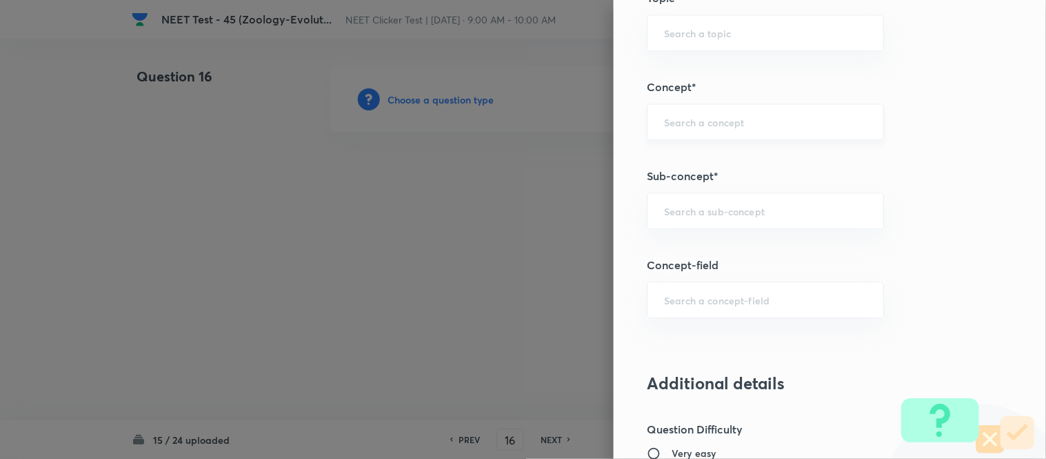
scroll to position [919, 0]
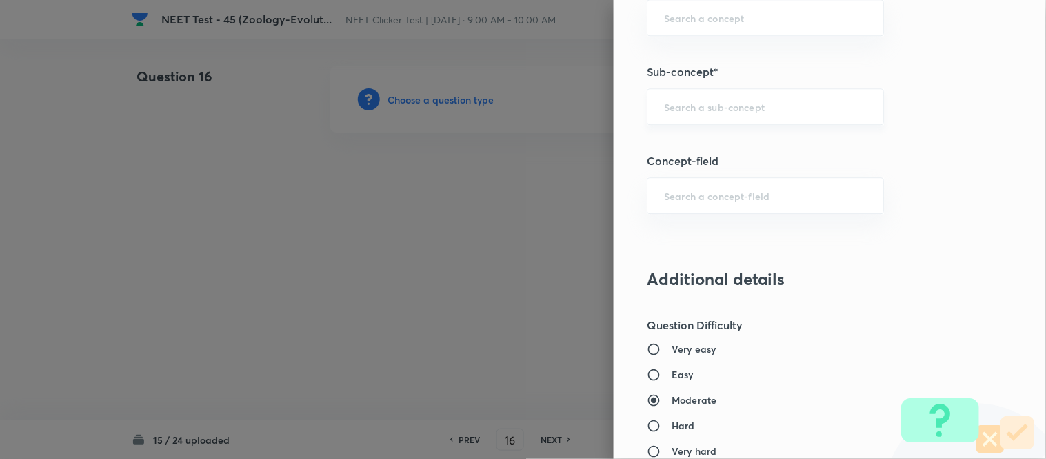
click at [728, 109] on input "text" at bounding box center [765, 106] width 203 height 13
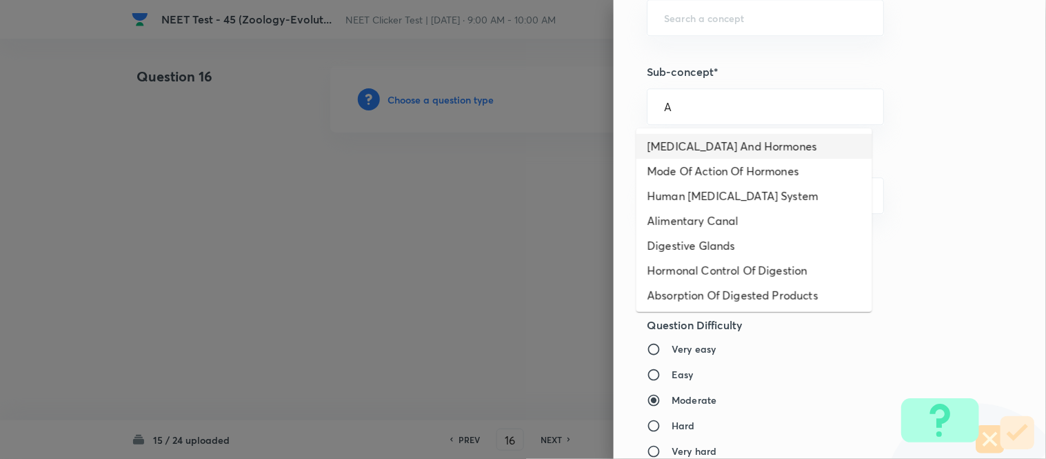
click at [708, 149] on li "[MEDICAL_DATA] And Hormones" at bounding box center [755, 146] width 236 height 25
type input "[MEDICAL_DATA] And Hormones"
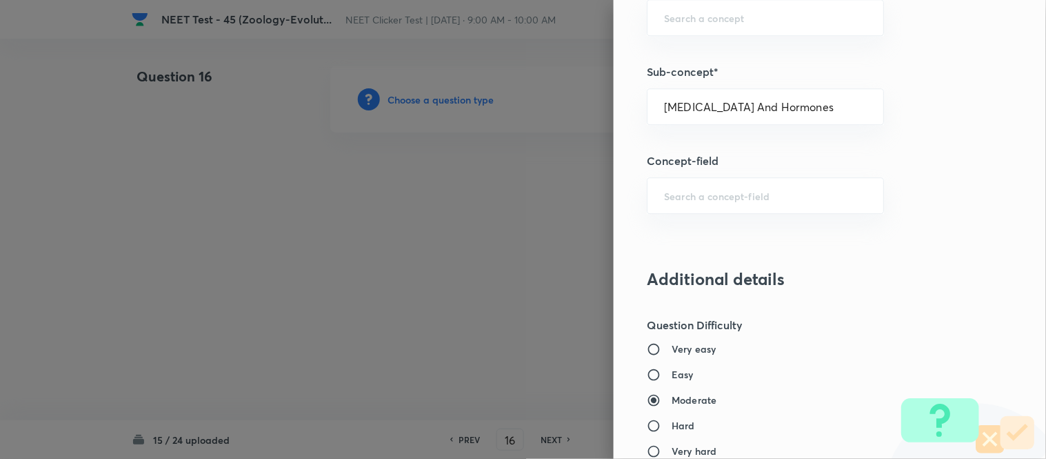
type input "Biology"
type input "Human Physiology"
type input "Chemical Coordinate & Integration"
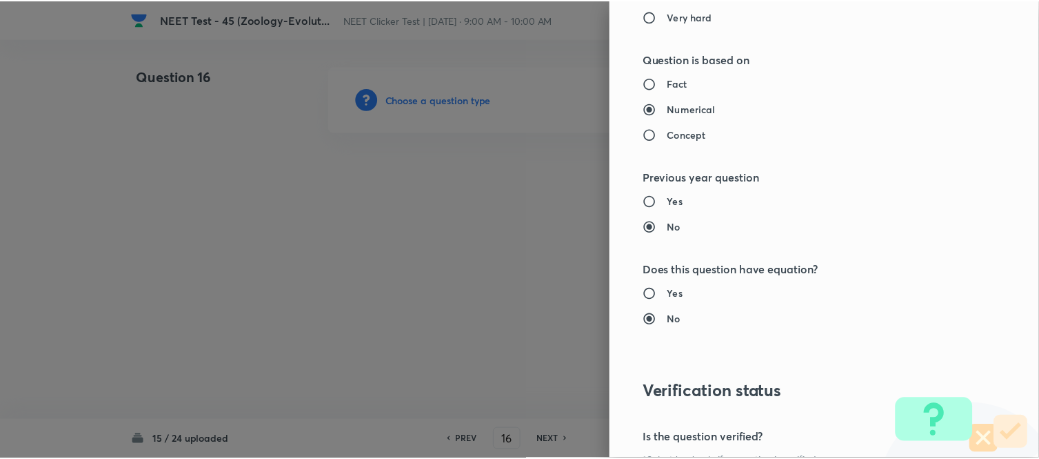
scroll to position [1514, 0]
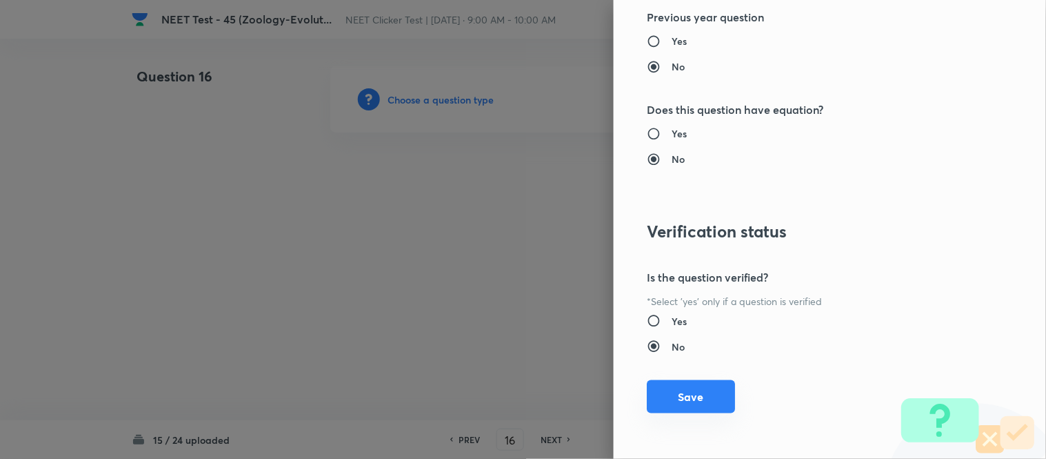
click at [698, 403] on button "Save" at bounding box center [691, 396] width 88 height 33
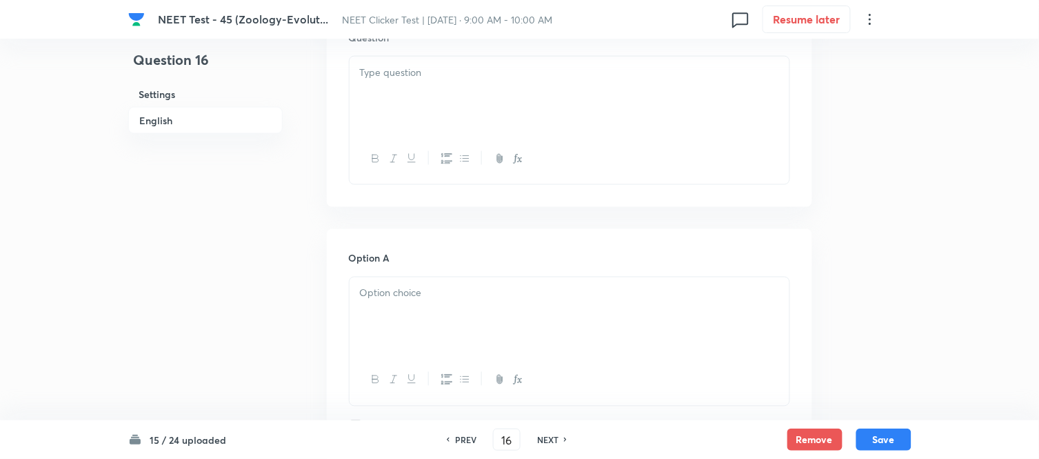
scroll to position [459, 0]
click at [541, 94] on div at bounding box center [570, 93] width 440 height 77
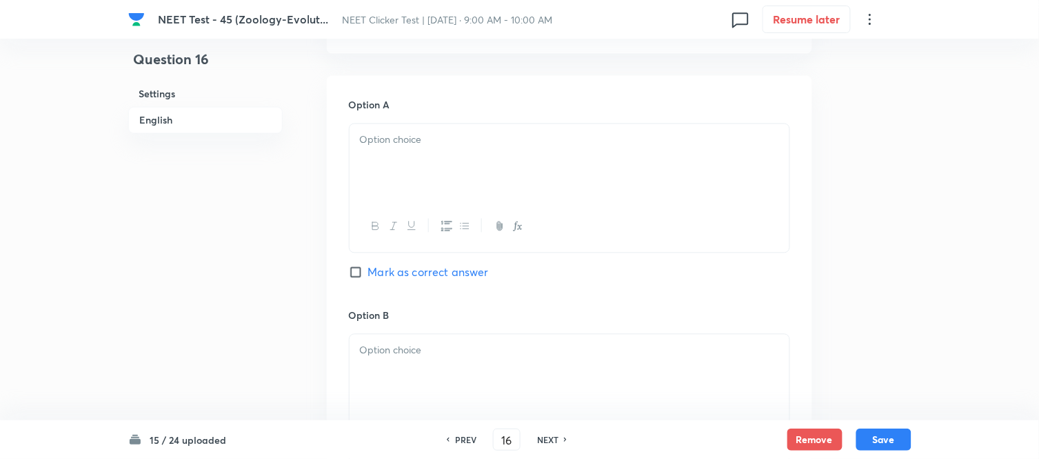
scroll to position [612, 0]
click at [505, 146] on p at bounding box center [569, 139] width 419 height 16
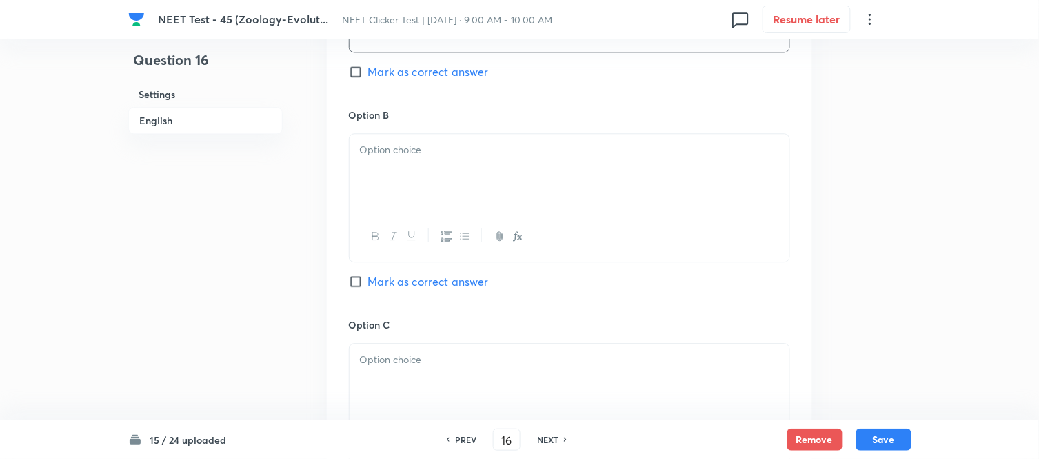
scroll to position [843, 0]
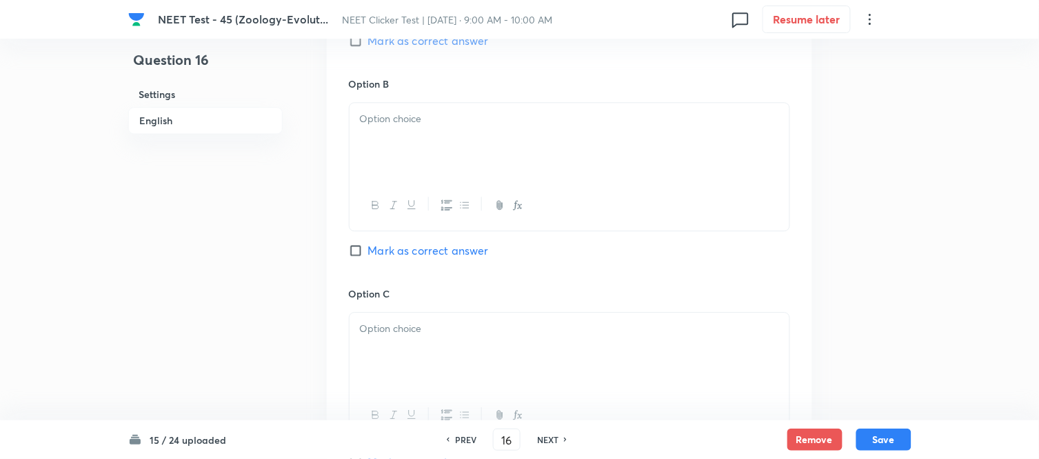
click at [448, 148] on div at bounding box center [570, 141] width 440 height 77
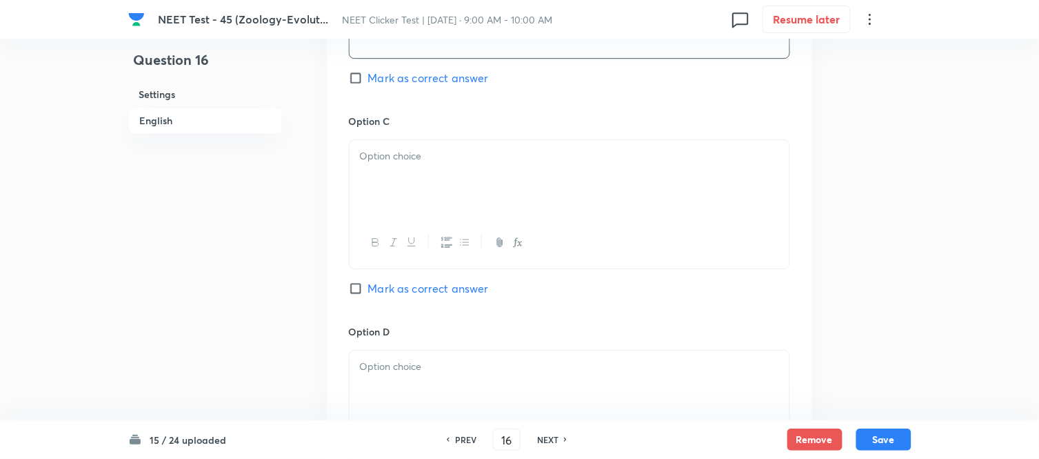
scroll to position [1072, 0]
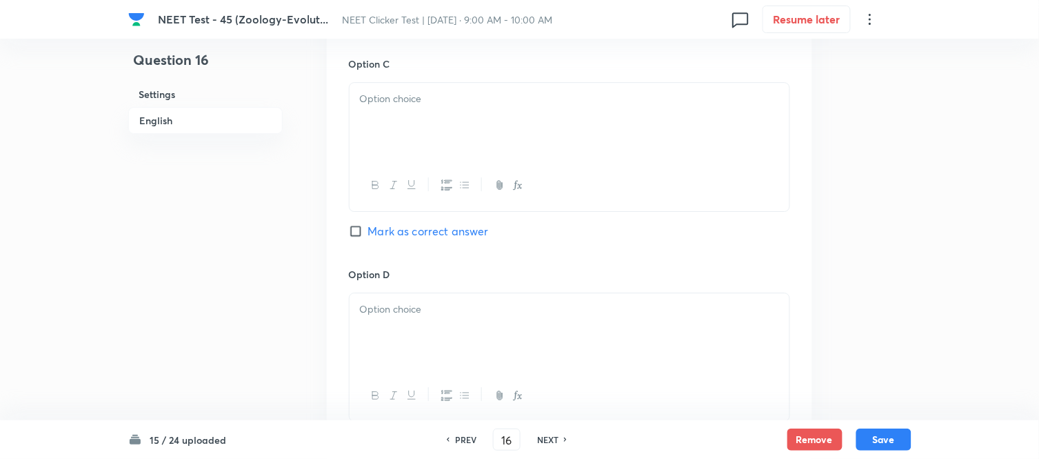
click at [495, 124] on div at bounding box center [570, 121] width 440 height 77
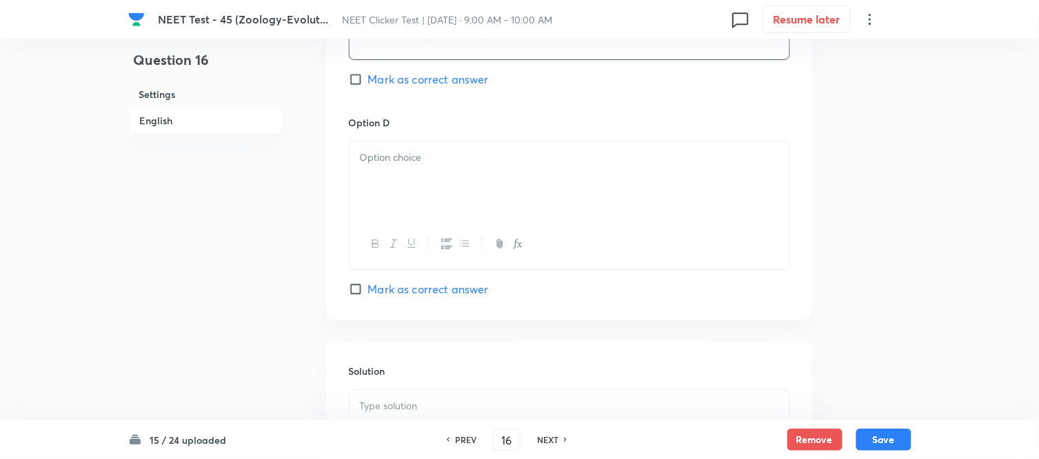
scroll to position [1225, 0]
click at [506, 168] on div at bounding box center [570, 178] width 440 height 77
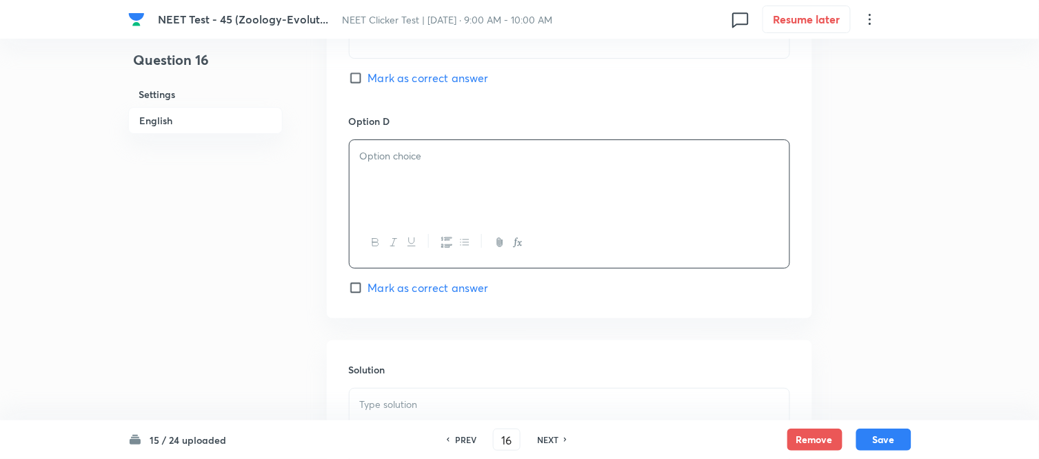
click at [483, 169] on div at bounding box center [570, 178] width 440 height 77
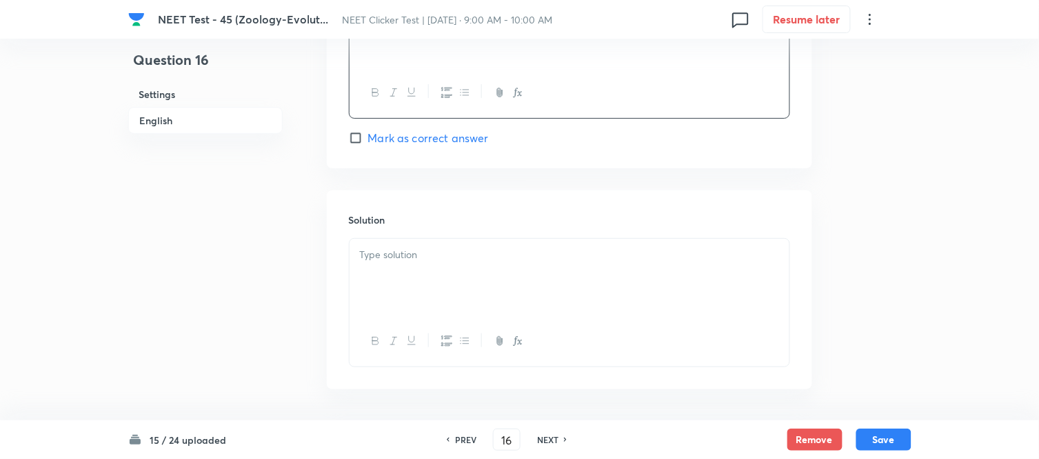
scroll to position [1379, 0]
click at [457, 258] on p at bounding box center [569, 251] width 419 height 16
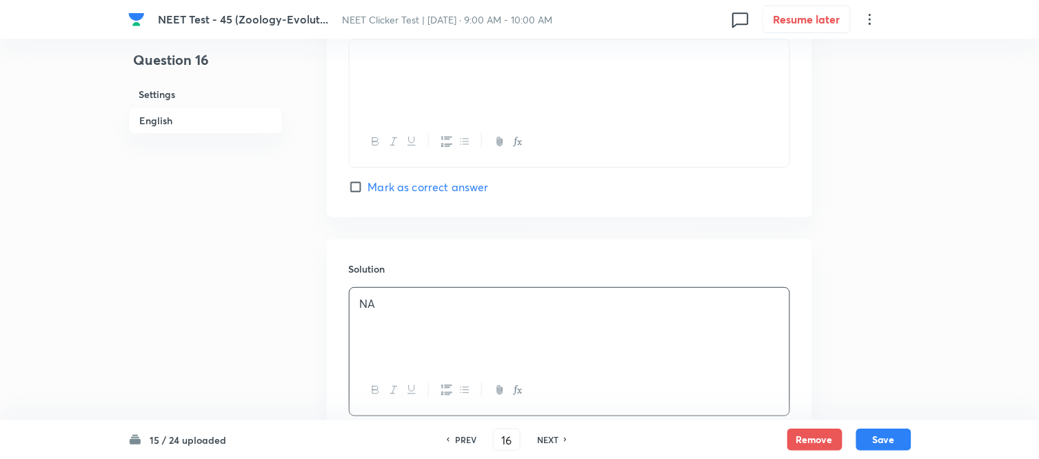
scroll to position [1302, 0]
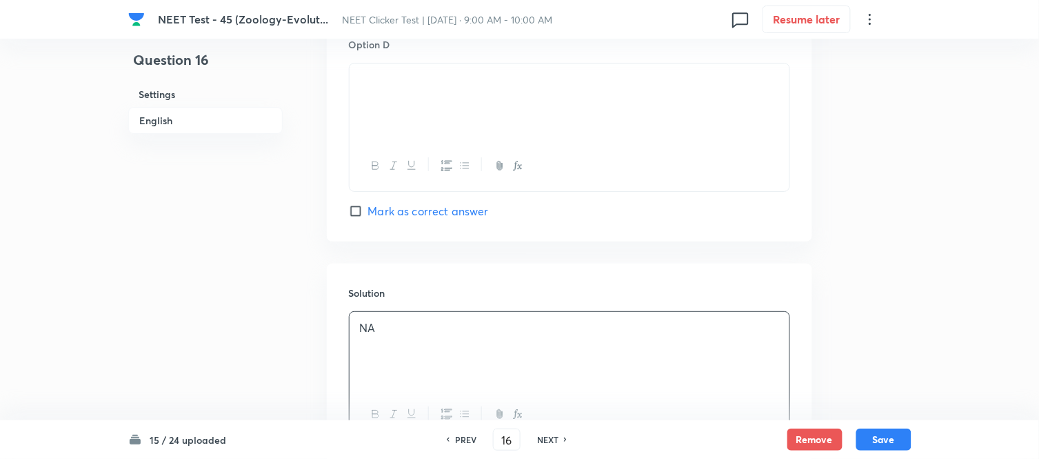
drag, startPoint x: 360, startPoint y: 218, endPoint x: 388, endPoint y: 225, distance: 28.4
click at [360, 217] on input "Mark as correct answer" at bounding box center [358, 211] width 19 height 14
checkbox input "true"
click at [885, 440] on button "Save" at bounding box center [884, 438] width 55 height 22
type input "17"
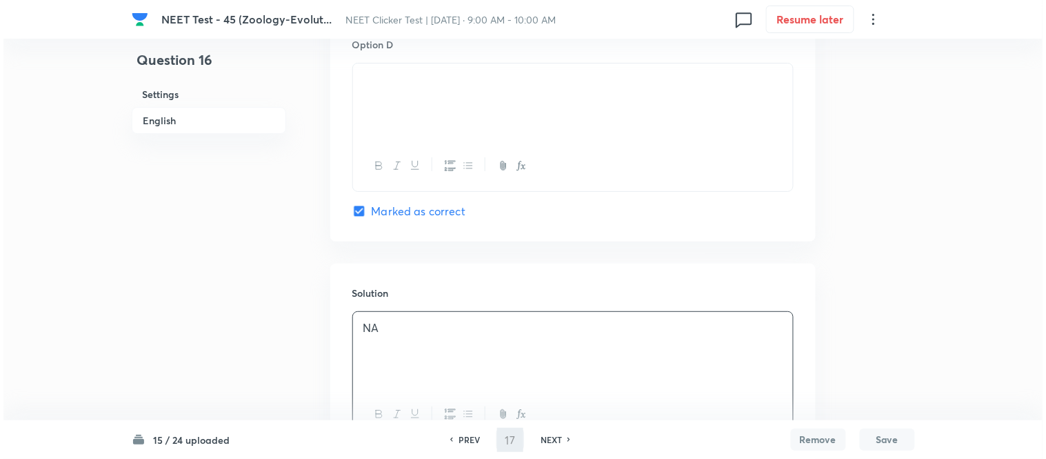
scroll to position [0, 0]
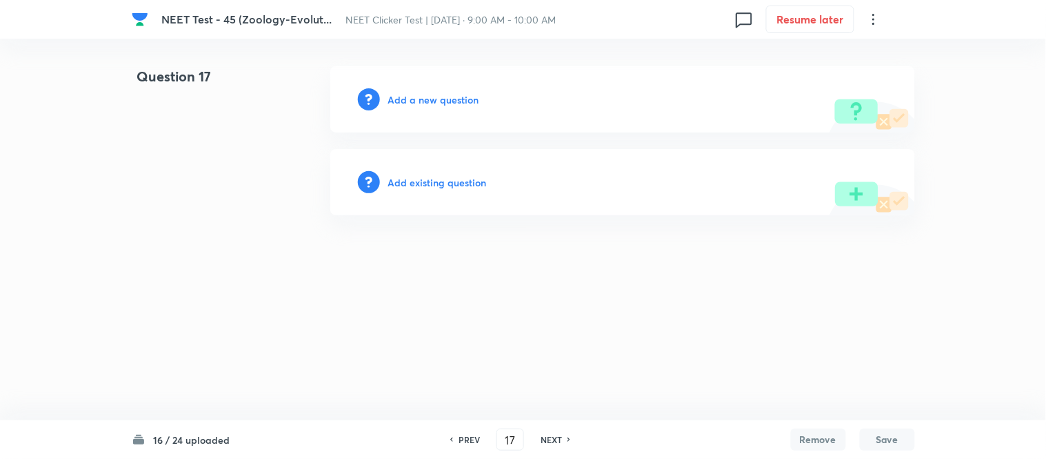
click at [404, 100] on h6 "Add a new question" at bounding box center [433, 99] width 91 height 14
click at [404, 100] on h6 "Choose a question type" at bounding box center [441, 99] width 106 height 14
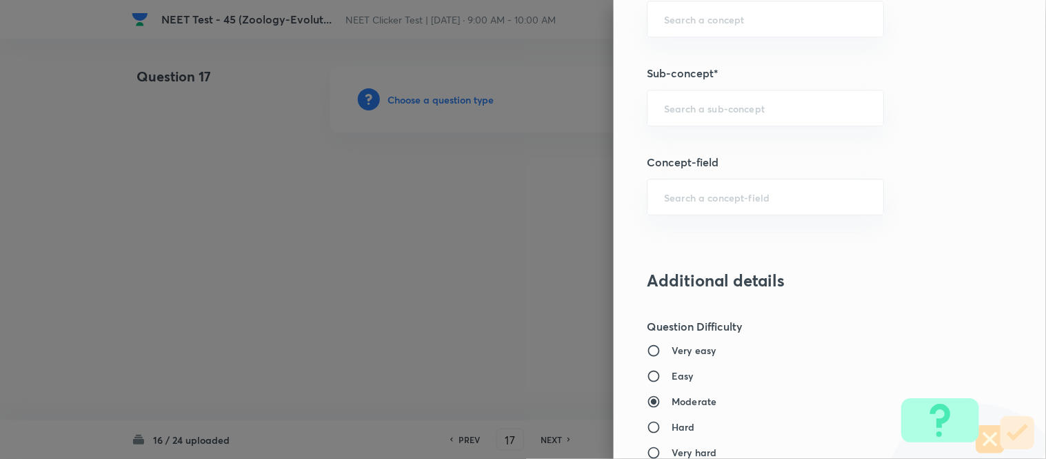
scroll to position [921, 0]
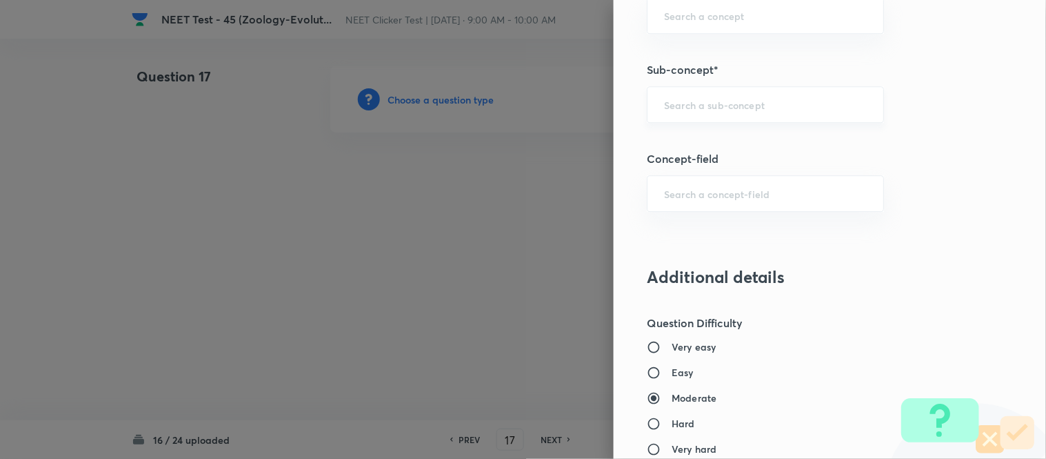
click at [706, 100] on input "text" at bounding box center [765, 104] width 203 height 13
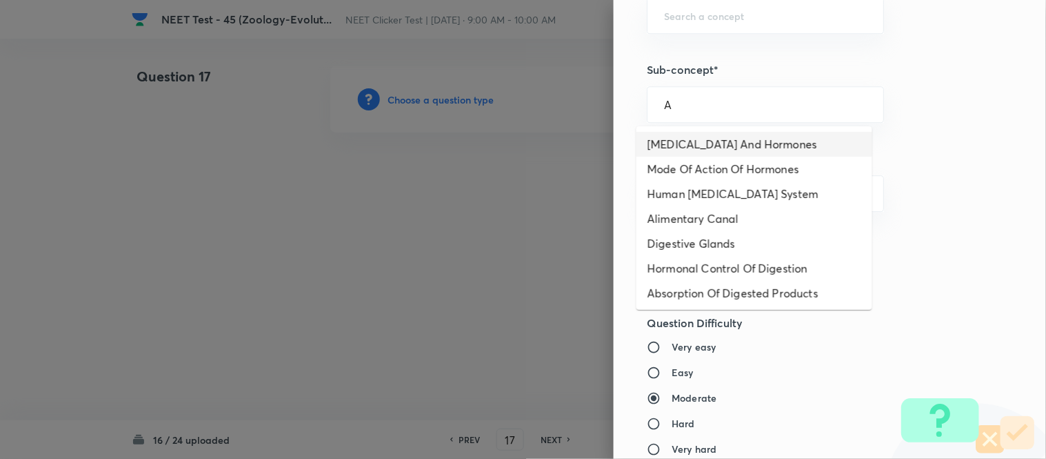
click at [690, 143] on li "[MEDICAL_DATA] And Hormones" at bounding box center [755, 144] width 236 height 25
type input "[MEDICAL_DATA] And Hormones"
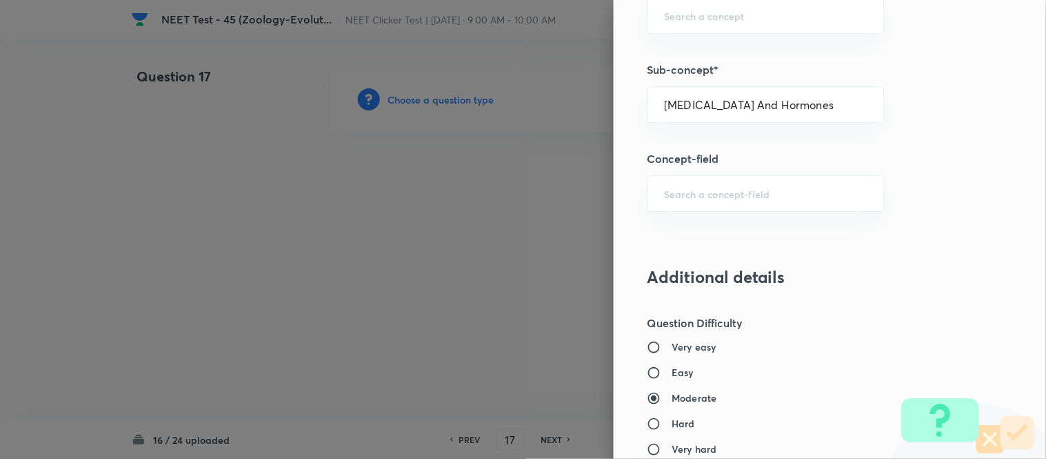
type input "Biology"
type input "Human Physiology"
type input "Chemical Coordinate & Integration"
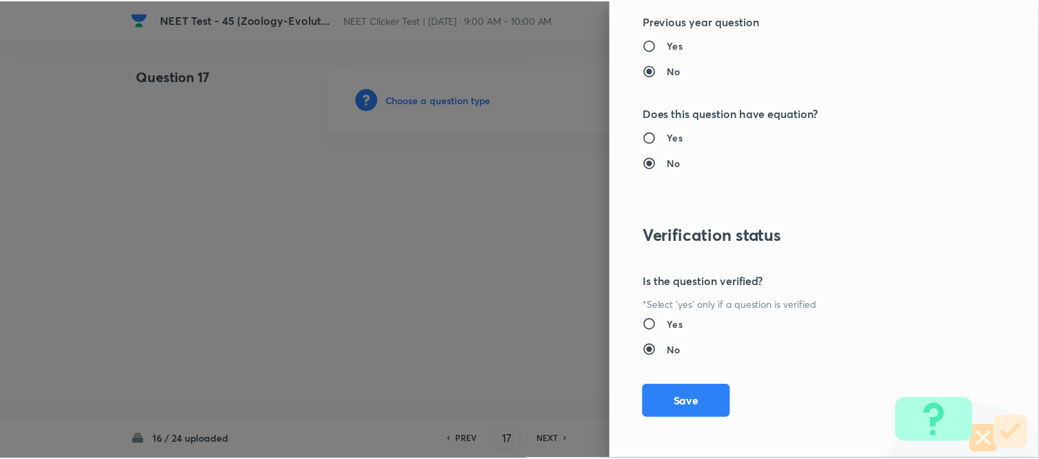
scroll to position [1514, 0]
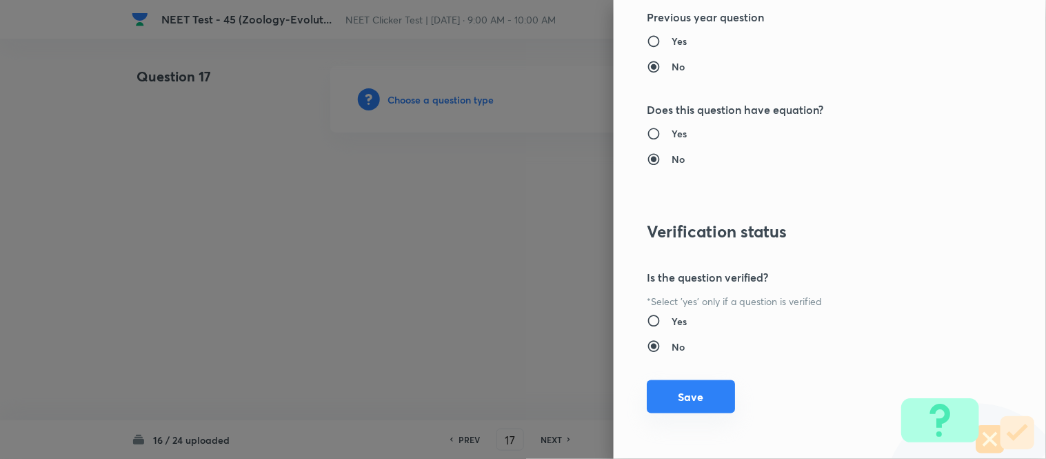
click at [657, 394] on button "Save" at bounding box center [691, 396] width 88 height 33
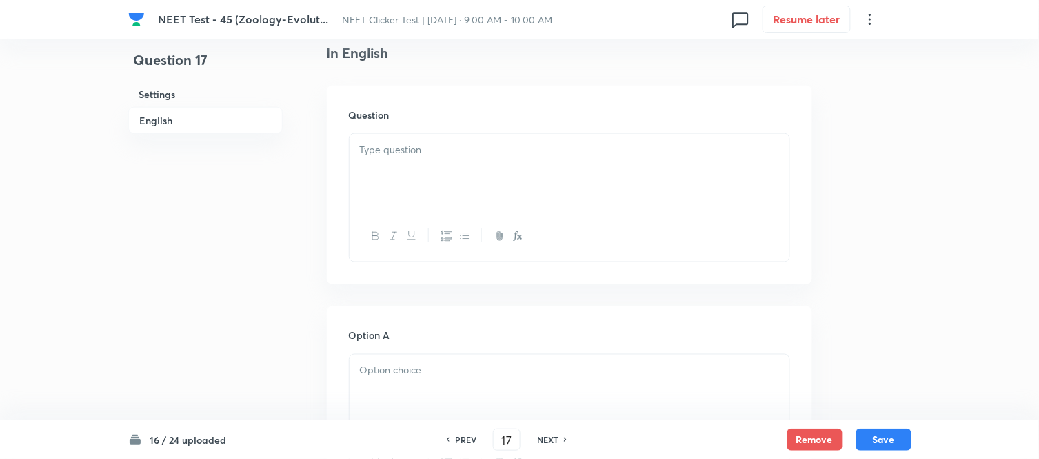
scroll to position [383, 0]
click at [512, 163] on div at bounding box center [570, 170] width 440 height 77
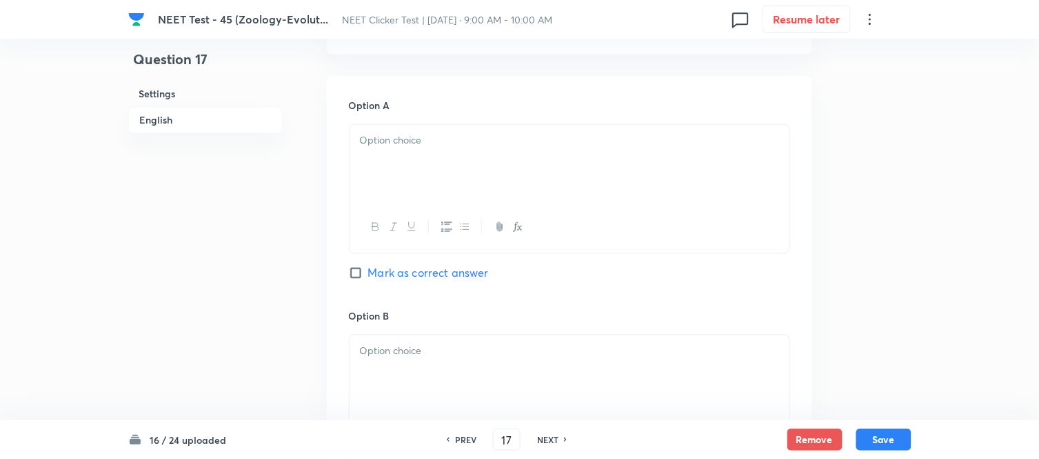
click at [431, 150] on div at bounding box center [570, 163] width 440 height 77
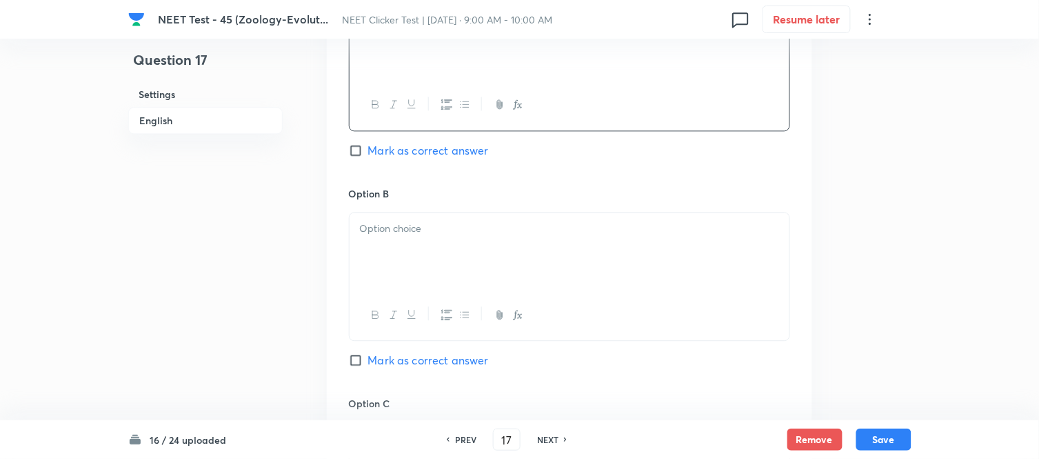
scroll to position [766, 0]
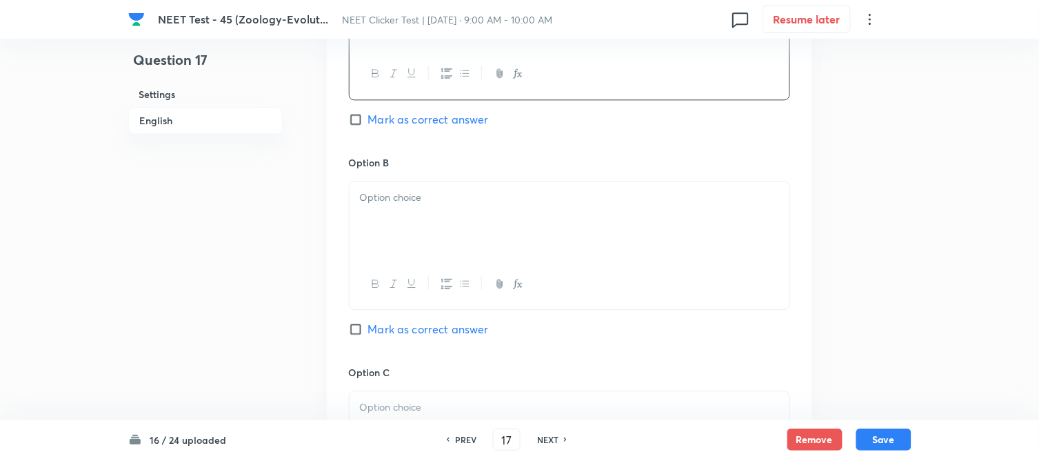
click at [486, 212] on div at bounding box center [570, 219] width 440 height 77
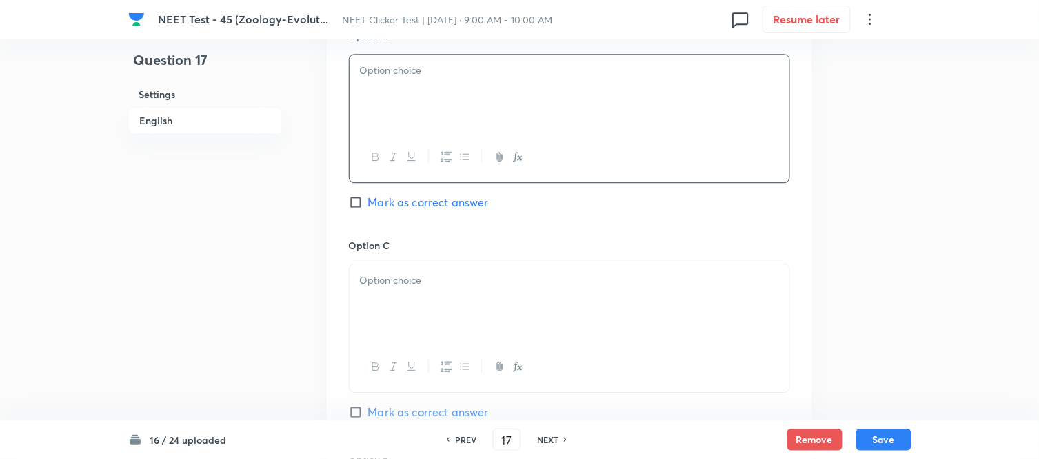
scroll to position [919, 0]
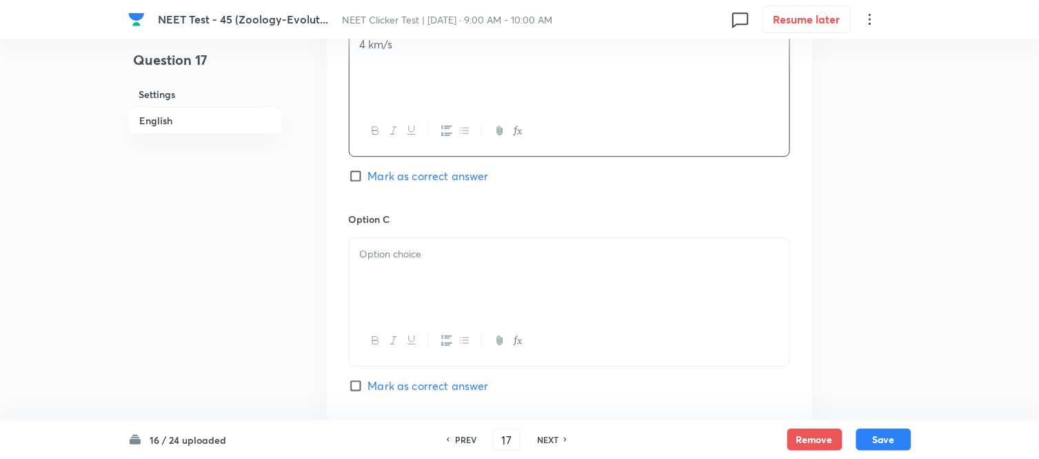
click at [431, 258] on p at bounding box center [569, 254] width 419 height 16
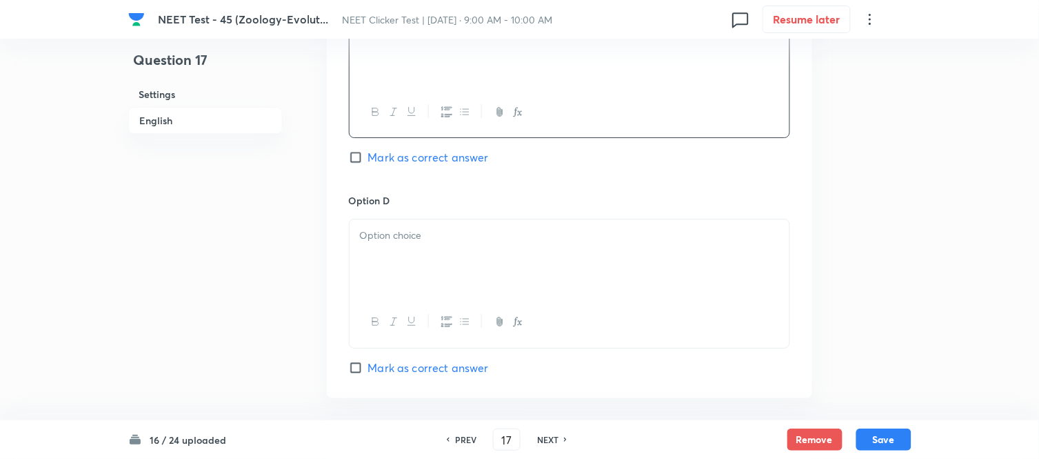
scroll to position [1149, 0]
click at [454, 235] on p at bounding box center [569, 234] width 419 height 16
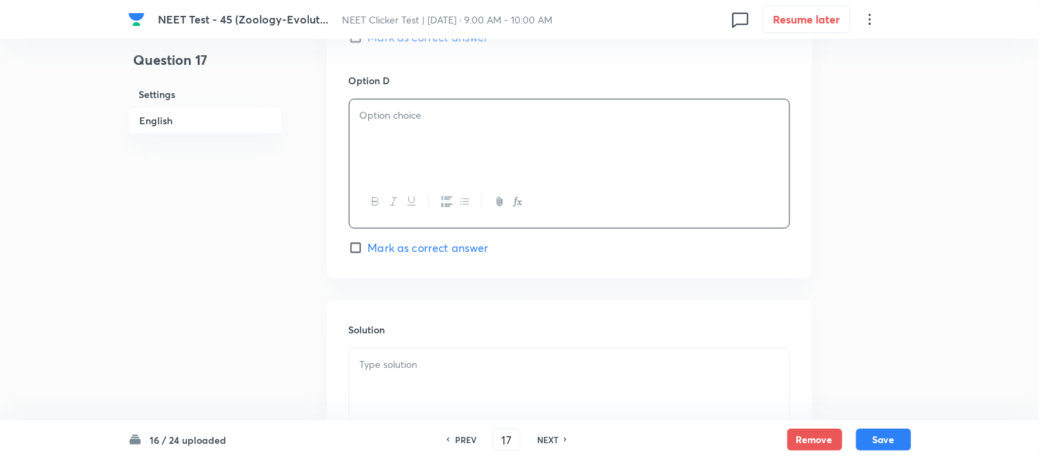
scroll to position [1302, 0]
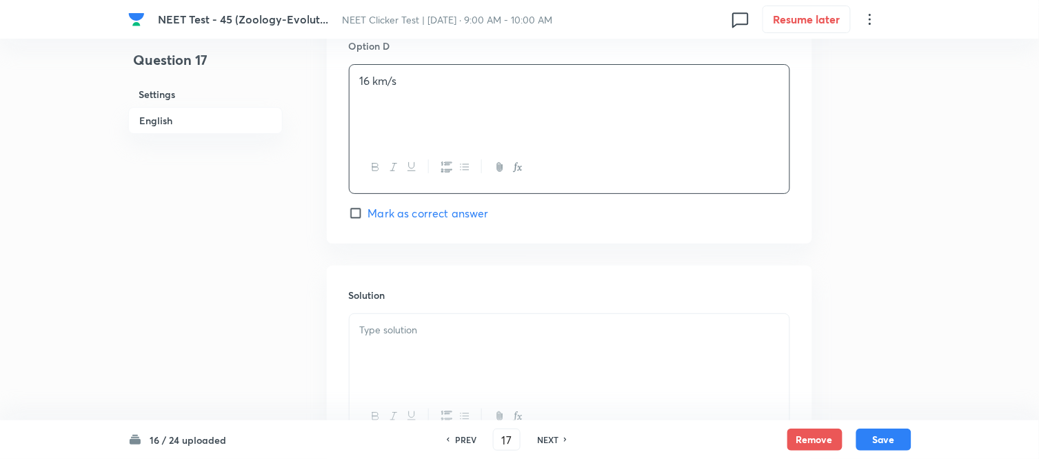
click at [428, 335] on p at bounding box center [569, 330] width 419 height 16
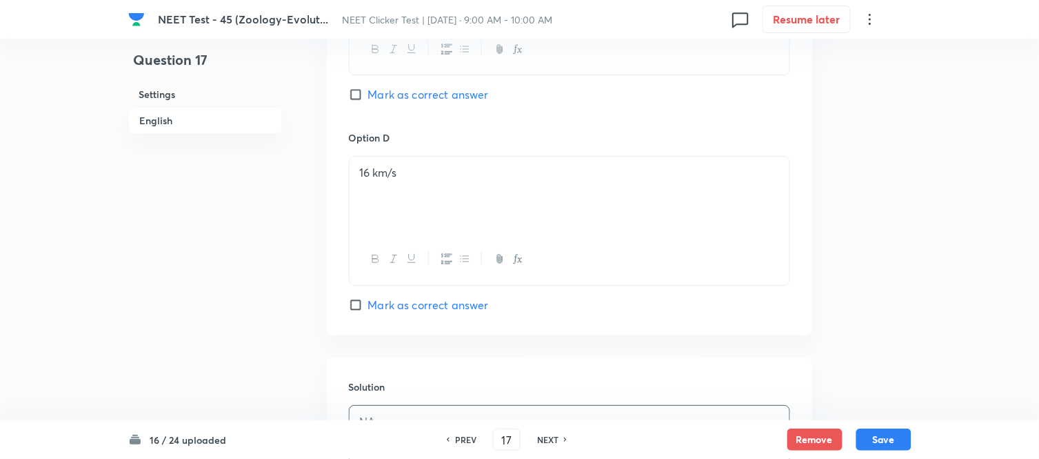
scroll to position [1201, 0]
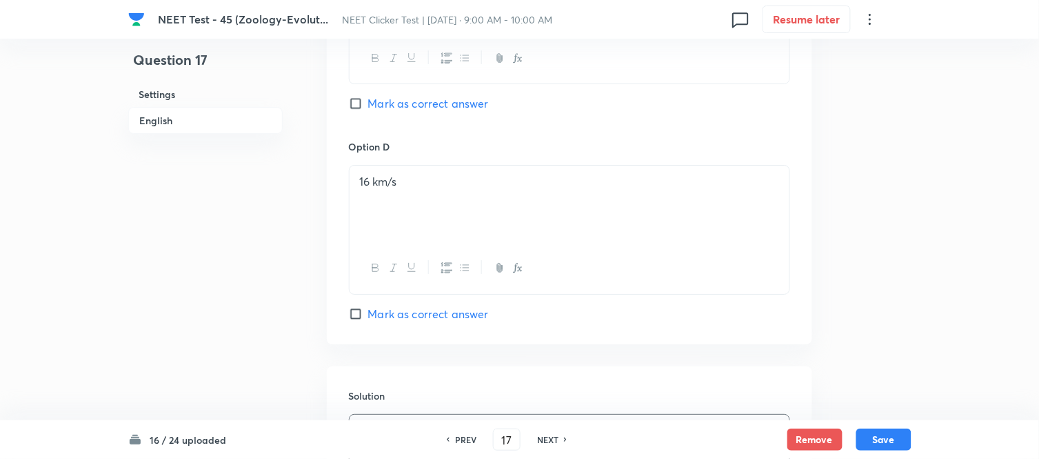
click at [162, 123] on h6 "English" at bounding box center [205, 120] width 154 height 27
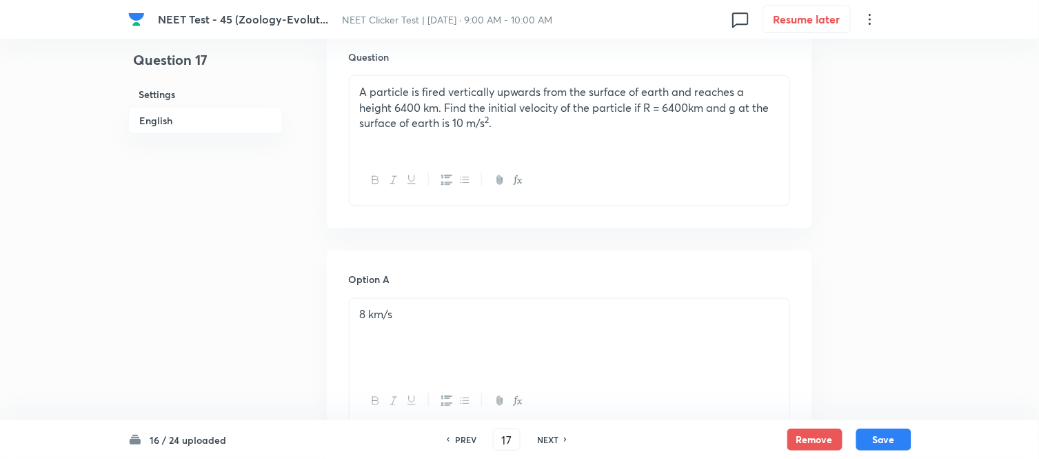
scroll to position [527, 0]
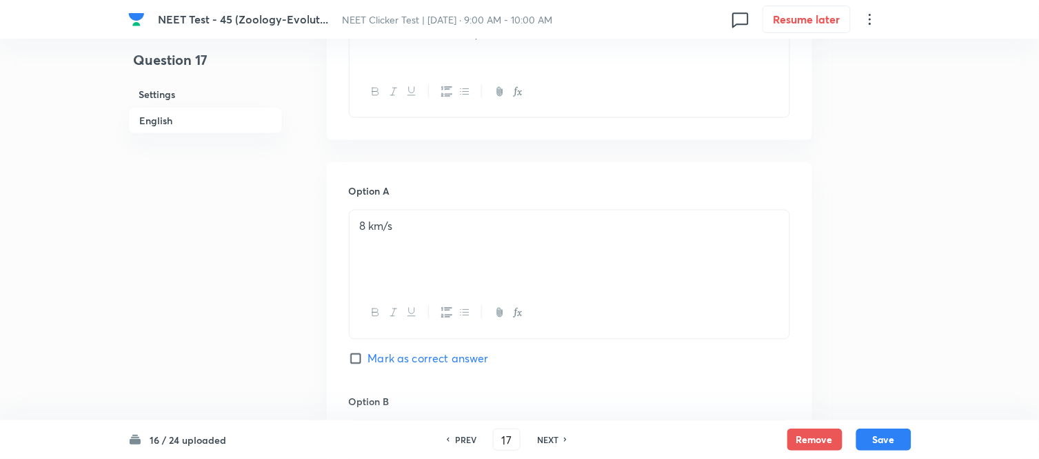
click at [357, 360] on input "Mark as correct answer" at bounding box center [358, 359] width 19 height 14
checkbox input "true"
click at [881, 439] on button "Save" at bounding box center [884, 438] width 55 height 22
type input "18"
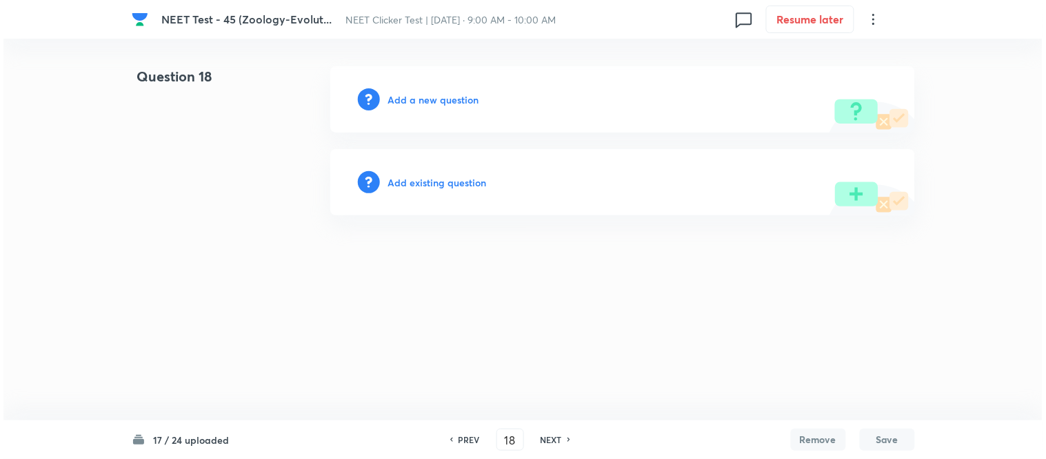
scroll to position [0, 0]
click at [422, 99] on h6 "Add a new question" at bounding box center [433, 99] width 91 height 14
click at [409, 100] on h6 "Choose a question type" at bounding box center [441, 99] width 106 height 14
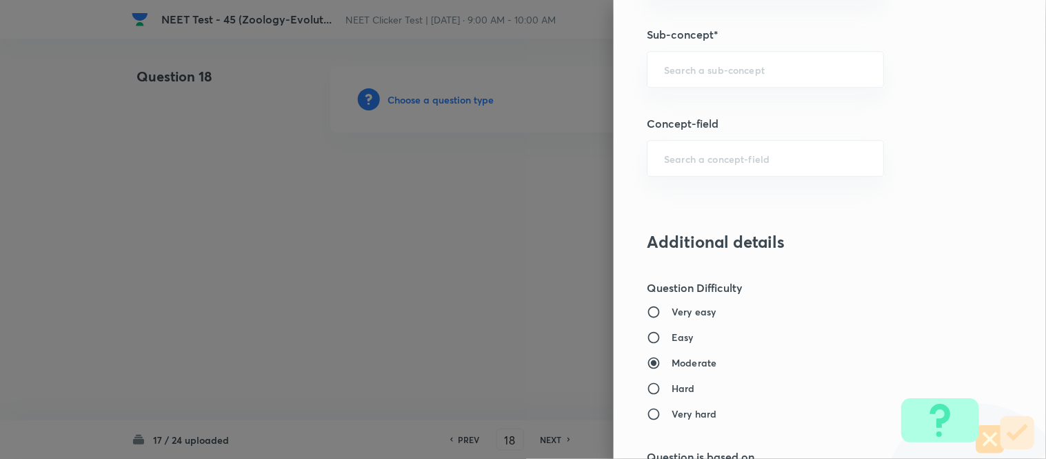
scroll to position [974, 0]
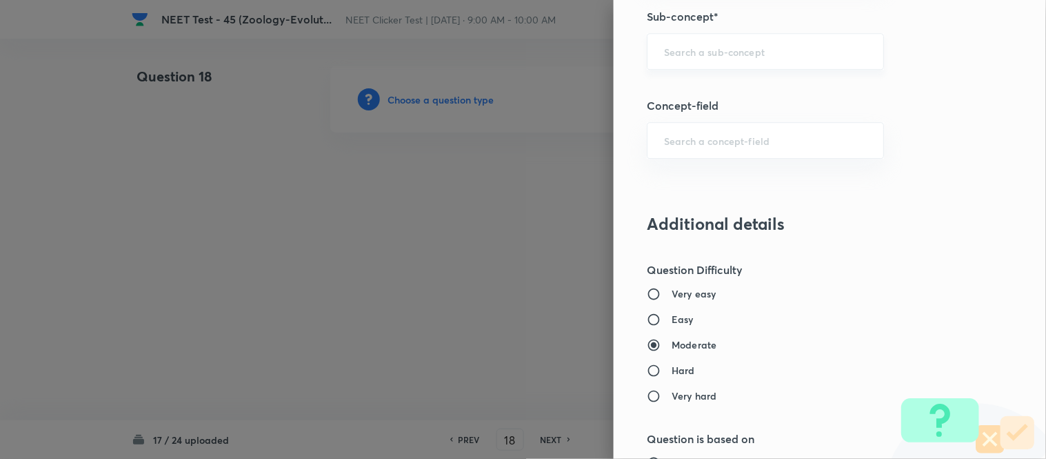
click at [715, 41] on div "​" at bounding box center [765, 51] width 237 height 37
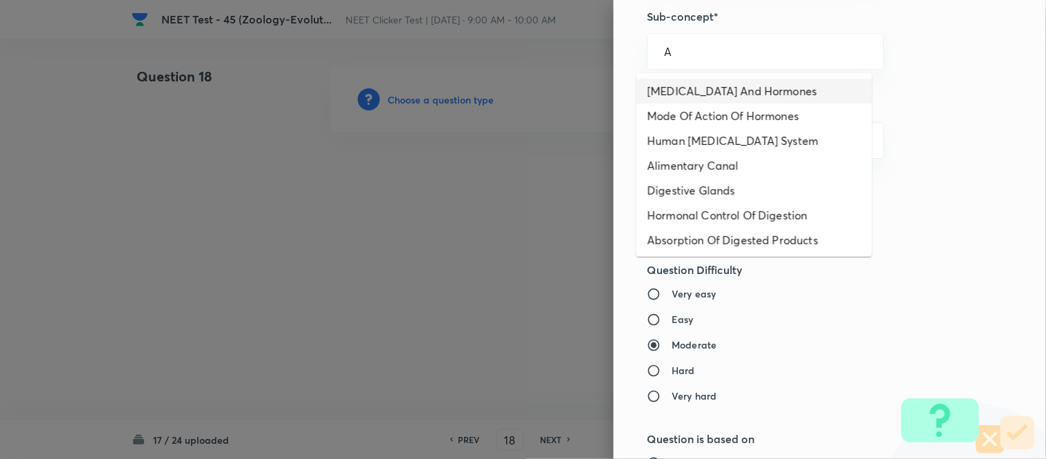
click at [690, 88] on li "[MEDICAL_DATA] And Hormones" at bounding box center [755, 91] width 236 height 25
type input "[MEDICAL_DATA] And Hormones"
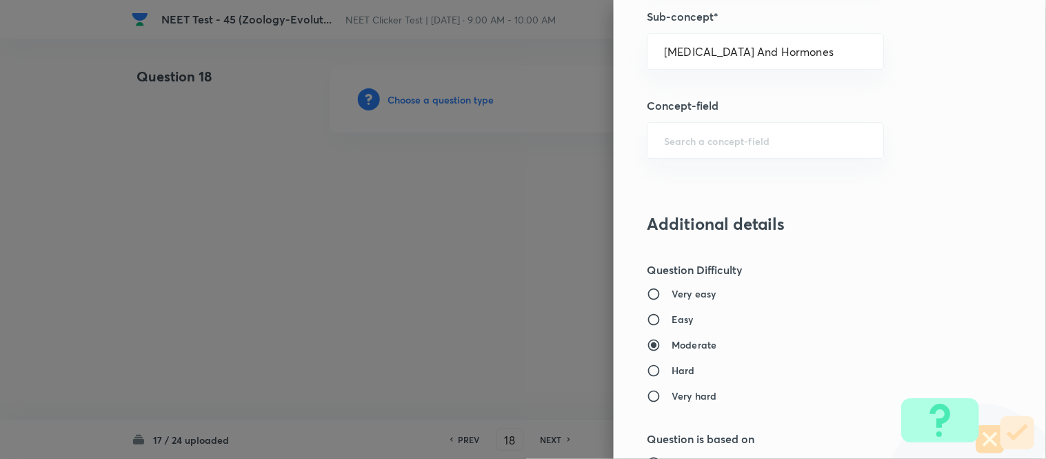
type input "Biology"
type input "Human Physiology"
type input "Chemical Coordinate & Integration"
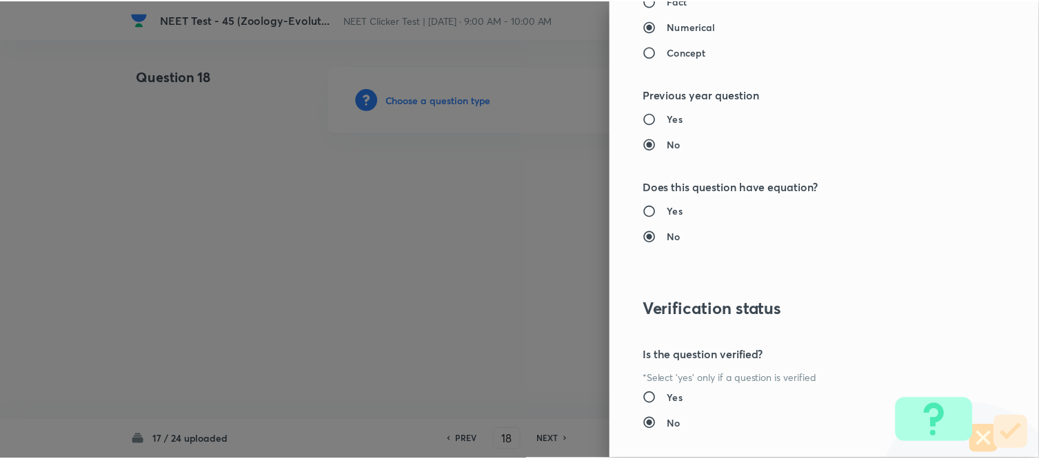
scroll to position [1514, 0]
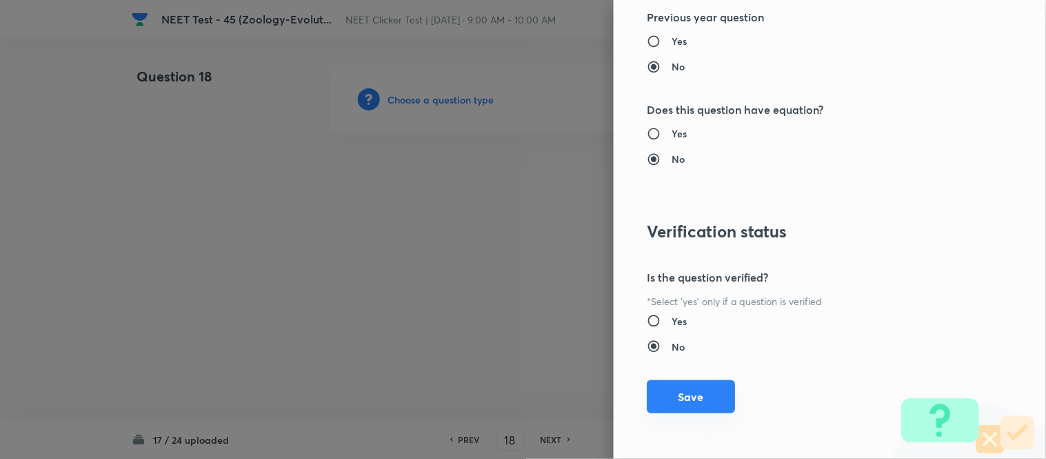
click at [685, 401] on button "Save" at bounding box center [691, 396] width 88 height 33
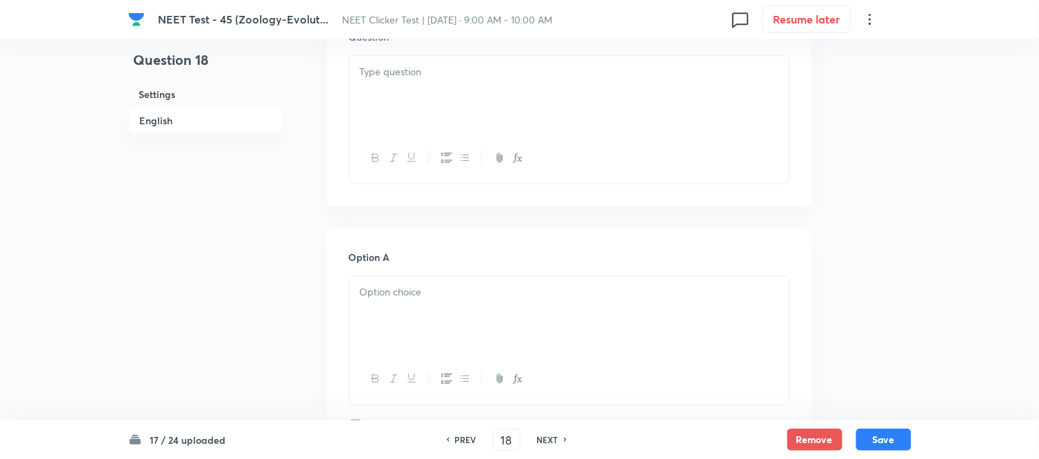
scroll to position [459, 0]
click at [521, 94] on div at bounding box center [570, 93] width 440 height 77
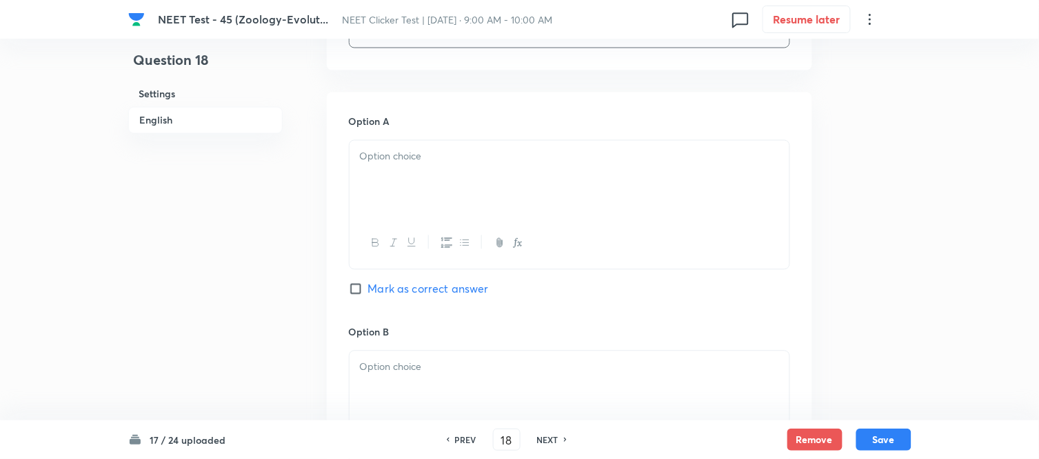
scroll to position [612, 0]
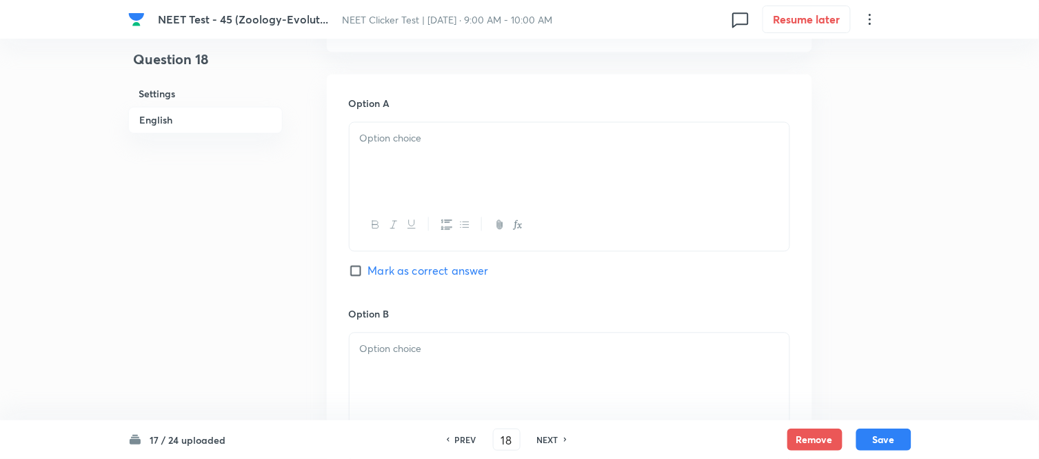
click at [454, 162] on div at bounding box center [570, 161] width 440 height 77
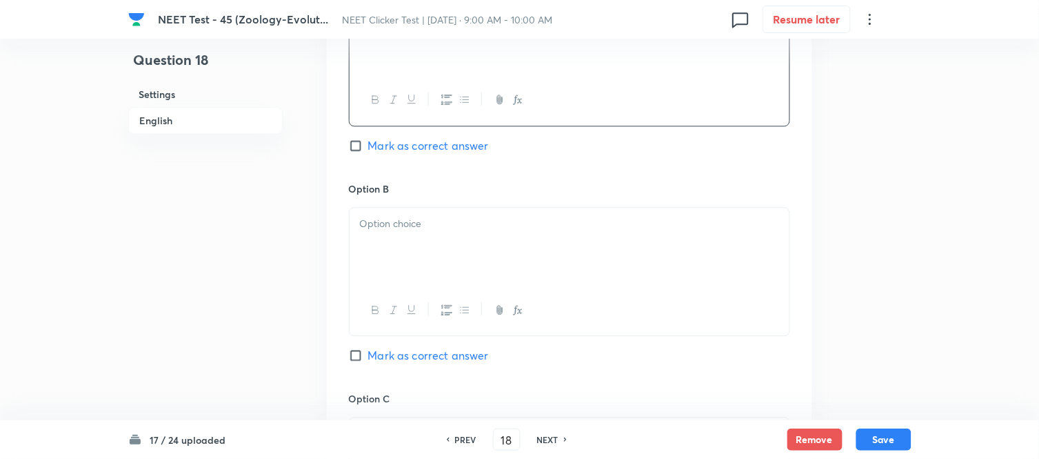
scroll to position [766, 0]
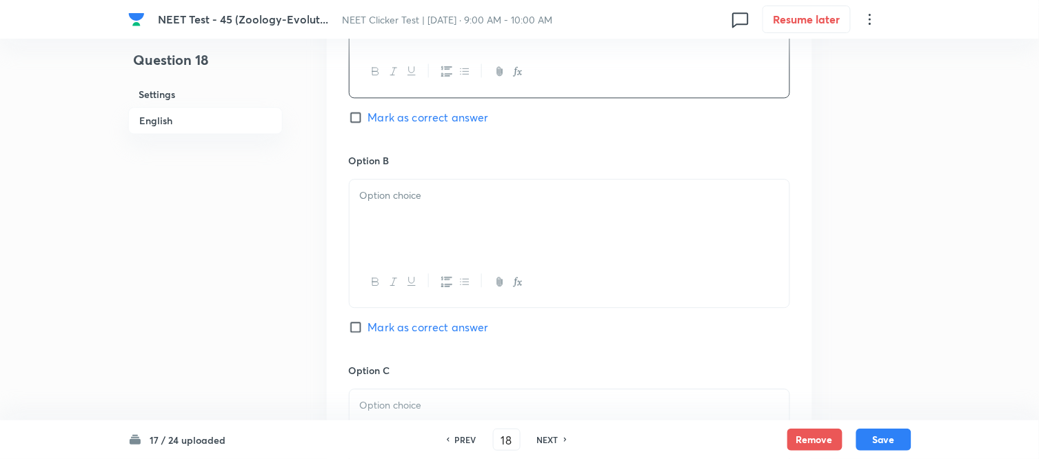
click at [465, 200] on p at bounding box center [569, 196] width 419 height 16
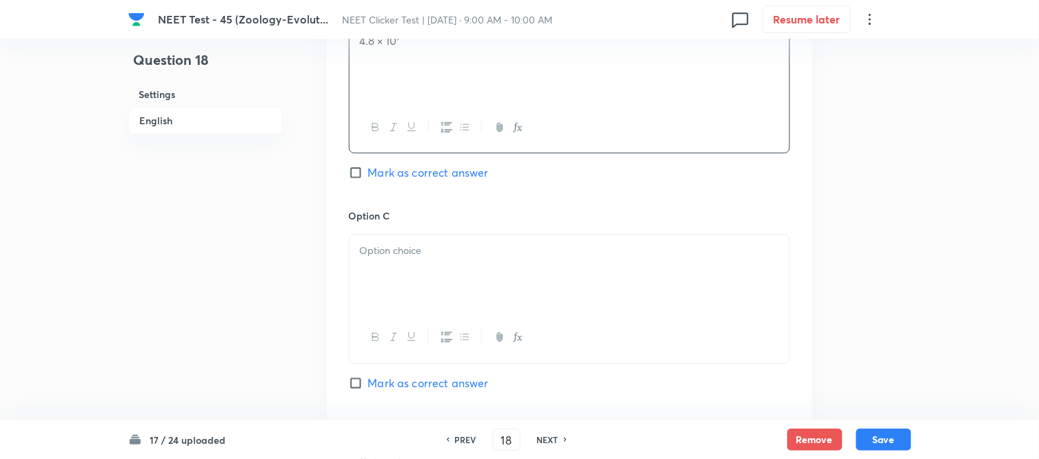
scroll to position [996, 0]
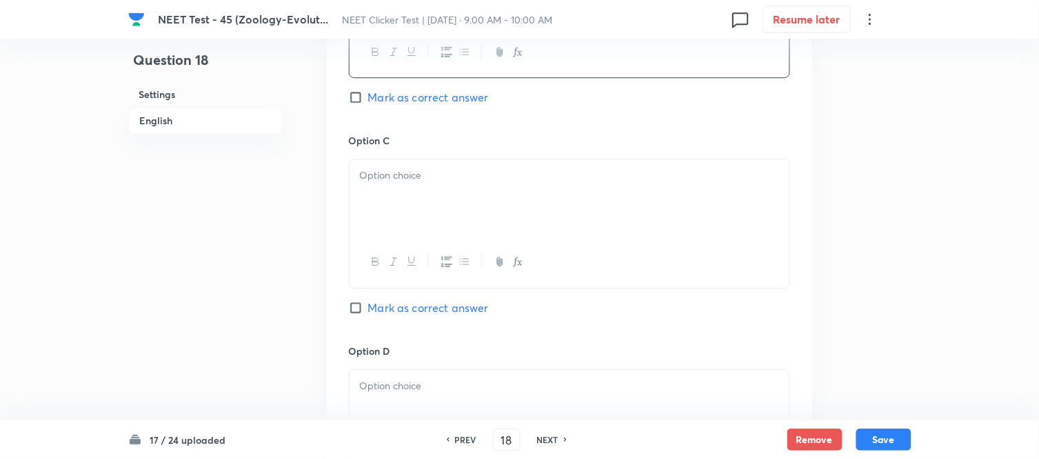
click at [444, 167] on div at bounding box center [570, 197] width 440 height 77
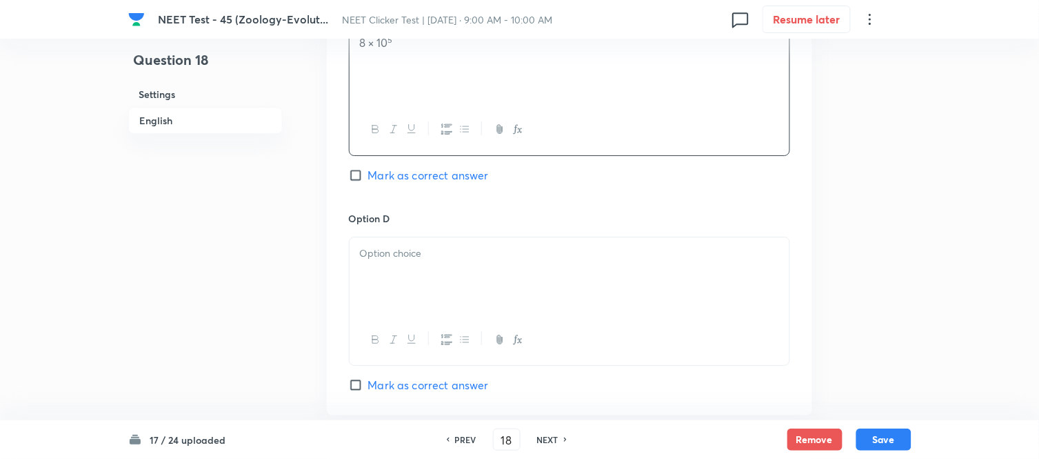
scroll to position [1225, 0]
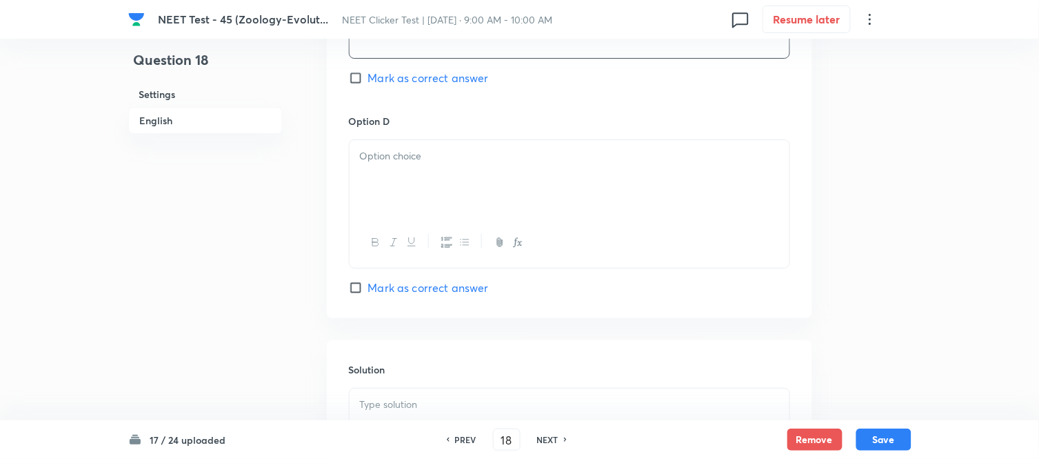
click at [470, 188] on div at bounding box center [570, 178] width 440 height 77
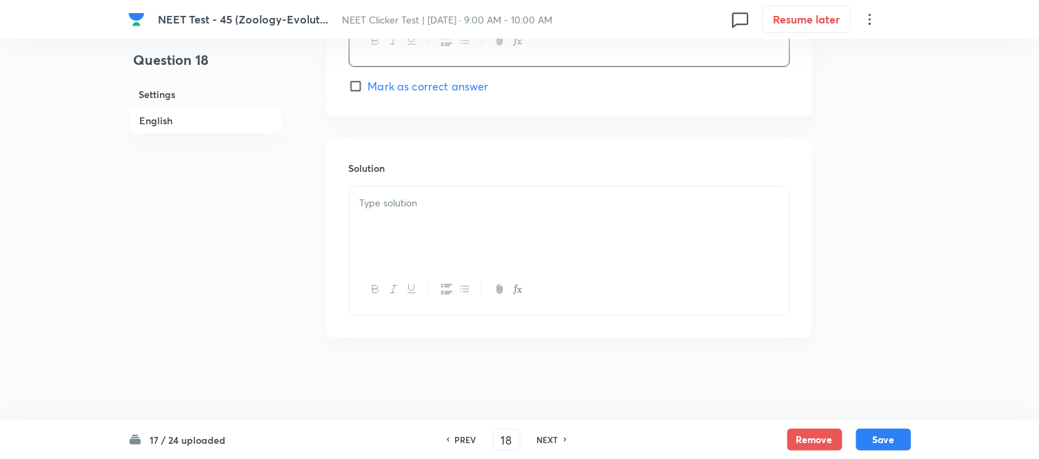
scroll to position [1430, 0]
click at [430, 209] on p at bounding box center [569, 203] width 419 height 16
click at [161, 125] on h6 "English" at bounding box center [205, 120] width 154 height 27
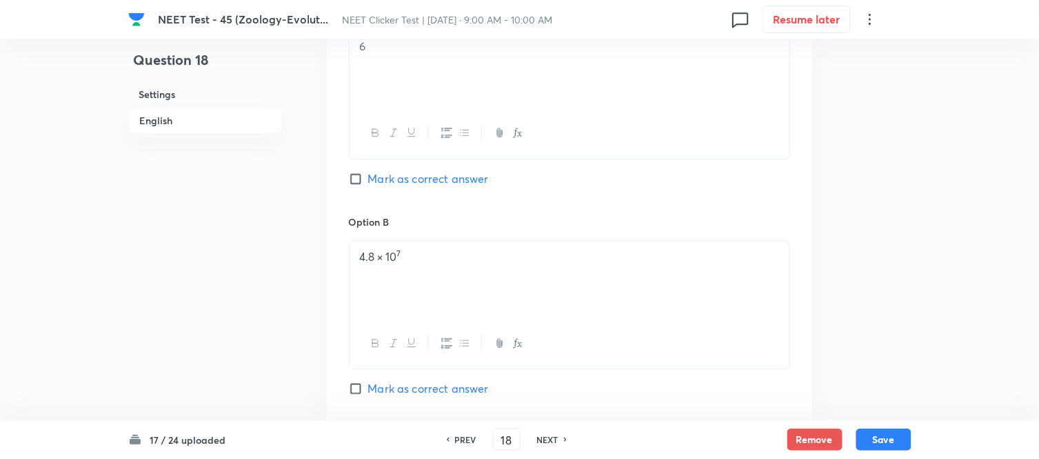
scroll to position [757, 0]
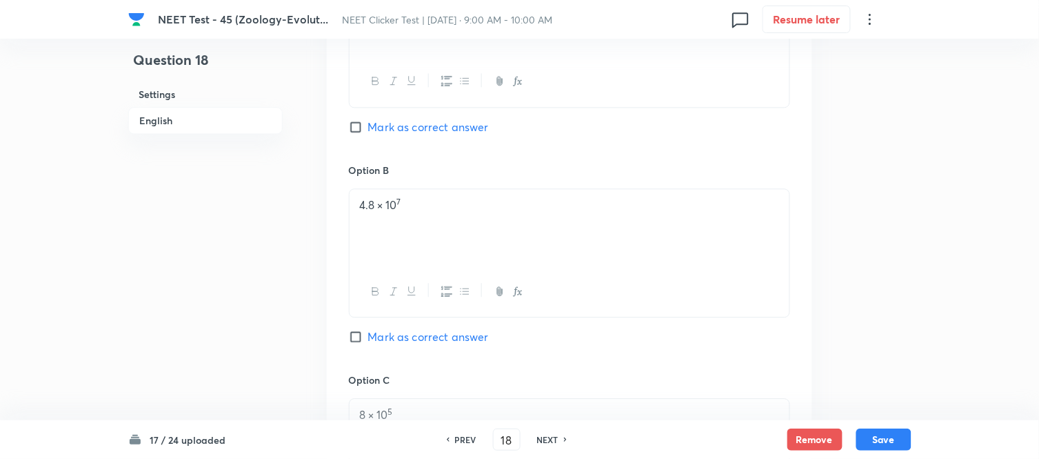
click at [359, 339] on input "Mark as correct answer" at bounding box center [358, 337] width 19 height 14
checkbox input "true"
click at [877, 433] on button "Save" at bounding box center [884, 438] width 55 height 22
type input "19"
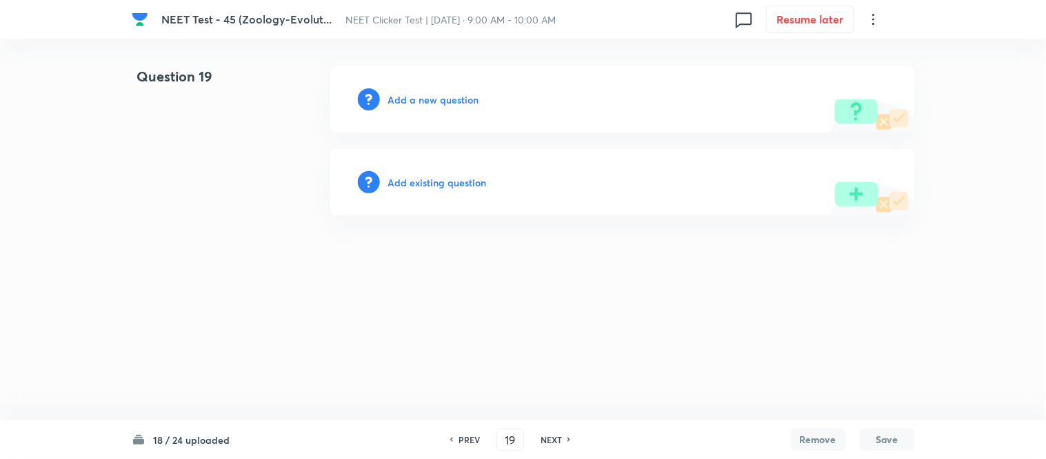
click at [409, 100] on h6 "Add a new question" at bounding box center [433, 99] width 91 height 14
click at [409, 100] on h6 "Choose a question type" at bounding box center [441, 99] width 106 height 14
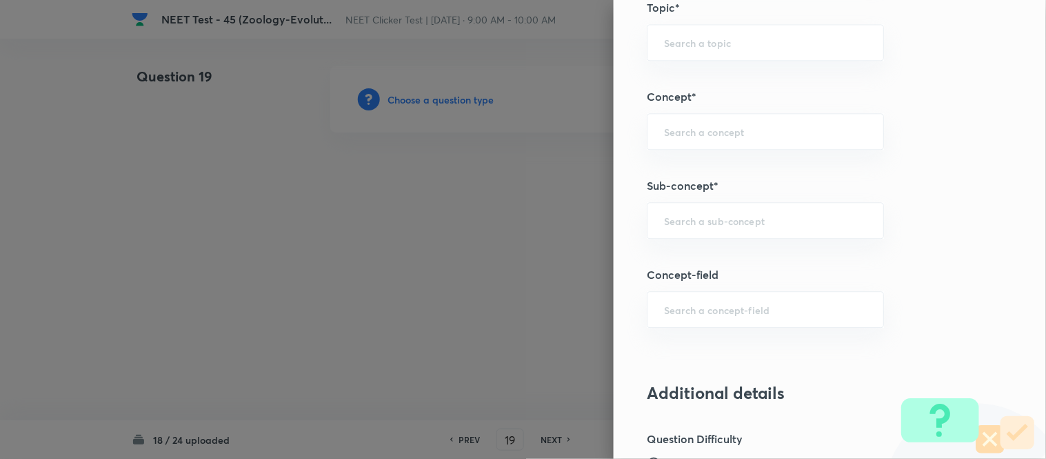
scroll to position [843, 0]
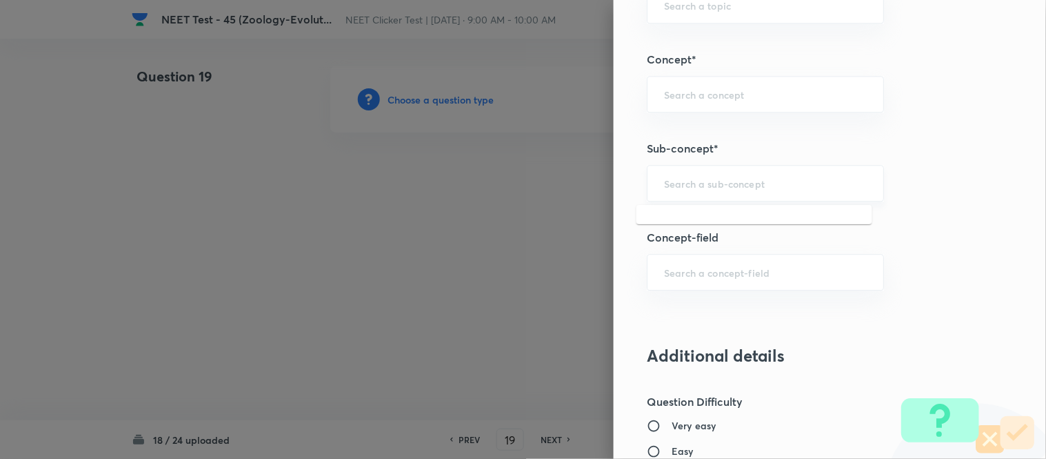
click at [708, 183] on input "text" at bounding box center [765, 183] width 203 height 13
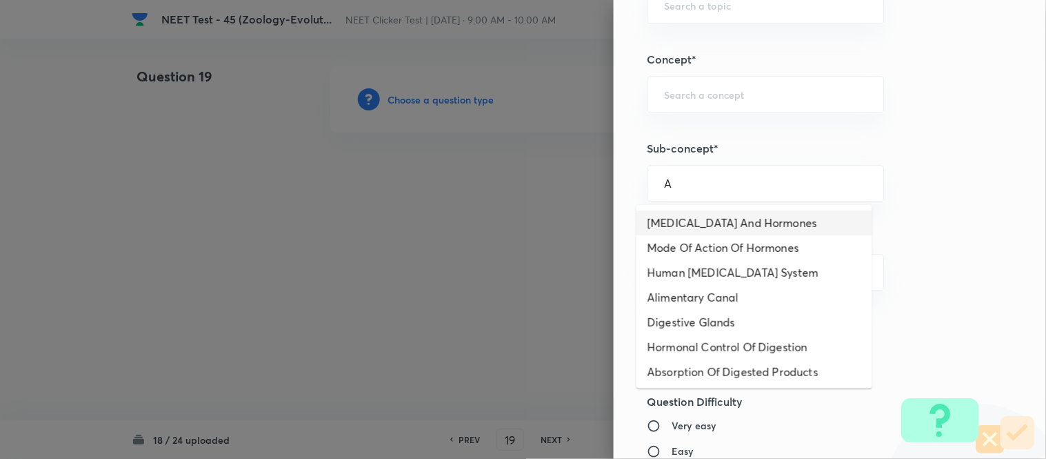
click at [685, 228] on li "[MEDICAL_DATA] And Hormones" at bounding box center [755, 222] width 236 height 25
type input "[MEDICAL_DATA] And Hormones"
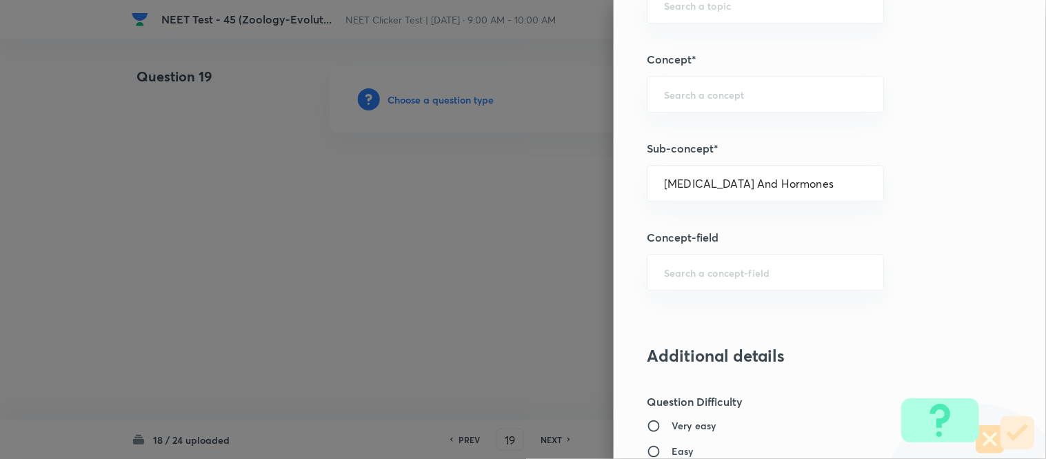
type input "Biology"
type input "Human Physiology"
type input "Chemical Coordinate & Integration"
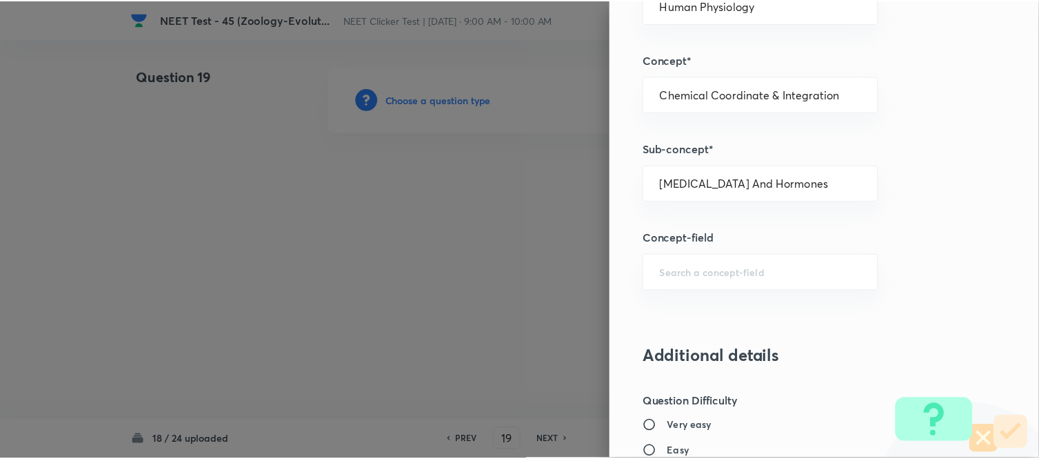
scroll to position [1514, 0]
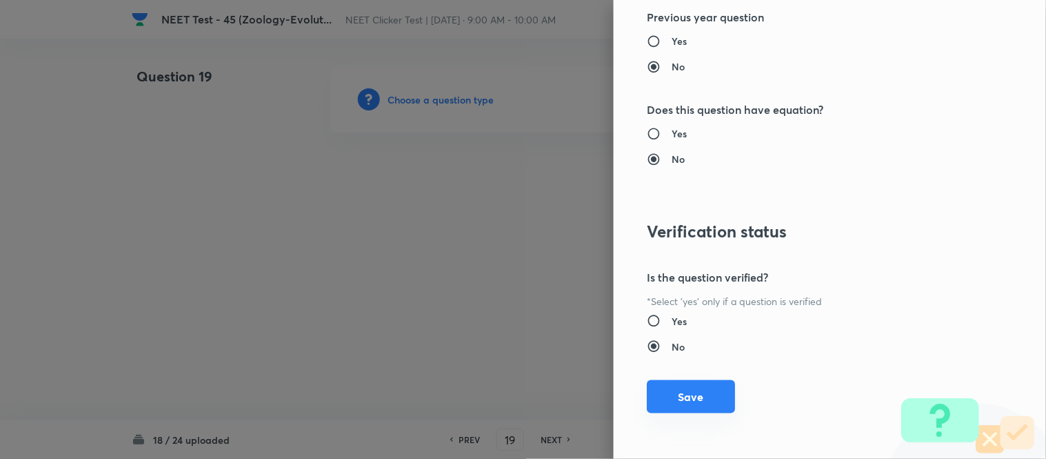
click at [672, 397] on button "Save" at bounding box center [691, 396] width 88 height 33
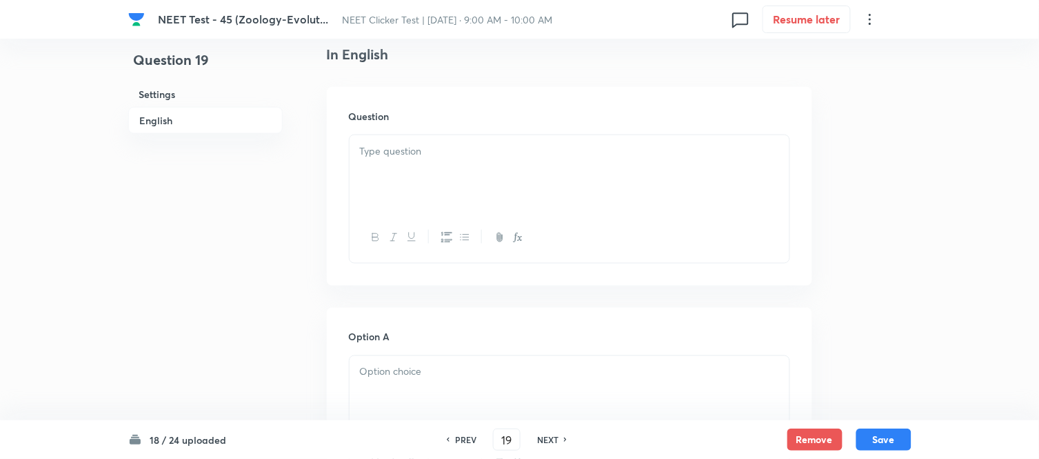
scroll to position [383, 0]
click at [460, 154] on p at bounding box center [569, 148] width 419 height 16
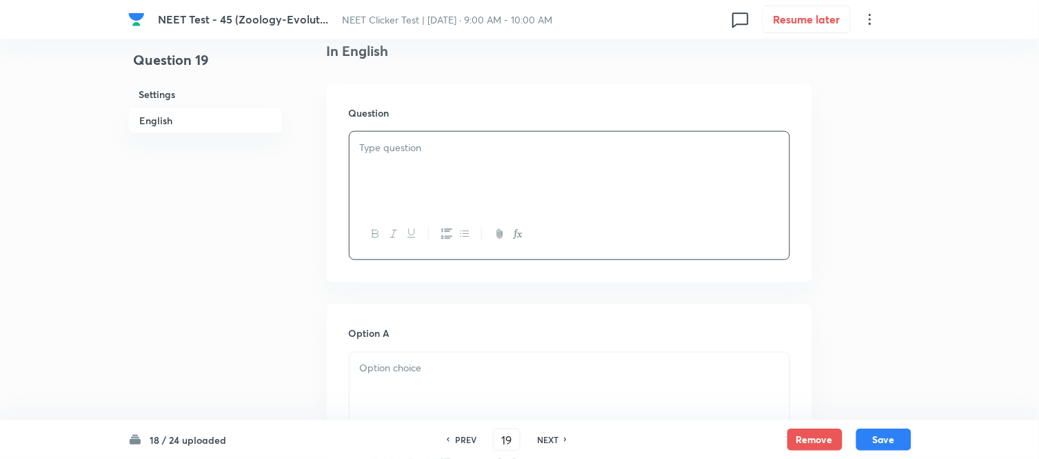
click at [401, 145] on p at bounding box center [569, 148] width 419 height 16
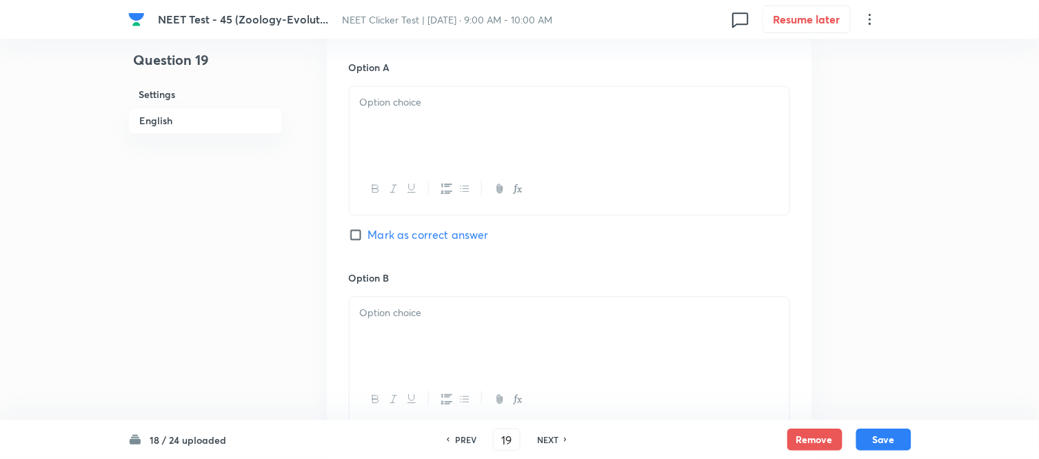
scroll to position [690, 0]
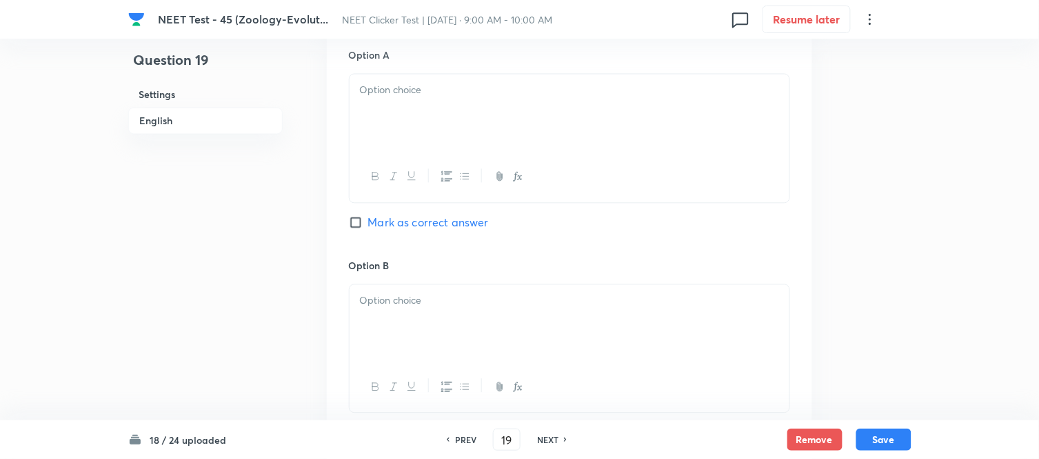
click at [478, 148] on div at bounding box center [570, 112] width 440 height 77
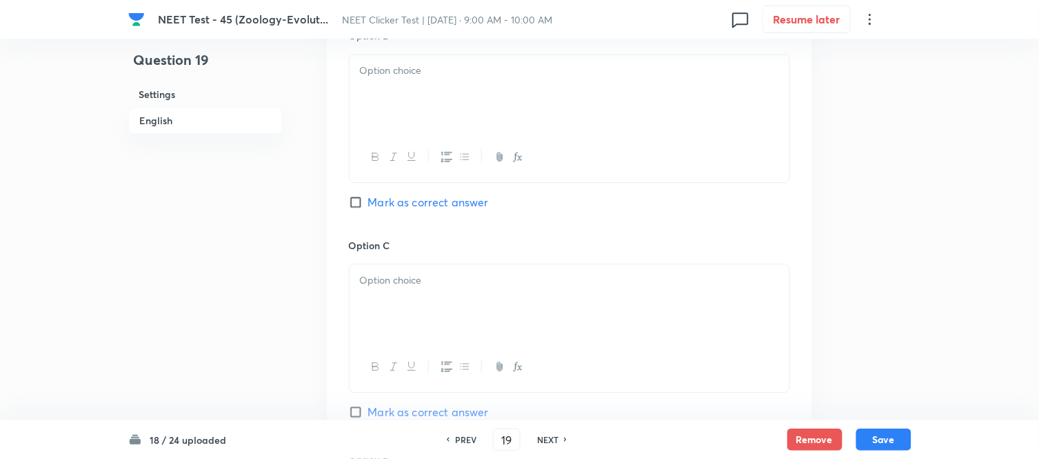
click at [465, 100] on div at bounding box center [570, 92] width 440 height 77
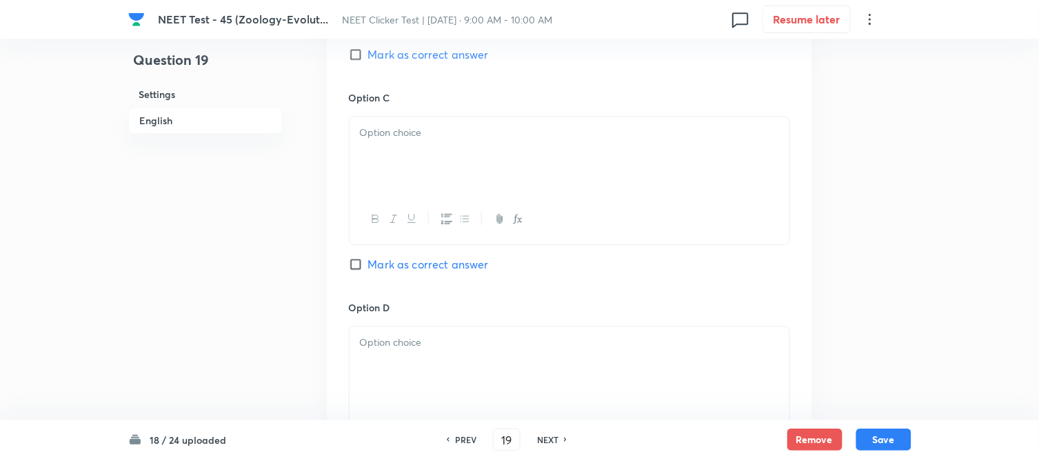
scroll to position [1072, 0]
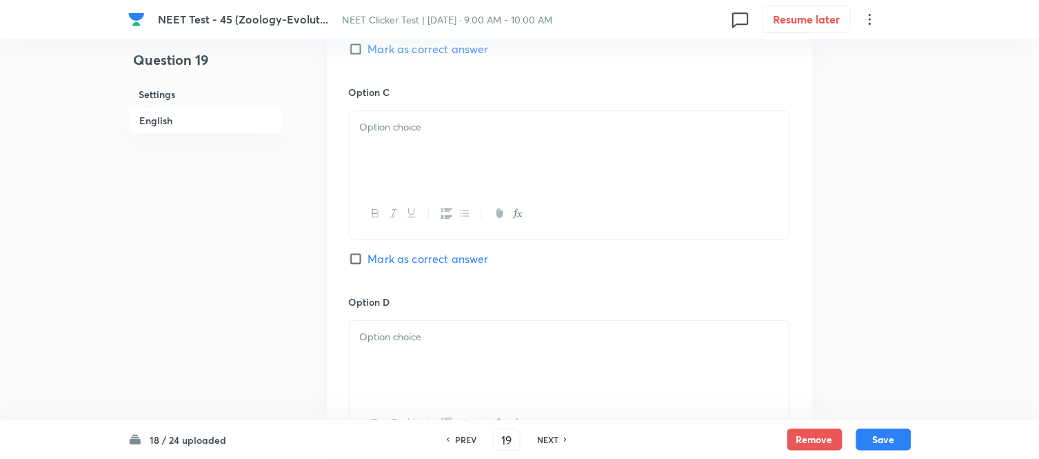
click at [501, 187] on div at bounding box center [570, 149] width 440 height 77
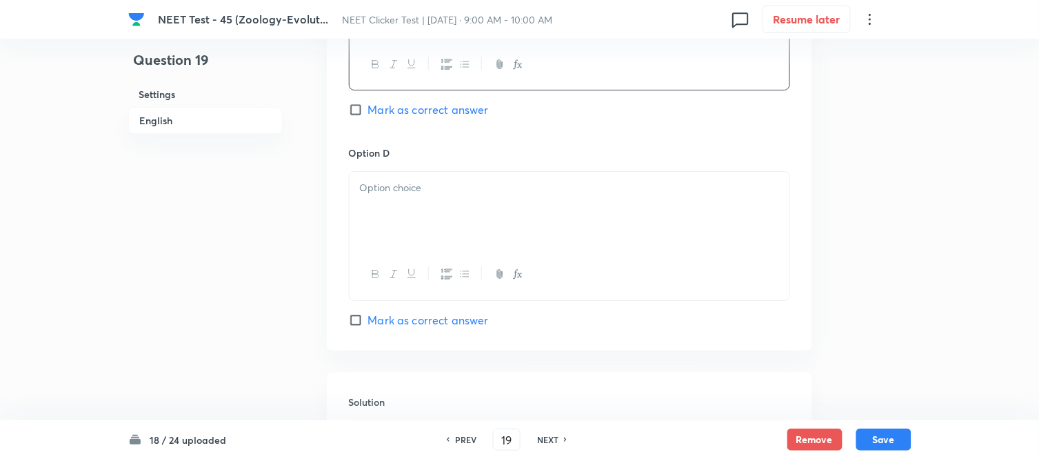
scroll to position [1225, 0]
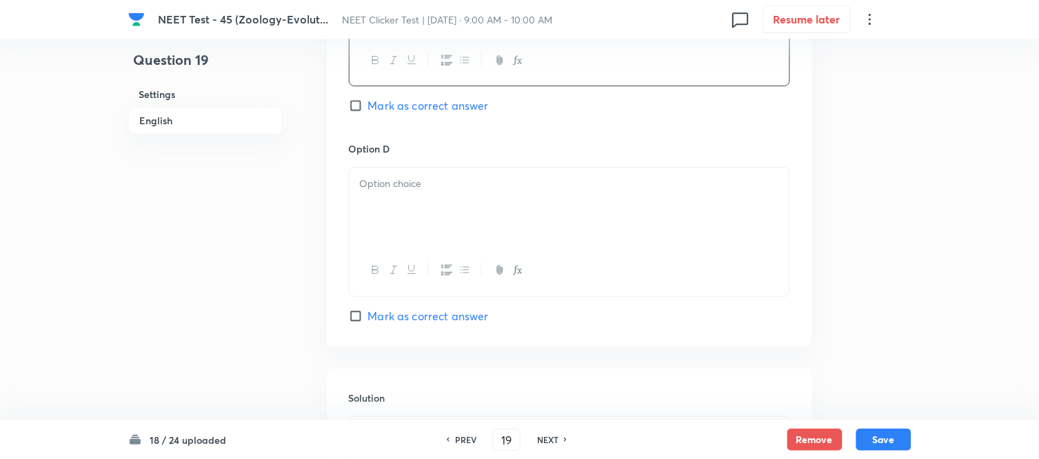
click at [541, 184] on p at bounding box center [569, 184] width 419 height 16
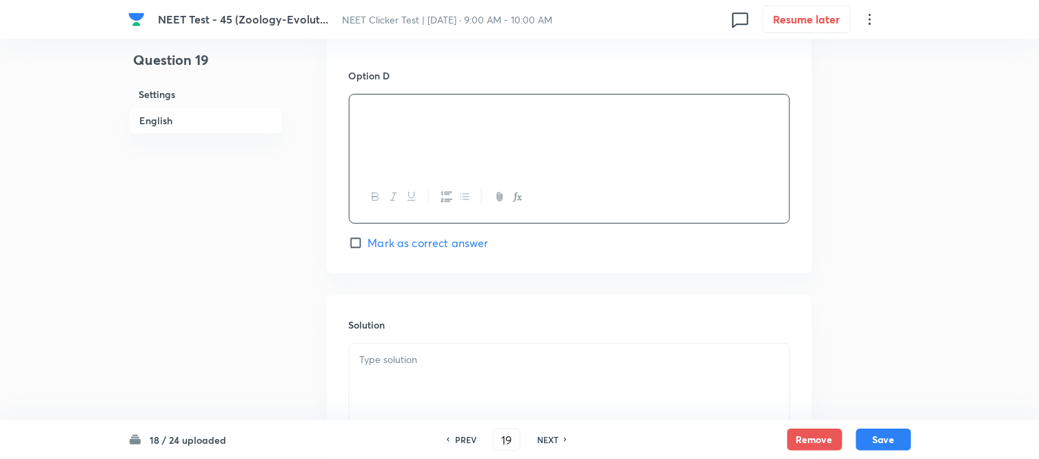
scroll to position [1379, 0]
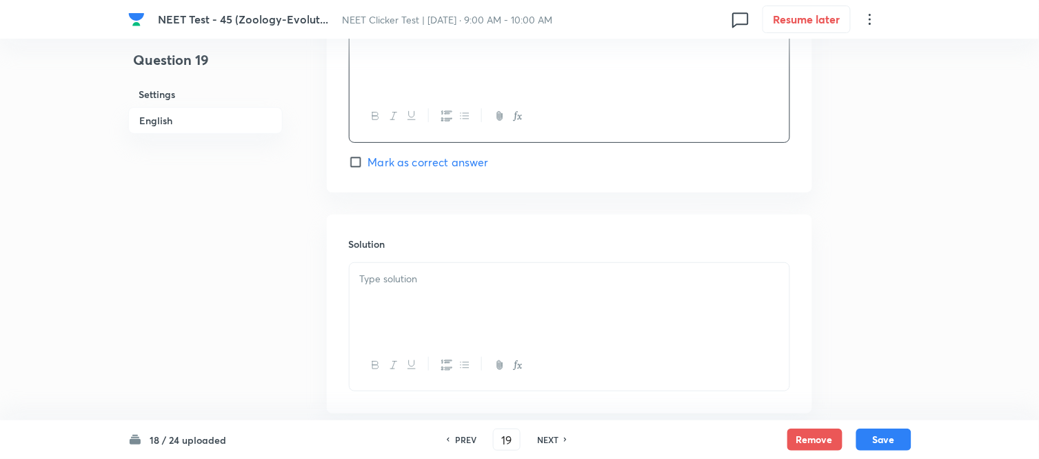
click at [403, 169] on span "Mark as correct answer" at bounding box center [428, 162] width 121 height 17
click at [368, 169] on input "Mark as correct answer" at bounding box center [358, 162] width 19 height 14
checkbox input "true"
click at [510, 283] on p at bounding box center [569, 279] width 419 height 16
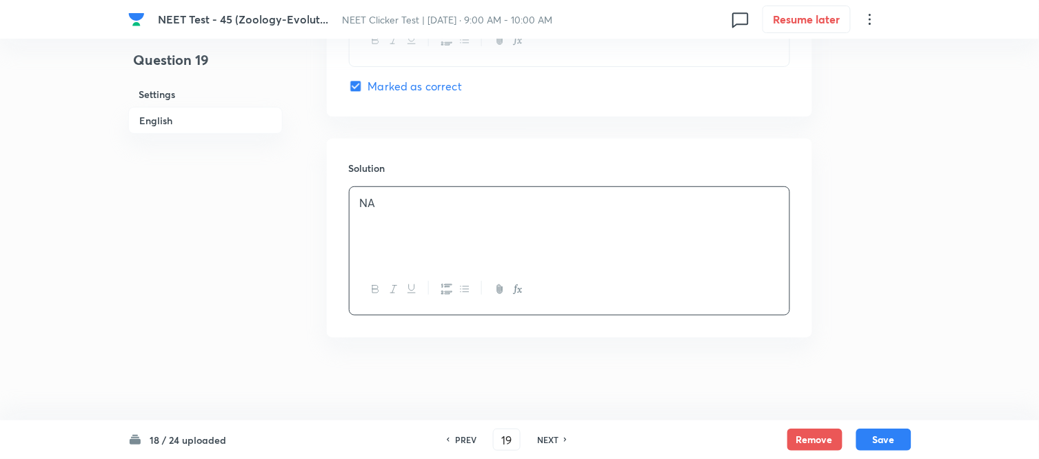
scroll to position [1458, 0]
click at [890, 447] on button "Save" at bounding box center [884, 438] width 55 height 22
type input "20"
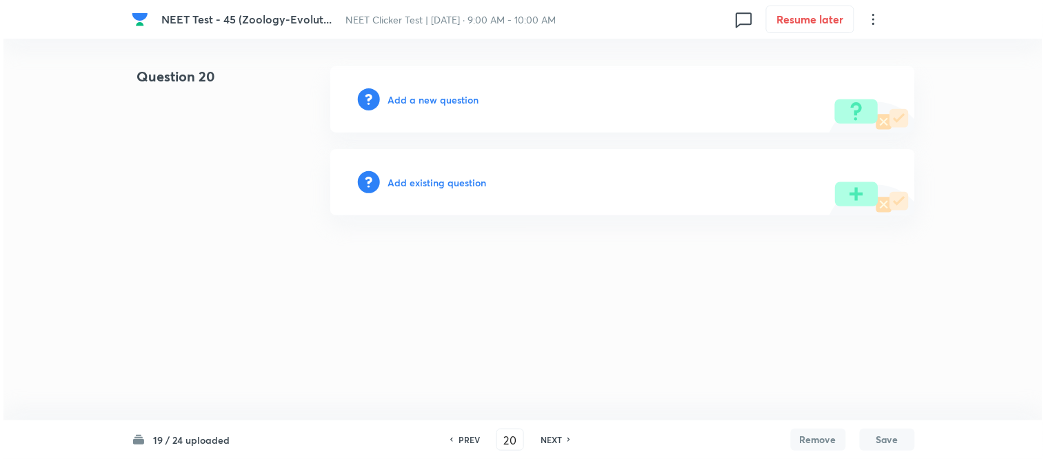
scroll to position [0, 0]
click at [410, 98] on h6 "Add a new question" at bounding box center [433, 99] width 91 height 14
click at [410, 98] on h6 "Choose a question type" at bounding box center [441, 99] width 106 height 14
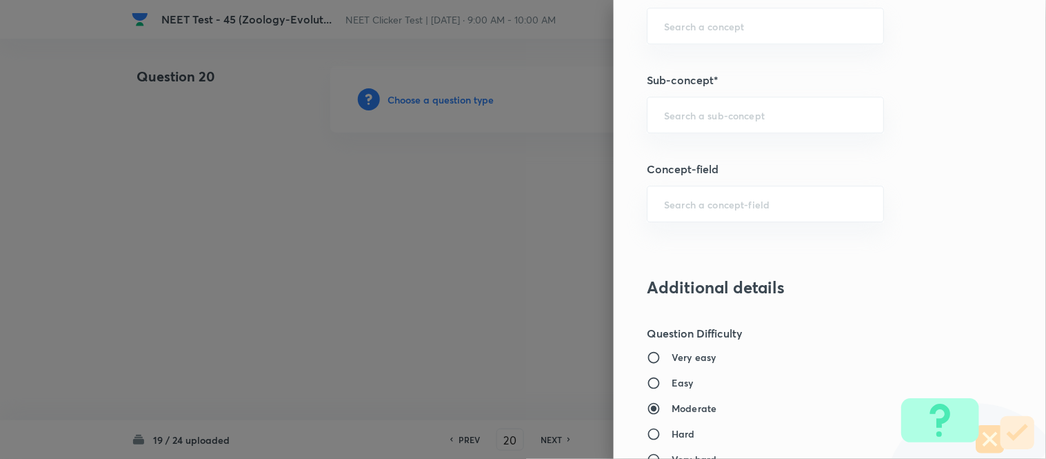
scroll to position [918, 0]
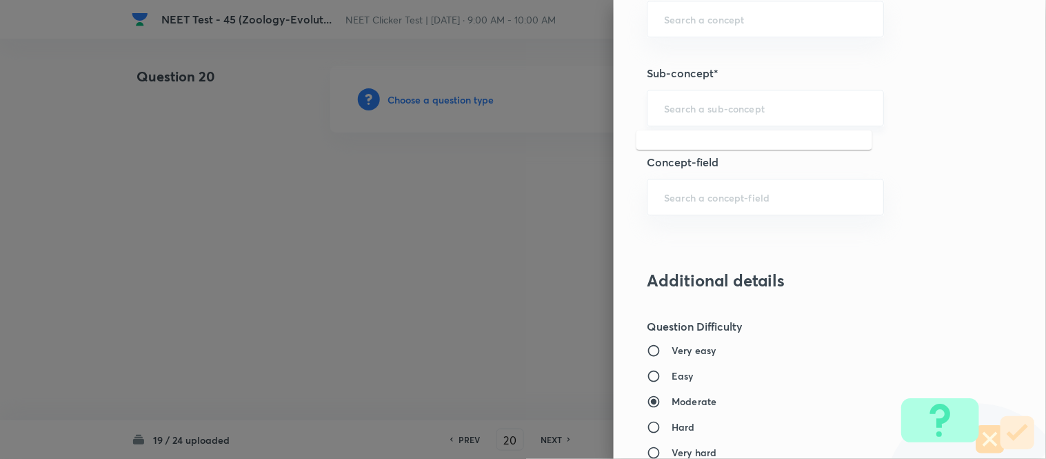
click at [681, 105] on input "text" at bounding box center [765, 107] width 203 height 13
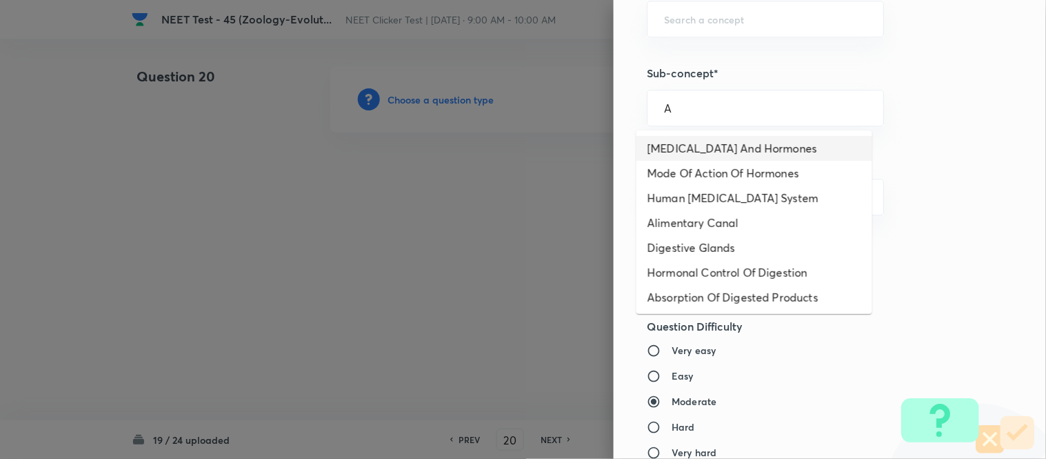
click at [679, 143] on li "[MEDICAL_DATA] And Hormones" at bounding box center [755, 148] width 236 height 25
type input "[MEDICAL_DATA] And Hormones"
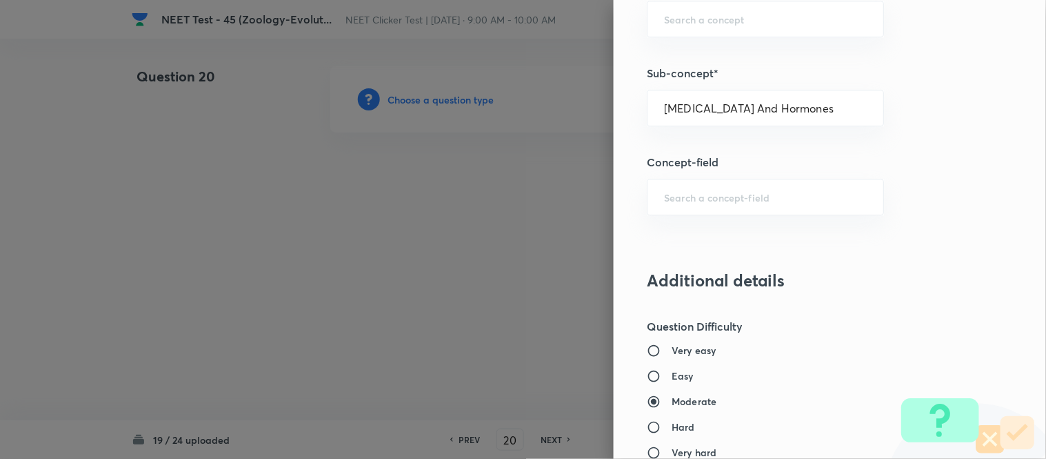
type input "Biology"
type input "Human Physiology"
type input "Chemical Coordinate & Integration"
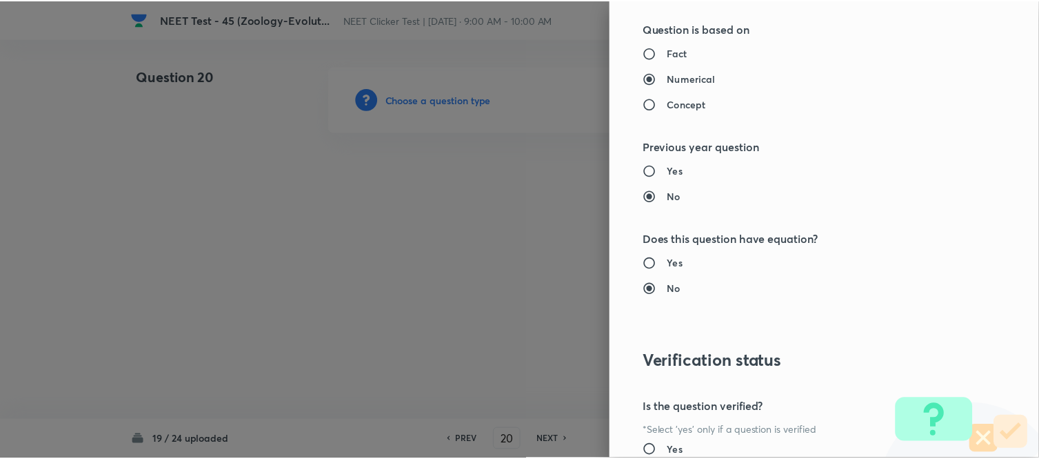
scroll to position [1514, 0]
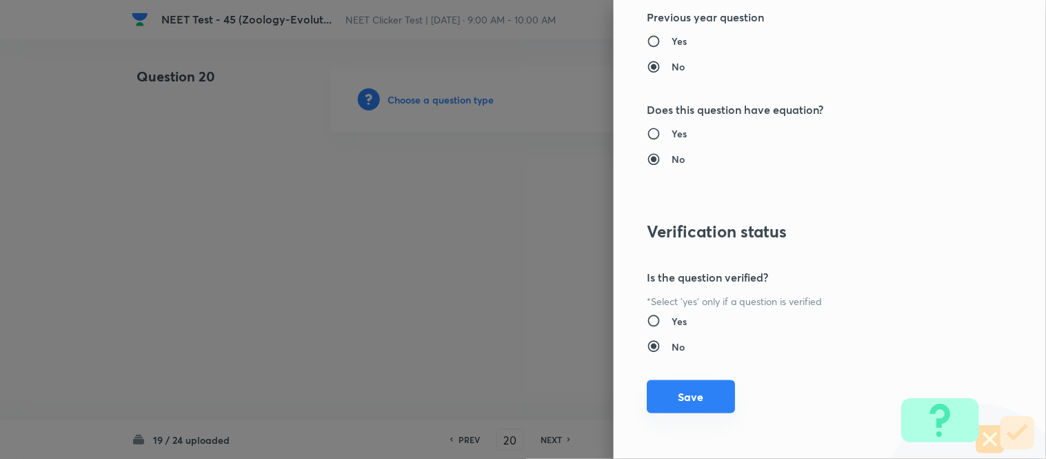
click at [684, 396] on button "Save" at bounding box center [691, 396] width 88 height 33
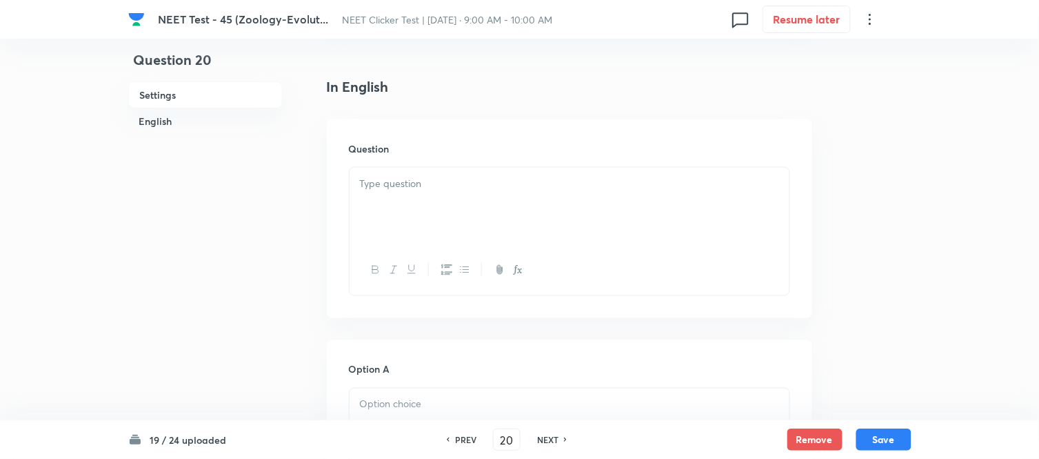
scroll to position [383, 0]
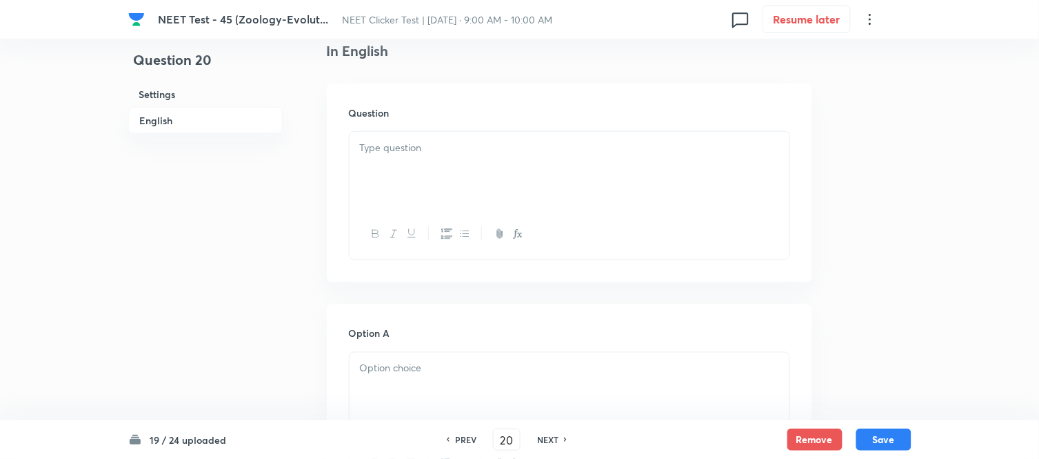
click at [535, 170] on div at bounding box center [570, 170] width 440 height 77
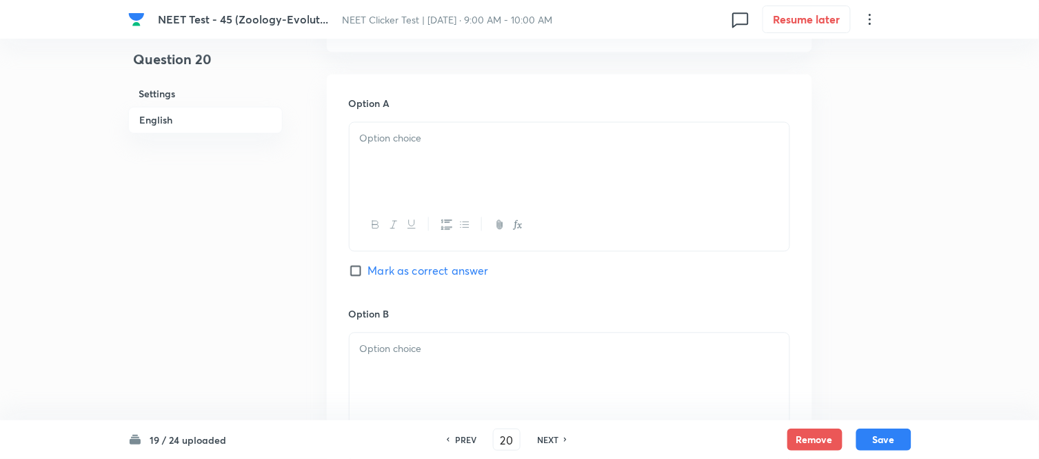
click at [492, 170] on div at bounding box center [570, 161] width 440 height 77
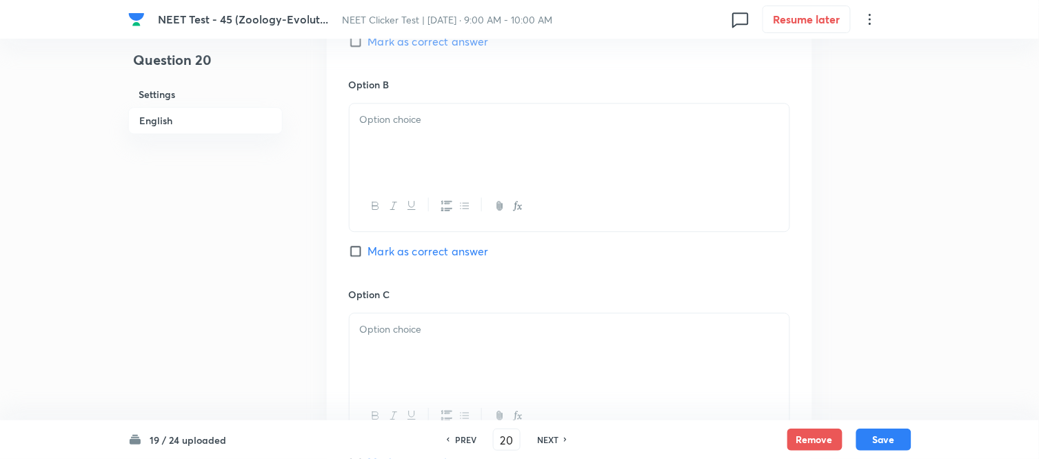
scroll to position [843, 0]
click at [422, 162] on div at bounding box center [570, 141] width 440 height 77
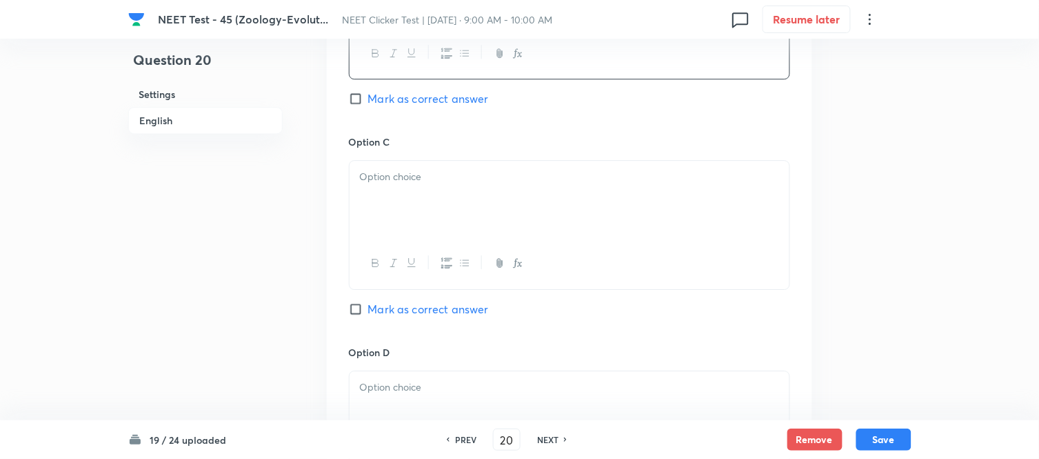
scroll to position [996, 0]
click at [507, 181] on p at bounding box center [569, 176] width 419 height 16
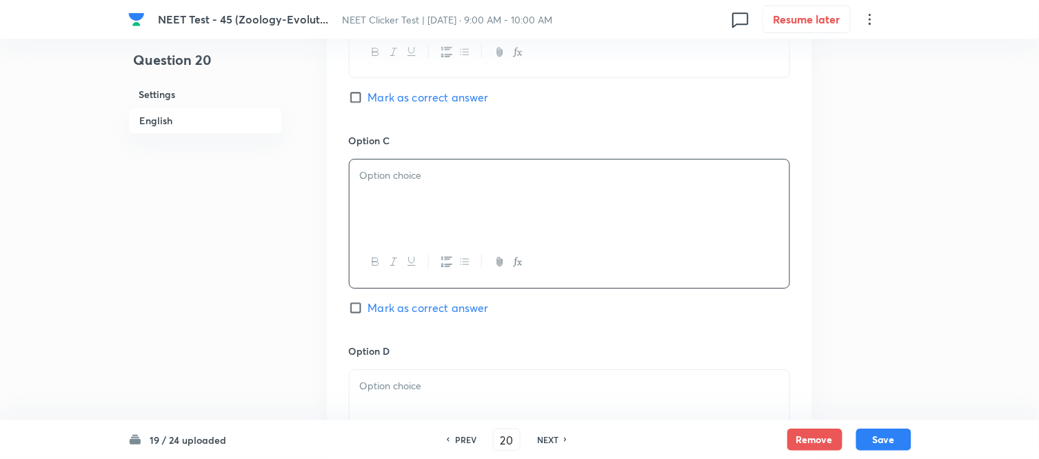
click at [506, 180] on p at bounding box center [569, 176] width 419 height 16
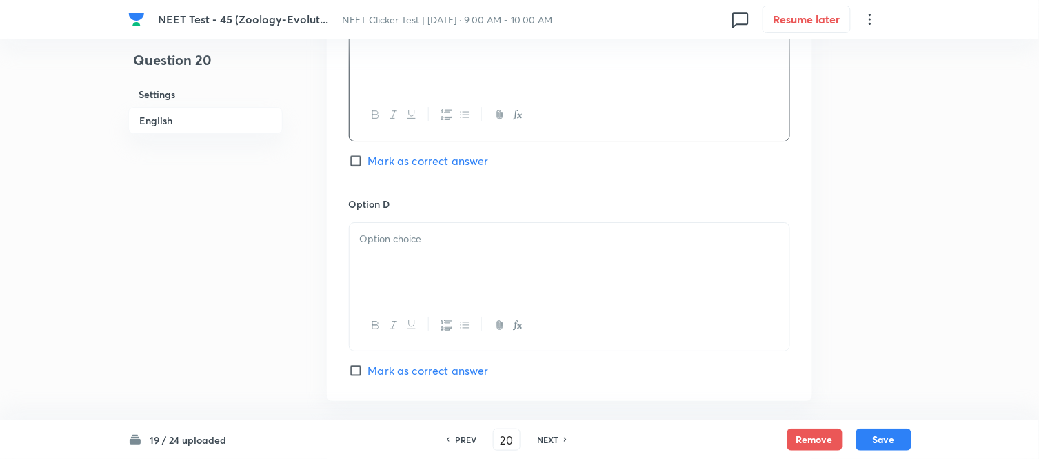
scroll to position [1149, 0]
click at [449, 225] on div at bounding box center [570, 255] width 440 height 77
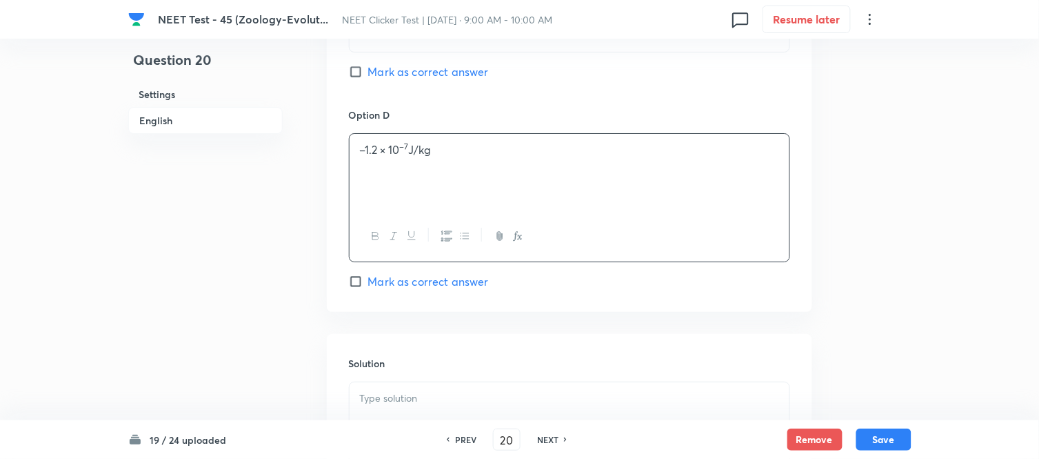
scroll to position [1379, 0]
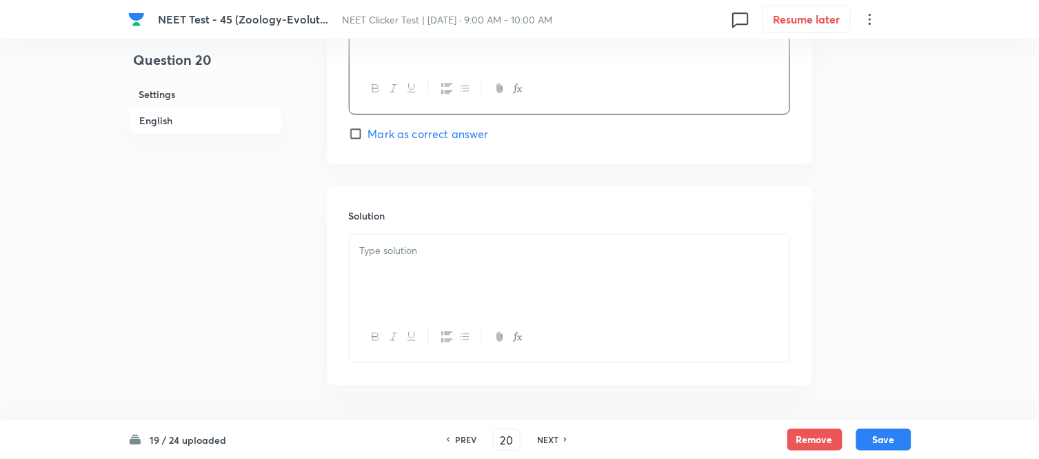
click at [444, 243] on div at bounding box center [570, 272] width 440 height 77
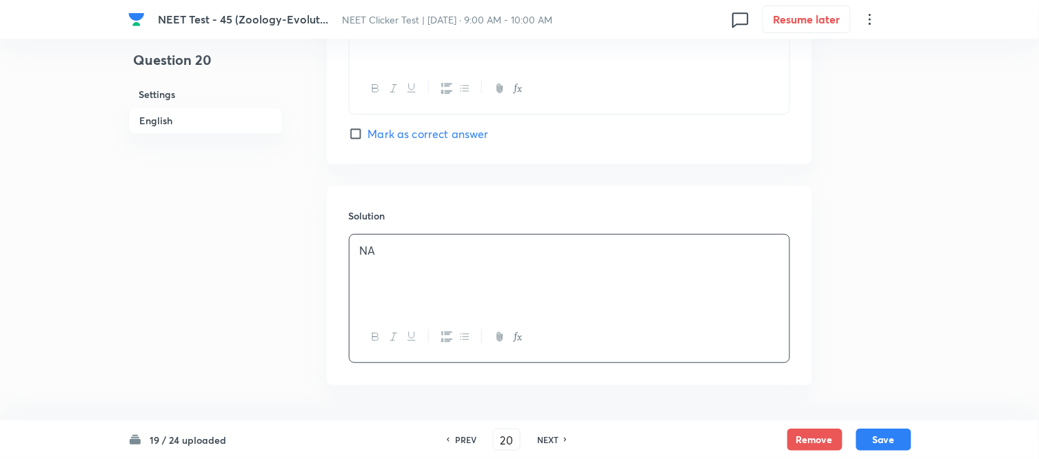
click at [154, 114] on h6 "English" at bounding box center [205, 120] width 154 height 27
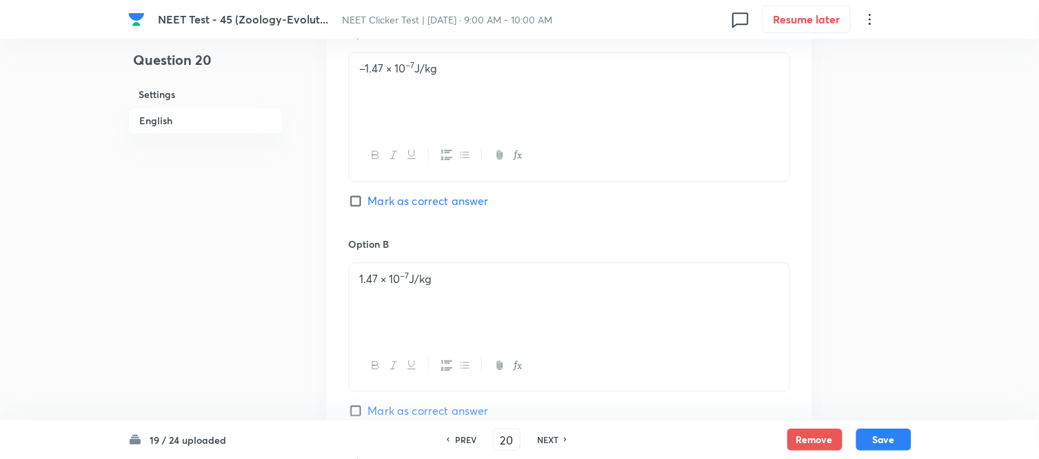
scroll to position [757, 0]
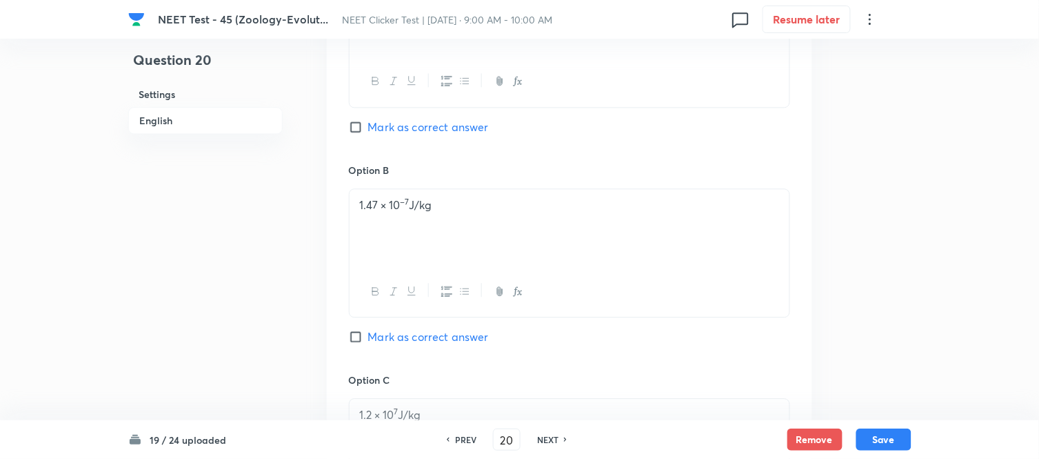
click at [361, 128] on input "Mark as correct answer" at bounding box center [358, 127] width 19 height 14
checkbox input "true"
click at [892, 442] on button "Save" at bounding box center [884, 438] width 55 height 22
type input "21"
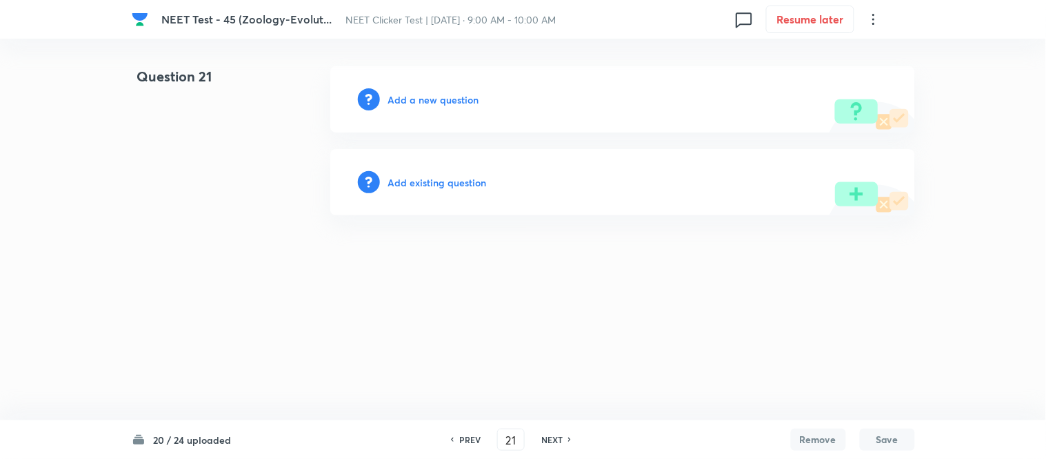
click at [414, 101] on h6 "Add a new question" at bounding box center [433, 99] width 91 height 14
click at [414, 101] on h6 "Choose a question type" at bounding box center [441, 99] width 106 height 14
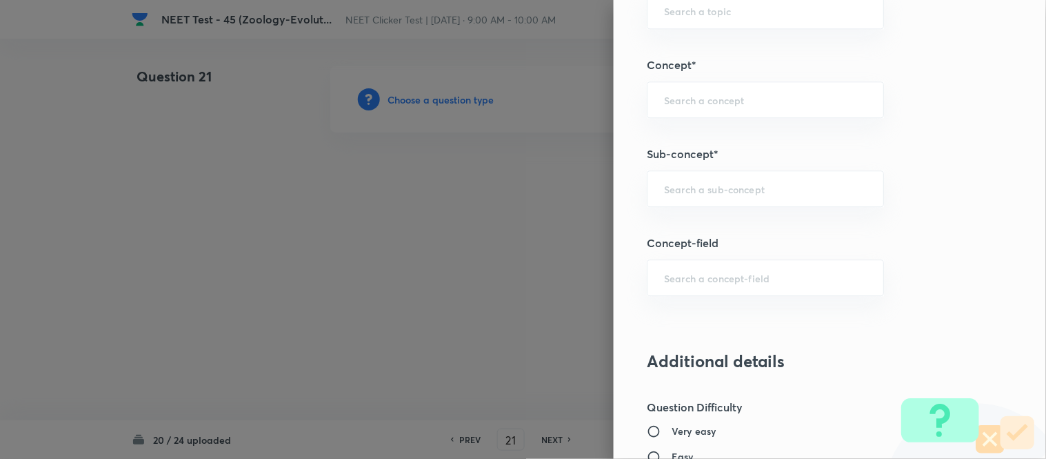
scroll to position [843, 0]
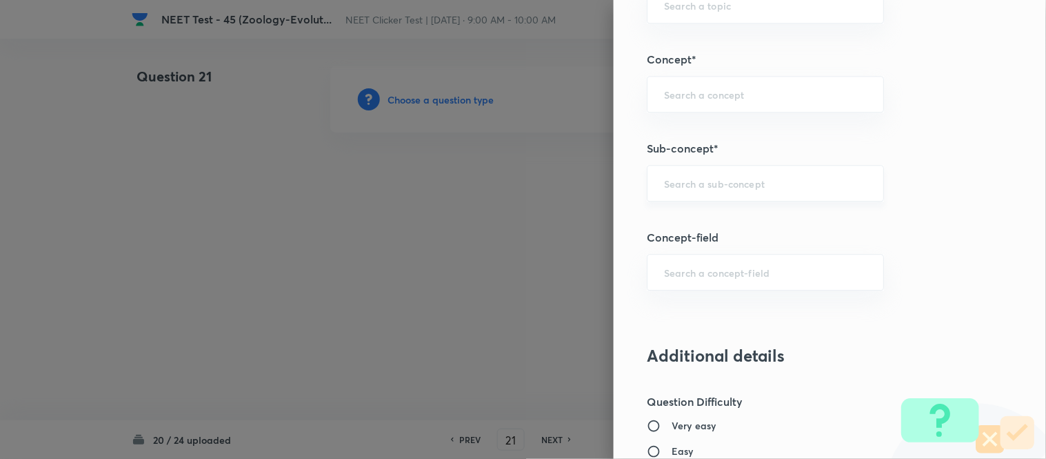
click at [757, 194] on div "​" at bounding box center [765, 183] width 237 height 37
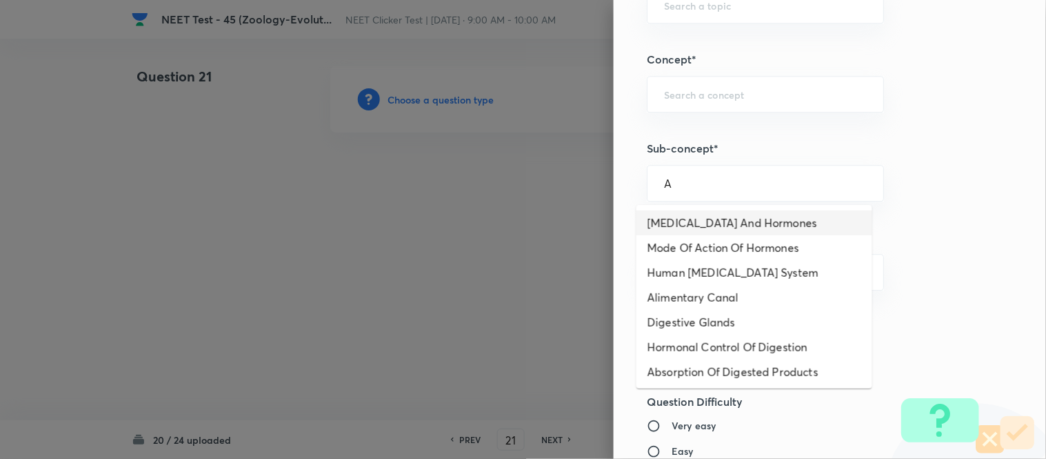
click at [723, 223] on li "[MEDICAL_DATA] And Hormones" at bounding box center [755, 222] width 236 height 25
type input "[MEDICAL_DATA] And Hormones"
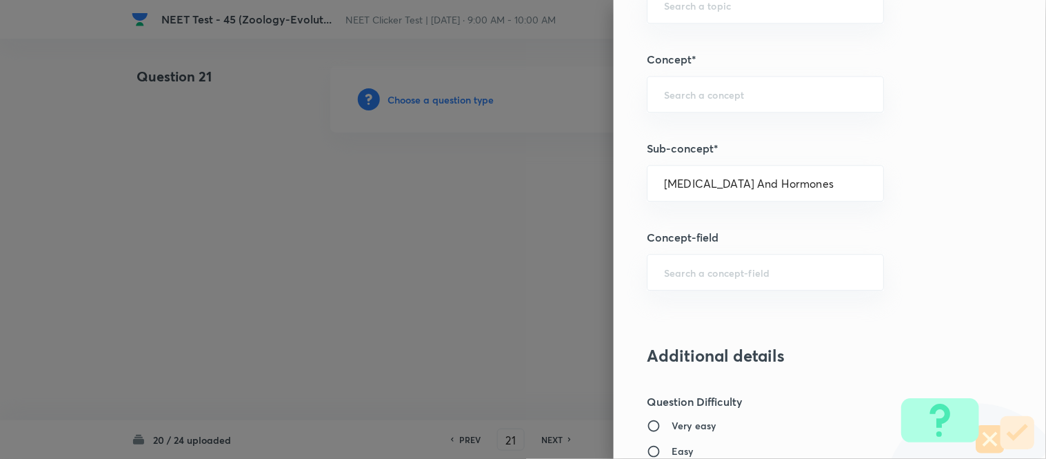
type input "Biology"
type input "Human Physiology"
type input "Chemical Coordinate & Integration"
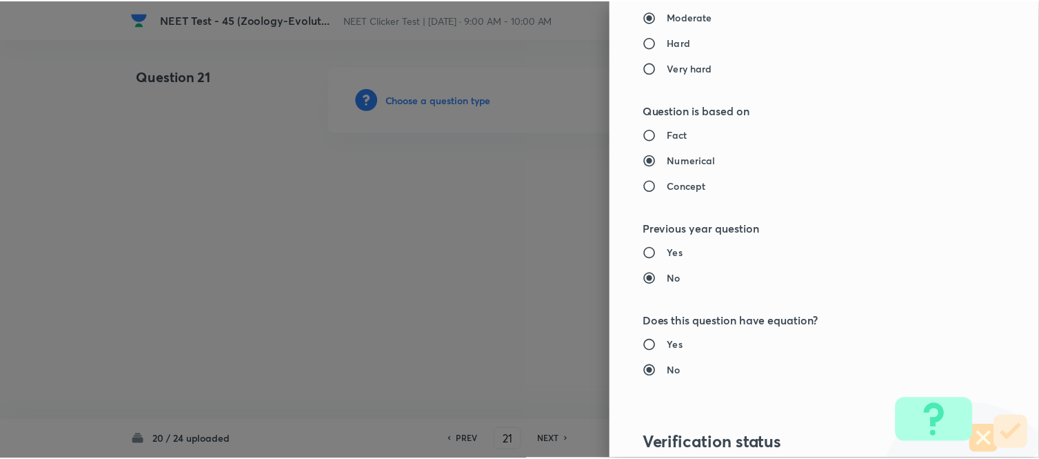
scroll to position [1514, 0]
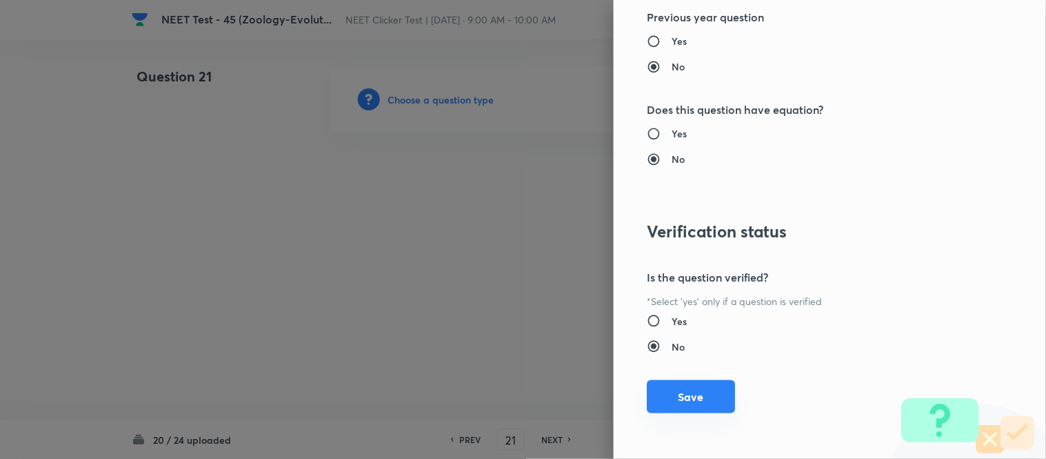
click at [672, 397] on button "Save" at bounding box center [691, 396] width 88 height 33
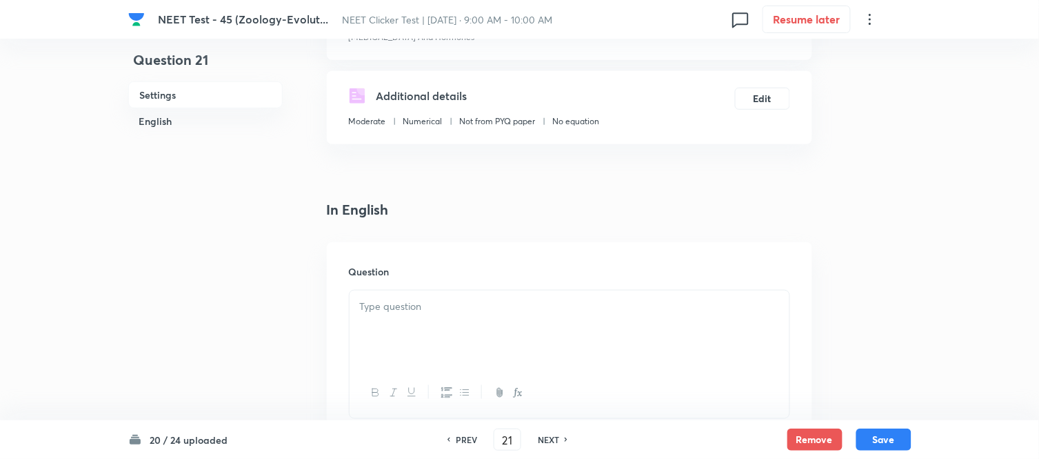
scroll to position [306, 0]
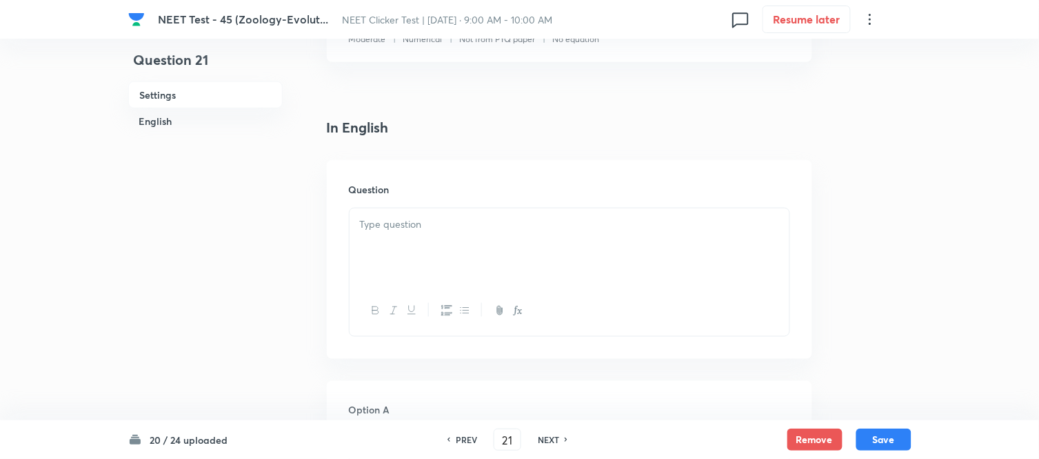
click at [461, 219] on p at bounding box center [569, 225] width 419 height 16
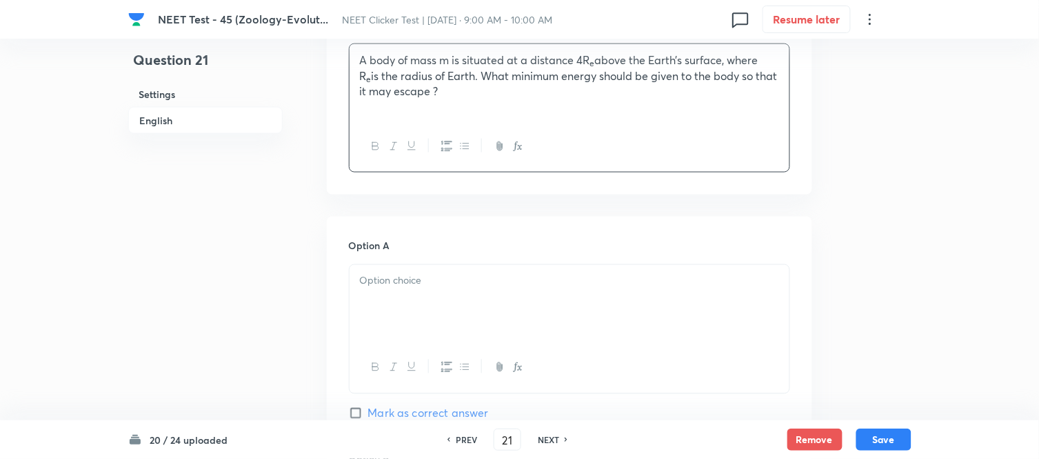
scroll to position [536, 0]
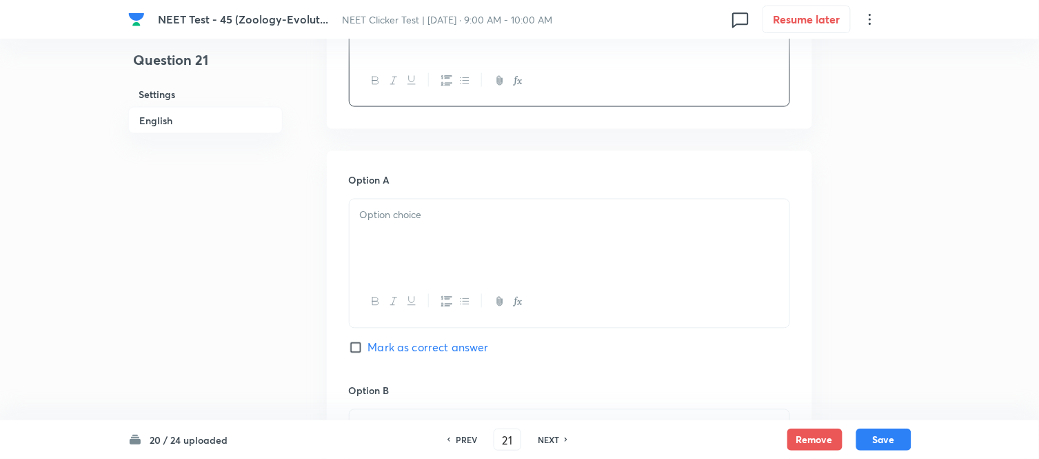
click at [505, 208] on p at bounding box center [569, 216] width 419 height 16
click at [476, 210] on p at bounding box center [569, 216] width 419 height 16
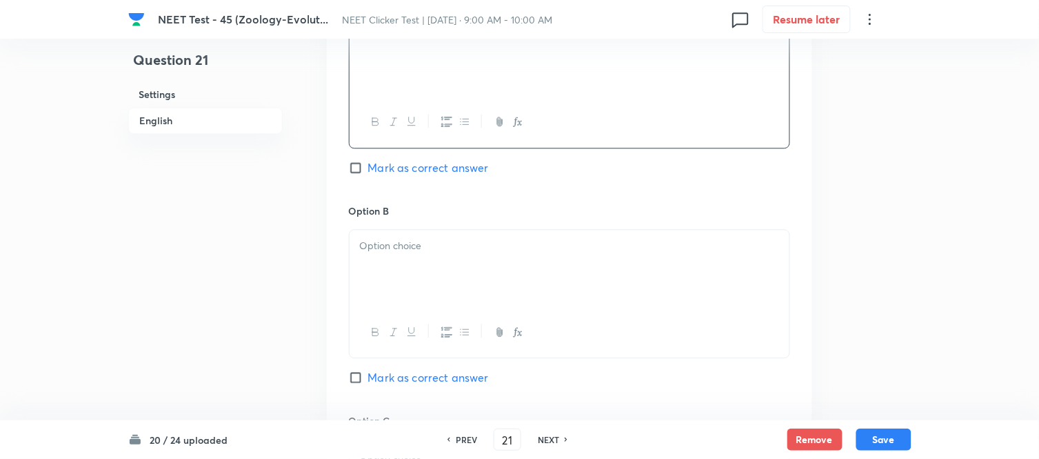
scroll to position [766, 0]
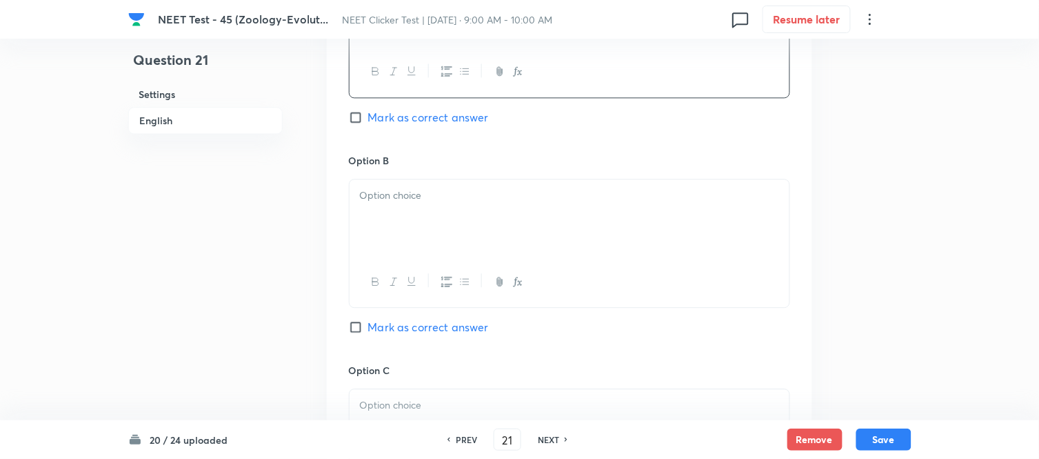
click at [449, 222] on div at bounding box center [570, 217] width 440 height 77
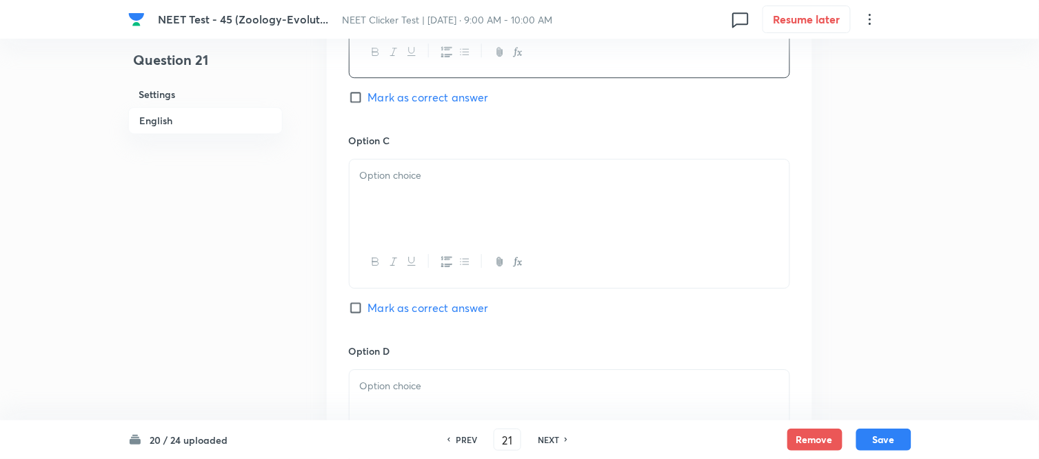
click at [525, 211] on div at bounding box center [570, 197] width 440 height 77
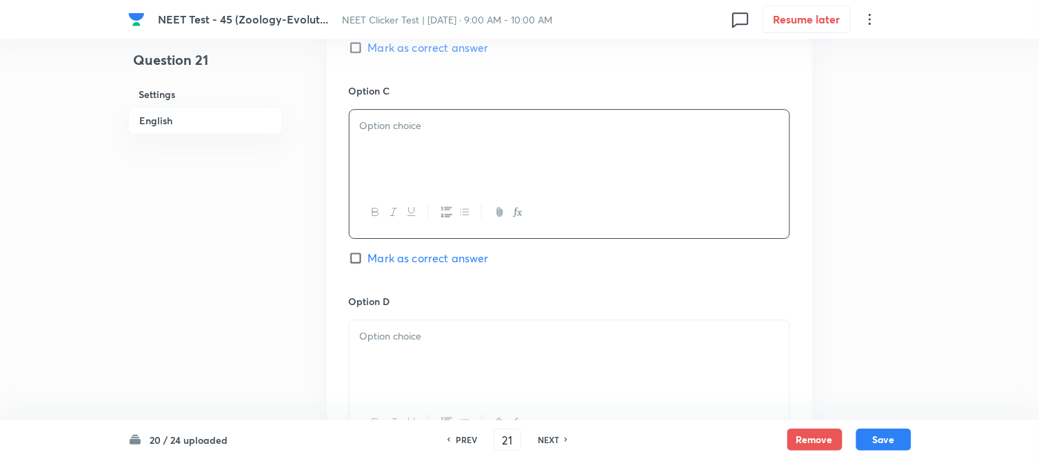
scroll to position [1072, 0]
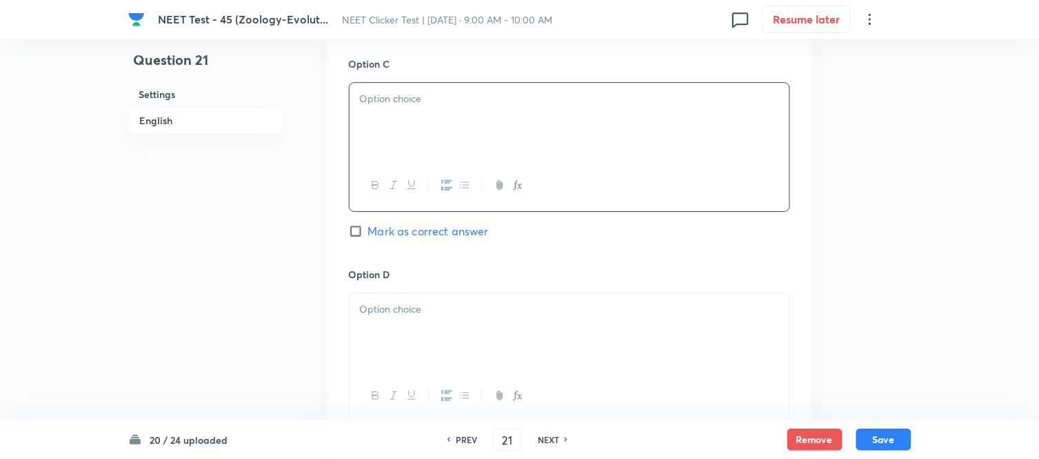
click at [464, 133] on div at bounding box center [570, 121] width 440 height 77
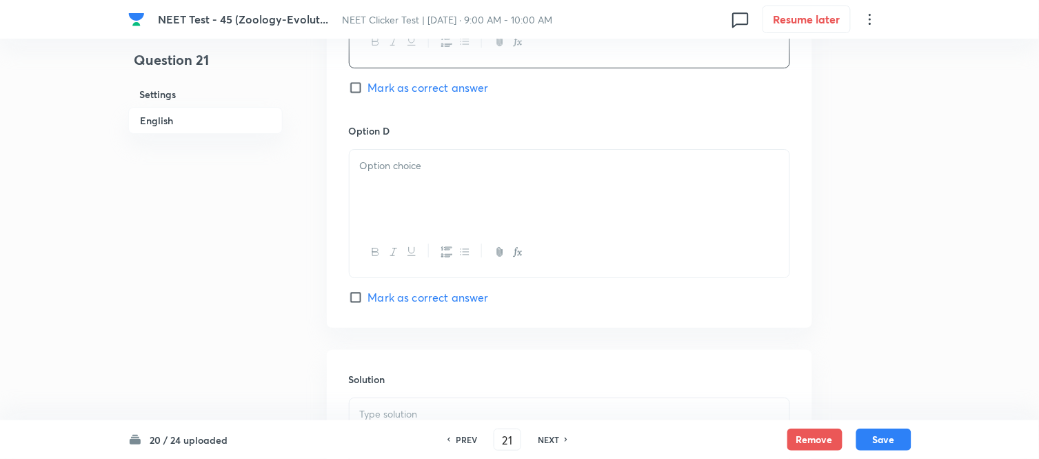
scroll to position [1225, 0]
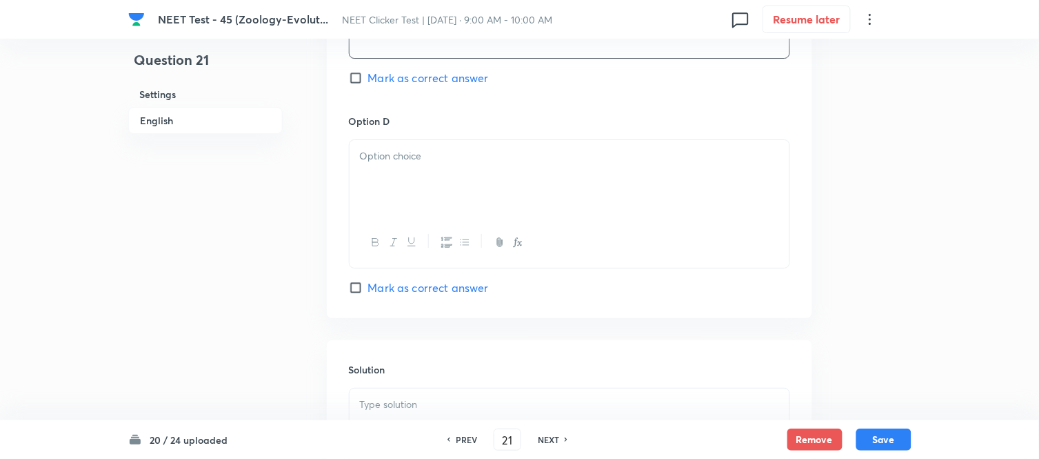
click at [601, 172] on div at bounding box center [570, 178] width 440 height 77
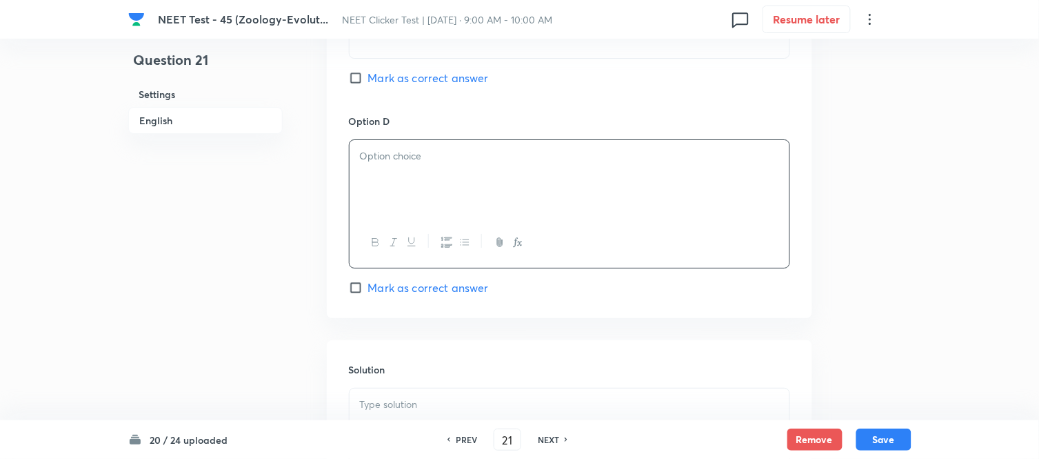
click at [359, 79] on input "Mark as correct answer" at bounding box center [358, 78] width 19 height 14
checkbox input "true"
click at [464, 177] on div at bounding box center [570, 178] width 440 height 77
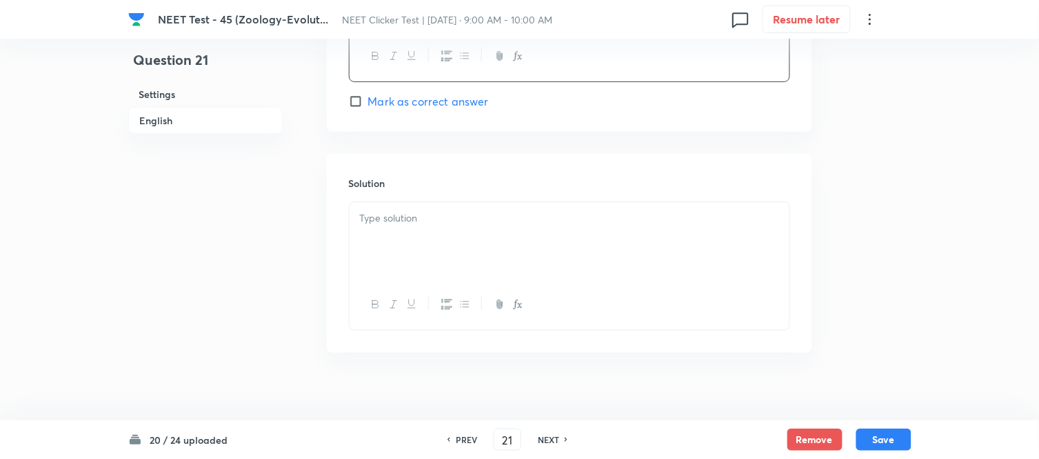
scroll to position [1430, 0]
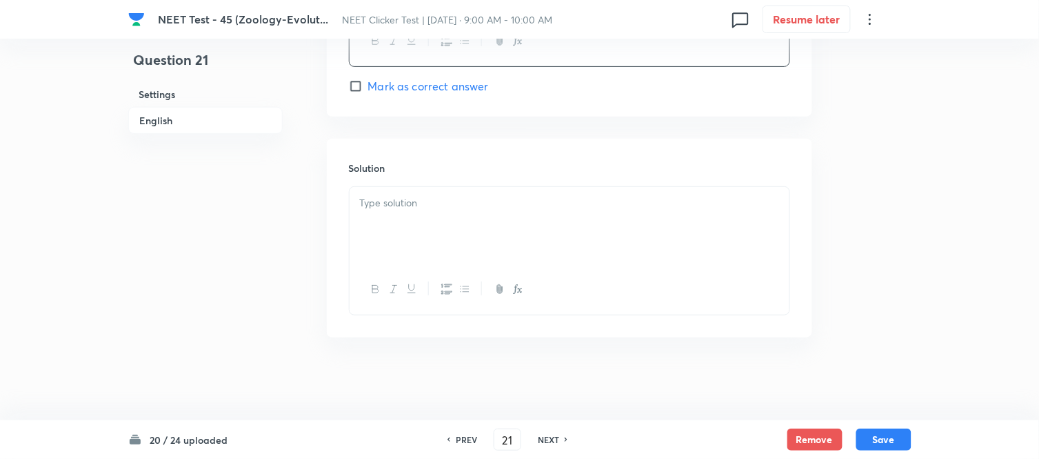
click at [444, 207] on p at bounding box center [569, 203] width 419 height 16
click at [888, 441] on button "Save" at bounding box center [884, 438] width 55 height 22
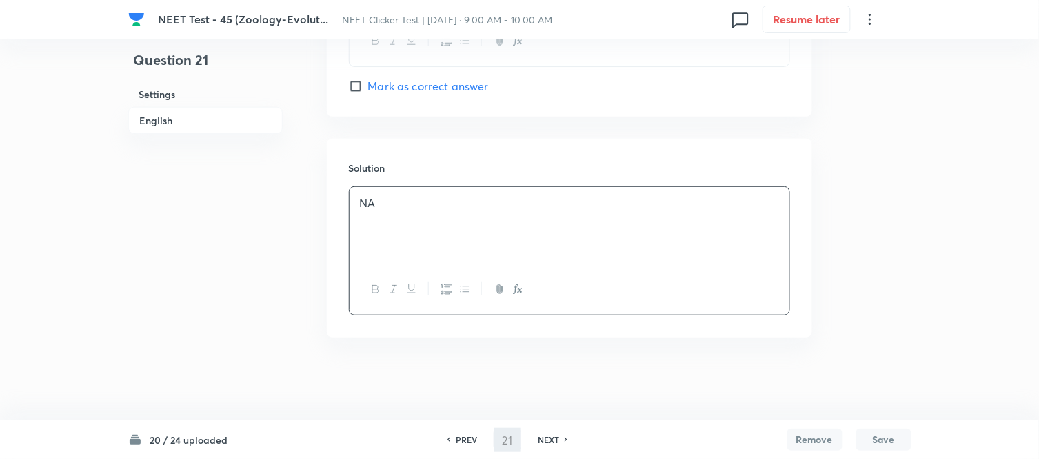
type input "22"
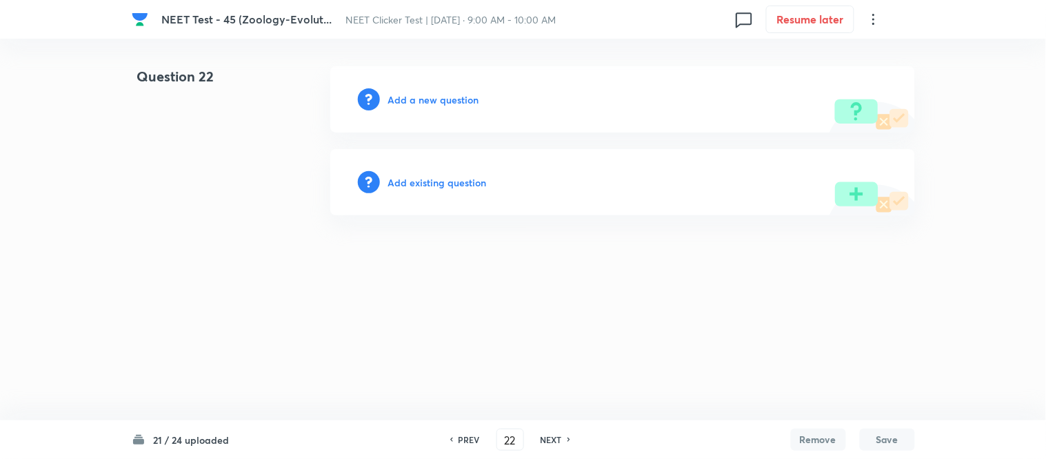
click at [422, 101] on h6 "Add a new question" at bounding box center [433, 99] width 91 height 14
drag, startPoint x: 422, startPoint y: 101, endPoint x: 416, endPoint y: 95, distance: 8.8
click at [416, 95] on h6 "Choose a question type" at bounding box center [441, 99] width 106 height 14
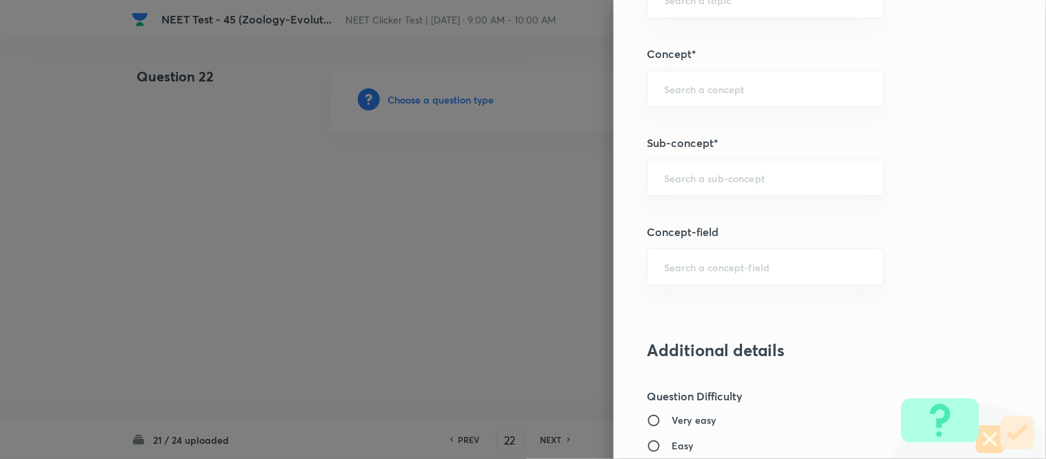
scroll to position [844, 0]
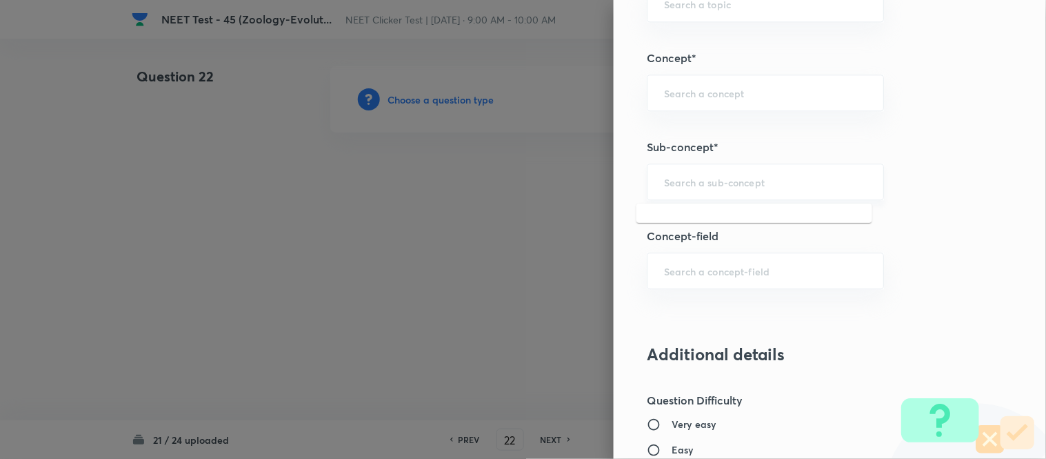
click at [731, 181] on input "text" at bounding box center [765, 181] width 203 height 13
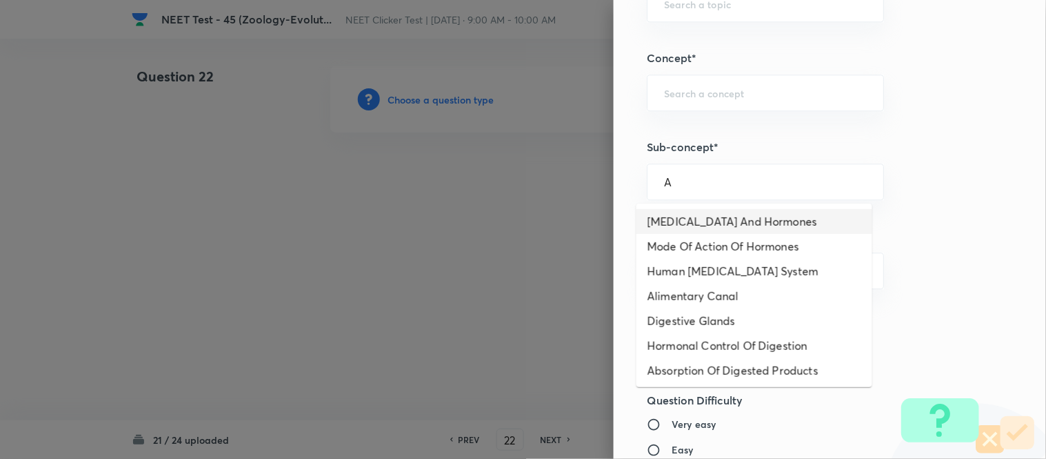
click at [701, 223] on li "[MEDICAL_DATA] And Hormones" at bounding box center [755, 221] width 236 height 25
type input "[MEDICAL_DATA] And Hormones"
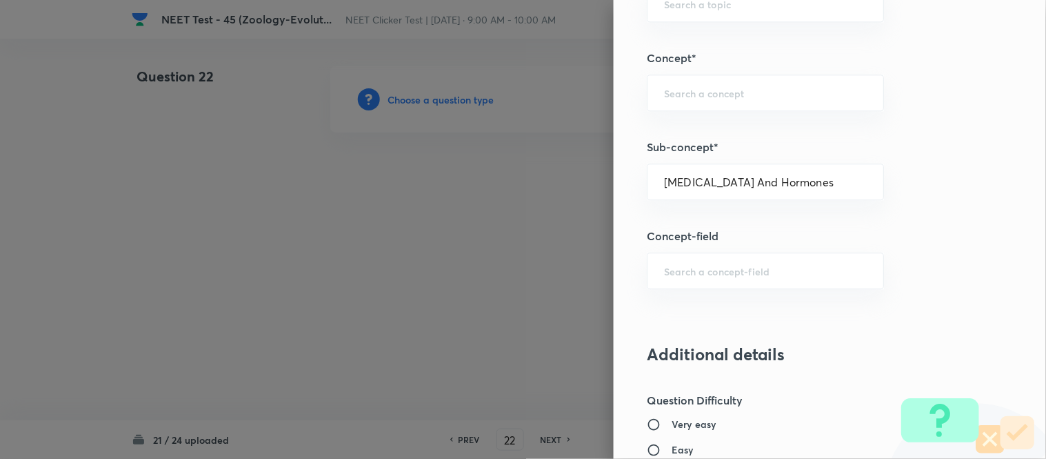
type input "Biology"
type input "Human Physiology"
type input "Chemical Coordinate & Integration"
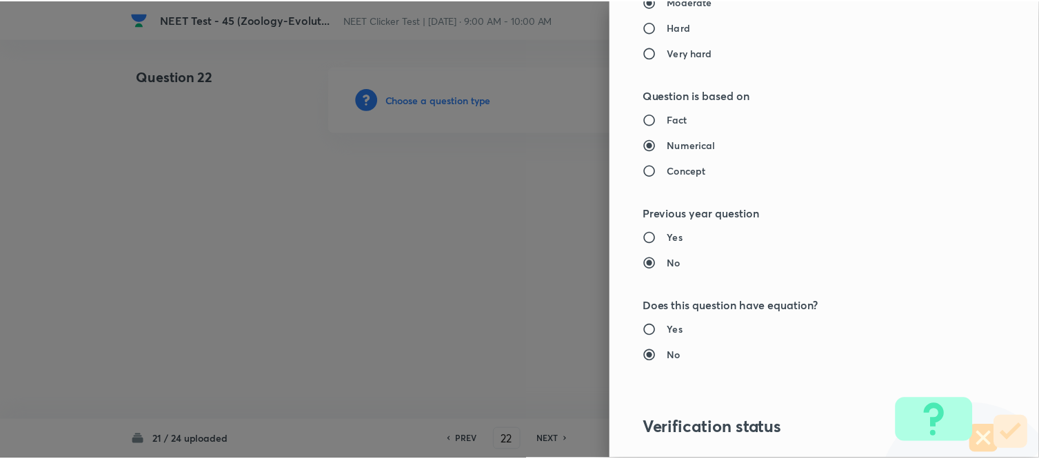
scroll to position [1514, 0]
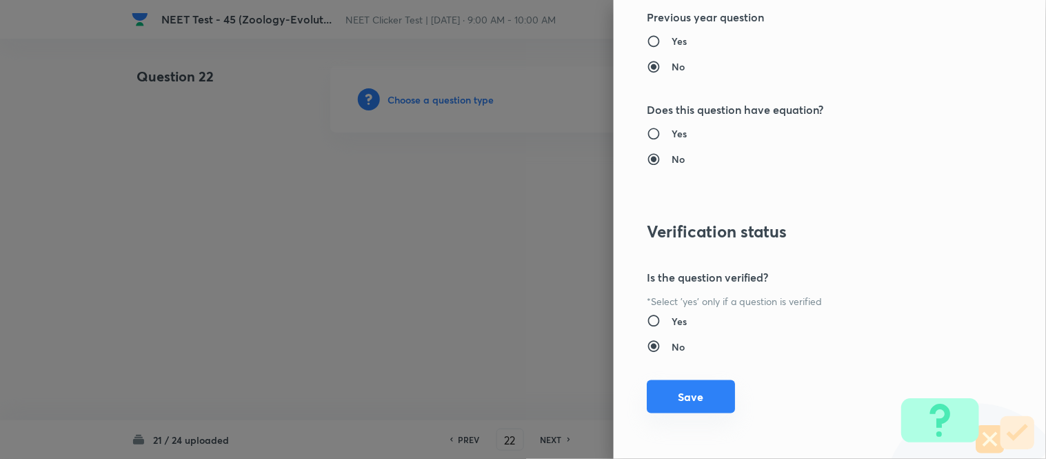
click at [665, 387] on button "Save" at bounding box center [691, 396] width 88 height 33
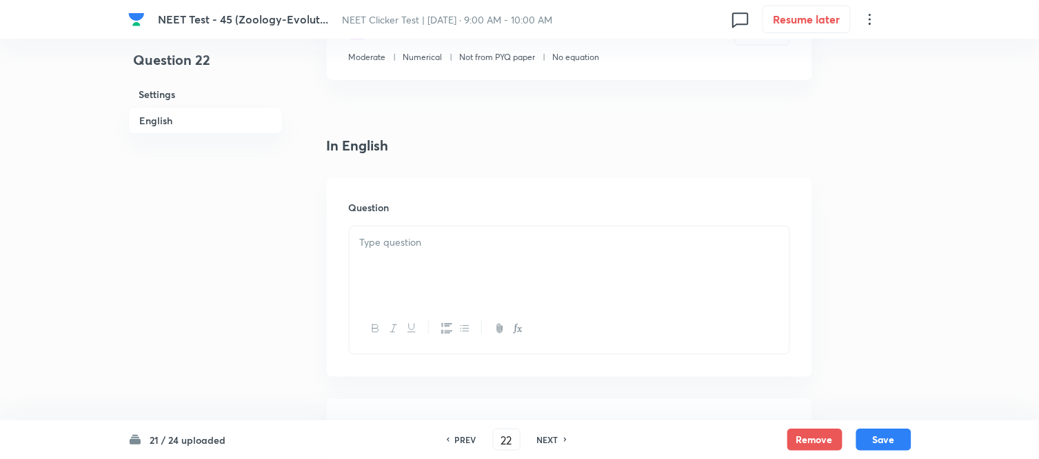
scroll to position [459, 0]
